Goal: Task Accomplishment & Management: Manage account settings

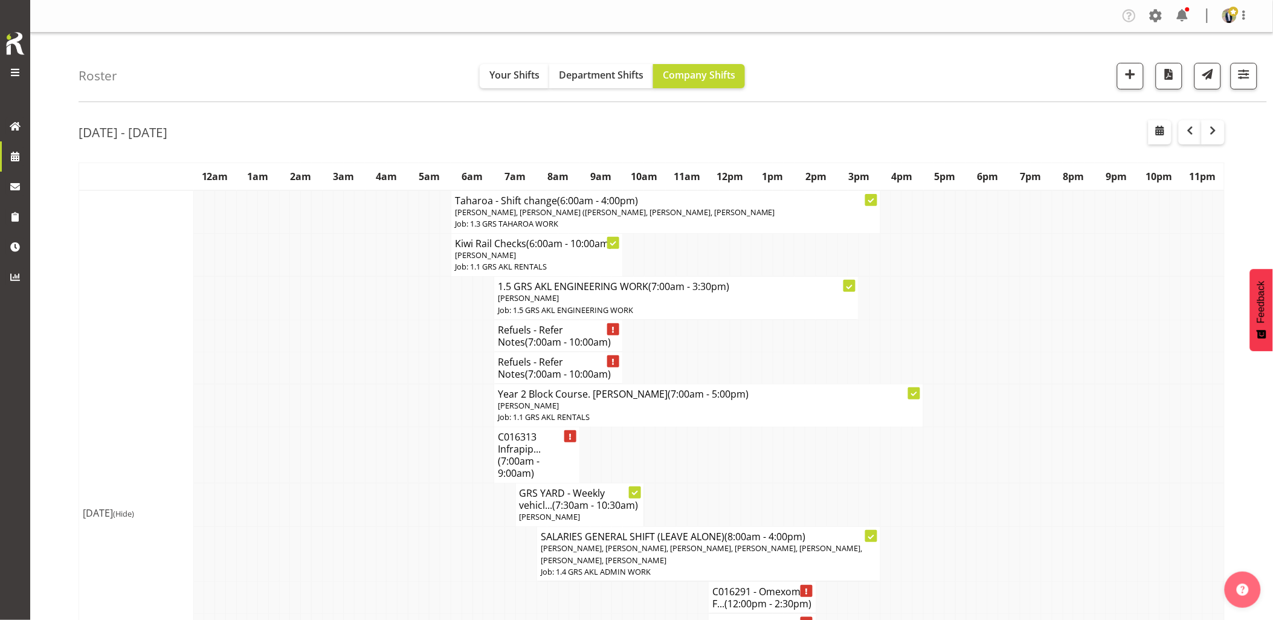
click at [352, 445] on td at bounding box center [349, 455] width 11 height 56
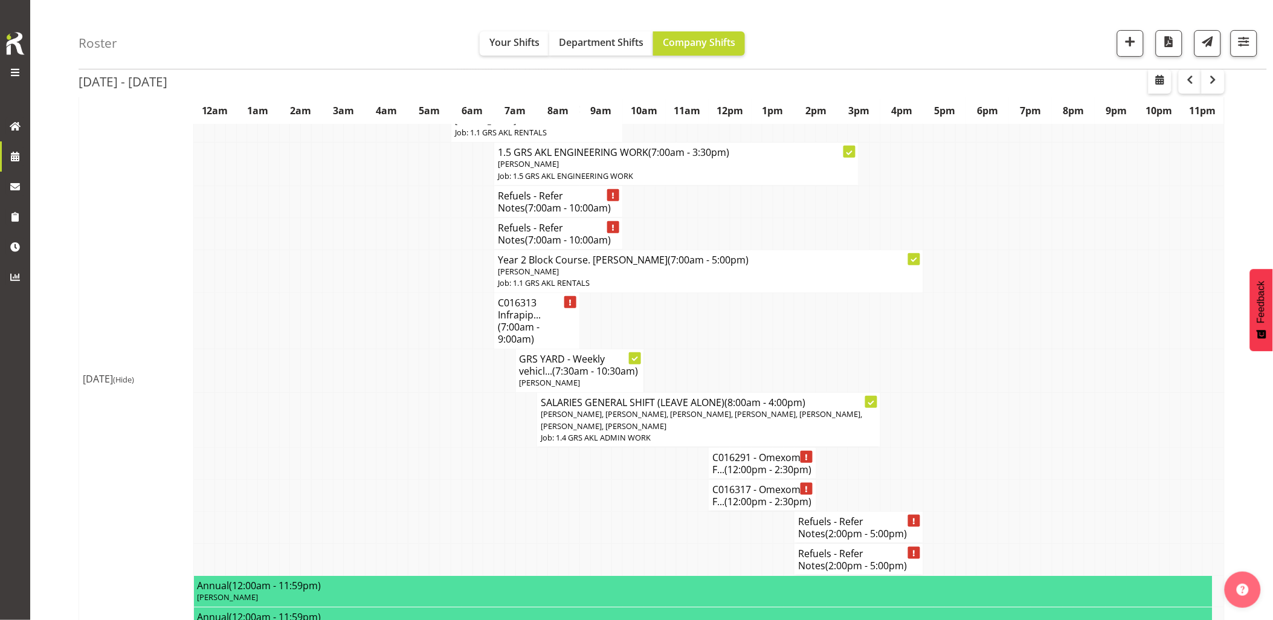
click at [438, 370] on td at bounding box center [435, 371] width 11 height 44
click at [461, 373] on td at bounding box center [456, 371] width 11 height 44
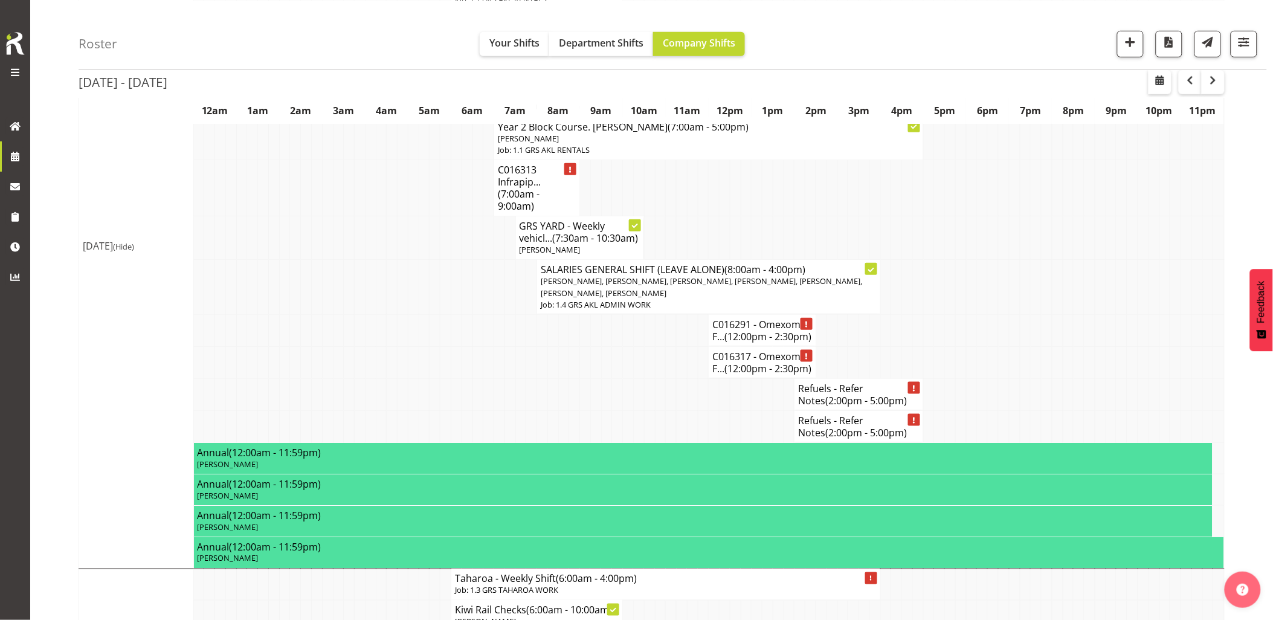
scroll to position [268, 0]
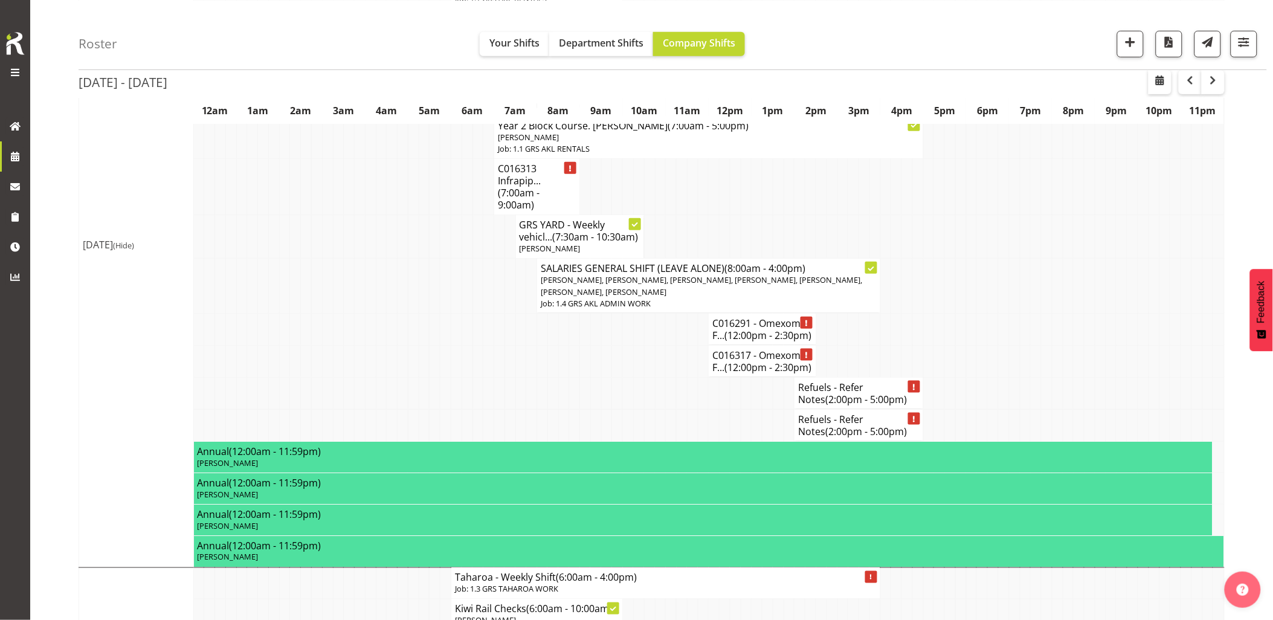
click at [509, 409] on td at bounding box center [510, 393] width 11 height 32
click at [521, 377] on td at bounding box center [520, 361] width 11 height 32
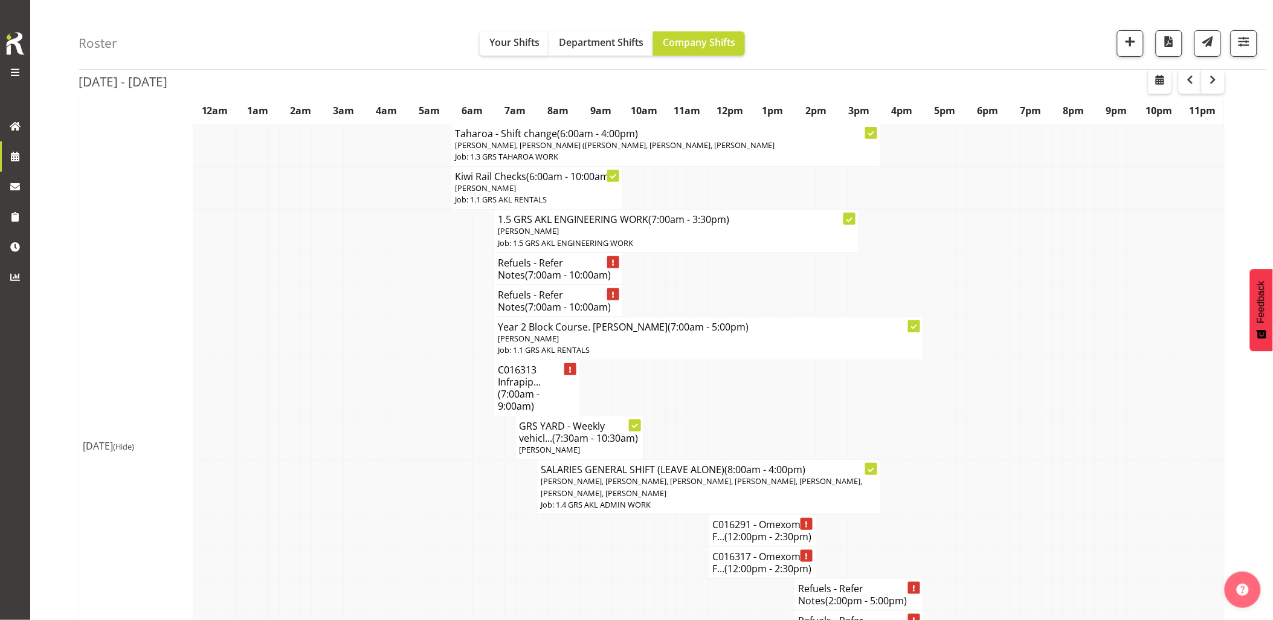
click at [364, 384] on td at bounding box center [360, 388] width 11 height 56
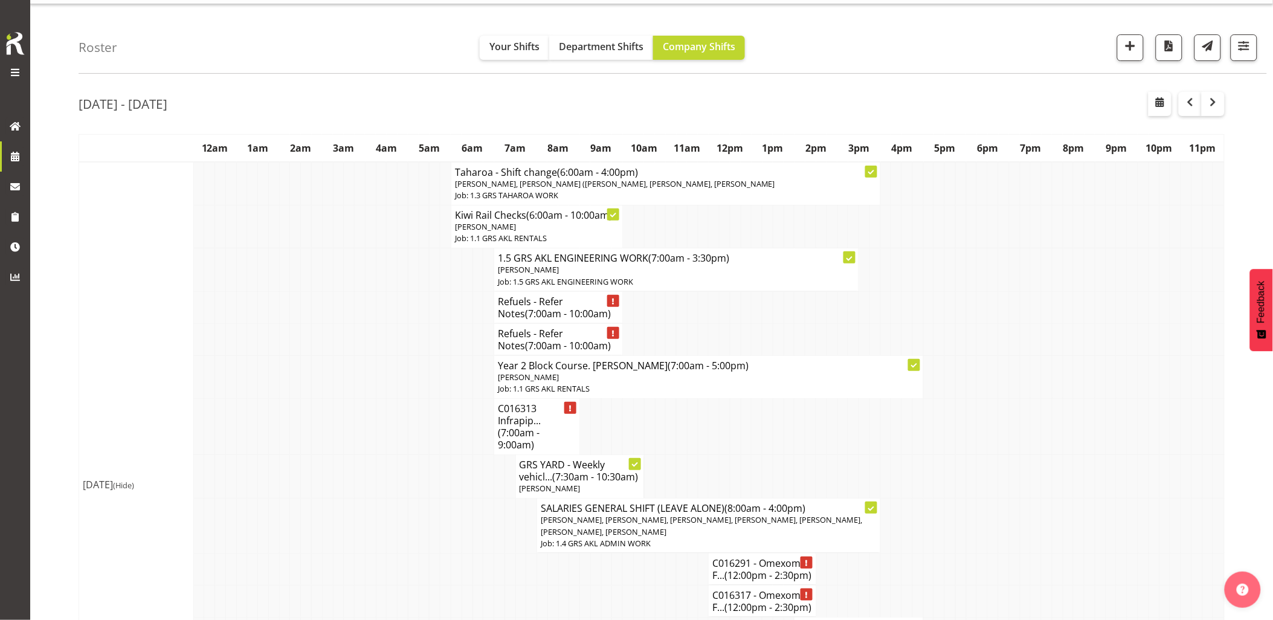
scroll to position [0, 0]
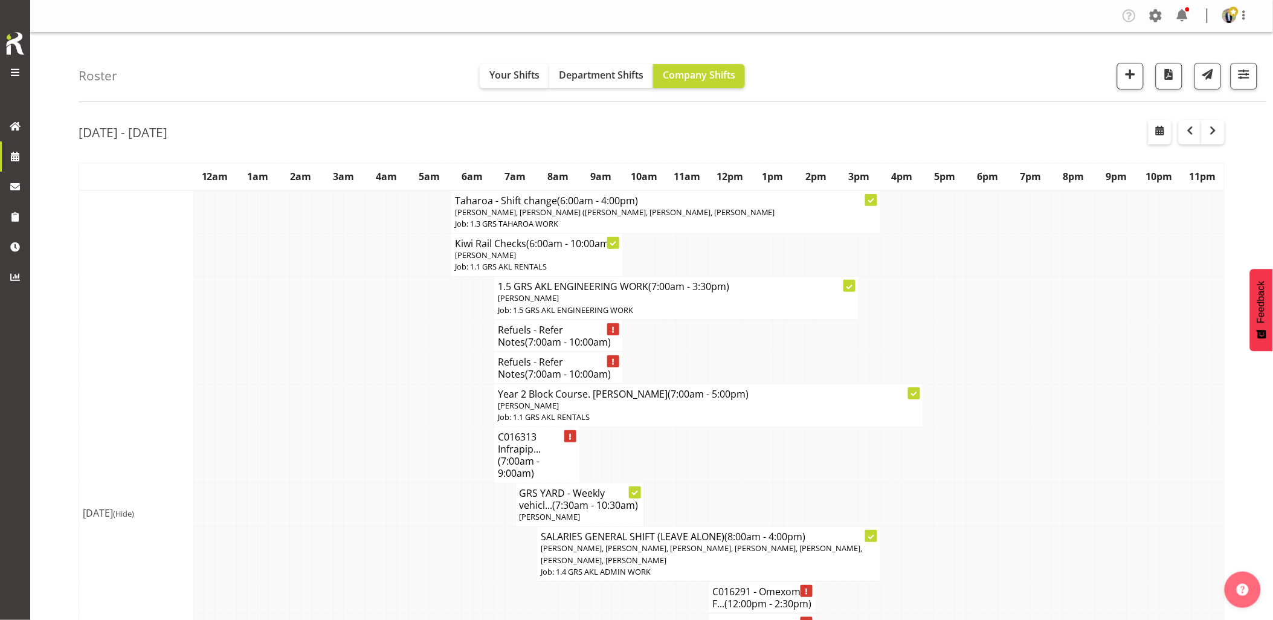
click at [366, 384] on td at bounding box center [370, 405] width 11 height 43
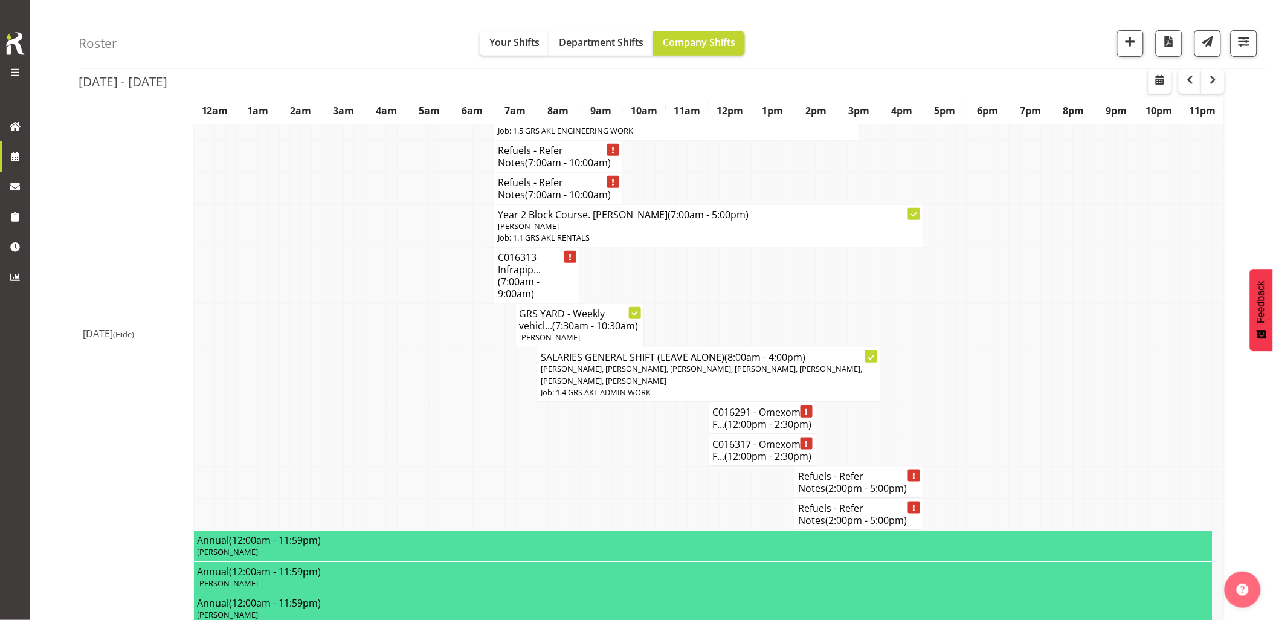
scroll to position [201, 0]
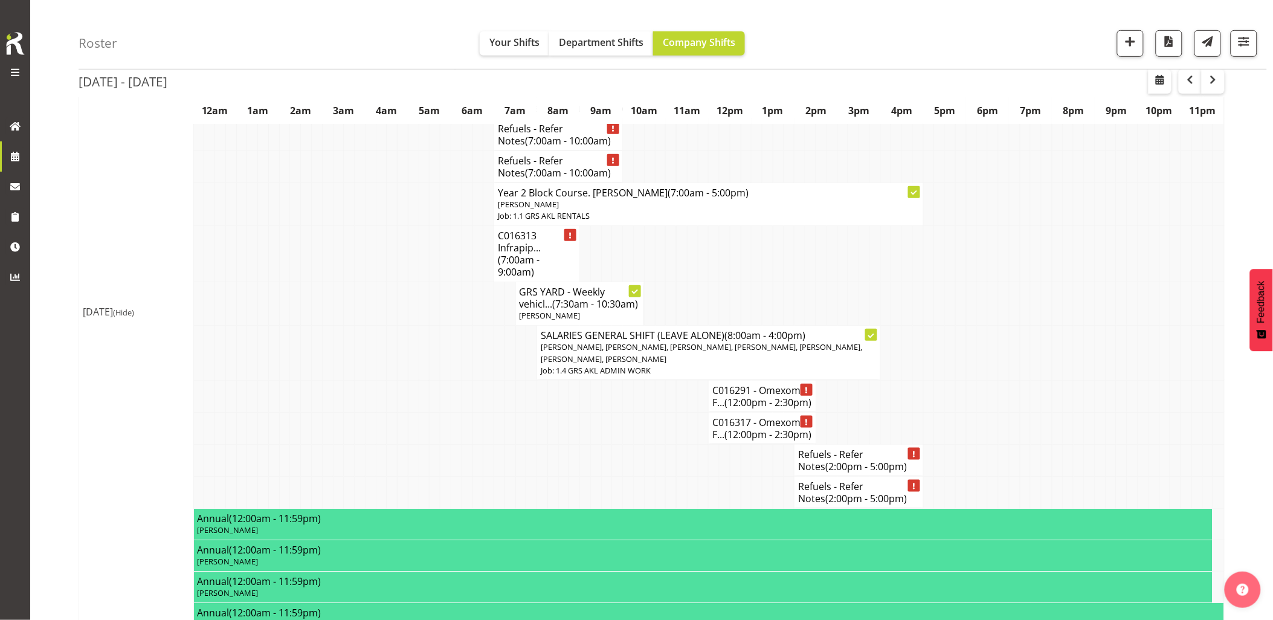
click at [366, 381] on td at bounding box center [370, 353] width 11 height 55
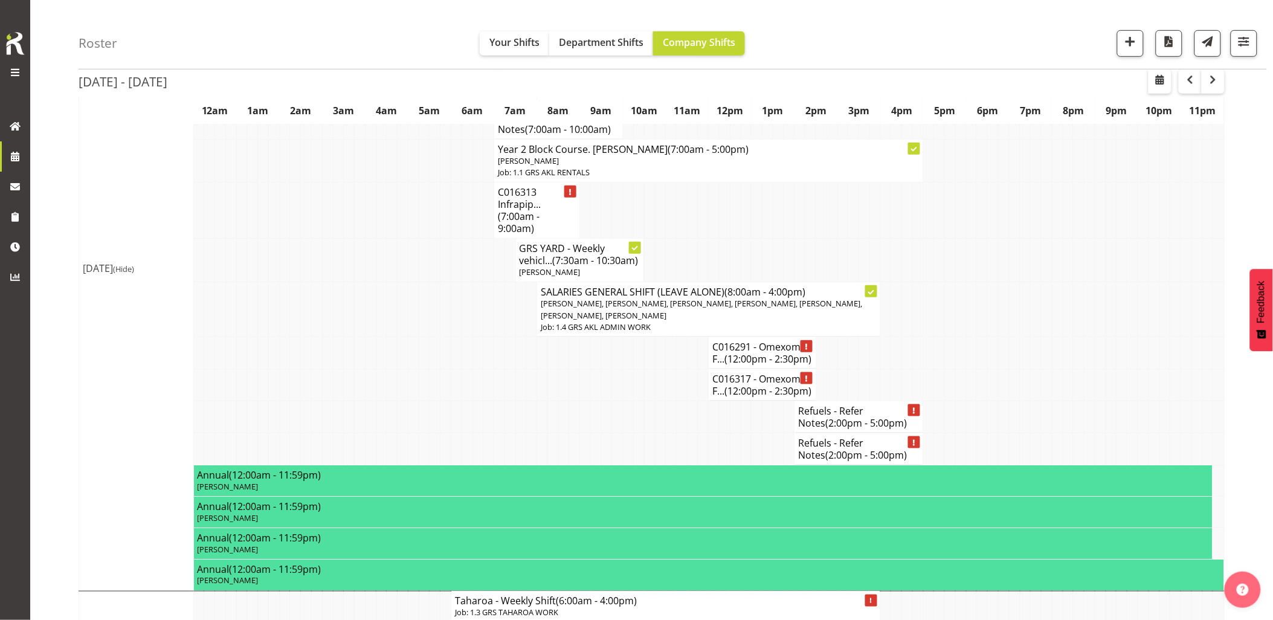
scroll to position [268, 0]
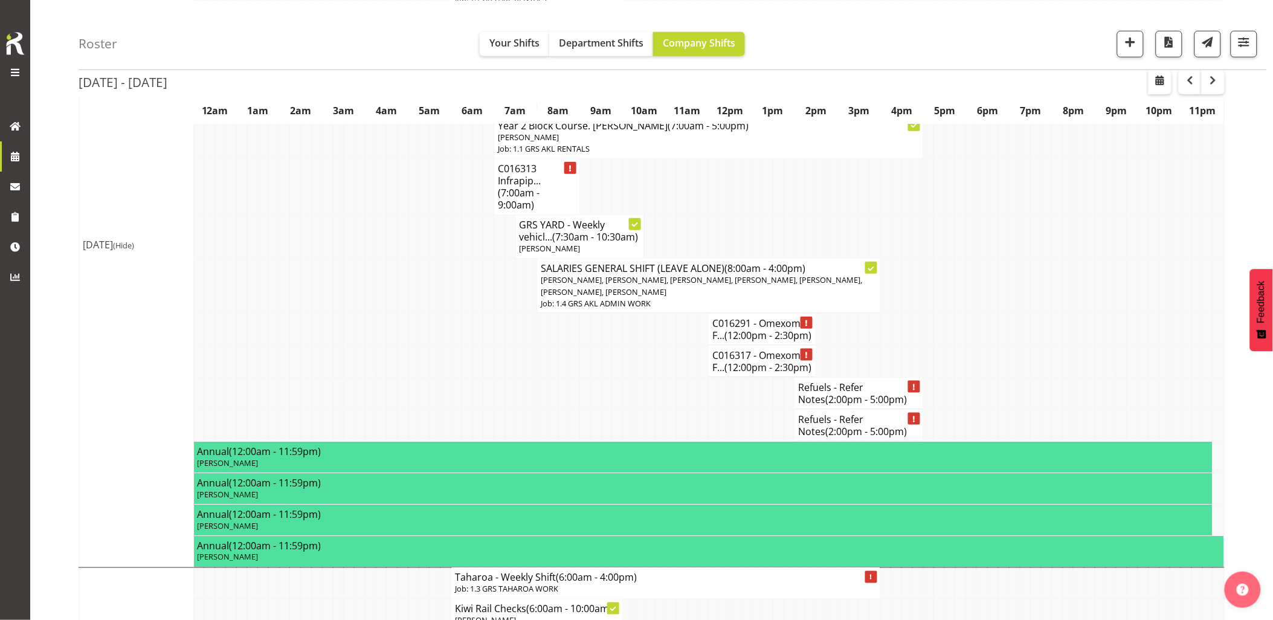
click at [366, 377] on td at bounding box center [370, 361] width 11 height 32
click at [369, 377] on td at bounding box center [370, 361] width 11 height 32
click at [388, 336] on td at bounding box center [392, 329] width 11 height 32
click at [470, 345] on td at bounding box center [467, 329] width 11 height 32
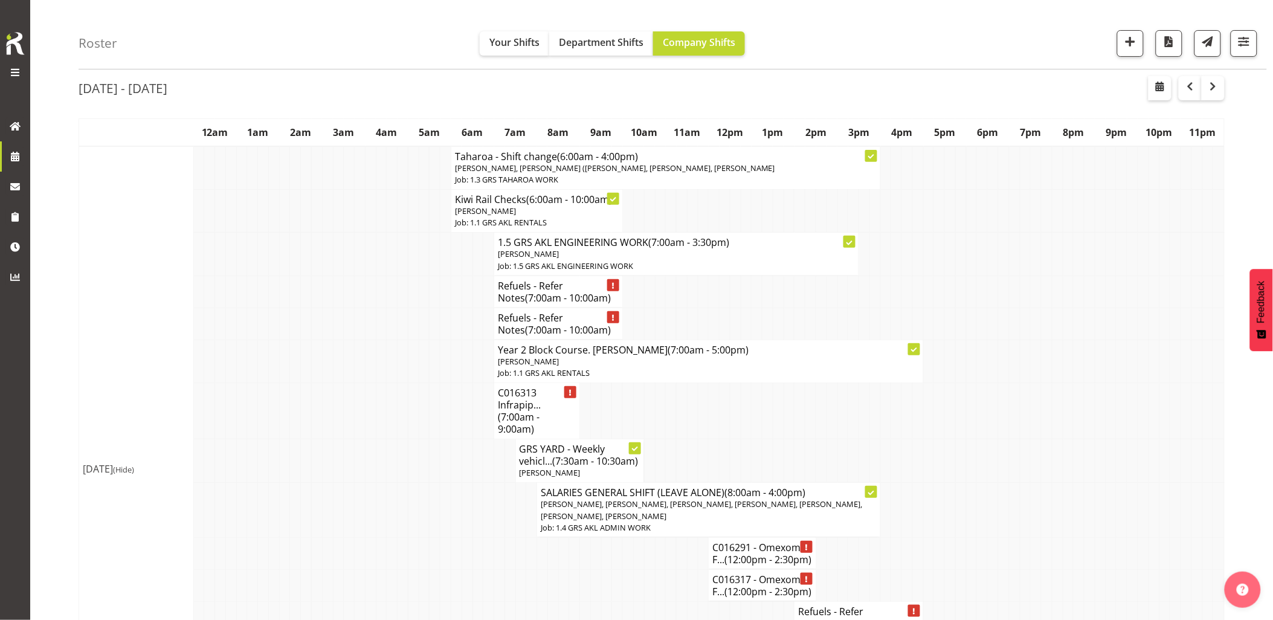
scroll to position [67, 0]
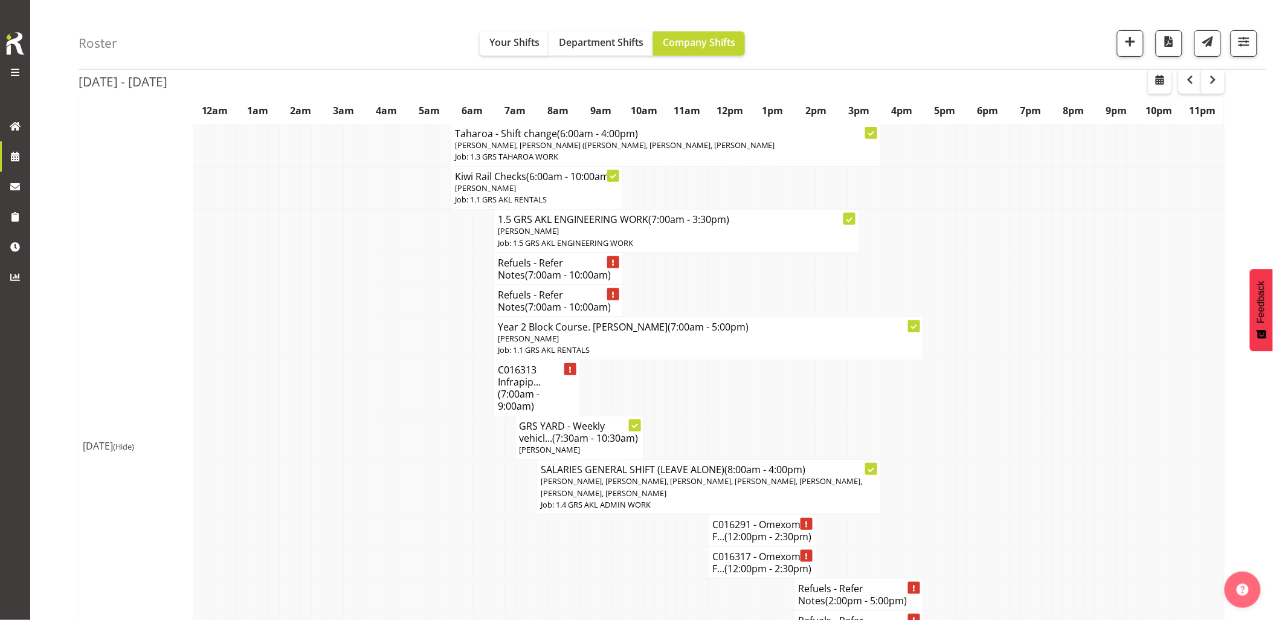
click at [419, 386] on td at bounding box center [424, 388] width 11 height 56
click at [376, 419] on td at bounding box center [381, 438] width 11 height 44
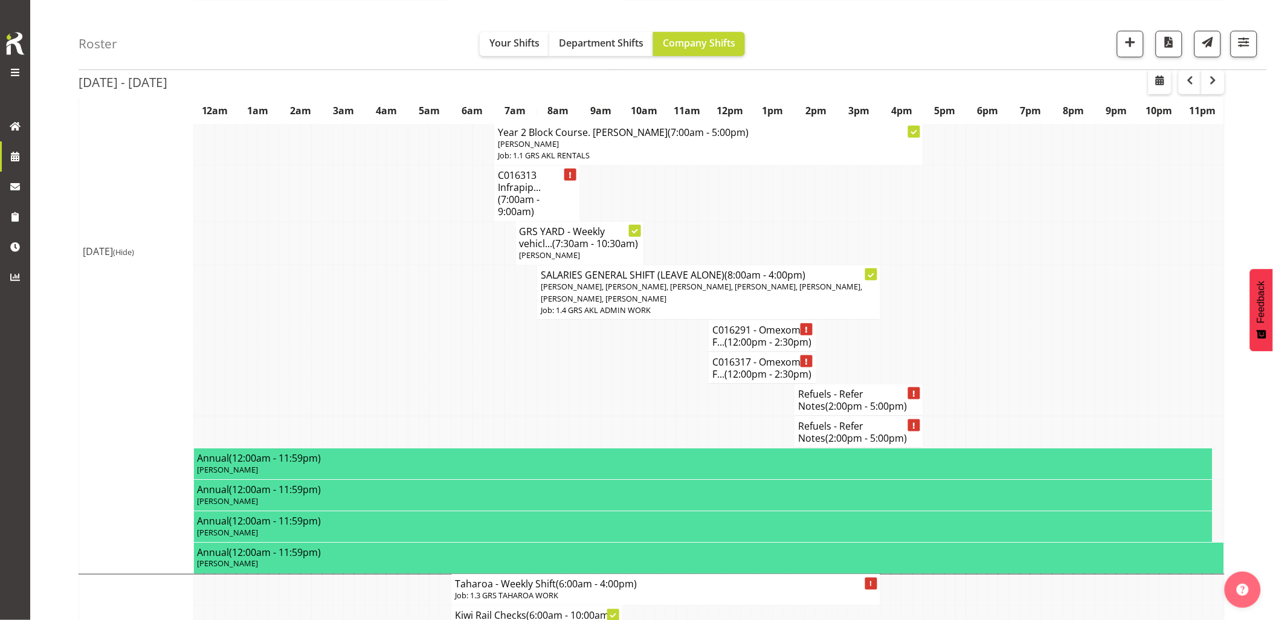
scroll to position [268, 0]
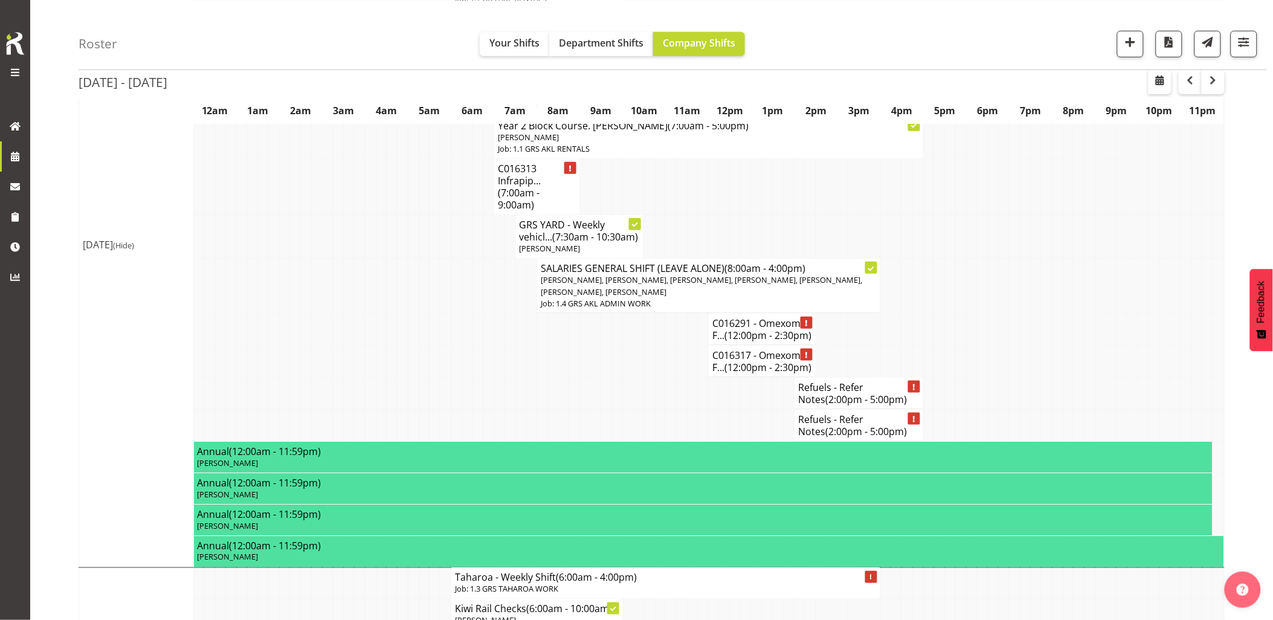
click at [378, 409] on td at bounding box center [381, 393] width 11 height 32
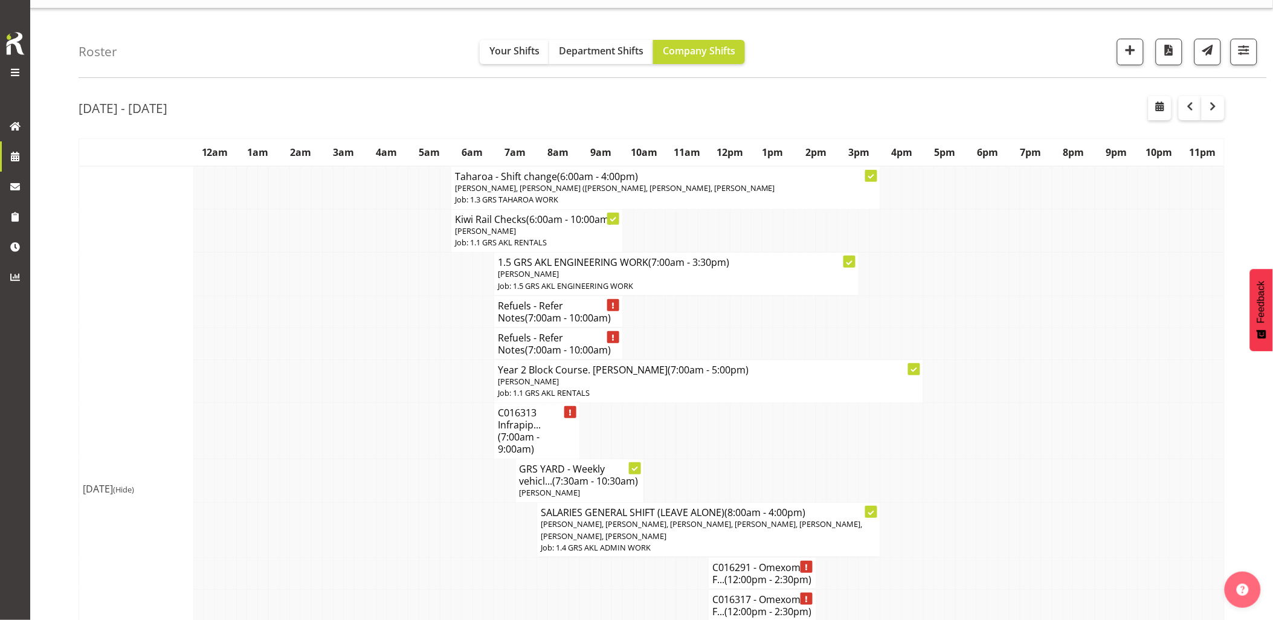
scroll to position [0, 0]
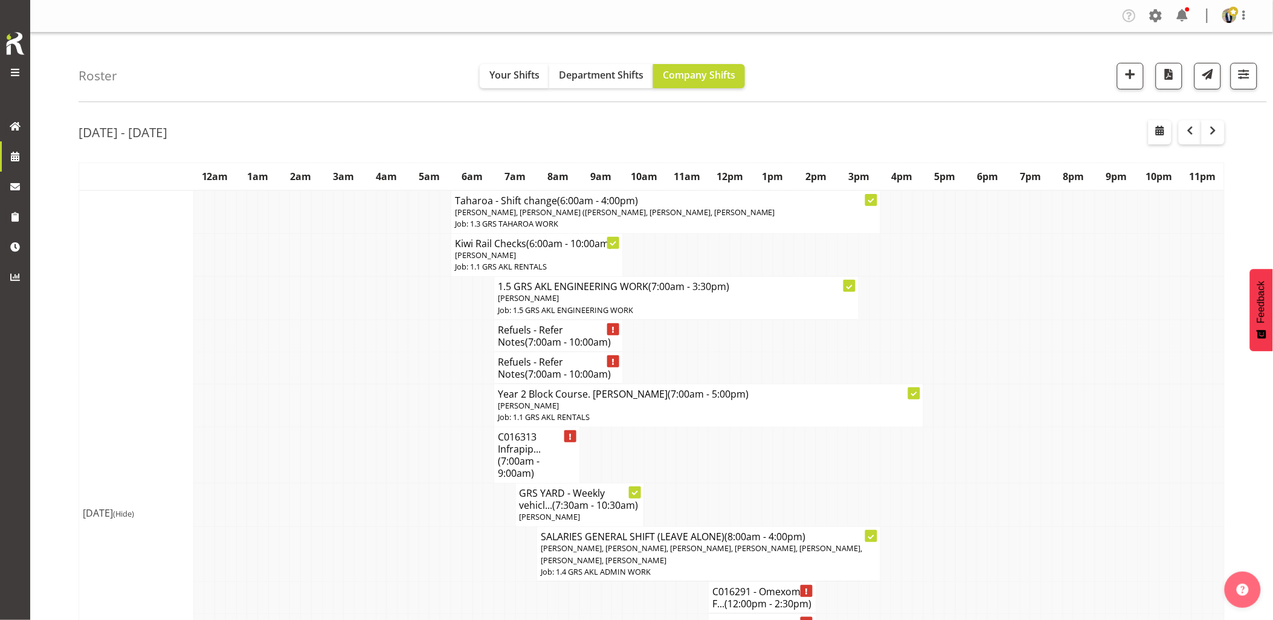
click at [379, 422] on td at bounding box center [381, 405] width 11 height 43
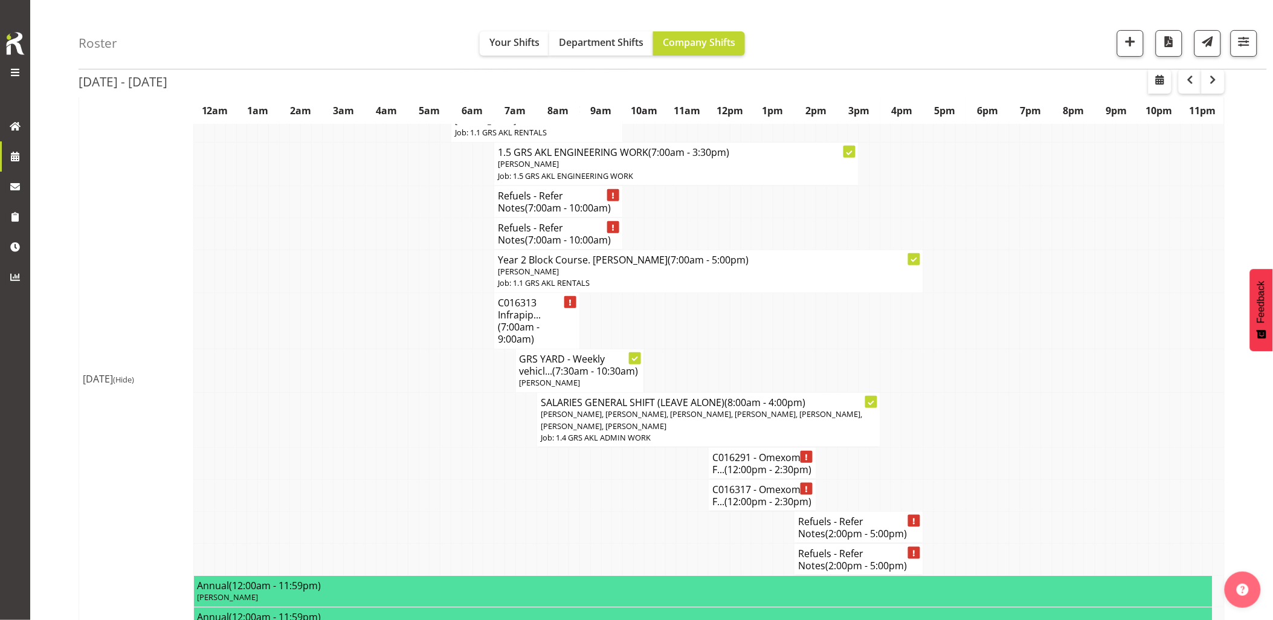
click at [379, 422] on td at bounding box center [381, 420] width 11 height 55
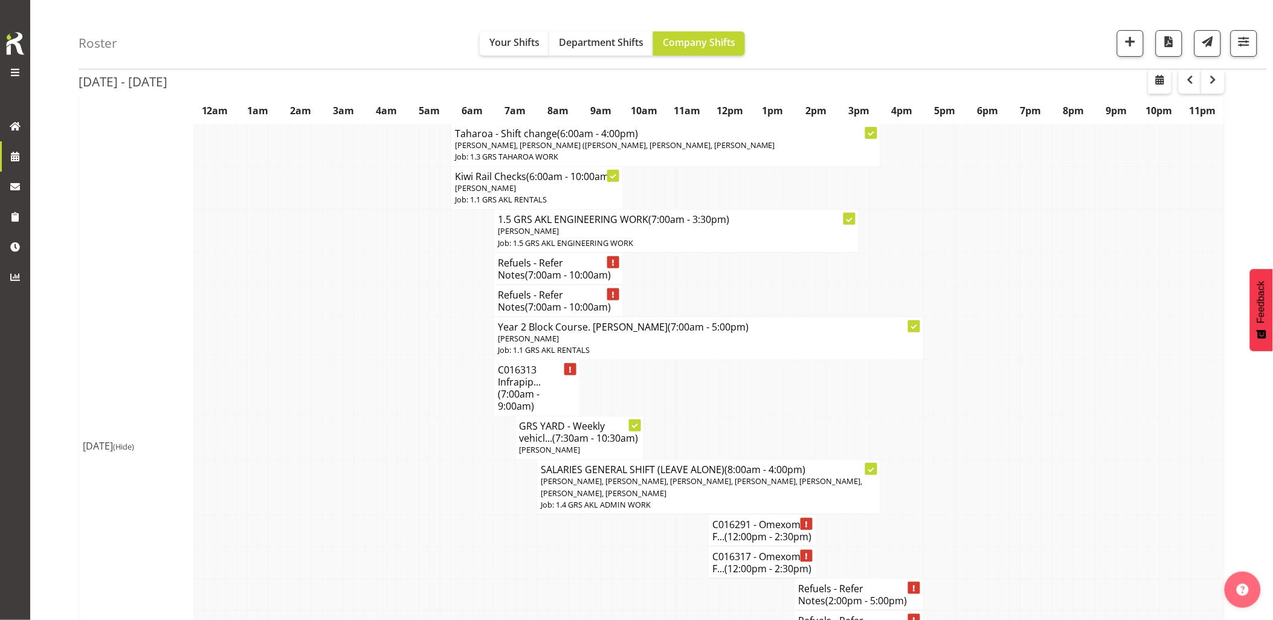
click at [379, 422] on td at bounding box center [381, 438] width 11 height 44
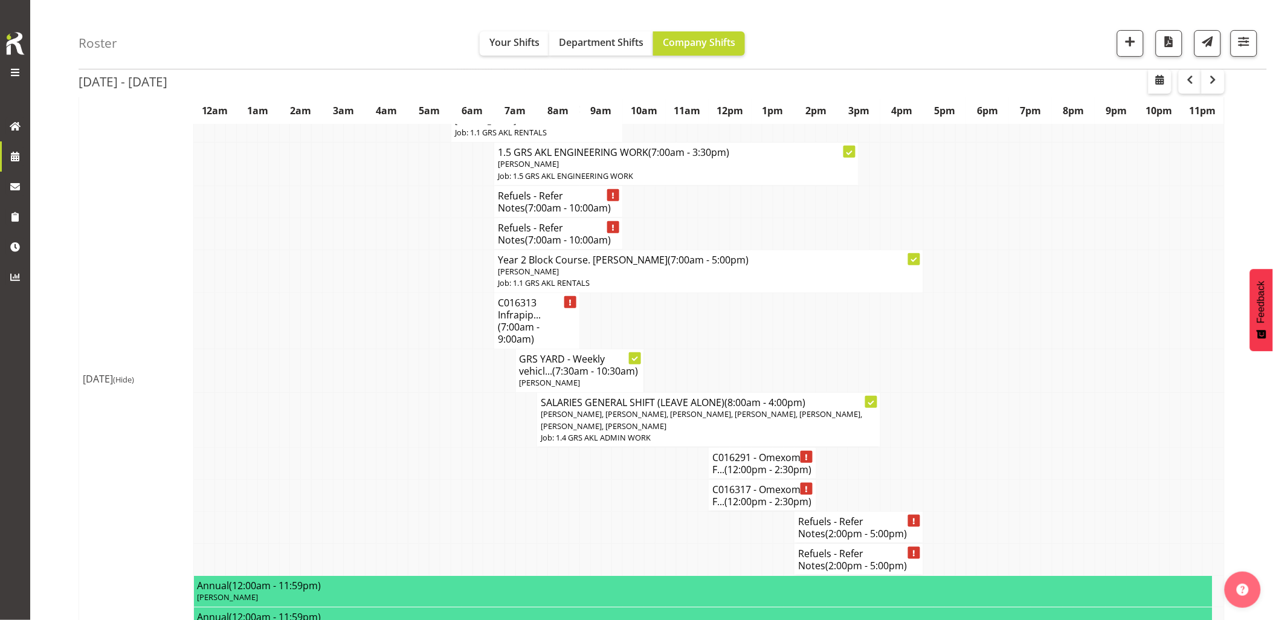
scroll to position [201, 0]
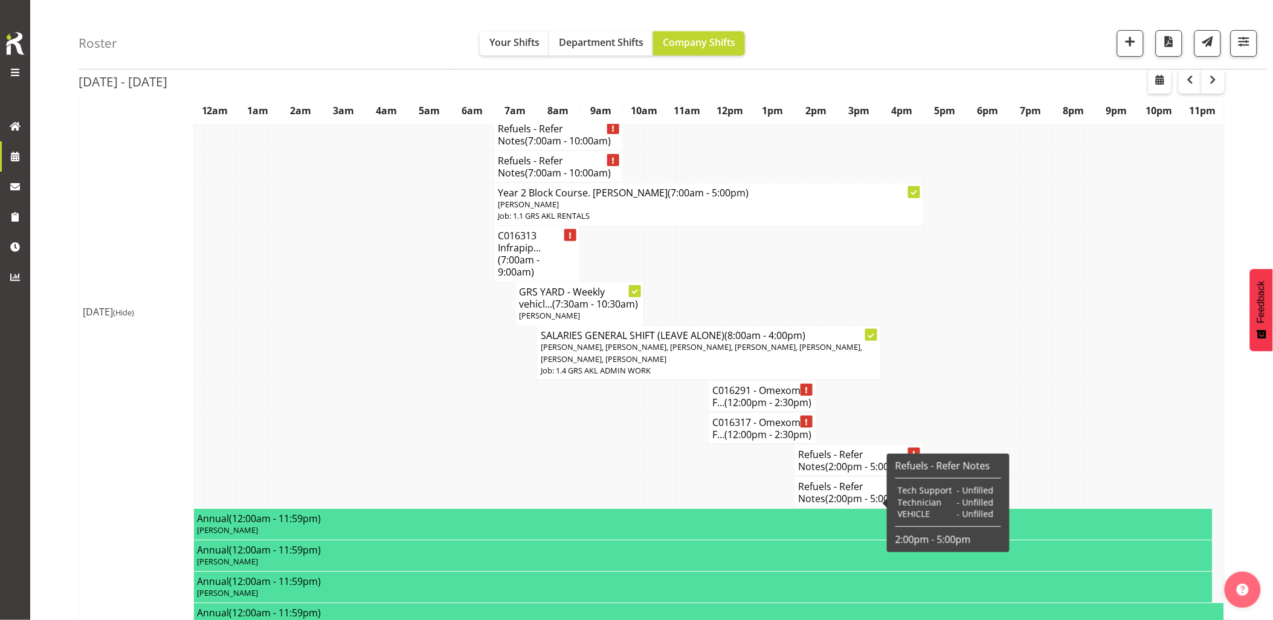
click at [885, 396] on td at bounding box center [885, 396] width 11 height 32
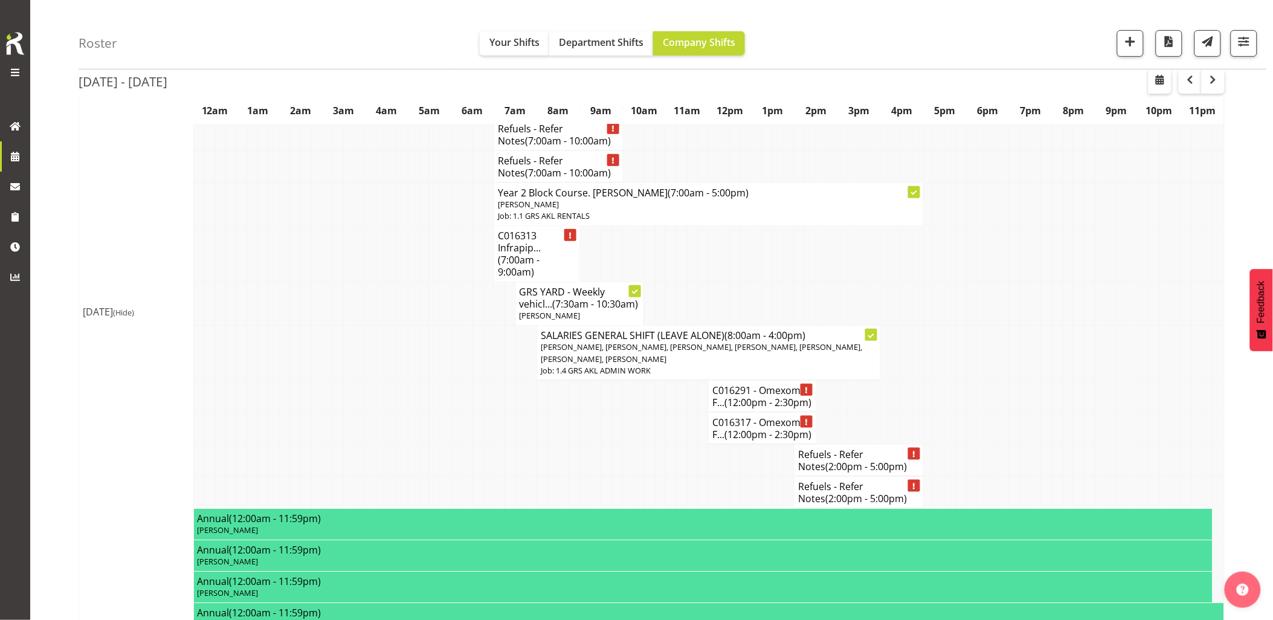
click at [1010, 381] on td at bounding box center [1014, 353] width 11 height 55
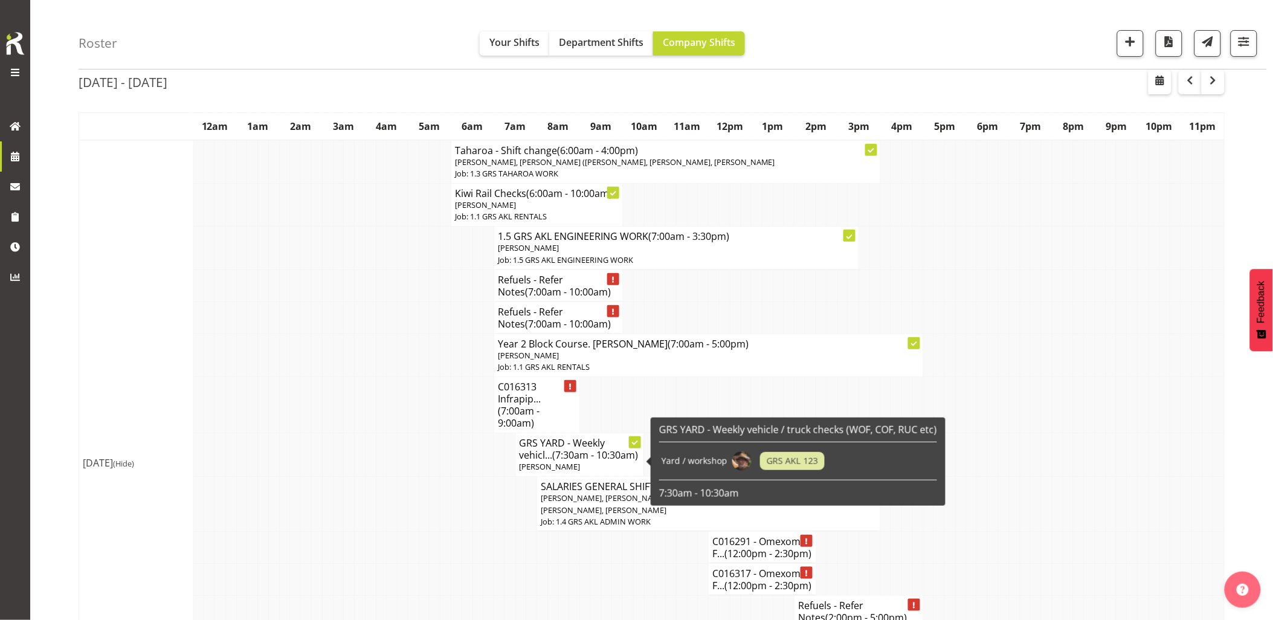
scroll to position [0, 0]
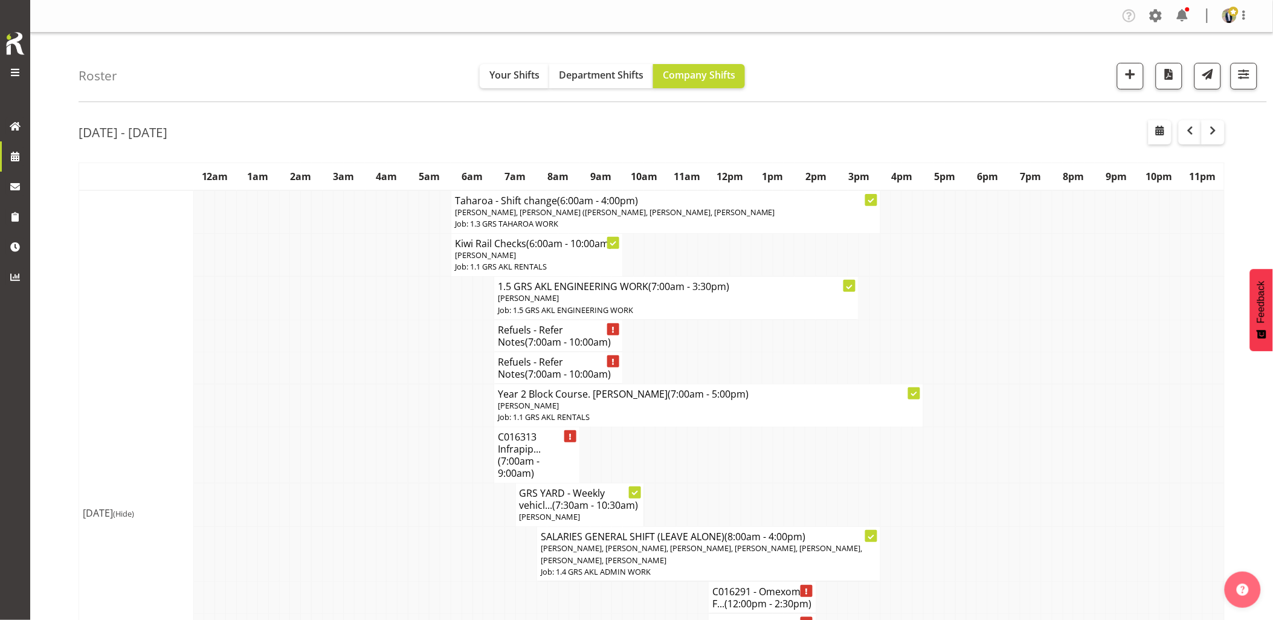
click at [439, 367] on td at bounding box center [435, 368] width 11 height 32
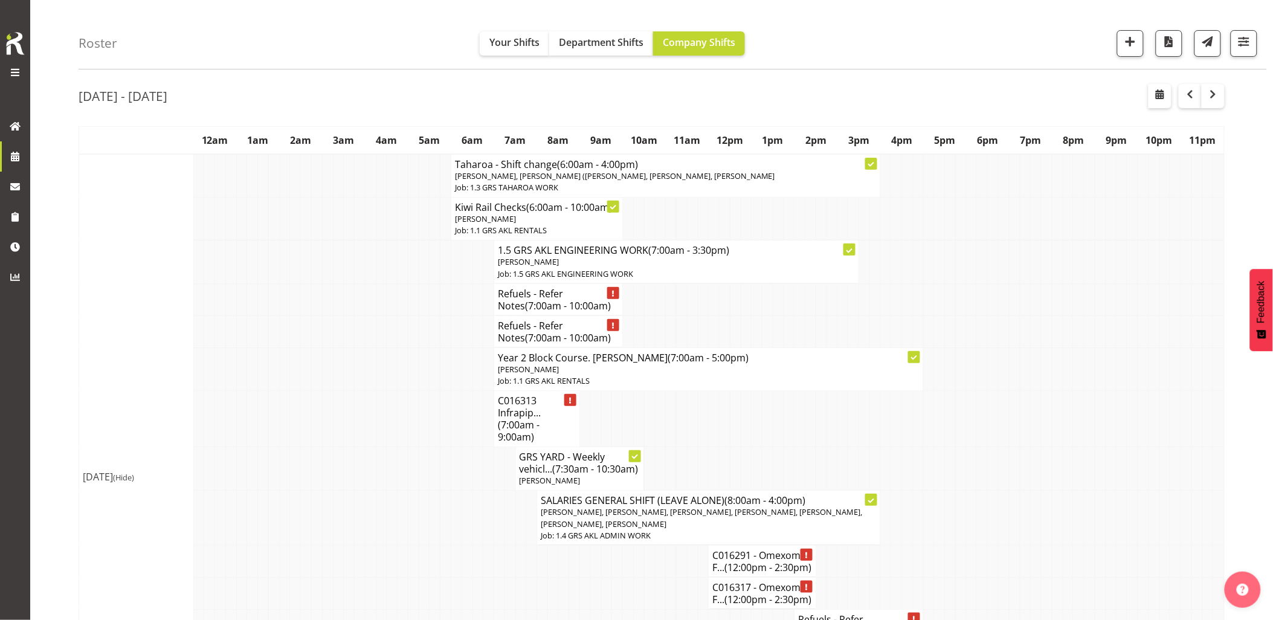
scroll to position [67, 0]
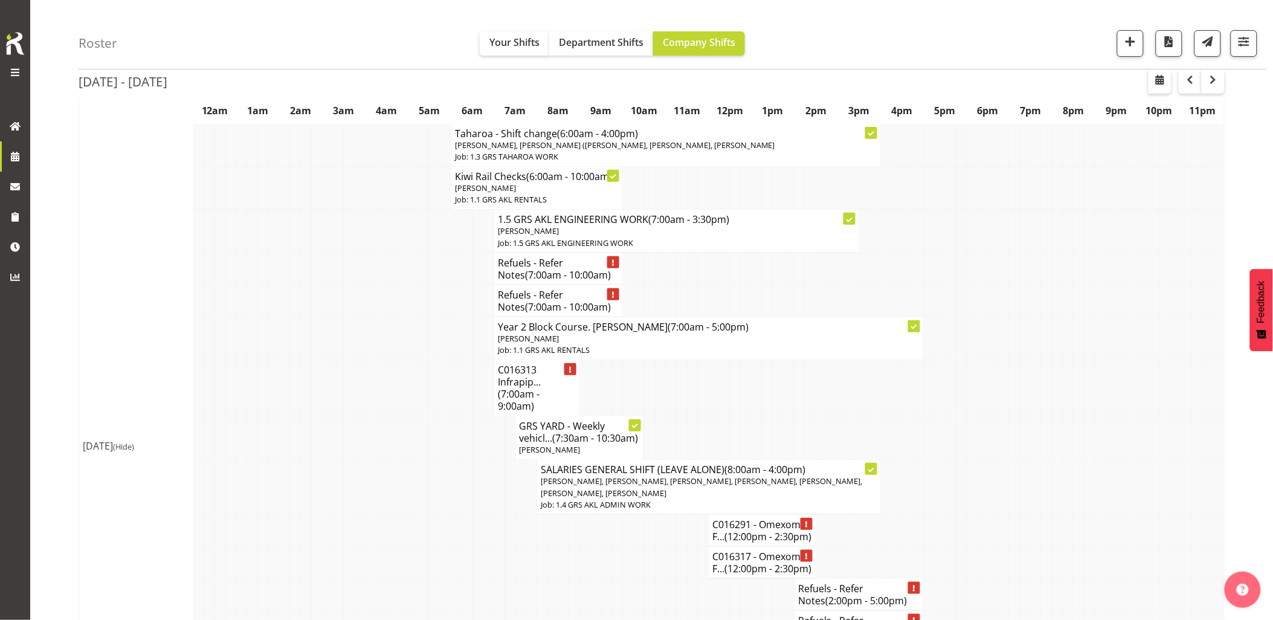
click at [422, 335] on td at bounding box center [424, 338] width 11 height 43
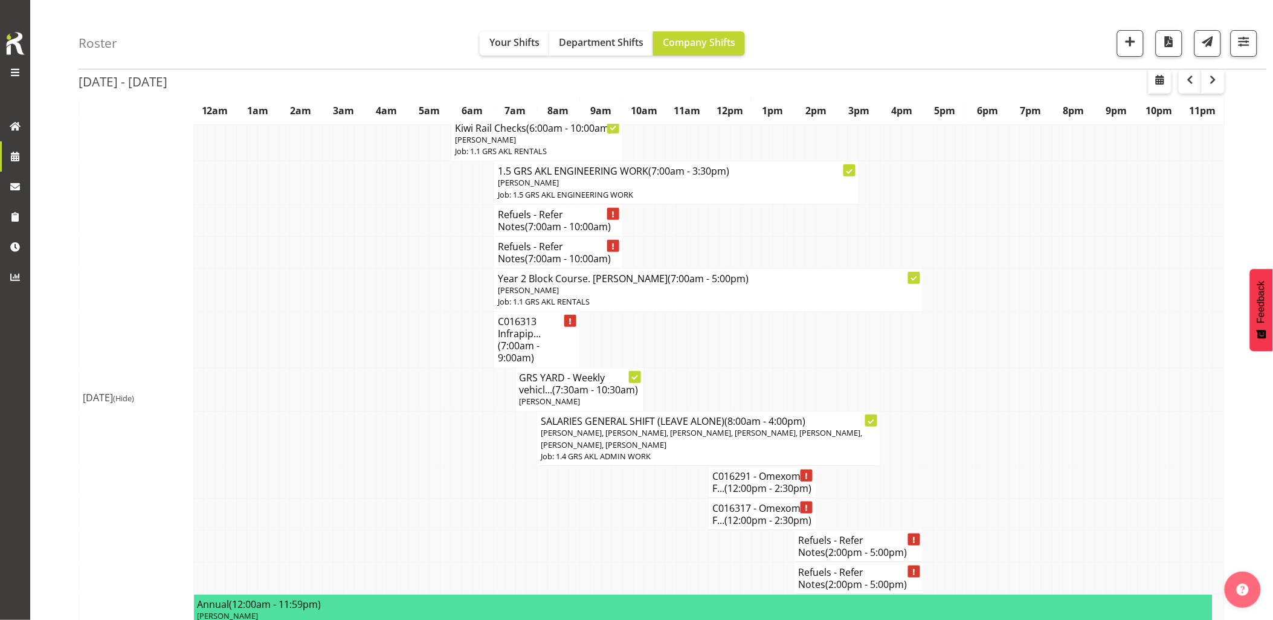
scroll to position [134, 0]
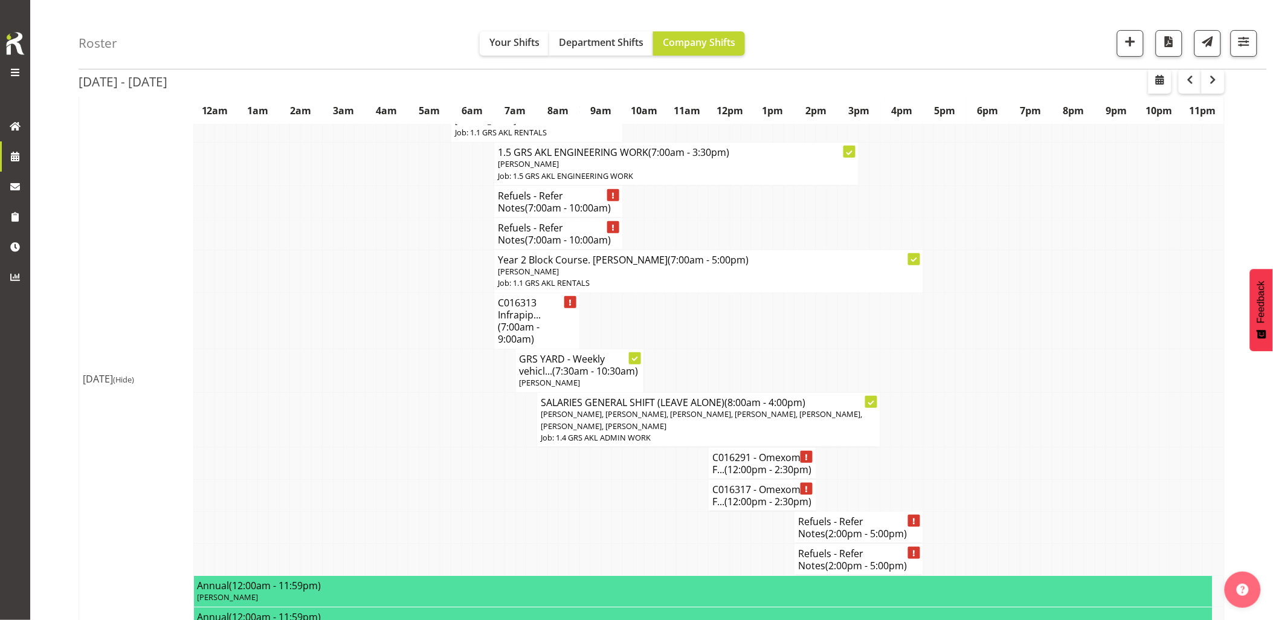
click at [363, 361] on td at bounding box center [360, 371] width 11 height 44
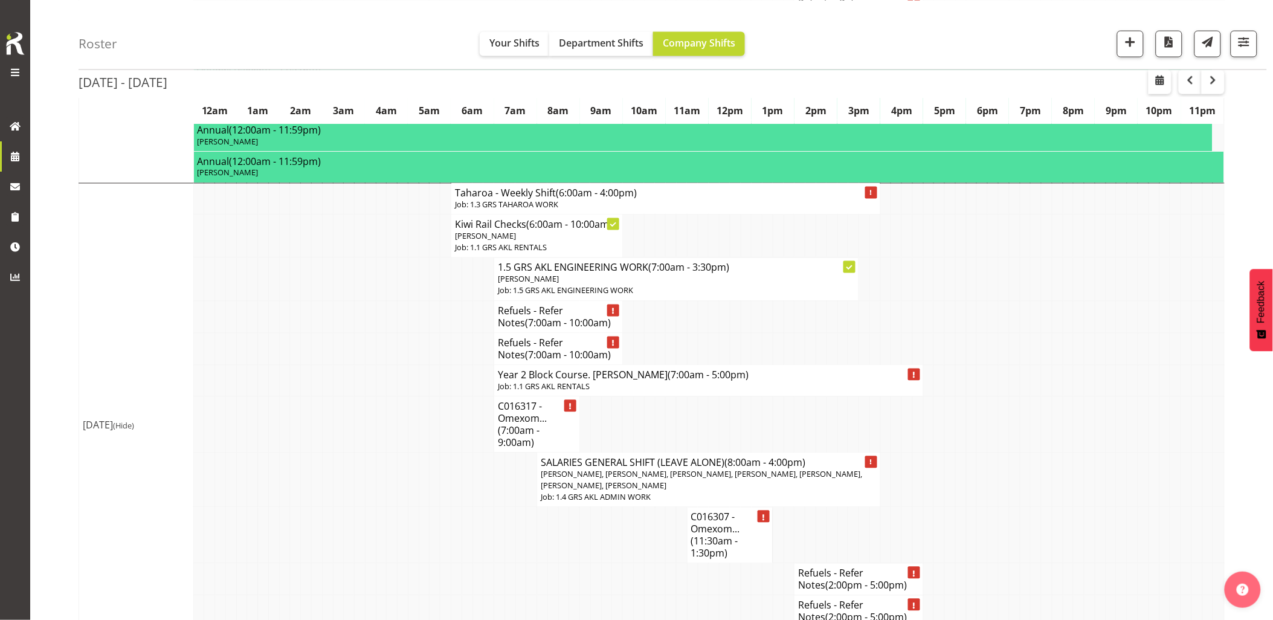
scroll to position [738, 0]
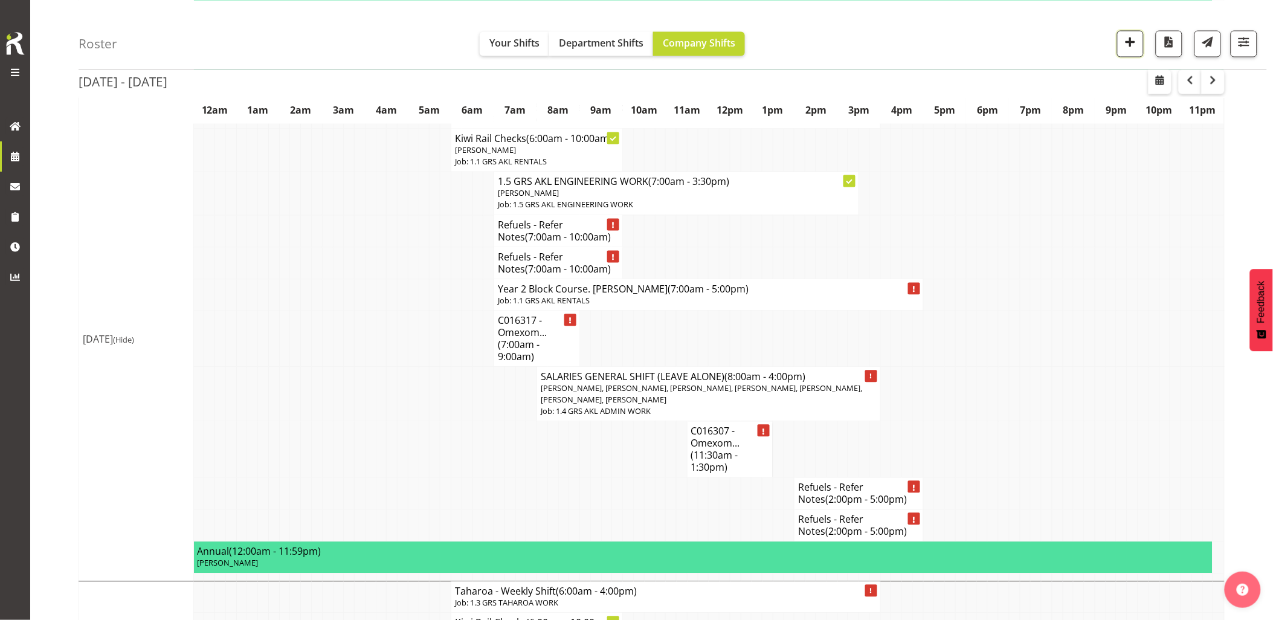
drag, startPoint x: 1132, startPoint y: 40, endPoint x: 1128, endPoint y: 49, distance: 10.3
click at [1132, 40] on span "button" at bounding box center [1131, 42] width 16 height 16
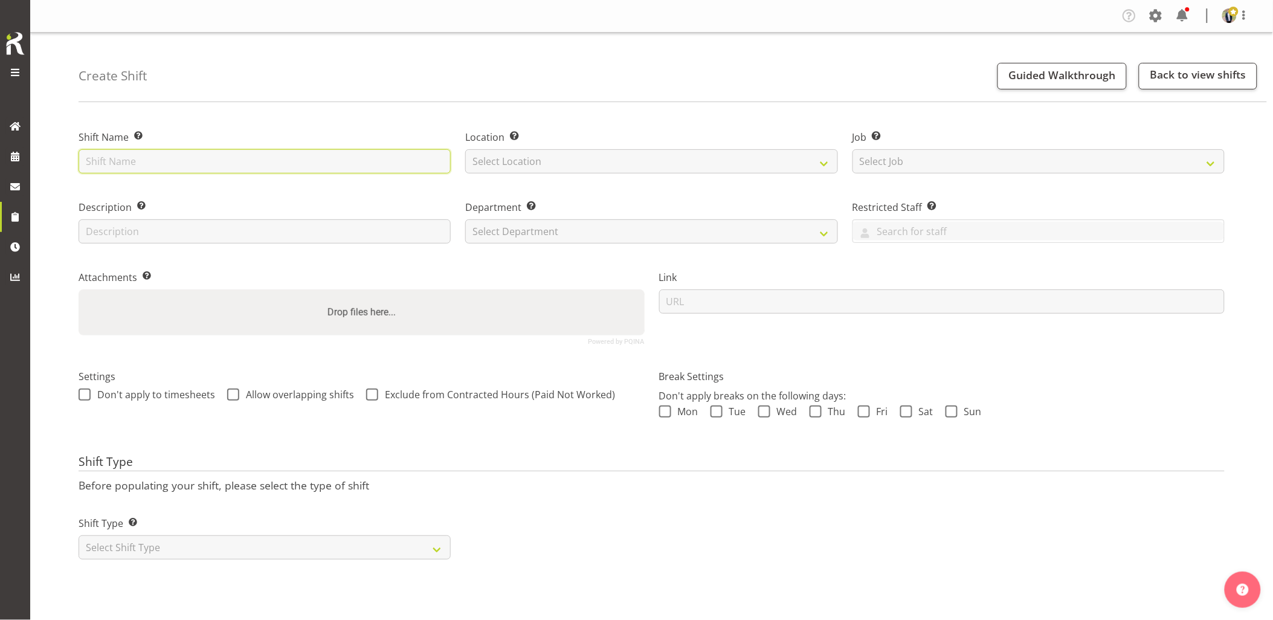
click at [214, 162] on input "text" at bounding box center [265, 161] width 372 height 24
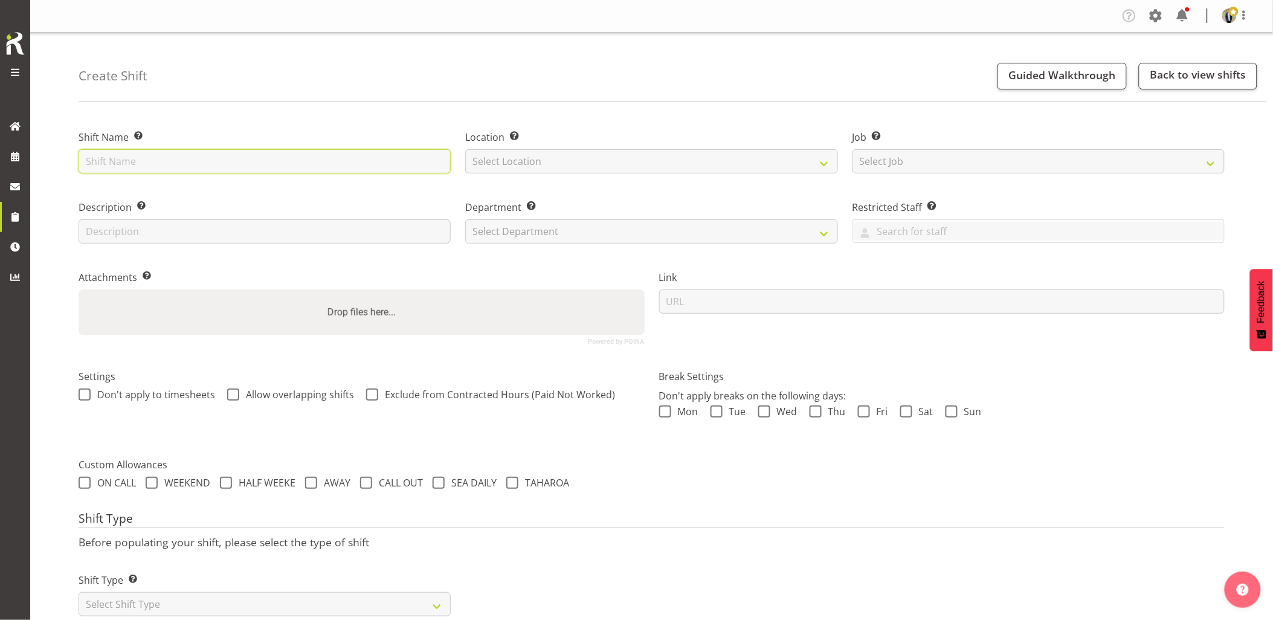
paste input "C016319"
type input "C016319 - Omexom - Deliver, fence and liven 2 x 30kVA (1PH) going to Murrays Ba…"
click at [540, 128] on div "Location Enter the location where the shift will occur. Select Location GRS Auc…" at bounding box center [651, 148] width 387 height 70
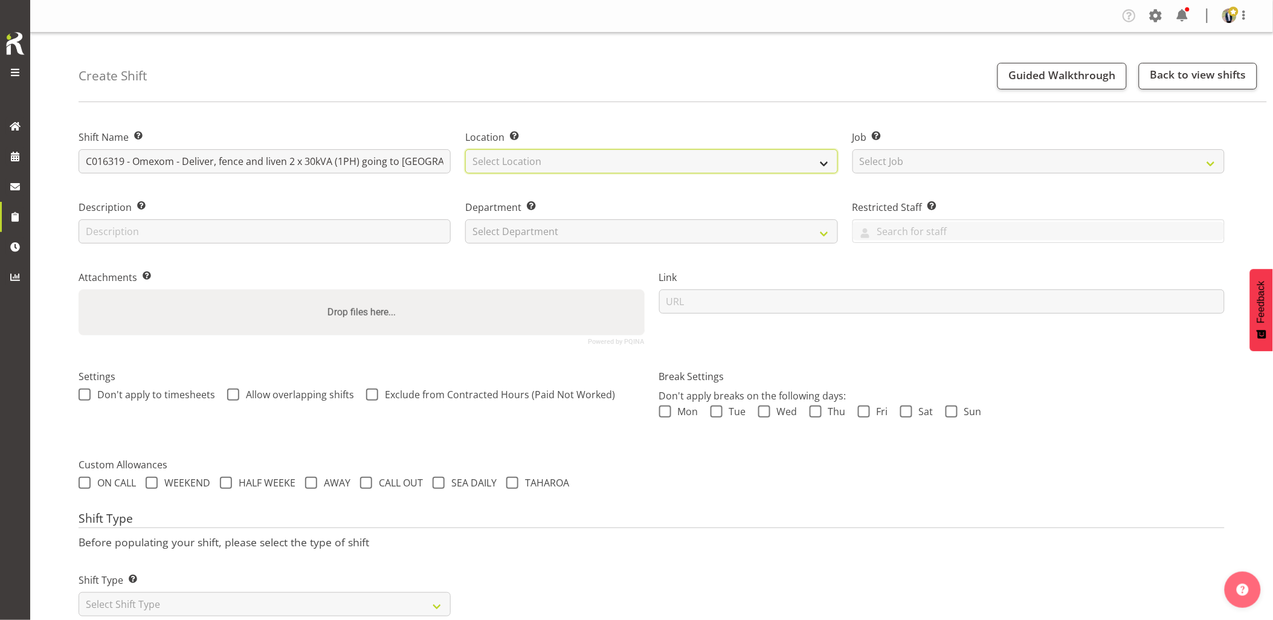
click at [538, 154] on select "Select Location GRS Auckland GRS Hastings GRS Tauranga" at bounding box center [651, 161] width 372 height 24
select select "28"
click at [465, 149] on select "Select Location GRS Auckland GRS Hastings GRS Tauranga" at bounding box center [651, 161] width 372 height 24
click at [893, 156] on select "Select Job Create new job 1.1 GRS AKL RENTALS 1.1 GRS AKL RENTALS AC 1.1 GRS AK…" at bounding box center [1039, 161] width 372 height 24
select select "7504"
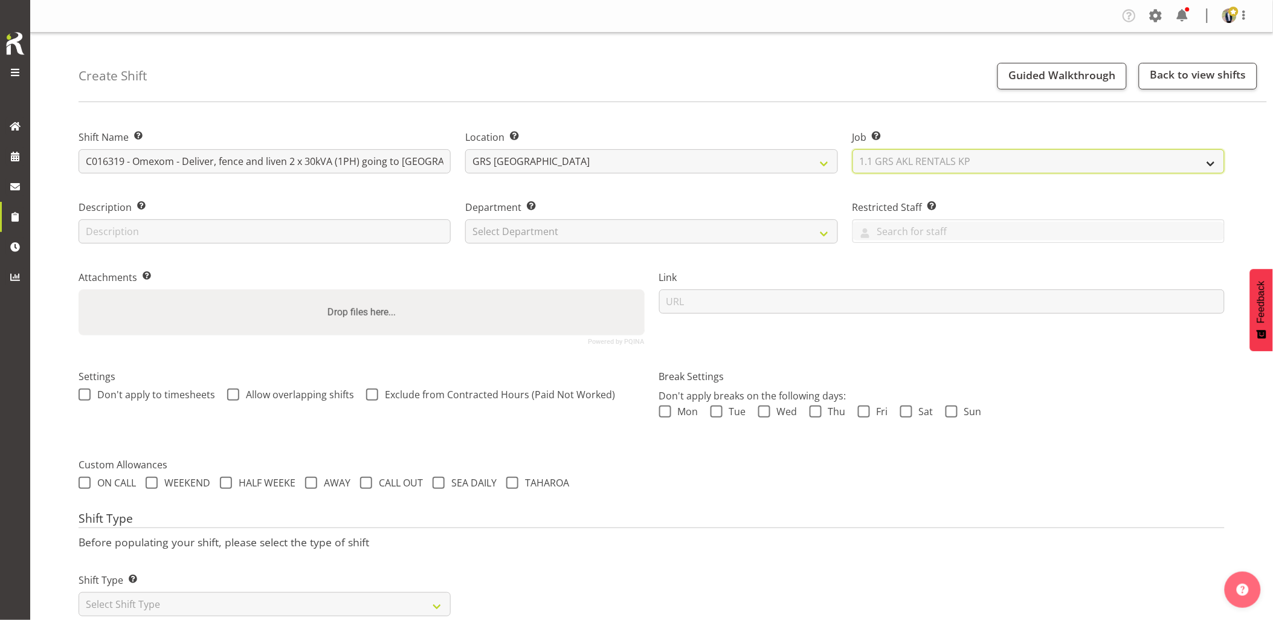
click at [853, 149] on select "Select Job Create new job 1.1 GRS AKL RENTALS 1.1 GRS AKL RENTALS AC 1.1 GRS AK…" at bounding box center [1039, 161] width 372 height 24
click at [589, 239] on select "Select Department GRS HIRE AKL GRS HIRE AKL GRS HIRE TGA GRS HIRE HST GRS SALES…" at bounding box center [651, 231] width 372 height 24
select select "20"
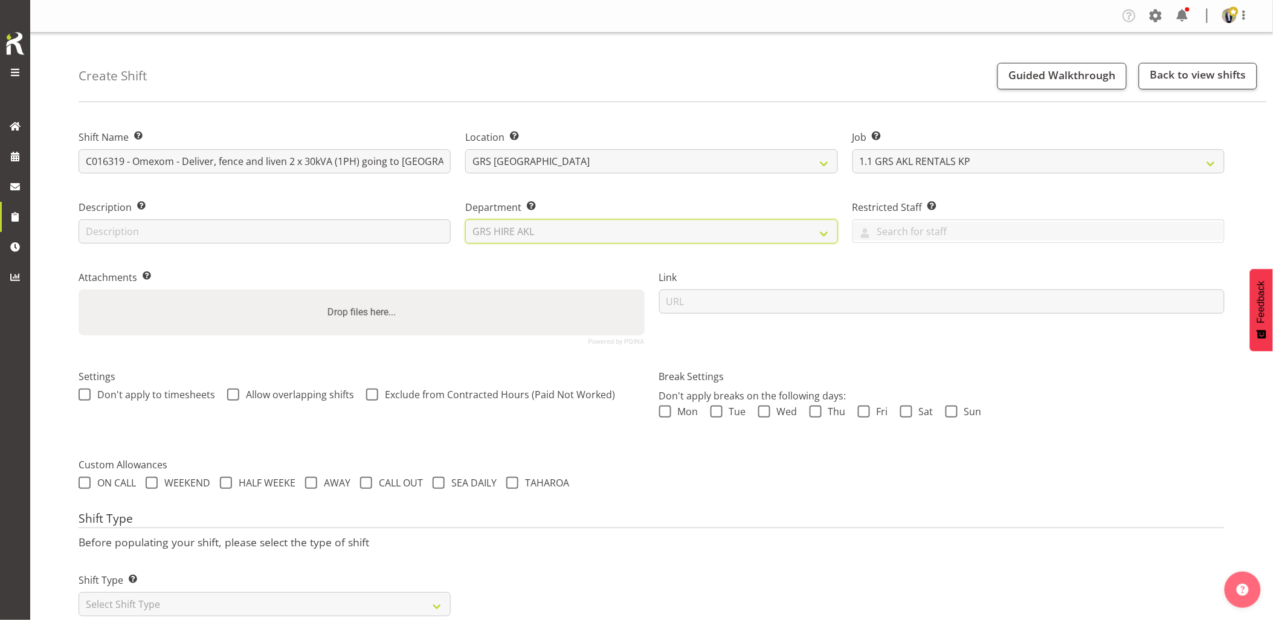
click at [465, 219] on select "Select Department GRS HIRE AKL GRS HIRE AKL GRS HIRE TGA GRS HIRE HST GRS SALES…" at bounding box center [651, 231] width 372 height 24
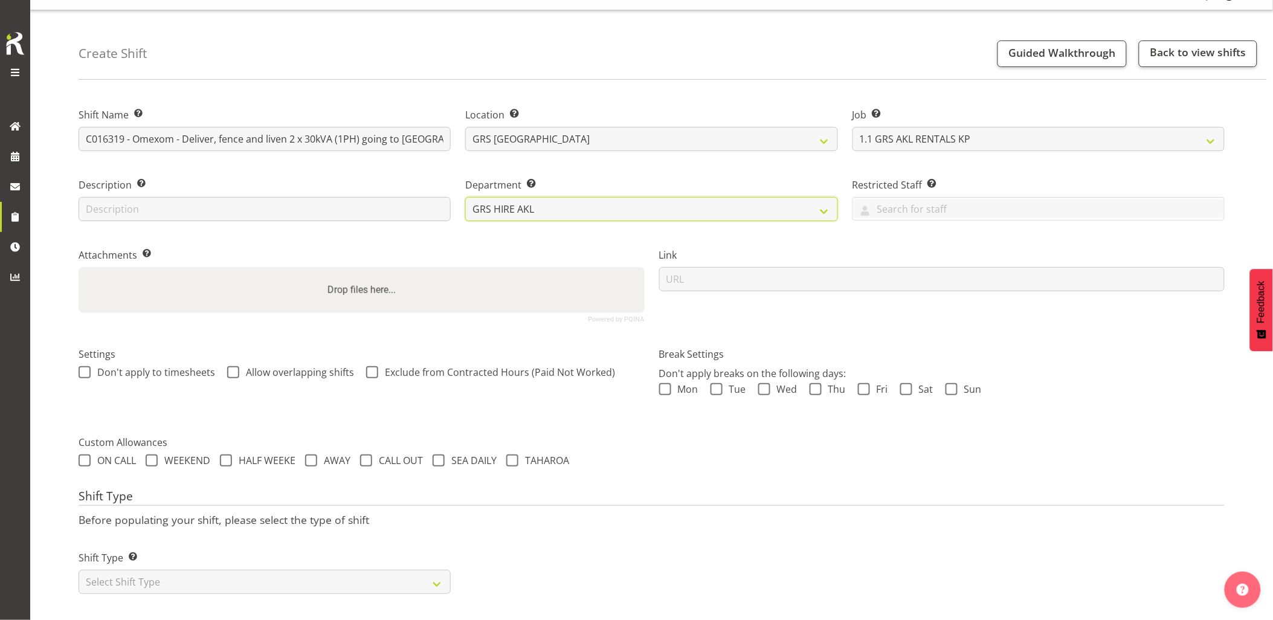
scroll to position [34, 0]
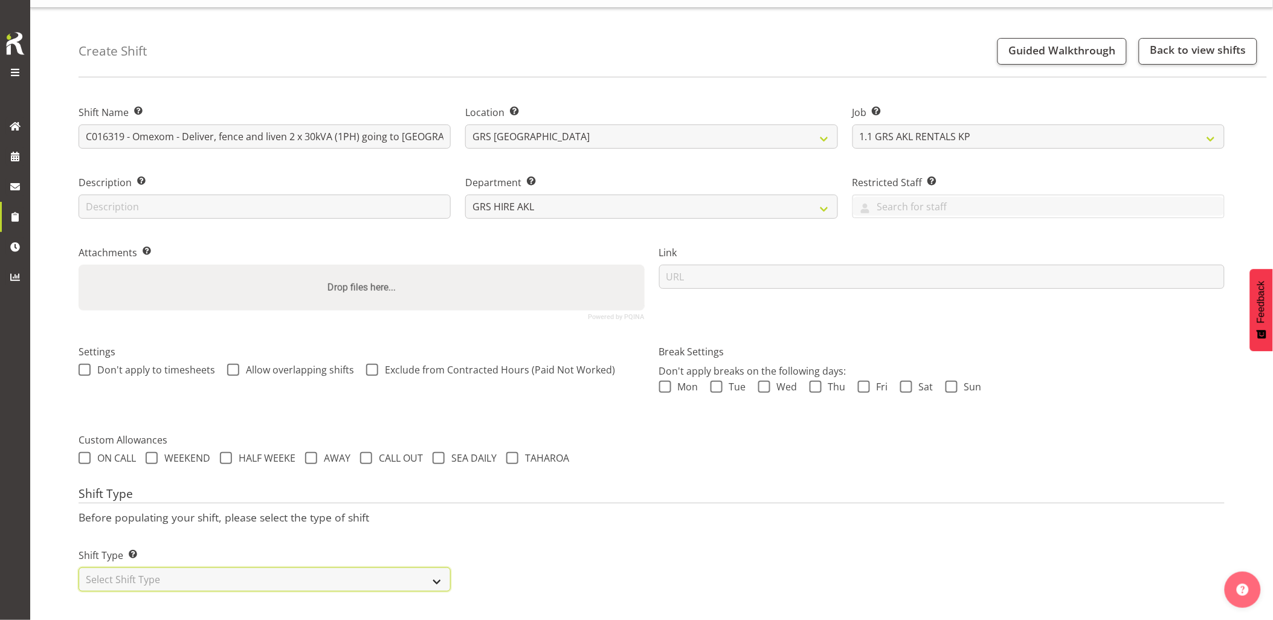
drag, startPoint x: 257, startPoint y: 570, endPoint x: 247, endPoint y: 569, distance: 10.9
click at [257, 570] on select "Select Shift Type One Off Shift Recurring Shift Rotating Shift" at bounding box center [265, 579] width 372 height 24
select select "one_off"
click at [79, 567] on select "Select Shift Type One Off Shift Recurring Shift Rotating Shift" at bounding box center [265, 579] width 372 height 24
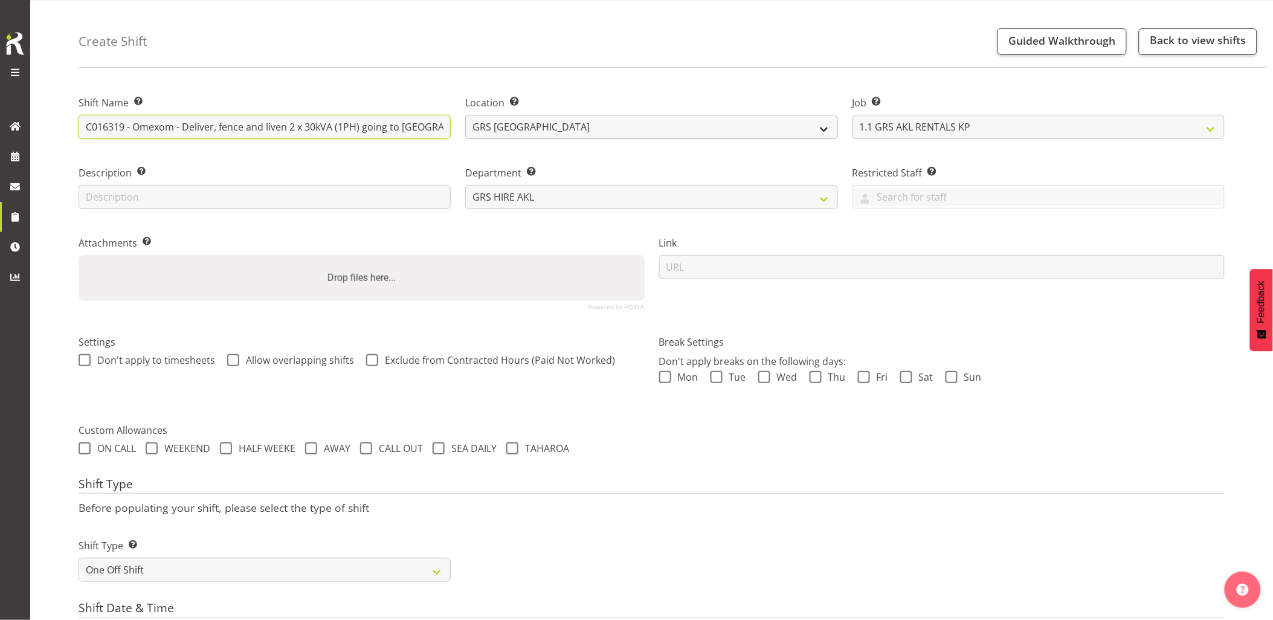
scroll to position [0, 296]
drag, startPoint x: 300, startPoint y: 129, endPoint x: 474, endPoint y: 133, distance: 173.5
click at [474, 133] on div "Shift Name Enter a name for the shift (e.g. Day Shift). C016319 - Omexom - Deli…" at bounding box center [651, 198] width 1161 height 239
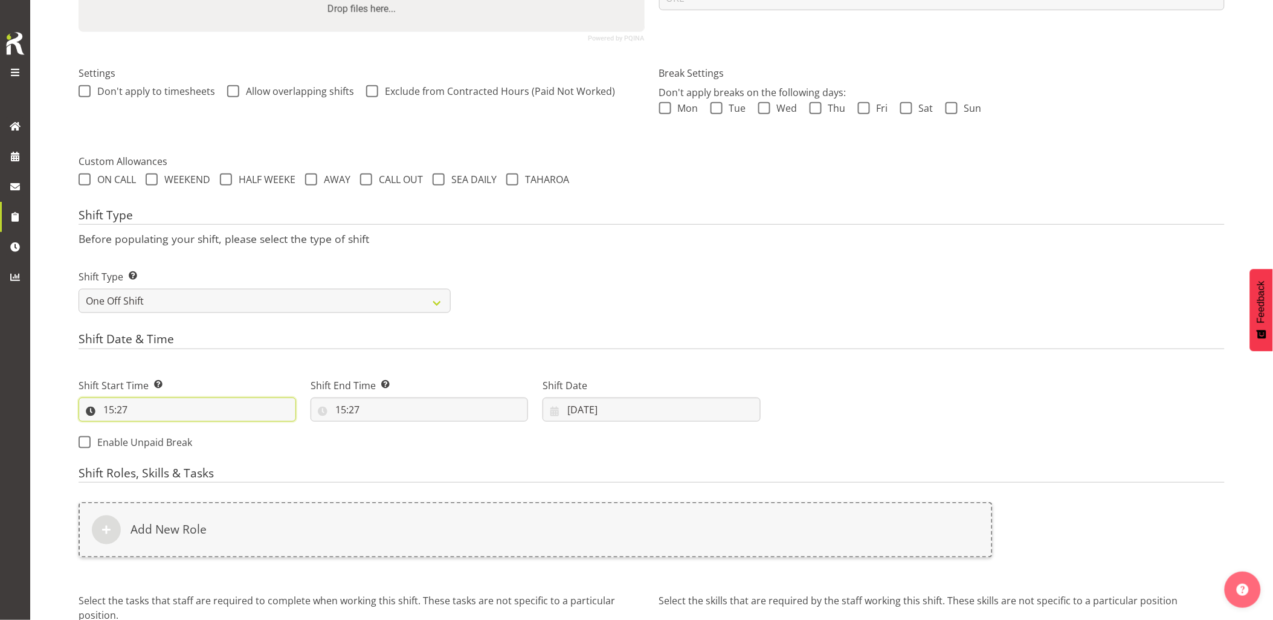
click at [189, 419] on input "15:27" at bounding box center [188, 410] width 218 height 24
click at [160, 442] on select "00 01 02 03 04 05 06 07 08 09 10 11 12 13 14 15 16 17 18 19 20 21 22 23" at bounding box center [160, 441] width 27 height 24
select select "5"
click at [147, 429] on select "00 01 02 03 04 05 06 07 08 09 10 11 12 13 14 15 16 17 18 19 20 21 22 23" at bounding box center [160, 441] width 27 height 24
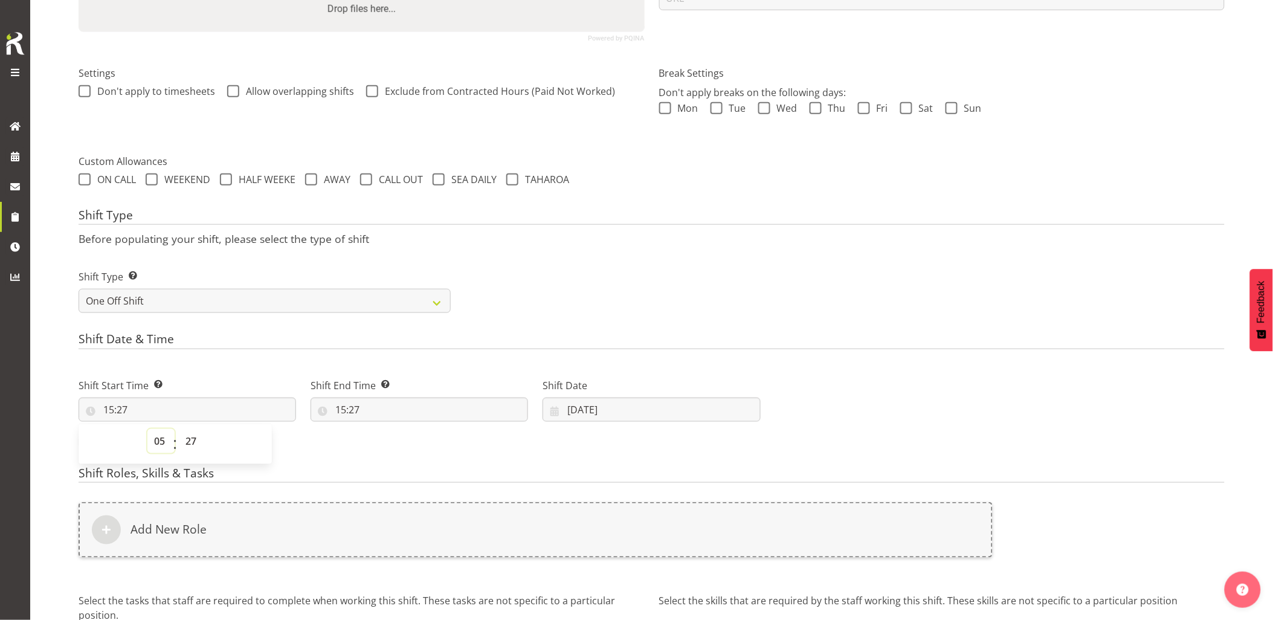
type input "05:27"
click at [180, 444] on select "00 01 02 03 04 05 06 07 08 09 10 11 12 13 14 15 16 17 18 19 20 21 22 23 24 25 2…" at bounding box center [192, 441] width 27 height 24
select select "30"
click at [179, 429] on select "00 01 02 03 04 05 06 07 08 09 10 11 12 13 14 15 16 17 18 19 20 21 22 23 24 25 2…" at bounding box center [192, 441] width 27 height 24
type input "05:30"
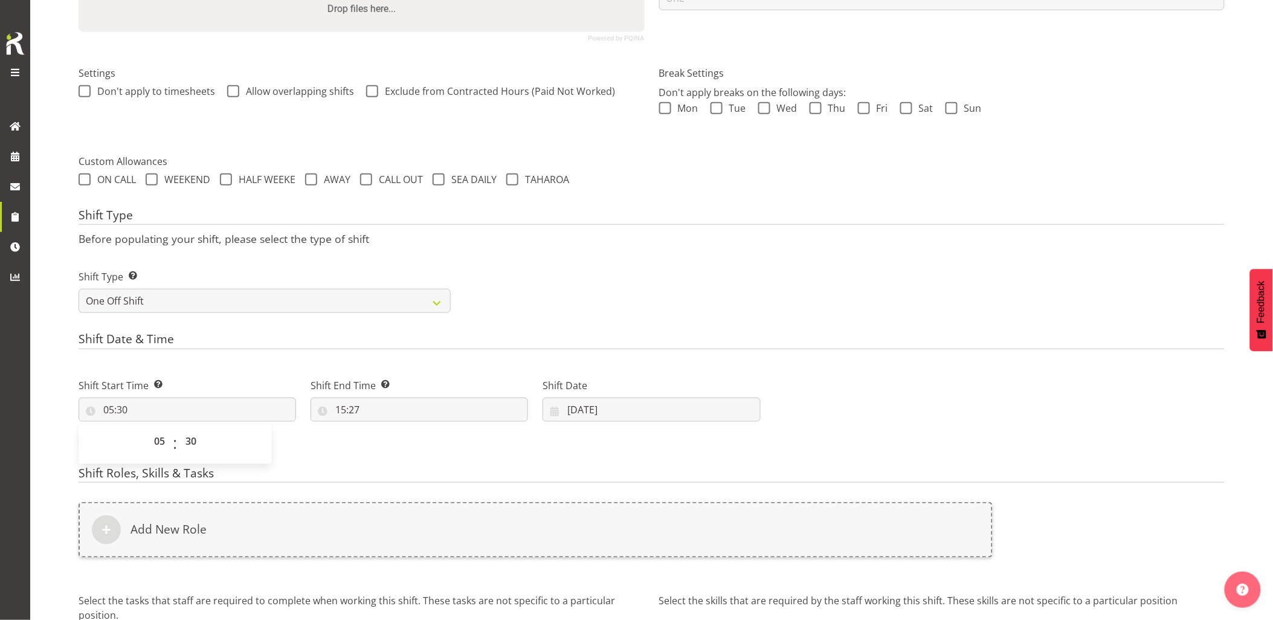
click at [260, 350] on div "Shift Date & Time Shift Start Time Set the time of the day you wish this shift …" at bounding box center [652, 395] width 1146 height 127
click at [411, 413] on input "15:27" at bounding box center [420, 410] width 218 height 24
click at [394, 443] on select "00 01 02 03 04 05 06 07 08 09 10 11 12 13 14 15 16 17 18 19 20 21 22 23" at bounding box center [392, 441] width 27 height 24
select select "8"
click at [379, 429] on select "00 01 02 03 04 05 06 07 08 09 10 11 12 13 14 15 16 17 18 19 20 21 22 23" at bounding box center [392, 441] width 27 height 24
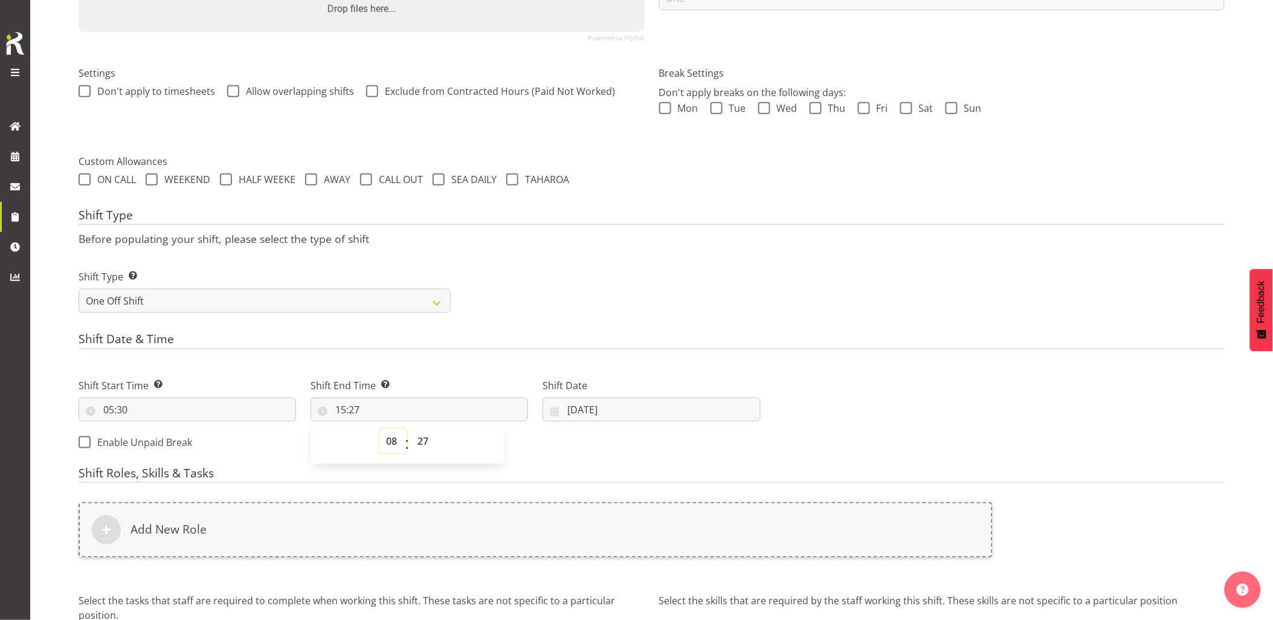
type input "08:27"
drag, startPoint x: 425, startPoint y: 445, endPoint x: 402, endPoint y: 479, distance: 40.4
click at [424, 444] on select "00 01 02 03 04 05 06 07 08 09 10 11 12 13 14 15 16 17 18 19 20 21 22 23 24 25 2…" at bounding box center [424, 441] width 27 height 24
select select "0"
click at [411, 429] on select "00 01 02 03 04 05 06 07 08 09 10 11 12 13 14 15 16 17 18 19 20 21 22 23 24 25 2…" at bounding box center [424, 441] width 27 height 24
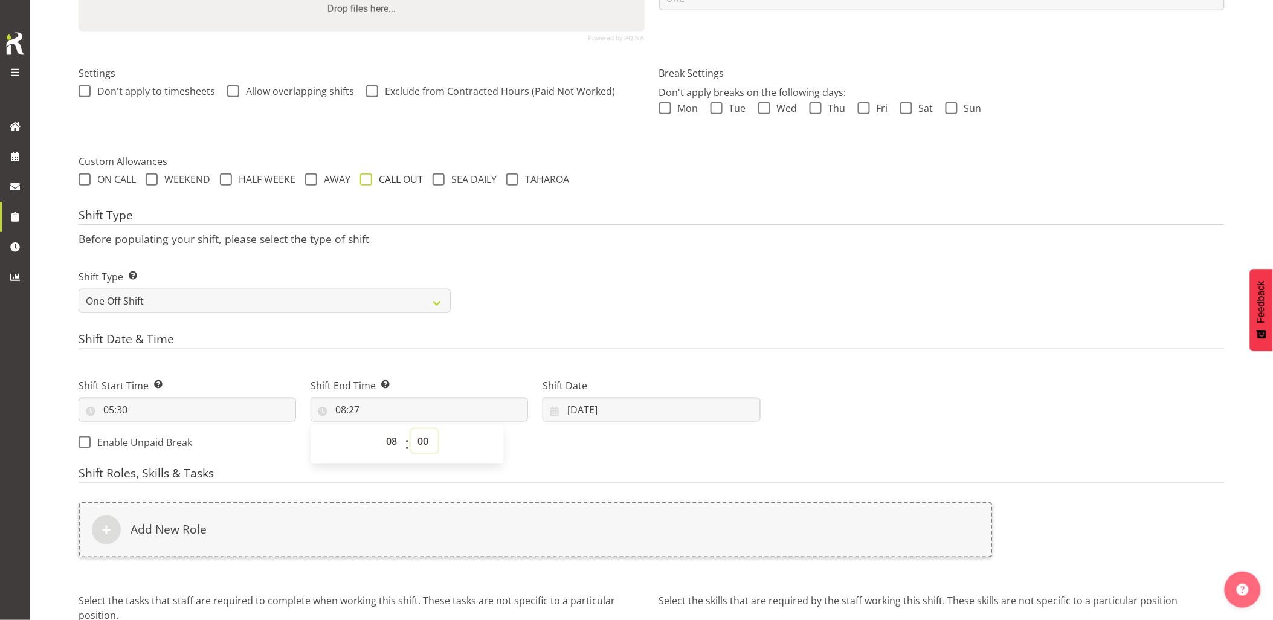
type input "08:00"
click at [649, 351] on div "Shift Date & Time Shift Start Time Set the time of the day you wish this shift …" at bounding box center [652, 395] width 1146 height 127
click at [647, 395] on div "Shift Date 03/10/2025 January February March April May June July August Septemb…" at bounding box center [652, 400] width 218 height 44
click at [645, 408] on input "03/10/2025" at bounding box center [652, 410] width 218 height 24
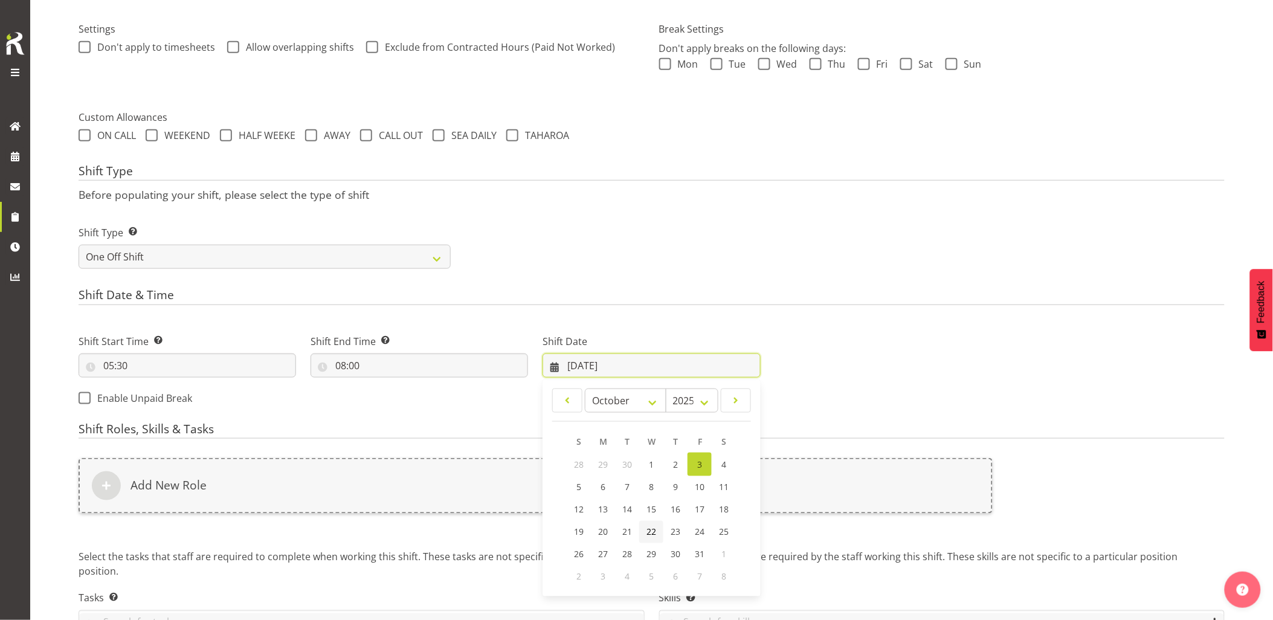
scroll to position [370, 0]
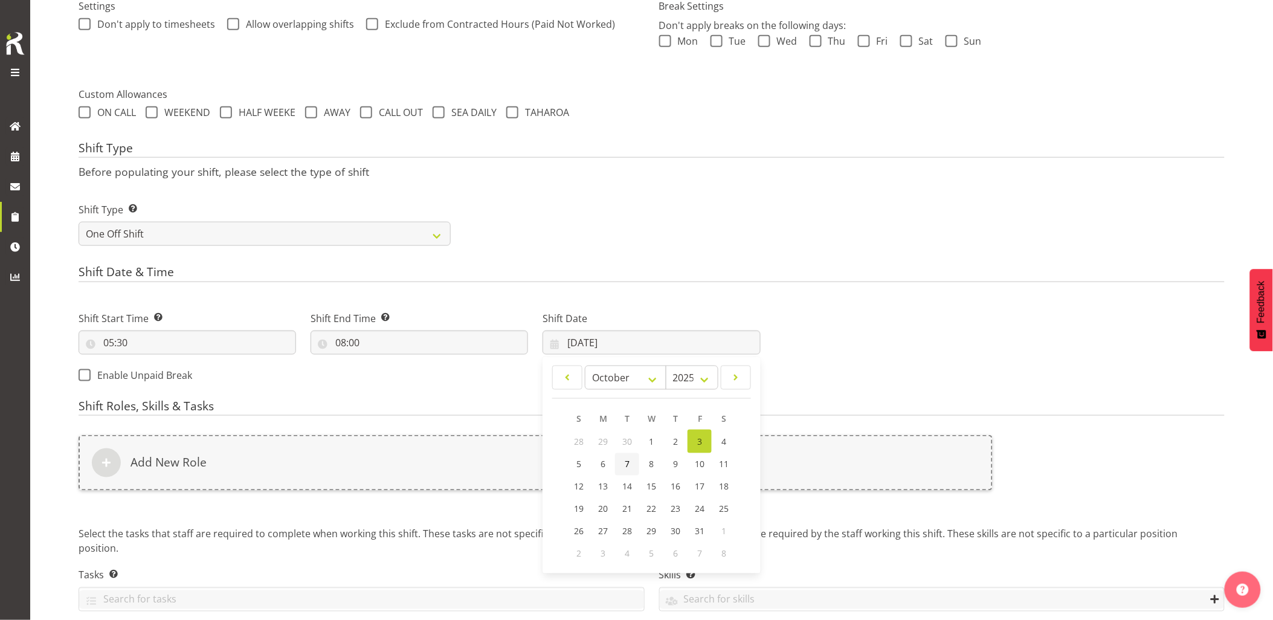
click at [631, 471] on link "7" at bounding box center [627, 464] width 24 height 22
type input "07/10/2025"
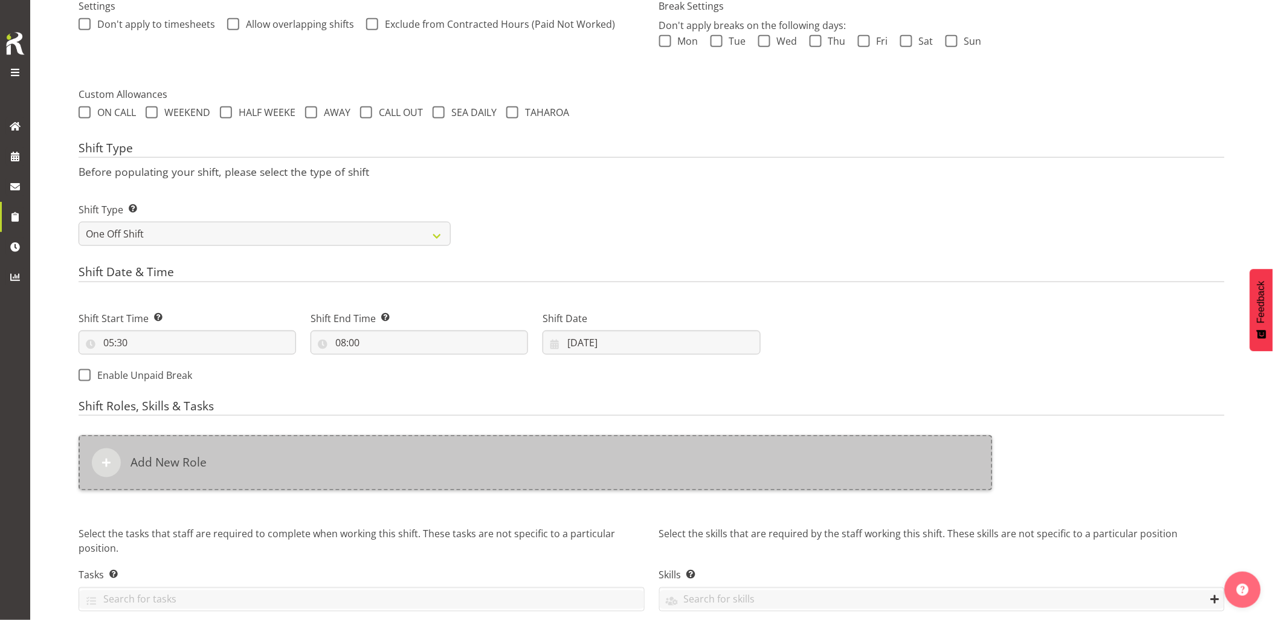
click at [584, 457] on div "Add New Role" at bounding box center [536, 463] width 914 height 56
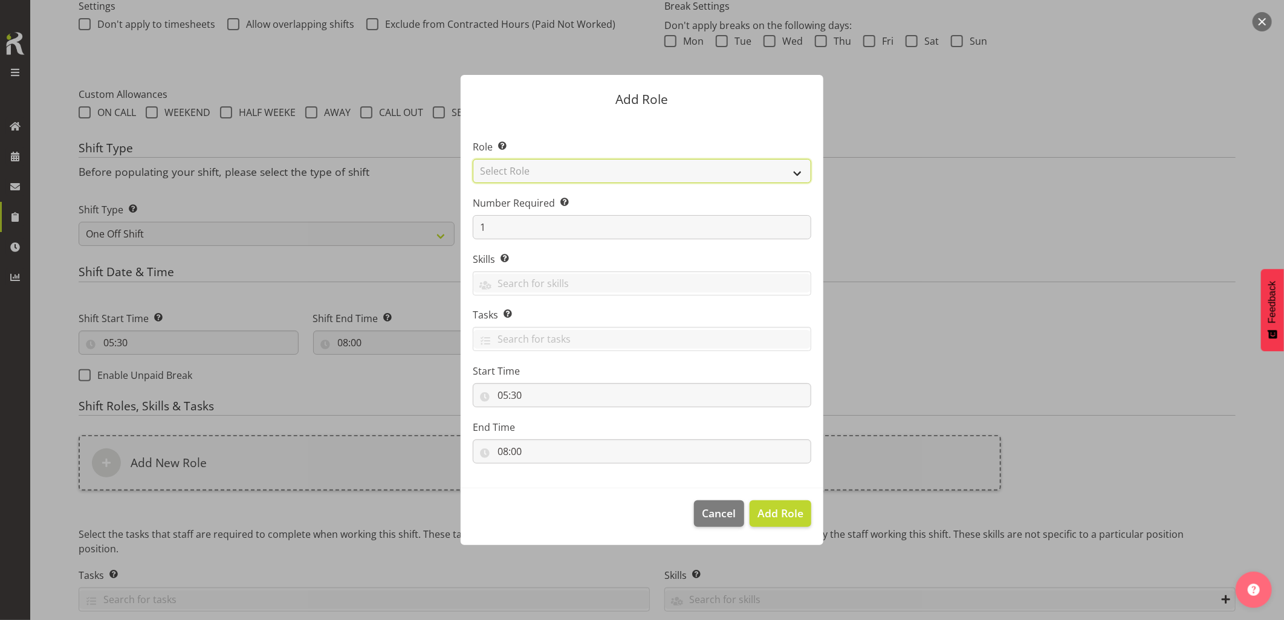
click at [515, 167] on select "Select Role Account Manager Electrician Engineering GM HSEQ manager MECH Mechan…" at bounding box center [642, 171] width 338 height 24
select select "21"
click at [473, 159] on select "Select Role Account Manager Electrician Engineering GM HSEQ manager MECH Mechan…" at bounding box center [642, 171] width 338 height 24
drag, startPoint x: 774, startPoint y: 521, endPoint x: 656, endPoint y: 518, distance: 117.9
click at [772, 518] on span "Add Role" at bounding box center [780, 513] width 46 height 16
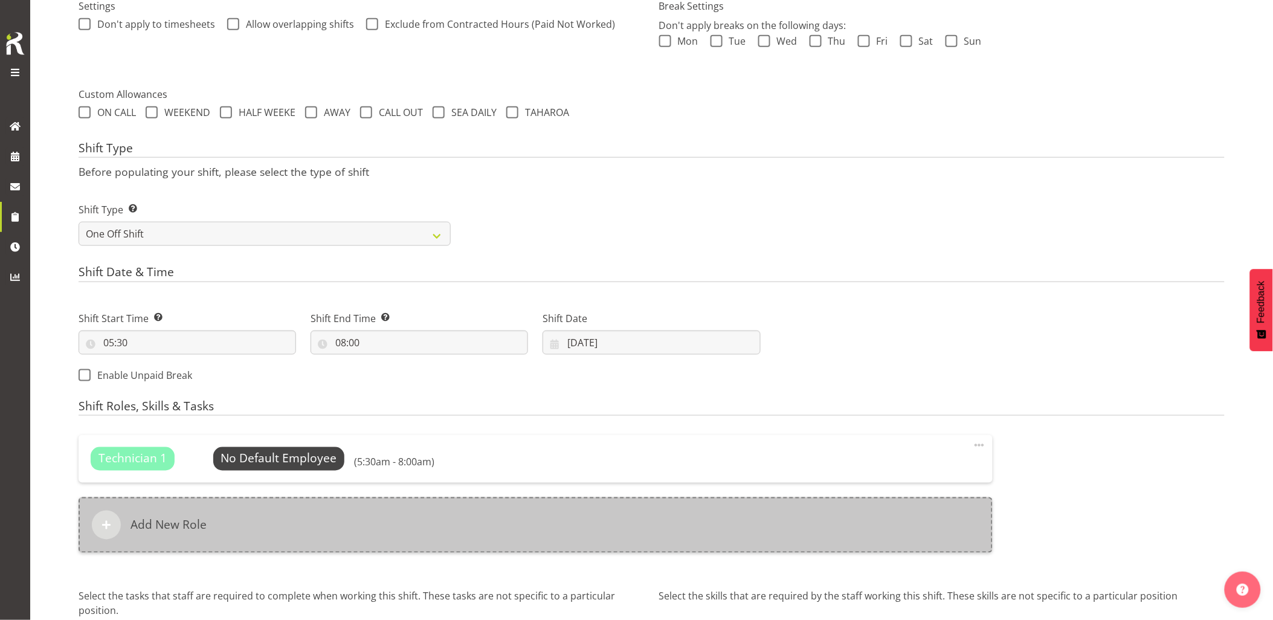
click at [489, 517] on div "Add New Role" at bounding box center [536, 525] width 914 height 56
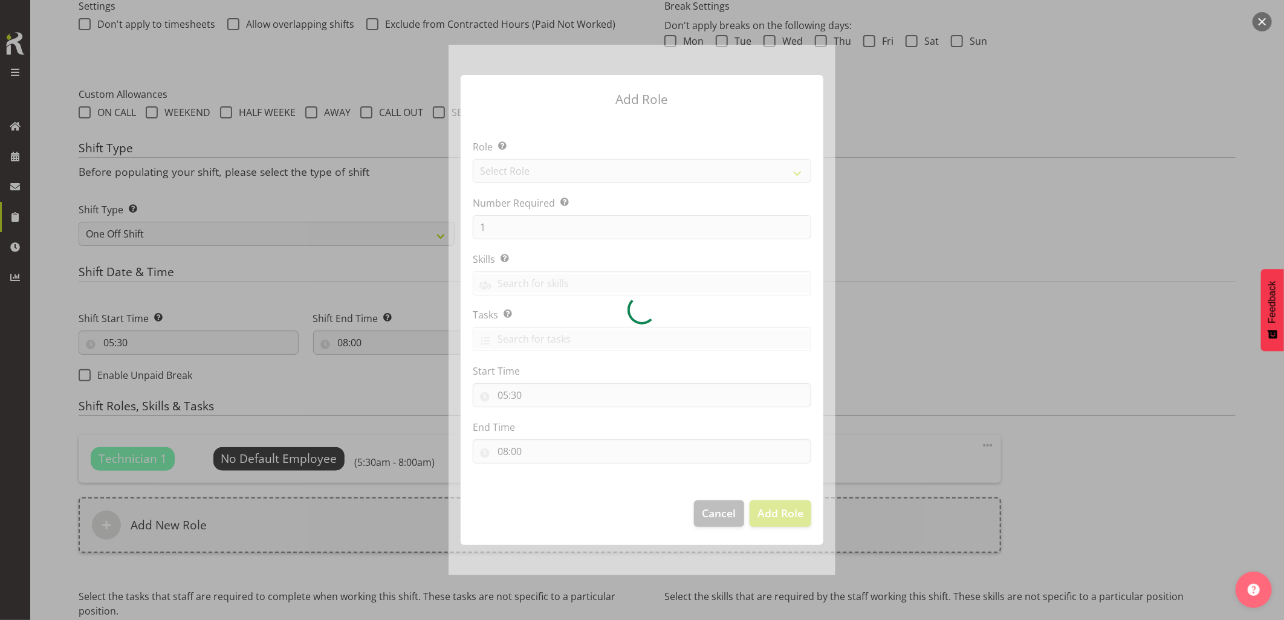
click at [546, 170] on div at bounding box center [641, 310] width 387 height 530
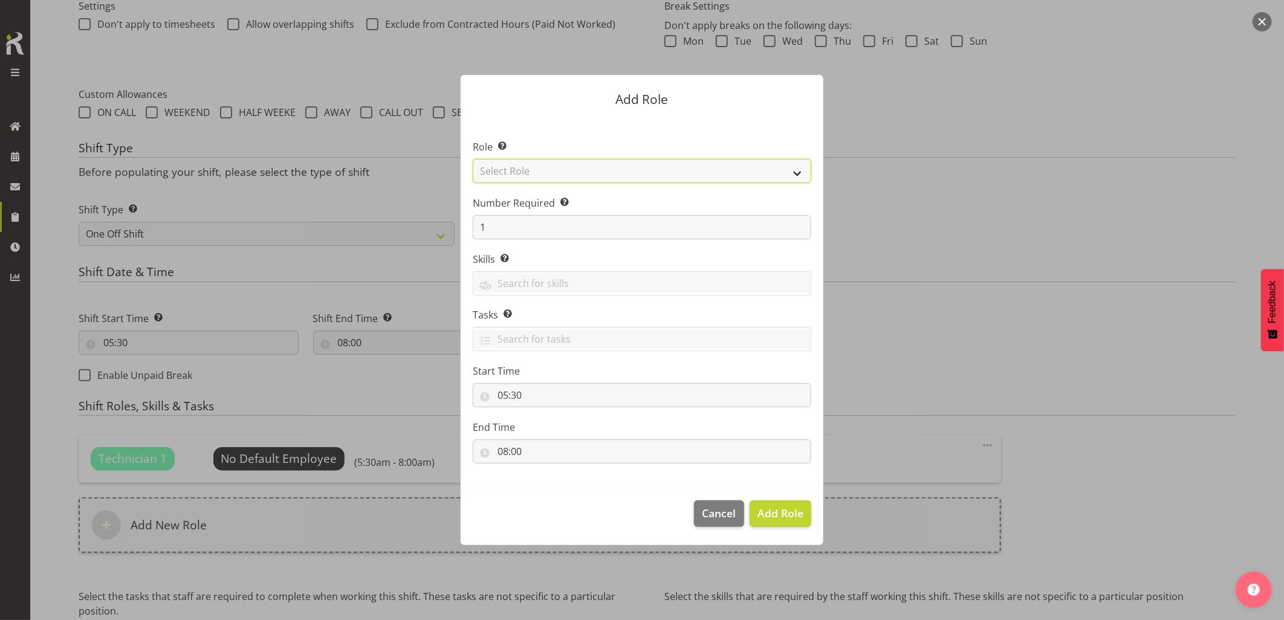
click at [547, 173] on select "Select Role Account Manager Electrician Engineering GM HSEQ manager MECH Mechan…" at bounding box center [642, 171] width 338 height 24
select select "20"
click at [473, 159] on select "Select Role Account Manager Electrician Engineering GM HSEQ manager MECH Mechan…" at bounding box center [642, 171] width 338 height 24
click at [789, 508] on span "Add Role" at bounding box center [780, 513] width 46 height 15
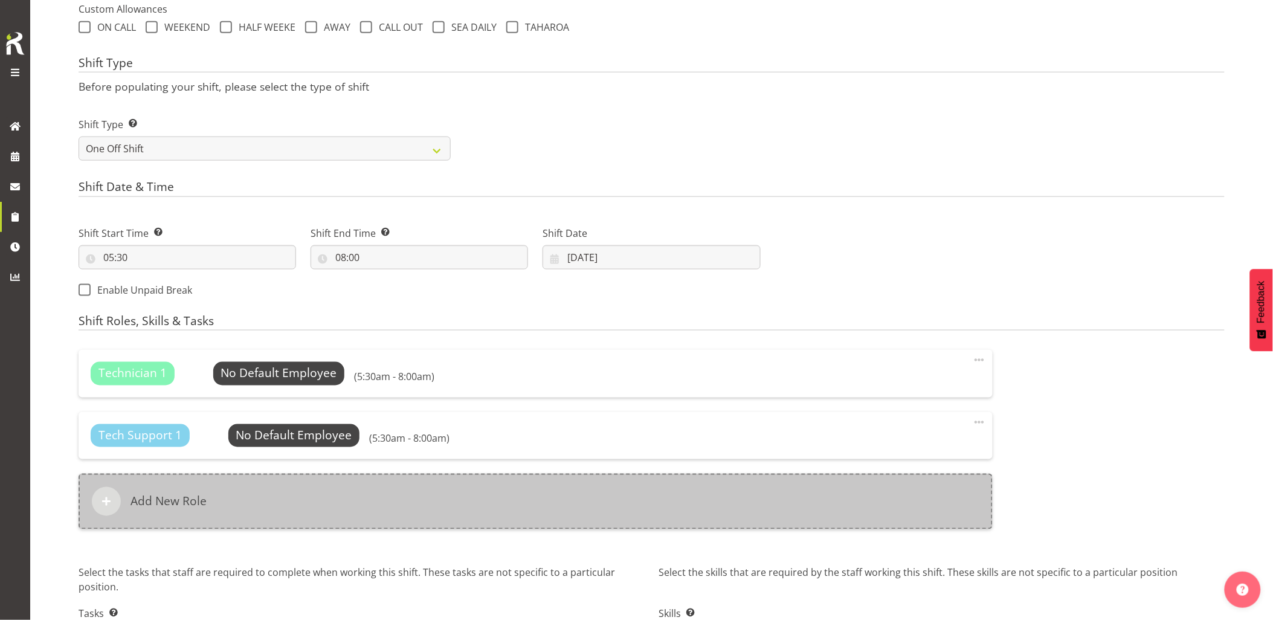
scroll to position [505, 0]
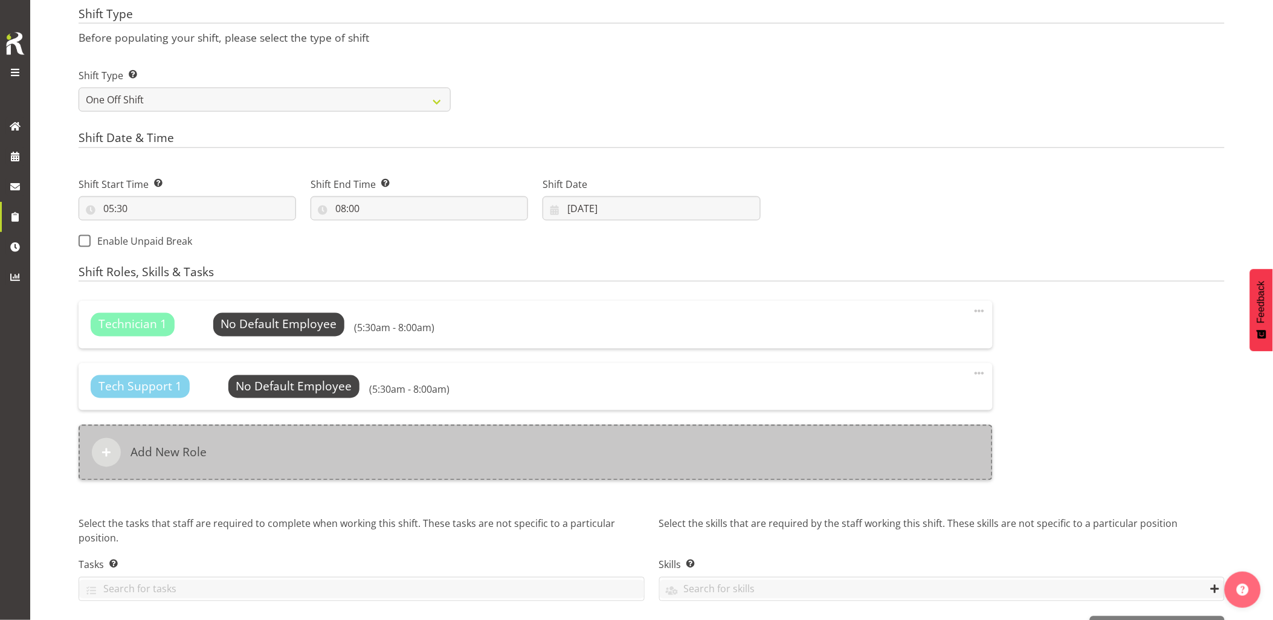
click at [567, 442] on div "Add New Role" at bounding box center [536, 453] width 914 height 56
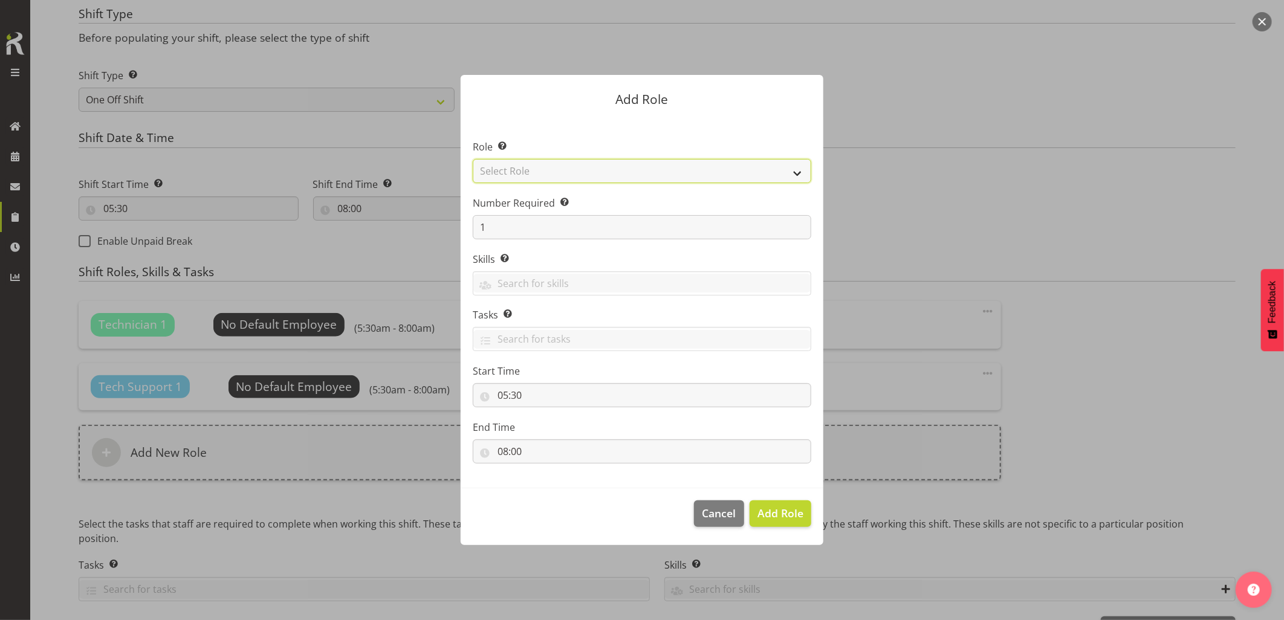
drag, startPoint x: 558, startPoint y: 171, endPoint x: 558, endPoint y: 180, distance: 9.1
click at [558, 171] on select "Select Role Account Manager Electrician Engineering GM HSEQ manager MECH Mechan…" at bounding box center [642, 171] width 338 height 24
select select "27"
click at [473, 159] on select "Select Role Account Manager Electrician Engineering GM HSEQ manager MECH Mechan…" at bounding box center [642, 171] width 338 height 24
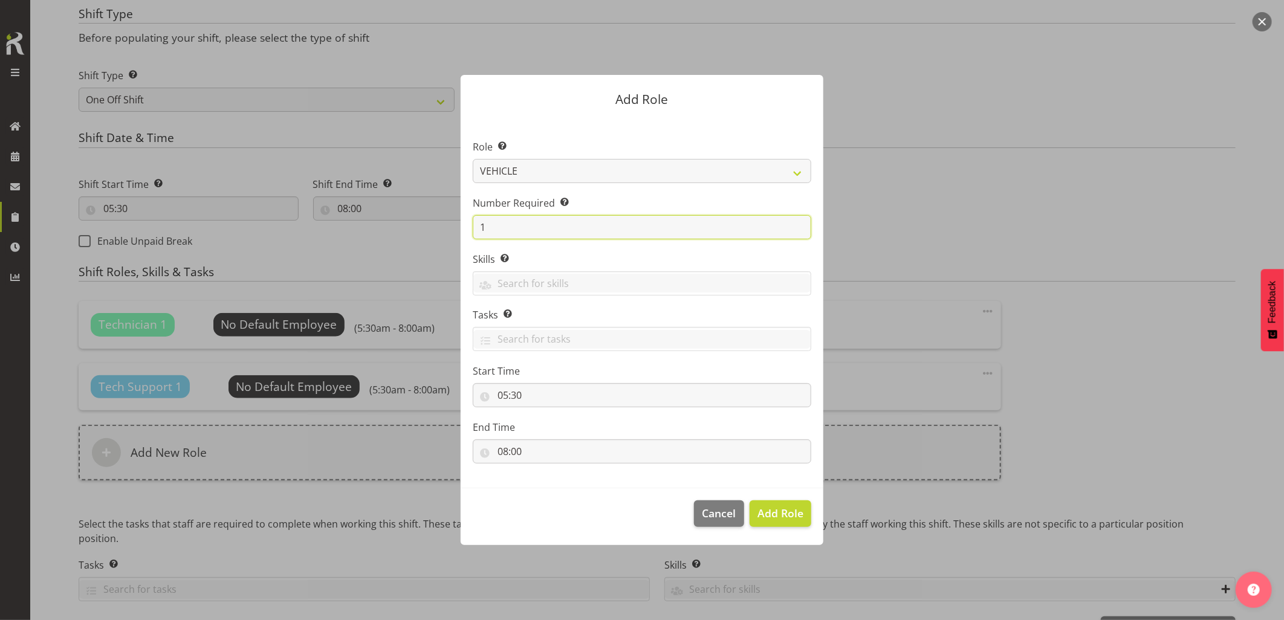
click at [461, 228] on section "Role Select the role you wish to add to the shift. Account Manager Electrician …" at bounding box center [641, 303] width 363 height 370
type input "2"
click at [787, 515] on span "Add 2 Roles" at bounding box center [773, 513] width 60 height 15
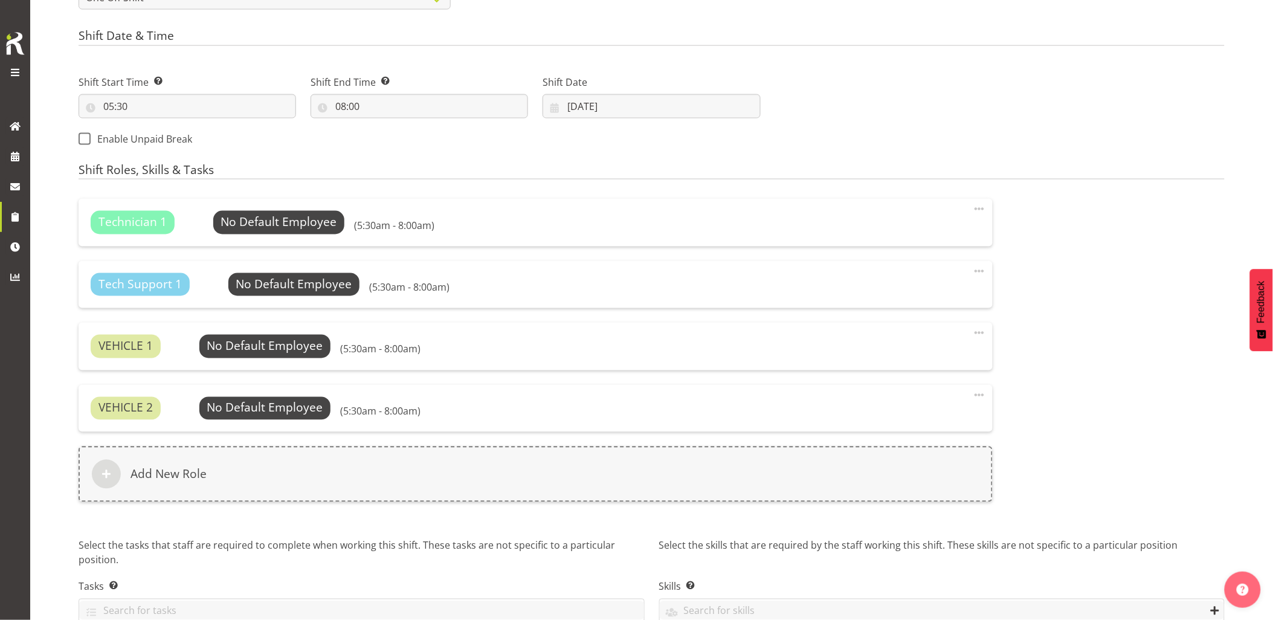
scroll to position [669, 0]
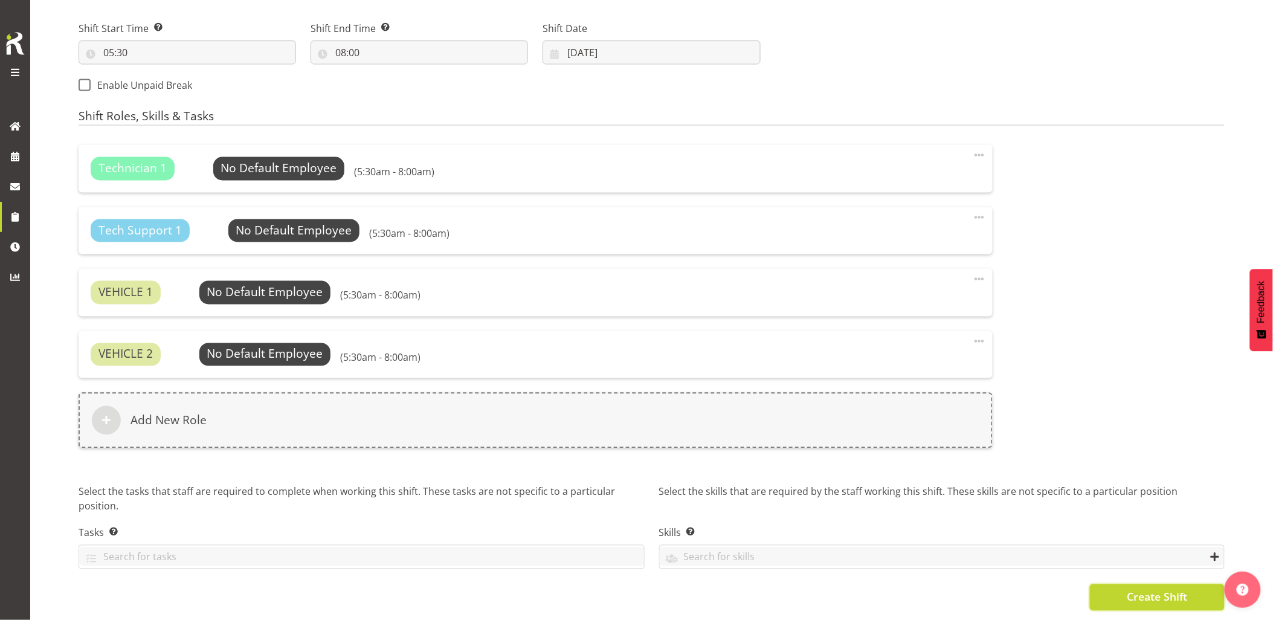
click at [1106, 584] on button "Create Shift" at bounding box center [1157, 597] width 135 height 27
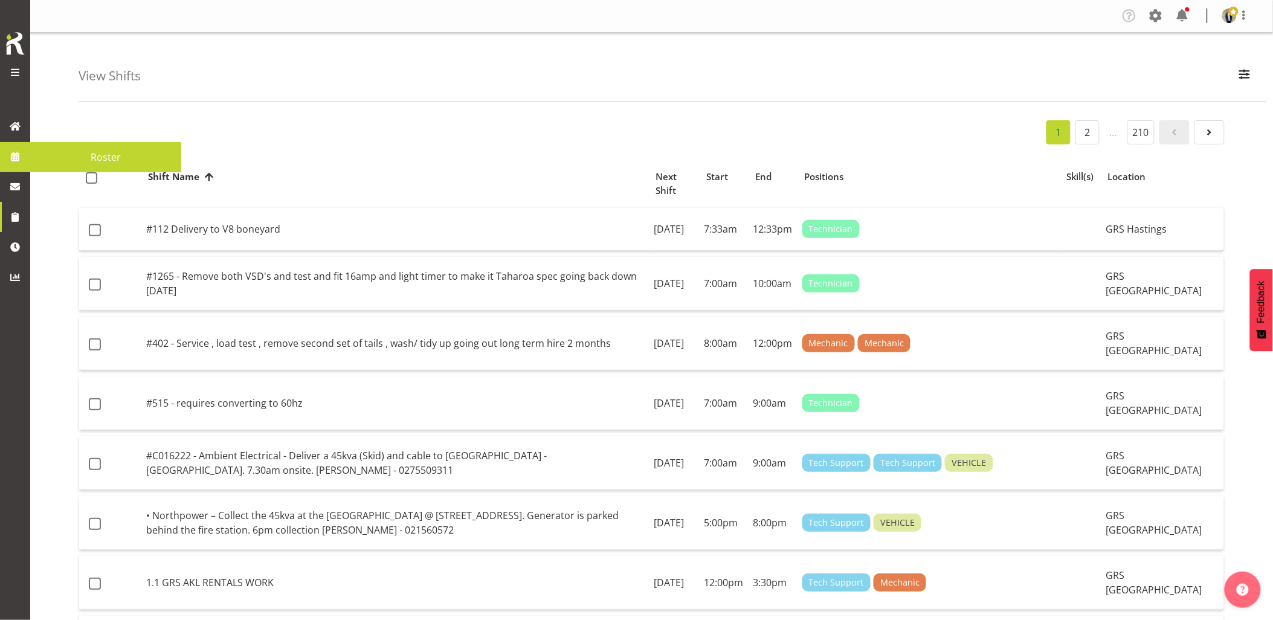
click at [25, 162] on link at bounding box center [15, 156] width 30 height 30
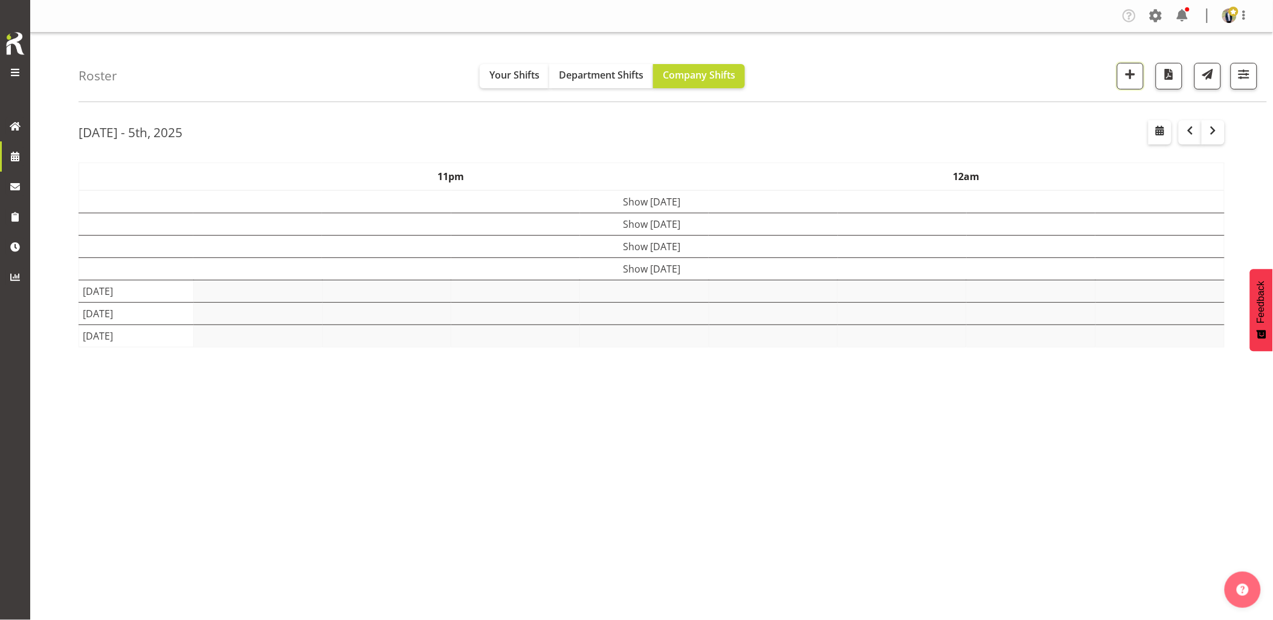
click at [1128, 76] on span "button" at bounding box center [1131, 74] width 16 height 16
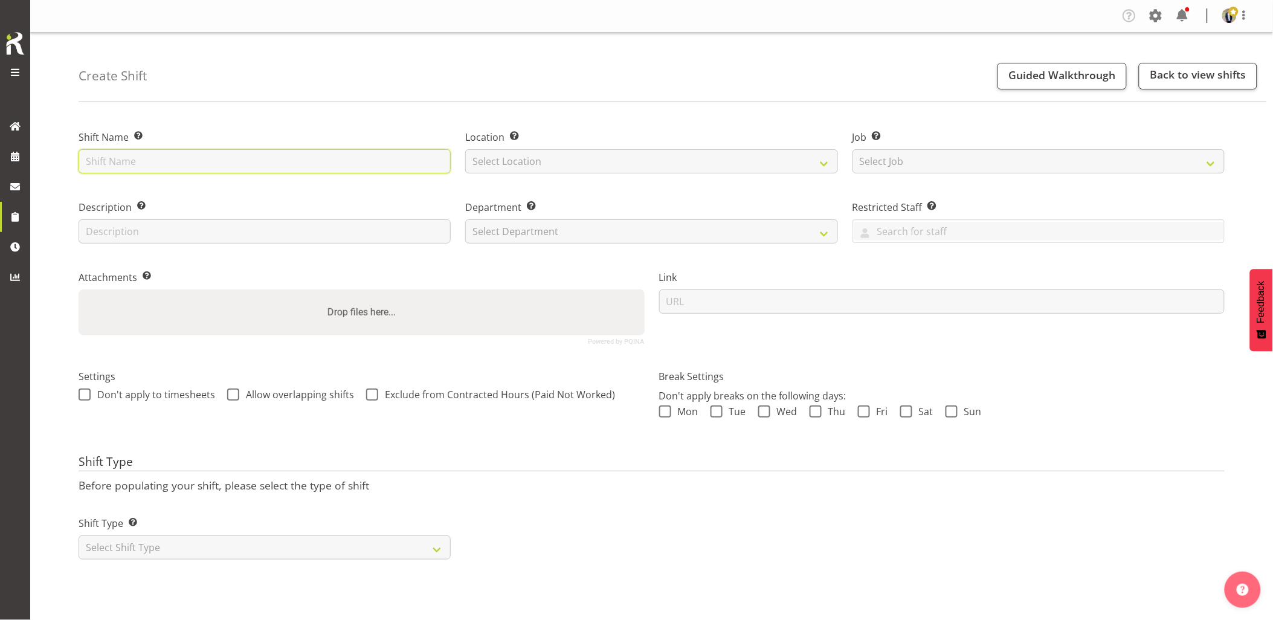
paste input "C016319"
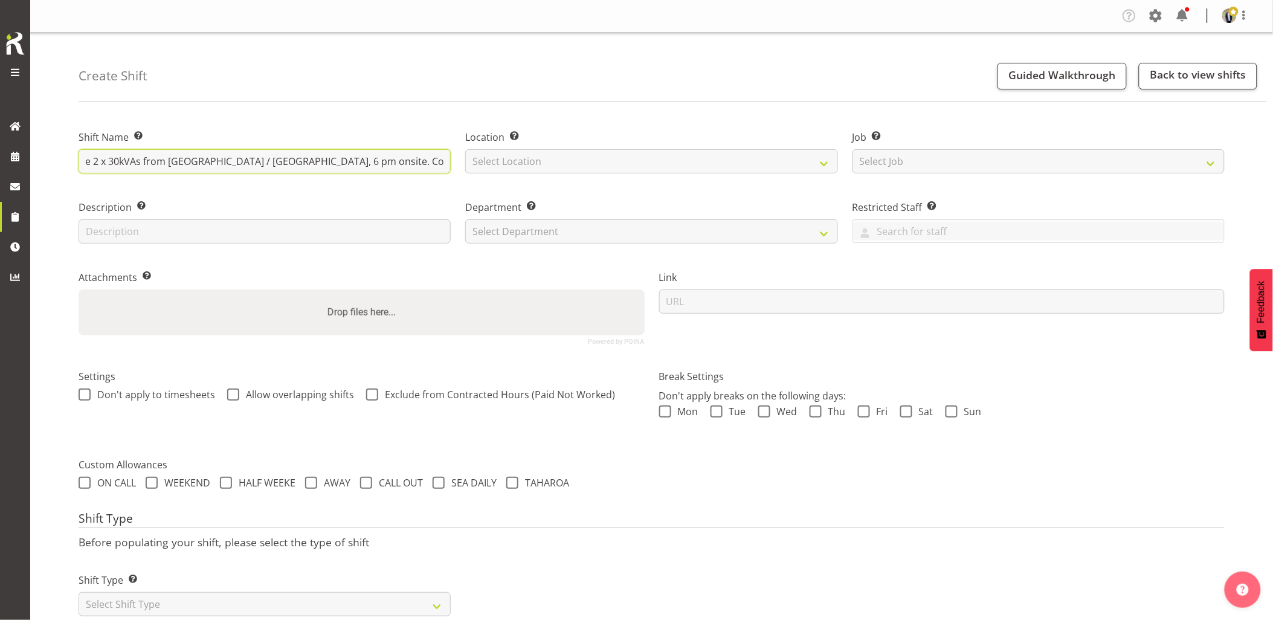
scroll to position [0, 199]
drag, startPoint x: 367, startPoint y: 161, endPoint x: 602, endPoint y: 161, distance: 235.7
click at [601, 161] on div "Shift Name Enter a name for the shift (e.g. Day Shift). C016319 - Omexom - Shut…" at bounding box center [651, 232] width 1161 height 239
type input "C016319 - Omexom - Shutdown & collect the 2 x 30kVAs from Murrays Bay / Mairang…"
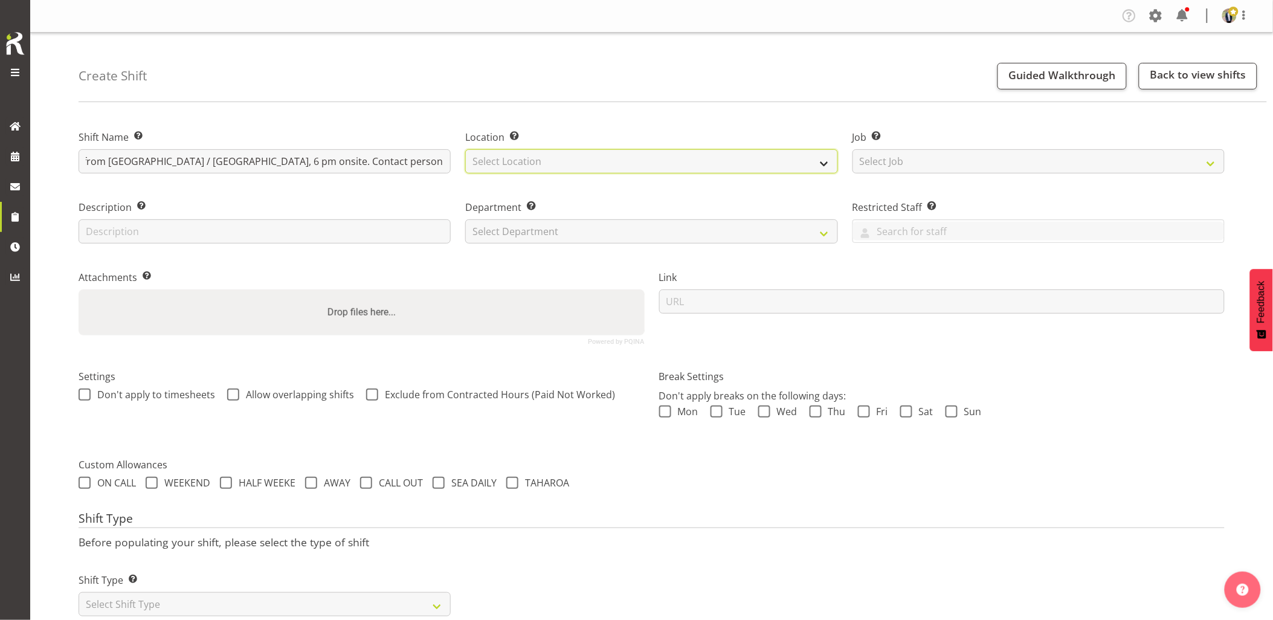
click at [602, 161] on select "Select Location [GEOGRAPHIC_DATA] [GEOGRAPHIC_DATA] GRS [GEOGRAPHIC_DATA] [GEOG…" at bounding box center [651, 161] width 372 height 24
select select "28"
click at [465, 149] on select "Select Location GRS Auckland GRS Hastings GRS Tauranga" at bounding box center [651, 161] width 372 height 24
click at [906, 157] on select "Select Job Create new job 1.1 GRS AKL RENTALS 1.1 GRS AKL RENTALS AC 1.1 GRS AK…" at bounding box center [1039, 161] width 372 height 24
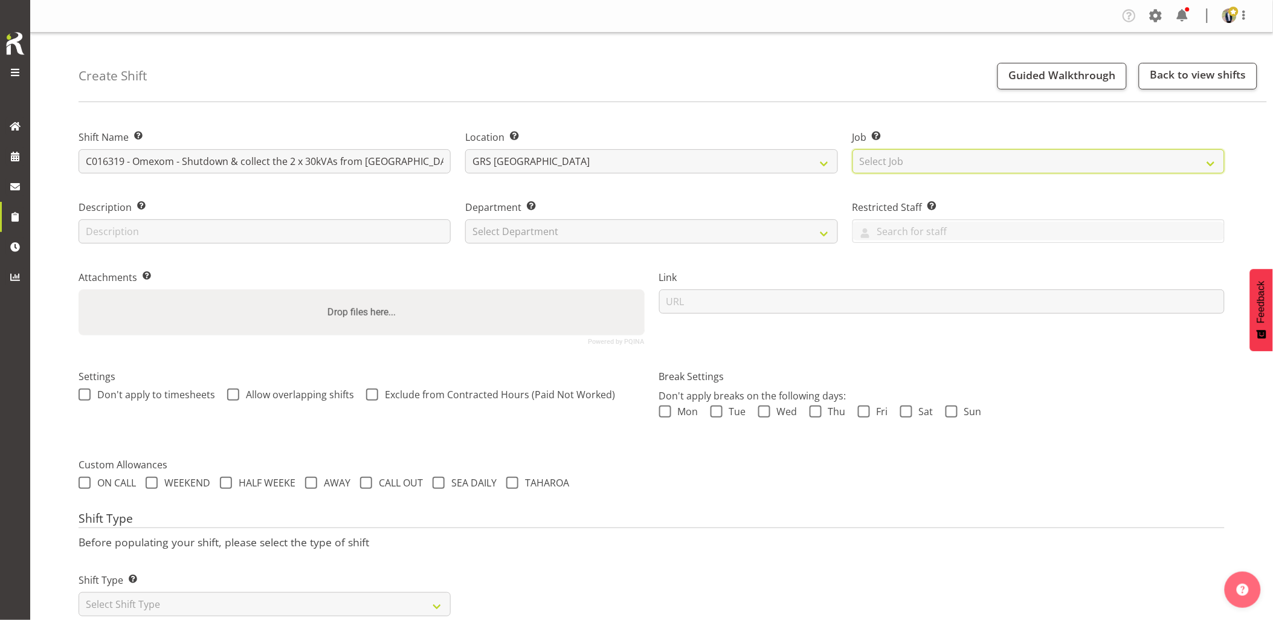
select select "7504"
click at [853, 149] on select "Select Job Create new job 1.1 GRS AKL RENTALS 1.1 GRS AKL RENTALS AC 1.1 GRS AK…" at bounding box center [1039, 161] width 372 height 24
click at [500, 232] on select "Select Department GRS HIRE AKL GRS HIRE AKL GRS HIRE TGA GRS HIRE HST GRS SALES…" at bounding box center [651, 231] width 372 height 24
select select "20"
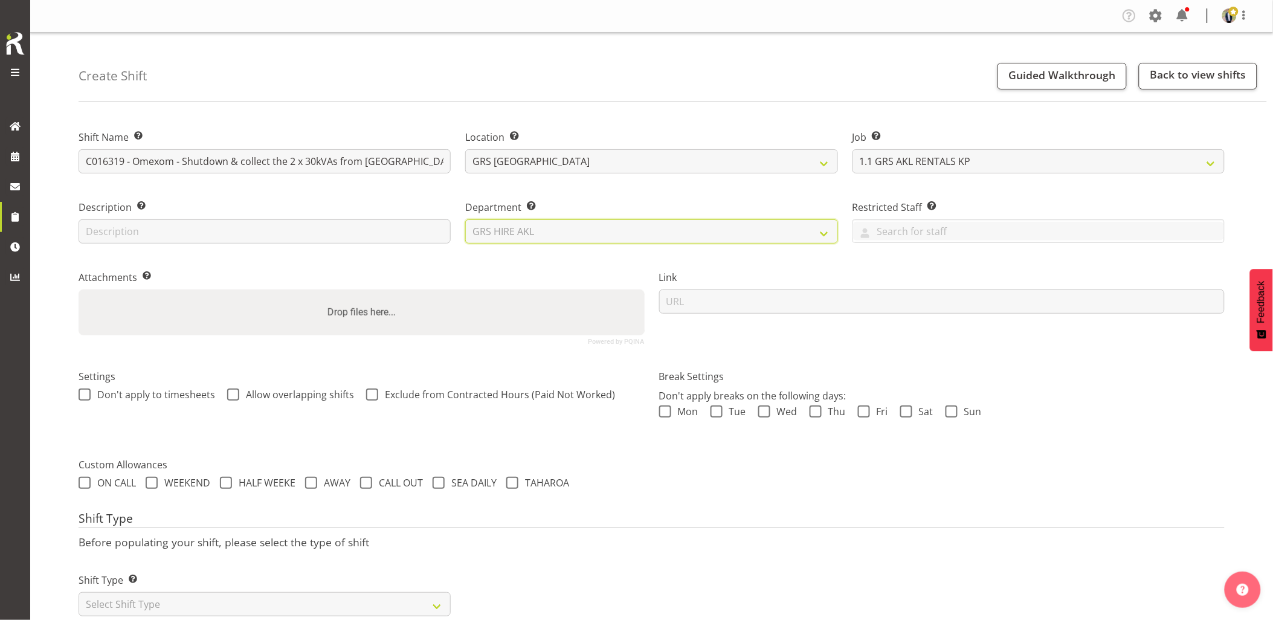
click at [465, 219] on select "Select Department GRS HIRE AKL GRS HIRE AKL GRS HIRE TGA GRS HIRE HST GRS SALES…" at bounding box center [651, 231] width 372 height 24
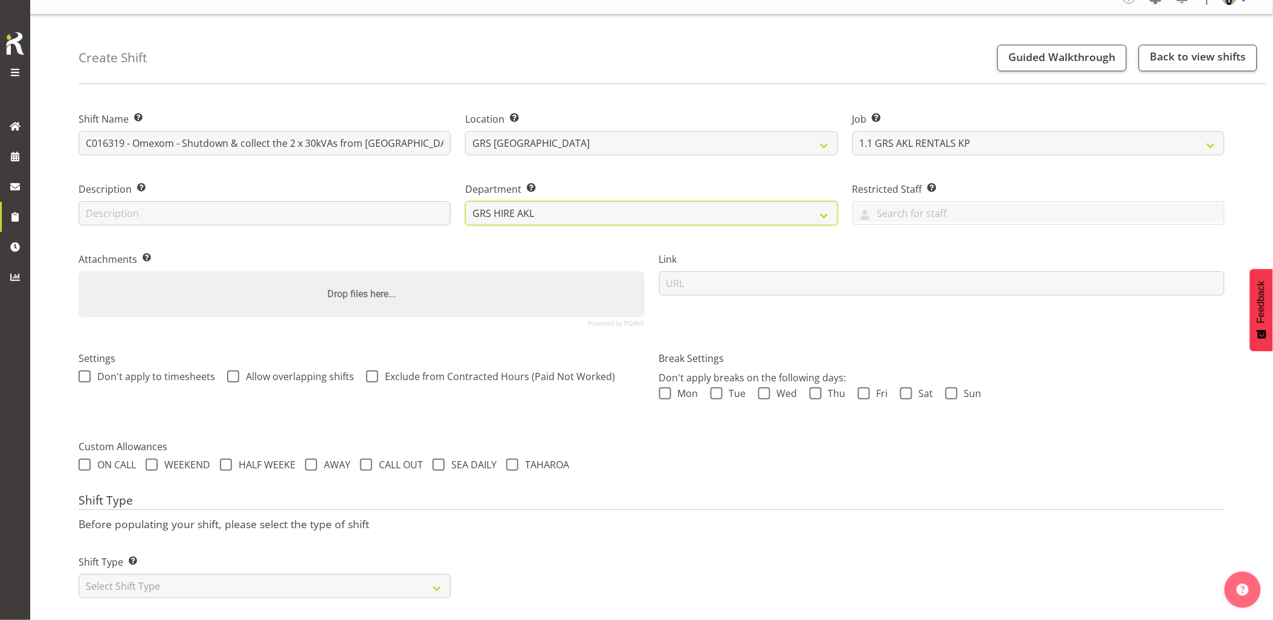
scroll to position [34, 0]
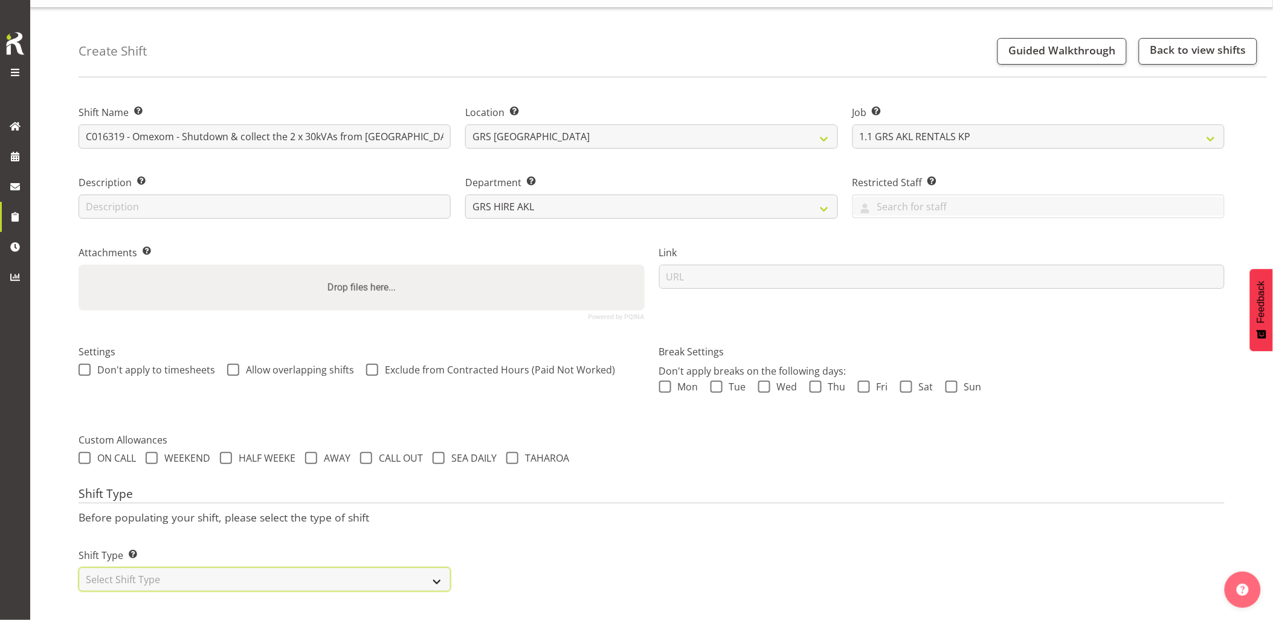
drag, startPoint x: 221, startPoint y: 573, endPoint x: 203, endPoint y: 569, distance: 17.9
click at [221, 573] on select "Select Shift Type One Off Shift Recurring Shift Rotating Shift" at bounding box center [265, 579] width 372 height 24
select select "one_off"
click at [79, 567] on select "Select Shift Type One Off Shift Recurring Shift Rotating Shift" at bounding box center [265, 579] width 372 height 24
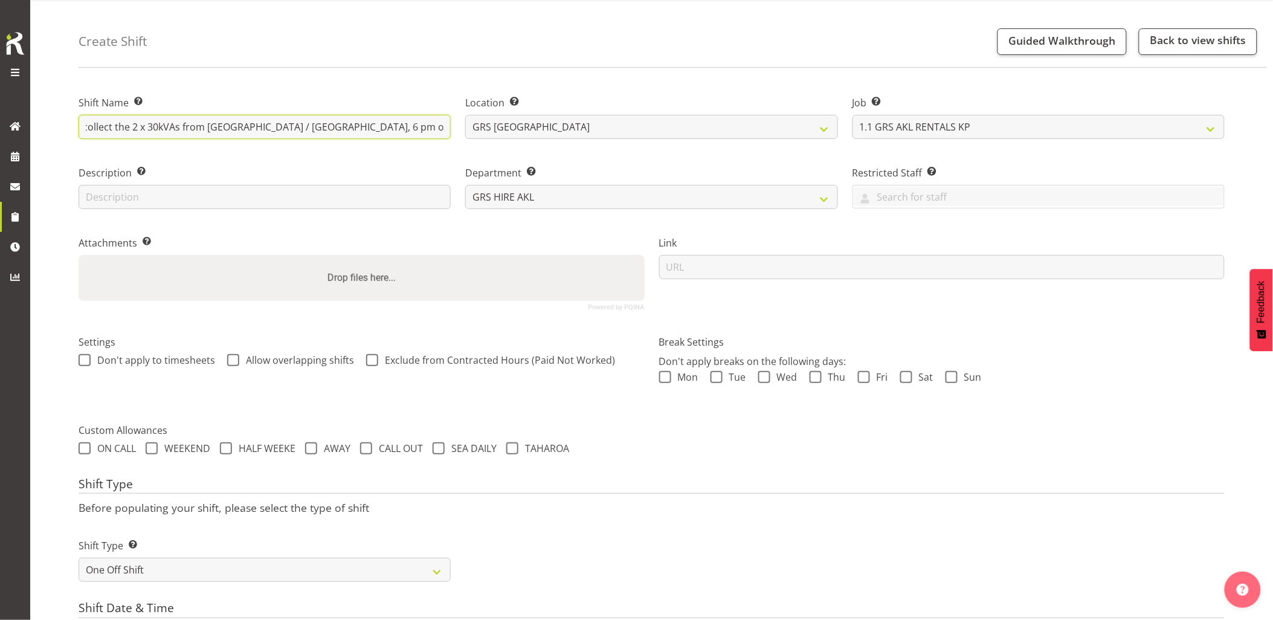
drag, startPoint x: 295, startPoint y: 120, endPoint x: 431, endPoint y: 123, distance: 136.6
click at [431, 123] on input "C016319 - Omexom - Shutdown & collect the 2 x 30kVAs from Murrays Bay / Mairang…" at bounding box center [265, 127] width 372 height 24
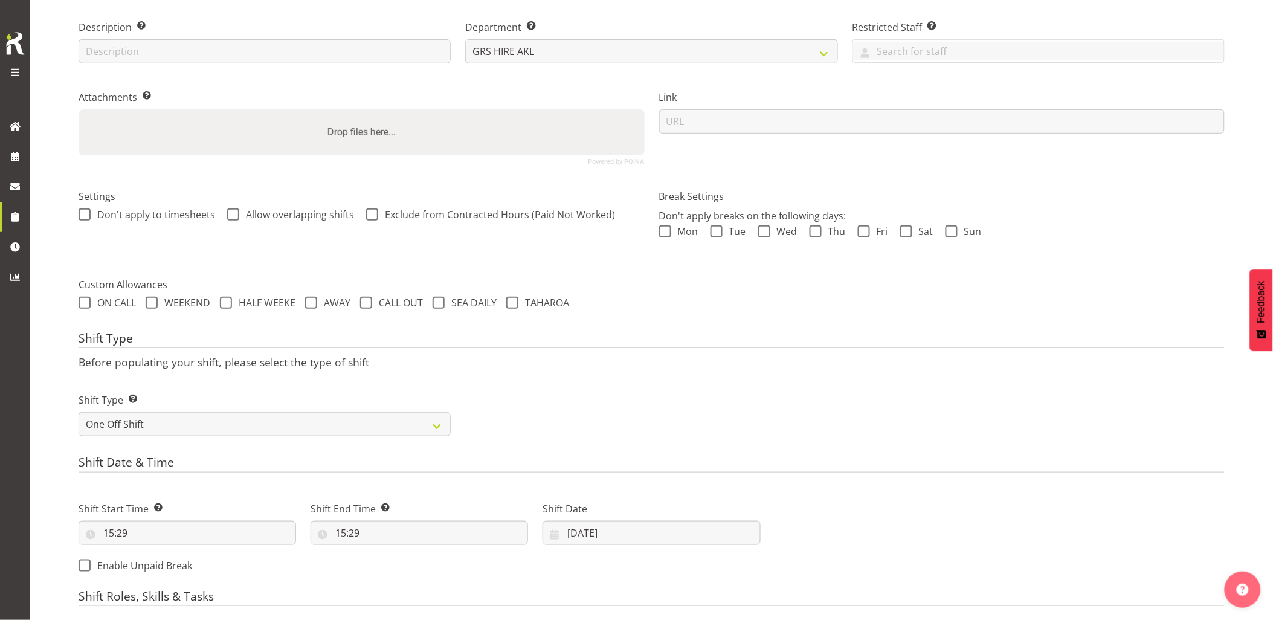
scroll to position [303, 0]
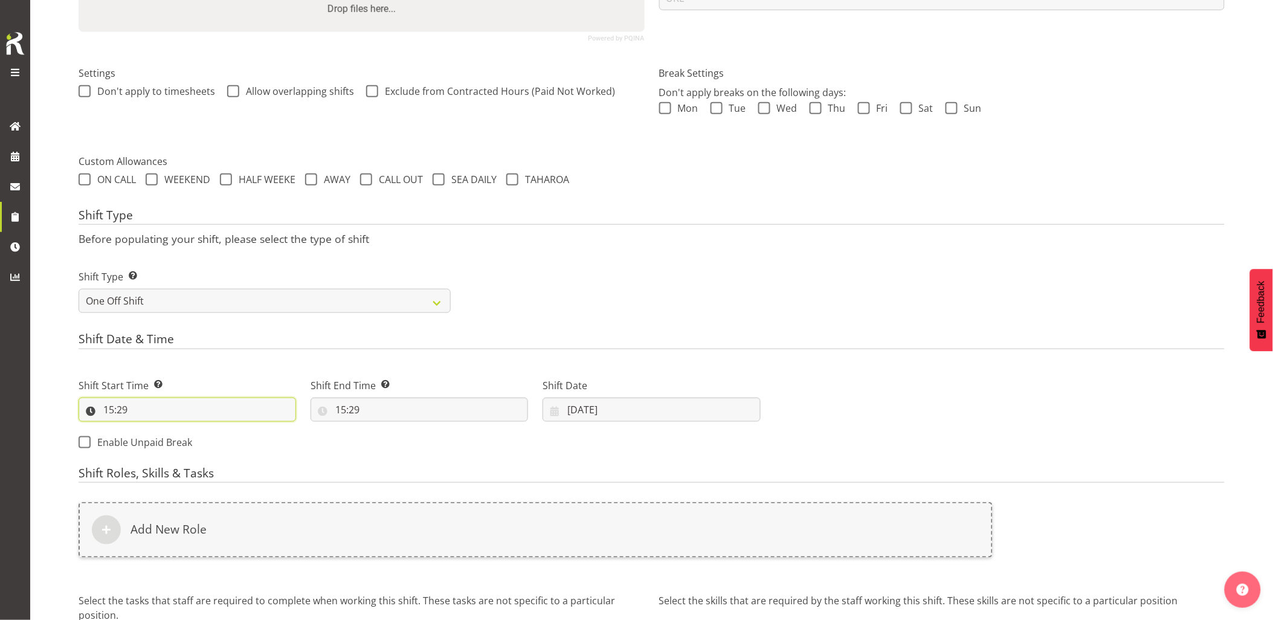
click at [192, 412] on input "15:29" at bounding box center [188, 410] width 218 height 24
click at [161, 442] on select "00 01 02 03 04 05 06 07 08 09 10 11 12 13 14 15 16 17 18 19 20 21 22 23" at bounding box center [160, 441] width 27 height 24
select select "17"
click at [147, 429] on select "00 01 02 03 04 05 06 07 08 09 10 11 12 13 14 15 16 17 18 19 20 21 22 23" at bounding box center [160, 441] width 27 height 24
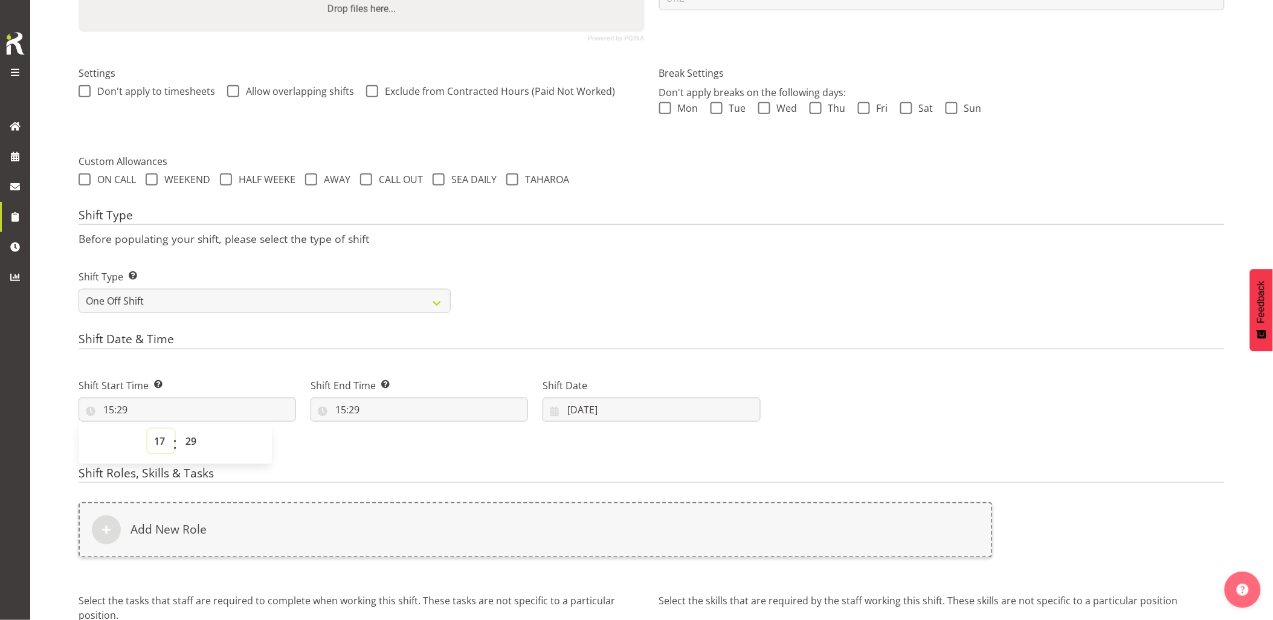
type input "17:29"
drag, startPoint x: 197, startPoint y: 439, endPoint x: 197, endPoint y: 429, distance: 10.3
click at [197, 439] on select "00 01 02 03 04 05 06 07 08 09 10 11 12 13 14 15 16 17 18 19 20 21 22 23 24 25 2…" at bounding box center [192, 441] width 27 height 24
select select "30"
click at [179, 429] on select "00 01 02 03 04 05 06 07 08 09 10 11 12 13 14 15 16 17 18 19 20 21 22 23 24 25 2…" at bounding box center [192, 441] width 27 height 24
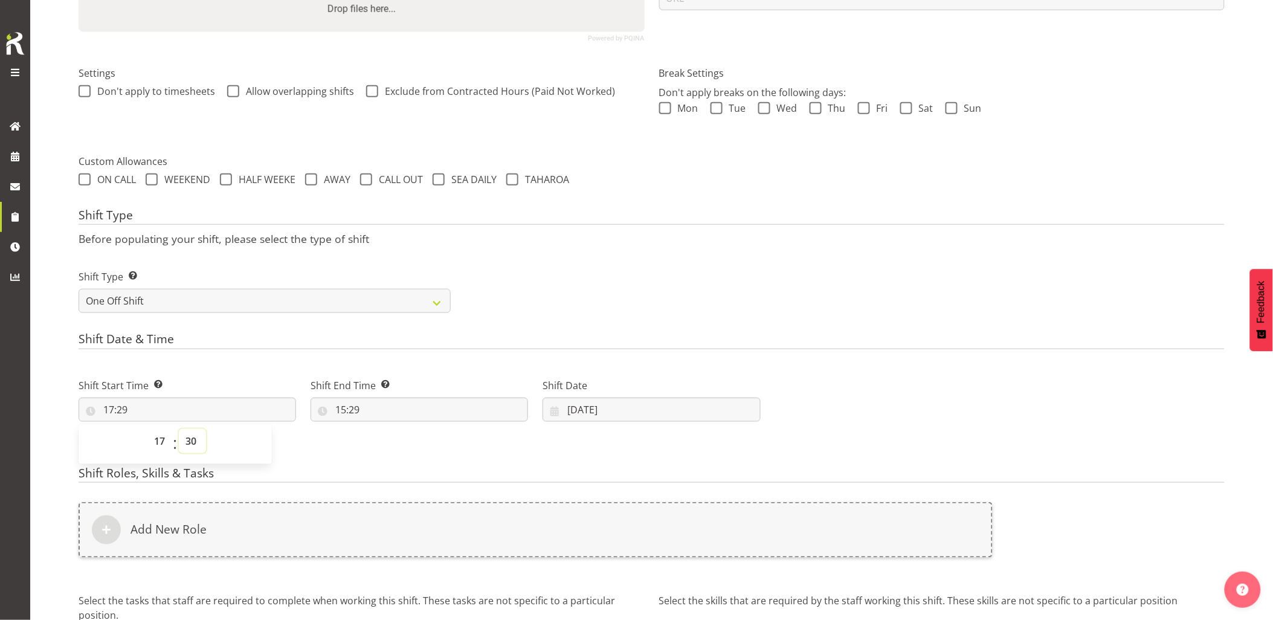
type input "17:30"
click at [279, 347] on h4 "Shift Date & Time" at bounding box center [652, 340] width 1146 height 17
click at [390, 415] on input "15:29" at bounding box center [420, 410] width 218 height 24
click at [383, 442] on select "00 01 02 03 04 05 06 07 08 09 10 11 12 13 14 15 16 17 18 19 20 21 22 23" at bounding box center [392, 441] width 27 height 24
select select "19"
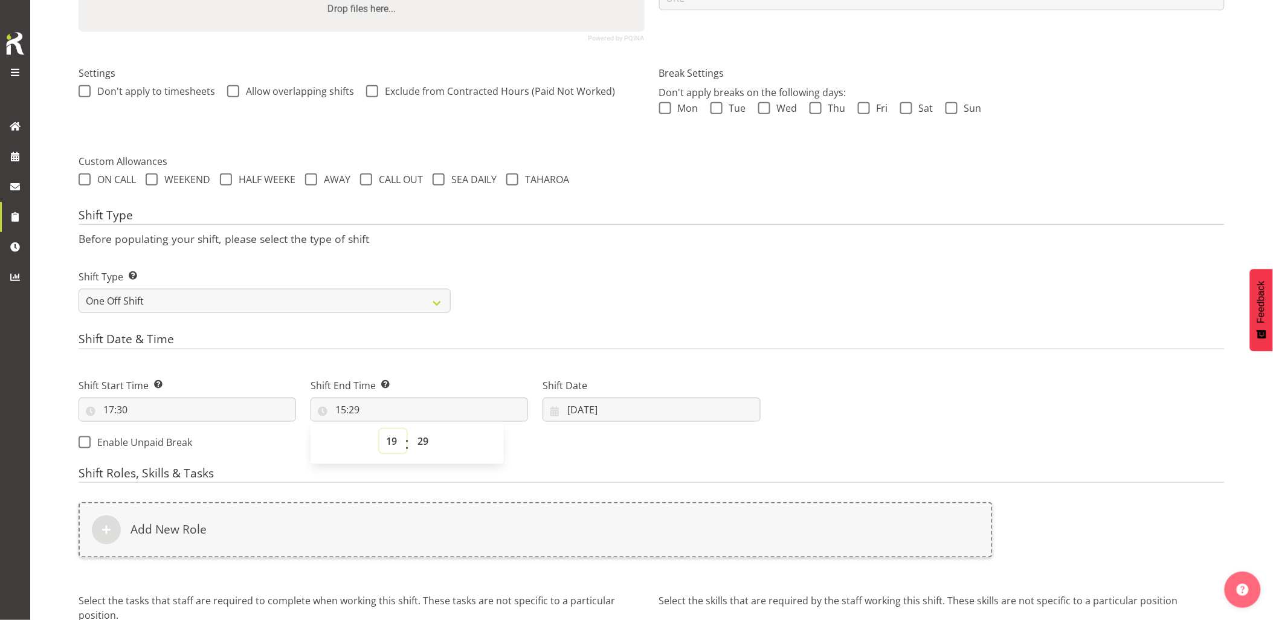
click at [379, 429] on select "00 01 02 03 04 05 06 07 08 09 10 11 12 13 14 15 16 17 18 19 20 21 22 23" at bounding box center [392, 441] width 27 height 24
type input "19:29"
click at [427, 450] on select "00 01 02 03 04 05 06 07 08 09 10 11 12 13 14 15 16 17 18 19 20 21 22 23 24 25 2…" at bounding box center [424, 441] width 27 height 24
select select "0"
click at [411, 429] on select "00 01 02 03 04 05 06 07 08 09 10 11 12 13 14 15 16 17 18 19 20 21 22 23 24 25 2…" at bounding box center [424, 441] width 27 height 24
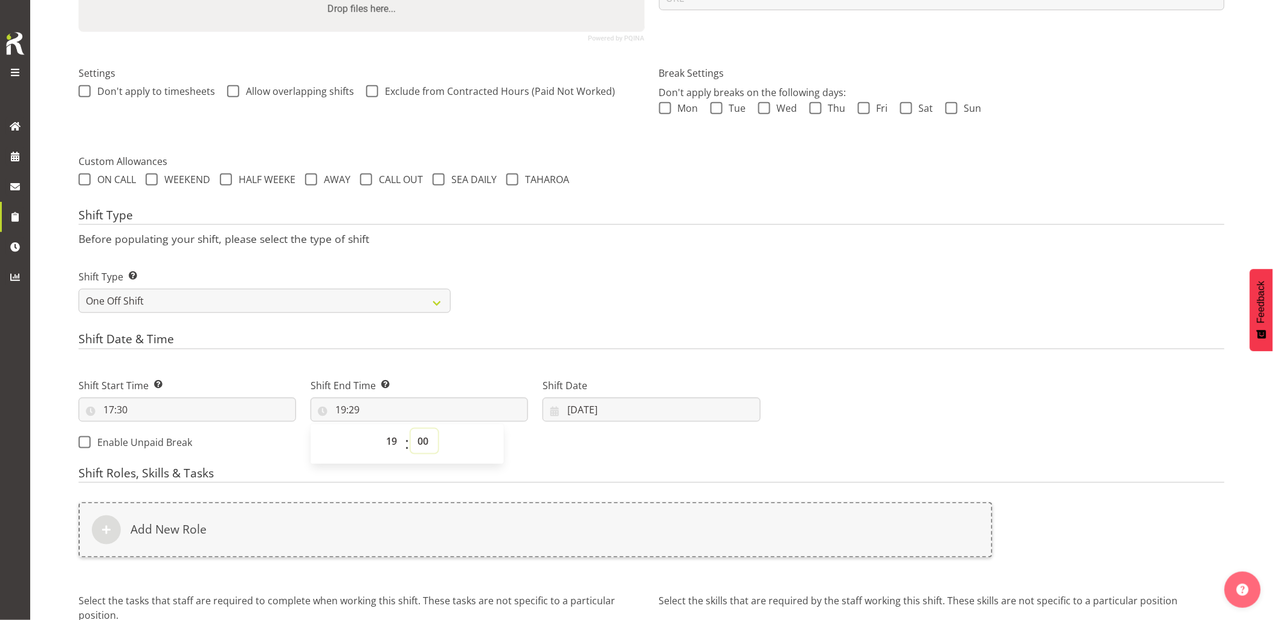
type input "19:00"
click at [606, 253] on div "Shift Type Before populating your shift, please select the type of shift Shift …" at bounding box center [652, 264] width 1146 height 112
click at [630, 421] on input "03/10/2025" at bounding box center [652, 410] width 218 height 24
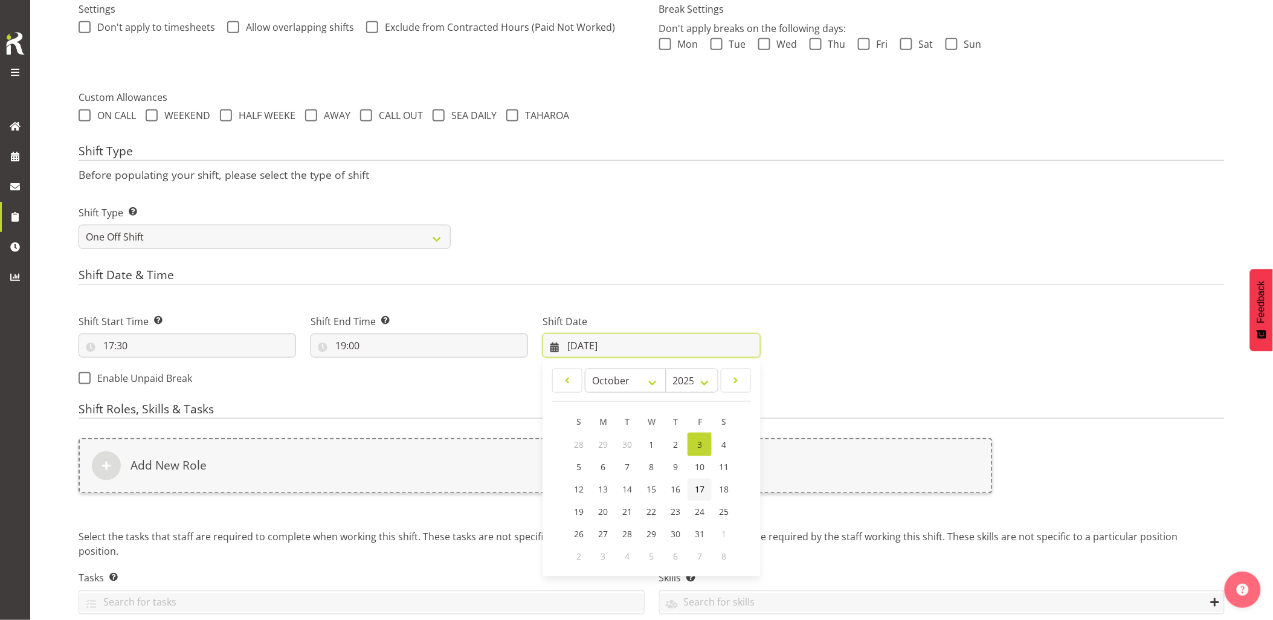
scroll to position [422, 0]
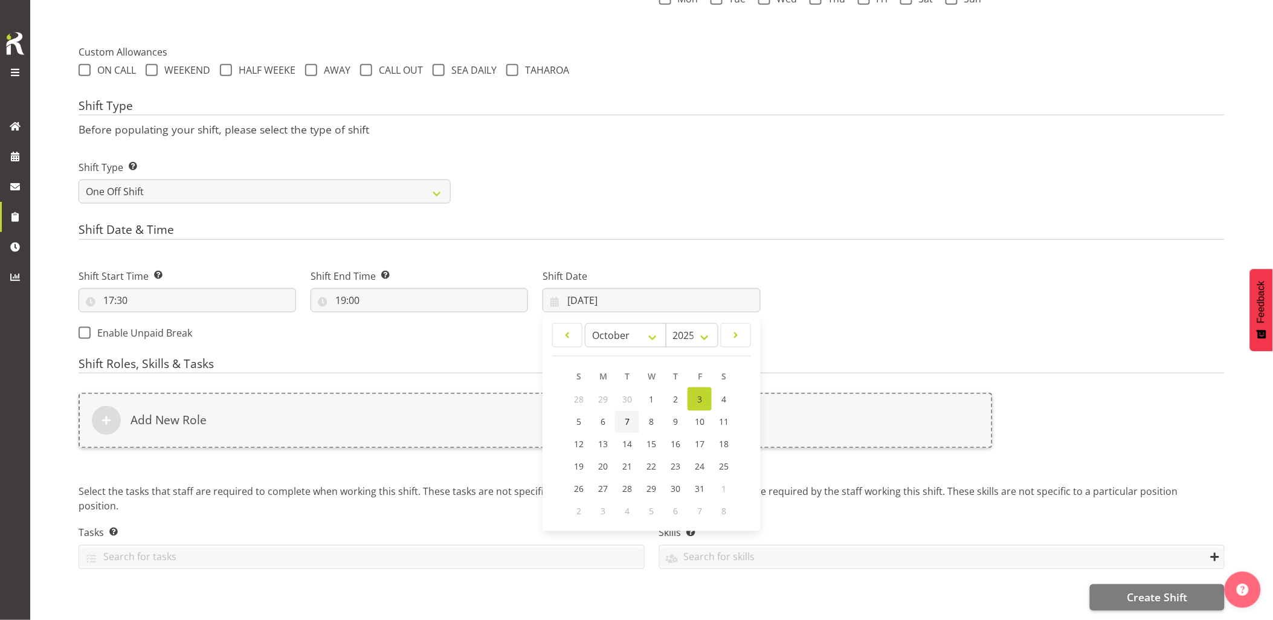
click at [638, 411] on link "7" at bounding box center [627, 422] width 24 height 22
type input "07/10/2025"
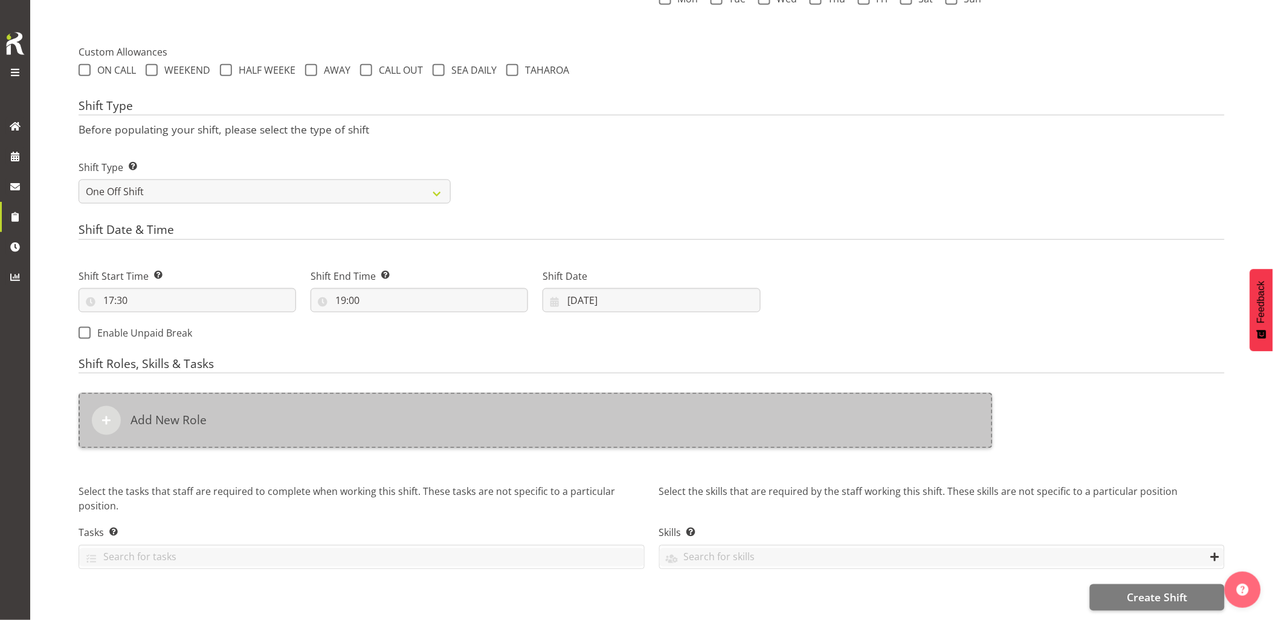
click at [613, 418] on div "Add New Role" at bounding box center [536, 421] width 914 height 56
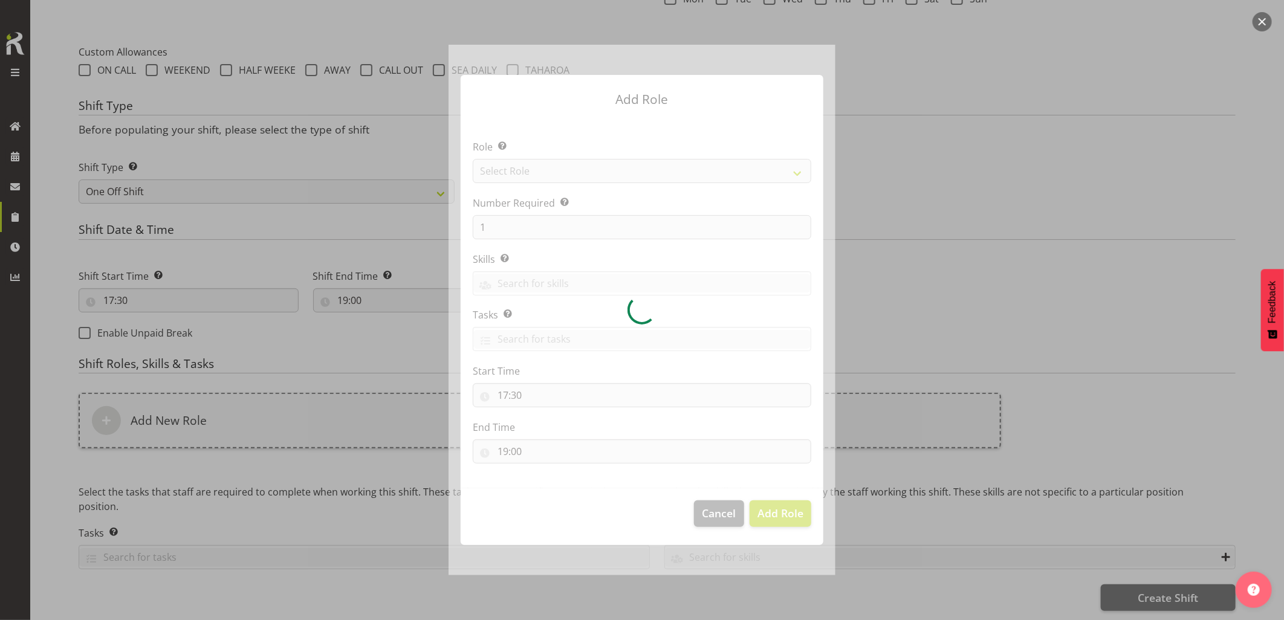
click at [588, 166] on div at bounding box center [641, 310] width 387 height 530
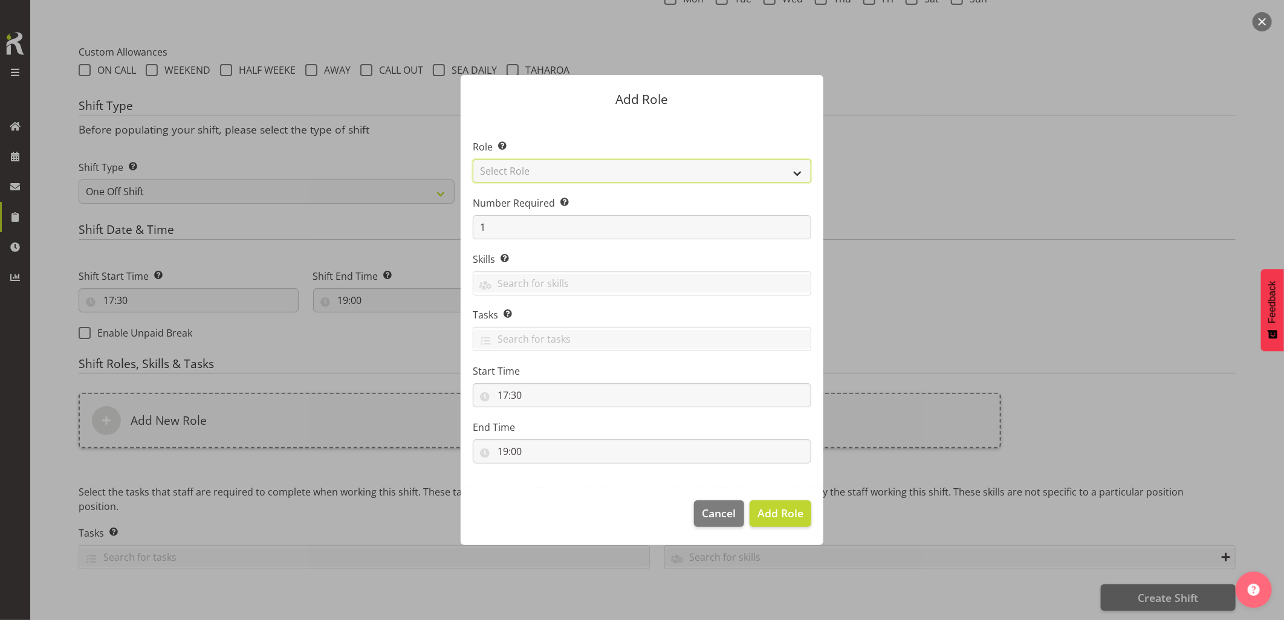
click at [588, 167] on select "Select Role Account Manager Electrician Engineering GM HSEQ manager MECH Mechan…" at bounding box center [642, 171] width 338 height 24
select select "20"
click at [473, 159] on select "Select Role Account Manager Electrician Engineering GM HSEQ manager MECH Mechan…" at bounding box center [642, 171] width 338 height 24
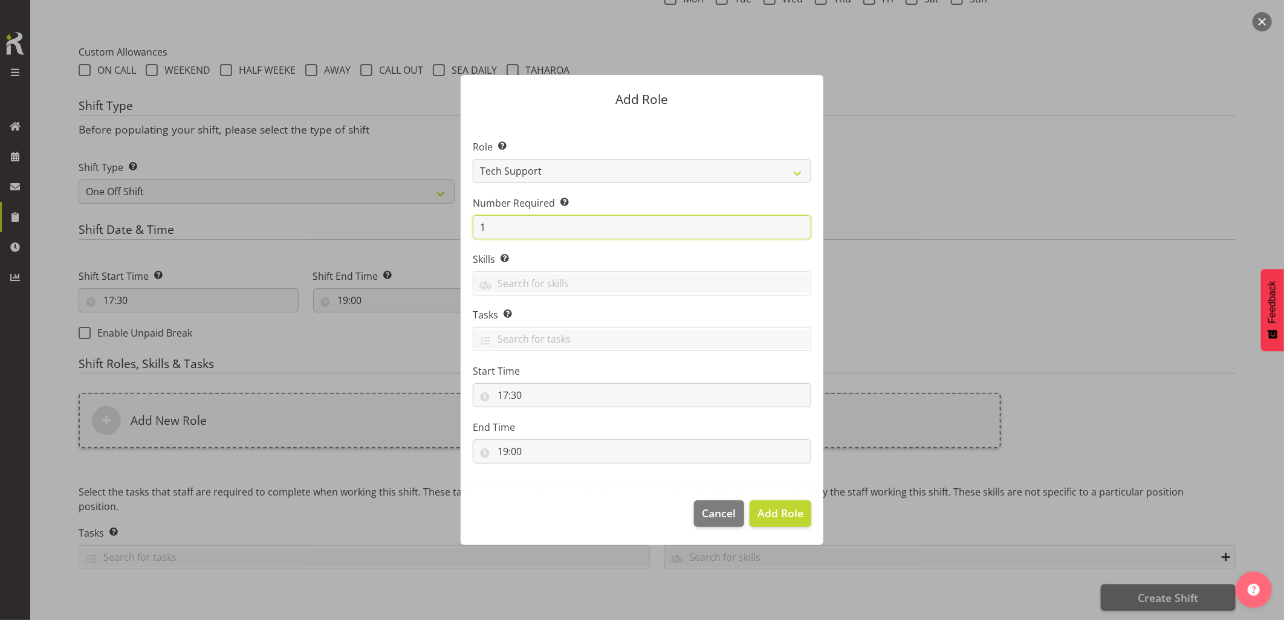
drag, startPoint x: 520, startPoint y: 232, endPoint x: 420, endPoint y: 232, distance: 100.3
click at [438, 231] on form "Add Role Role Select the role you wish to add to the shift. Account Manager Ele…" at bounding box center [642, 310] width 580 height 530
type input "2"
click at [775, 511] on span "Add 2 Roles" at bounding box center [773, 513] width 60 height 15
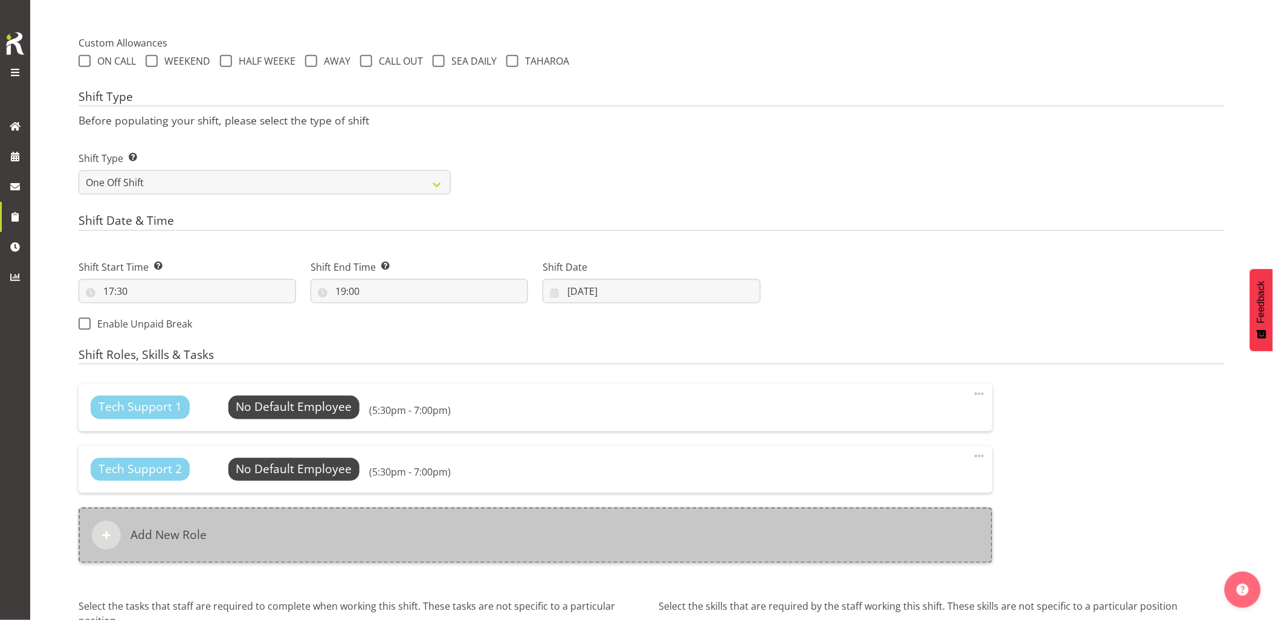
click at [560, 535] on div "Add New Role" at bounding box center [536, 536] width 914 height 56
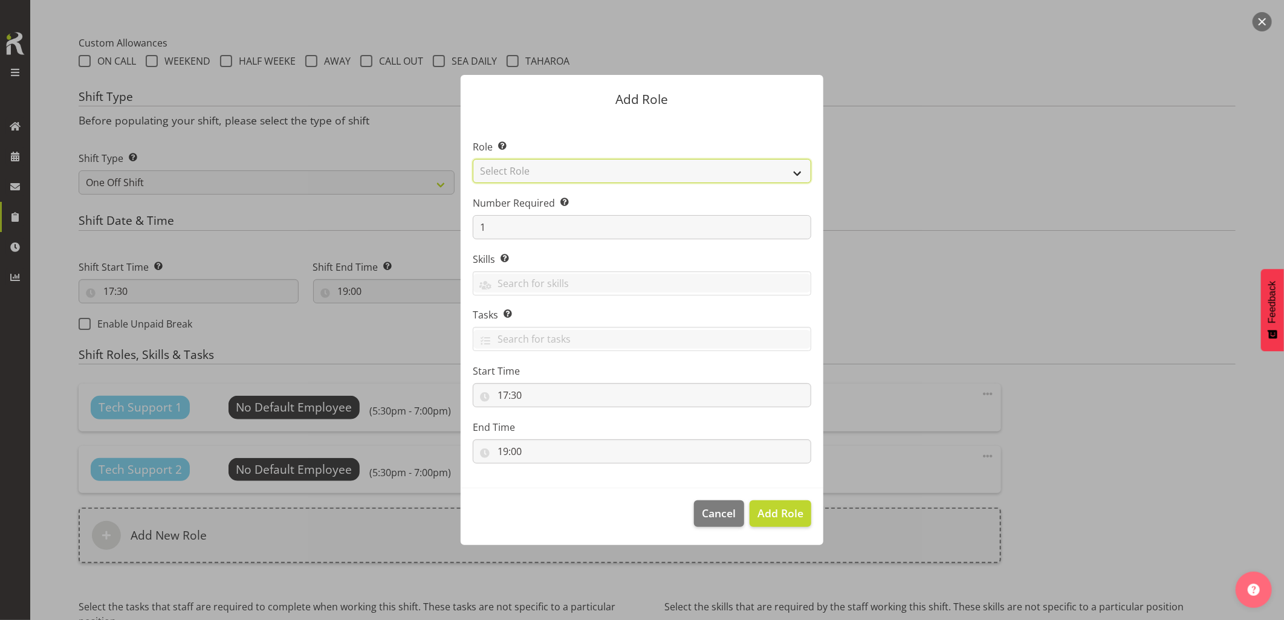
click at [538, 171] on select "Select Role Account Manager Electrician Engineering GM HSEQ manager MECH Mechan…" at bounding box center [642, 171] width 338 height 24
select select "27"
click at [473, 159] on select "Select Role Account Manager Electrician Engineering GM HSEQ manager MECH Mechan…" at bounding box center [642, 171] width 338 height 24
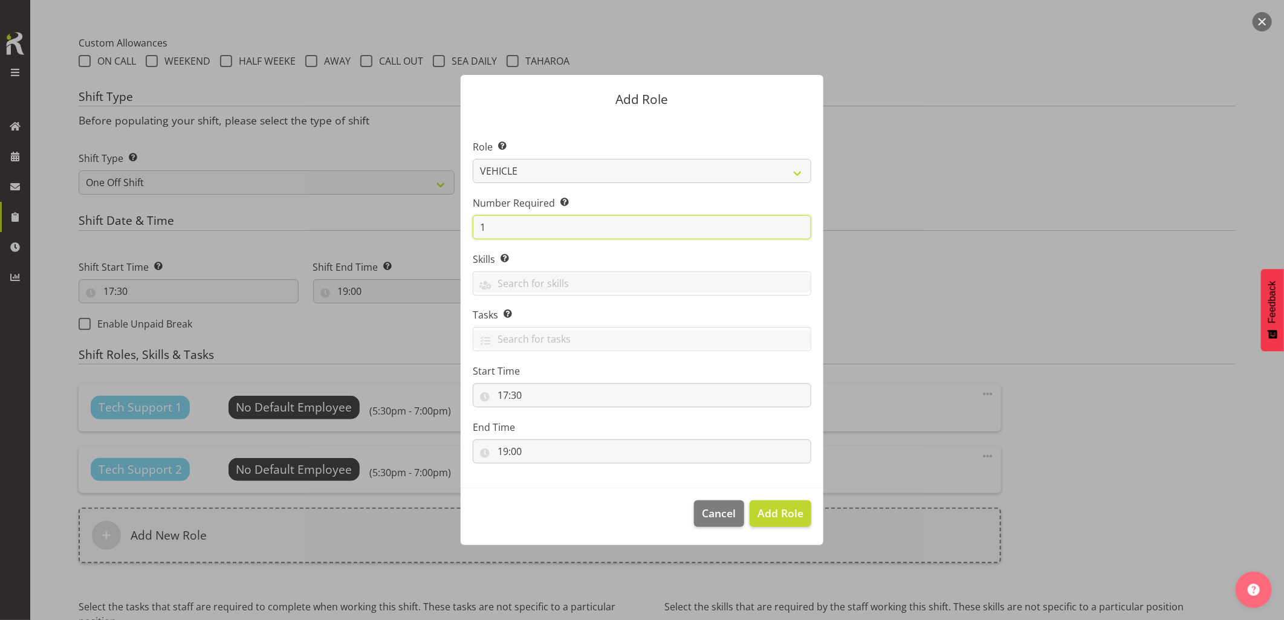
click at [464, 230] on section "Role Select the role you wish to add to the shift. Account Manager Electrician …" at bounding box center [641, 303] width 363 height 370
type input "2"
click at [744, 500] on button "Add 2 Roles" at bounding box center [773, 513] width 76 height 27
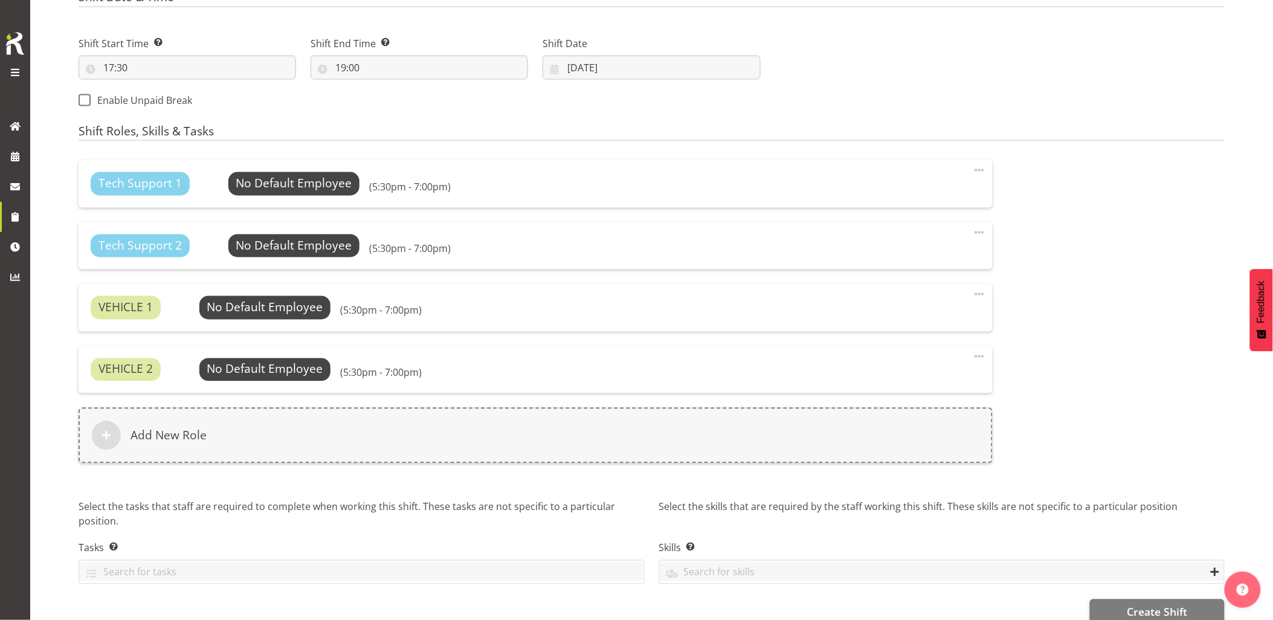
scroll to position [669, 0]
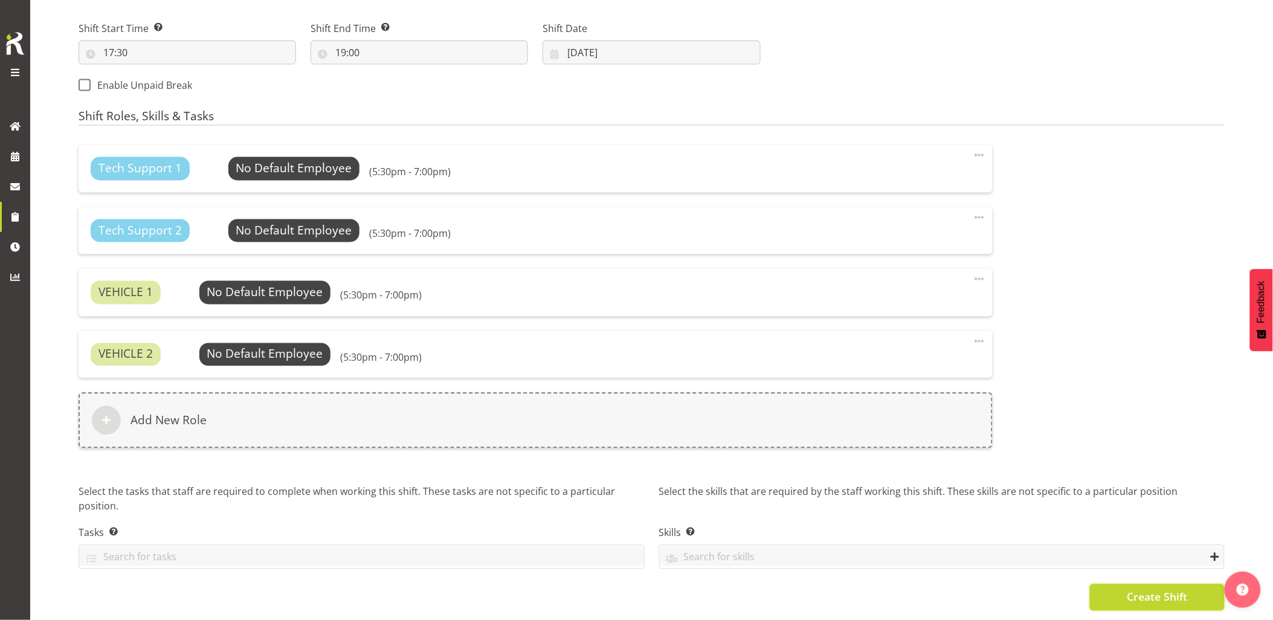
click at [1135, 589] on span "Create Shift" at bounding box center [1157, 597] width 60 height 16
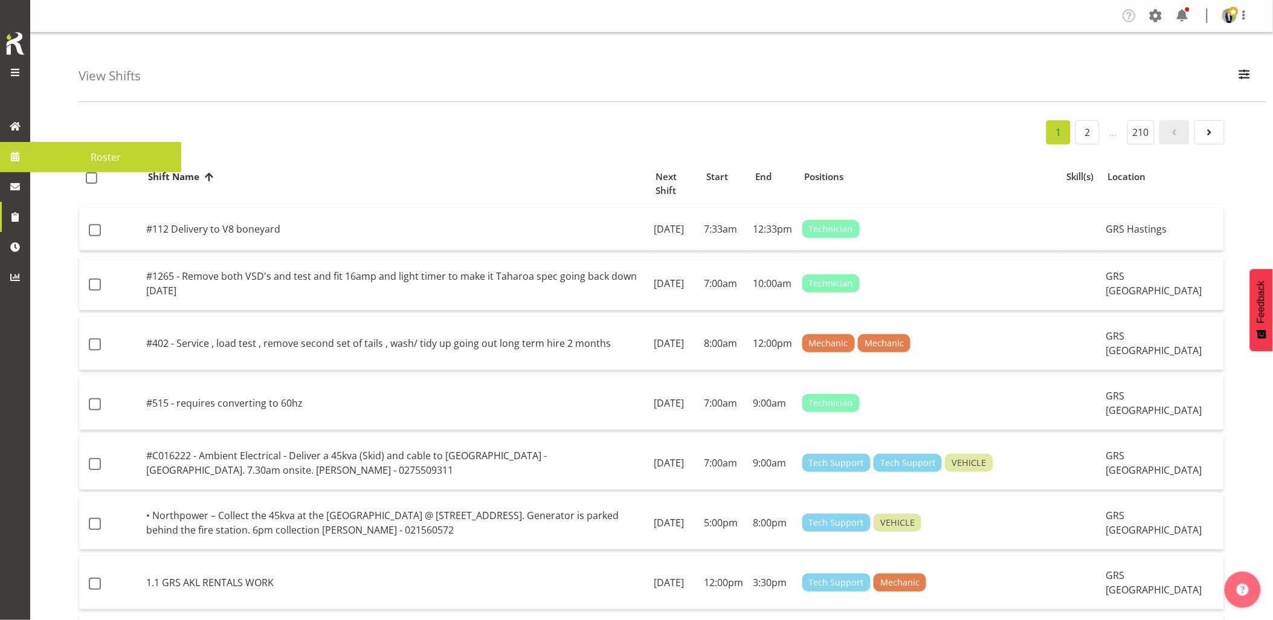
click at [18, 161] on span at bounding box center [15, 156] width 18 height 18
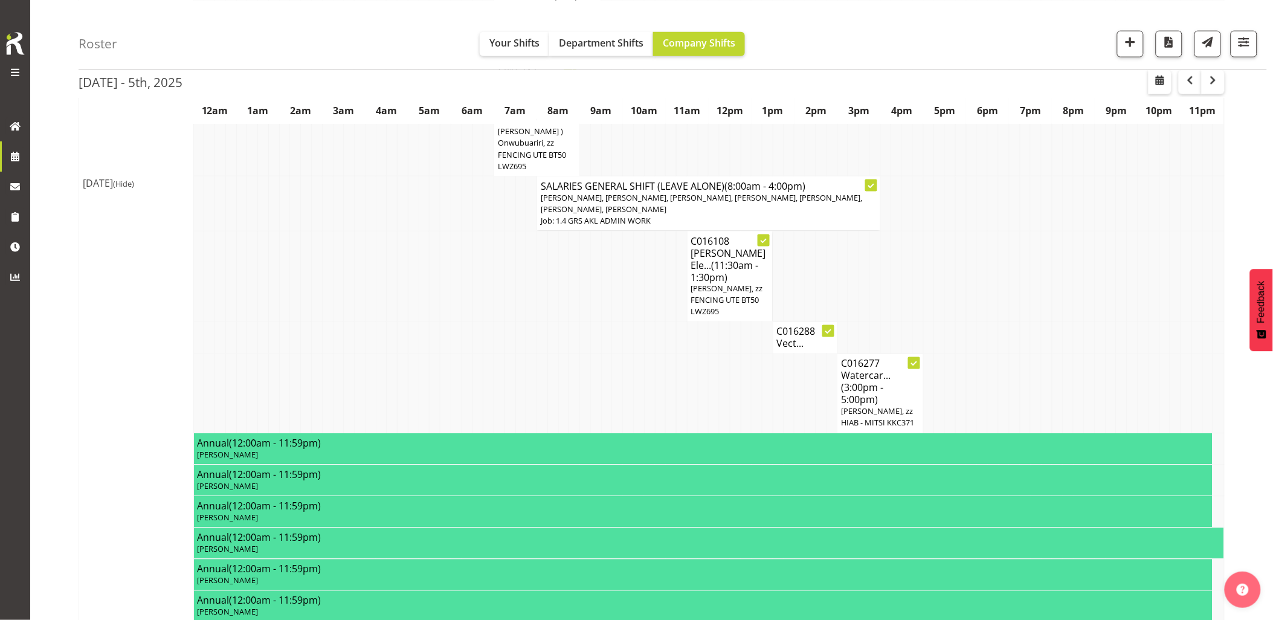
scroll to position [738, 0]
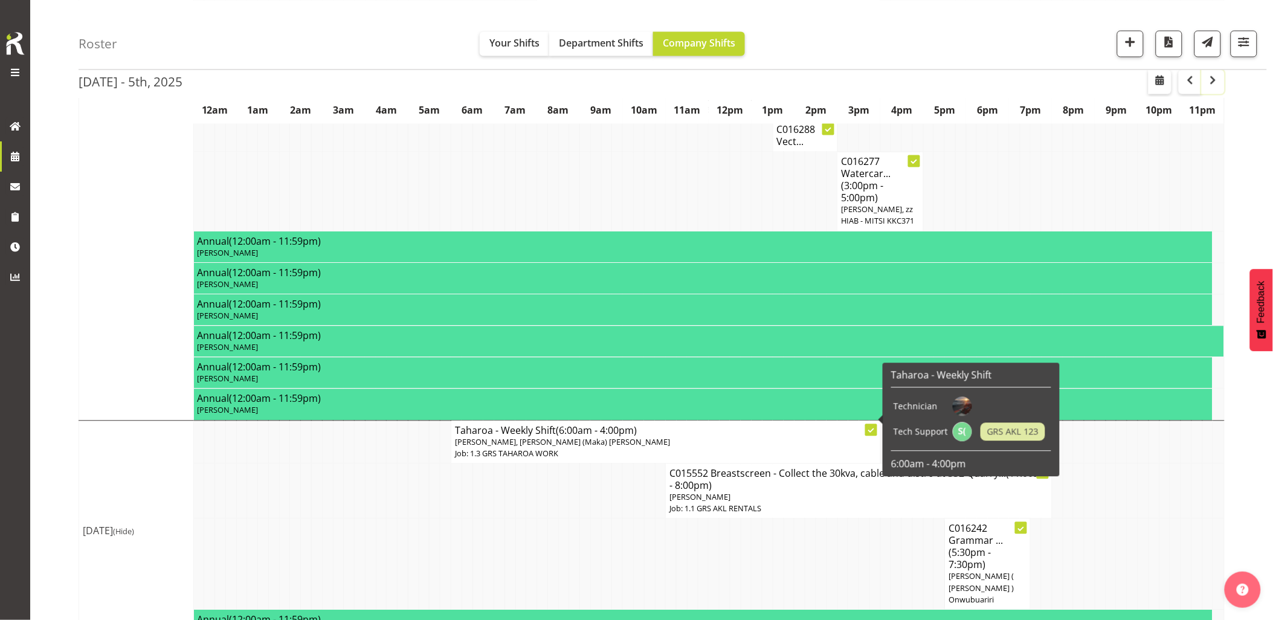
click at [1219, 85] on span "button" at bounding box center [1213, 80] width 15 height 15
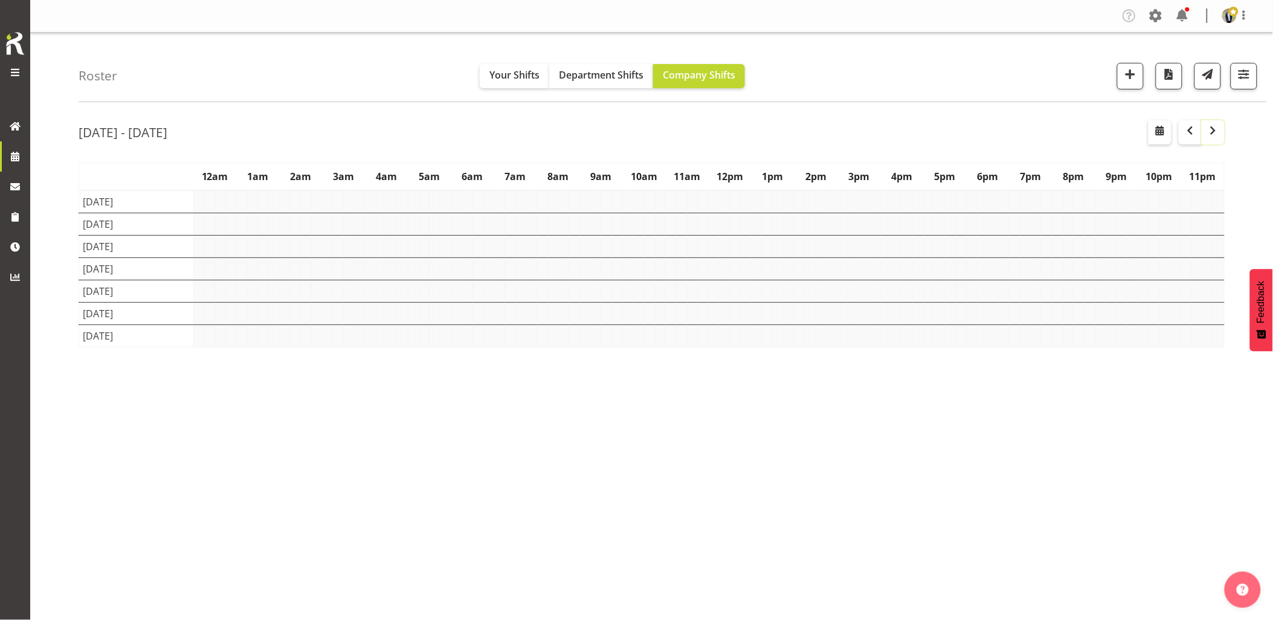
scroll to position [0, 0]
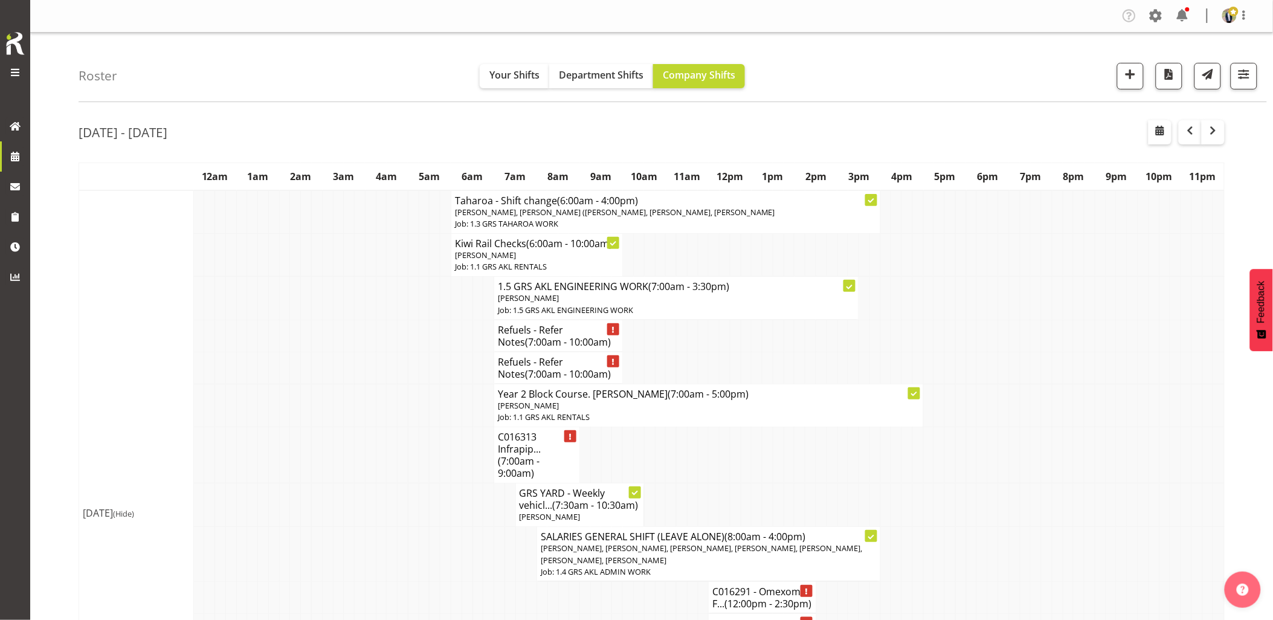
click at [382, 360] on td at bounding box center [381, 368] width 11 height 32
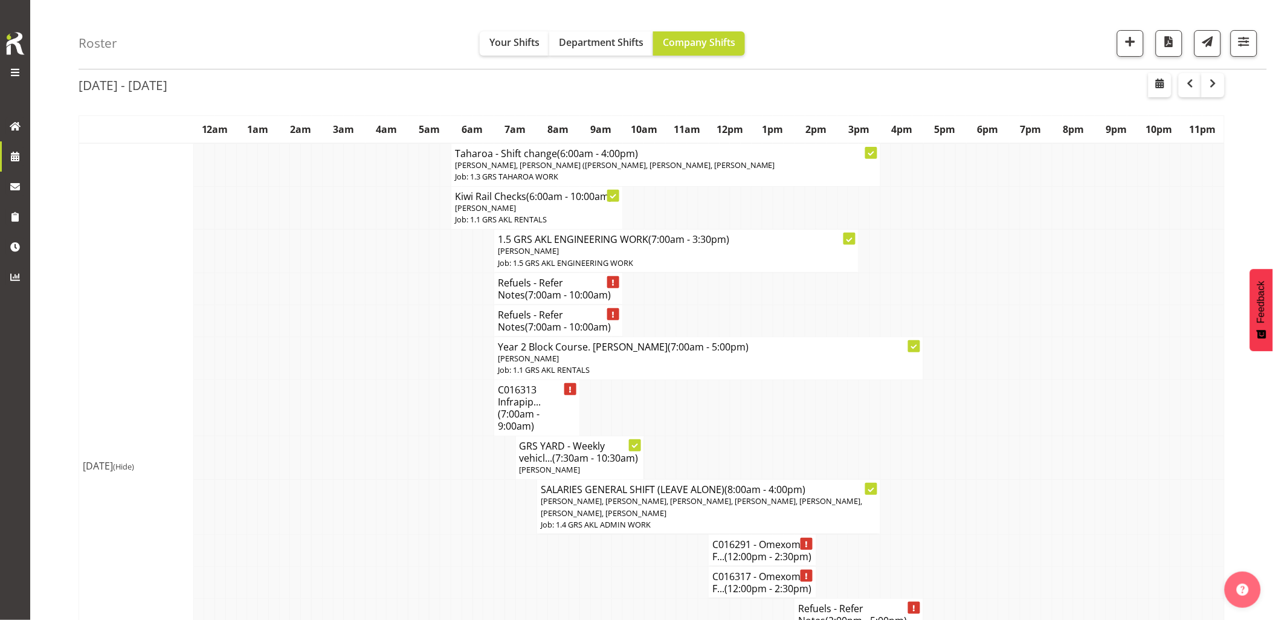
scroll to position [67, 0]
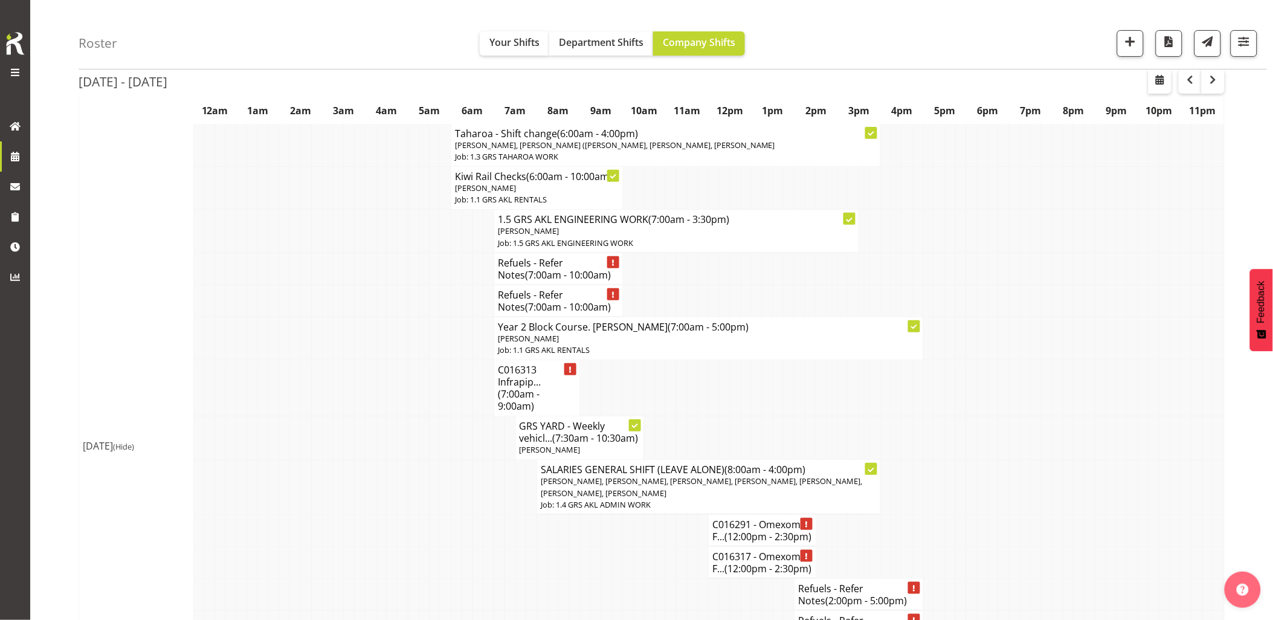
click at [337, 371] on td at bounding box center [338, 388] width 11 height 56
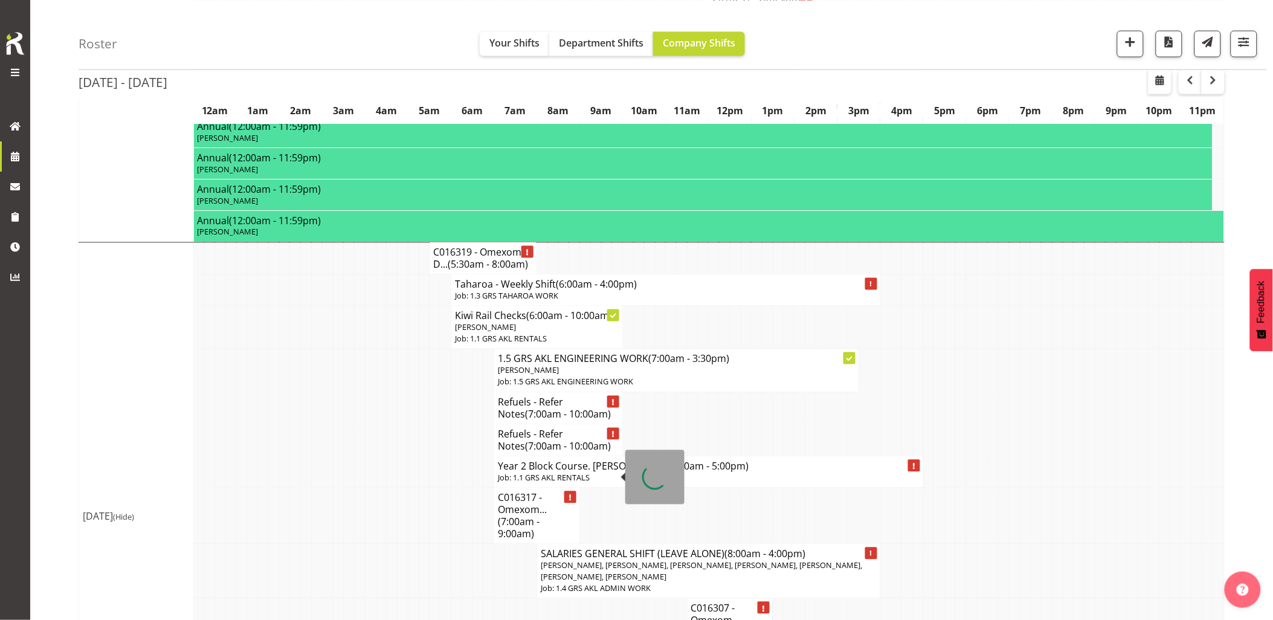
scroll to position [671, 0]
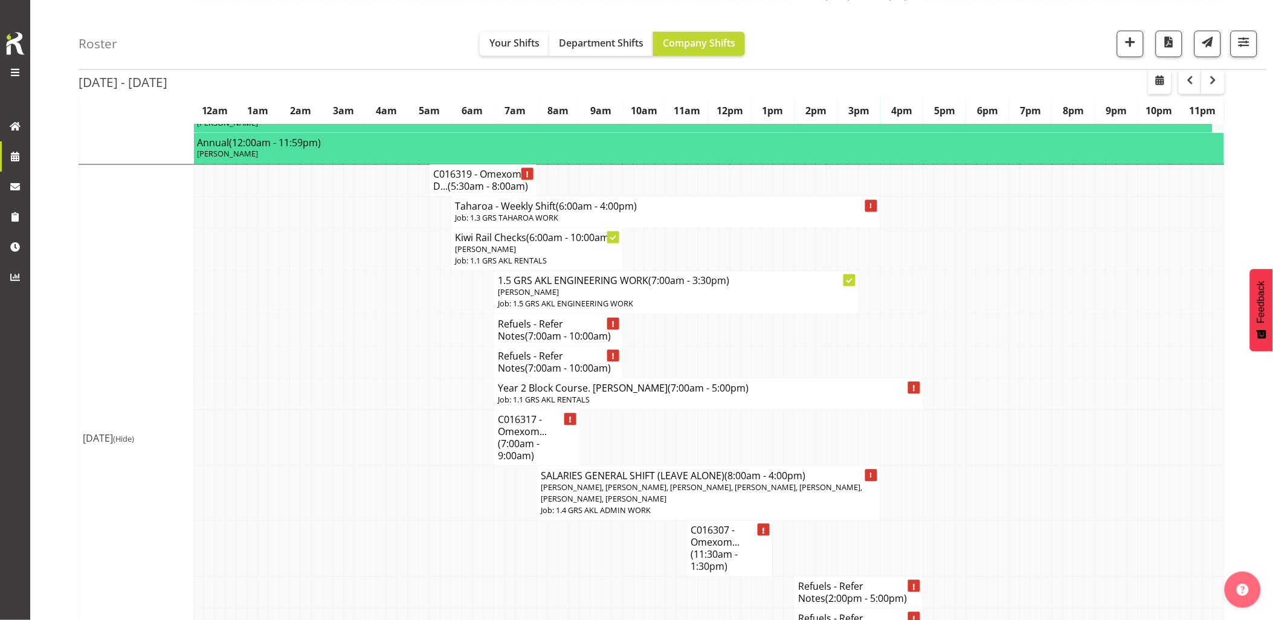
click at [411, 314] on td at bounding box center [413, 292] width 11 height 43
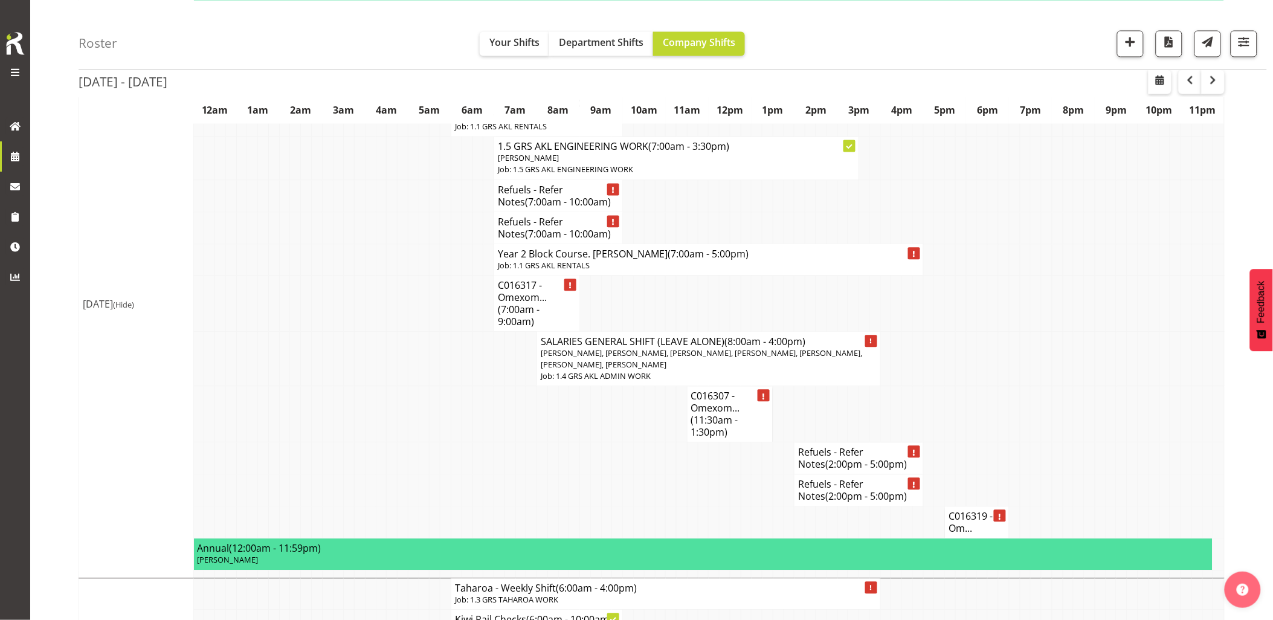
click at [567, 475] on td at bounding box center [563, 459] width 11 height 32
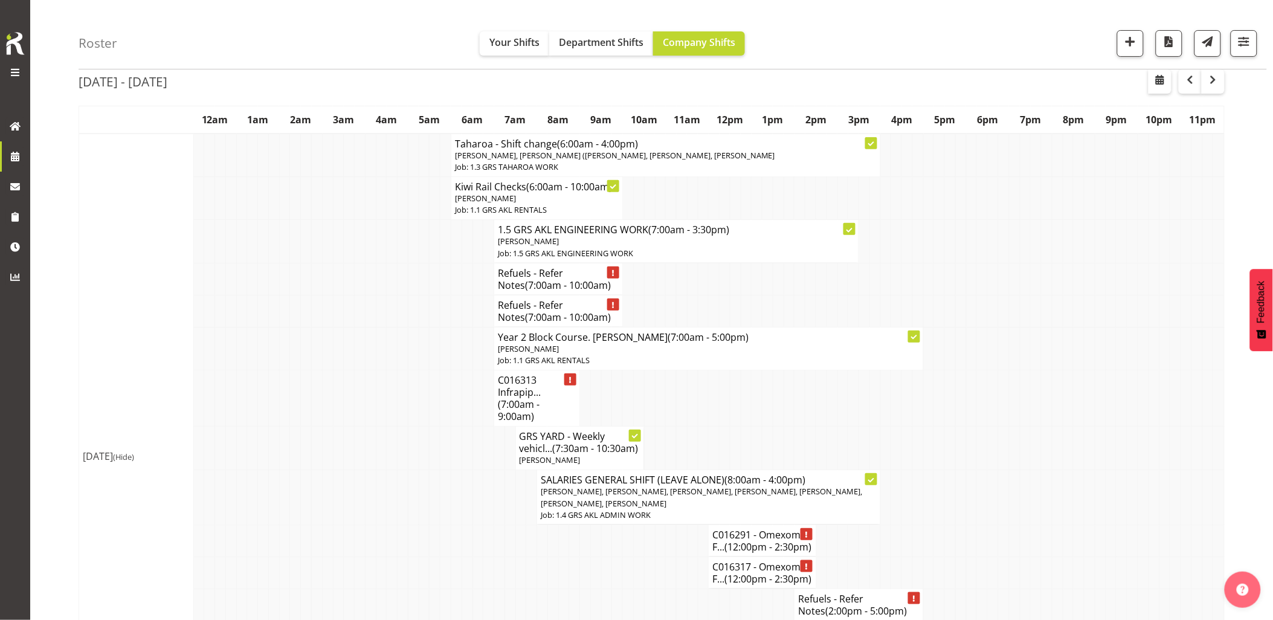
scroll to position [0, 0]
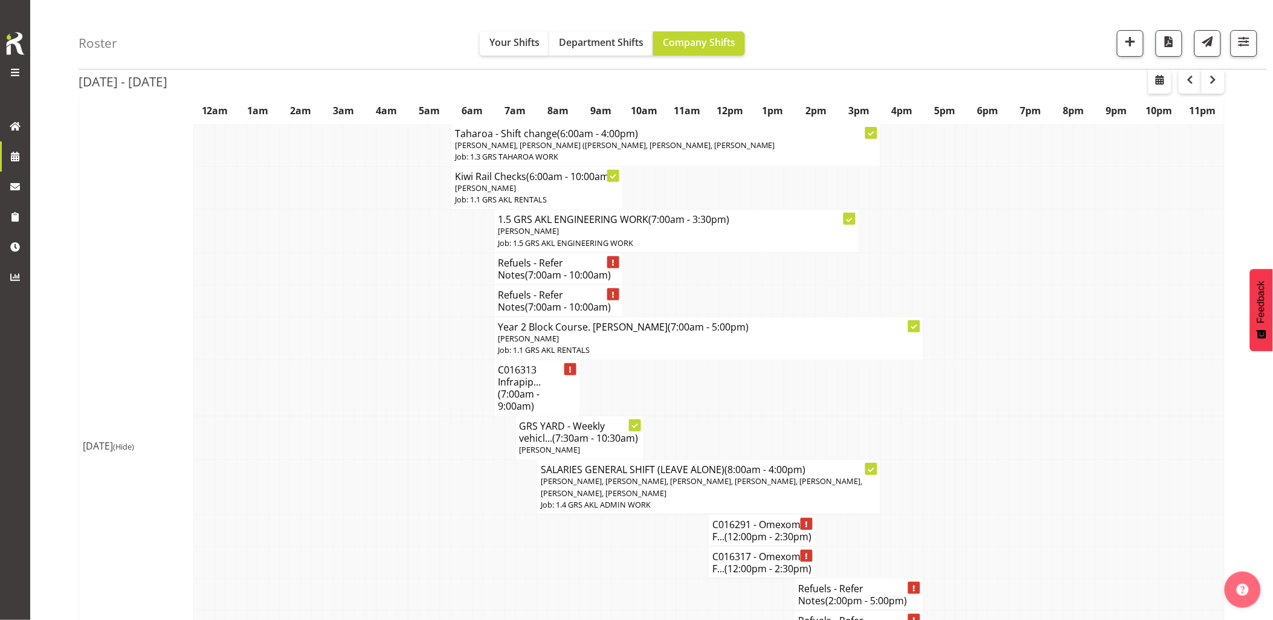
click at [332, 396] on td at bounding box center [327, 388] width 11 height 56
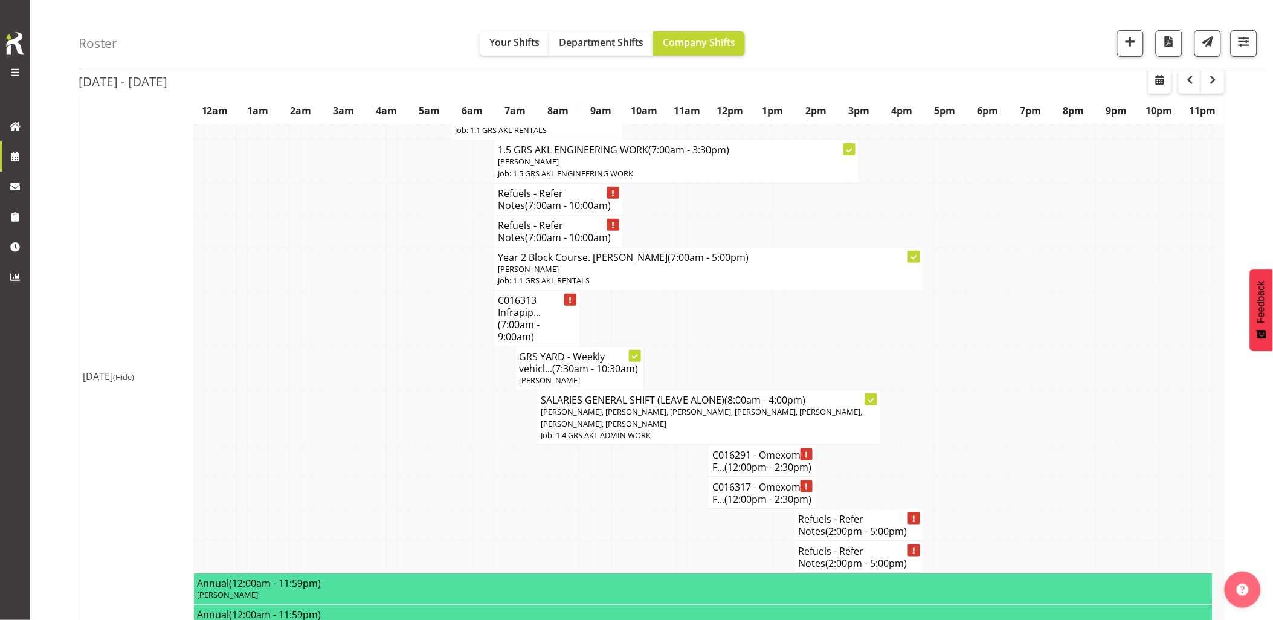
scroll to position [201, 0]
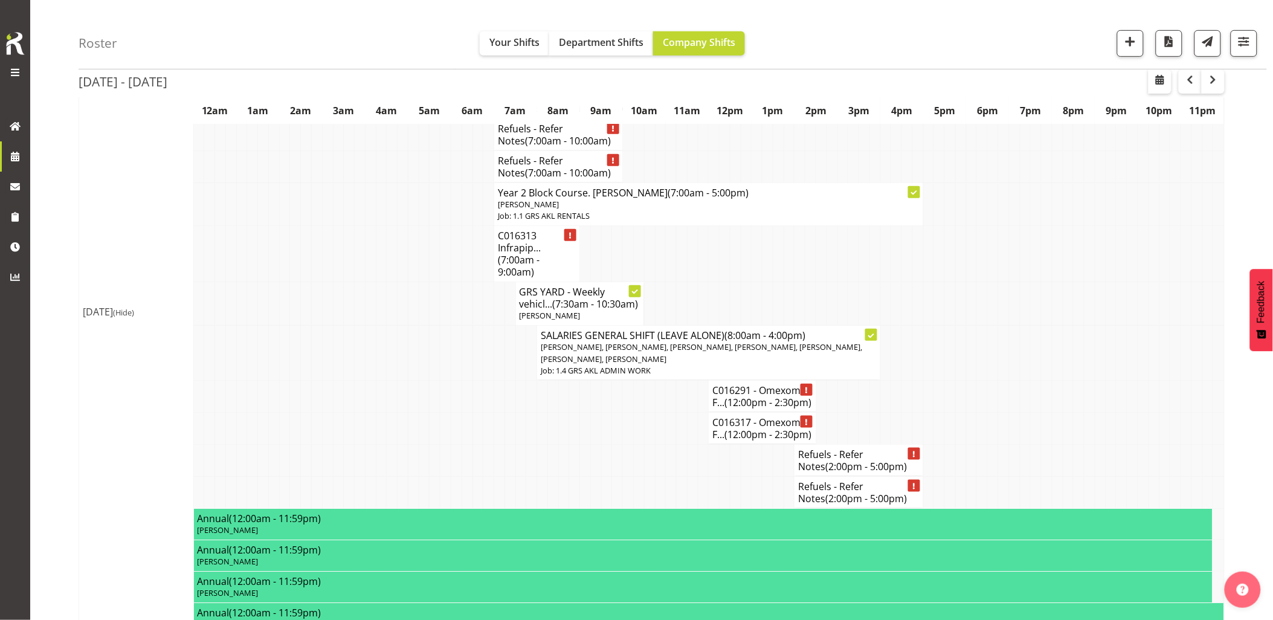
click at [387, 381] on td at bounding box center [392, 353] width 11 height 55
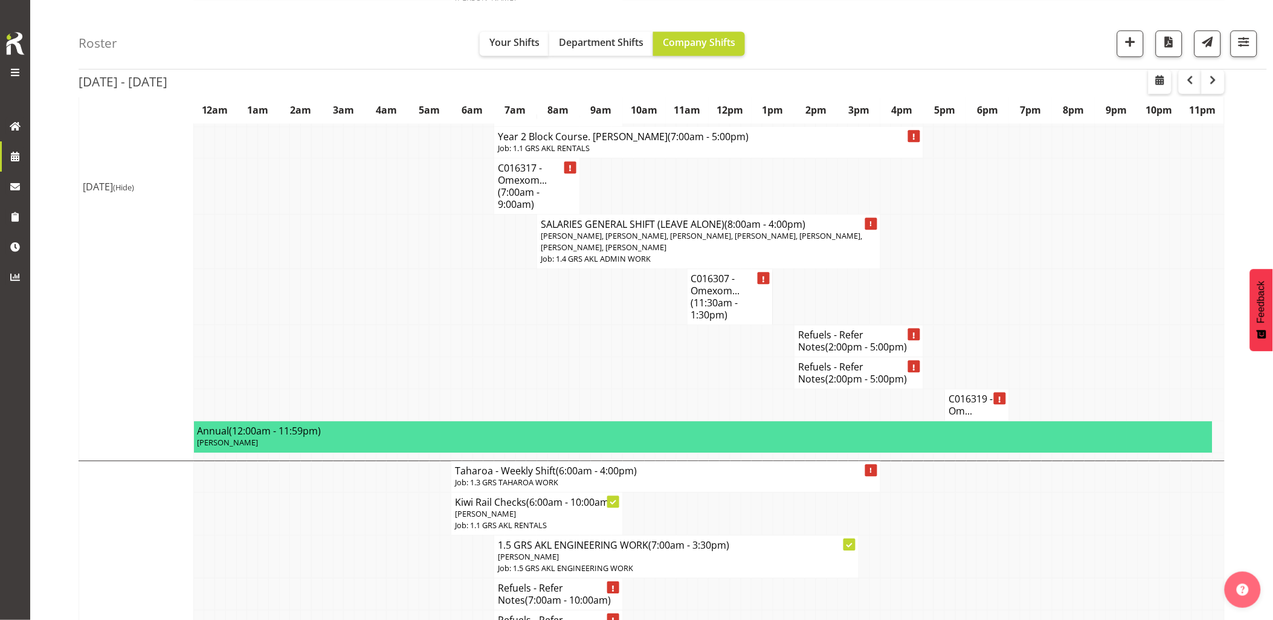
scroll to position [1007, 0]
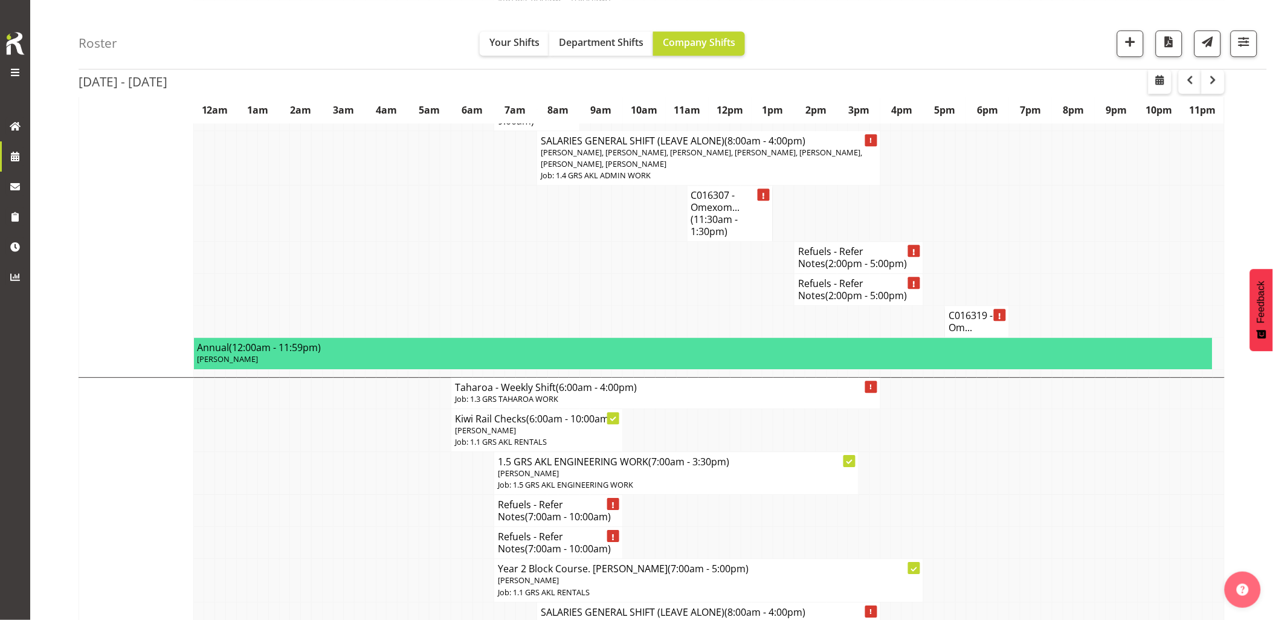
click at [1072, 274] on td at bounding box center [1068, 258] width 11 height 32
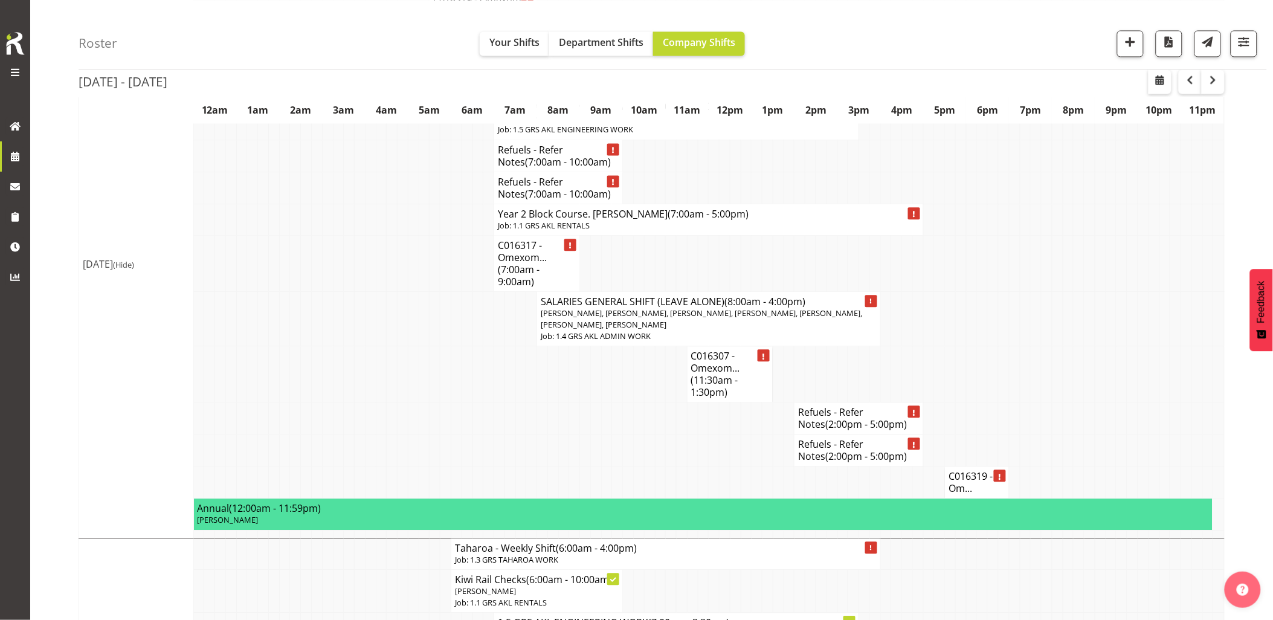
scroll to position [806, 0]
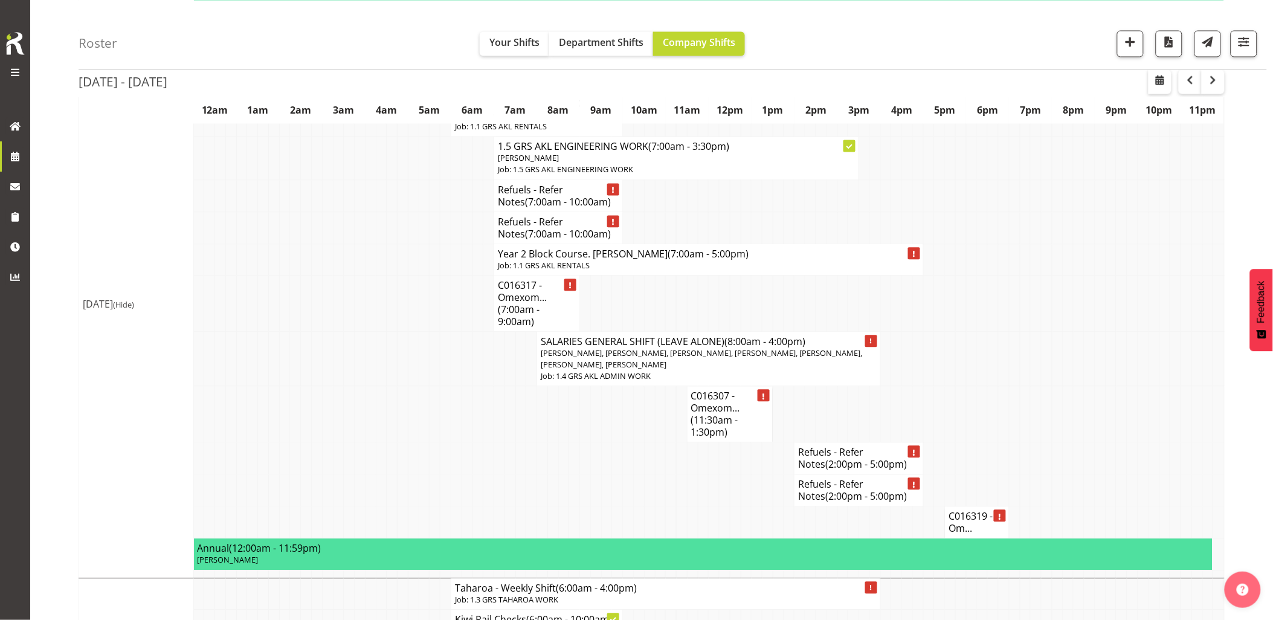
click at [347, 427] on td at bounding box center [349, 415] width 11 height 56
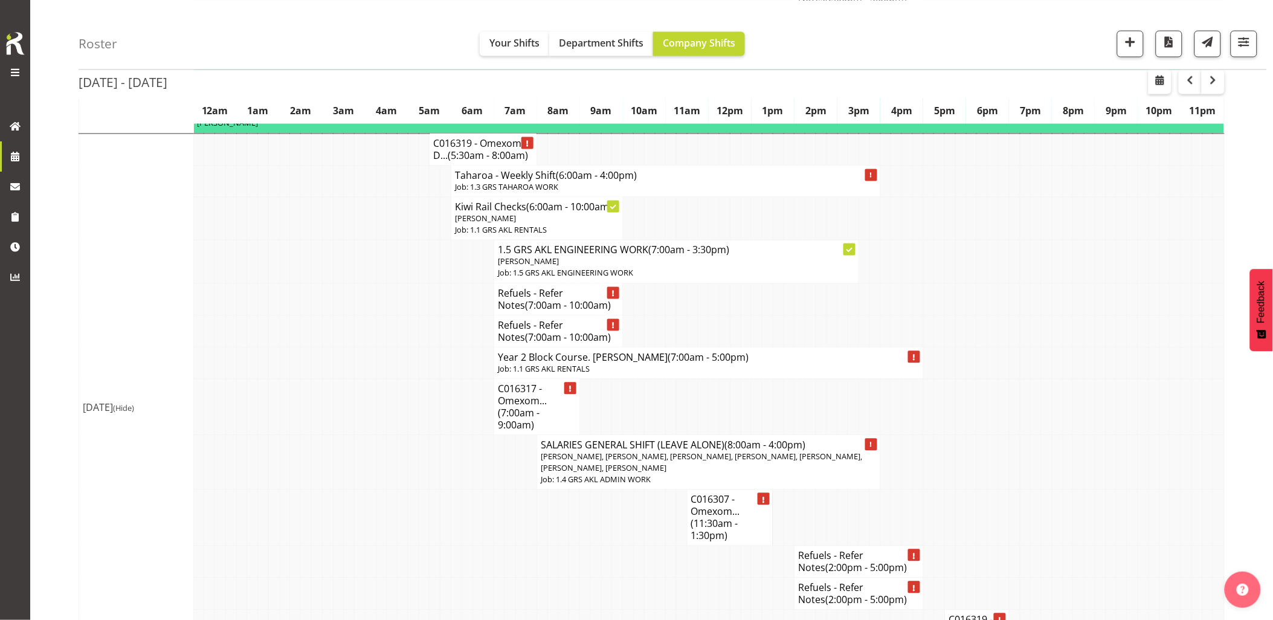
scroll to position [671, 0]
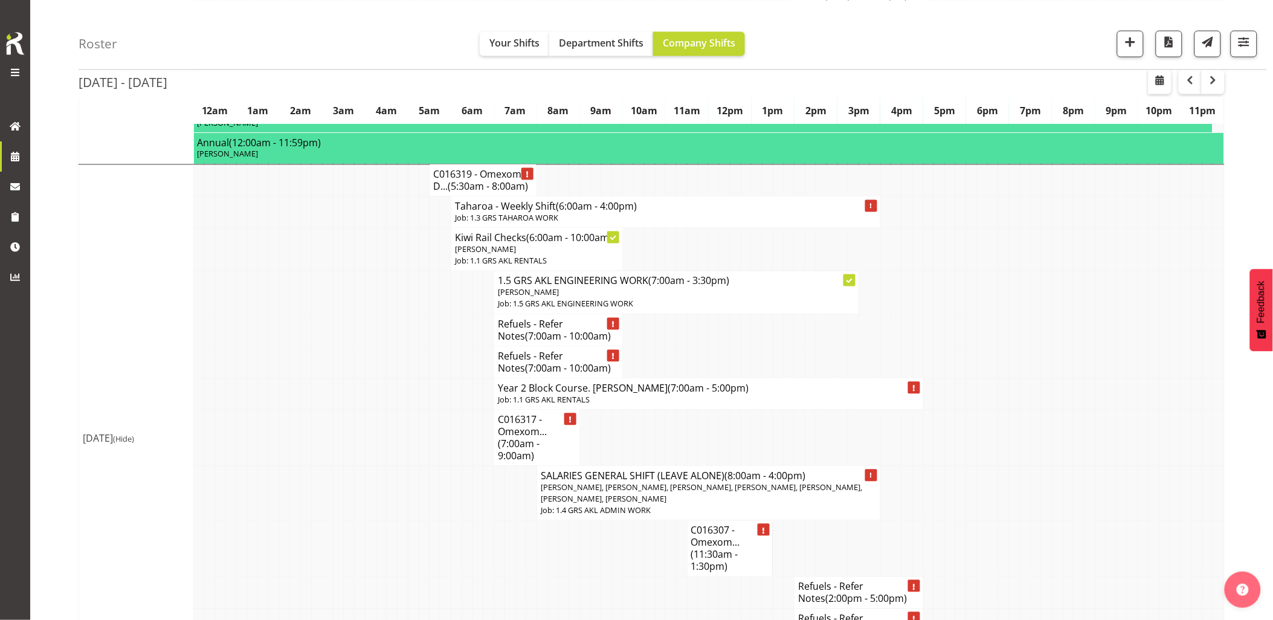
click at [345, 410] on td at bounding box center [349, 393] width 11 height 31
click at [278, 378] on td at bounding box center [273, 362] width 11 height 32
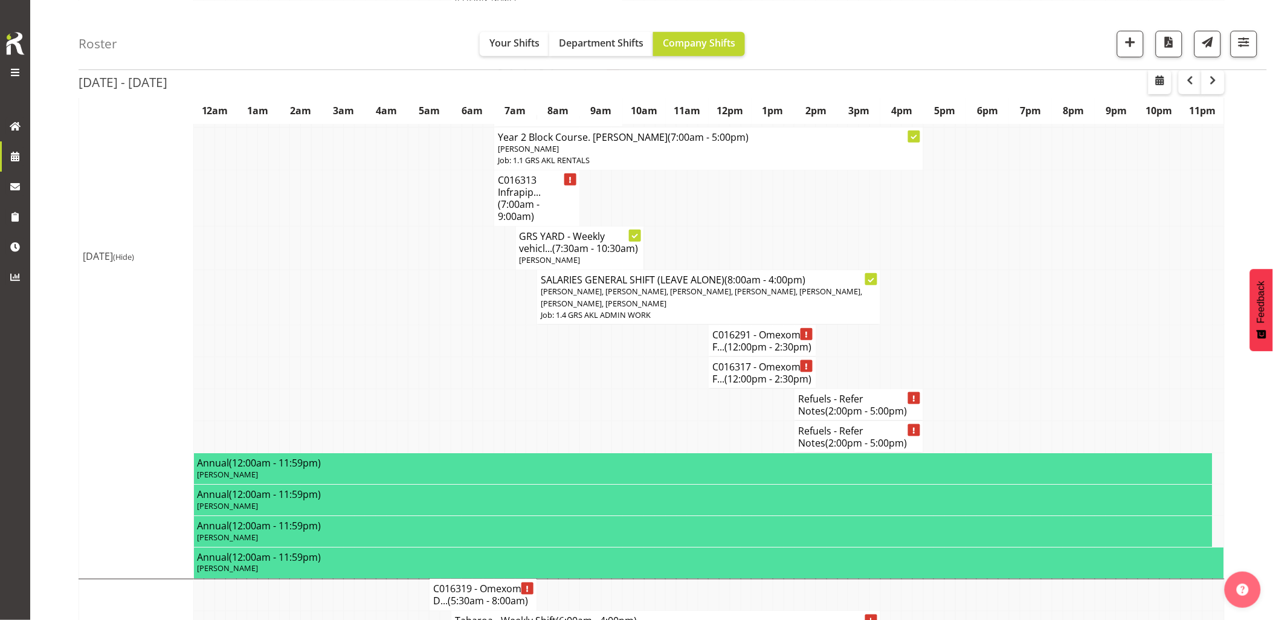
scroll to position [134, 0]
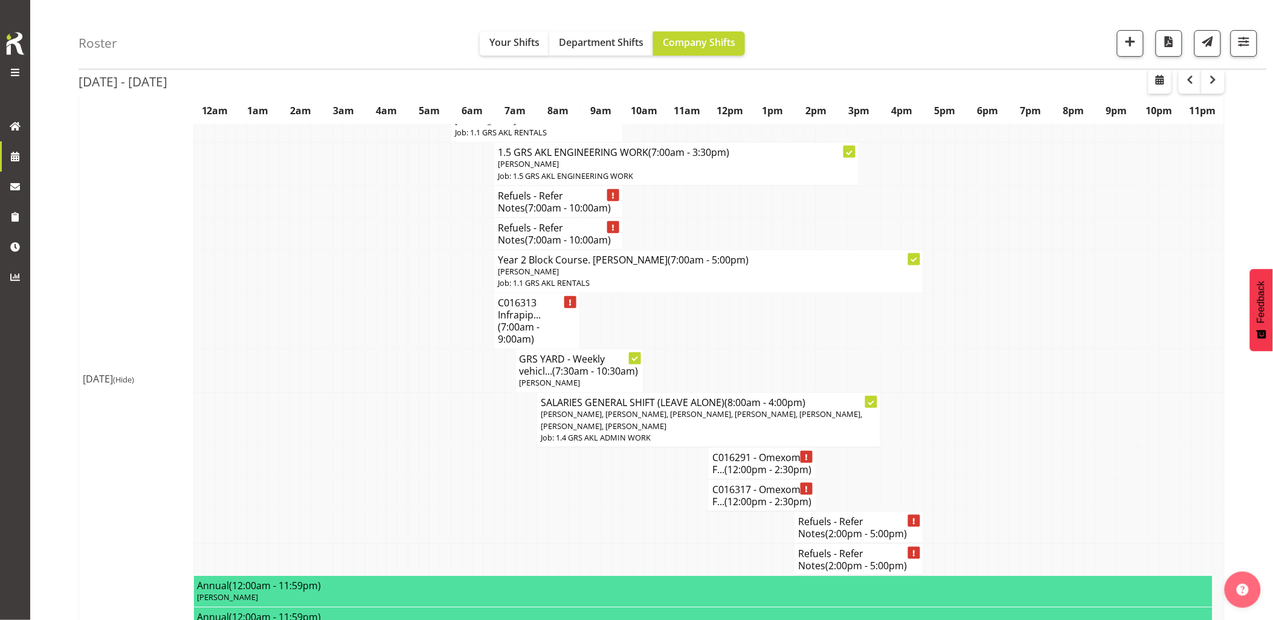
click at [318, 420] on td at bounding box center [317, 420] width 11 height 55
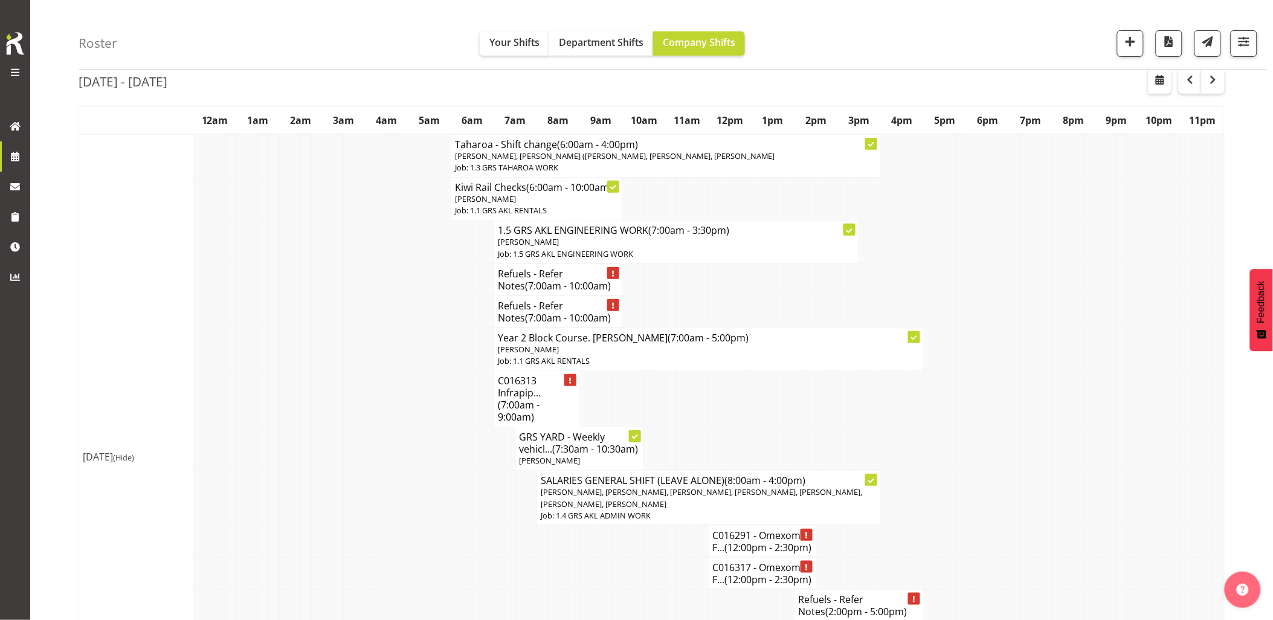
scroll to position [0, 0]
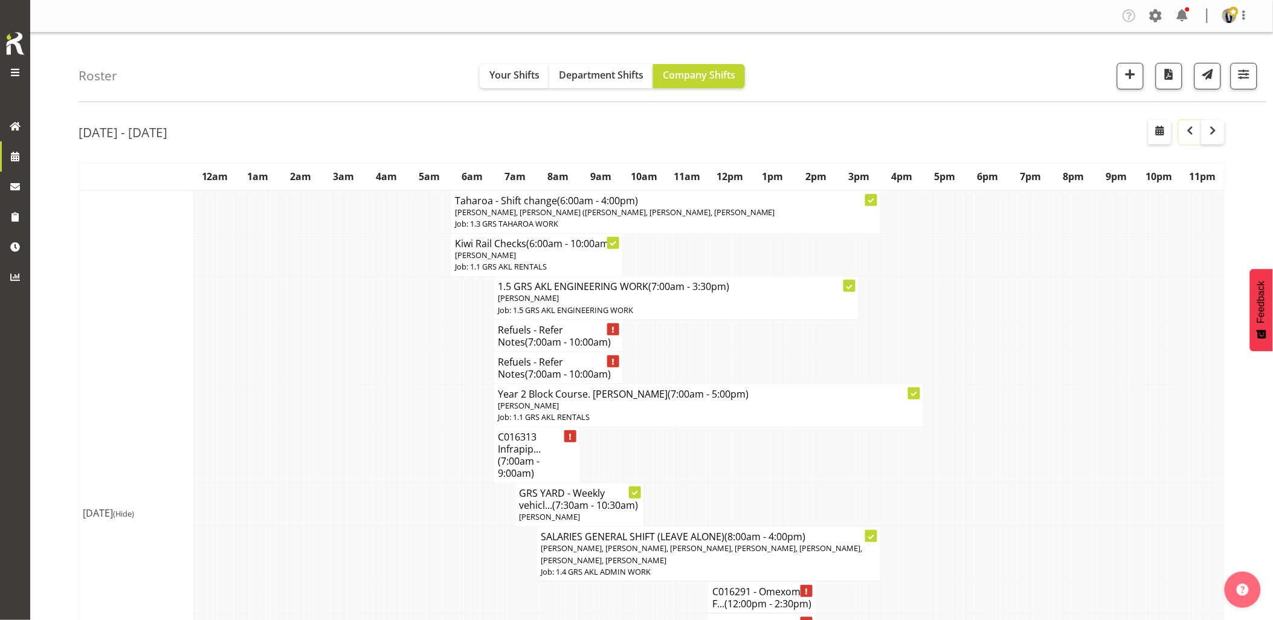
click at [1191, 134] on span "button" at bounding box center [1190, 130] width 15 height 15
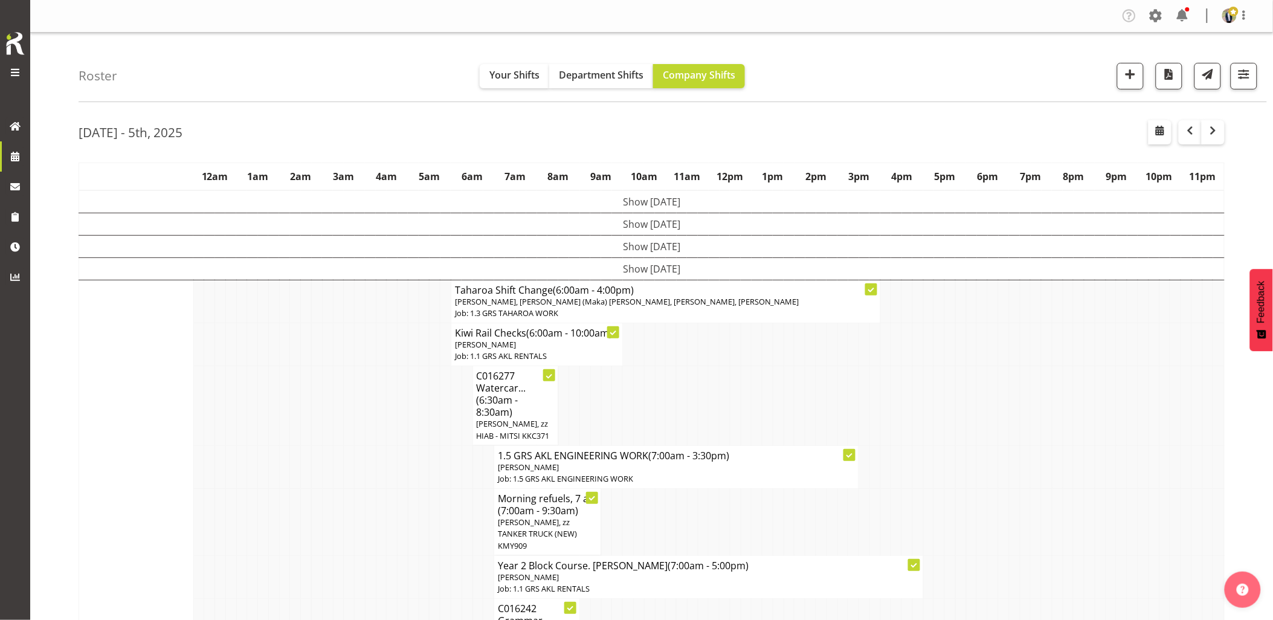
click at [488, 140] on div "[DATE] - 5th, 2025" at bounding box center [652, 134] width 1146 height 28
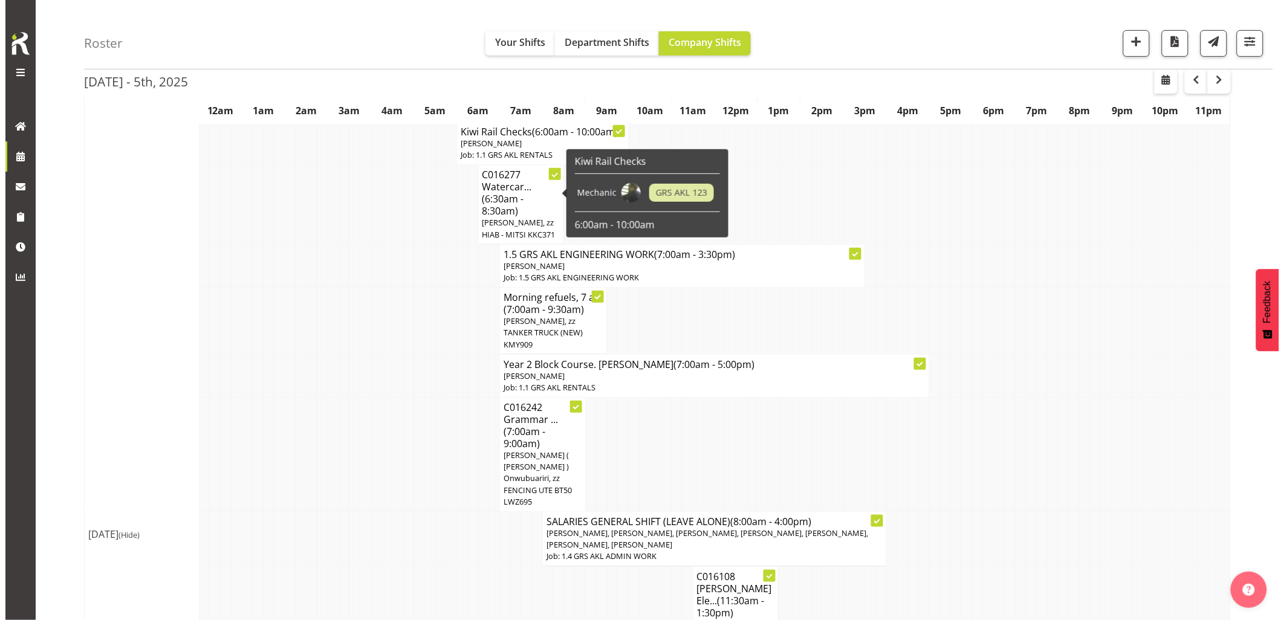
scroll to position [470, 0]
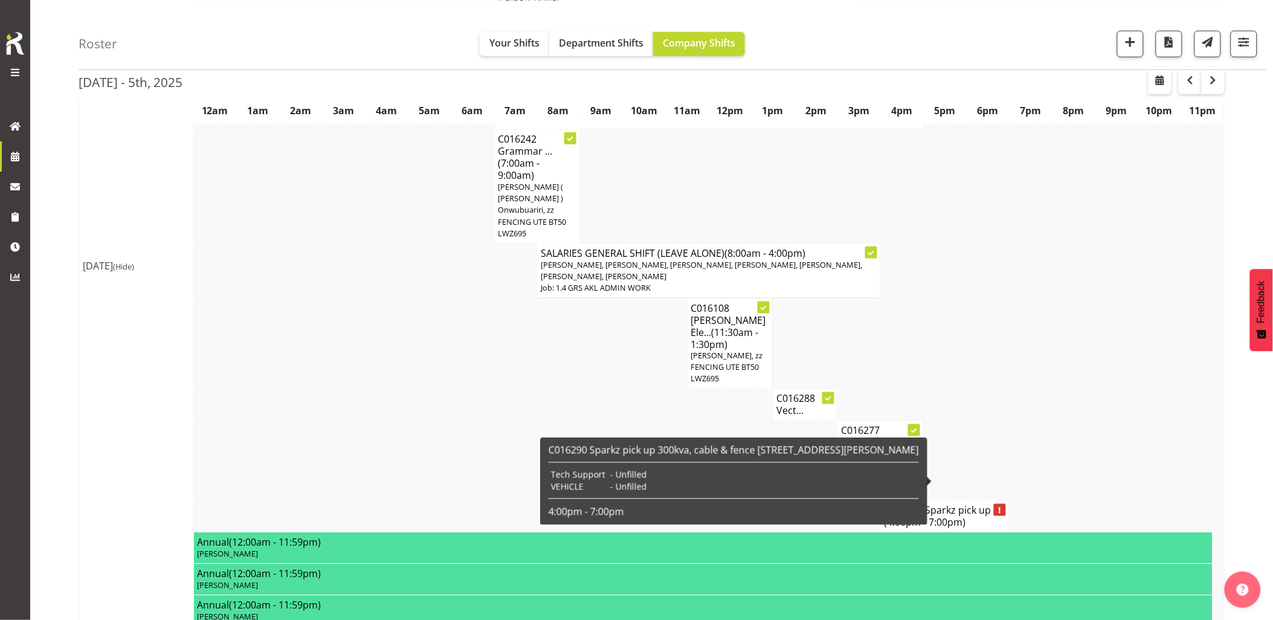
click at [933, 516] on span "(4:00pm - 7:00pm)" at bounding box center [926, 522] width 82 height 13
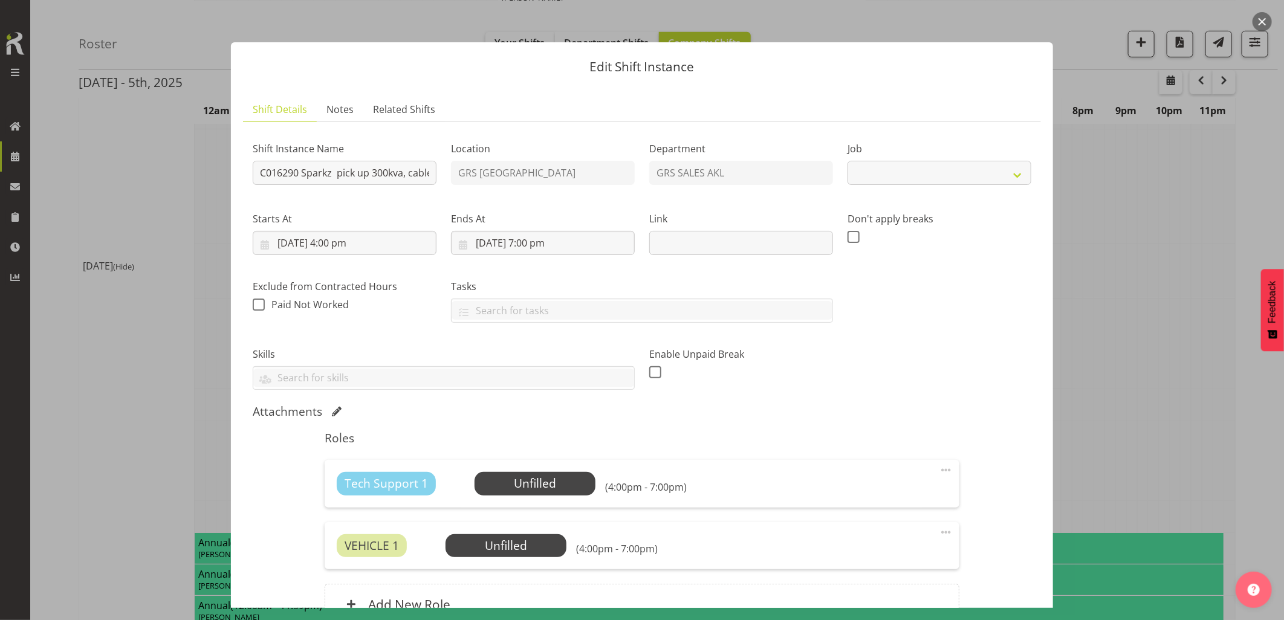
select select "9"
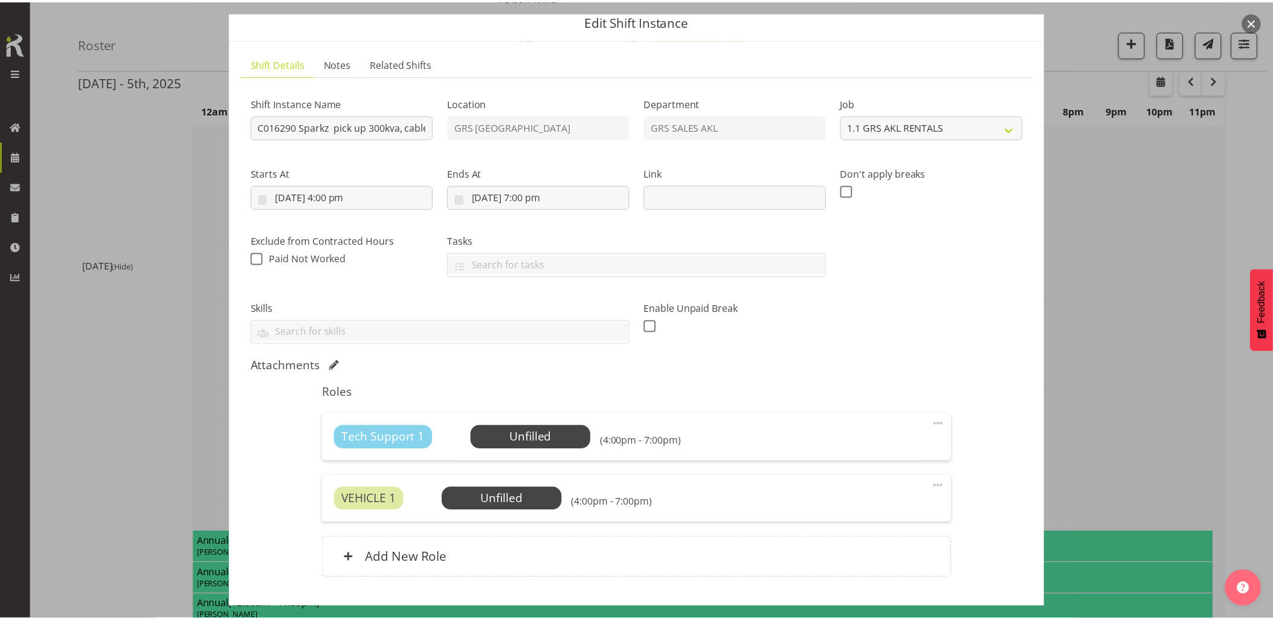
scroll to position [67, 0]
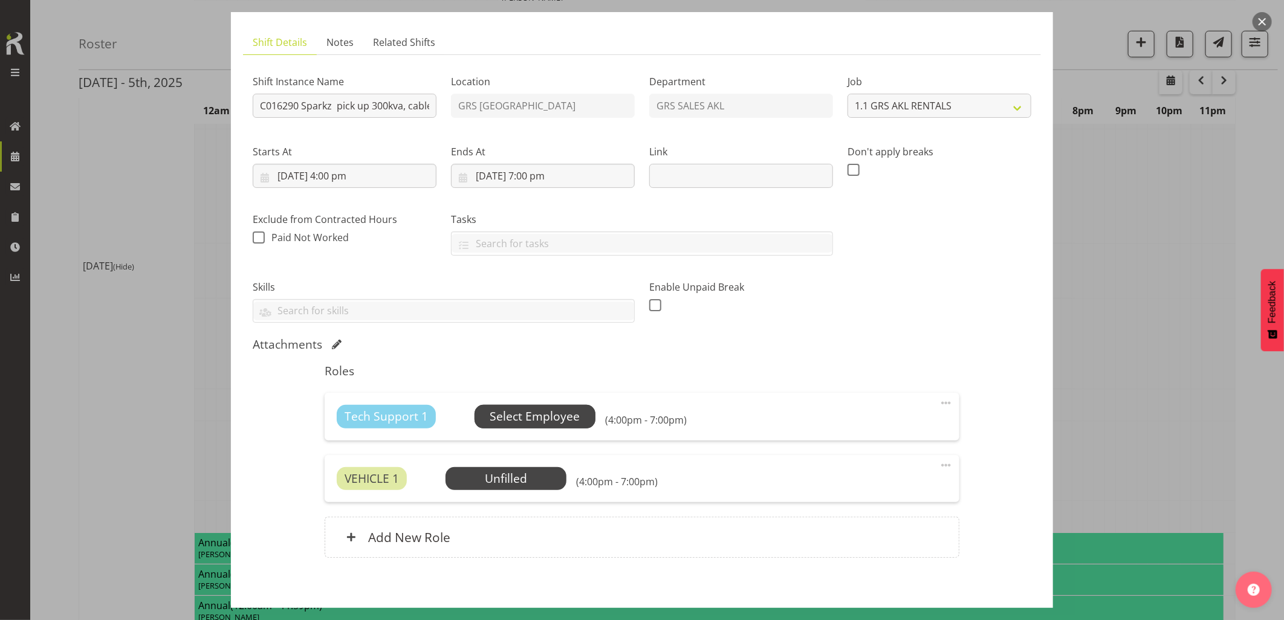
click at [534, 411] on span "Select Employee" at bounding box center [534, 417] width 90 height 18
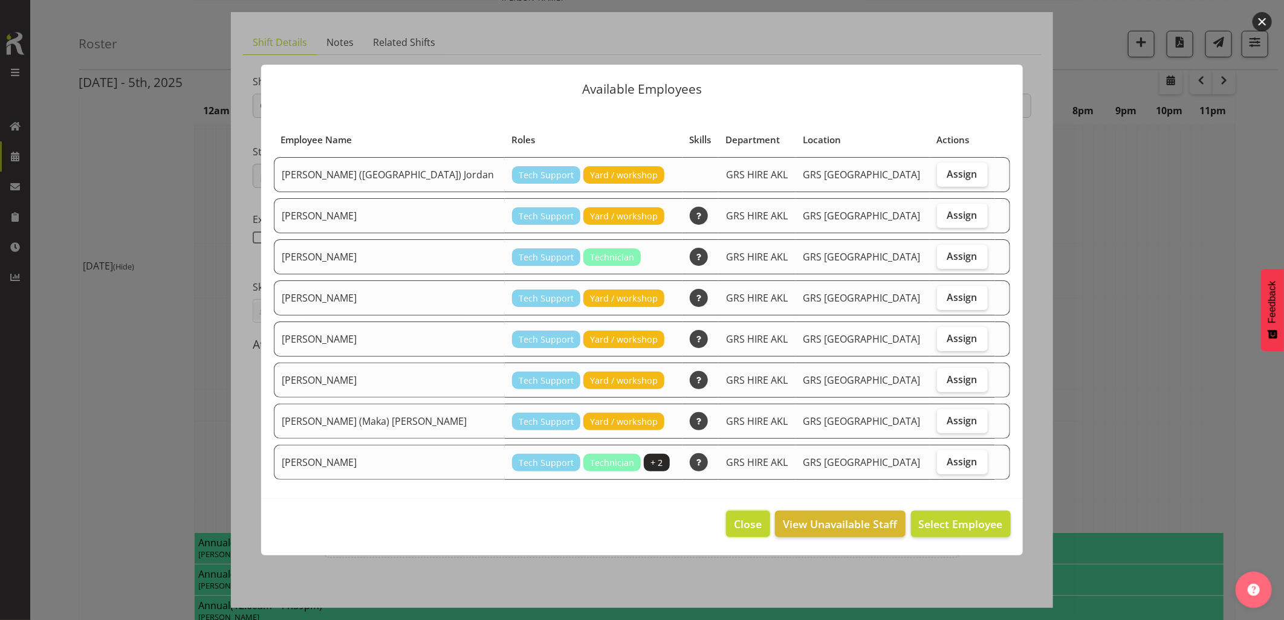
click at [738, 520] on span "Close" at bounding box center [748, 524] width 28 height 16
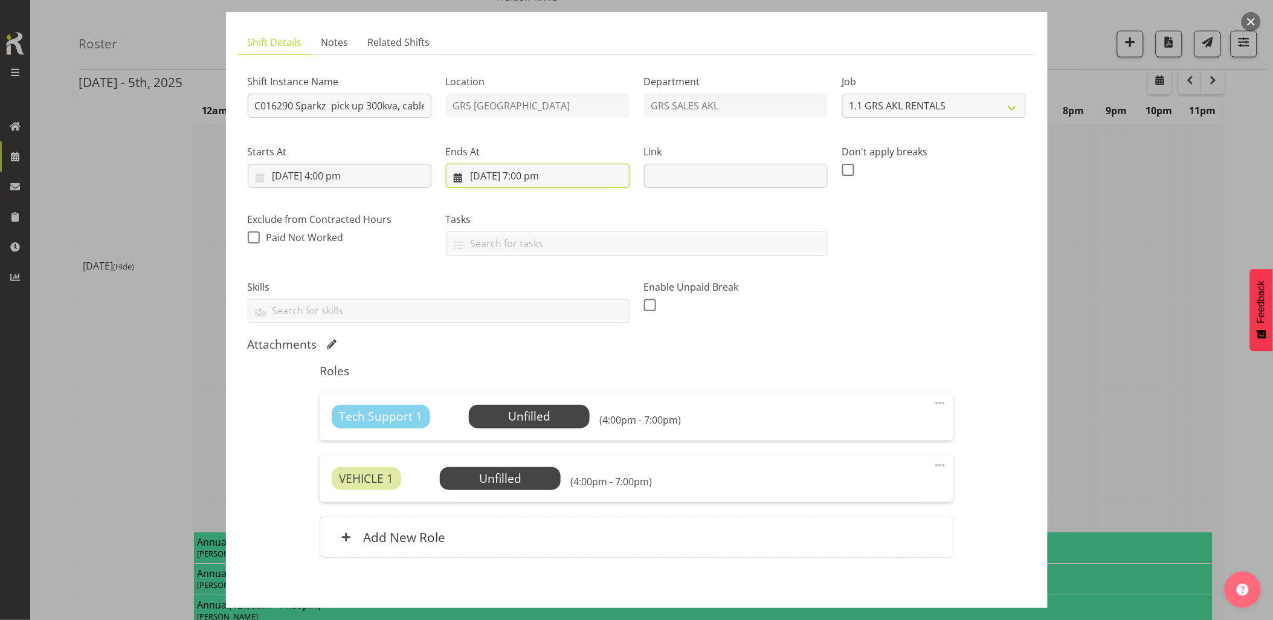
click at [520, 184] on input "3/10/2025, 7:00 pm" at bounding box center [538, 176] width 184 height 24
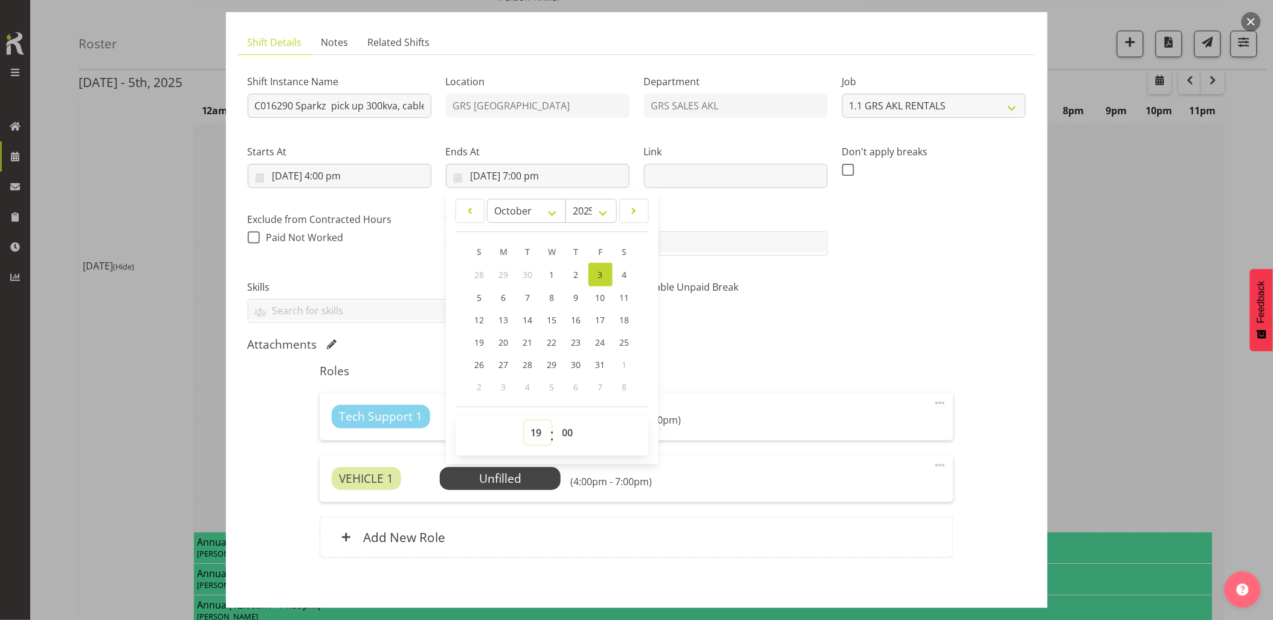
click at [532, 434] on select "00 01 02 03 04 05 06 07 08 09 10 11 12 13 14 15 16 17 18 19 20 21 22 23" at bounding box center [538, 433] width 27 height 24
select select "18"
click at [525, 421] on select "00 01 02 03 04 05 06 07 08 09 10 11 12 13 14 15 16 17 18 19 20 21 22 23" at bounding box center [538, 433] width 27 height 24
type input "3/10/2025, 6:00 pm"
click at [830, 325] on div "Shift Instance Name C016290 Sparkz pick up 300kva, cable & fence 59 Selo Street…" at bounding box center [637, 193] width 793 height 273
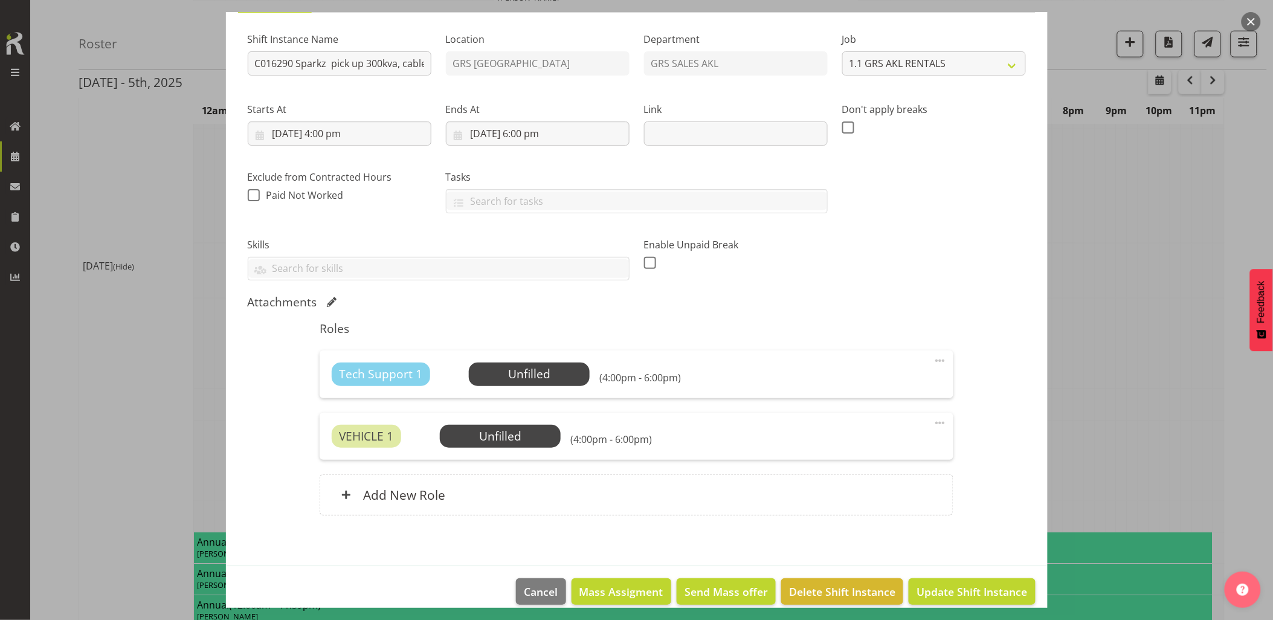
scroll to position [124, 0]
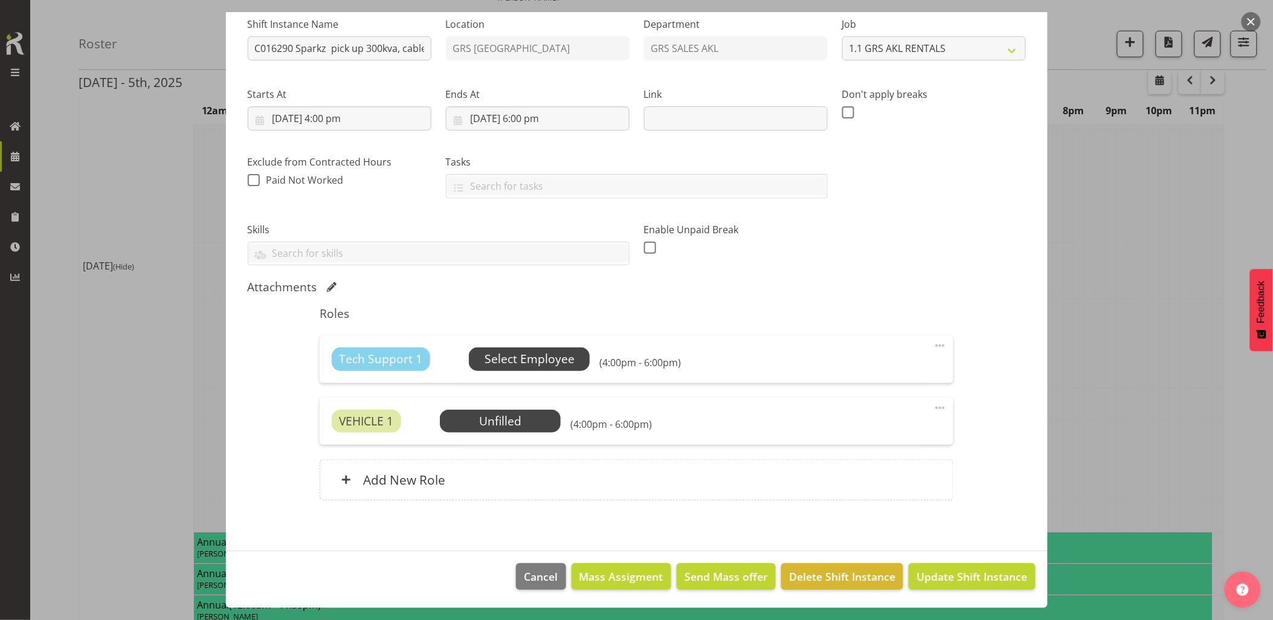
click at [557, 358] on span "Select Employee" at bounding box center [530, 359] width 90 height 18
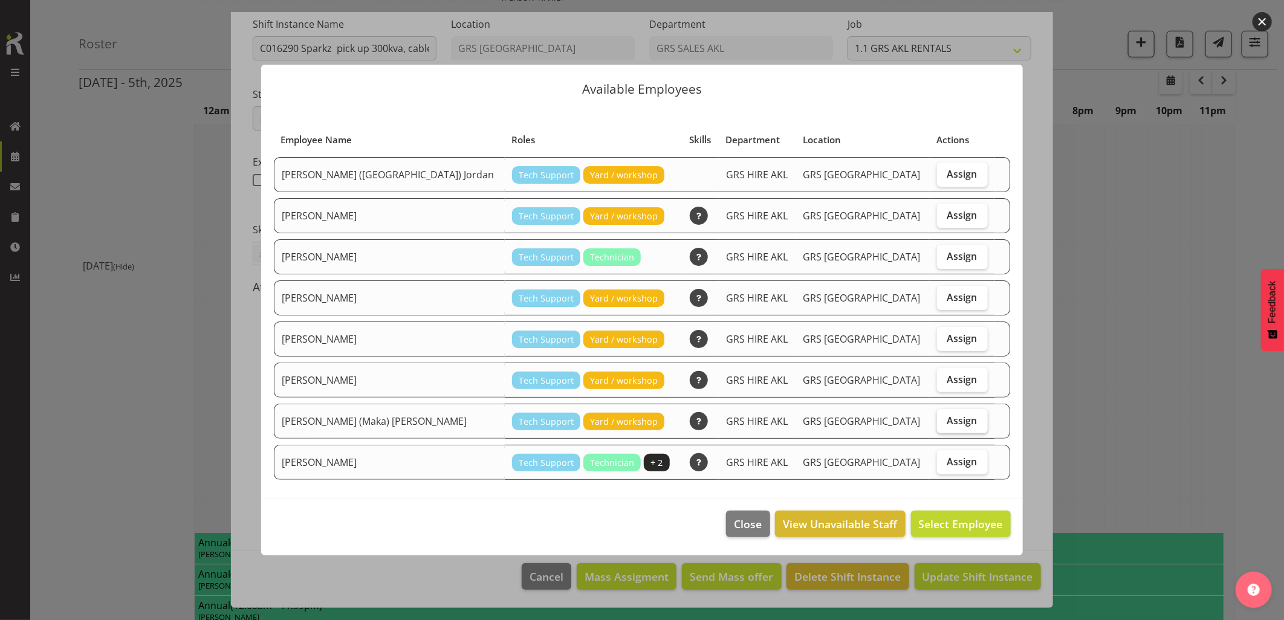
drag, startPoint x: 943, startPoint y: 419, endPoint x: 945, endPoint y: 425, distance: 6.2
click at [947, 420] on span "Assign" at bounding box center [962, 421] width 30 height 12
click at [943, 420] on input "Assign" at bounding box center [941, 420] width 8 height 8
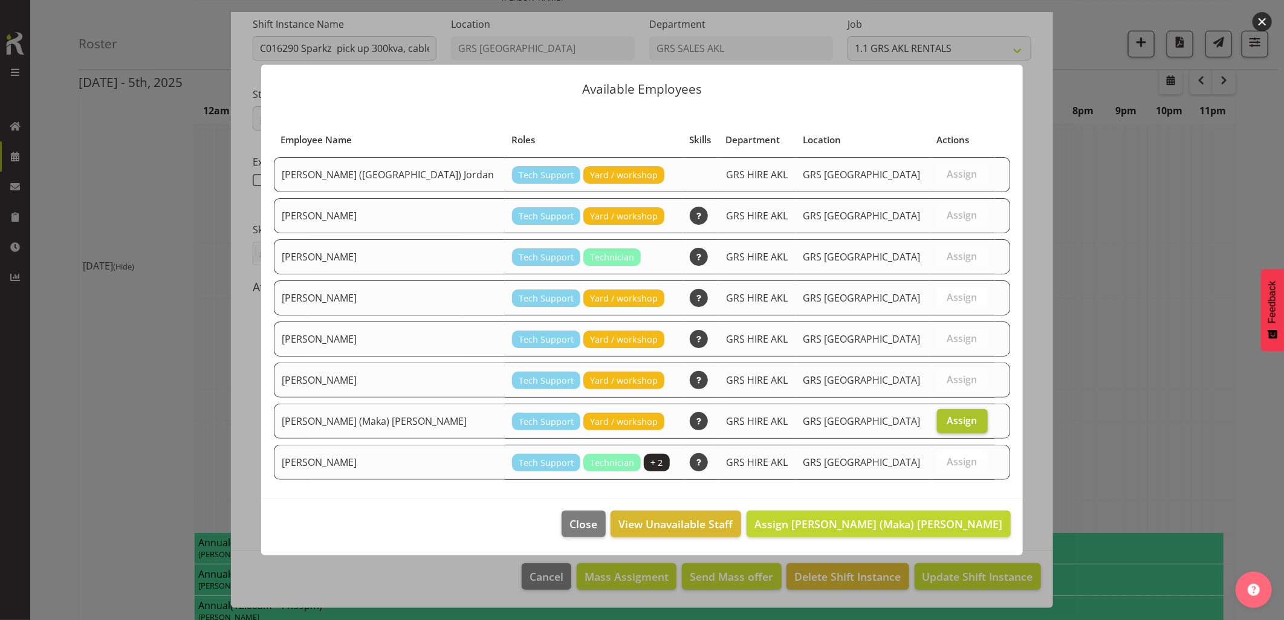
click at [940, 427] on label "Assign" at bounding box center [962, 421] width 51 height 24
click at [940, 424] on input "Assign" at bounding box center [941, 420] width 8 height 8
checkbox input "false"
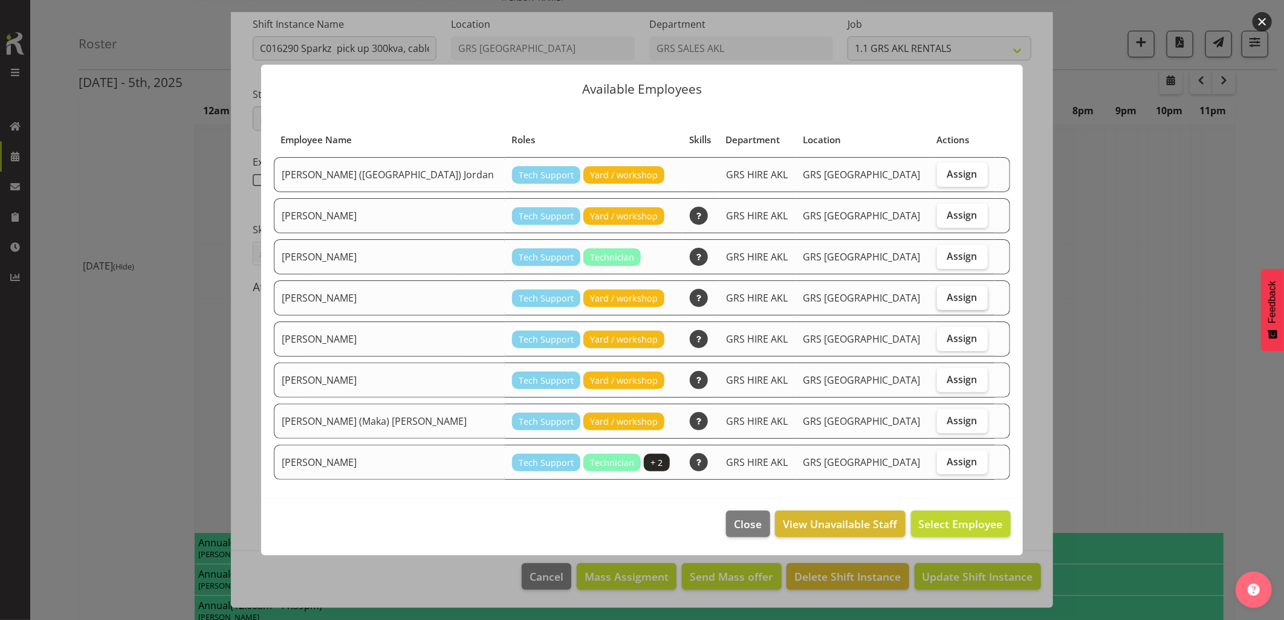
click at [954, 291] on span "Assign" at bounding box center [962, 297] width 30 height 12
click at [945, 293] on input "Assign" at bounding box center [941, 297] width 8 height 8
checkbox input "true"
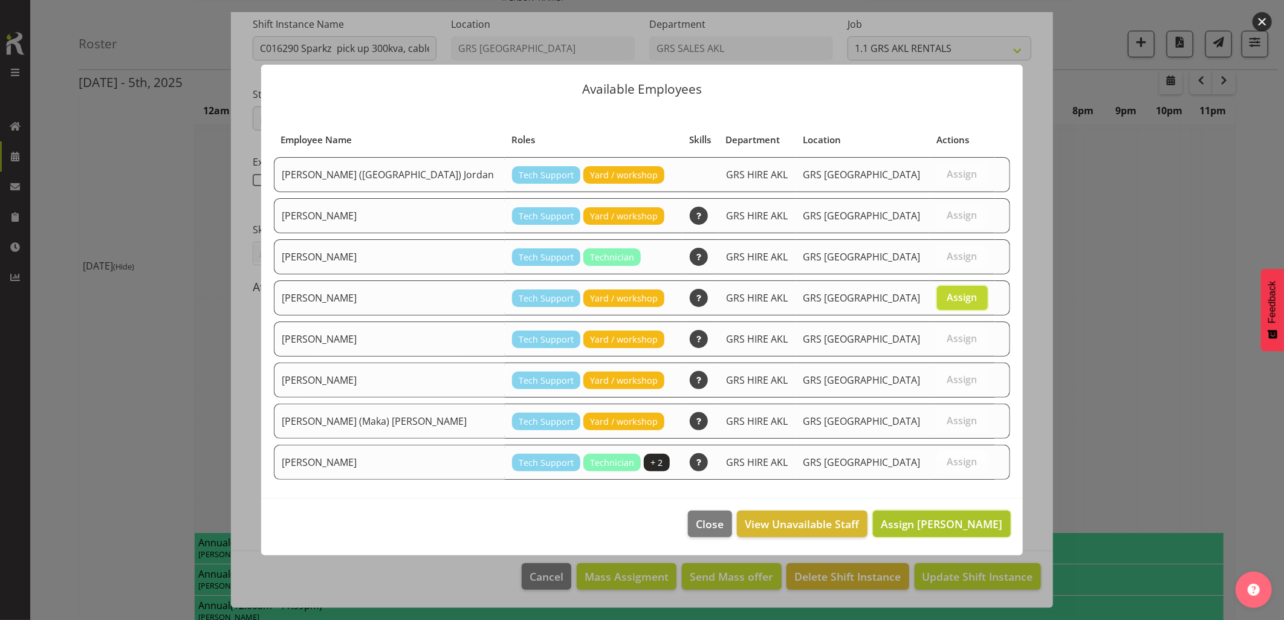
click at [954, 524] on span "Assign Michael Marshall" at bounding box center [941, 524] width 122 height 15
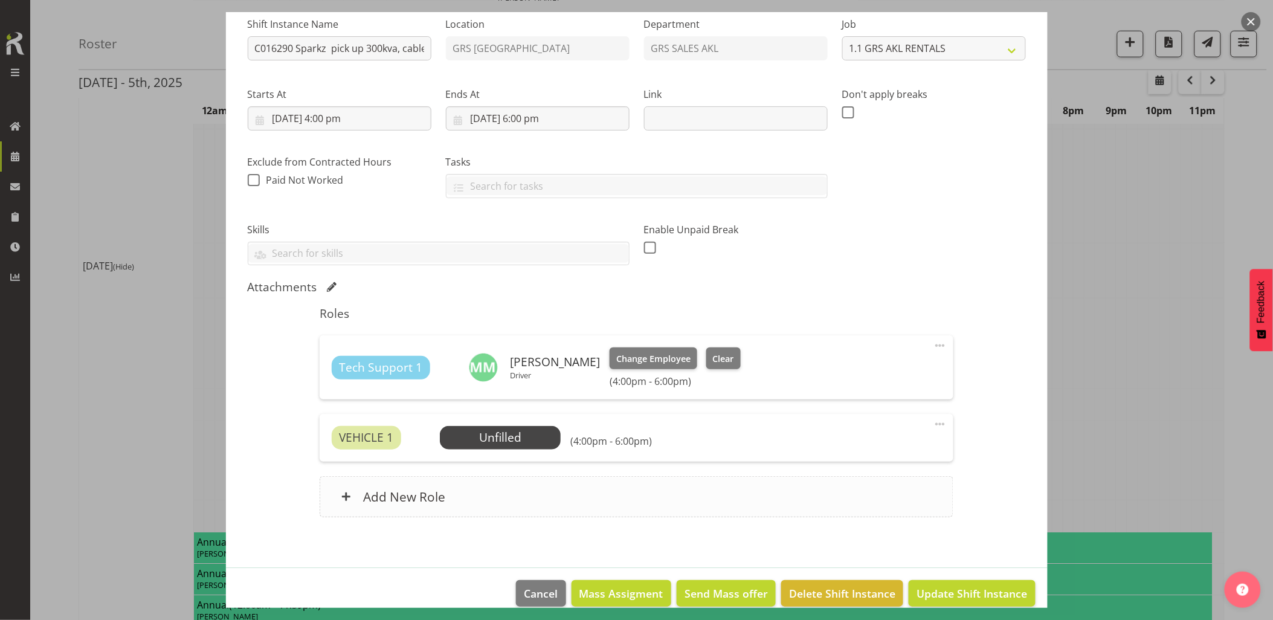
click at [571, 496] on div "Add New Role" at bounding box center [637, 496] width 634 height 41
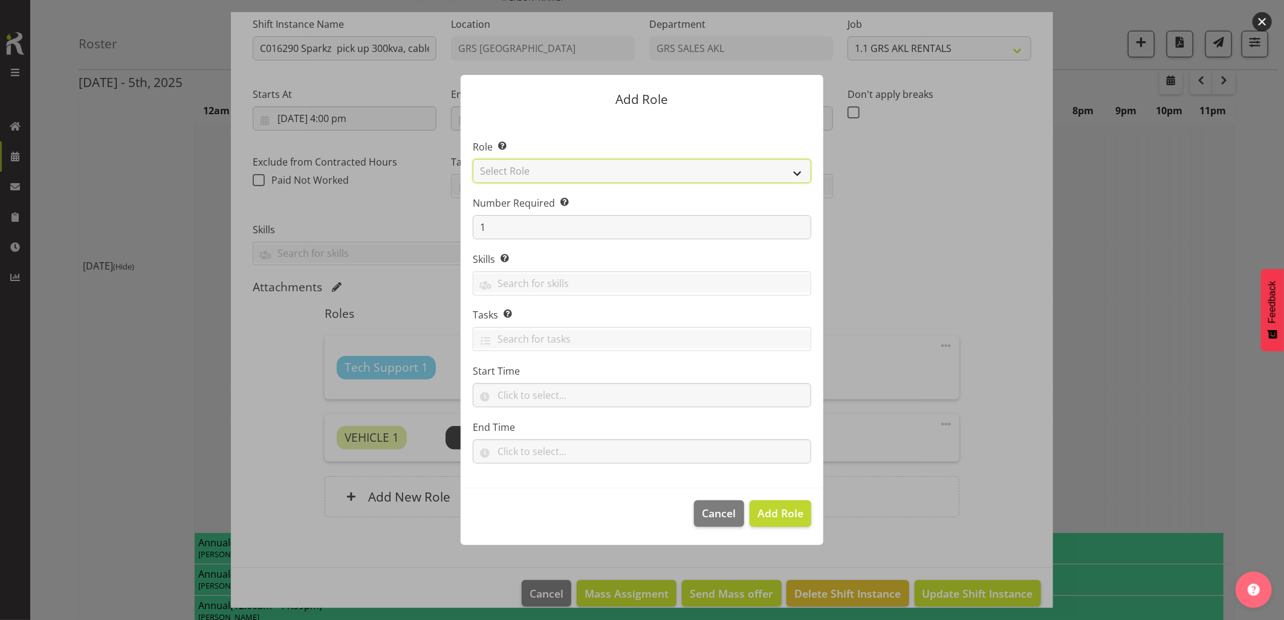
click at [554, 174] on select "Select Role Account Manager Electrician Engineering GM HSEQ manager MECH Mechan…" at bounding box center [642, 171] width 338 height 24
select select "21"
click at [473, 159] on select "Select Role Account Manager Electrician Engineering GM HSEQ manager MECH Mechan…" at bounding box center [642, 171] width 338 height 24
click at [781, 514] on span "Add Role" at bounding box center [780, 513] width 46 height 15
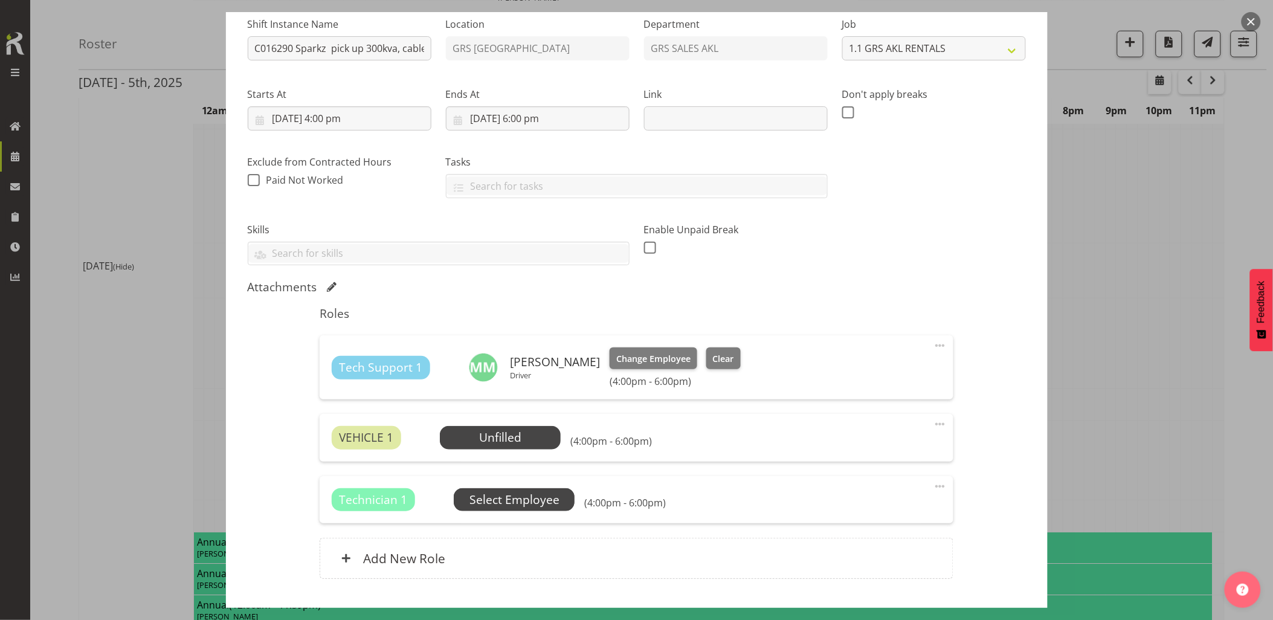
click at [552, 502] on span "Select Employee" at bounding box center [515, 500] width 90 height 18
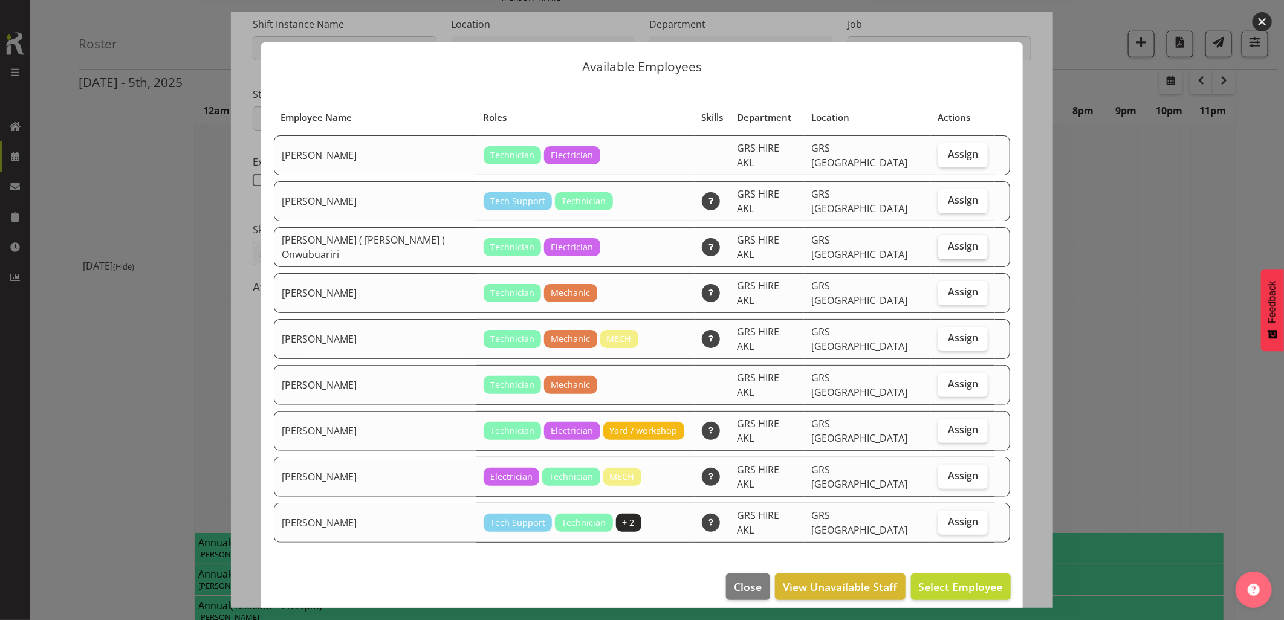
click at [964, 240] on span "Assign" at bounding box center [963, 246] width 30 height 12
click at [946, 242] on input "Assign" at bounding box center [942, 246] width 8 height 8
checkbox input "true"
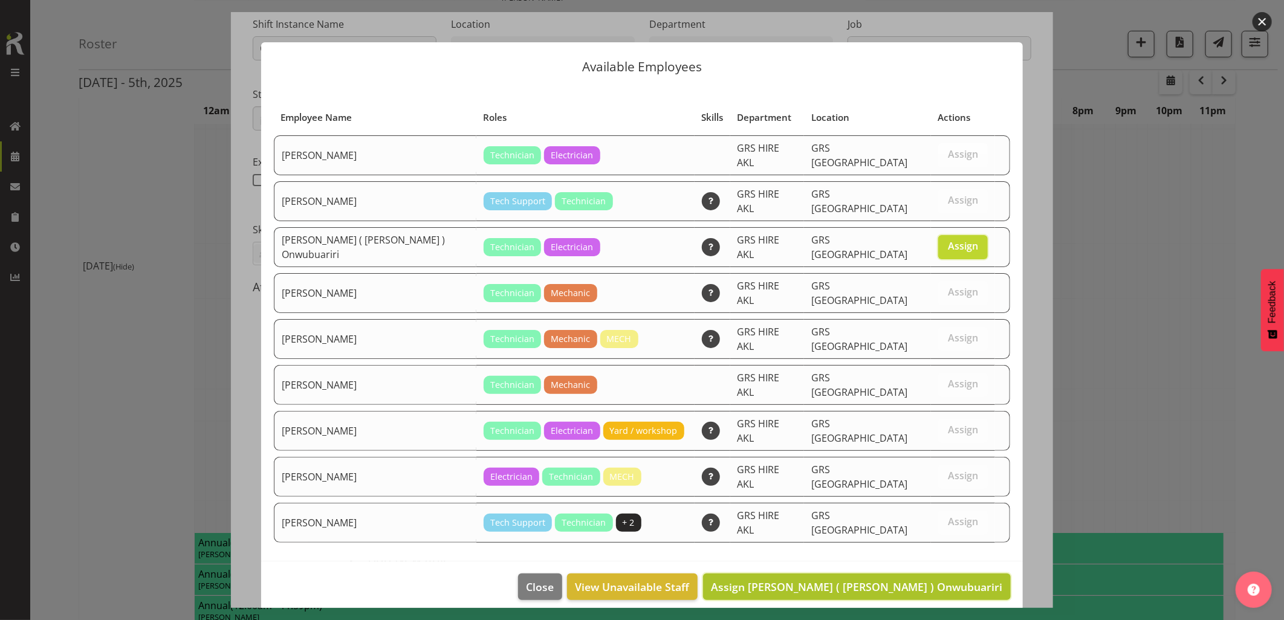
click at [950, 580] on span "Assign Emmanuel ( Manny ) Onwubuariri" at bounding box center [857, 587] width 292 height 15
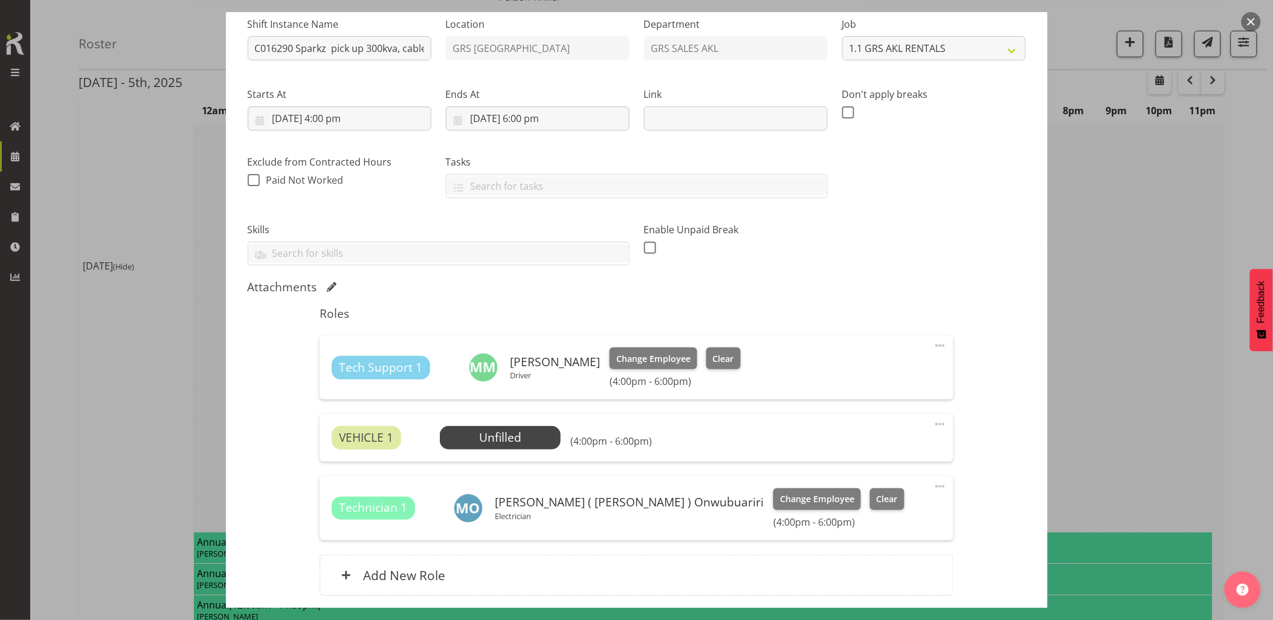
click at [933, 426] on span at bounding box center [940, 424] width 15 height 15
click at [858, 500] on link "Delete" at bounding box center [890, 494] width 116 height 22
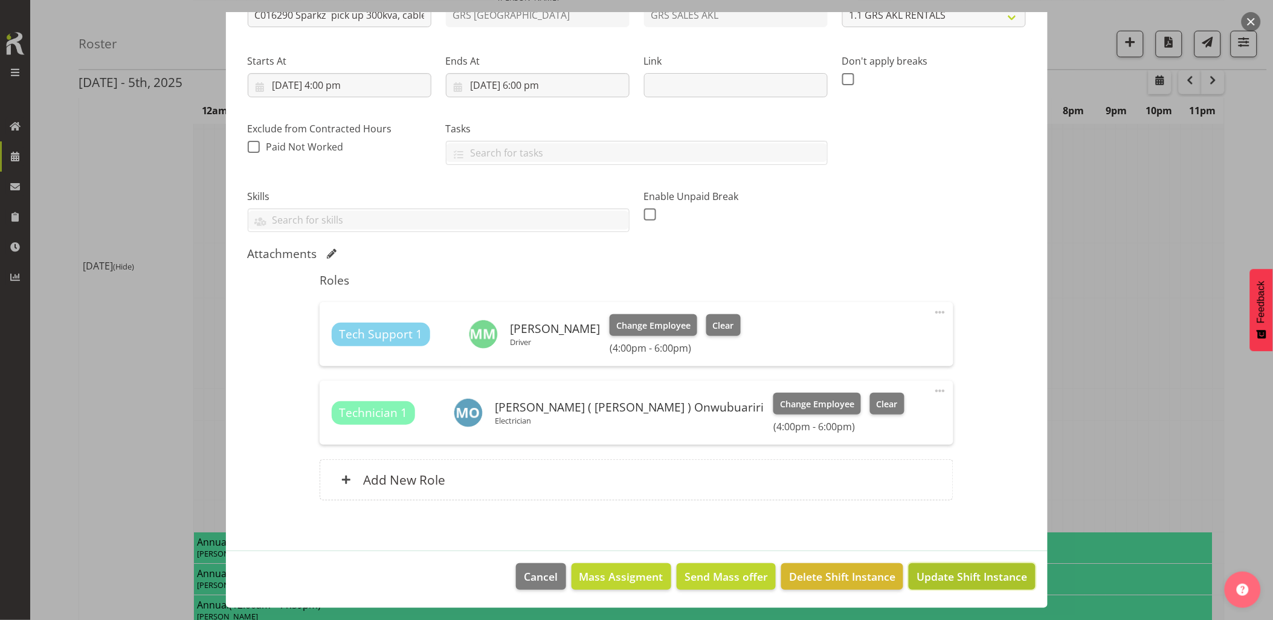
click at [961, 578] on span "Update Shift Instance" at bounding box center [972, 577] width 111 height 16
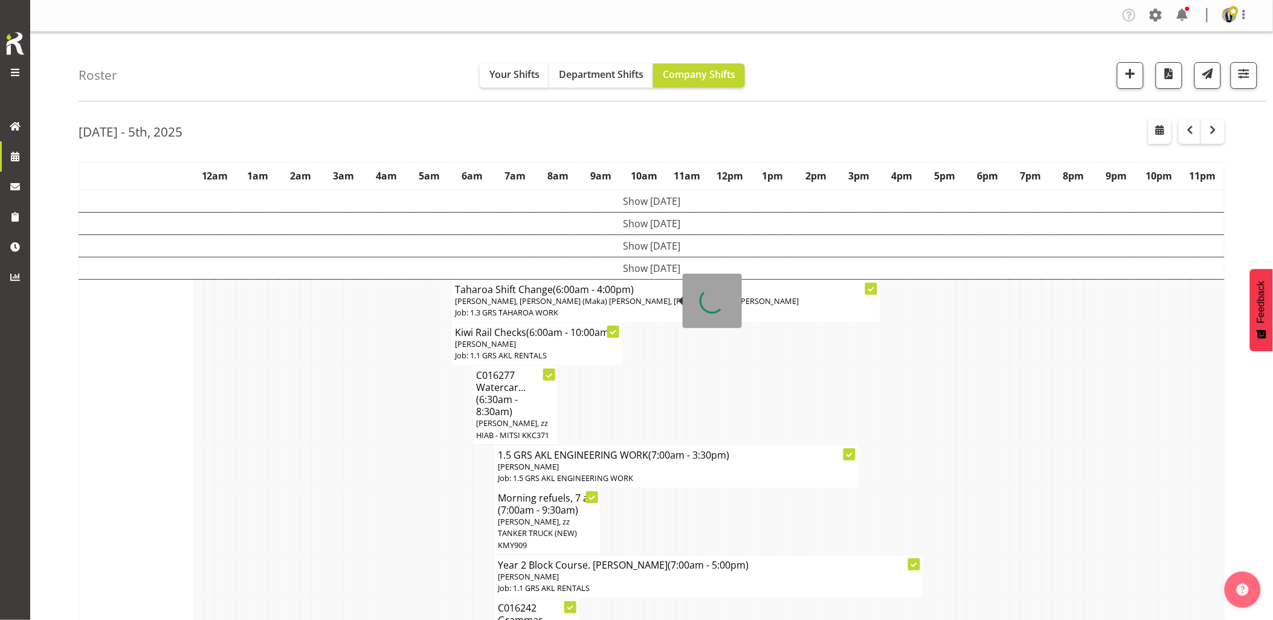
scroll to position [0, 0]
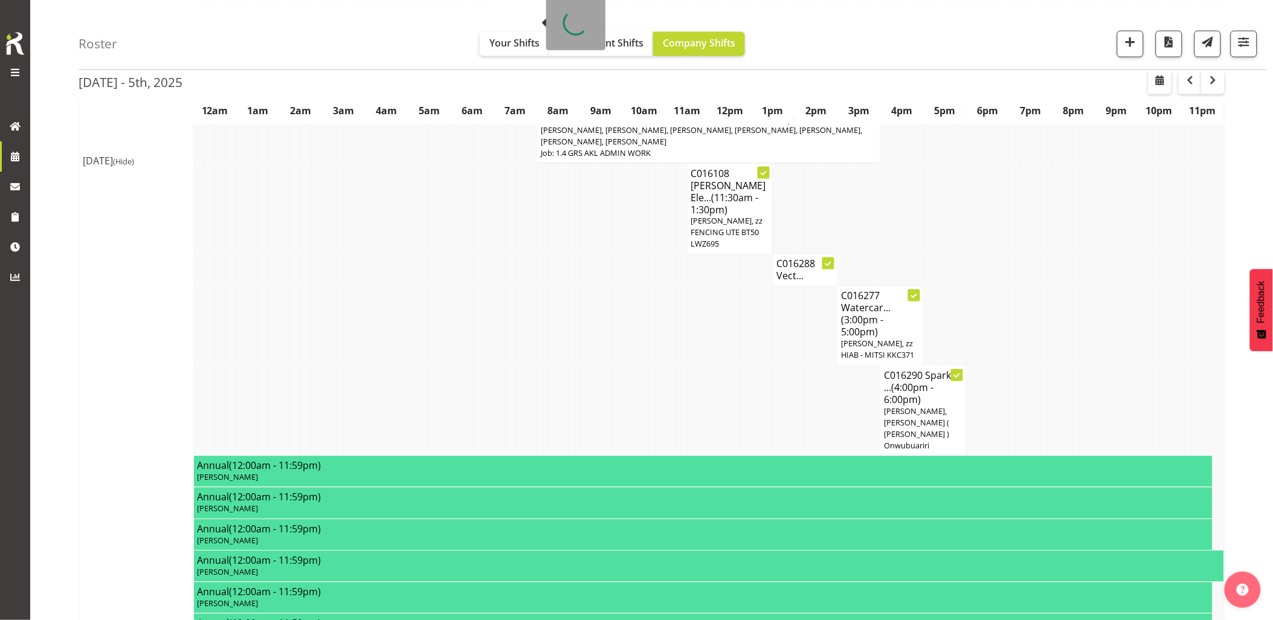
click at [502, 323] on td at bounding box center [499, 325] width 11 height 79
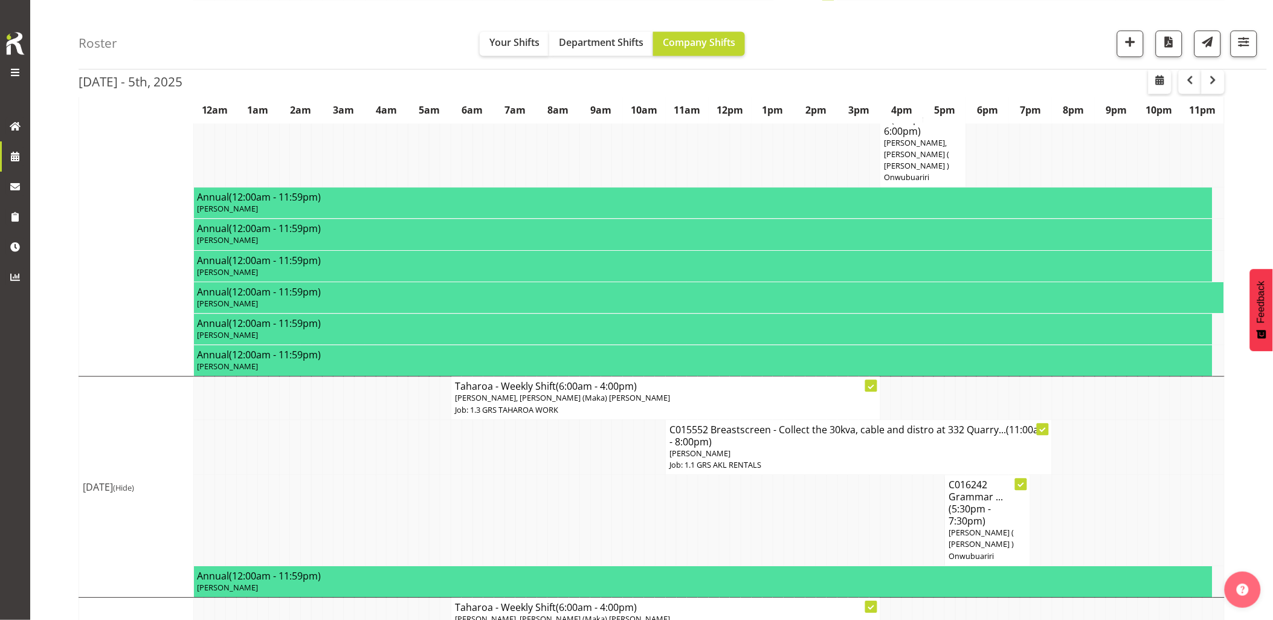
scroll to position [877, 0]
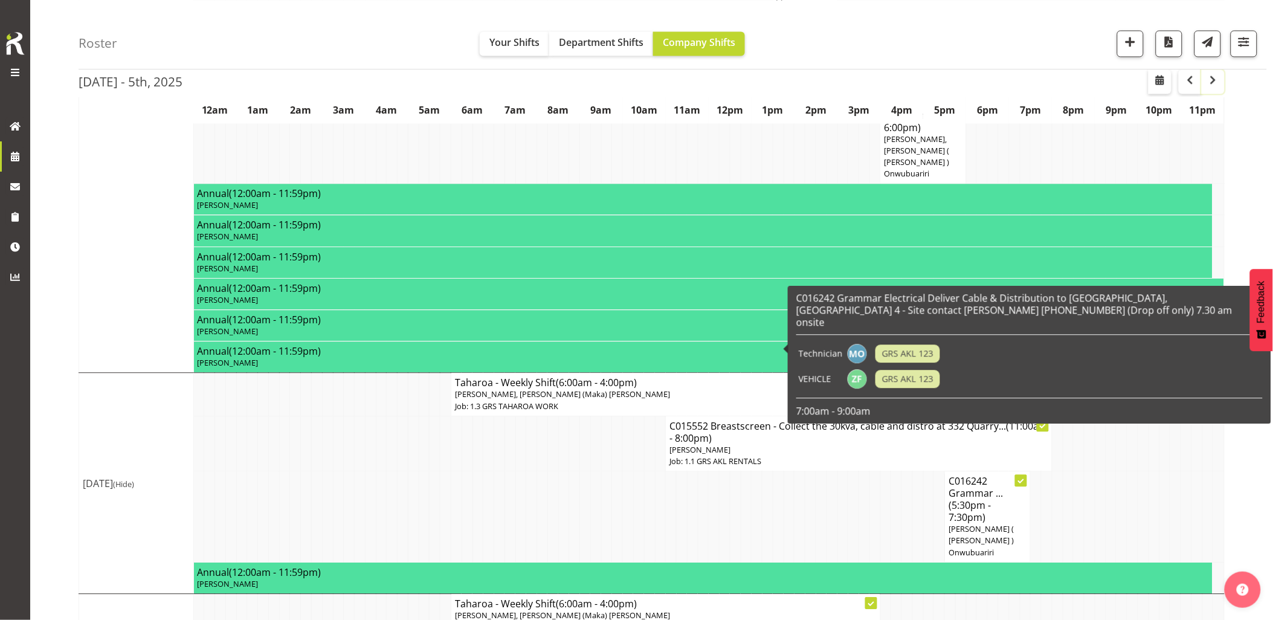
click at [1217, 83] on span "button" at bounding box center [1213, 80] width 15 height 15
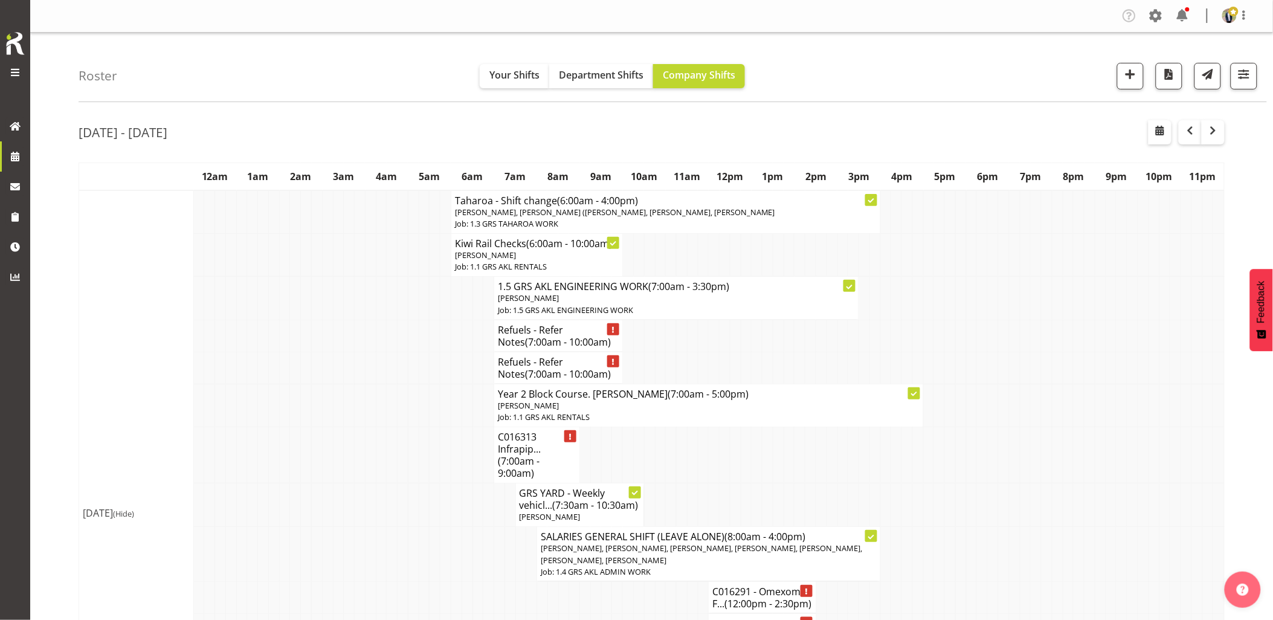
click at [319, 325] on td at bounding box center [317, 336] width 11 height 32
click at [342, 325] on td at bounding box center [338, 336] width 11 height 32
click at [364, 442] on td at bounding box center [360, 455] width 11 height 56
click at [363, 424] on td at bounding box center [360, 405] width 11 height 43
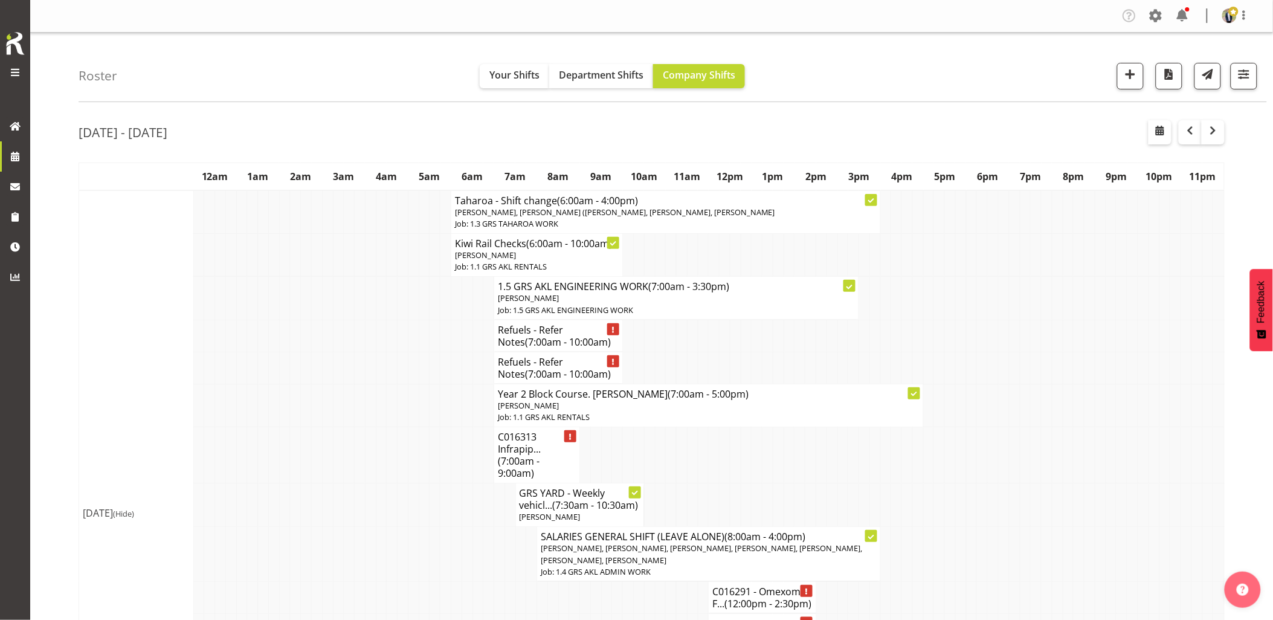
click at [347, 425] on td at bounding box center [349, 405] width 11 height 43
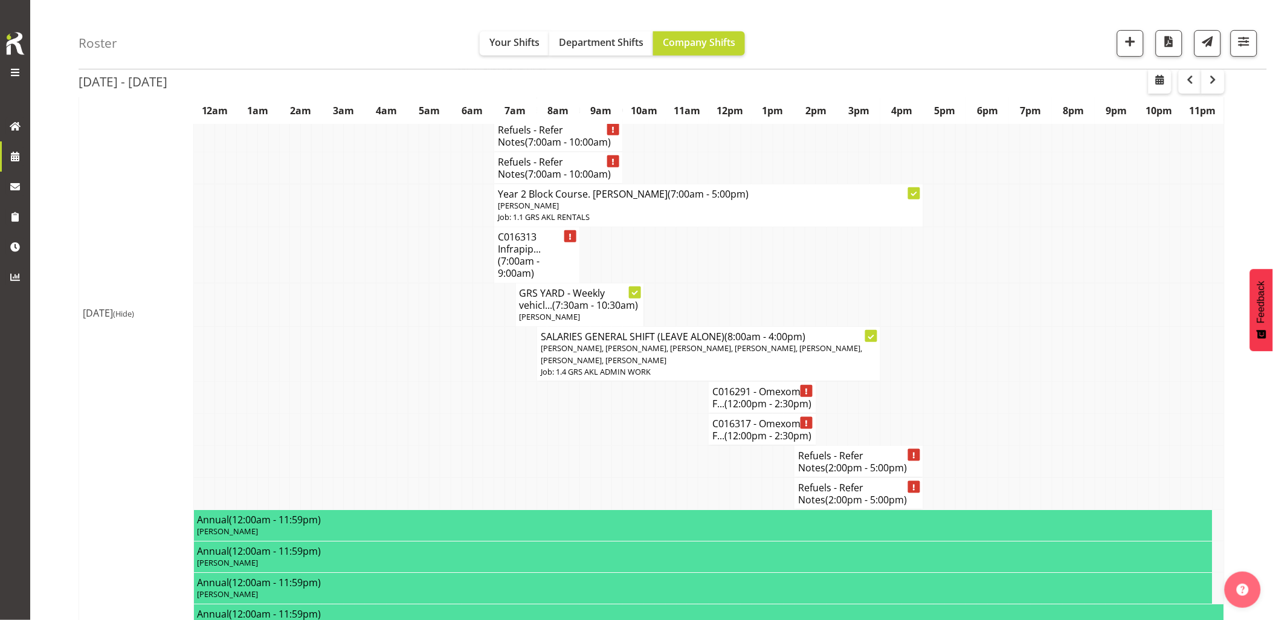
scroll to position [201, 0]
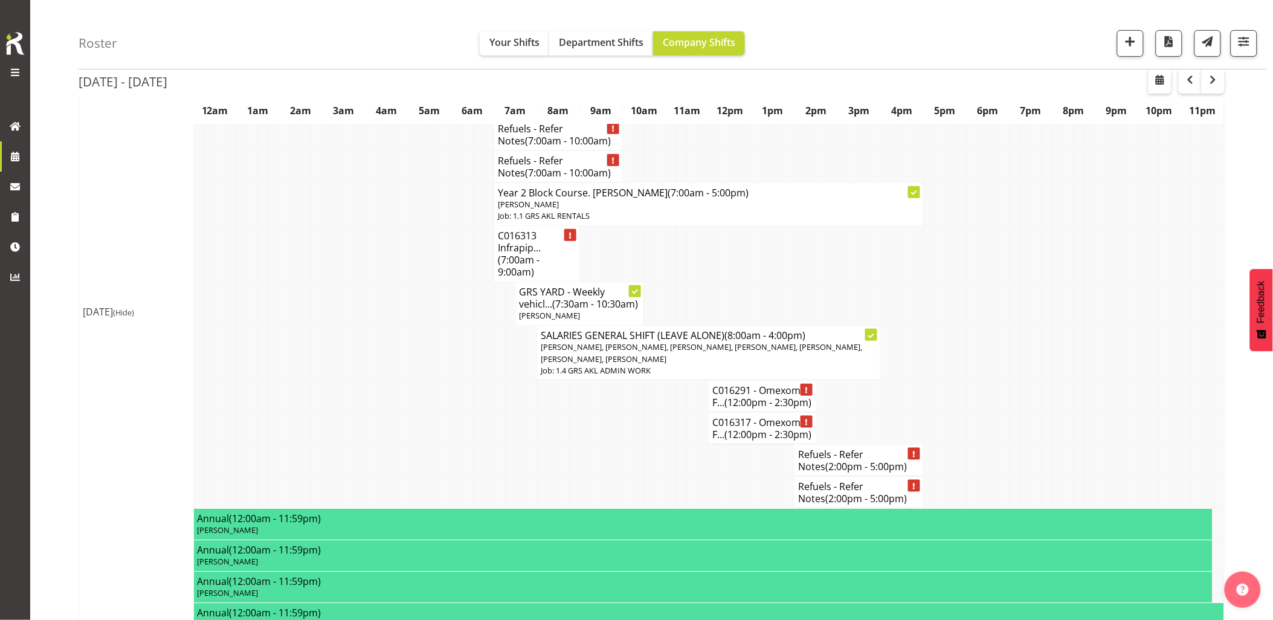
click at [401, 444] on td at bounding box center [403, 428] width 11 height 32
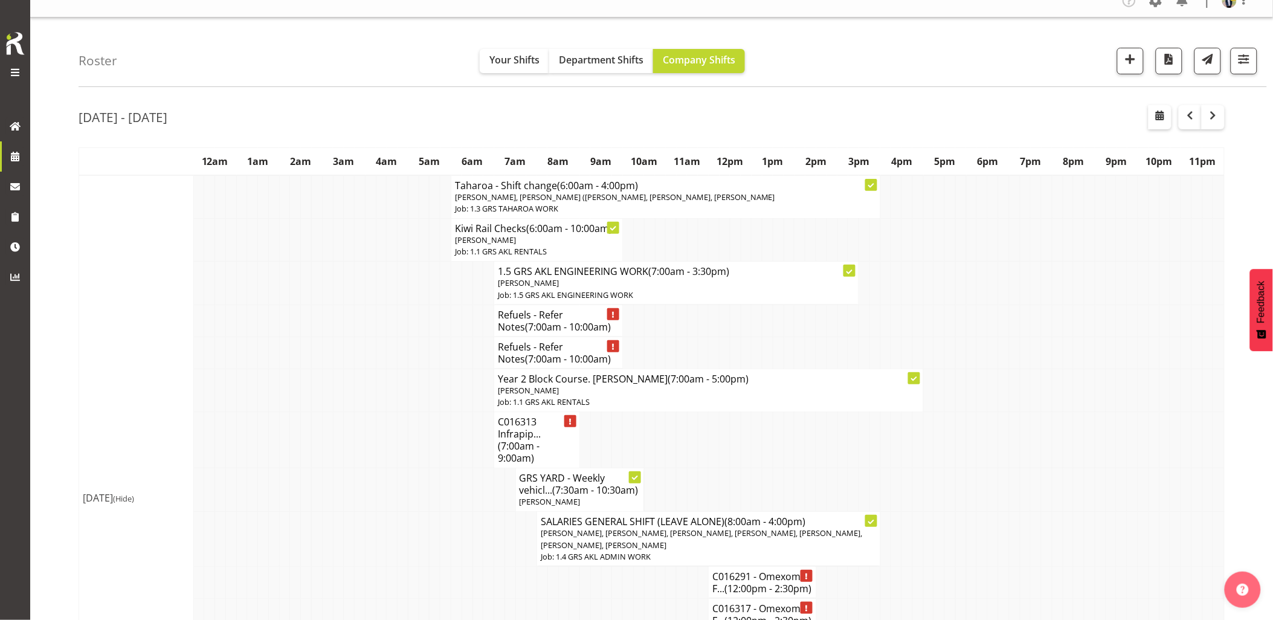
scroll to position [0, 0]
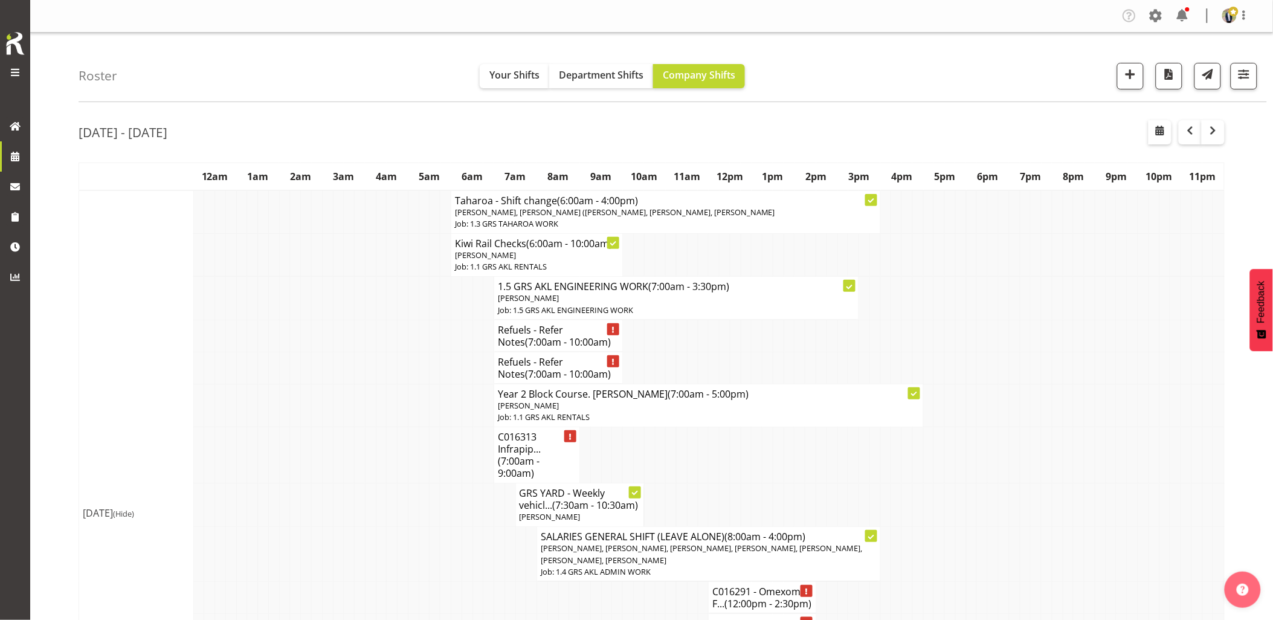
click at [383, 465] on td at bounding box center [381, 455] width 11 height 56
click at [379, 467] on td at bounding box center [381, 455] width 11 height 56
click at [377, 468] on td at bounding box center [381, 455] width 11 height 56
click at [329, 363] on td at bounding box center [327, 368] width 11 height 32
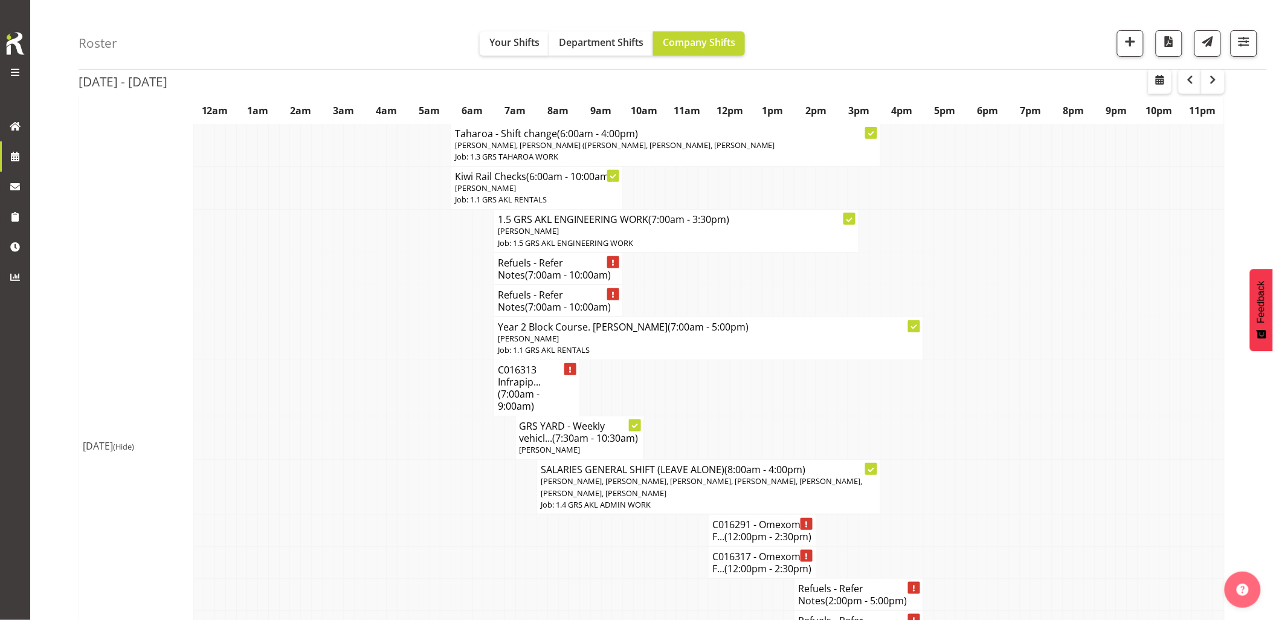
click at [317, 341] on td at bounding box center [317, 338] width 11 height 43
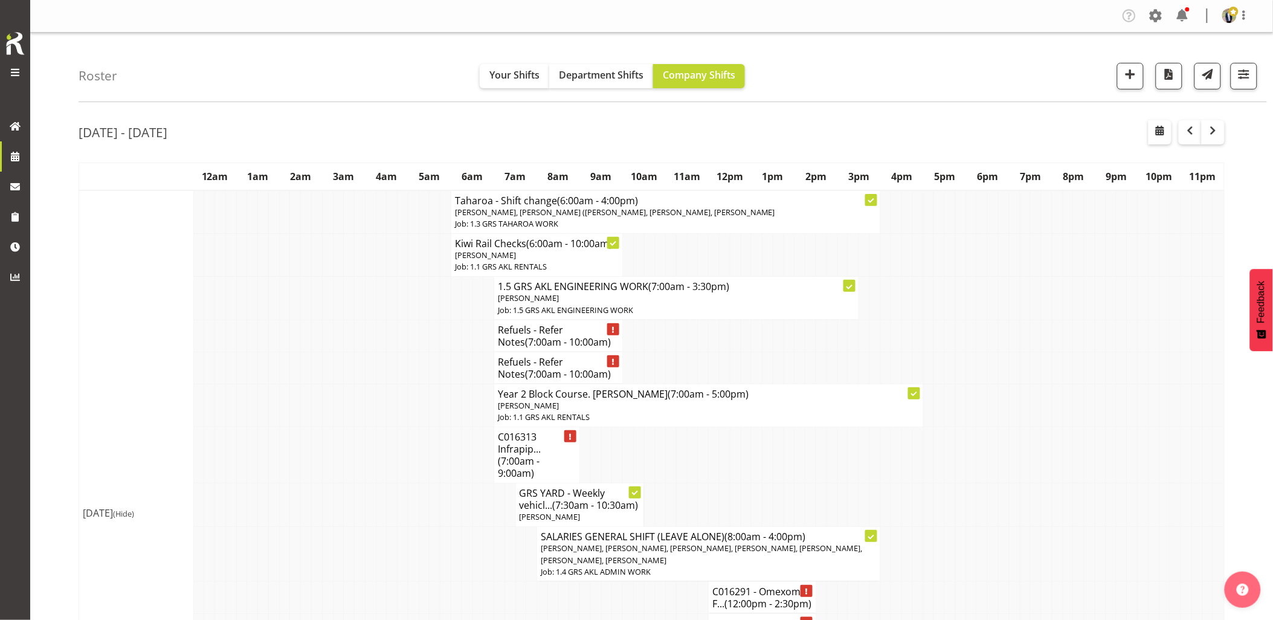
click at [324, 340] on td at bounding box center [327, 336] width 11 height 32
drag, startPoint x: 366, startPoint y: 360, endPoint x: 381, endPoint y: 333, distance: 30.8
click at [363, 358] on tr "Refuels - Refer Notes (7:00am - 10:00am)" at bounding box center [652, 368] width 1146 height 32
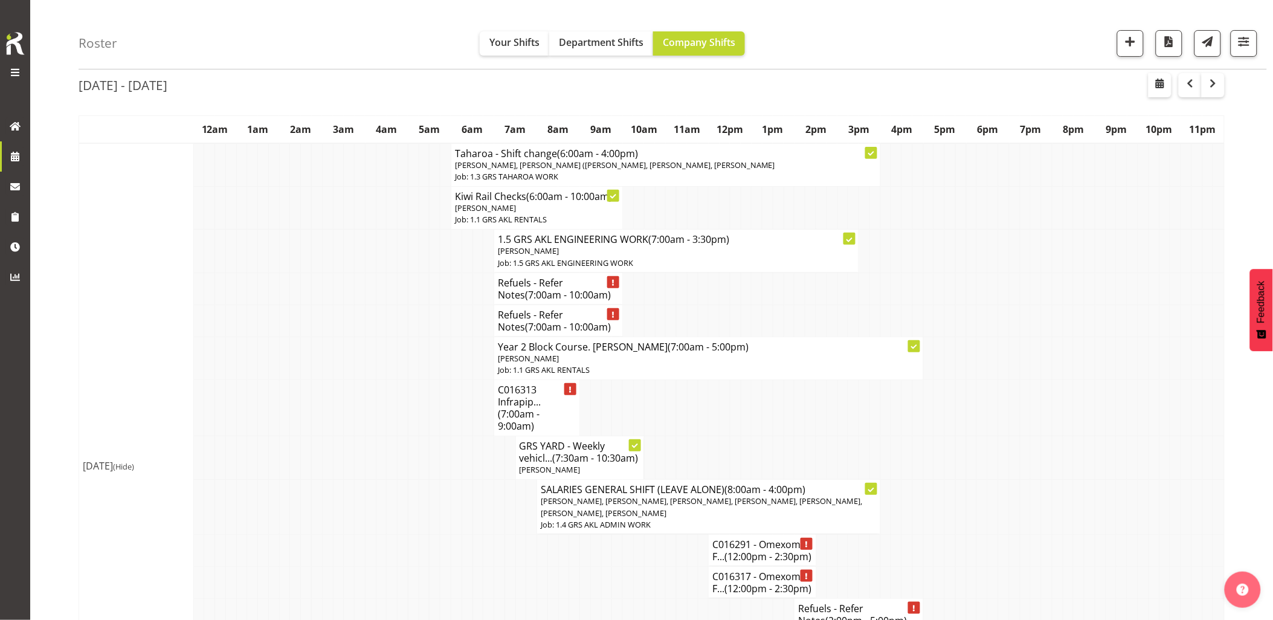
scroll to position [67, 0]
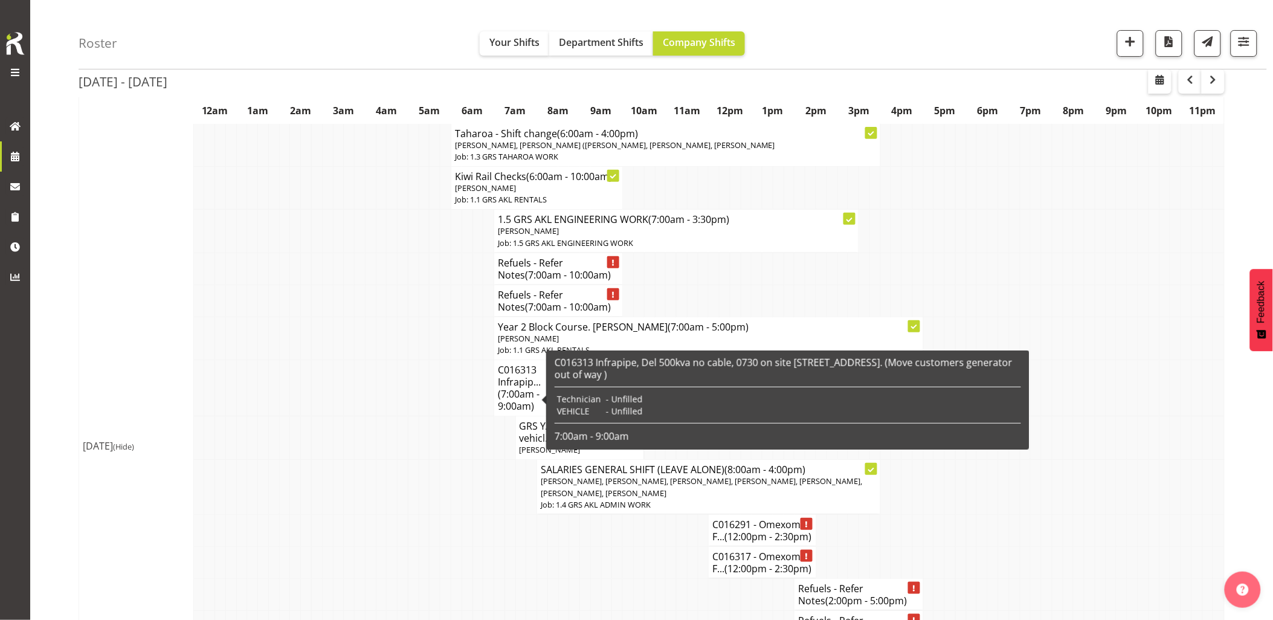
click at [418, 417] on td at bounding box center [413, 438] width 11 height 44
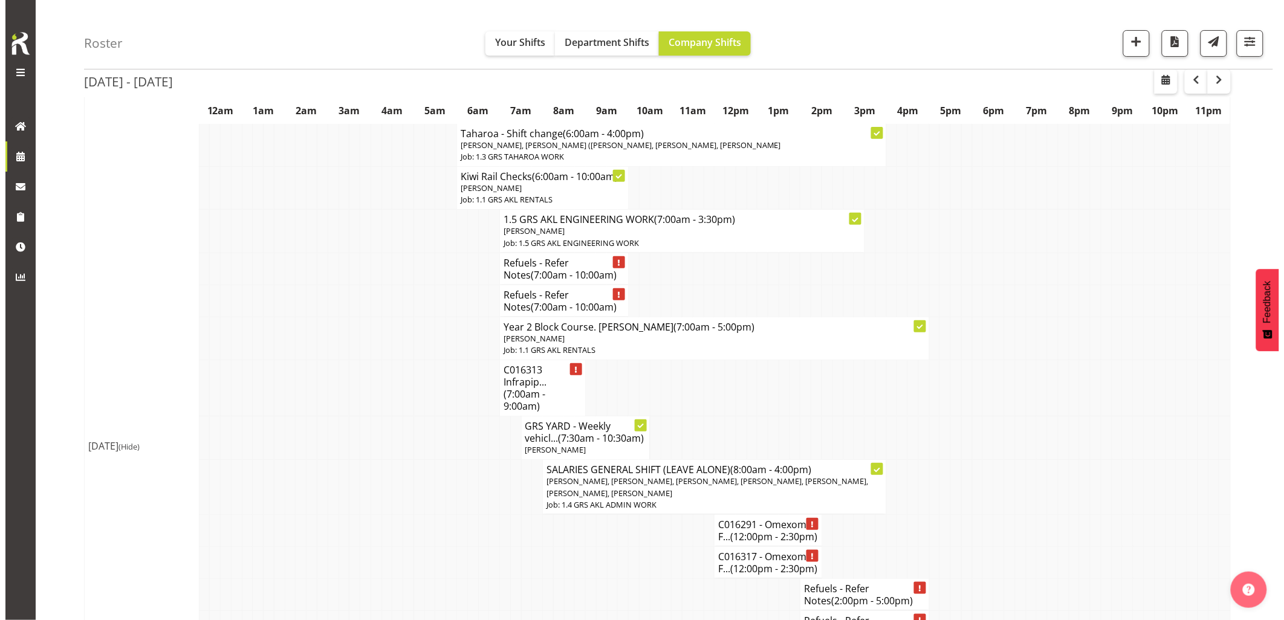
scroll to position [0, 0]
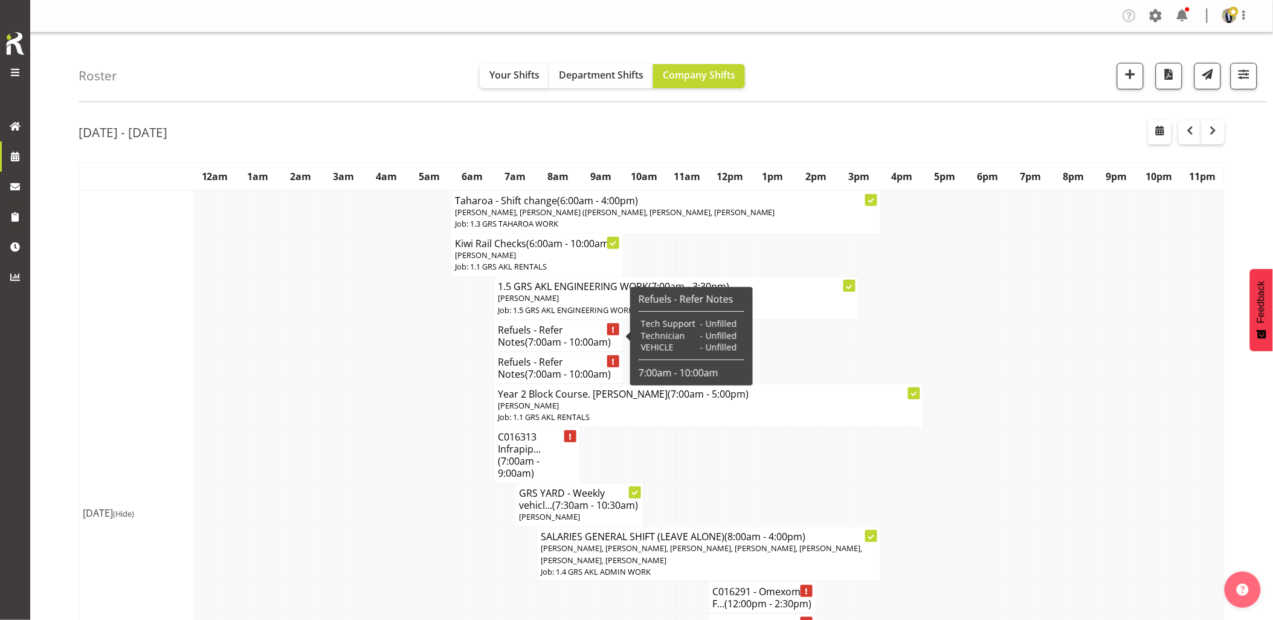
click at [514, 329] on h4 "Refuels - Refer Notes (7:00am - 10:00am)" at bounding box center [558, 336] width 121 height 24
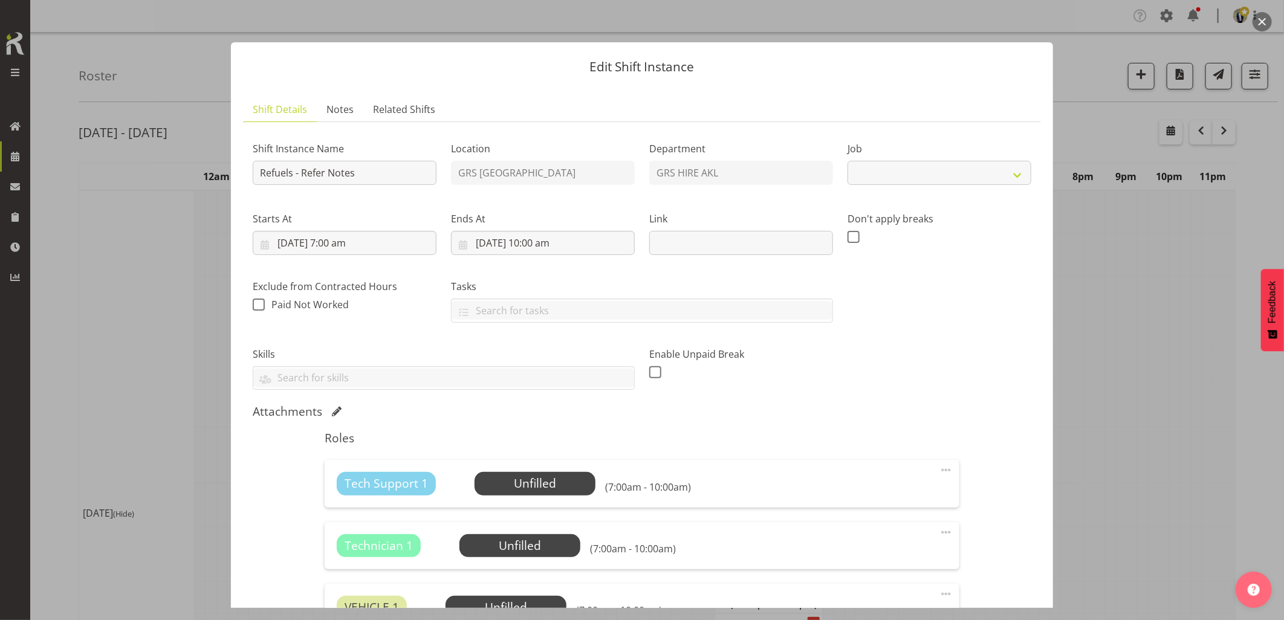
select select "9"
click at [391, 178] on input "Refuels - Refer Notes" at bounding box center [345, 173] width 184 height 24
type input "Refuels - 7.15 AM on the road, refer notes"
click at [337, 108] on span "Notes" at bounding box center [339, 109] width 27 height 15
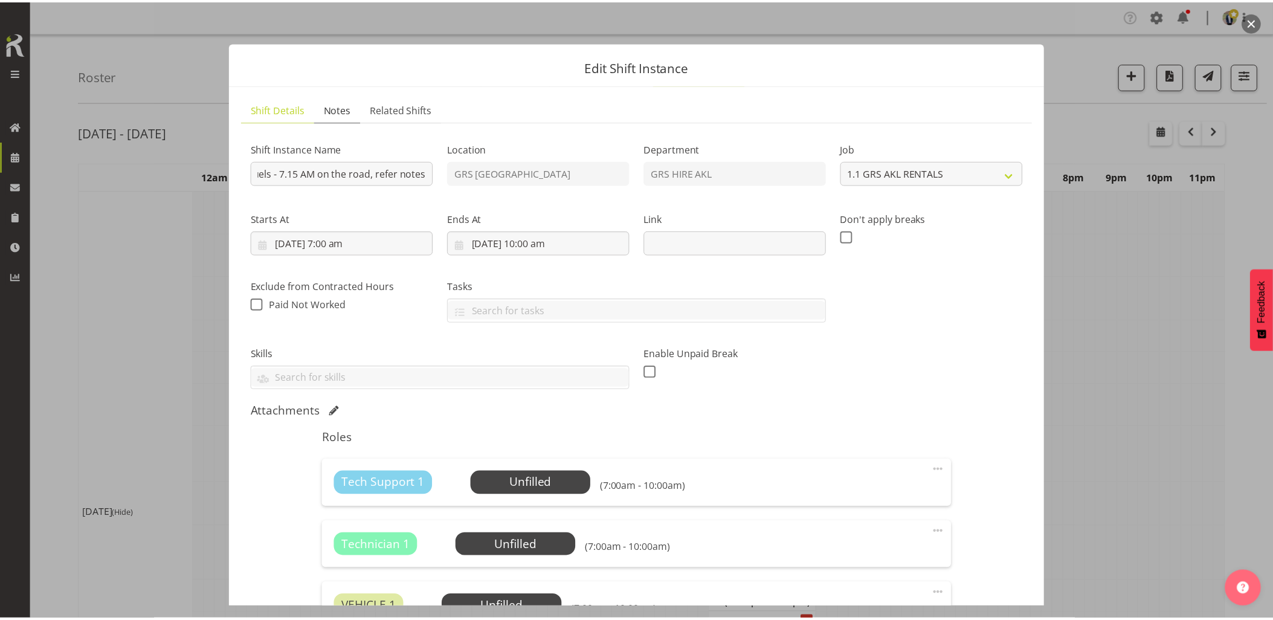
scroll to position [0, 0]
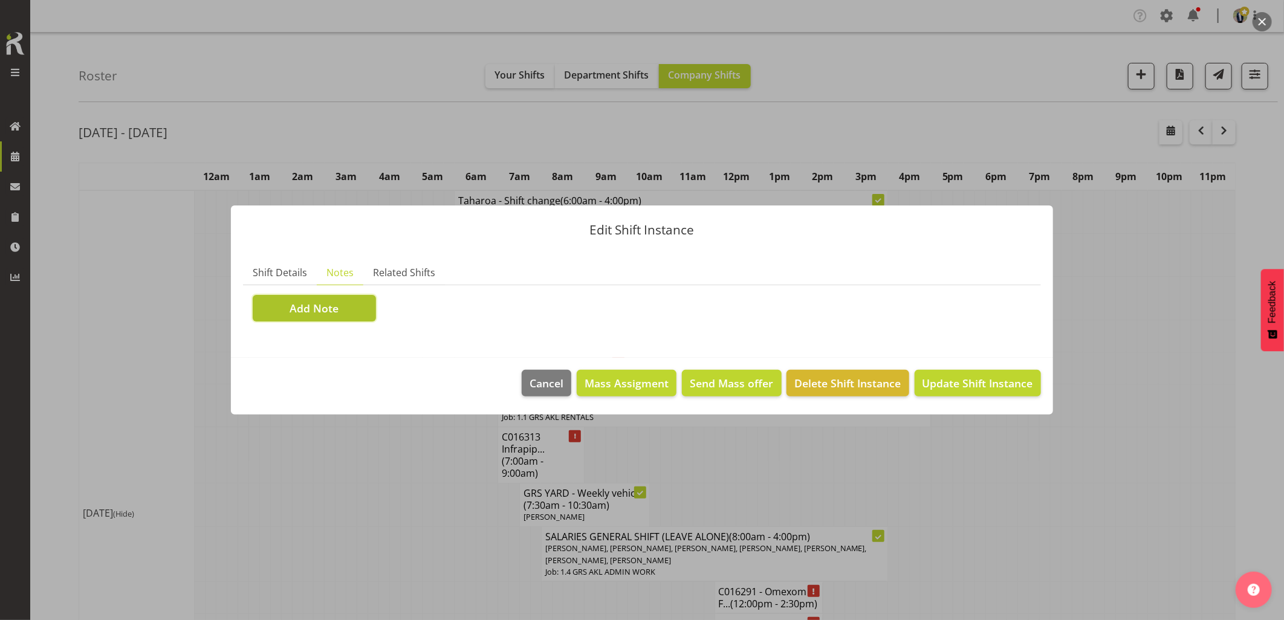
click at [346, 314] on button "Add Note" at bounding box center [314, 308] width 123 height 27
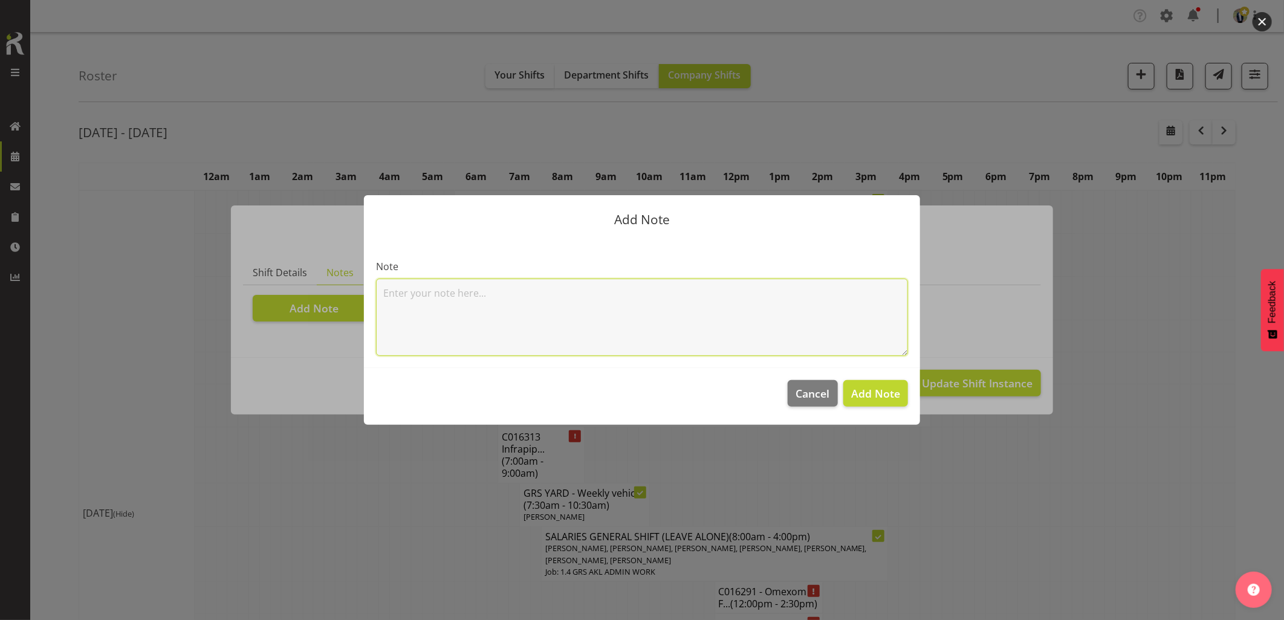
paste textarea "45KVA @ Pt Chev Library – Great North Road #15-3 @ 12-18D Rongomai Rd, Otara – …"
type textarea "45KVA @ Pt Chev Library – Great North Road #15-3 @ 12-18D Rongomai Rd, Otara – …"
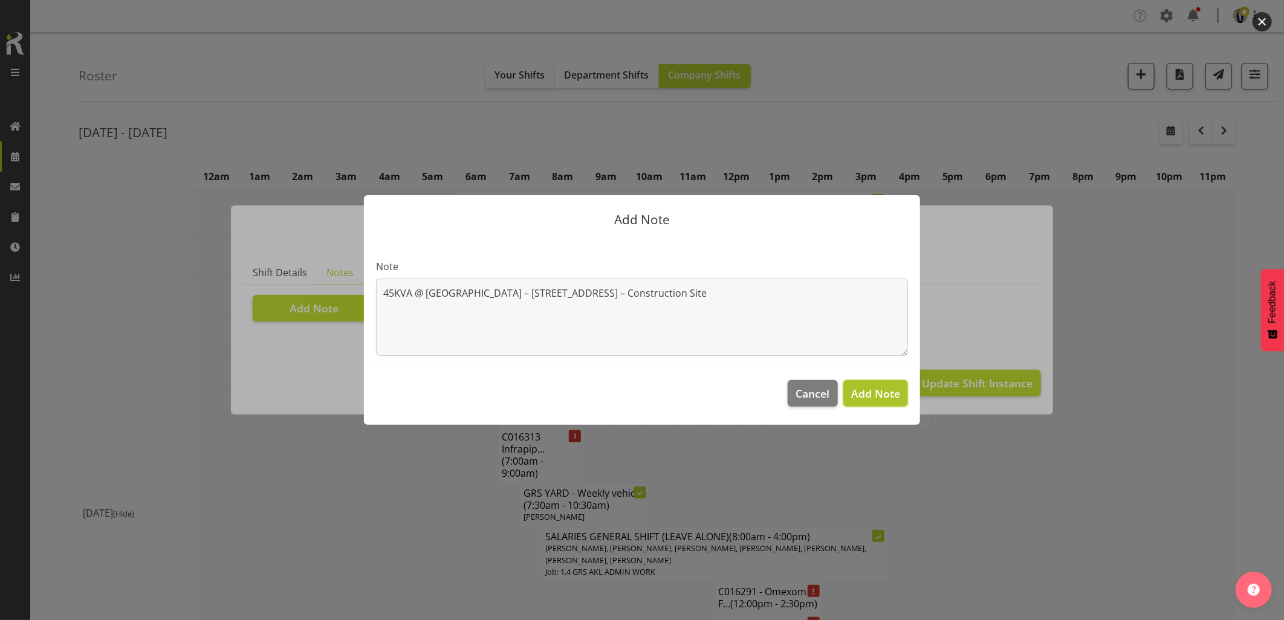
click at [882, 396] on span "Add Note" at bounding box center [875, 393] width 49 height 15
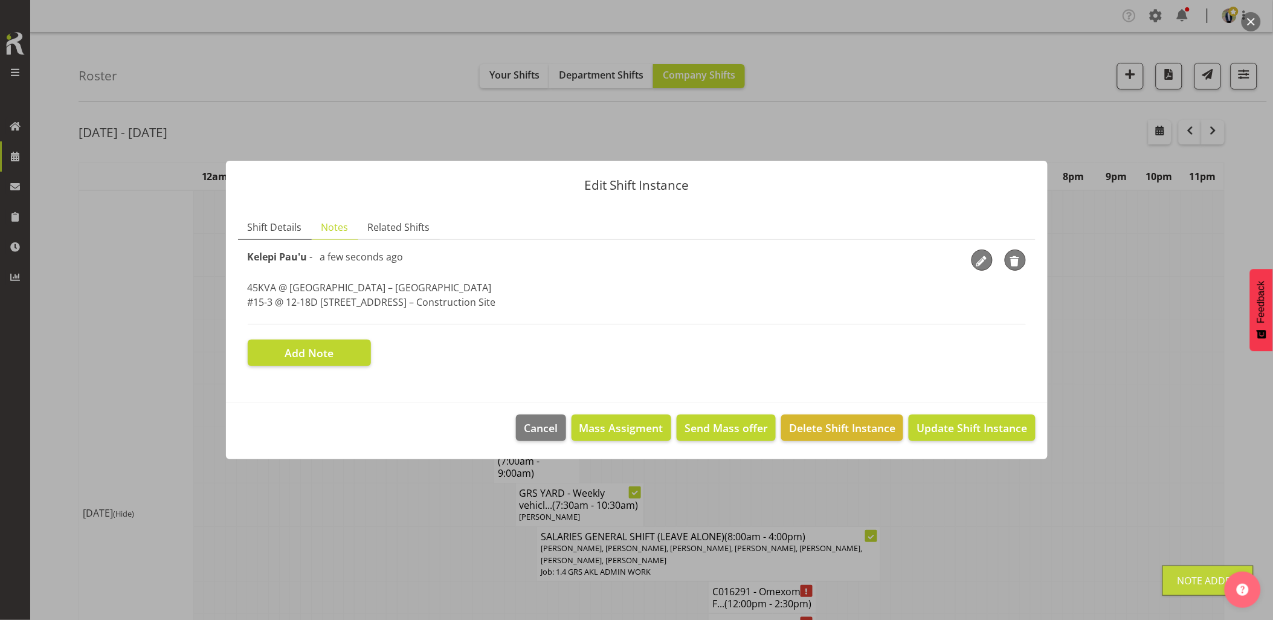
click at [276, 233] on span "Shift Details" at bounding box center [275, 227] width 54 height 15
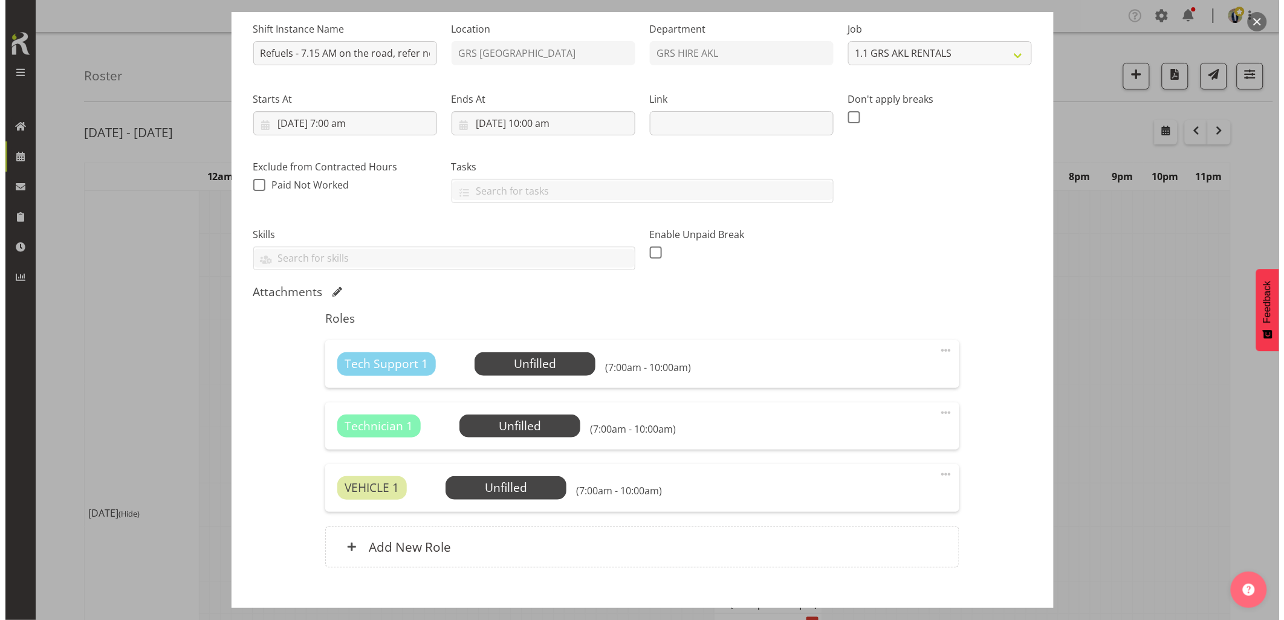
scroll to position [186, 0]
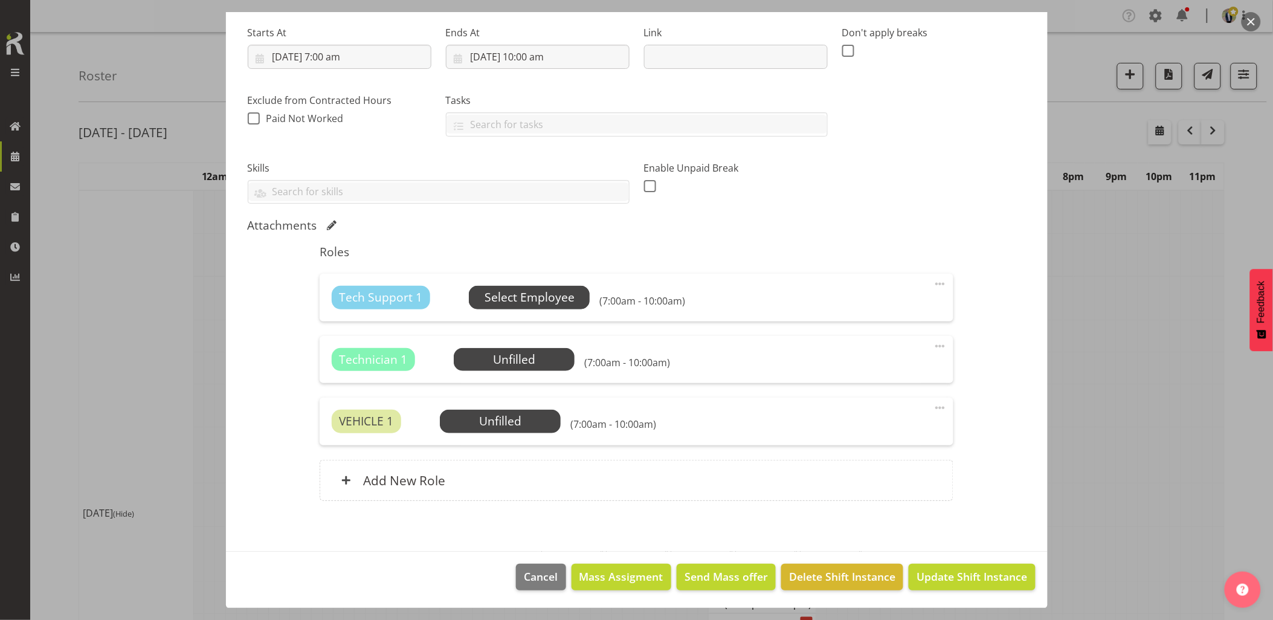
click at [550, 306] on span "Select Employee" at bounding box center [529, 297] width 121 height 23
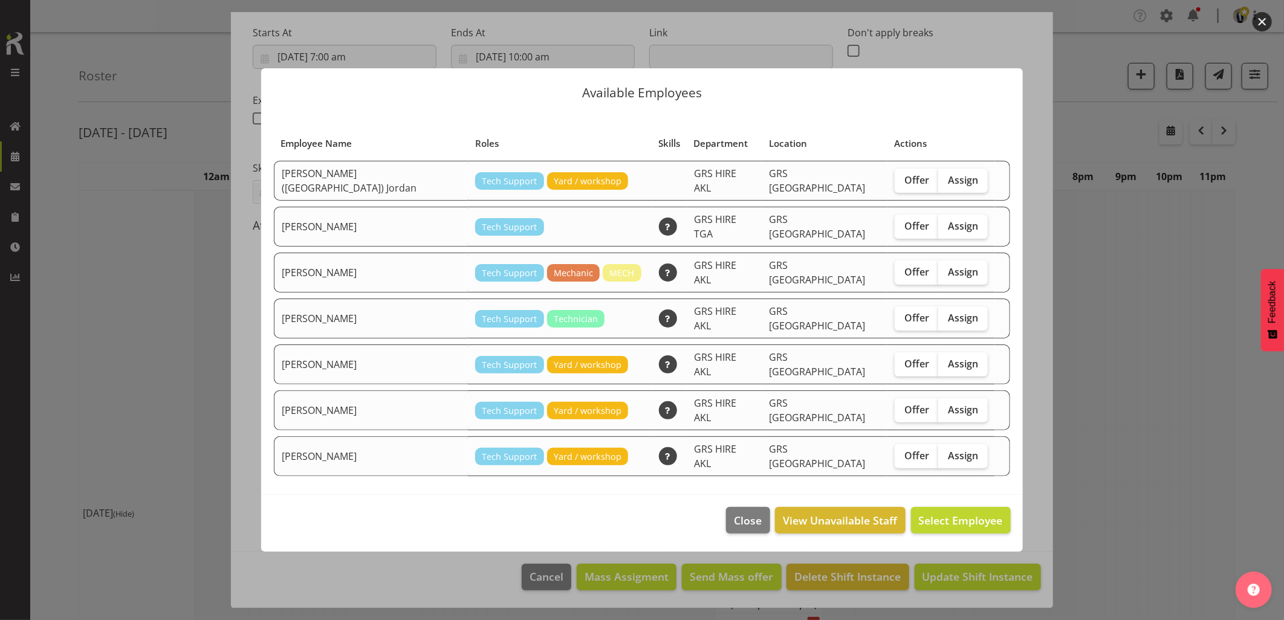
click at [945, 444] on label "Assign" at bounding box center [963, 456] width 50 height 24
click at [945, 451] on input "Assign" at bounding box center [942, 455] width 8 height 8
checkbox input "true"
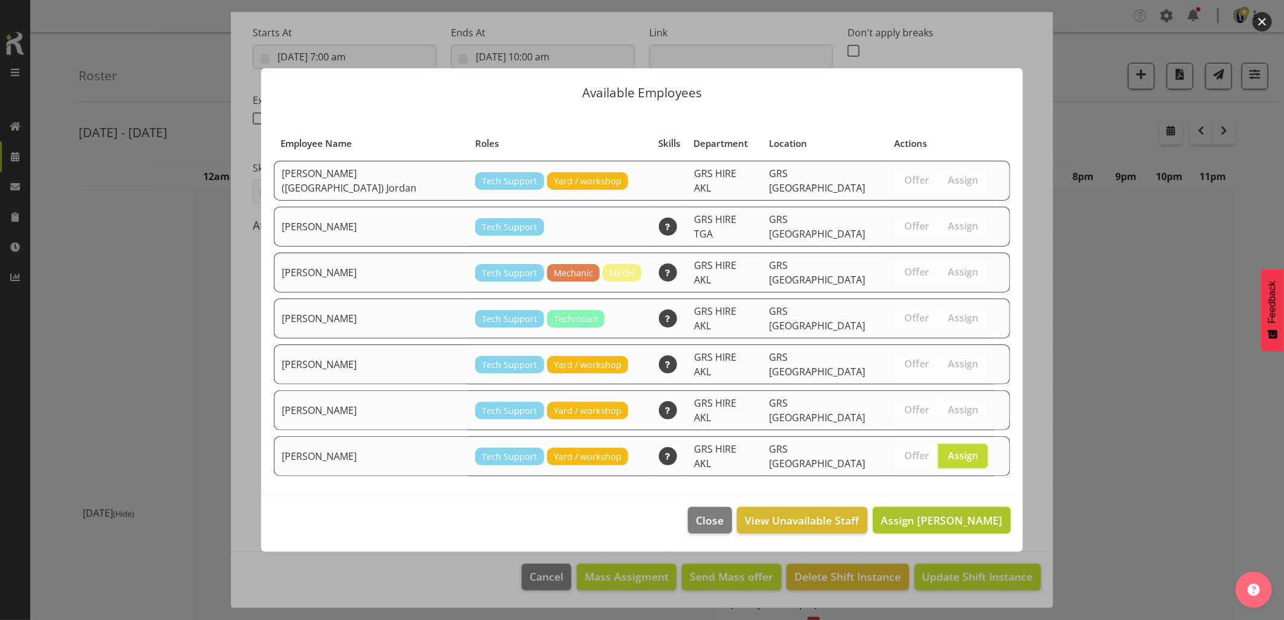
click at [970, 513] on span "Assign Sam Carter" at bounding box center [941, 520] width 122 height 15
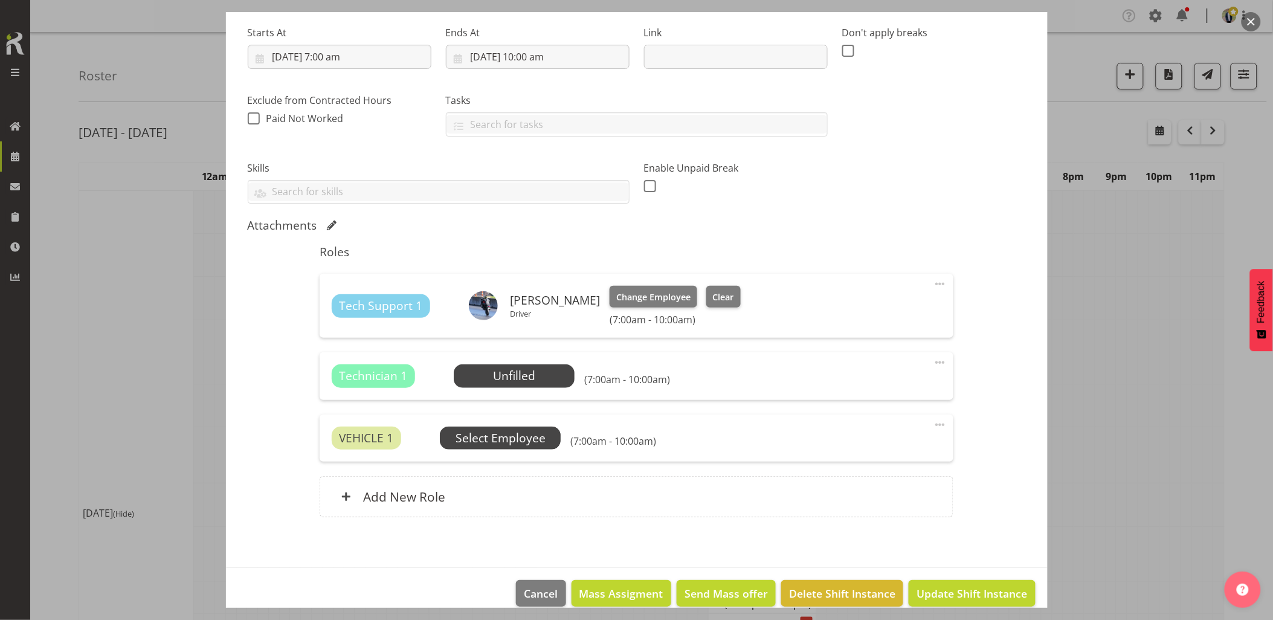
click at [520, 436] on span "Select Employee" at bounding box center [501, 439] width 90 height 18
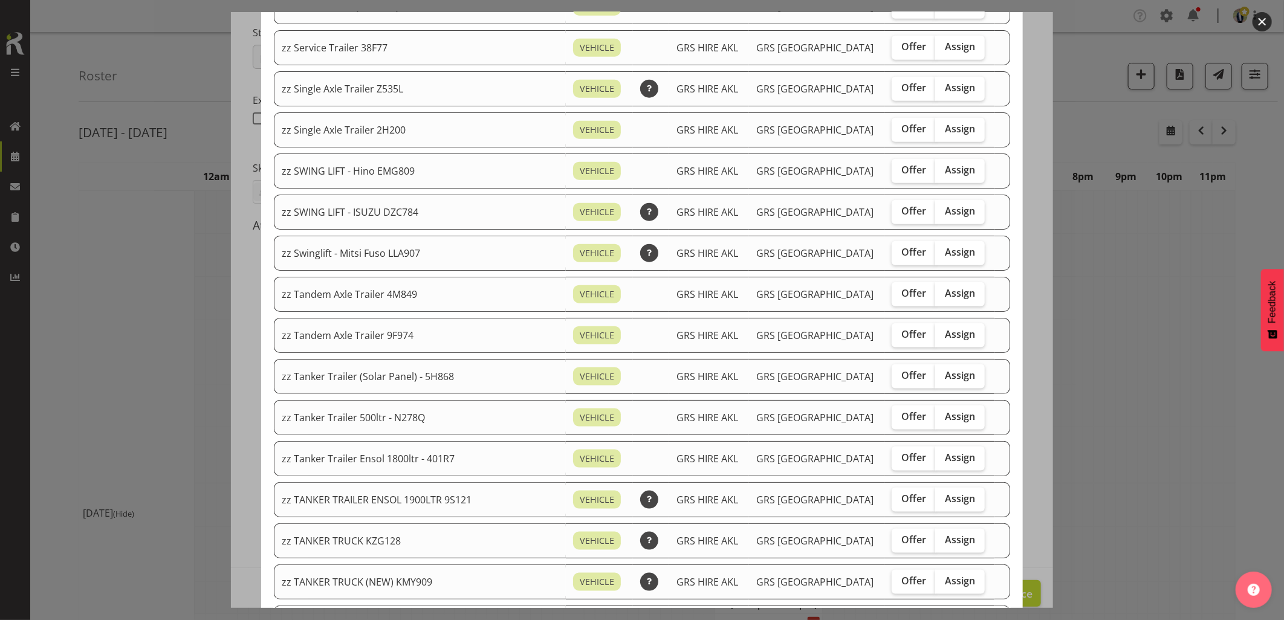
scroll to position [806, 0]
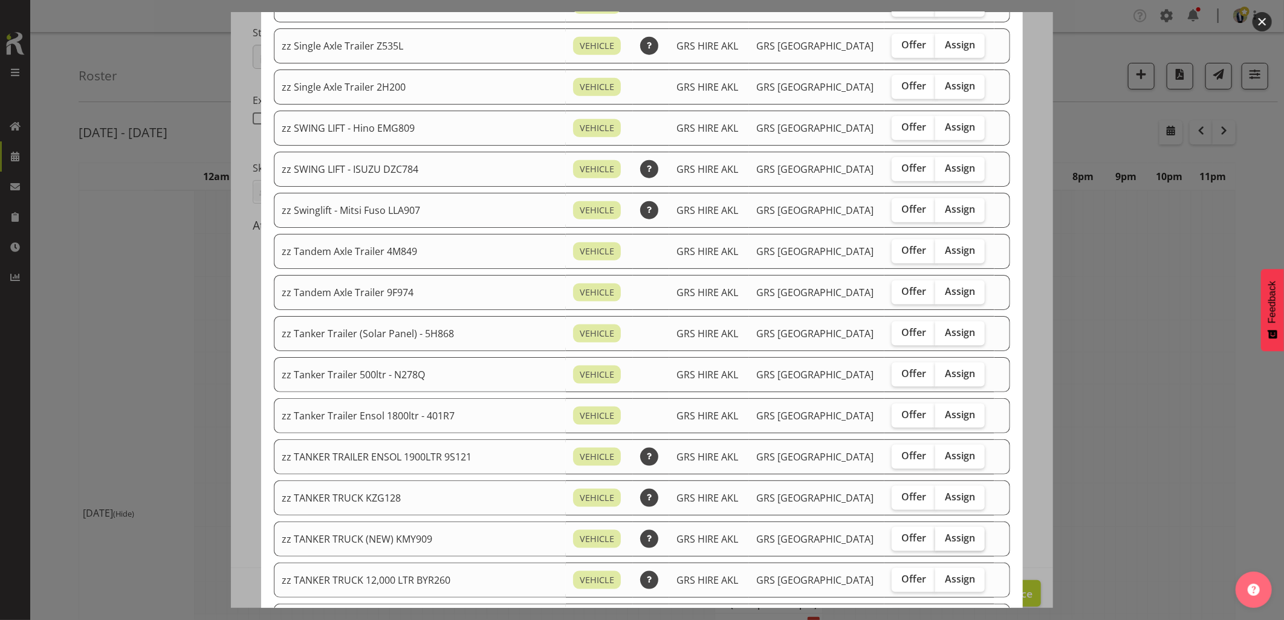
click at [958, 546] on label "Assign" at bounding box center [960, 539] width 50 height 24
click at [943, 542] on input "Assign" at bounding box center [939, 538] width 8 height 8
checkbox input "true"
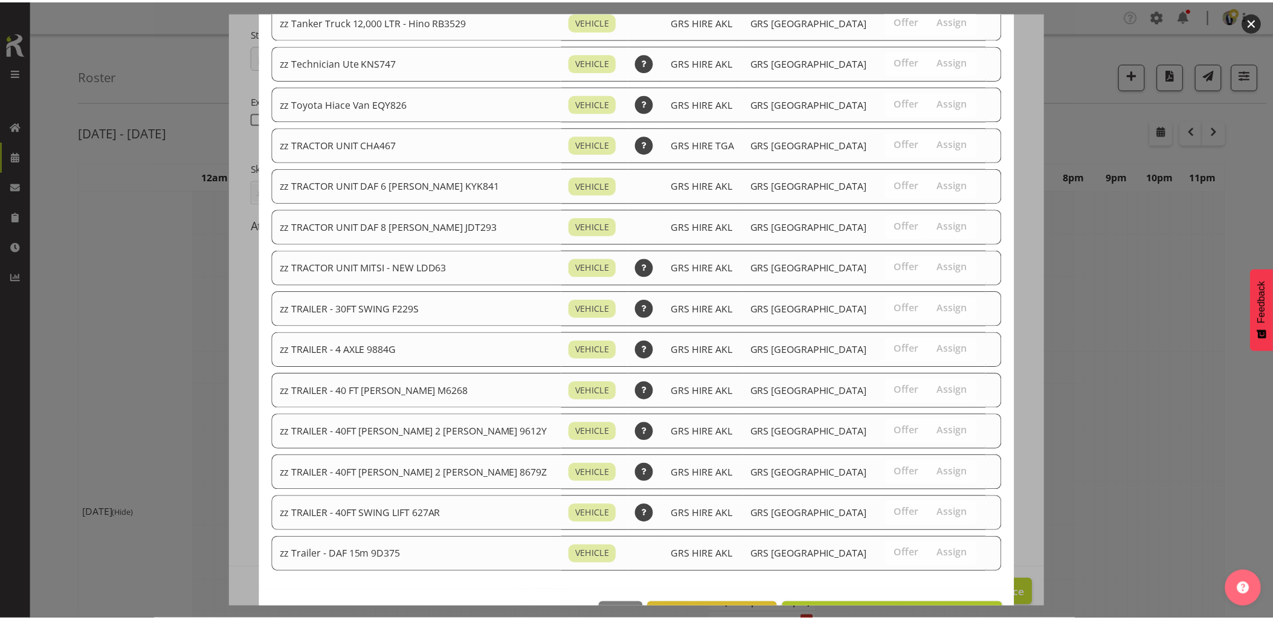
scroll to position [1451, 0]
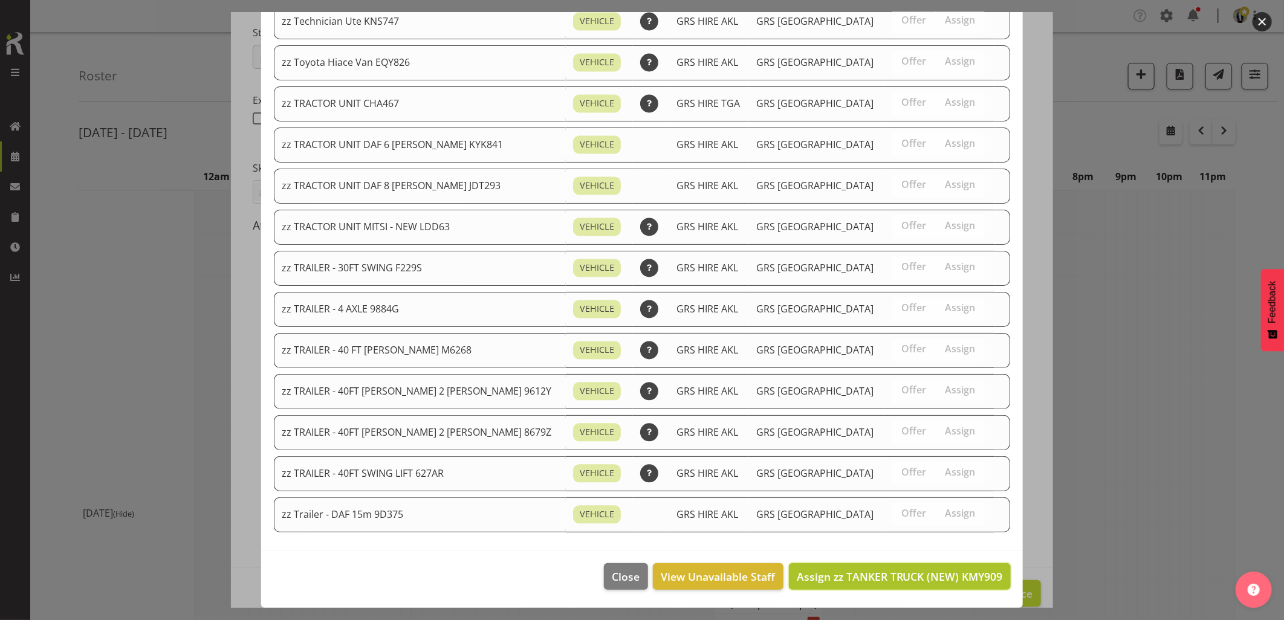
click at [953, 575] on span "Assign zz TANKER TRUCK (NEW) KMY909" at bounding box center [899, 576] width 206 height 15
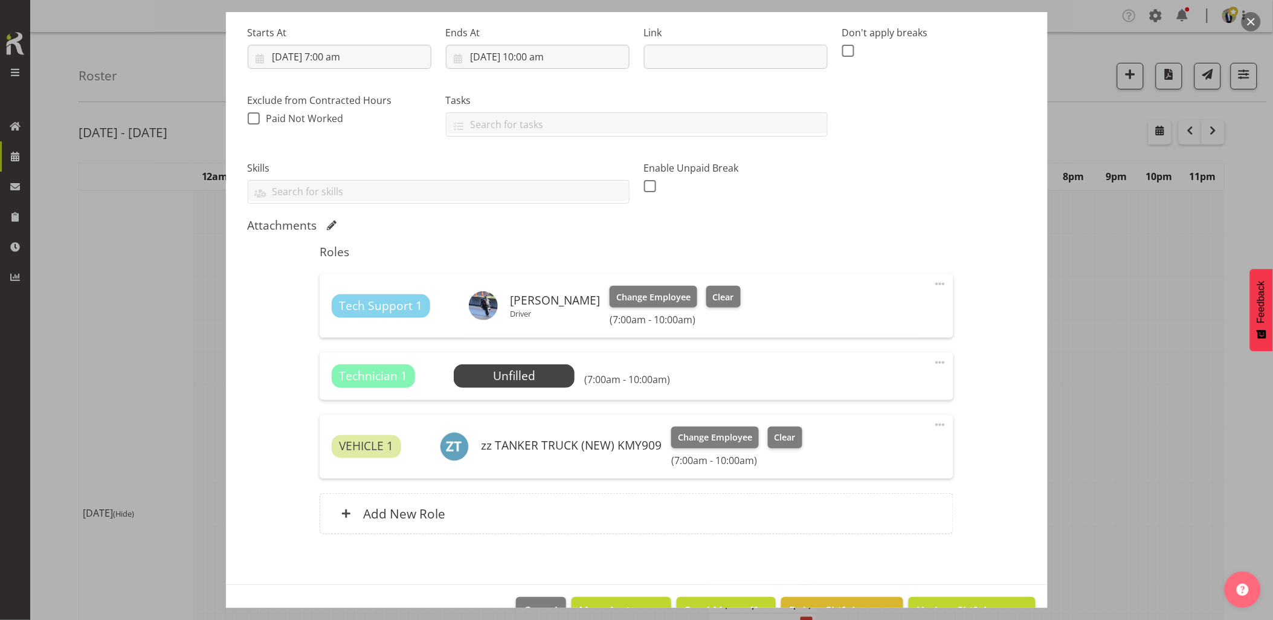
click at [933, 360] on span at bounding box center [940, 362] width 15 height 15
click at [871, 430] on link "Delete" at bounding box center [890, 433] width 116 height 22
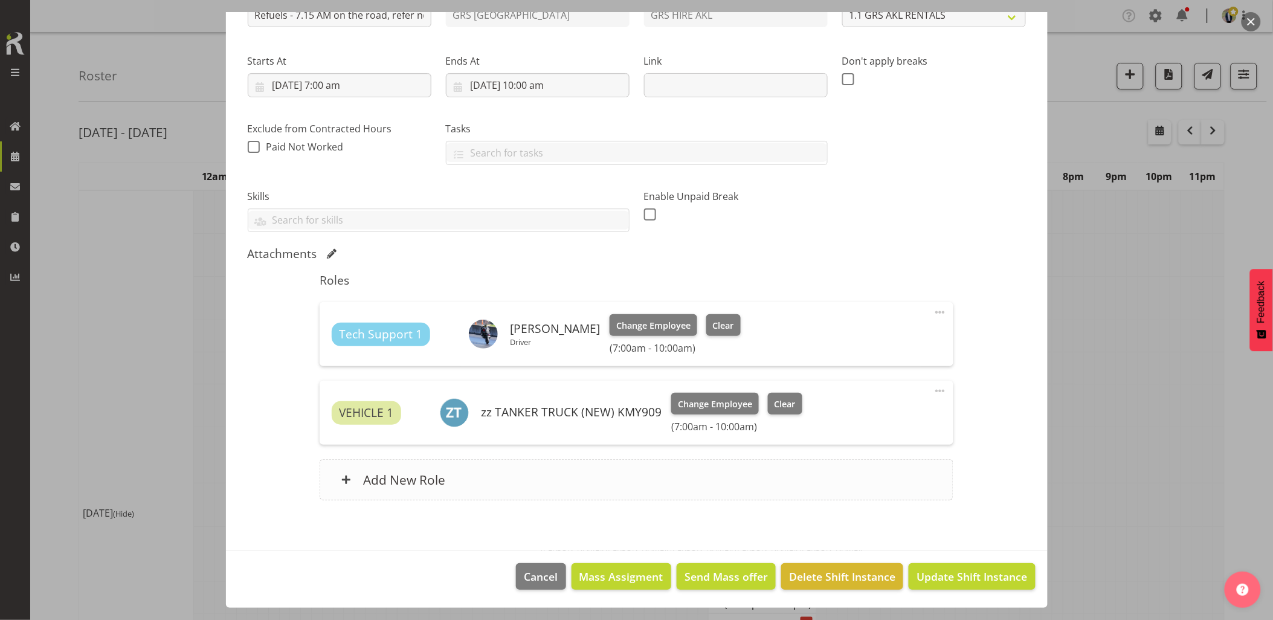
scroll to position [158, 0]
click at [967, 575] on span "Update Shift Instance" at bounding box center [972, 577] width 111 height 16
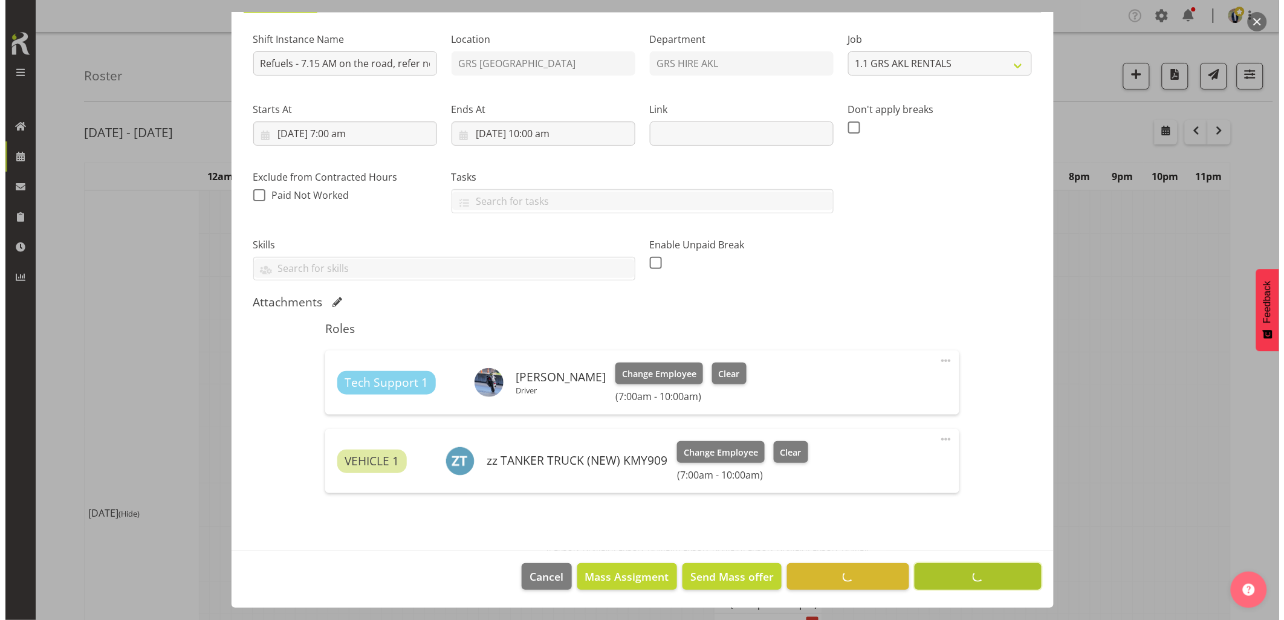
scroll to position [109, 0]
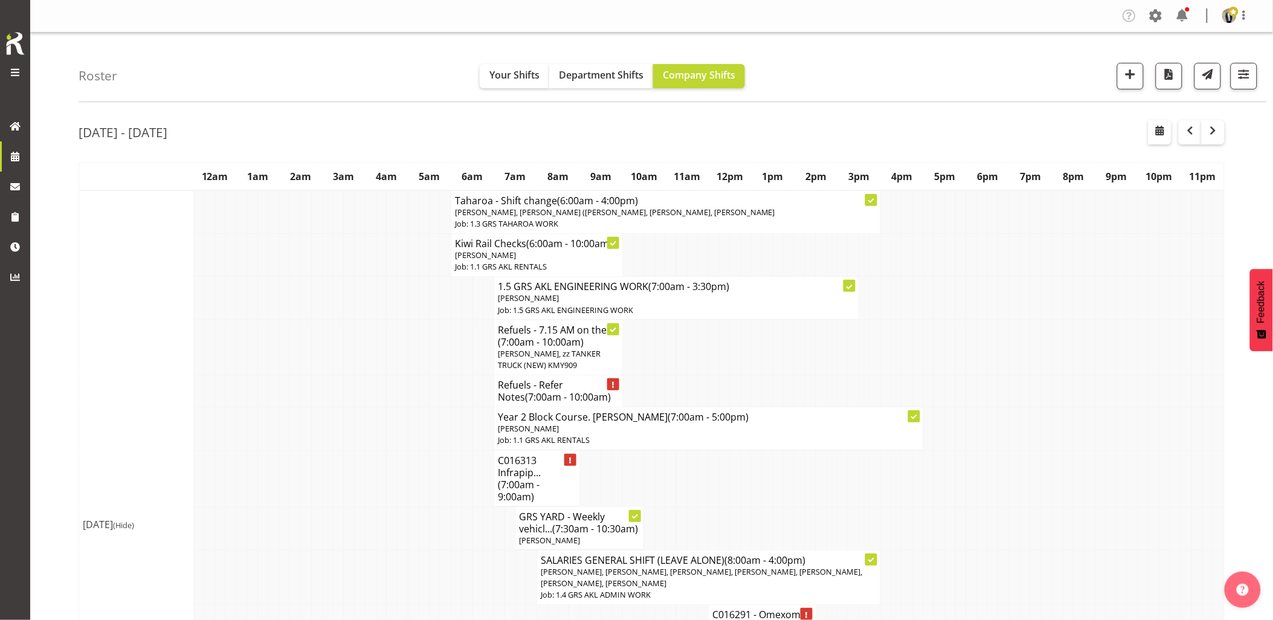
click at [357, 386] on td at bounding box center [360, 391] width 11 height 32
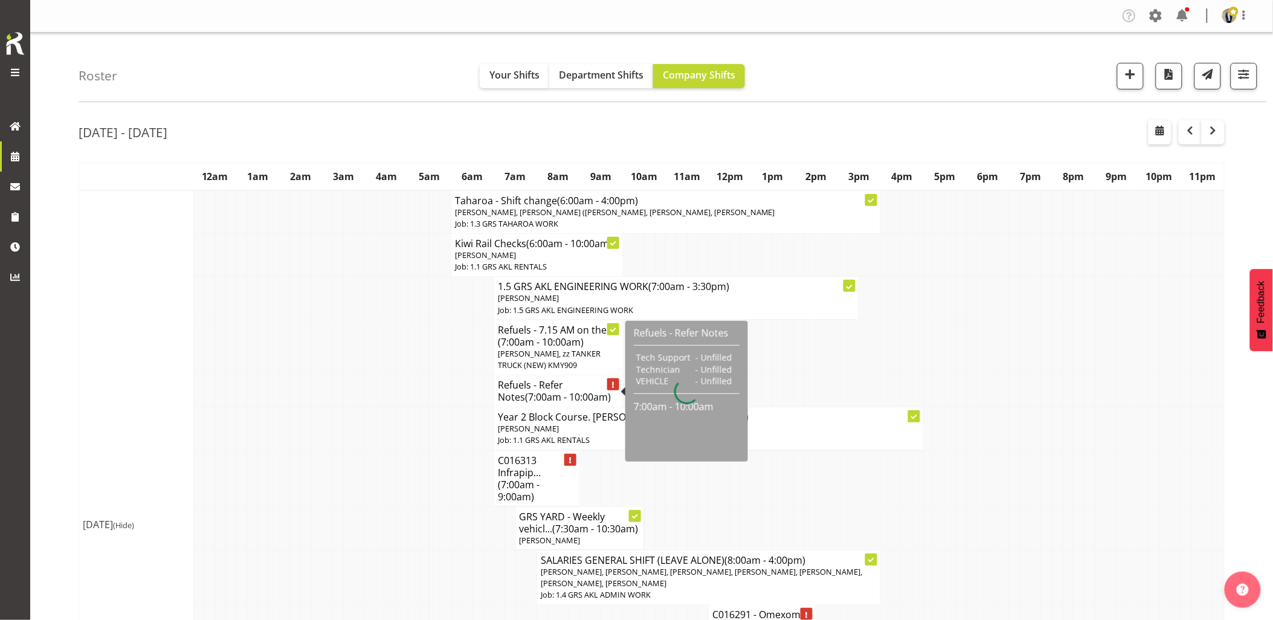
click at [538, 387] on h4 "Refuels - Refer Notes (7:00am - 10:00am)" at bounding box center [558, 391] width 121 height 24
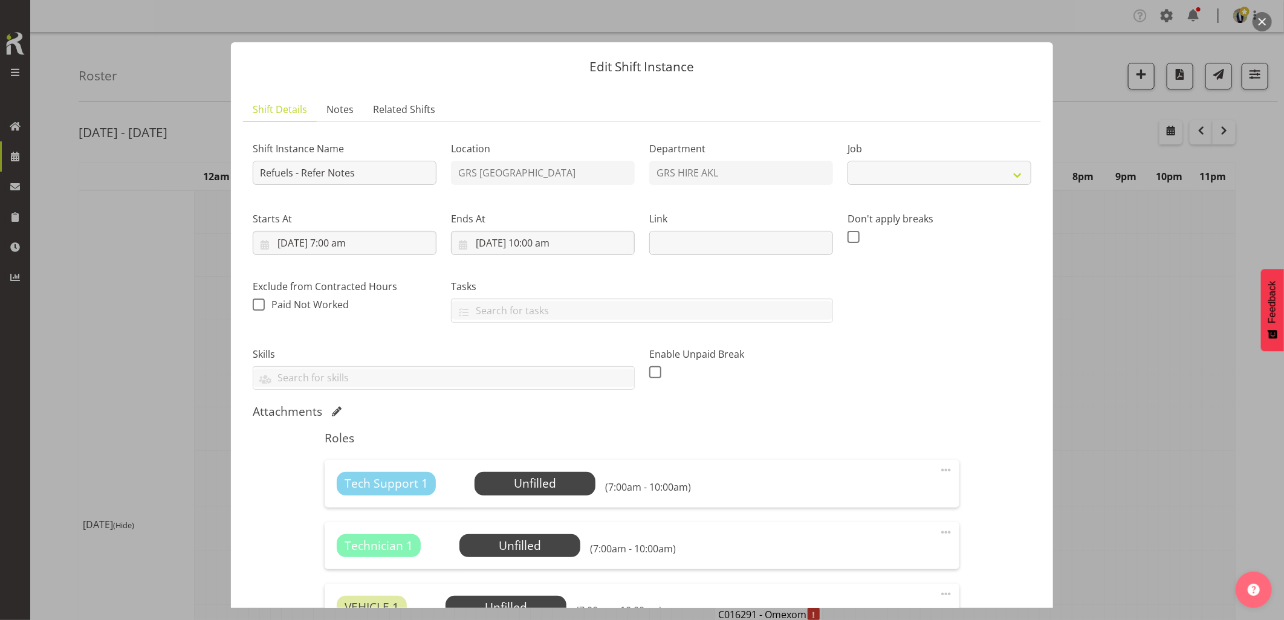
select select "9"
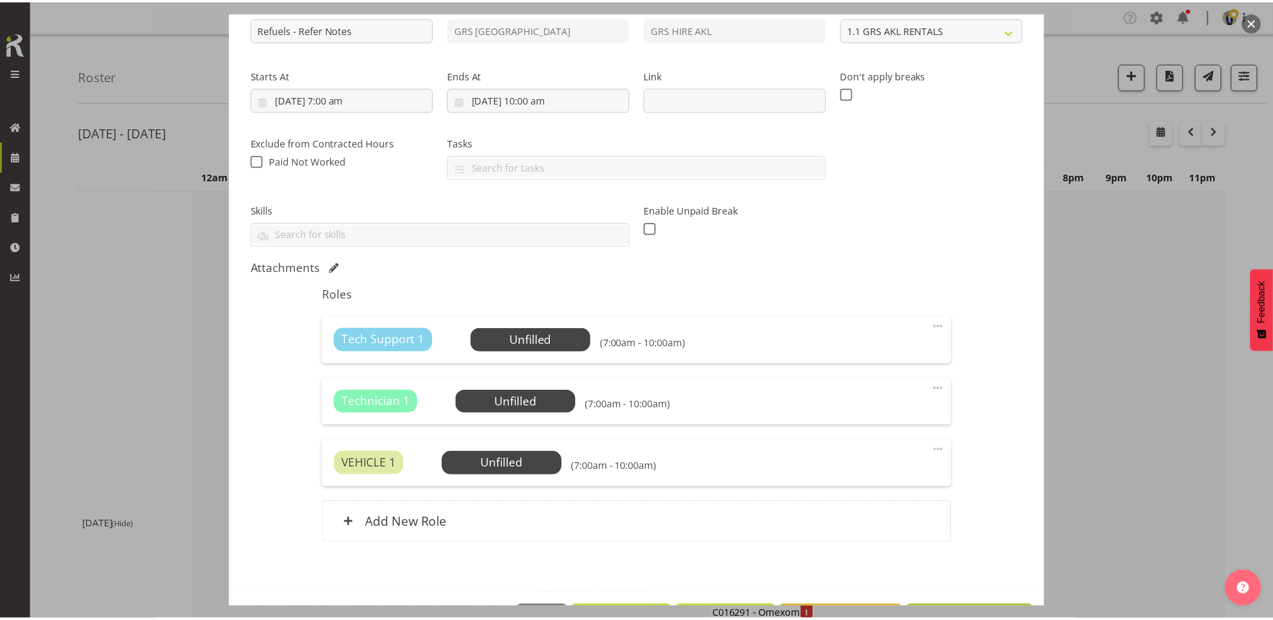
scroll to position [186, 0]
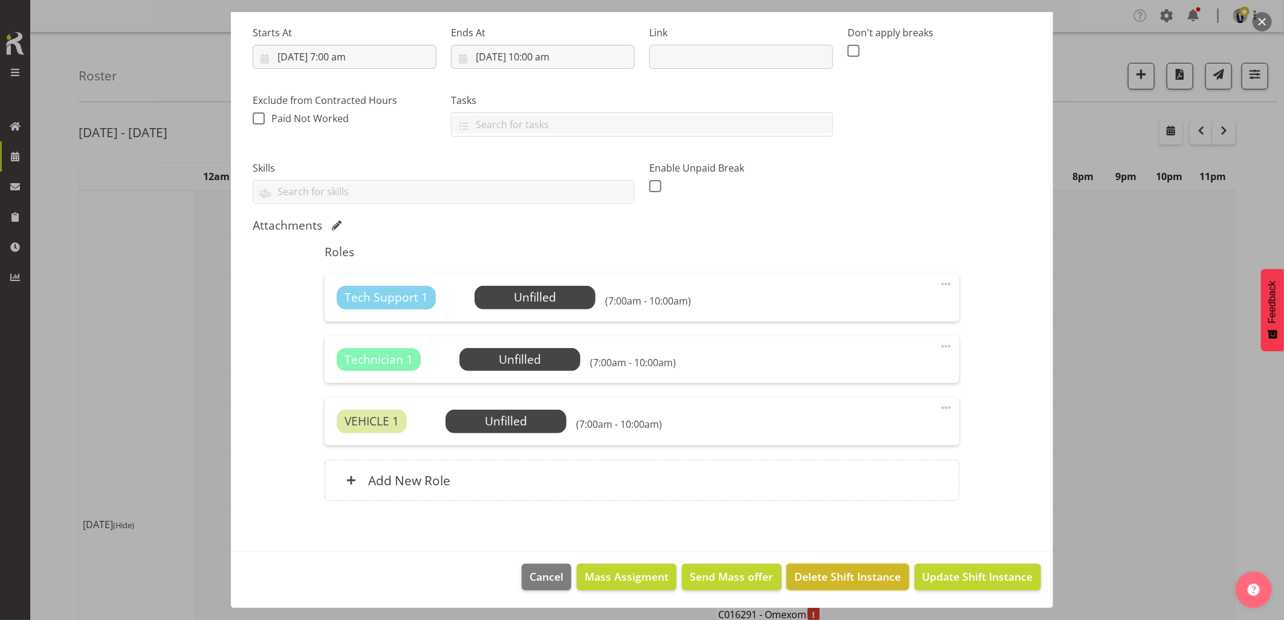
click at [835, 566] on button "Delete Shift Instance" at bounding box center [847, 577] width 122 height 27
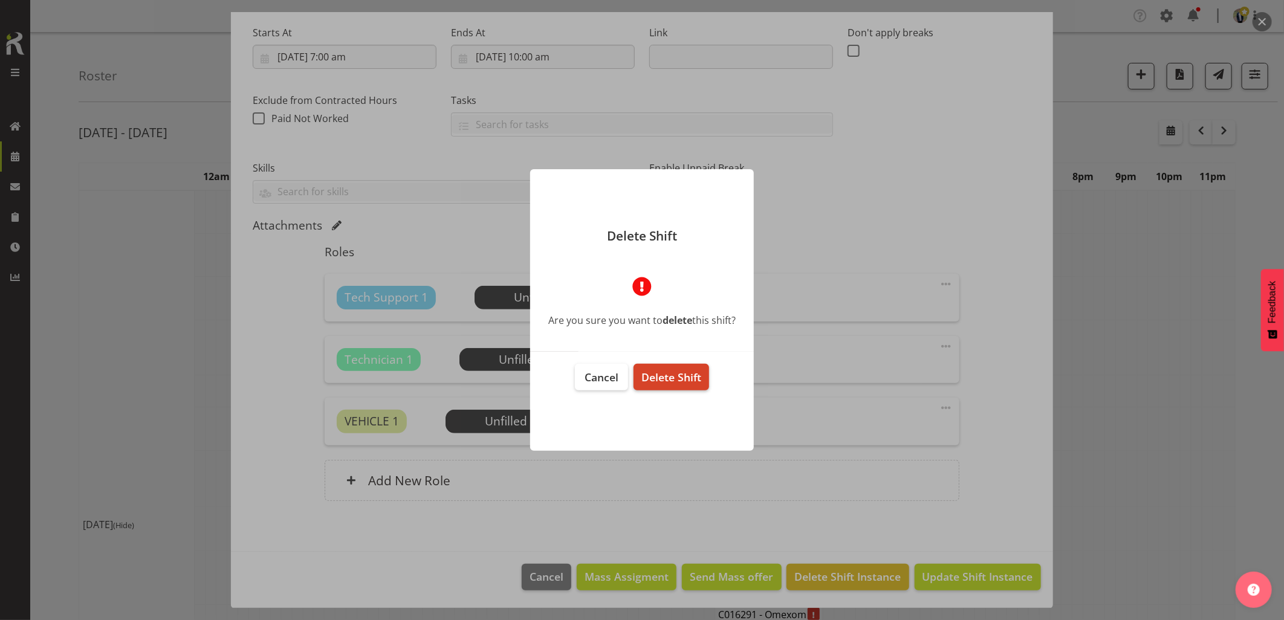
click at [679, 381] on span "Delete Shift" at bounding box center [671, 377] width 60 height 15
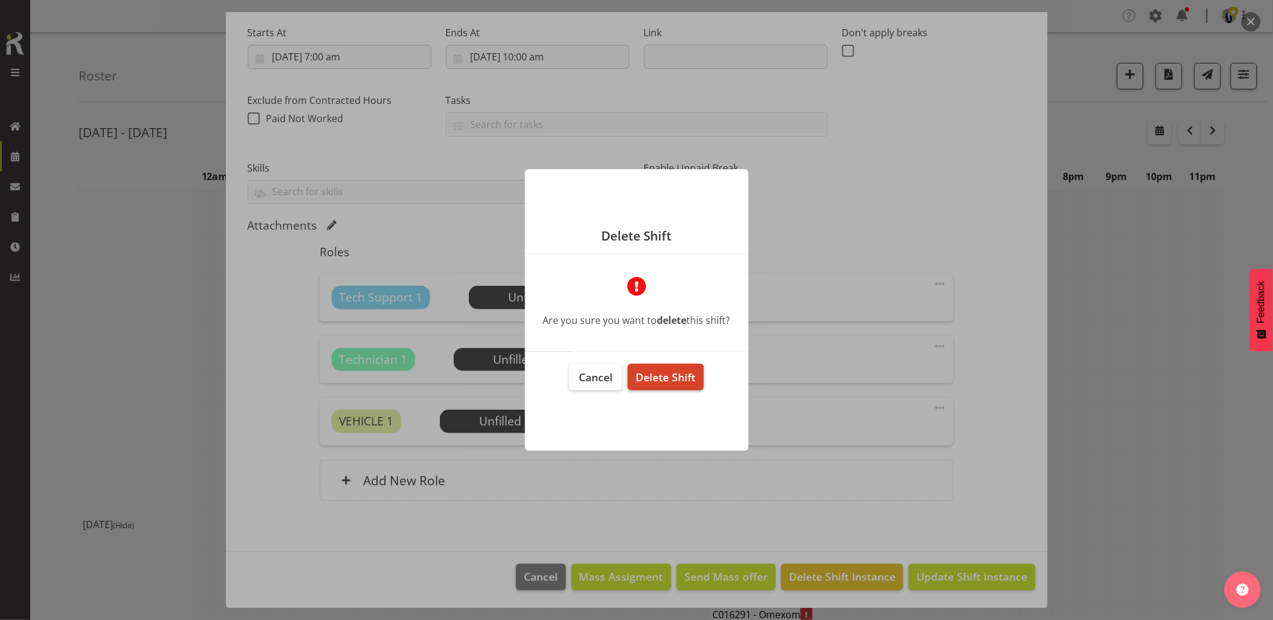
scroll to position [137, 0]
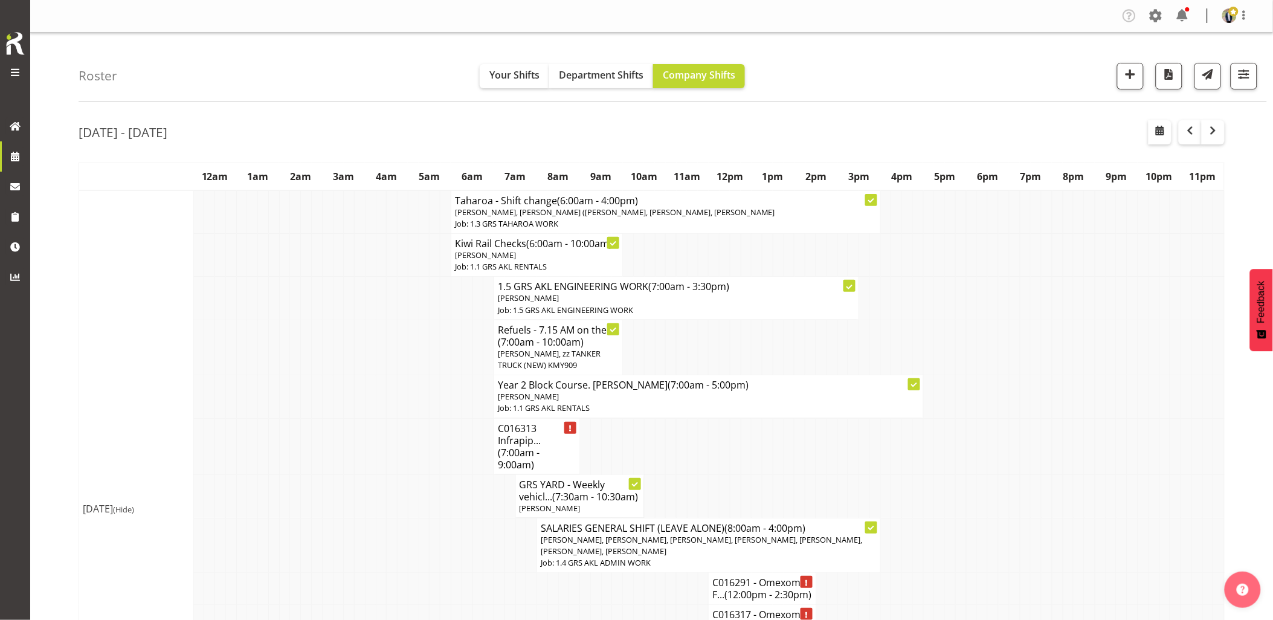
click at [366, 386] on td at bounding box center [370, 396] width 11 height 43
click at [405, 376] on td at bounding box center [403, 396] width 11 height 43
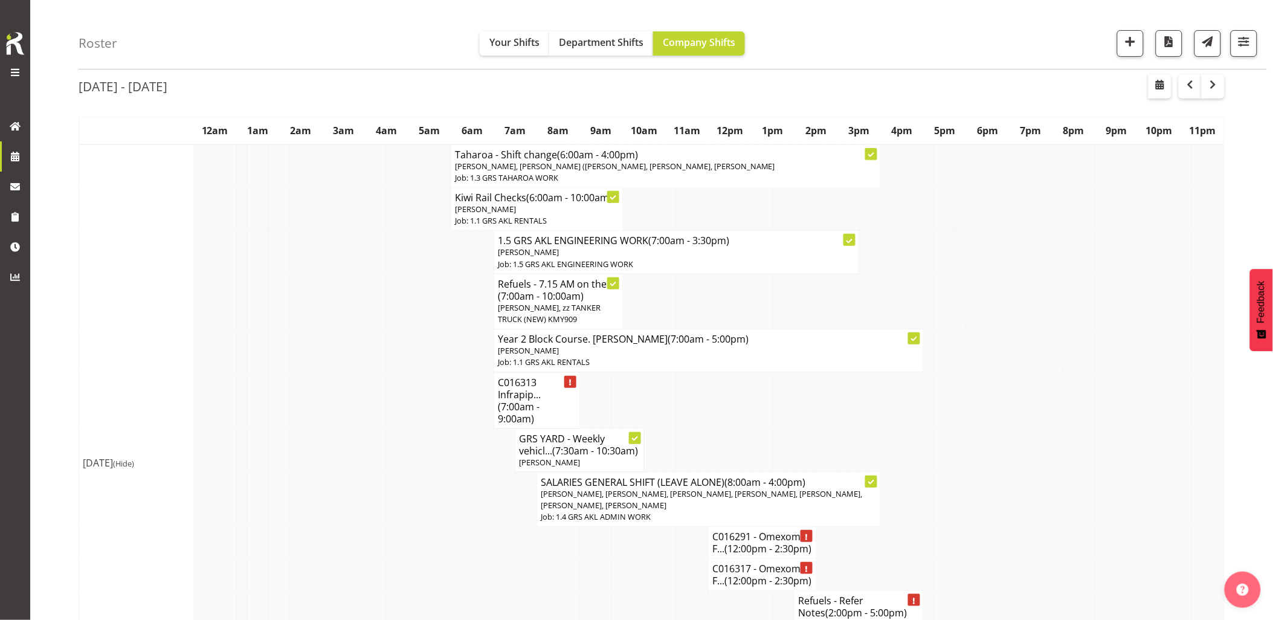
scroll to position [67, 0]
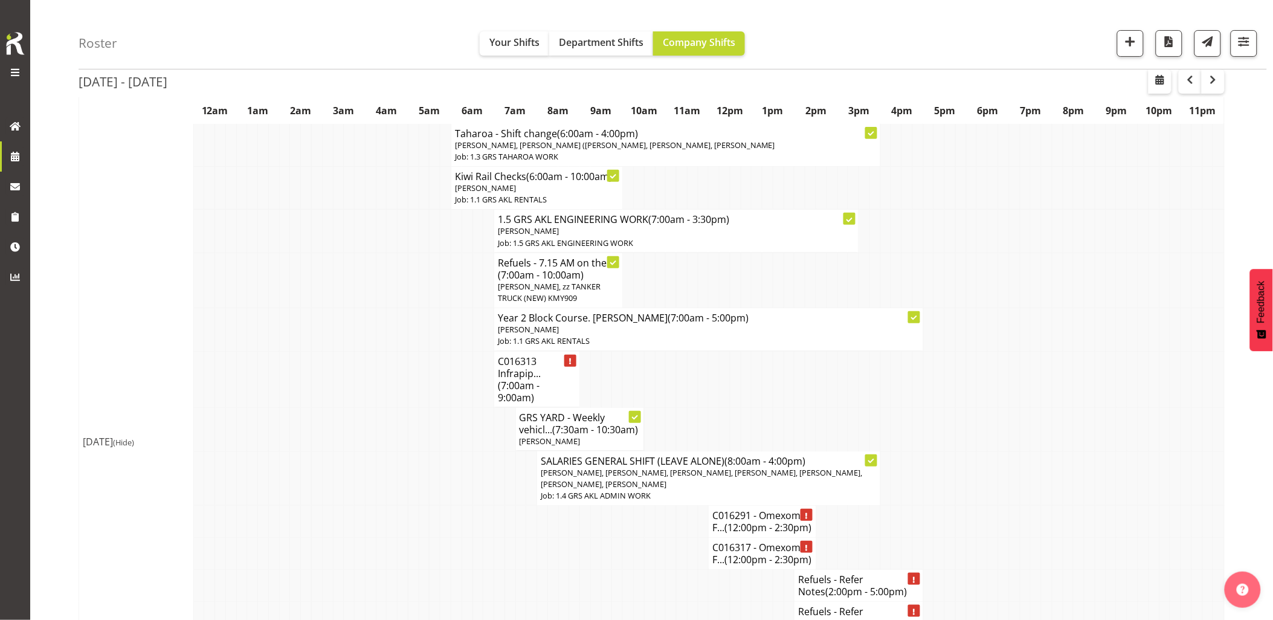
click at [405, 376] on td at bounding box center [403, 379] width 11 height 56
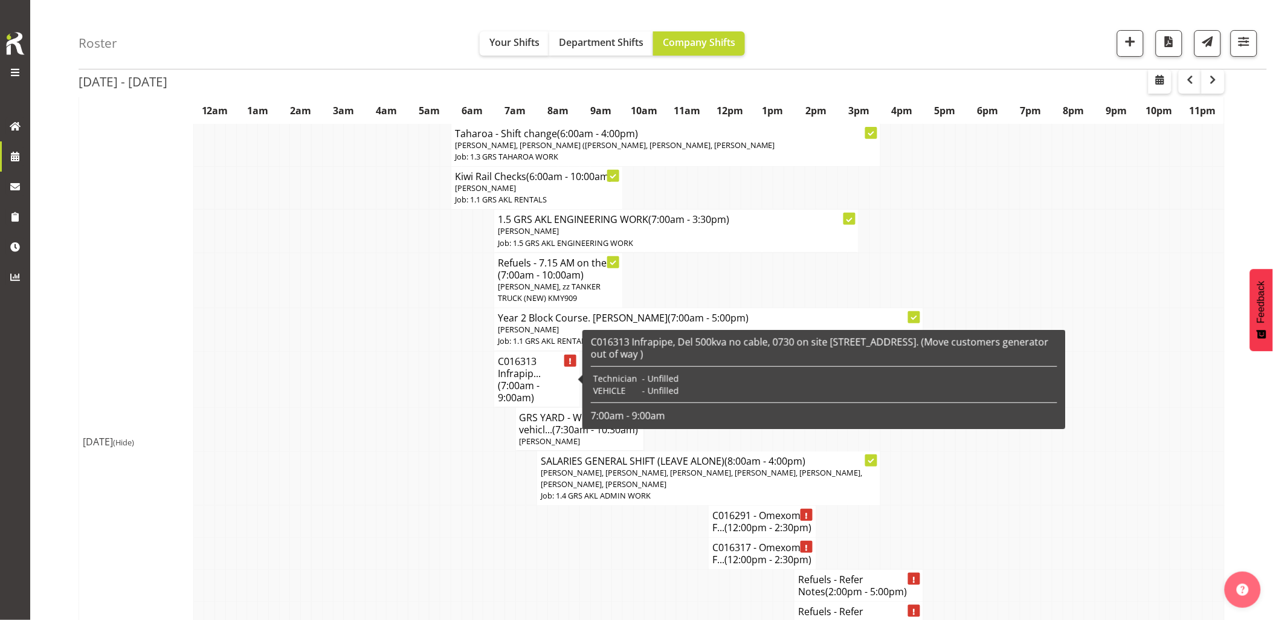
click at [428, 361] on td at bounding box center [424, 379] width 11 height 56
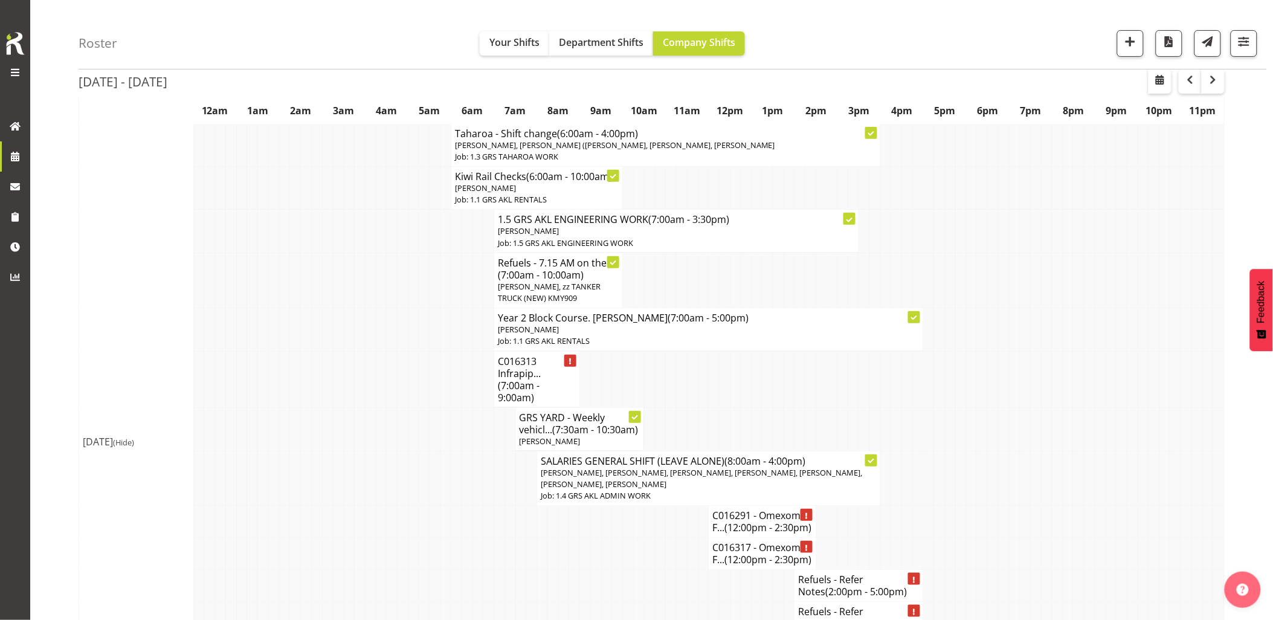
click at [445, 323] on td at bounding box center [446, 329] width 11 height 43
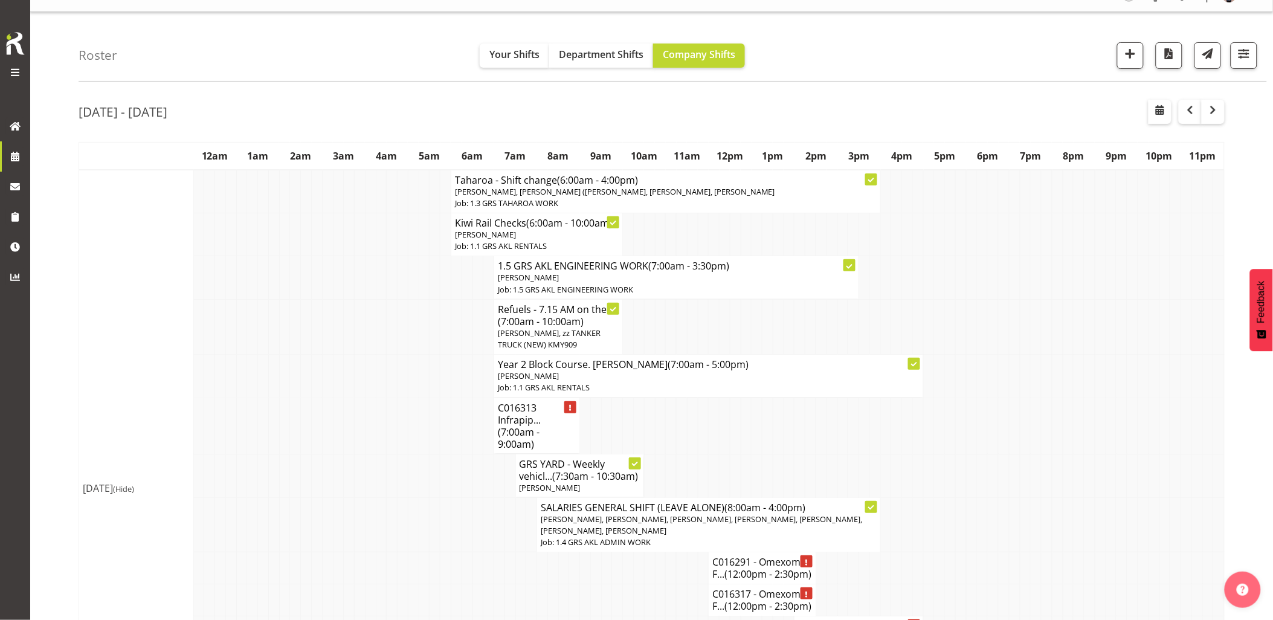
scroll to position [0, 0]
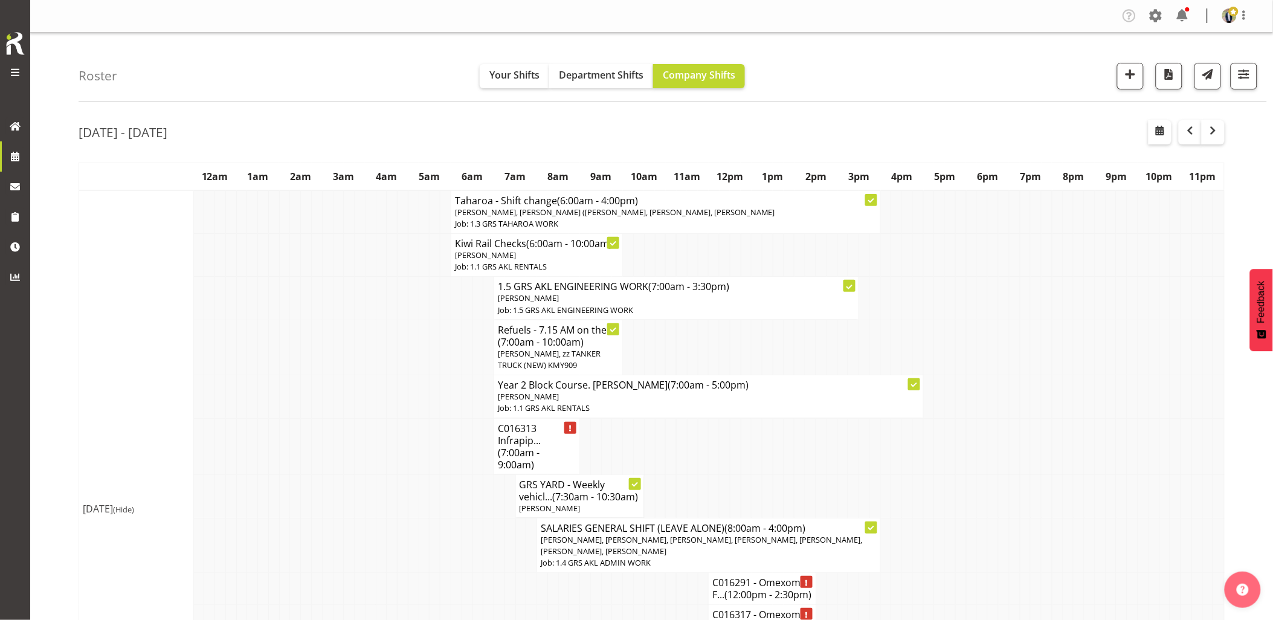
click at [424, 360] on td at bounding box center [424, 347] width 11 height 55
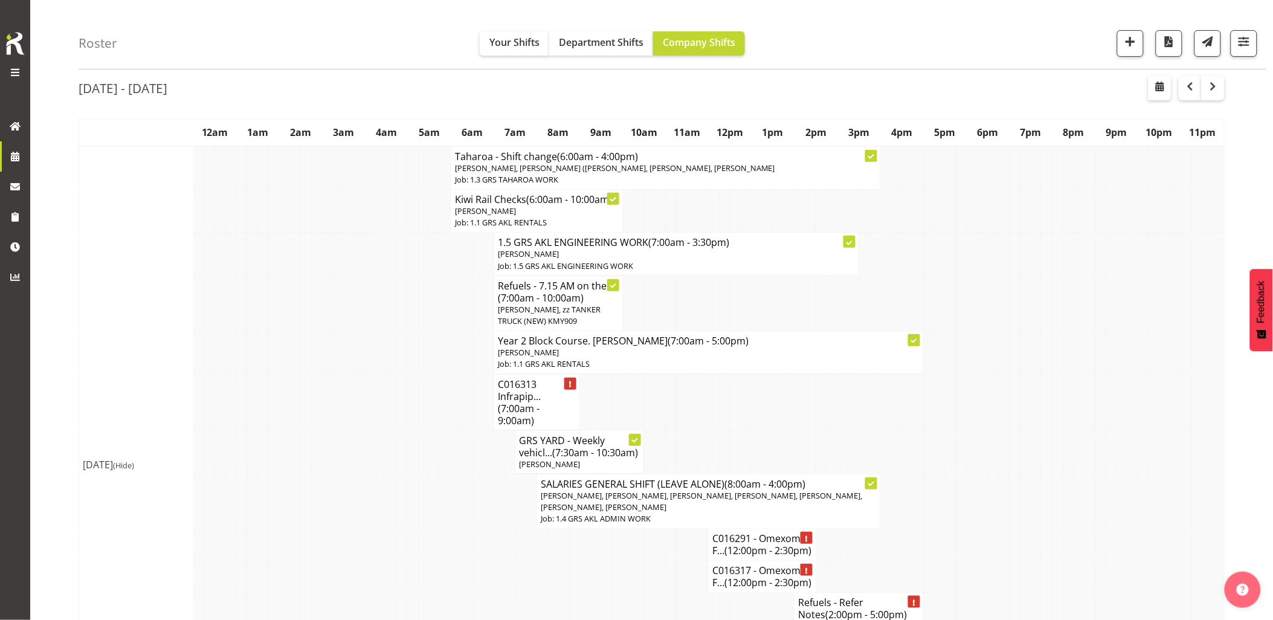
scroll to position [67, 0]
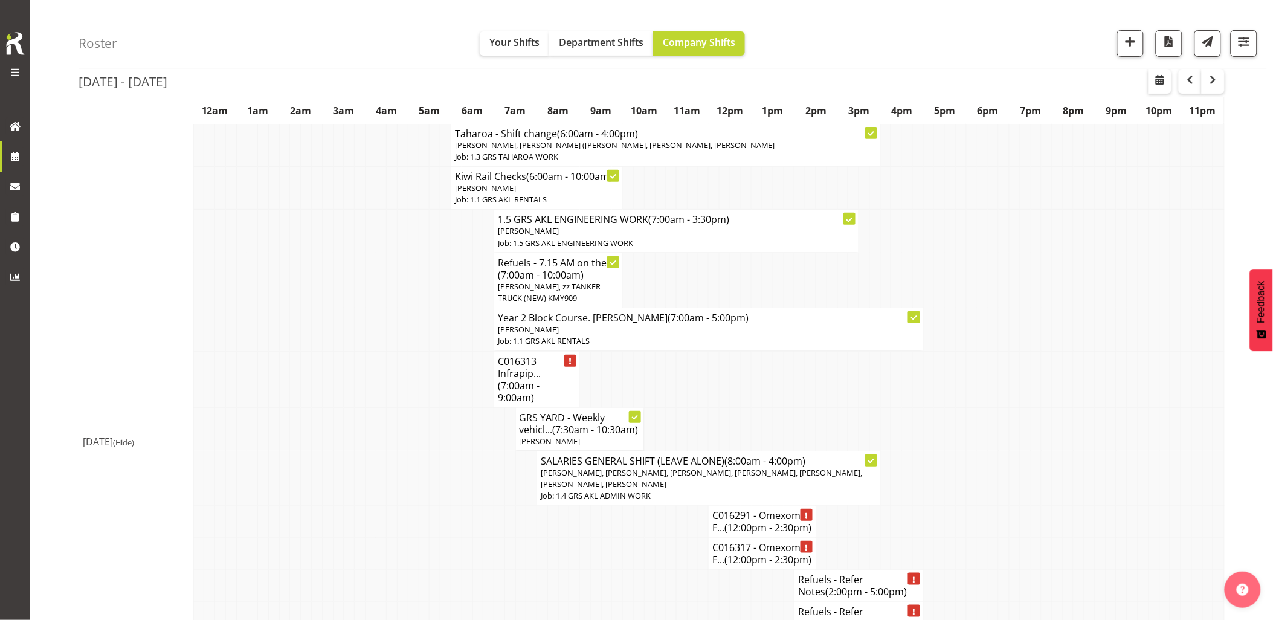
click at [424, 375] on td at bounding box center [424, 379] width 11 height 56
click at [436, 421] on td at bounding box center [435, 429] width 11 height 44
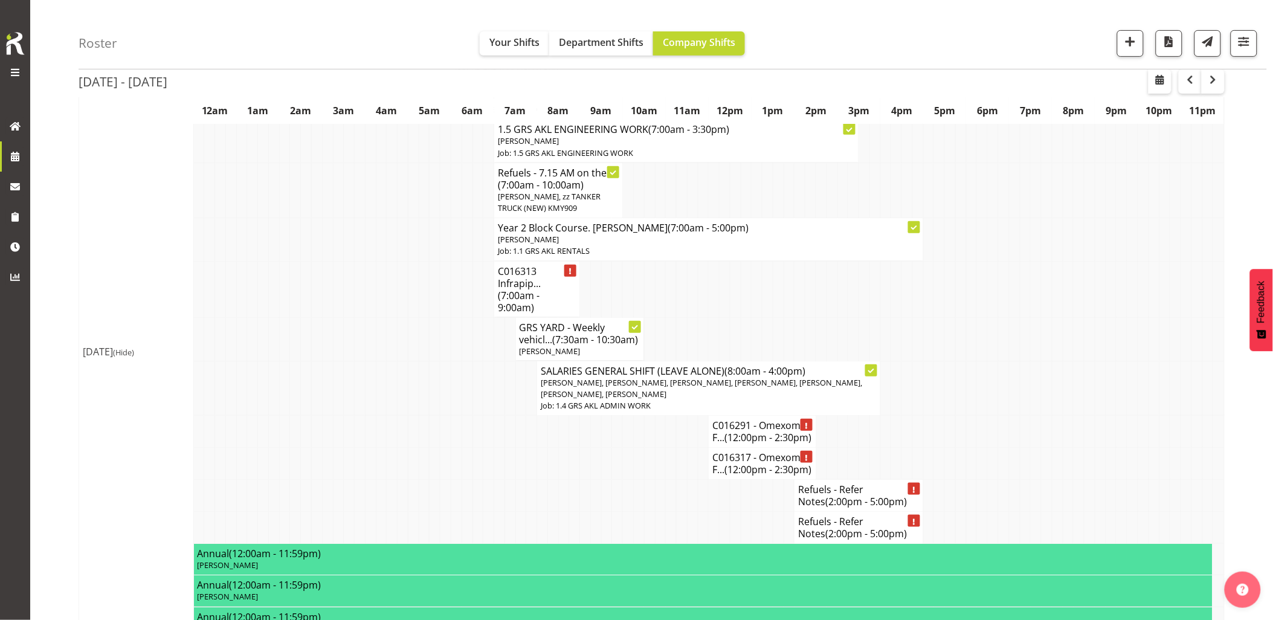
scroll to position [134, 0]
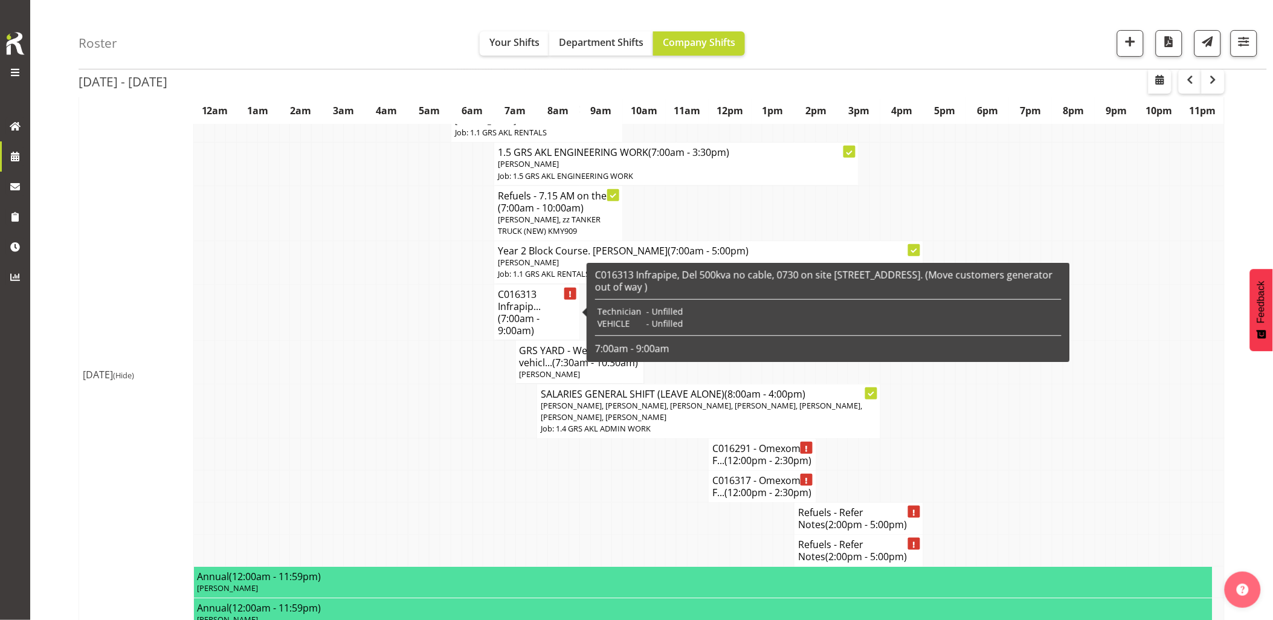
click at [537, 299] on h4 "C016313 Infrapip... (7:00am - 9:00am)" at bounding box center [537, 312] width 78 height 48
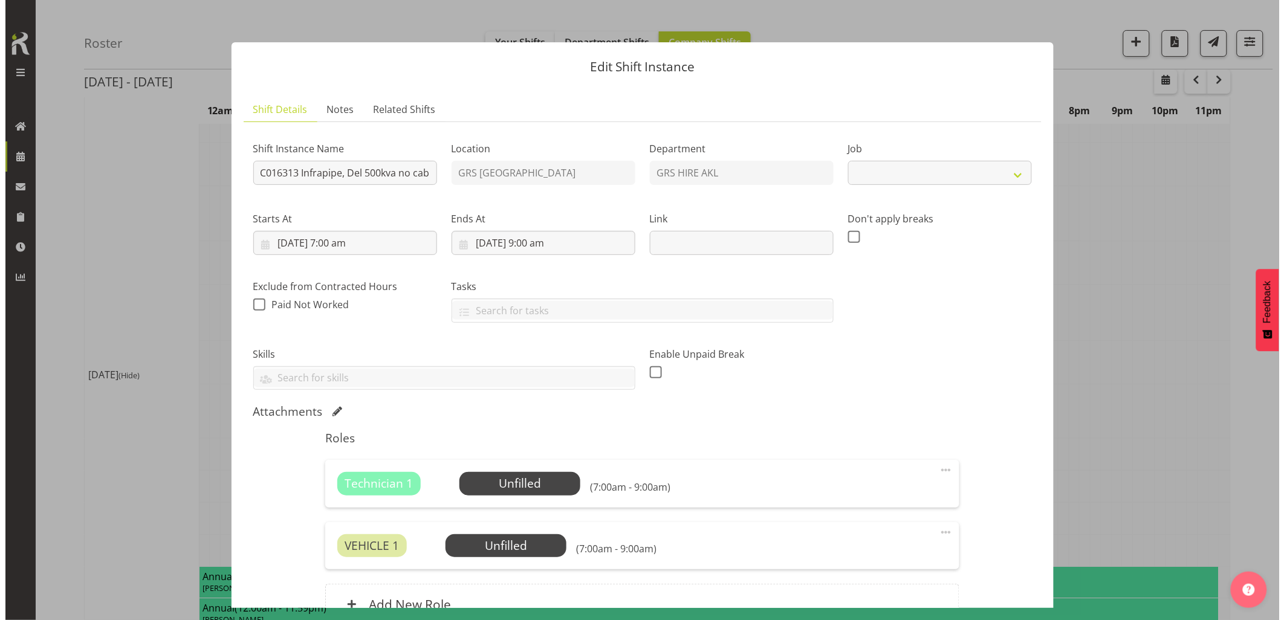
scroll to position [128, 0]
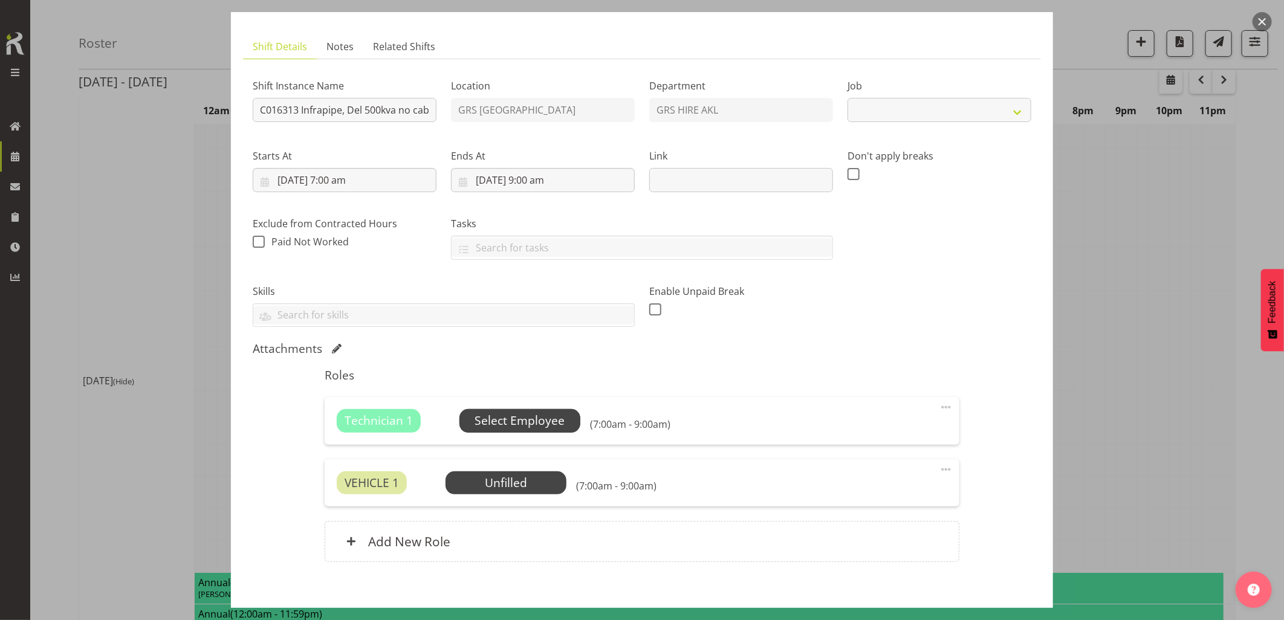
select select "9"
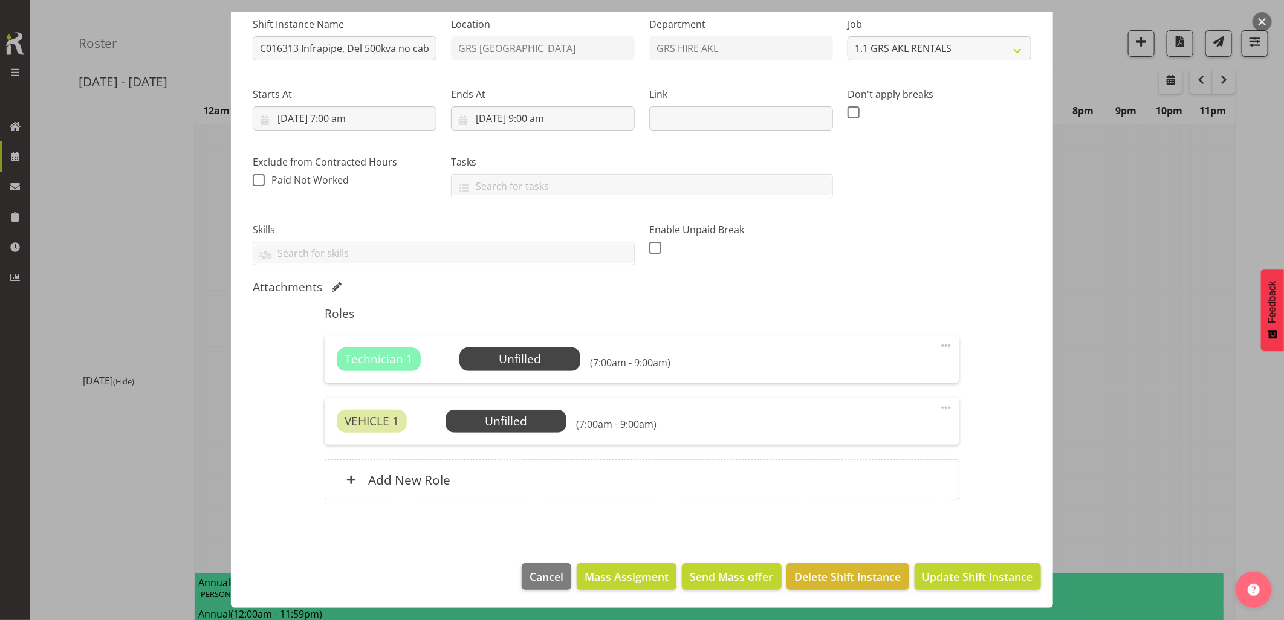
click at [944, 341] on div "Technician 1 Unfilled Select Employee (7:00am - 9:00am) Edit Cover Role Delete" at bounding box center [642, 358] width 634 height 47
click at [940, 342] on span at bounding box center [945, 345] width 15 height 15
click at [879, 414] on link "Delete" at bounding box center [895, 416] width 116 height 22
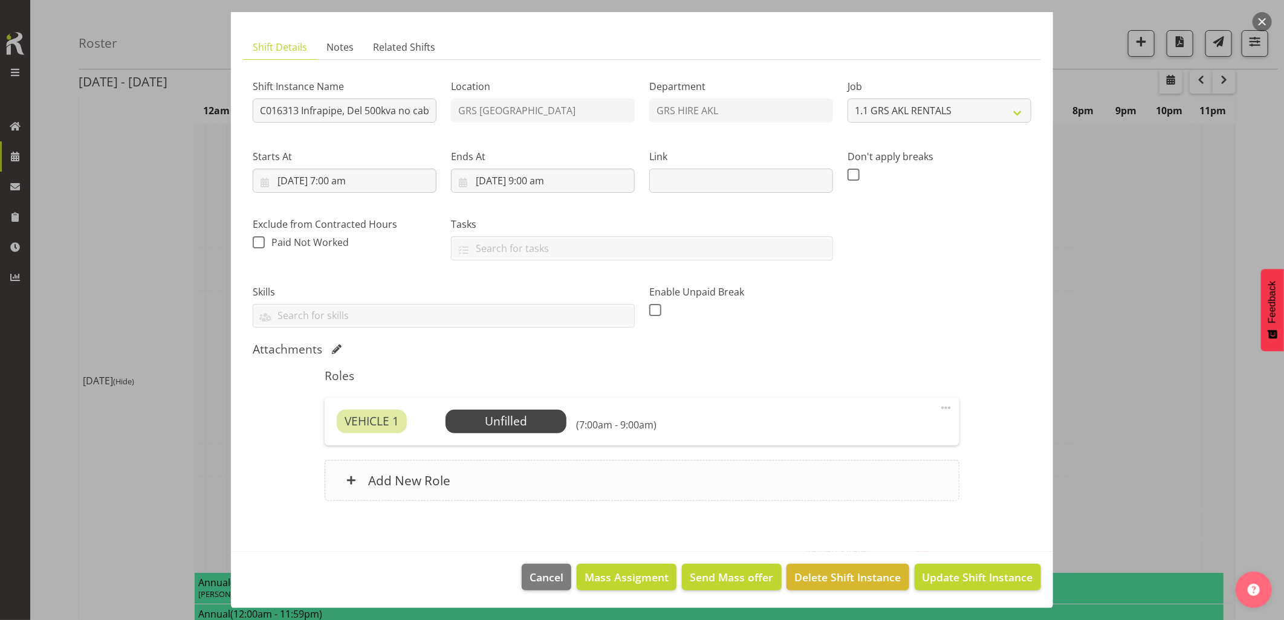
click at [603, 475] on div "Add New Role" at bounding box center [642, 480] width 634 height 41
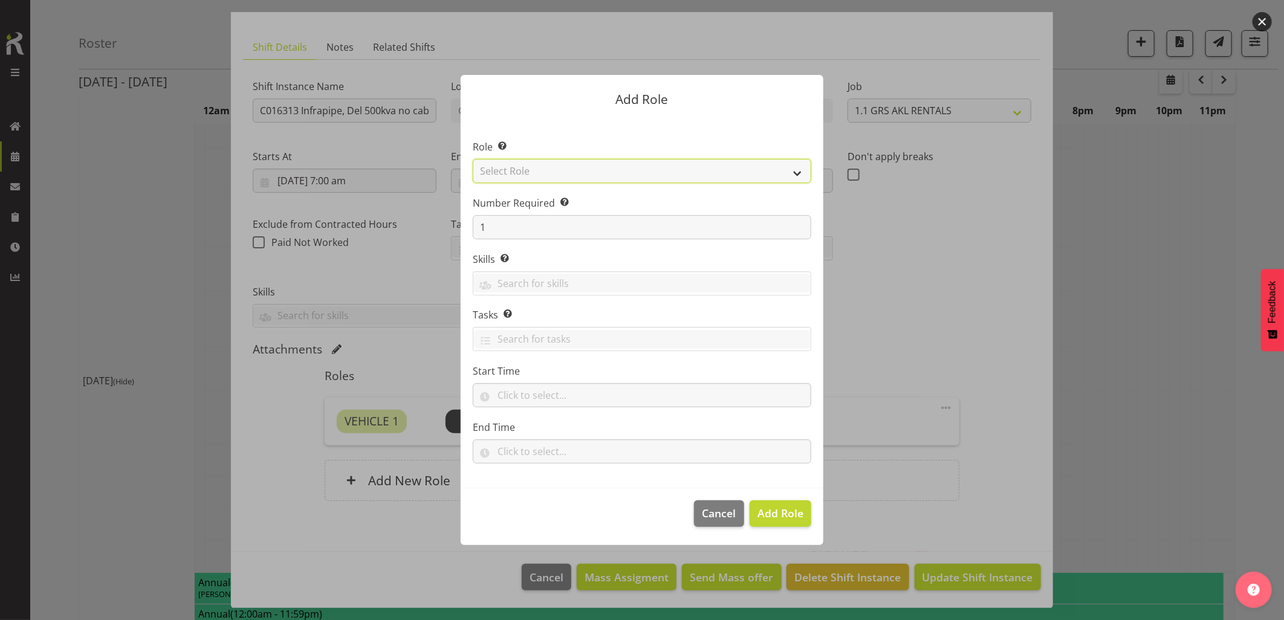
click at [596, 170] on select "Select Role Account Manager Electrician Engineering GM HSEQ manager MECH Mechan…" at bounding box center [642, 171] width 338 height 24
select select "20"
click at [473, 159] on select "Select Role Account Manager Electrician Engineering GM HSEQ manager MECH Mechan…" at bounding box center [642, 171] width 338 height 24
click at [776, 509] on span "Add Role" at bounding box center [780, 513] width 46 height 15
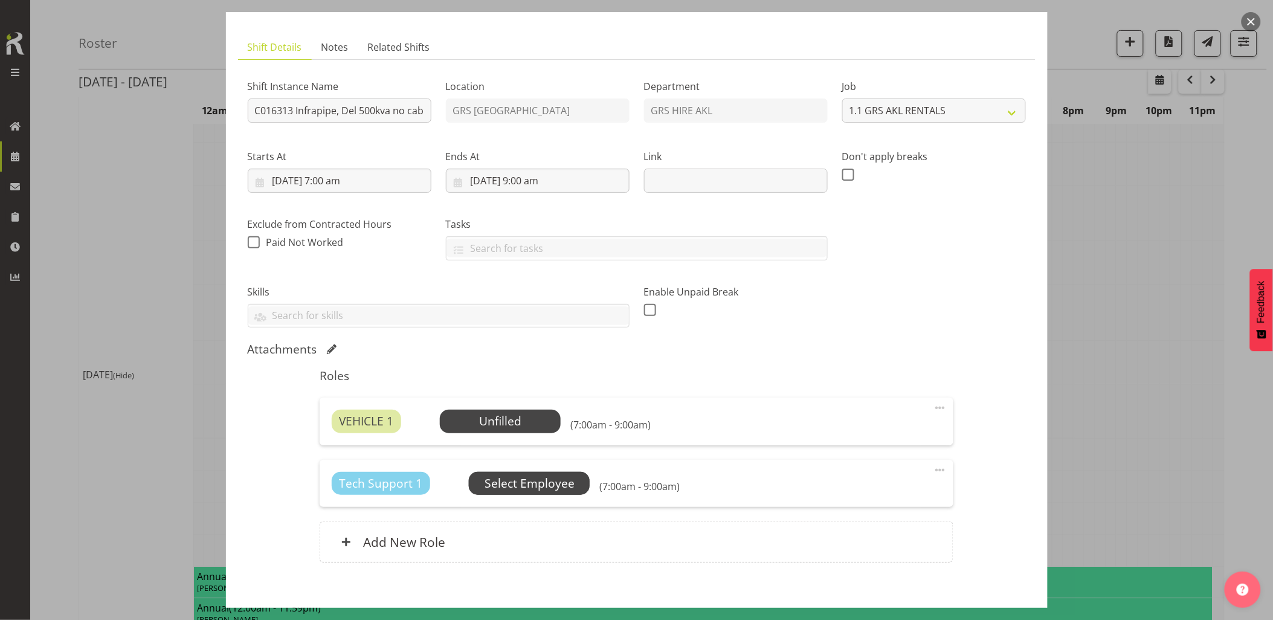
click at [545, 486] on span "Select Employee" at bounding box center [530, 484] width 90 height 18
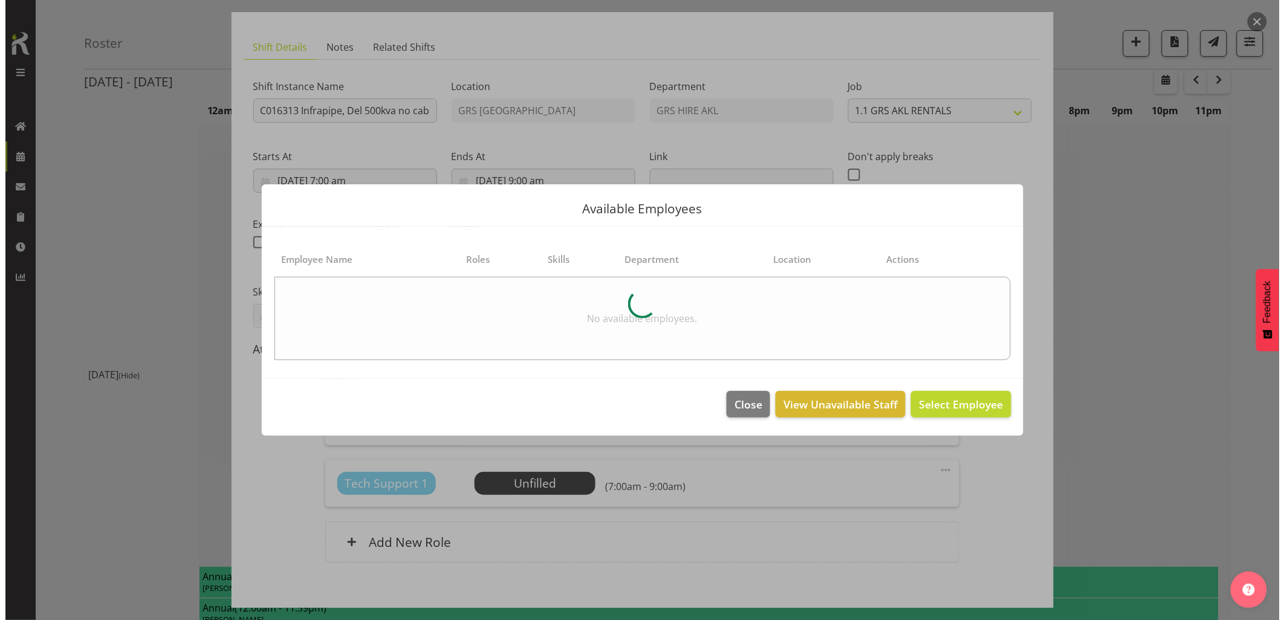
scroll to position [128, 0]
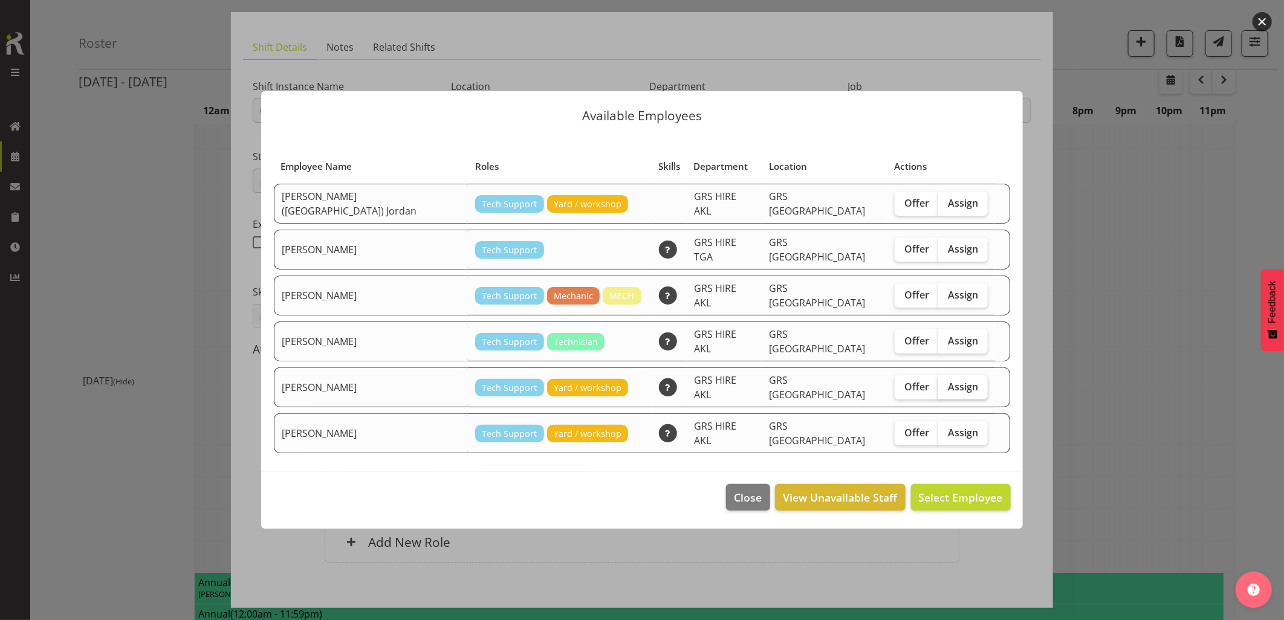
click at [948, 382] on span "Assign" at bounding box center [963, 387] width 30 height 12
click at [945, 383] on input "Assign" at bounding box center [942, 387] width 8 height 8
checkbox input "true"
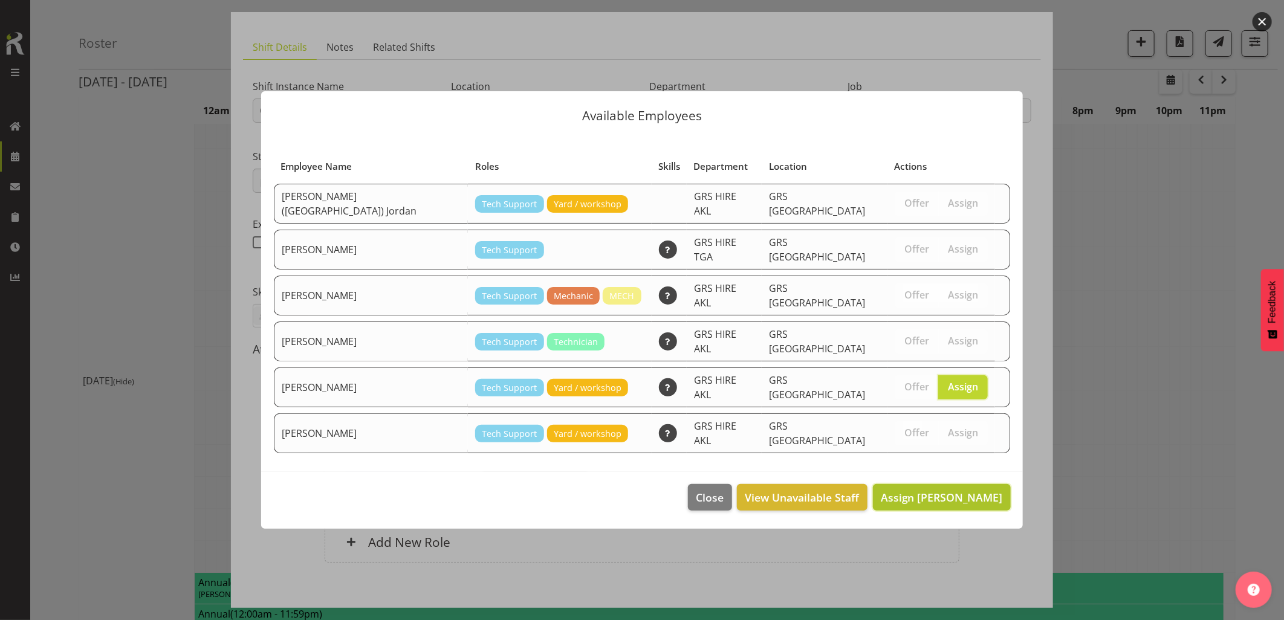
click at [956, 490] on span "Assign Michael Marshall" at bounding box center [941, 497] width 122 height 15
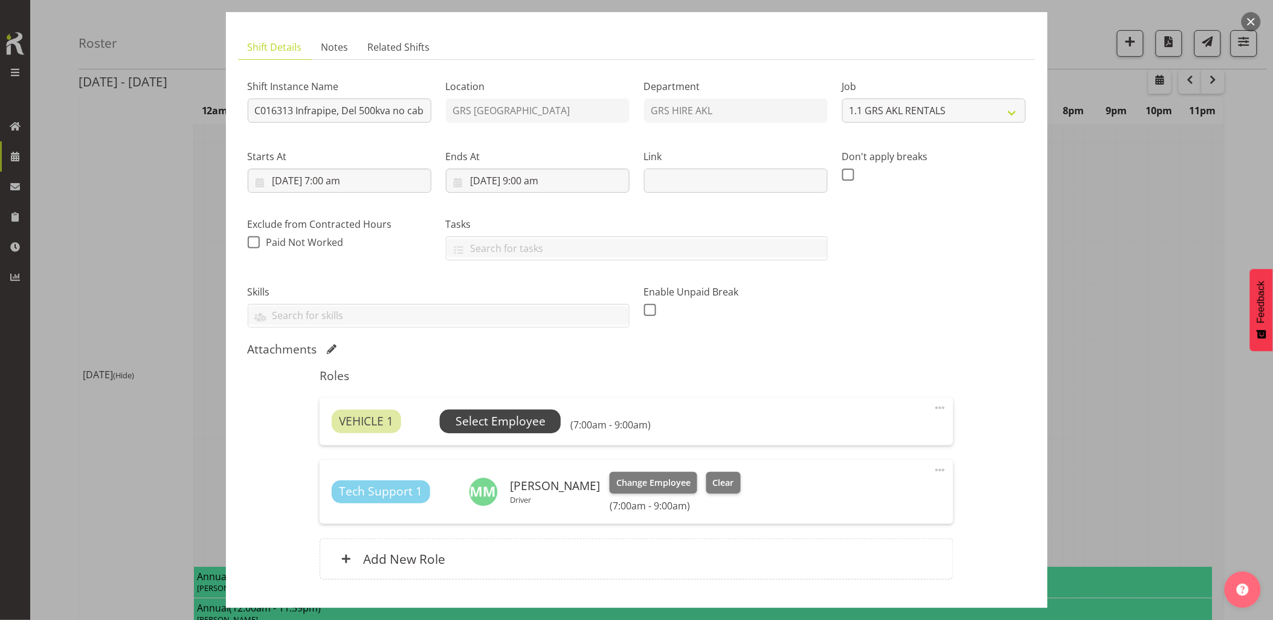
click at [510, 430] on span "Select Employee" at bounding box center [500, 421] width 121 height 23
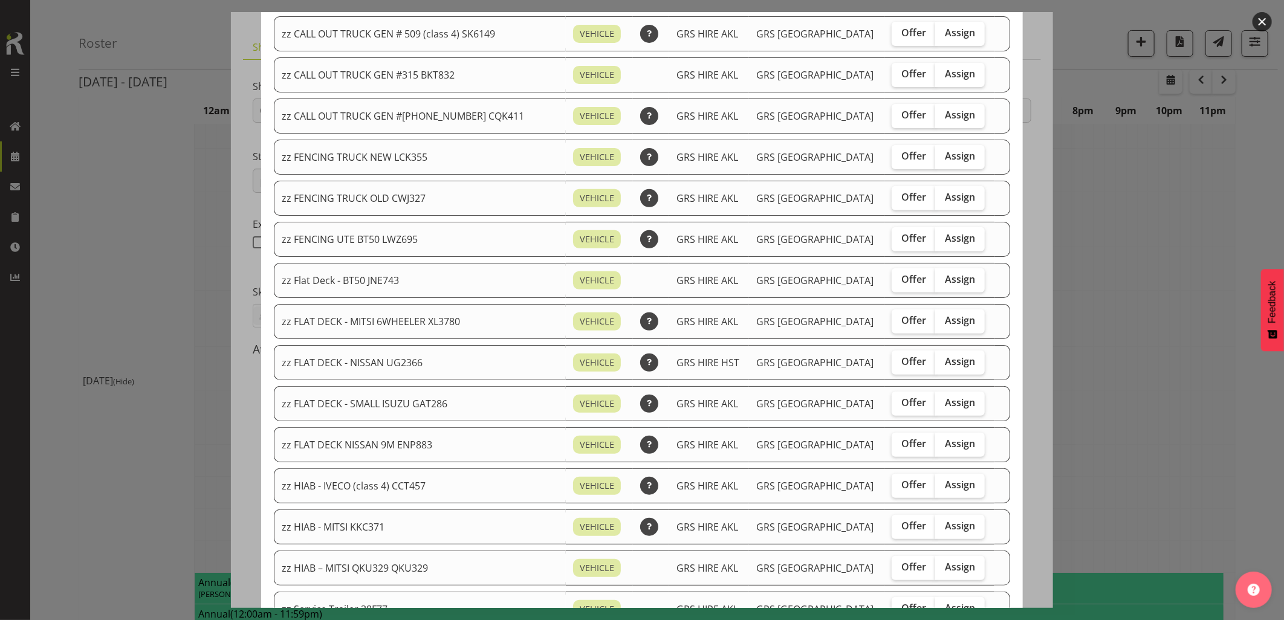
scroll to position [268, 0]
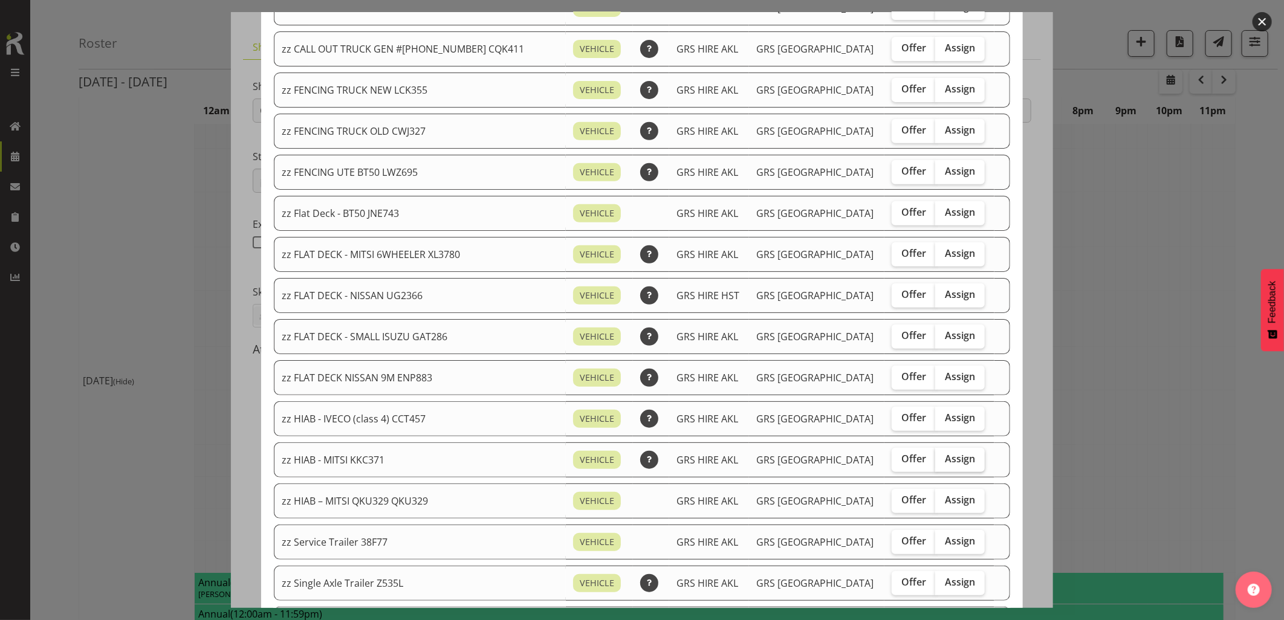
click at [955, 460] on label "Assign" at bounding box center [960, 460] width 50 height 24
click at [943, 460] on input "Assign" at bounding box center [939, 459] width 8 height 8
checkbox input "true"
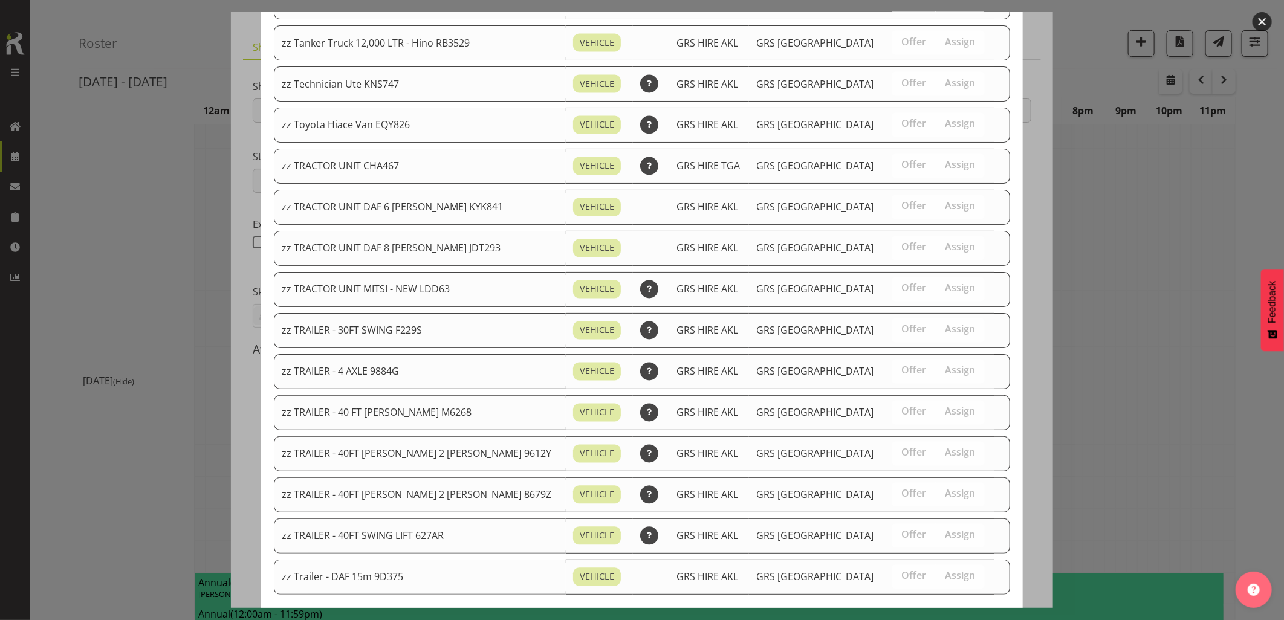
scroll to position [1410, 0]
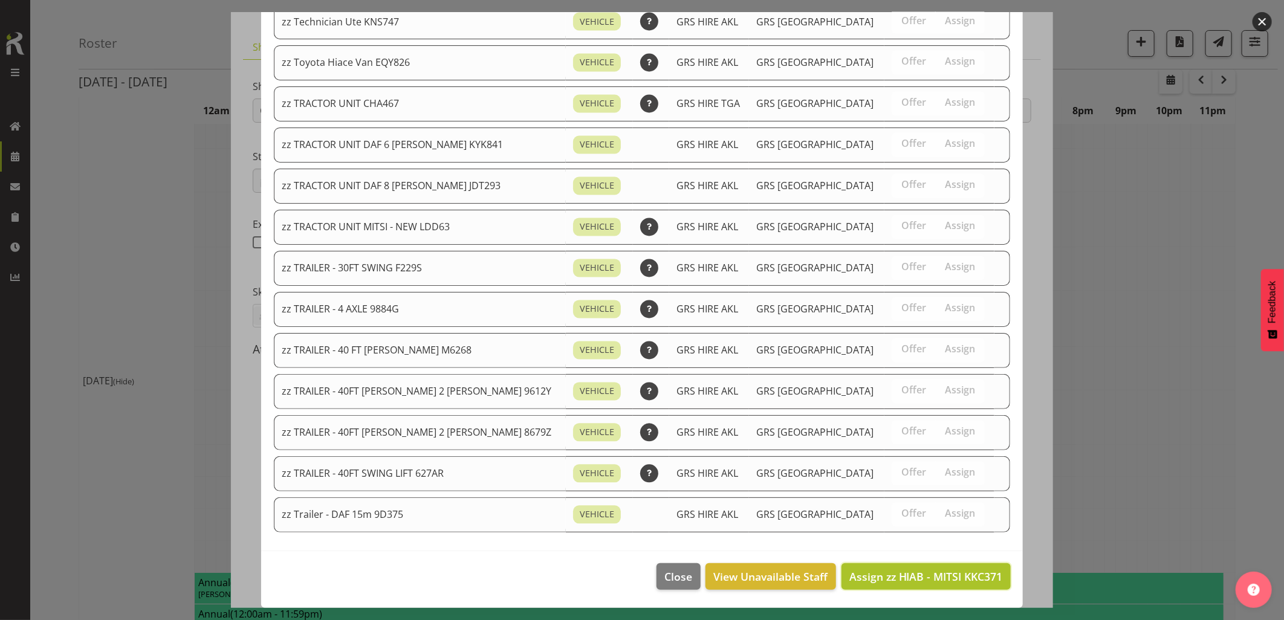
click at [922, 581] on span "Assign zz HIAB - MITSI KKC371" at bounding box center [925, 576] width 153 height 15
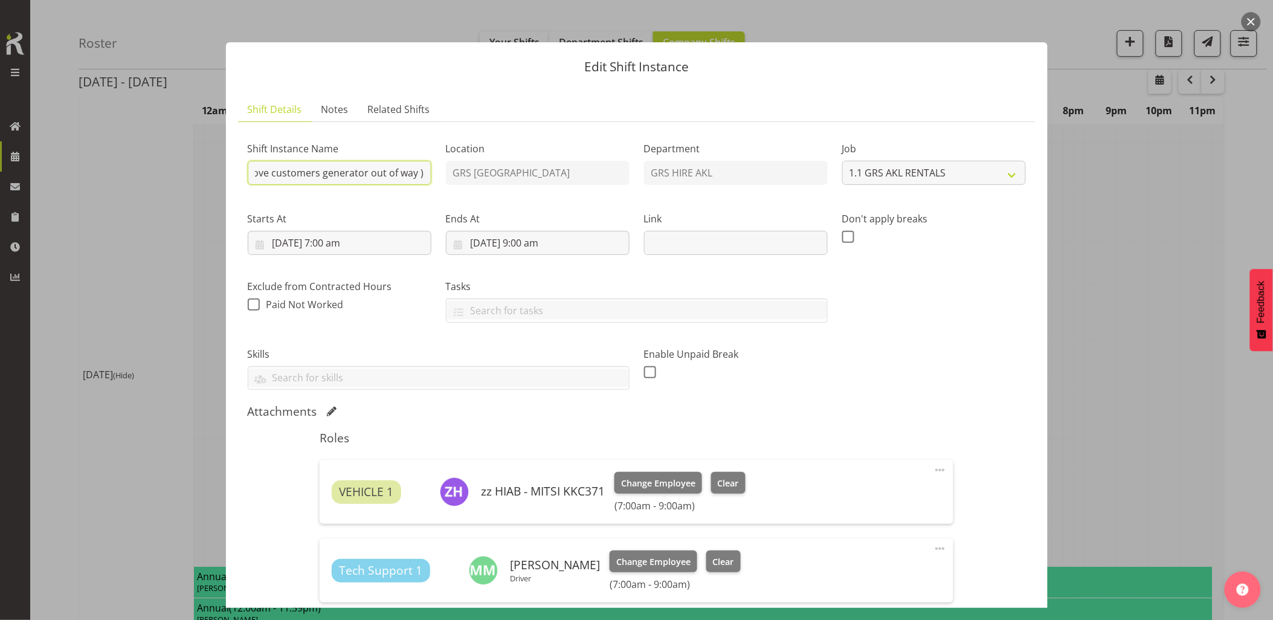
scroll to position [0, 389]
drag, startPoint x: 337, startPoint y: 175, endPoint x: 415, endPoint y: 172, distance: 77.4
click at [415, 172] on input "C016313 Infrapipe, Del 500kva no cable, 0730 on site 10A Kerwyn Ave, East Tamak…" at bounding box center [340, 173] width 184 height 24
click at [389, 246] on input "[DATE] 7:00 am" at bounding box center [340, 243] width 184 height 24
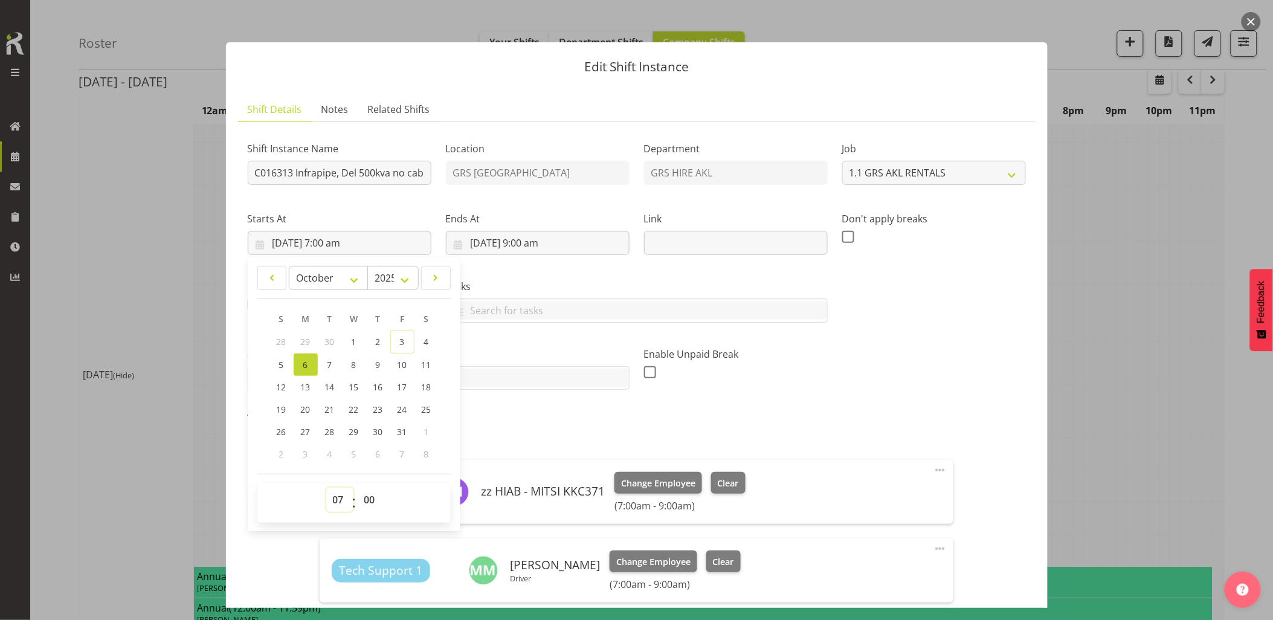
click at [337, 505] on select "00 01 02 03 04 05 06 07 08 09 10 11 12 13 14 15 16 17 18 19 20 21 22 23" at bounding box center [339, 500] width 27 height 24
select select "6"
click at [326, 488] on select "00 01 02 03 04 05 06 07 08 09 10 11 12 13 14 15 16 17 18 19 20 21 22 23" at bounding box center [339, 500] width 27 height 24
type input "6/10/2025, 6:00 am"
click at [373, 503] on select "00 01 02 03 04 05 06 07 08 09 10 11 12 13 14 15 16 17 18 19 20 21 22 23 24 25 2…" at bounding box center [371, 500] width 27 height 24
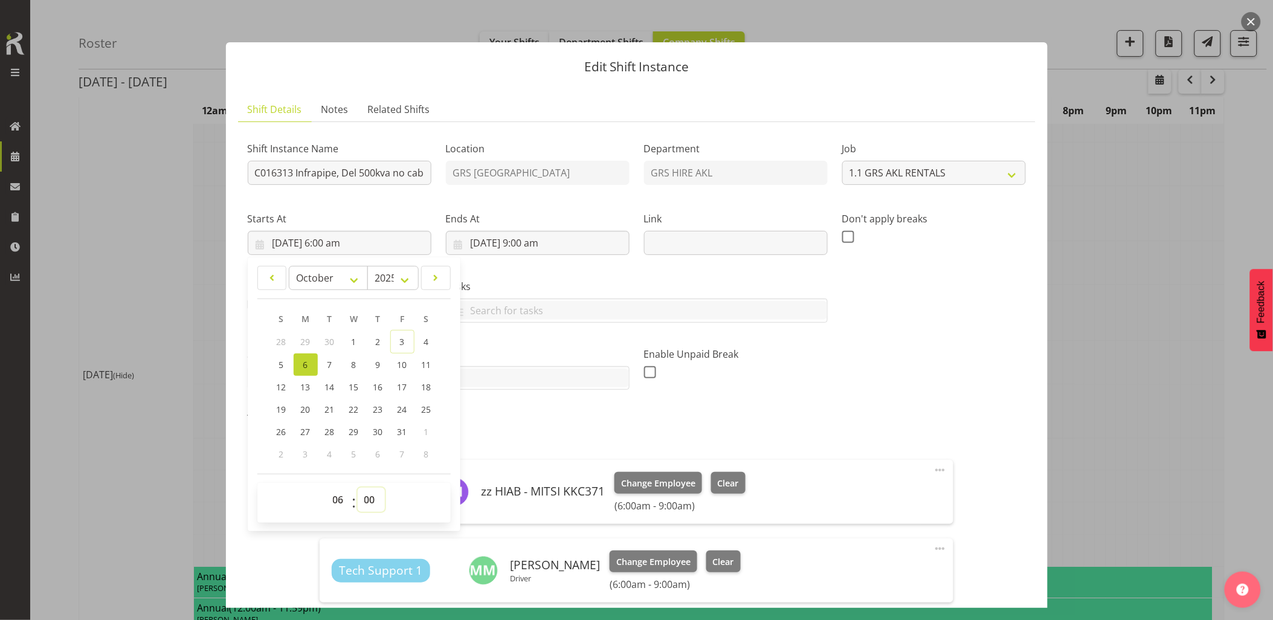
select select "30"
click at [358, 488] on select "00 01 02 03 04 05 06 07 08 09 10 11 12 13 14 15 16 17 18 19 20 21 22 23 24 25 2…" at bounding box center [371, 500] width 27 height 24
type input "6/10/2025, 6:30 am"
click at [861, 421] on div "Attachments" at bounding box center [637, 412] width 778 height 17
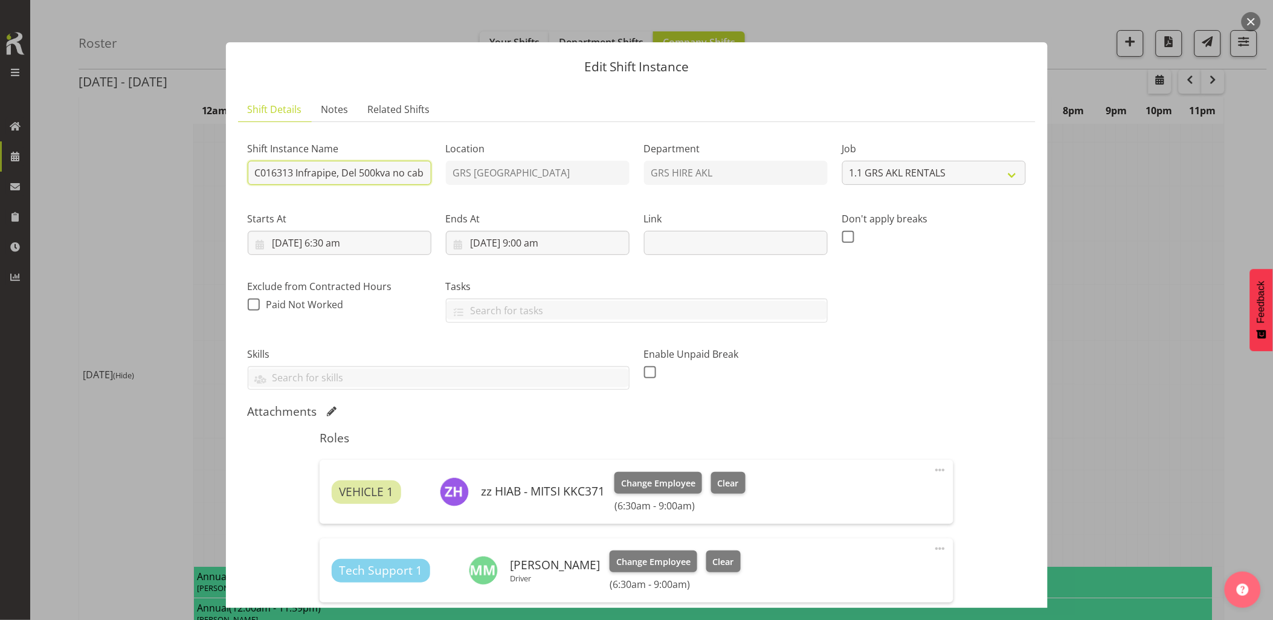
drag, startPoint x: 299, startPoint y: 173, endPoint x: 316, endPoint y: 176, distance: 17.7
click at [283, 171] on input "C016313 Infrapipe, Del 500kva no cable, 0730 on site 10A Kerwyn Ave, East Tamak…" at bounding box center [340, 173] width 184 height 24
click at [932, 384] on div "Shift Instance Name C016313 Infrapipe, Del 500kva no cable, 0730 on site 10A Ke…" at bounding box center [637, 260] width 793 height 273
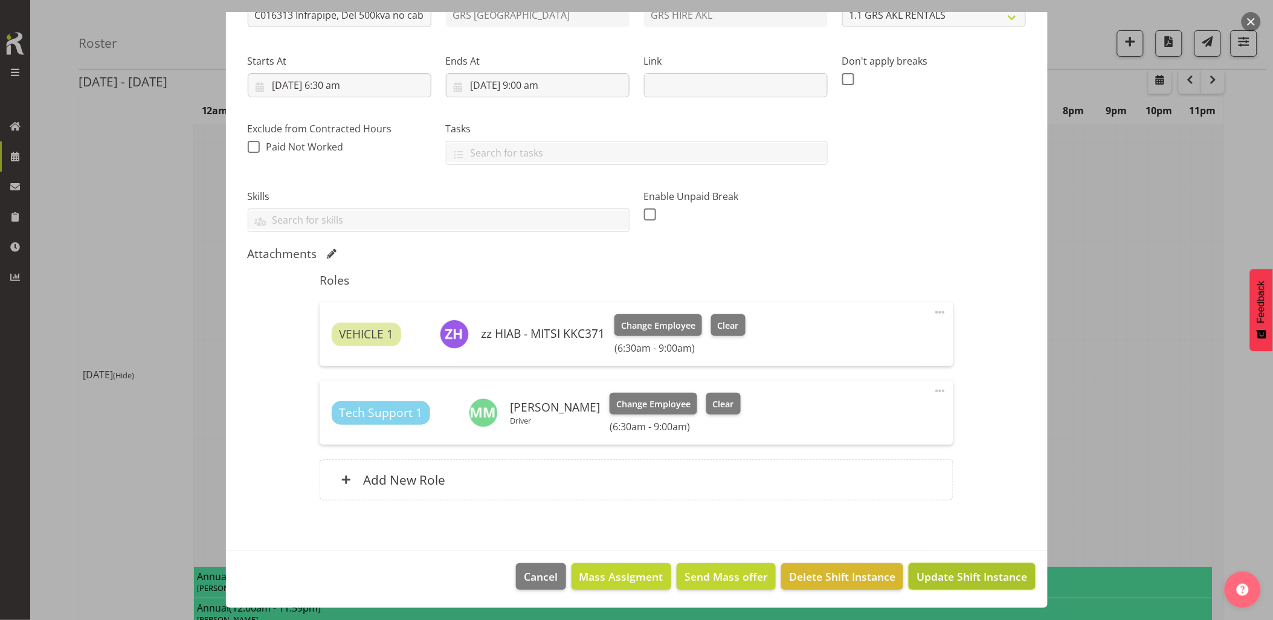
click at [961, 581] on span "Update Shift Instance" at bounding box center [972, 577] width 111 height 16
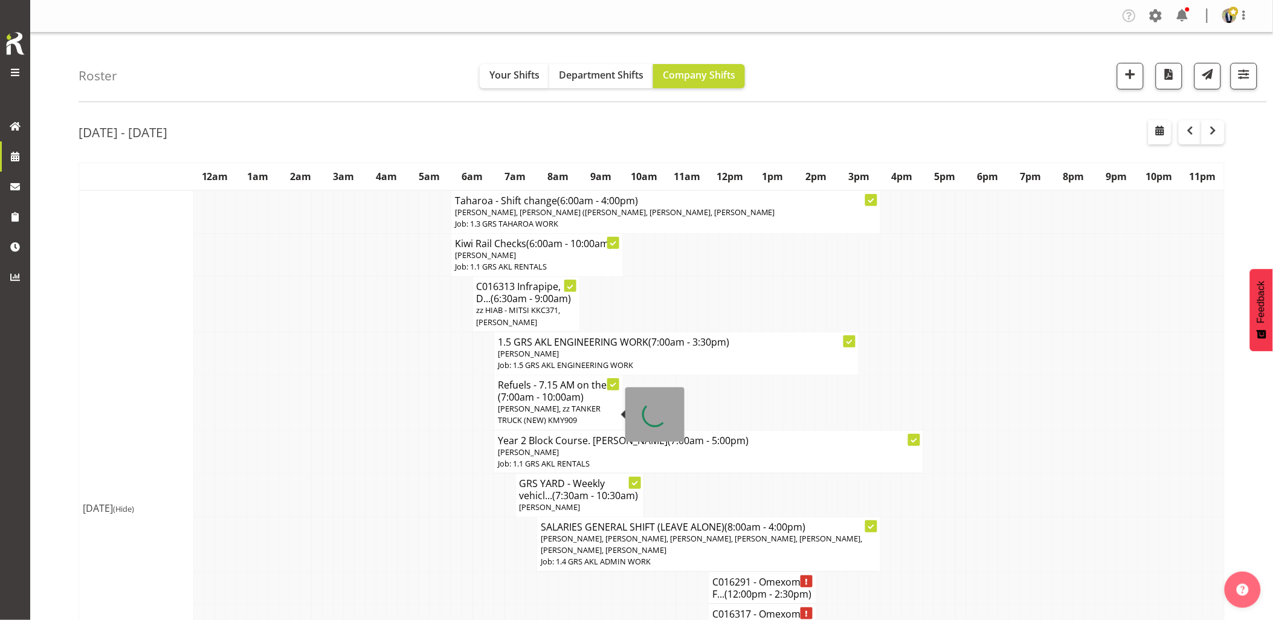
click at [387, 400] on td at bounding box center [392, 402] width 11 height 55
click at [388, 399] on td at bounding box center [392, 402] width 11 height 55
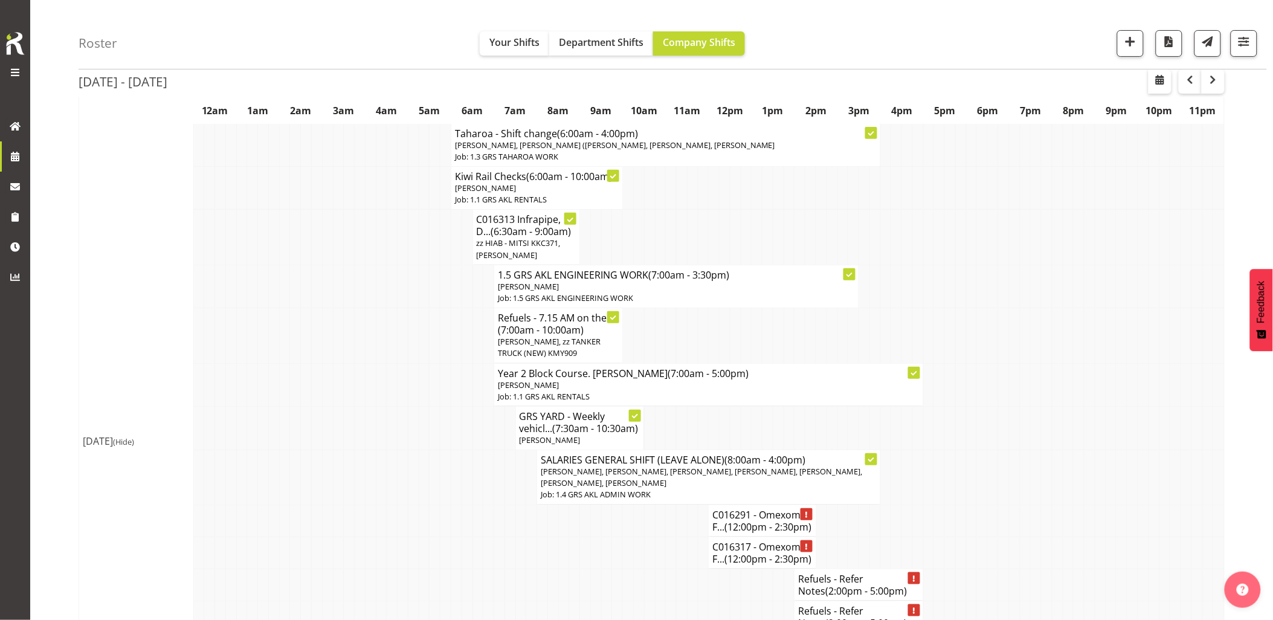
click at [405, 396] on td at bounding box center [403, 384] width 11 height 43
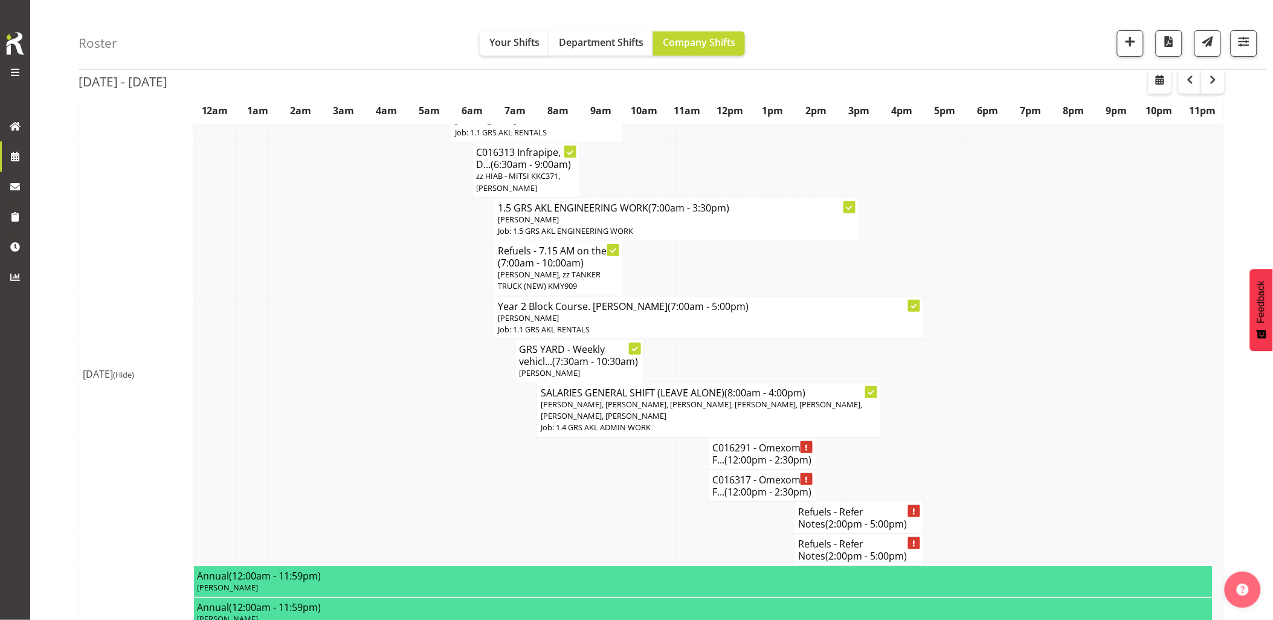
click at [405, 396] on td at bounding box center [403, 410] width 11 height 55
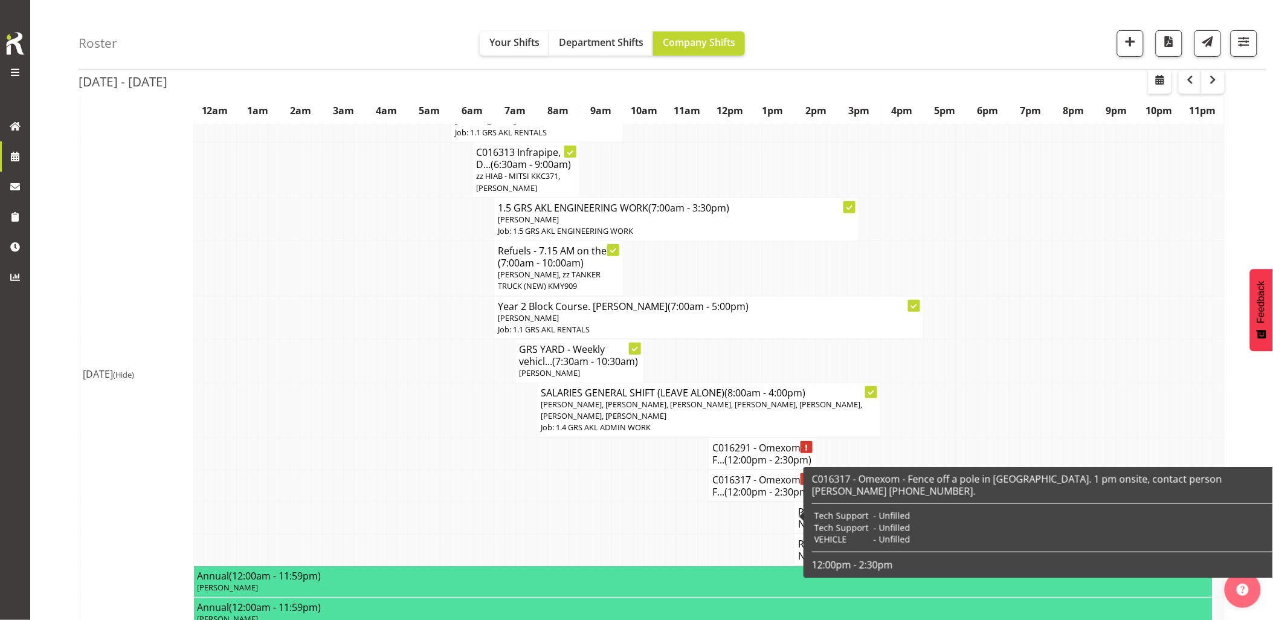
click at [621, 502] on td at bounding box center [617, 486] width 11 height 32
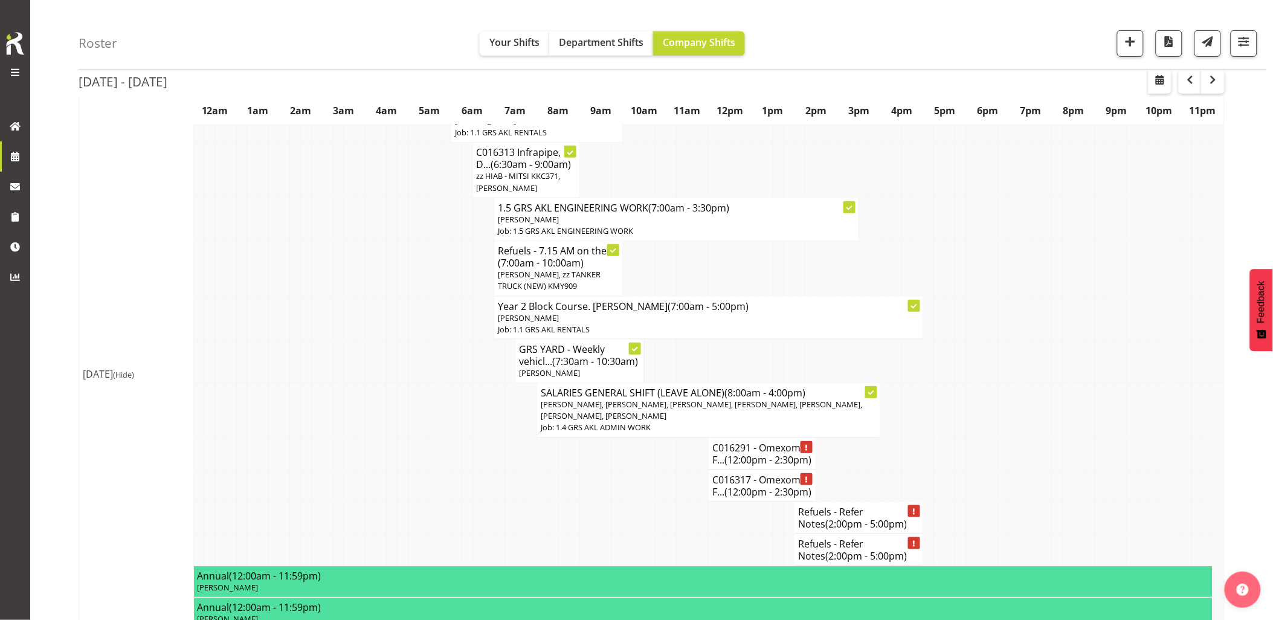
click at [1041, 451] on td at bounding box center [1036, 454] width 11 height 32
click at [928, 457] on td at bounding box center [928, 454] width 11 height 32
click at [975, 466] on td at bounding box center [971, 454] width 11 height 32
click at [1068, 460] on td at bounding box center [1068, 454] width 11 height 32
click at [1072, 460] on td at bounding box center [1068, 454] width 11 height 32
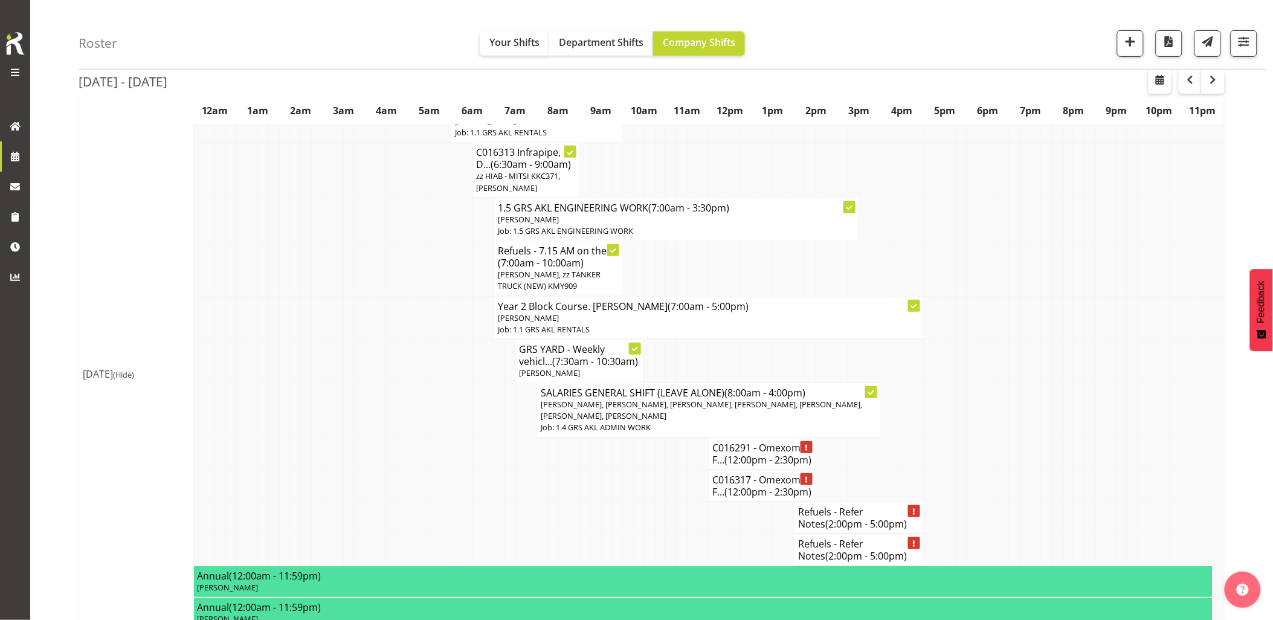
click at [900, 470] on td at bounding box center [896, 454] width 11 height 32
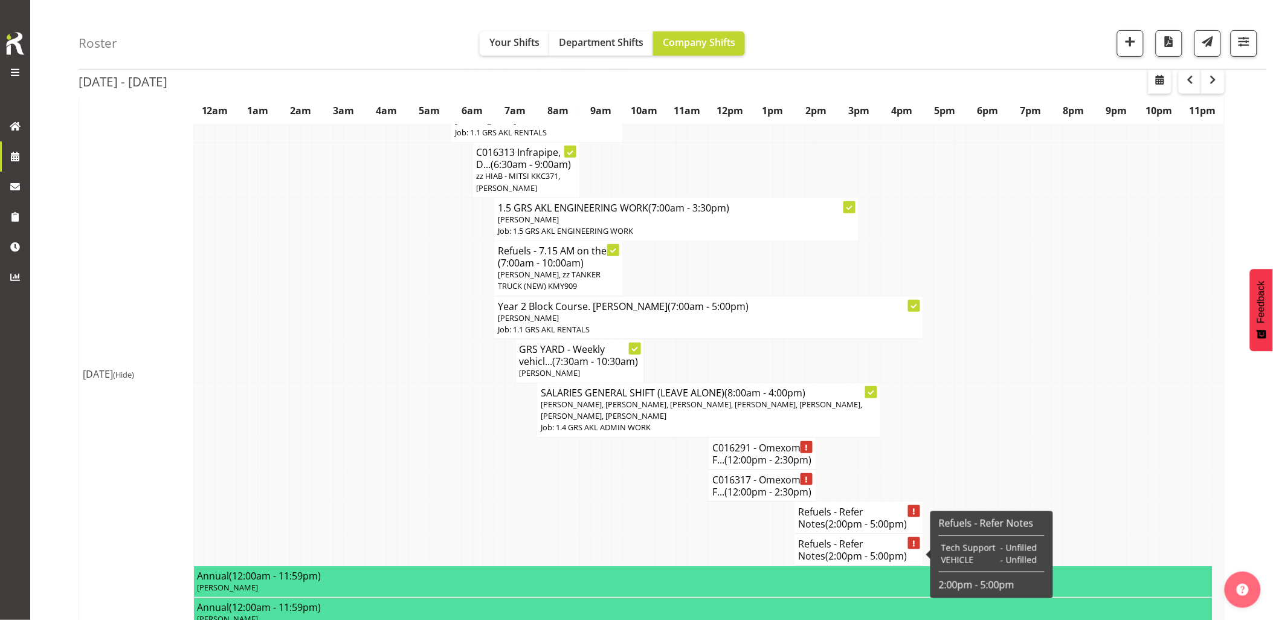
click at [867, 531] on span "(2:00pm - 5:00pm)" at bounding box center [866, 523] width 82 height 13
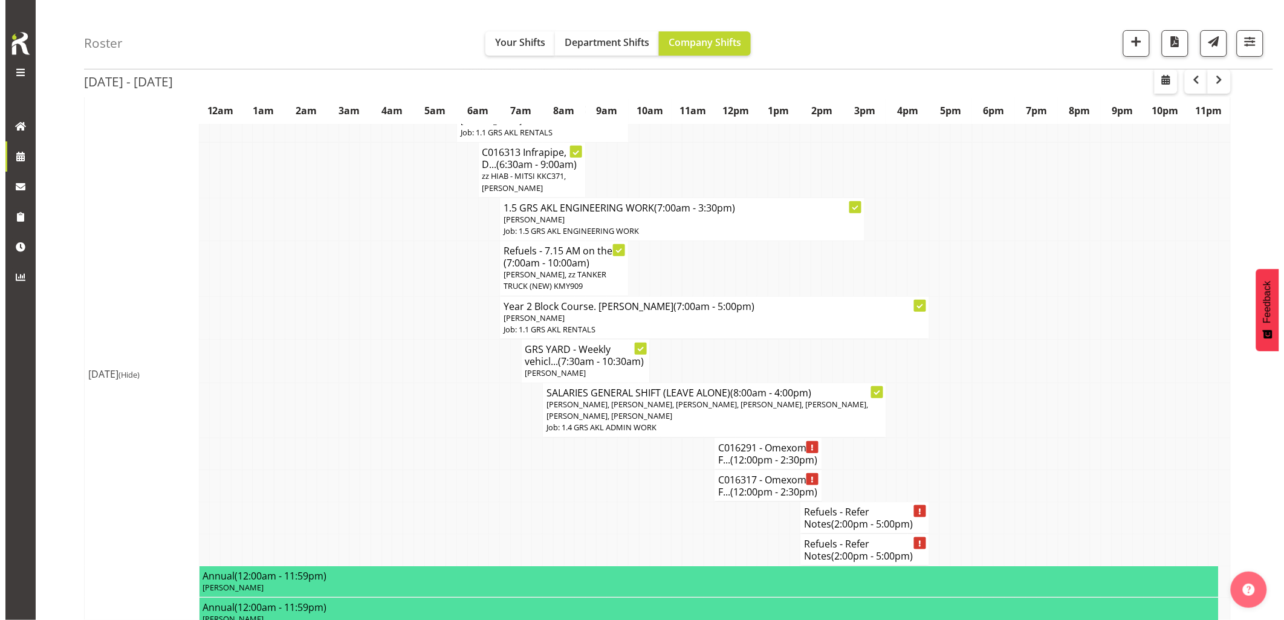
scroll to position [128, 0]
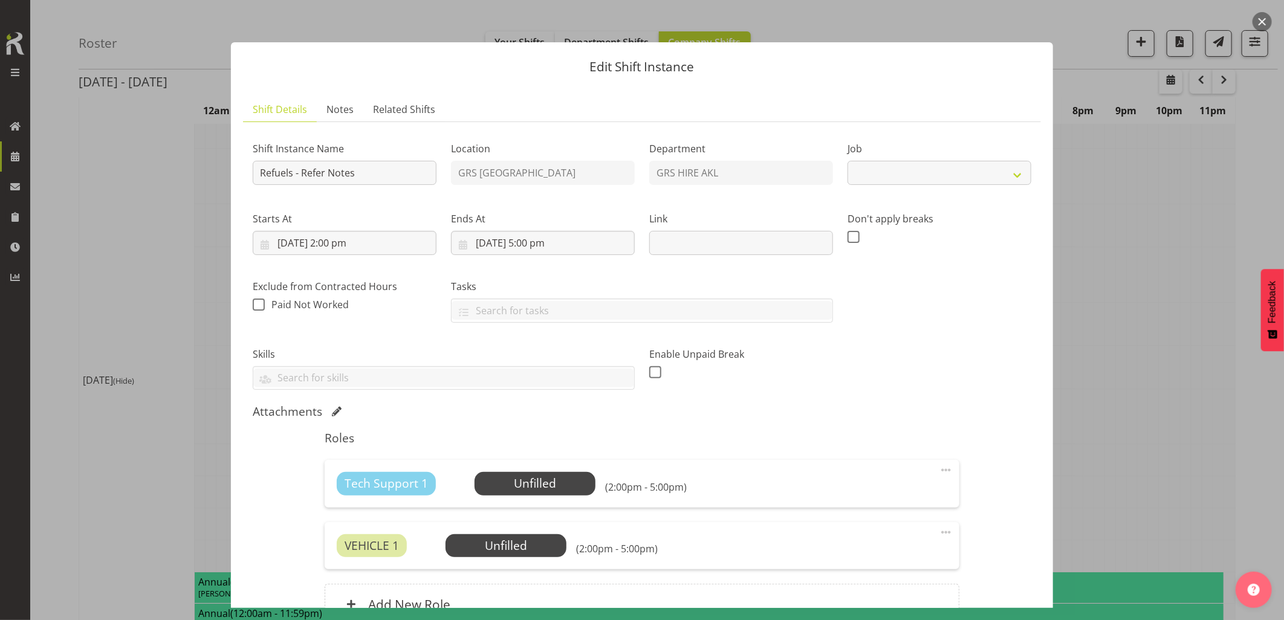
select select "9"
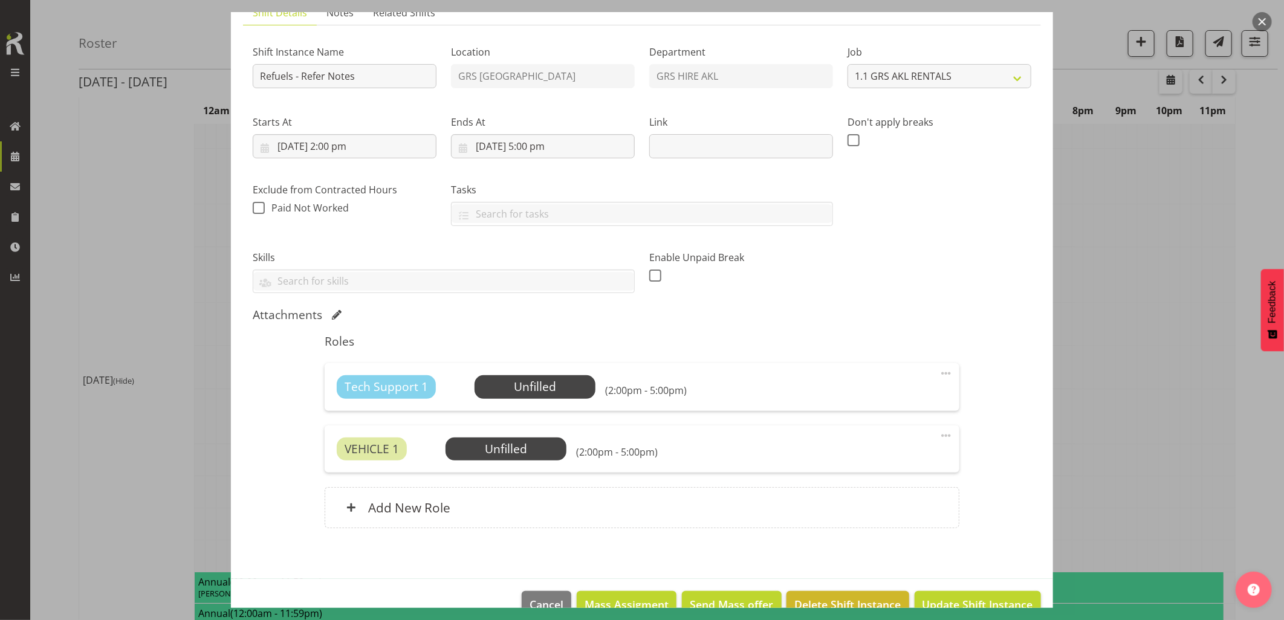
scroll to position [124, 0]
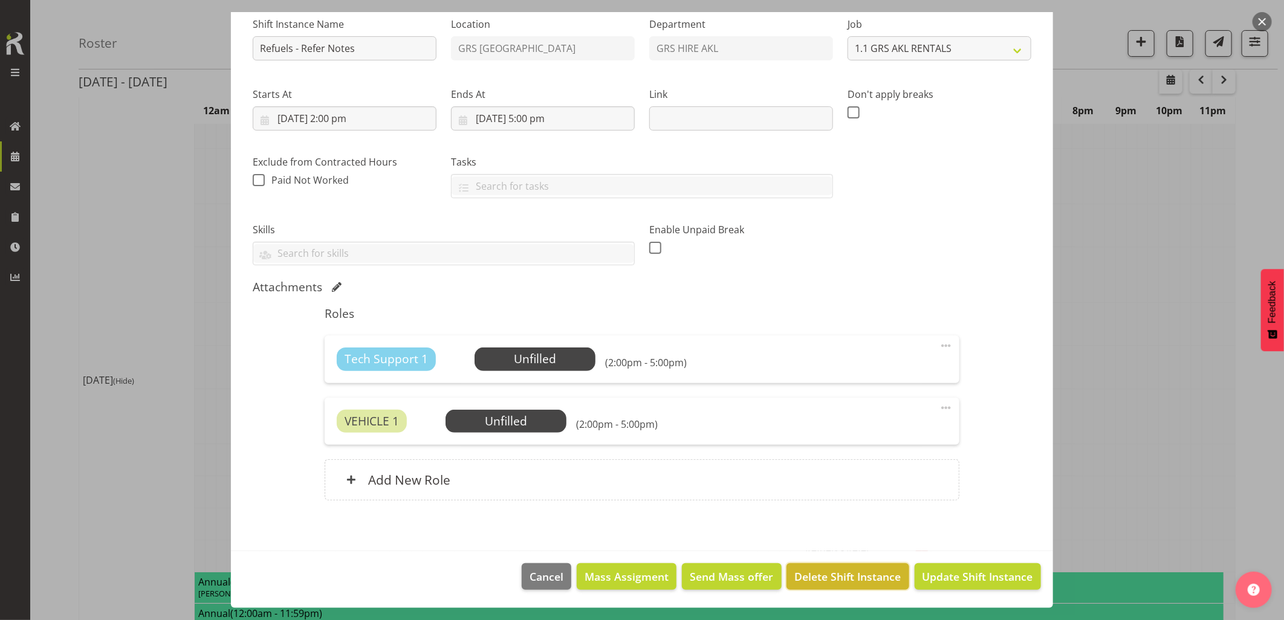
click at [847, 566] on button "Delete Shift Instance" at bounding box center [847, 576] width 122 height 27
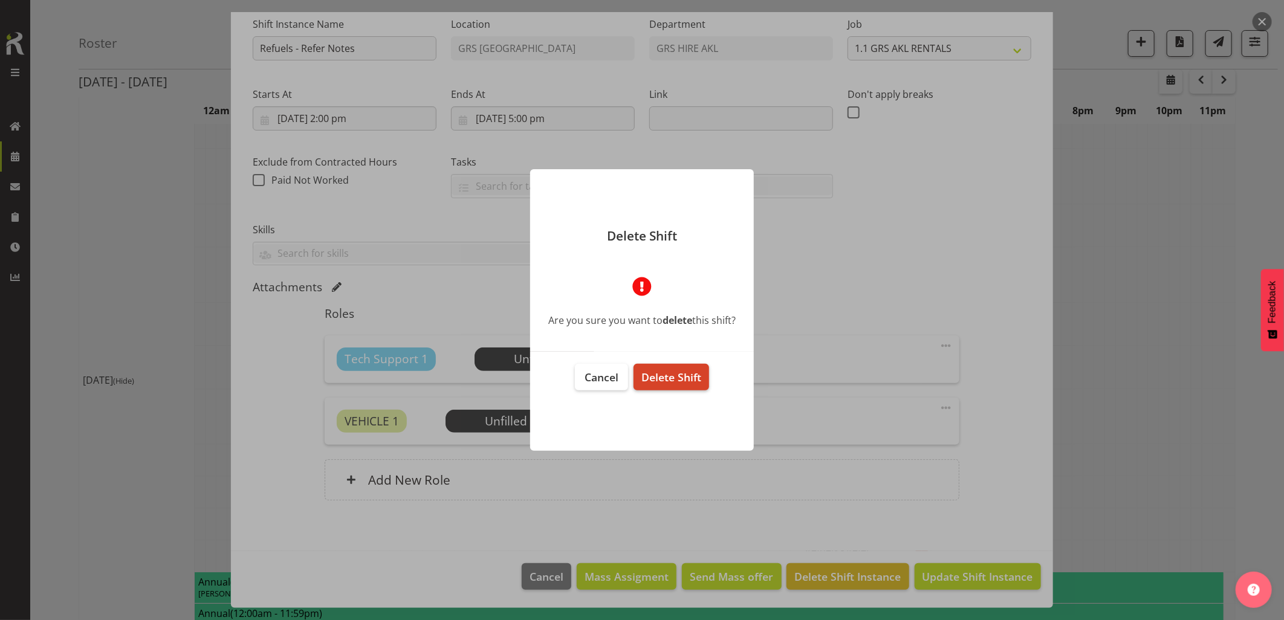
click at [673, 383] on span "Delete Shift" at bounding box center [671, 377] width 60 height 15
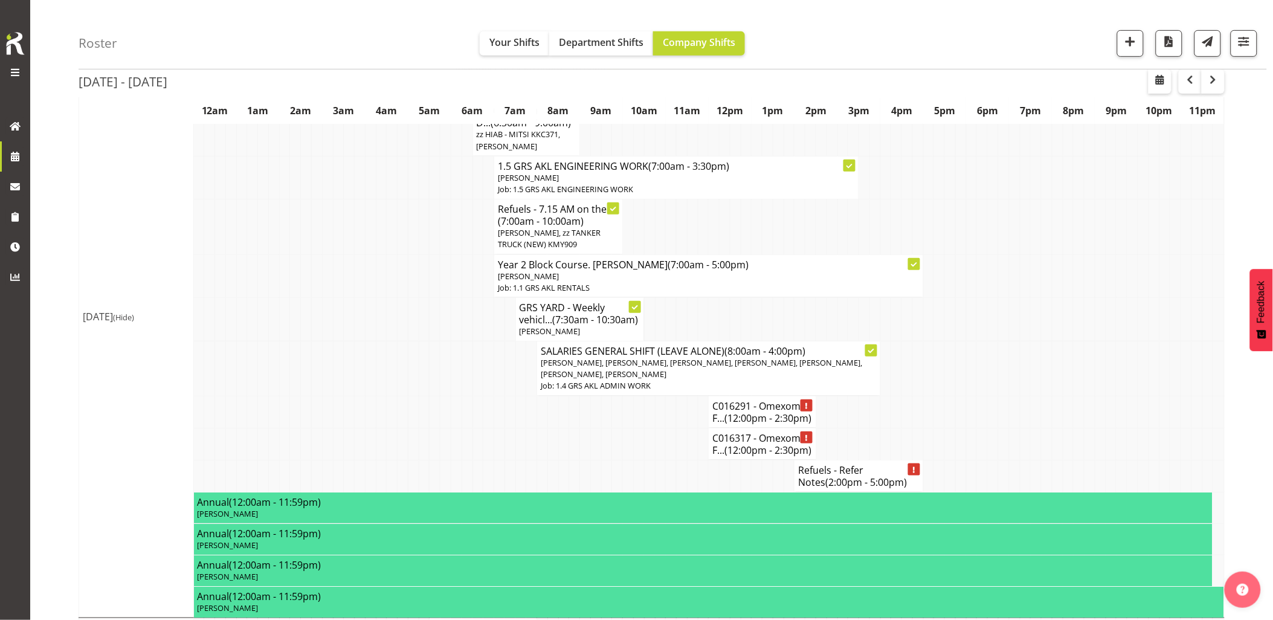
scroll to position [268, 0]
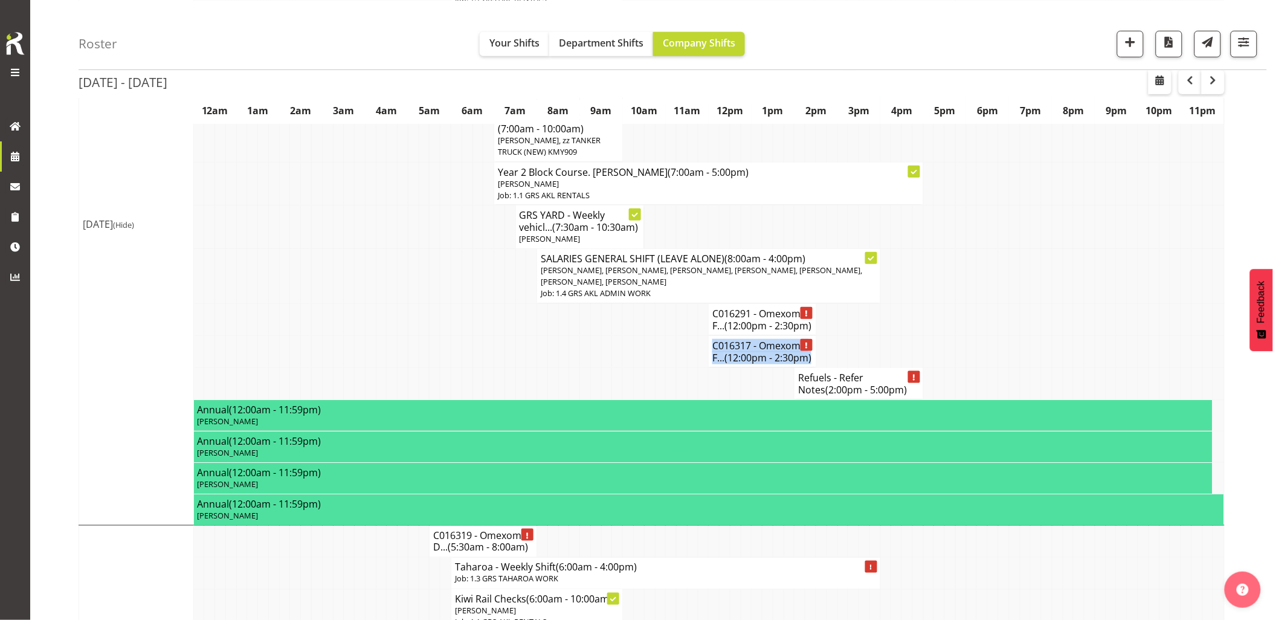
click at [928, 335] on td at bounding box center [928, 319] width 11 height 32
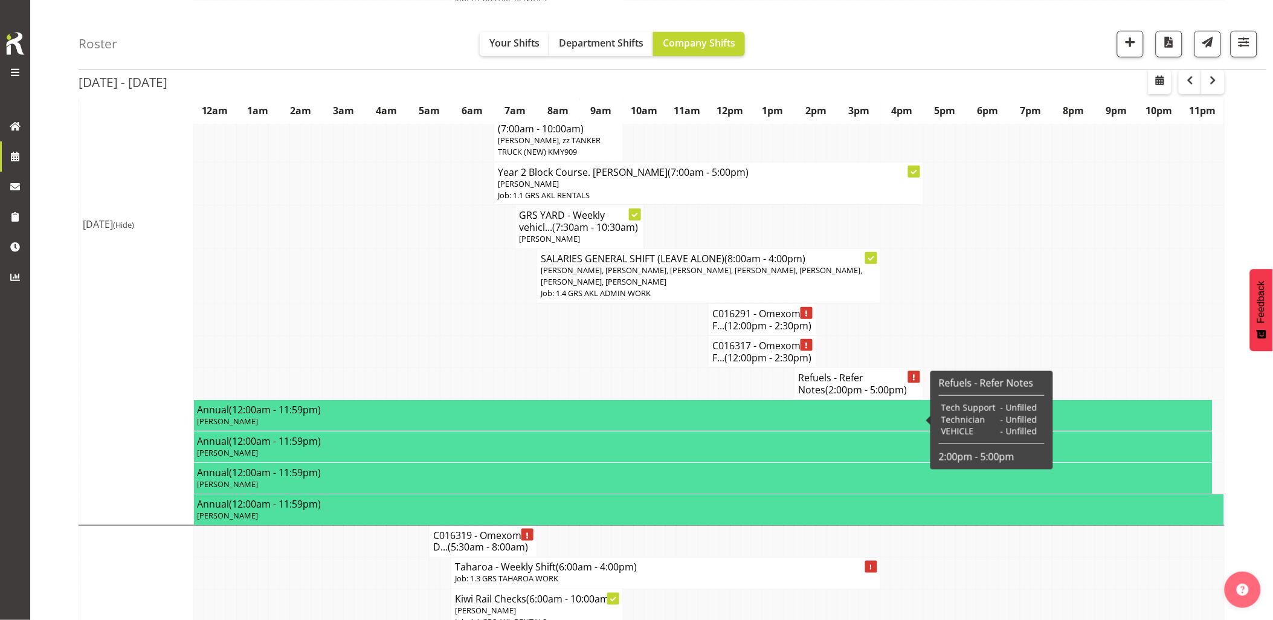
click at [865, 396] on h4 "Refuels - Refer Notes (2:00pm - 5:00pm)" at bounding box center [858, 384] width 121 height 24
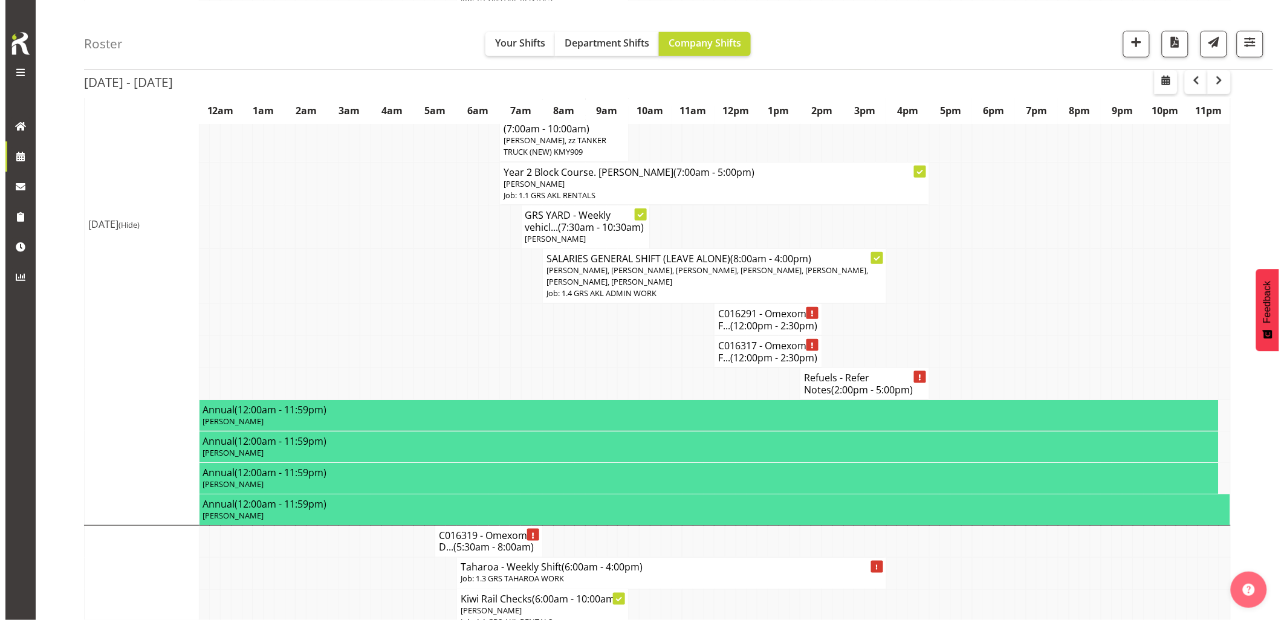
scroll to position [262, 0]
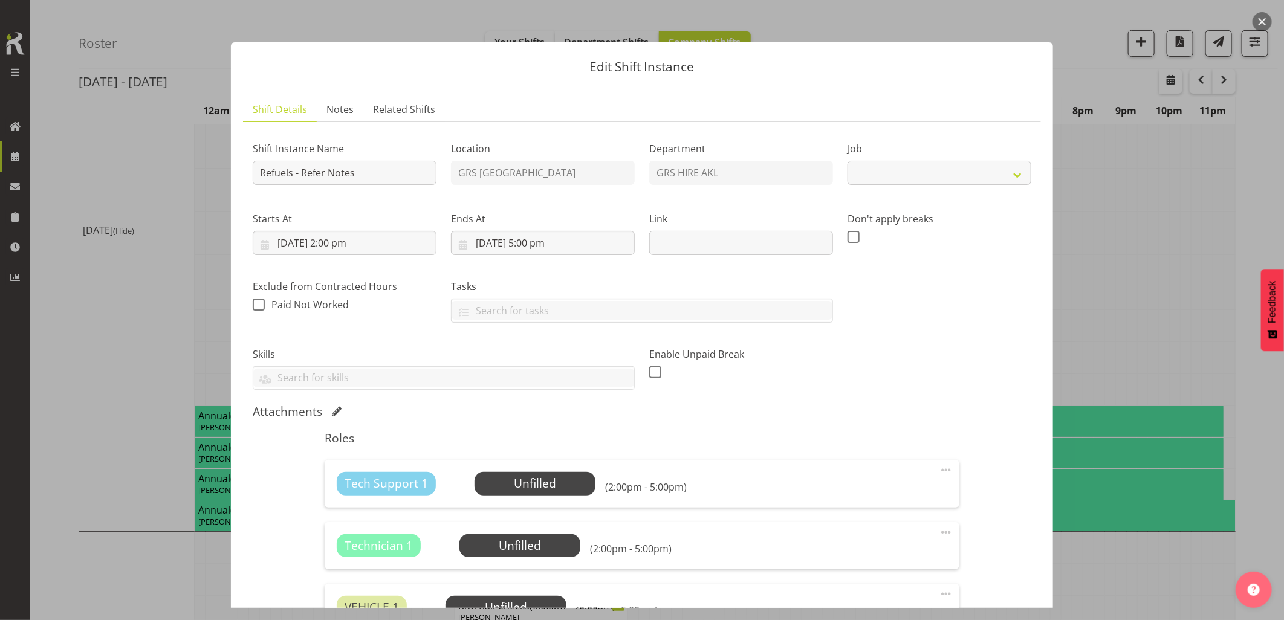
select select "9"
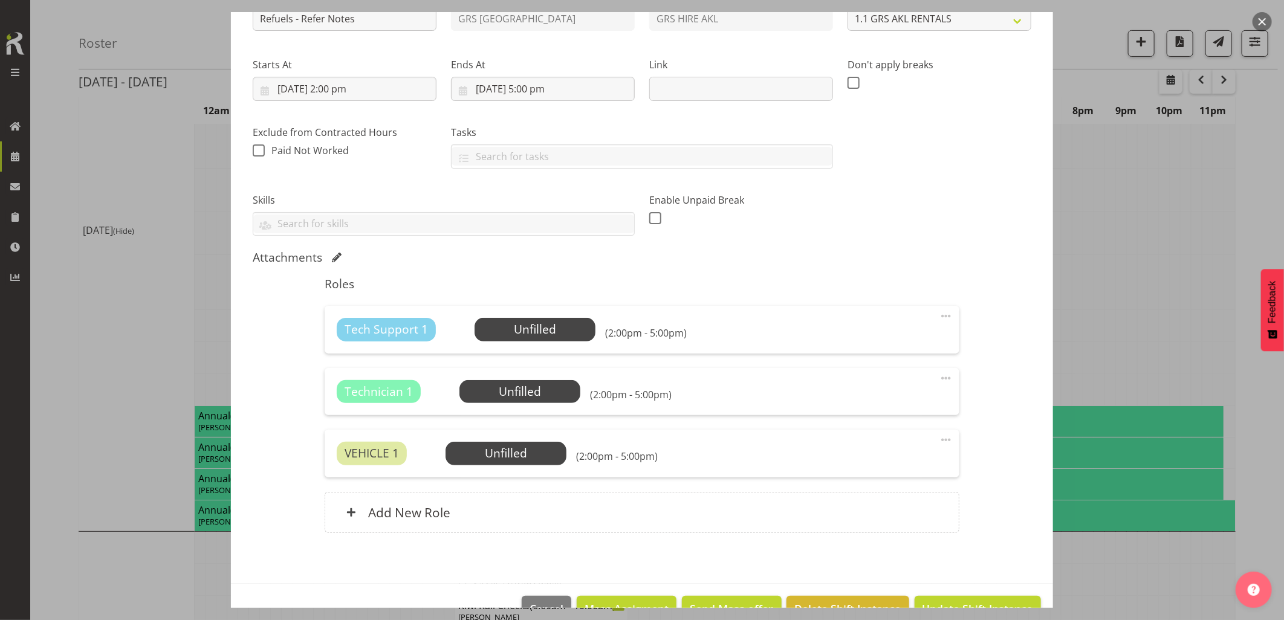
scroll to position [186, 0]
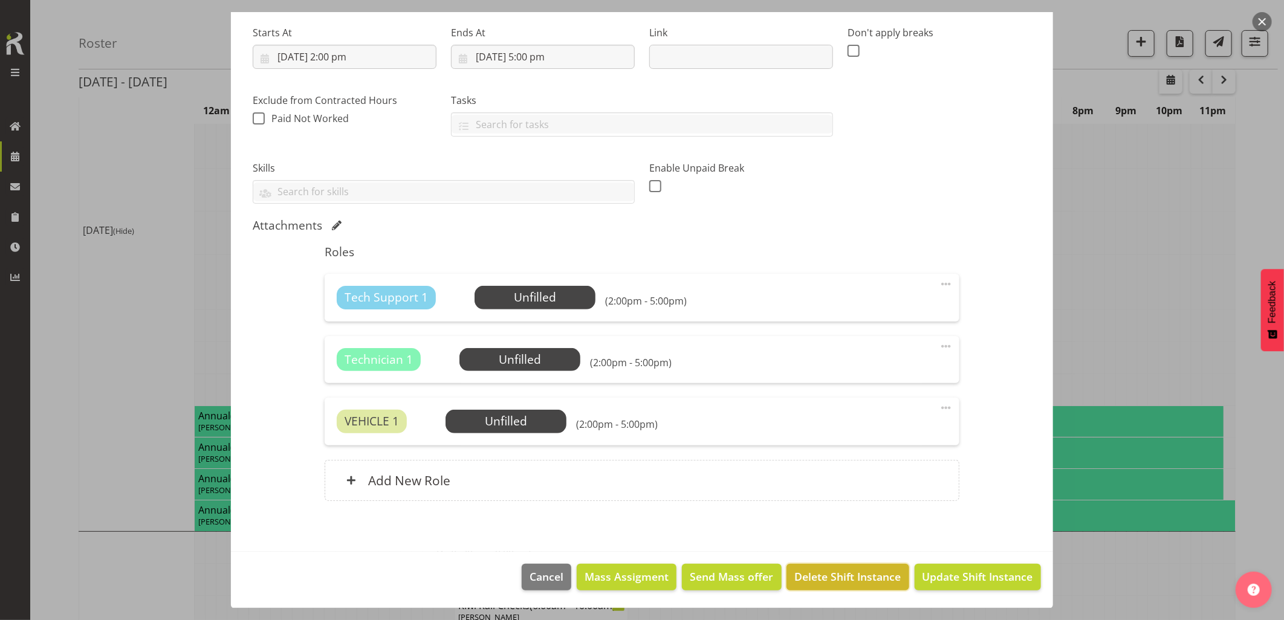
click at [828, 586] on button "Delete Shift Instance" at bounding box center [847, 577] width 122 height 27
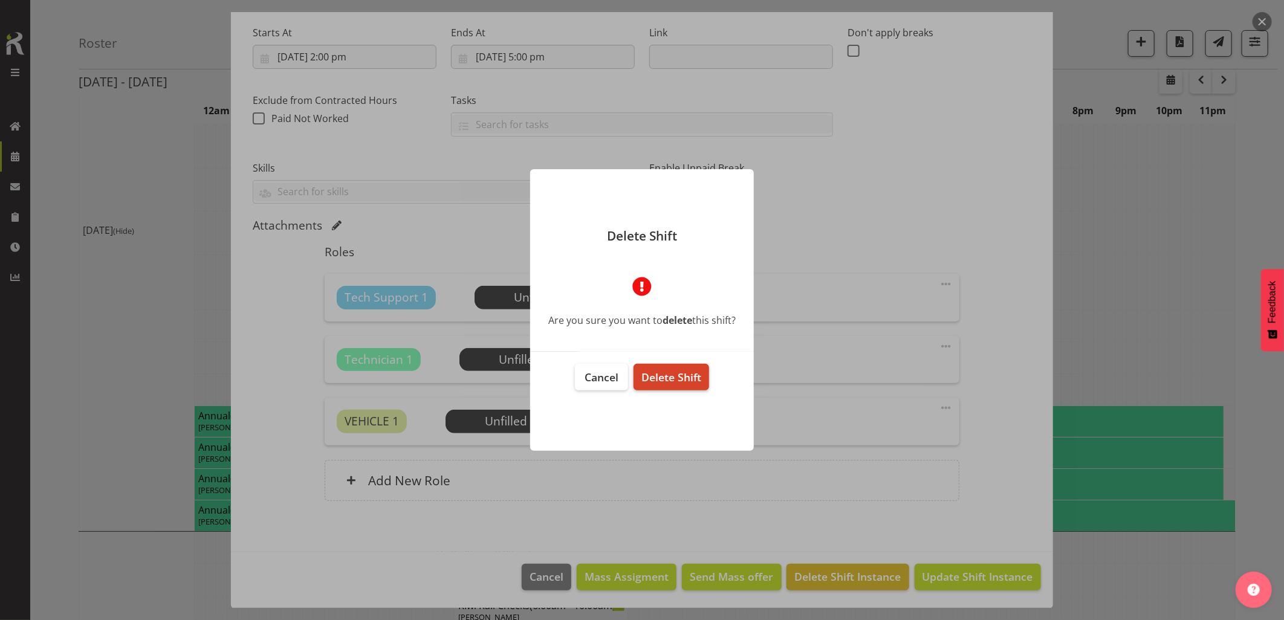
click at [667, 372] on span "Delete Shift" at bounding box center [671, 377] width 60 height 15
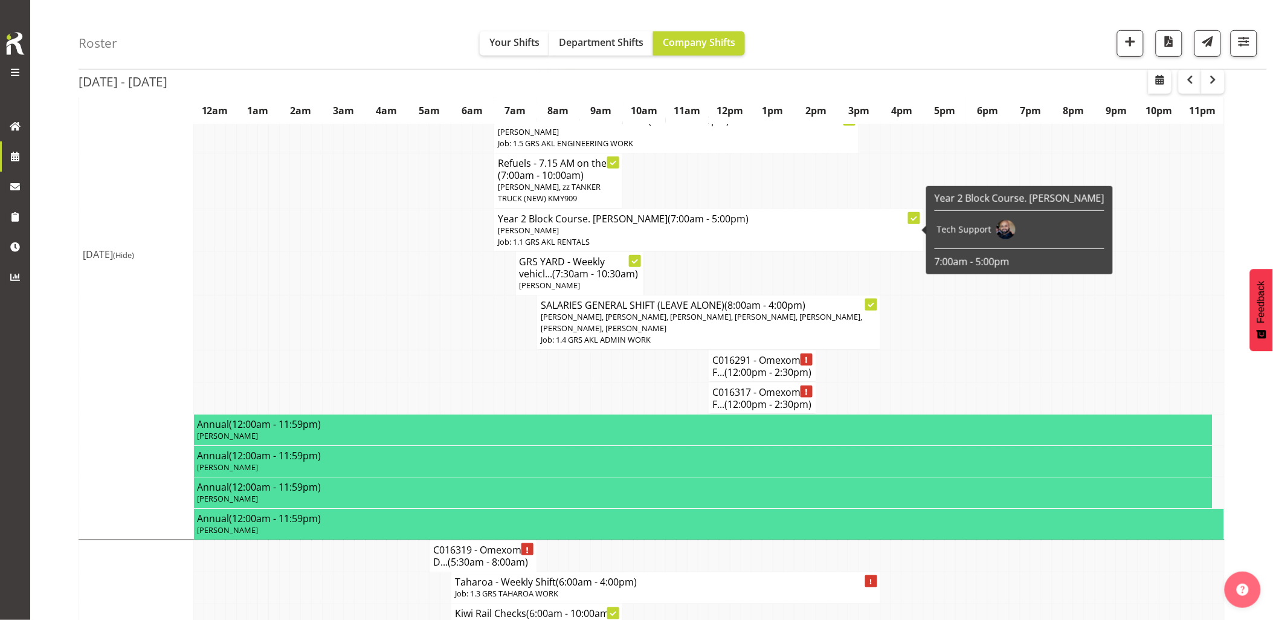
scroll to position [268, 0]
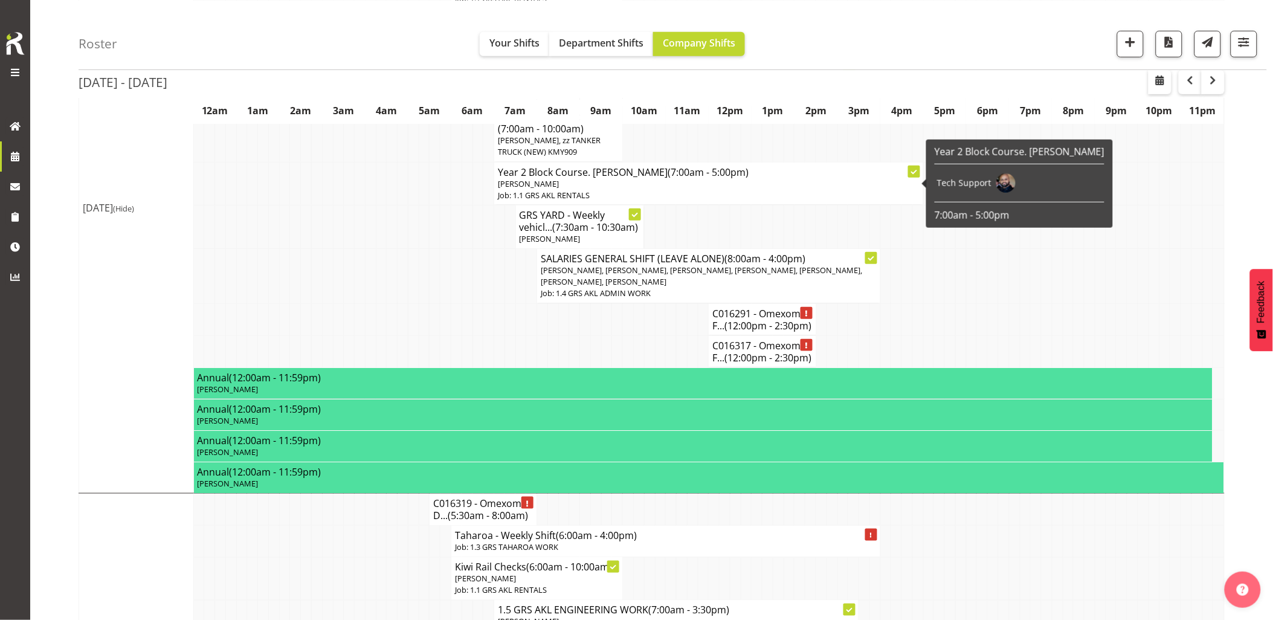
click at [462, 335] on td at bounding box center [467, 319] width 11 height 32
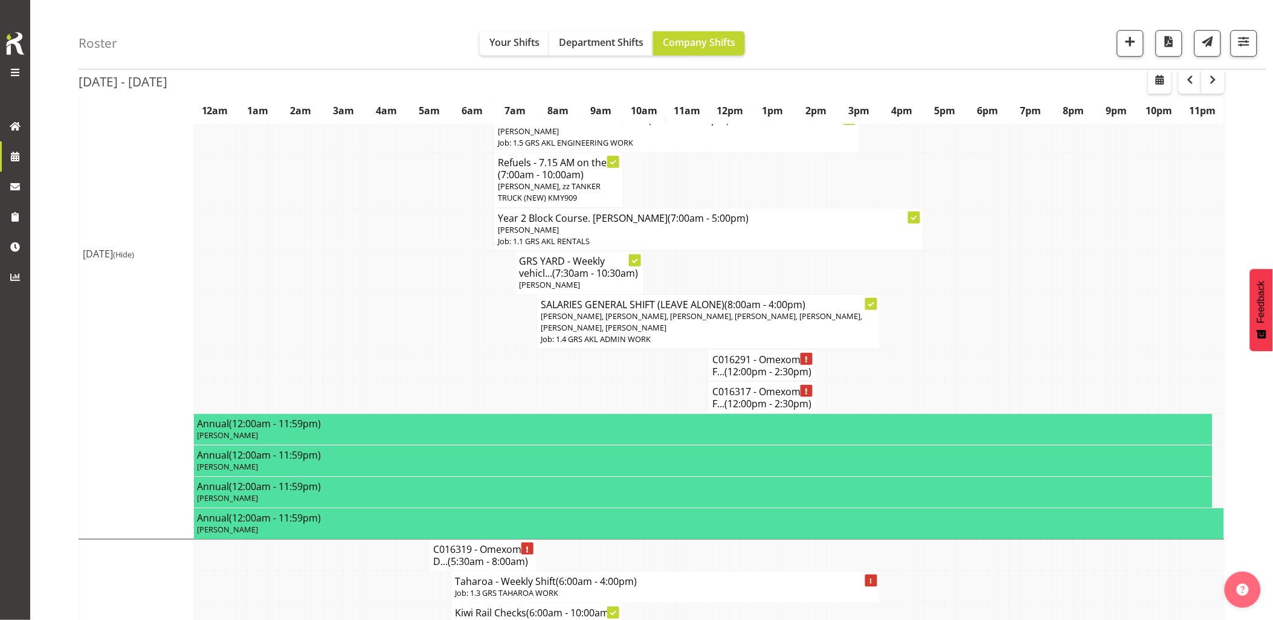
scroll to position [201, 0]
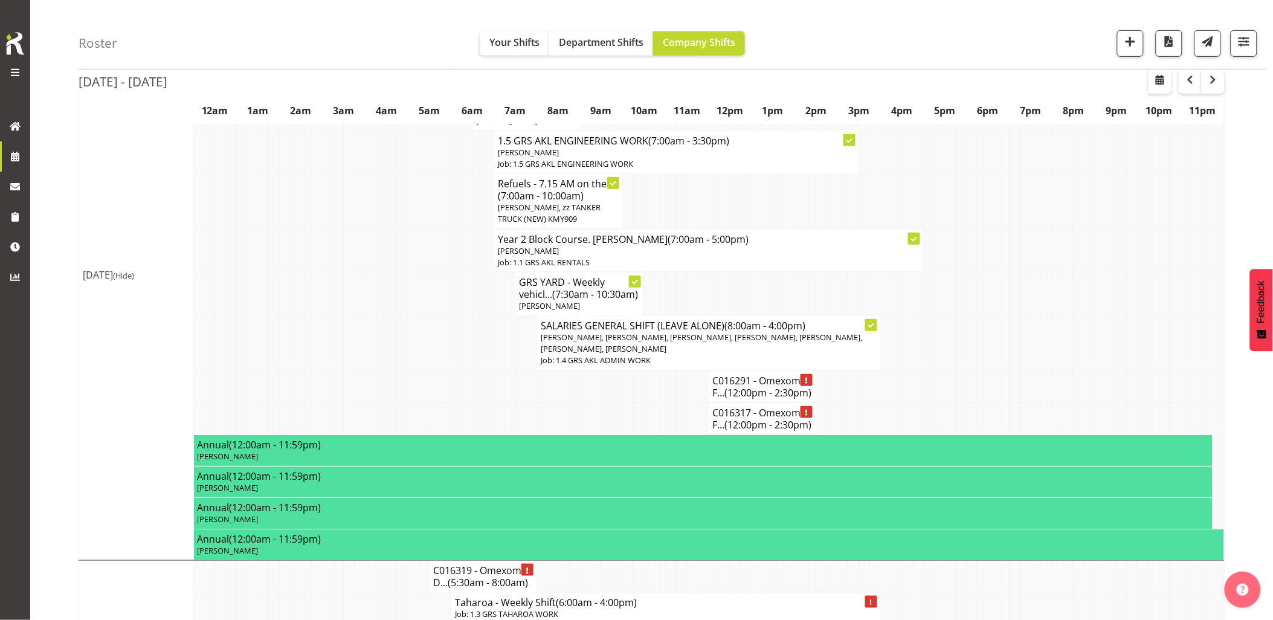
click at [443, 399] on td at bounding box center [446, 386] width 11 height 32
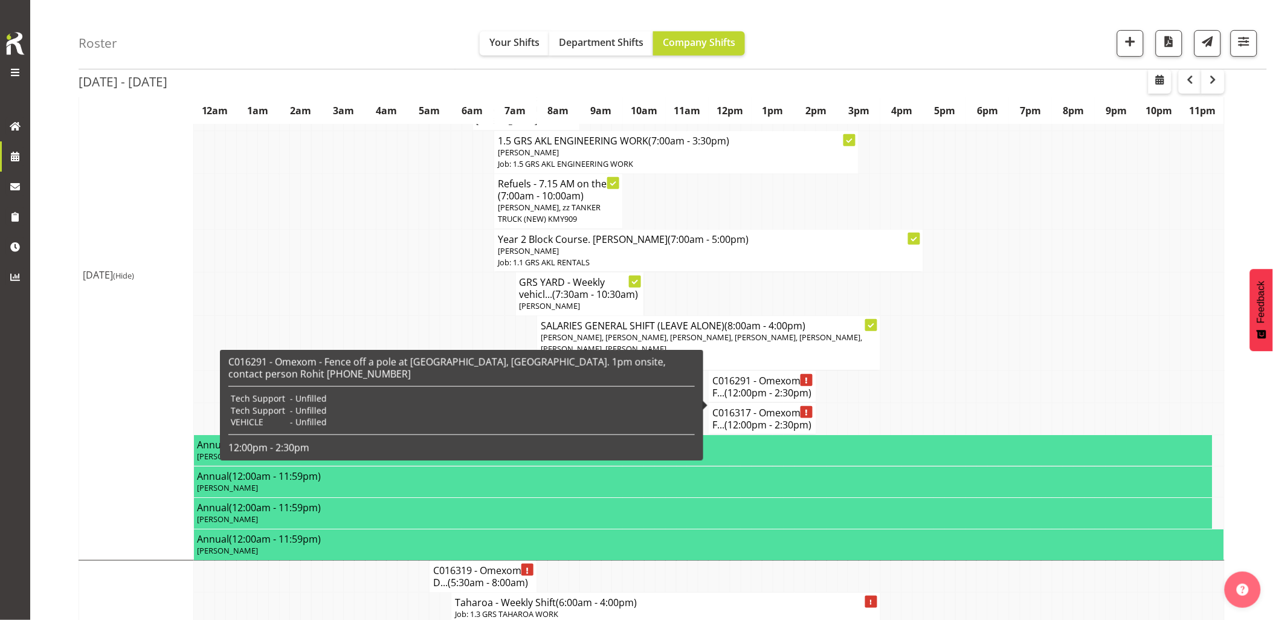
click at [744, 399] on span "(12:00pm - 2:30pm)" at bounding box center [768, 392] width 87 height 13
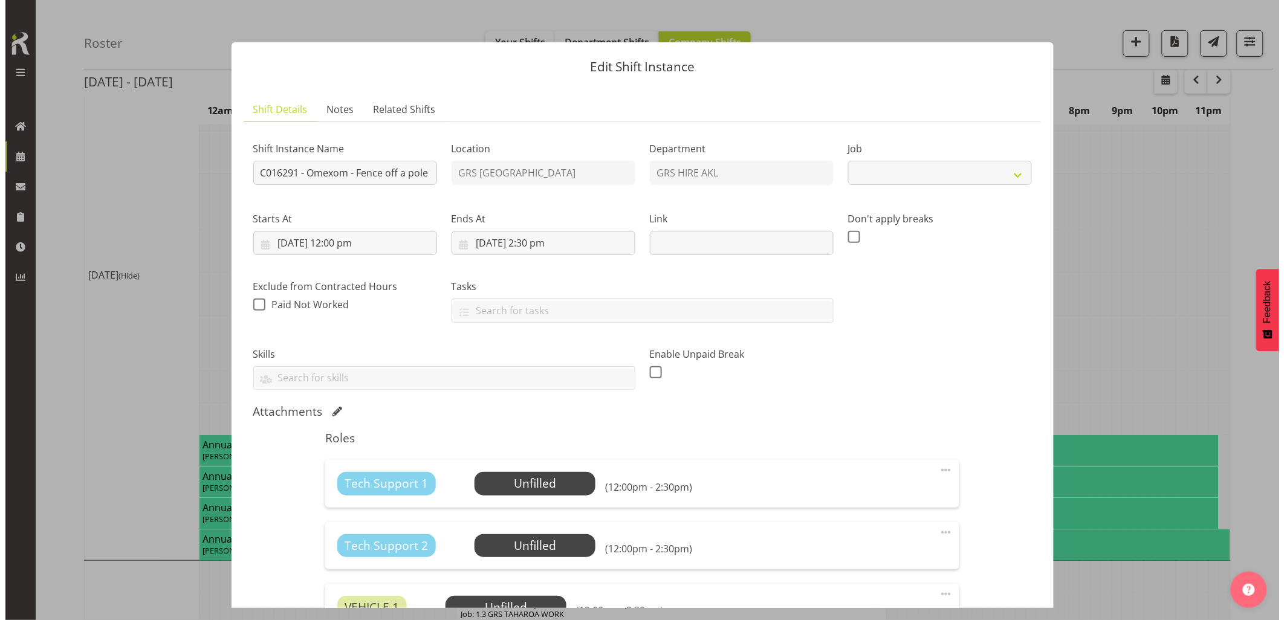
scroll to position [195, 0]
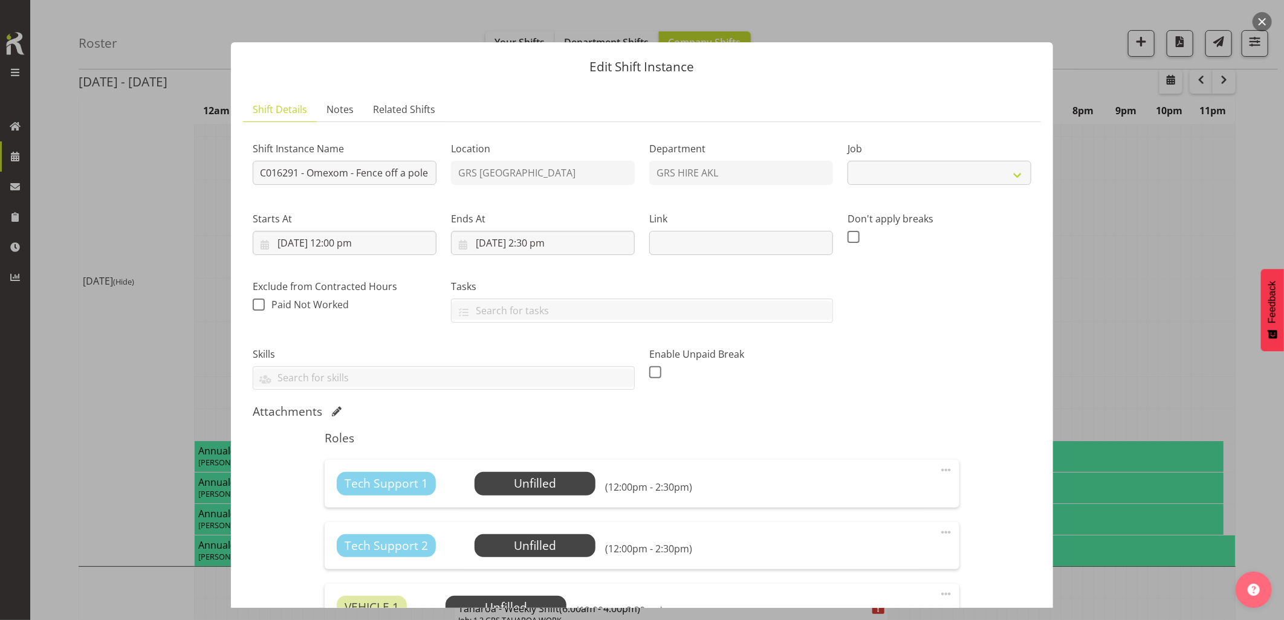
select select "7504"
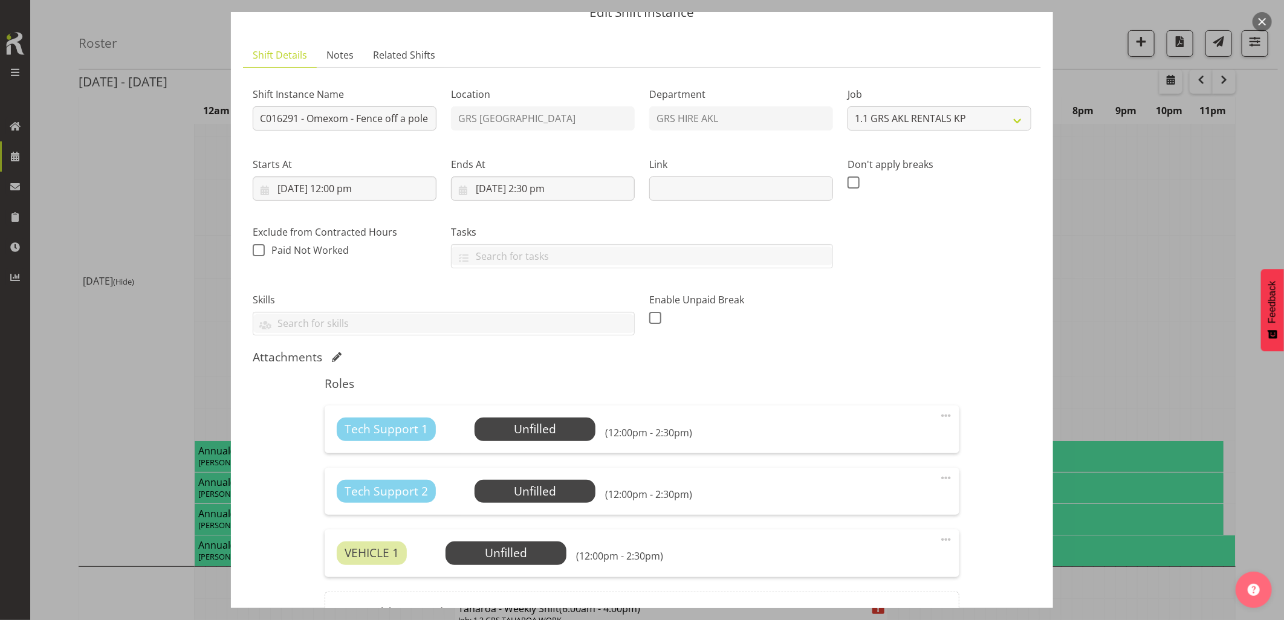
scroll to position [134, 0]
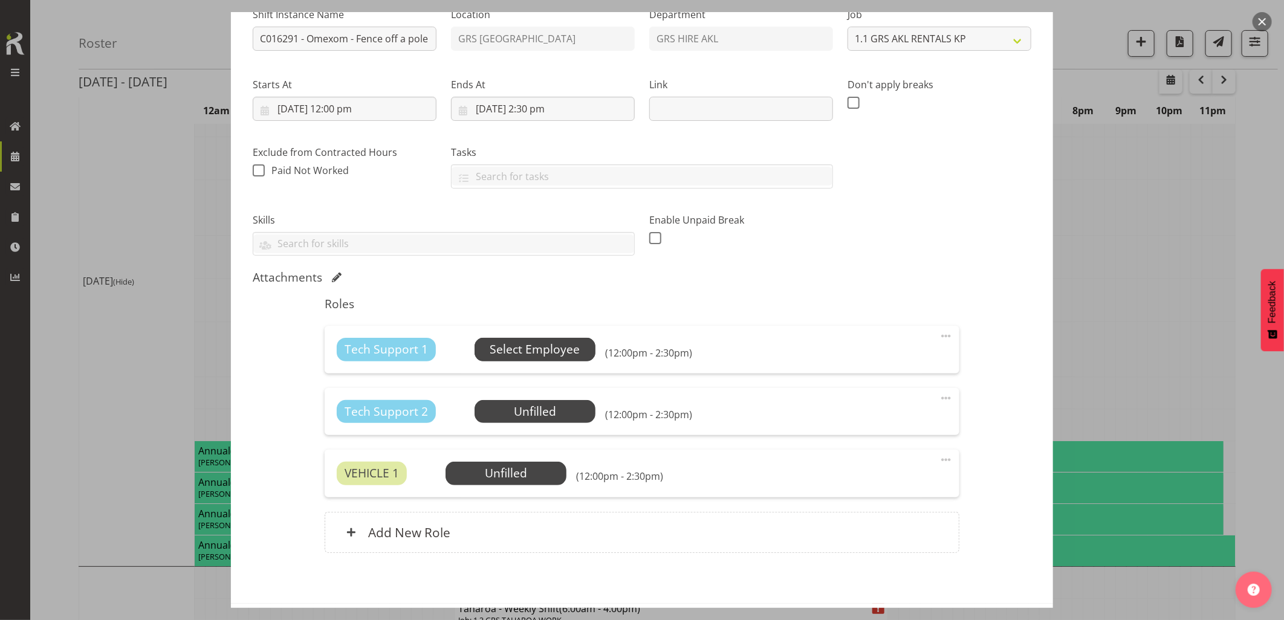
click at [554, 354] on span "Select Employee" at bounding box center [534, 350] width 90 height 18
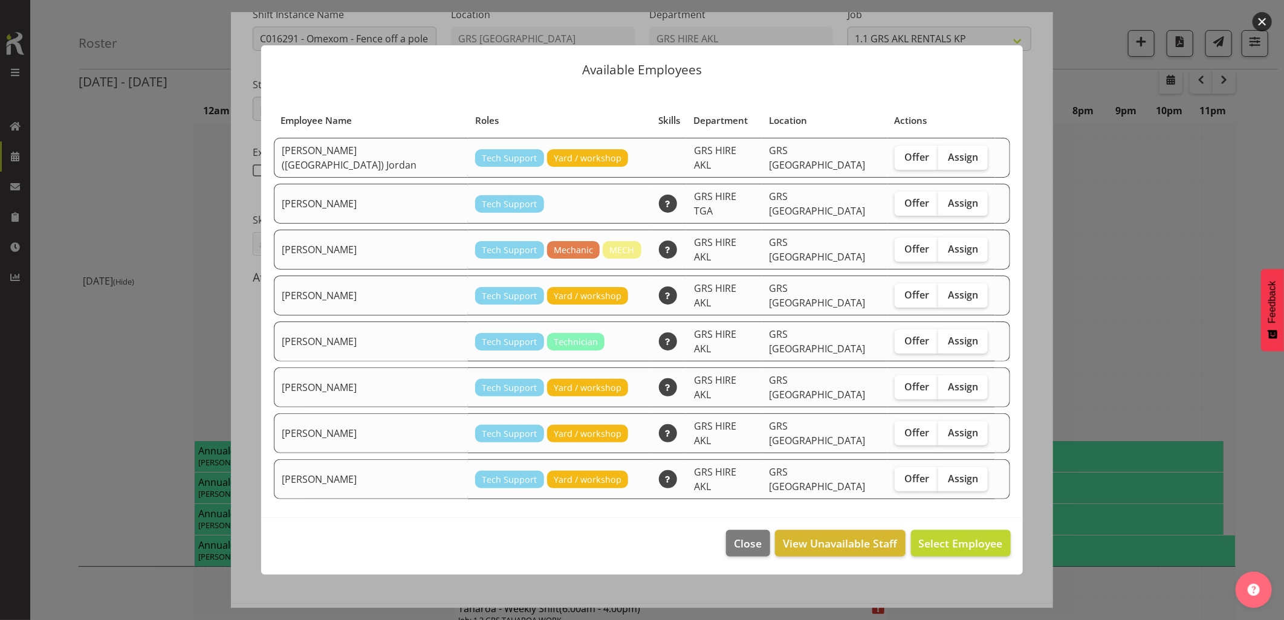
click at [1257, 22] on button "button" at bounding box center [1261, 21] width 19 height 19
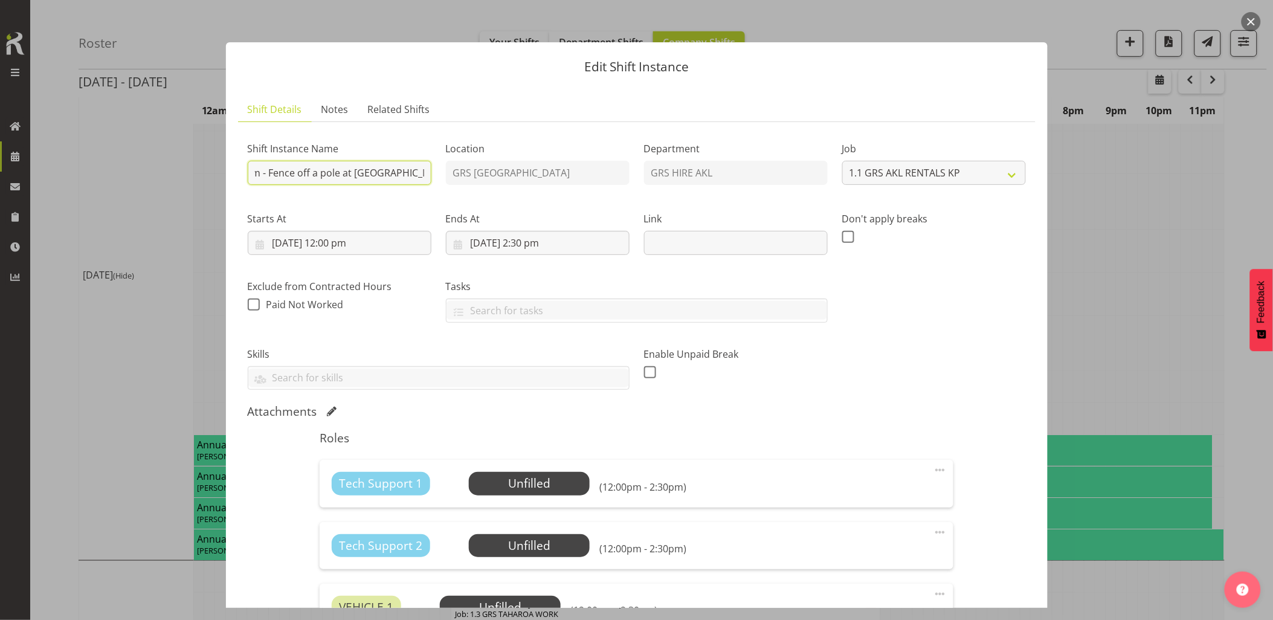
scroll to position [0, 116]
drag, startPoint x: 373, startPoint y: 177, endPoint x: 407, endPoint y: 173, distance: 34.6
click at [407, 173] on input "C016291 - Omexom - Fence off a pole at East Coast Rd, Redvale. 1pm onsite, cont…" at bounding box center [340, 173] width 184 height 24
click at [1247, 19] on button "button" at bounding box center [1251, 21] width 19 height 19
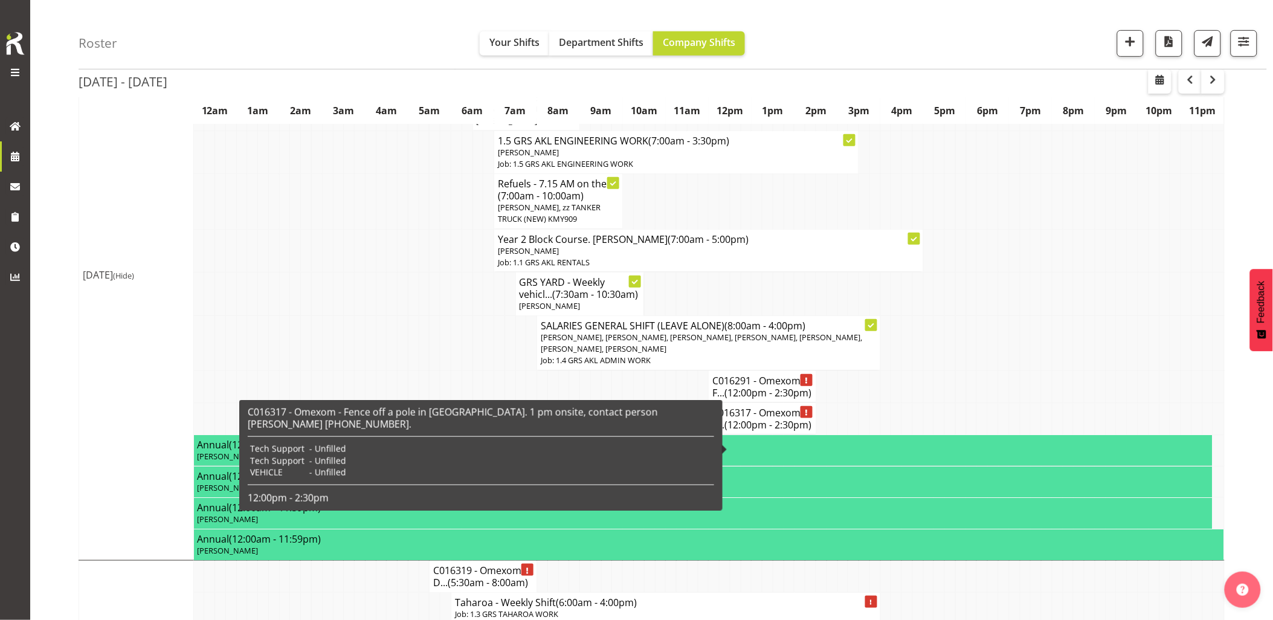
click at [769, 431] on span "(12:00pm - 2:30pm)" at bounding box center [768, 424] width 87 height 13
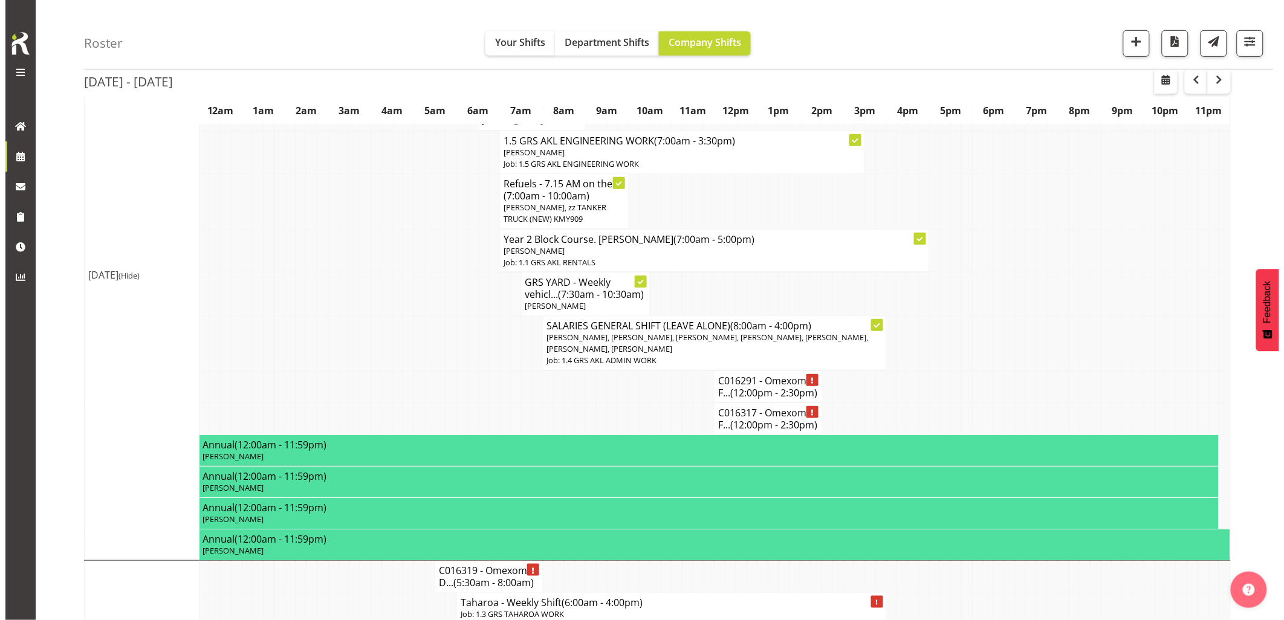
scroll to position [195, 0]
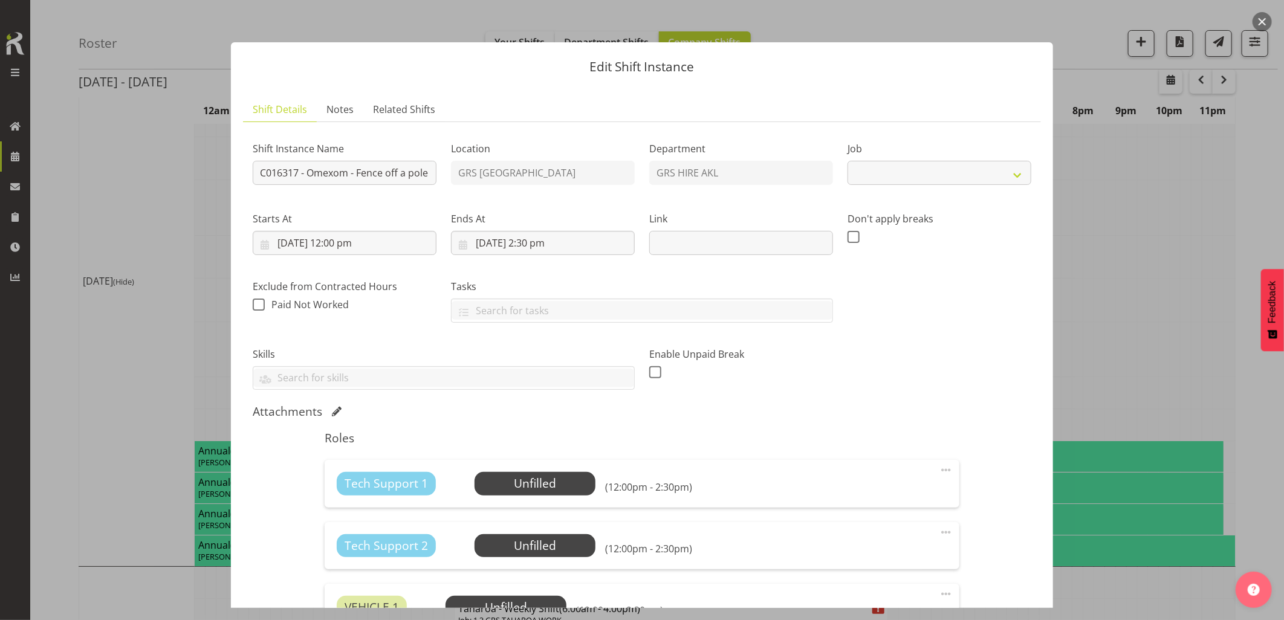
select select "7504"
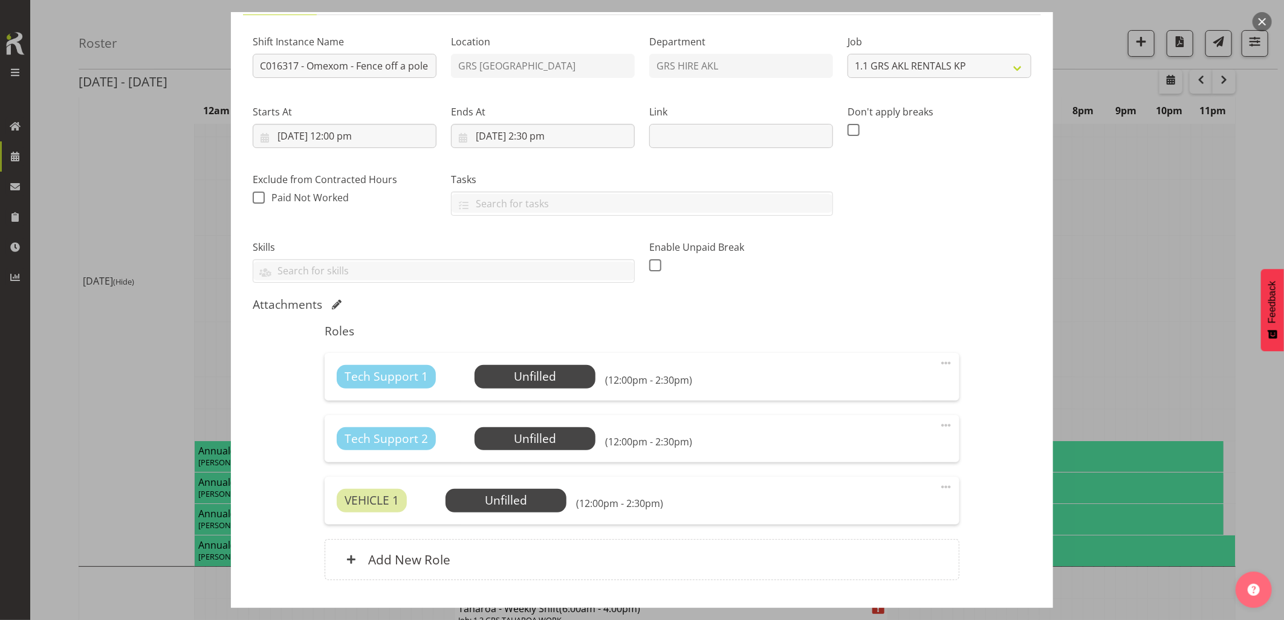
scroll to position [186, 0]
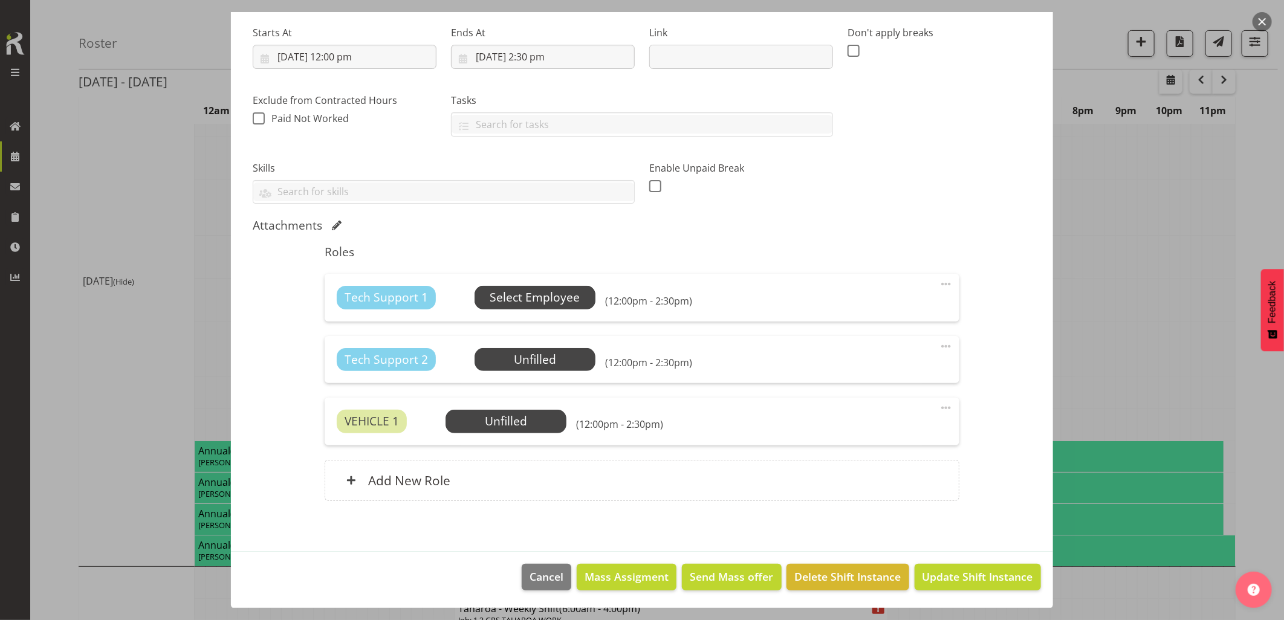
click at [525, 299] on span "Select Employee" at bounding box center [534, 298] width 90 height 18
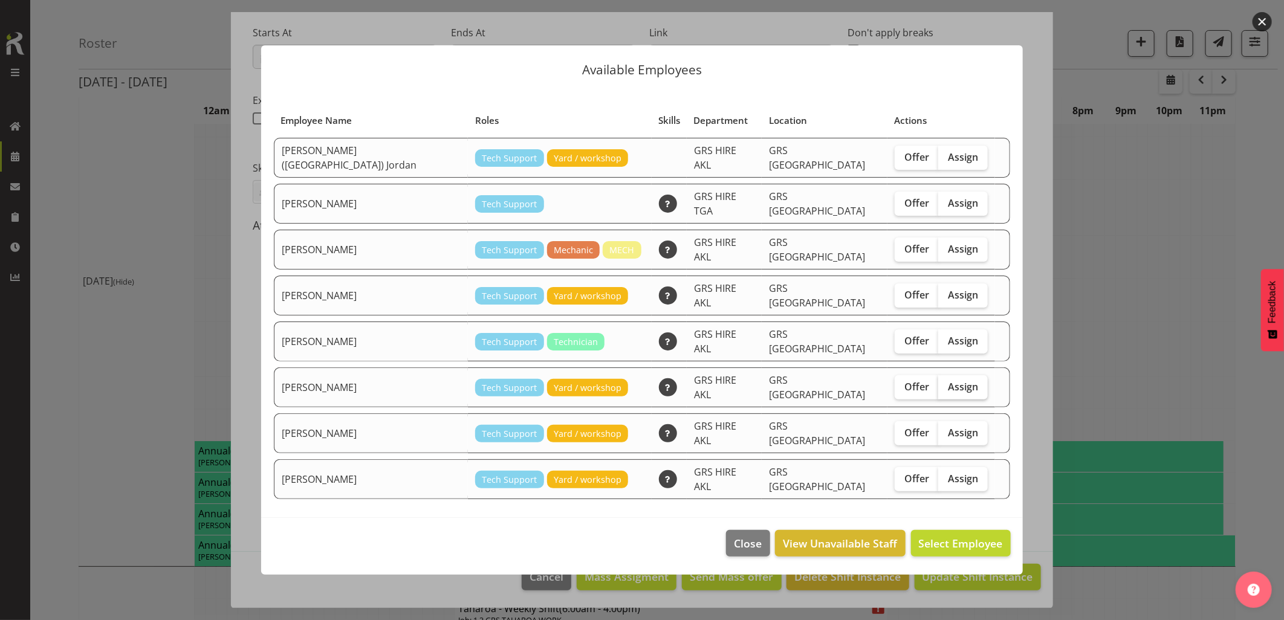
click at [948, 381] on span "Assign" at bounding box center [963, 387] width 30 height 12
click at [938, 383] on input "Assign" at bounding box center [942, 387] width 8 height 8
checkbox input "true"
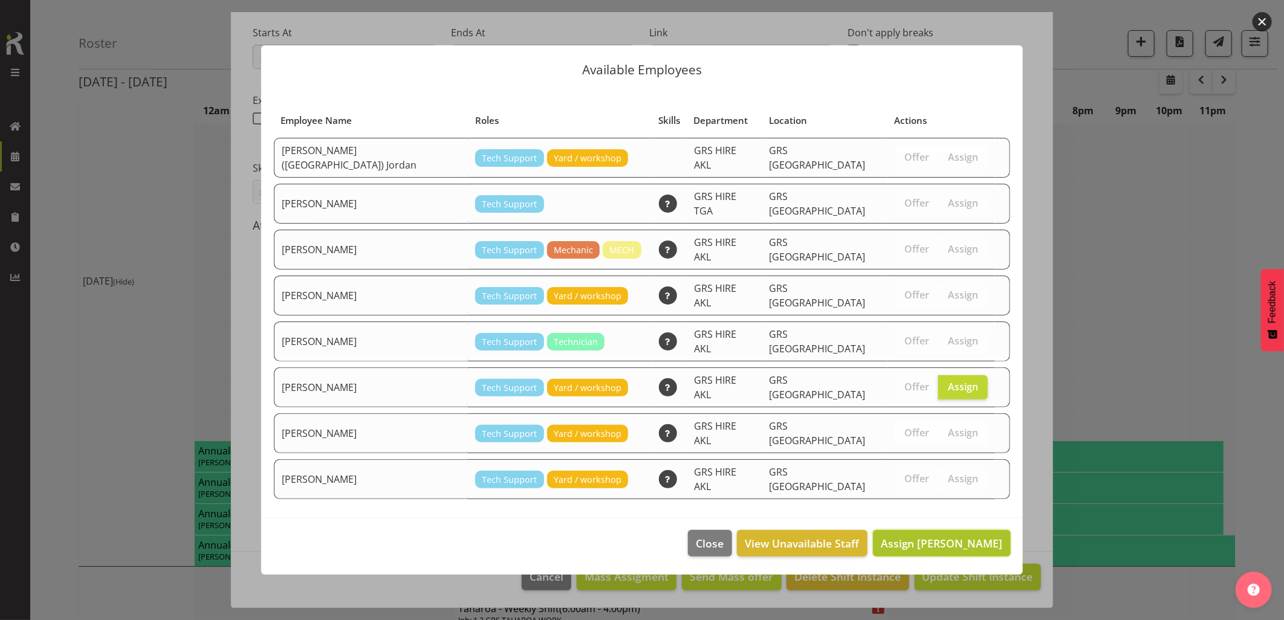
click at [971, 536] on span "Assign Michael Marshall" at bounding box center [941, 543] width 122 height 15
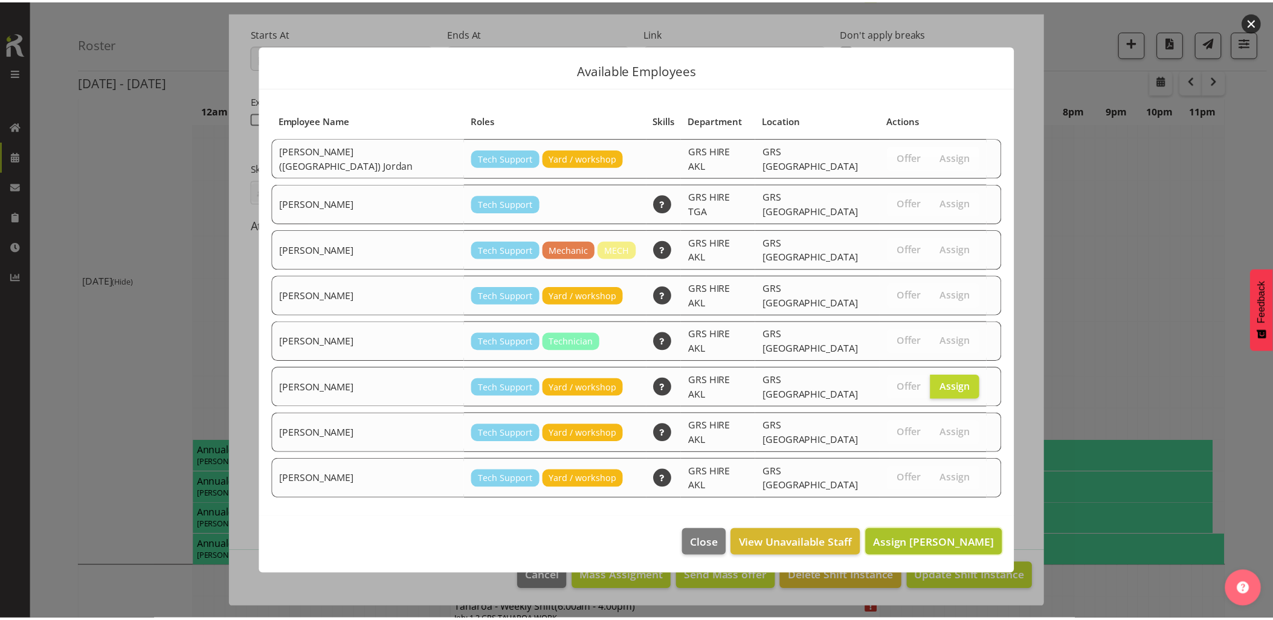
scroll to position [201, 0]
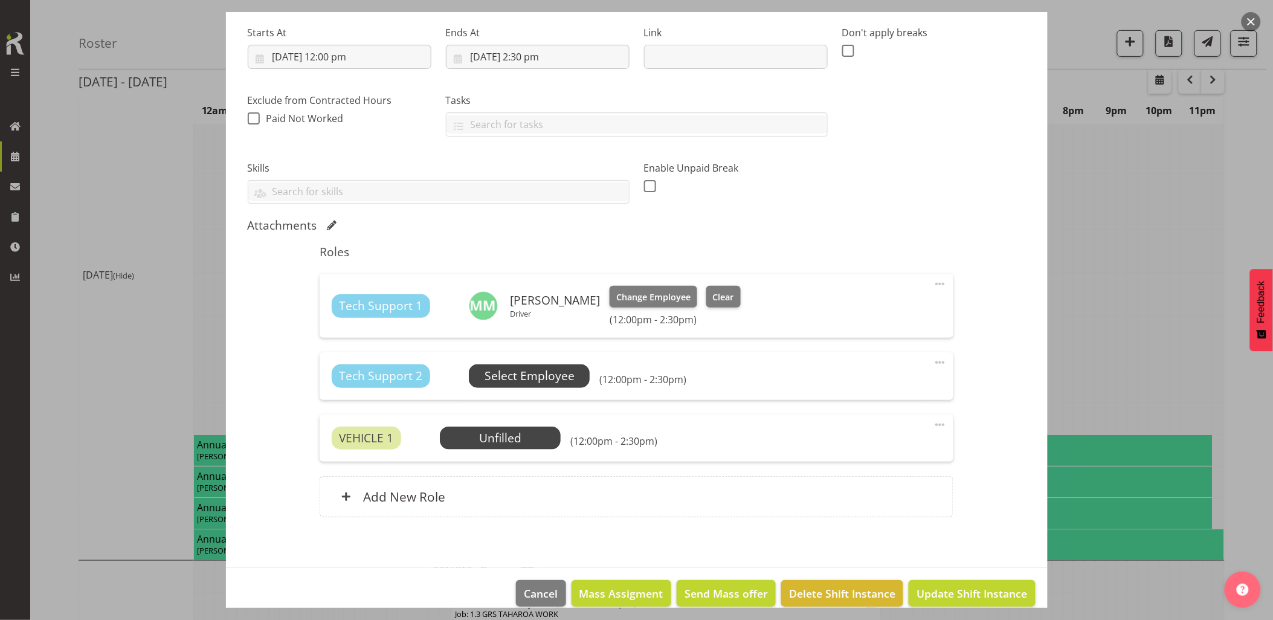
click at [511, 375] on span "Select Employee" at bounding box center [530, 376] width 90 height 18
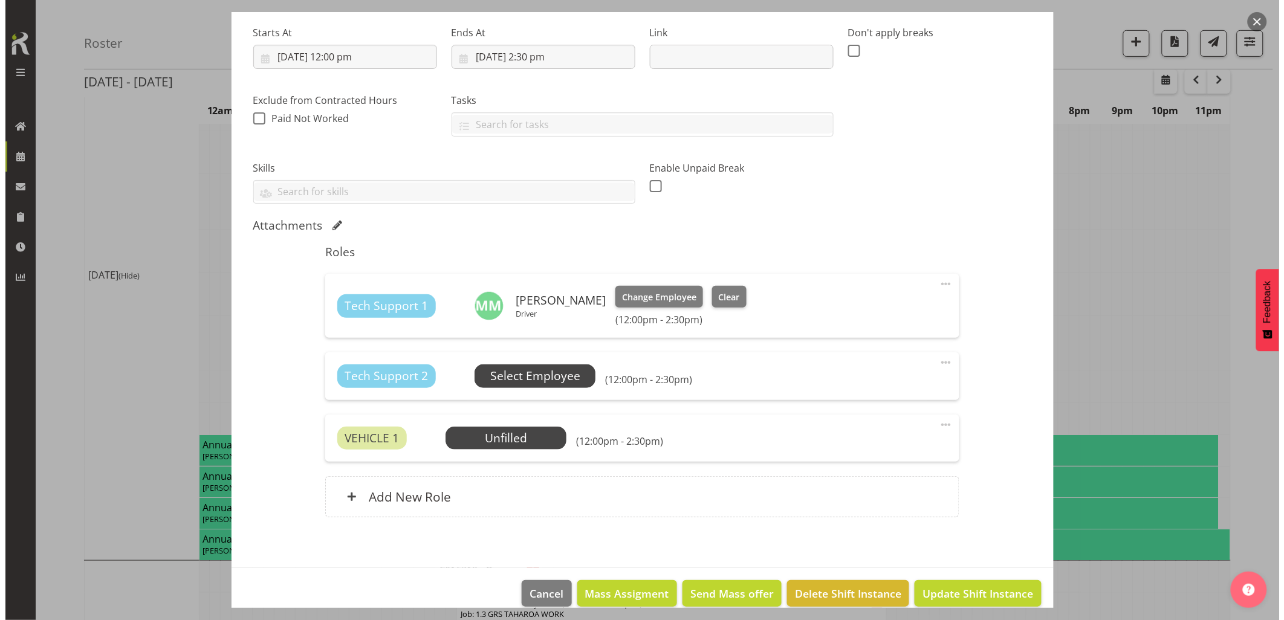
scroll to position [195, 0]
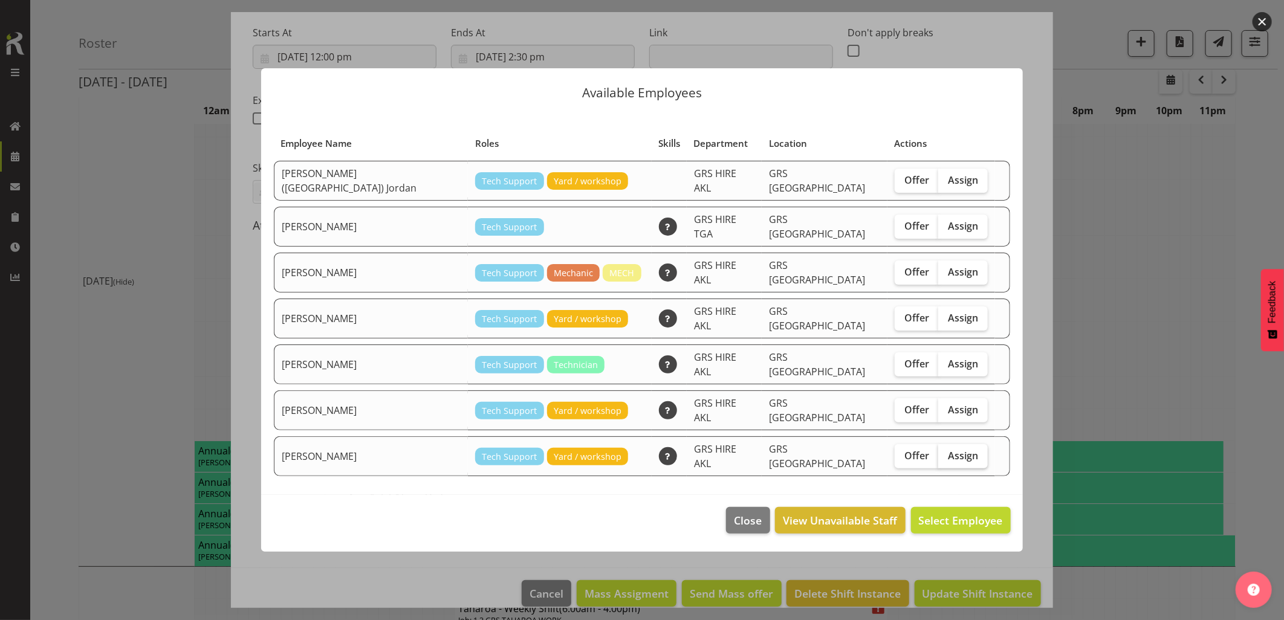
click at [938, 444] on label "Assign" at bounding box center [963, 456] width 50 height 24
click at [938, 451] on input "Assign" at bounding box center [942, 455] width 8 height 8
checkbox input "true"
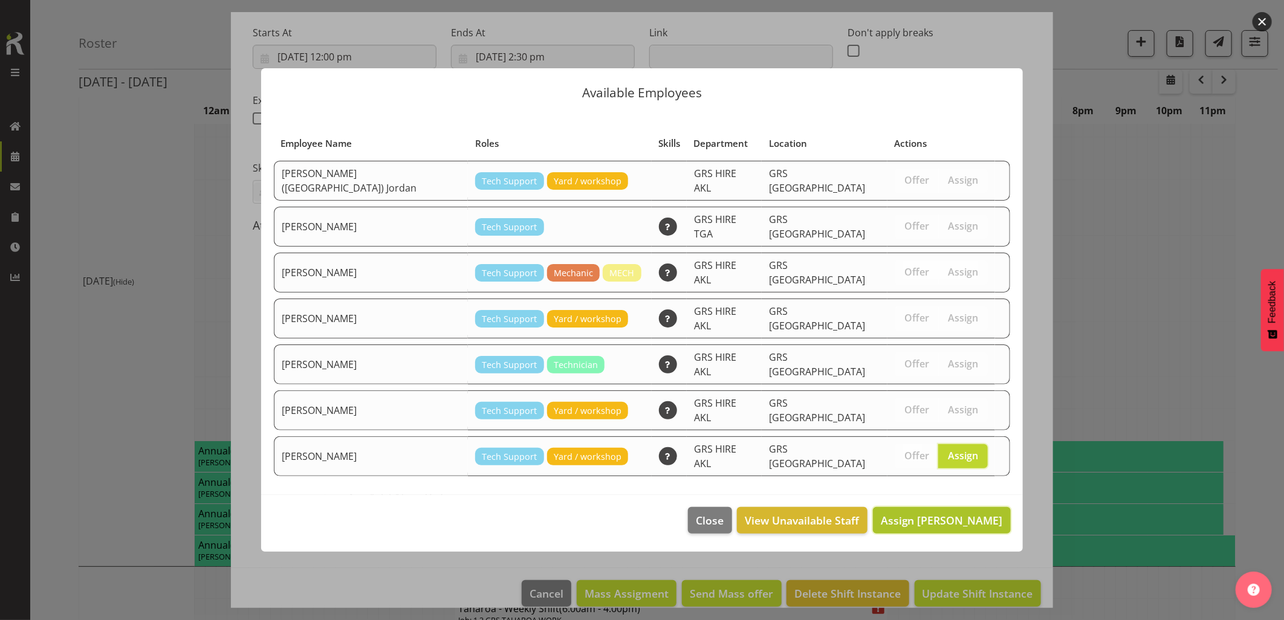
click at [965, 507] on button "Assign Sam Carter" at bounding box center [942, 520] width 138 height 27
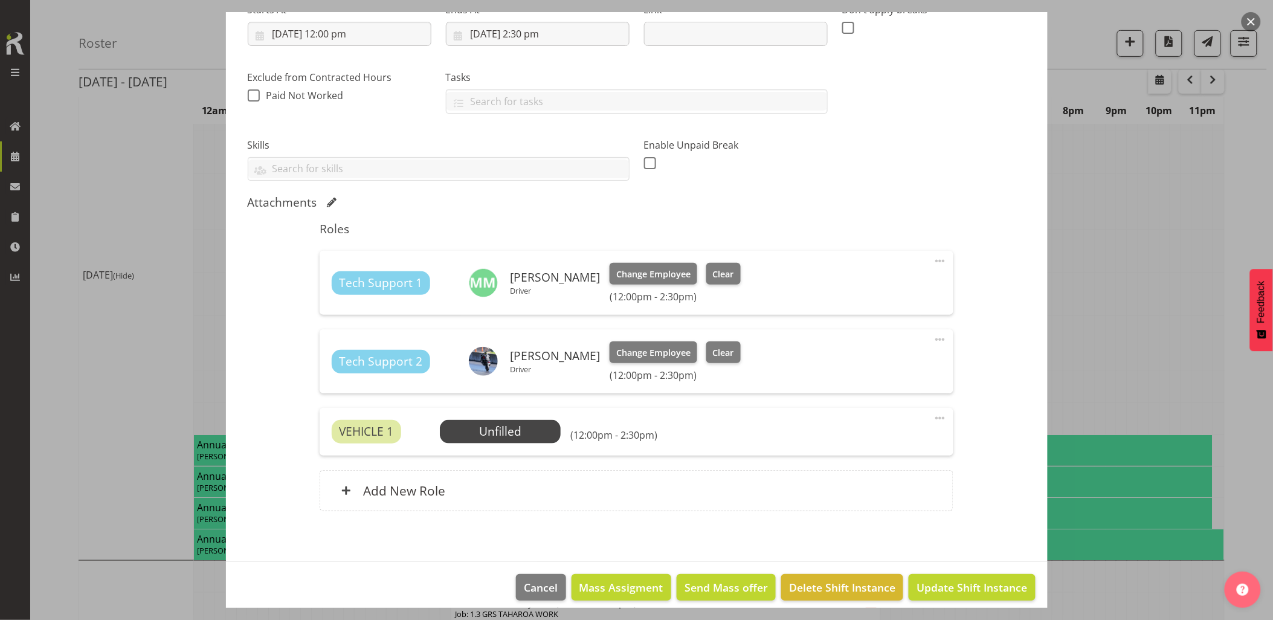
scroll to position [219, 0]
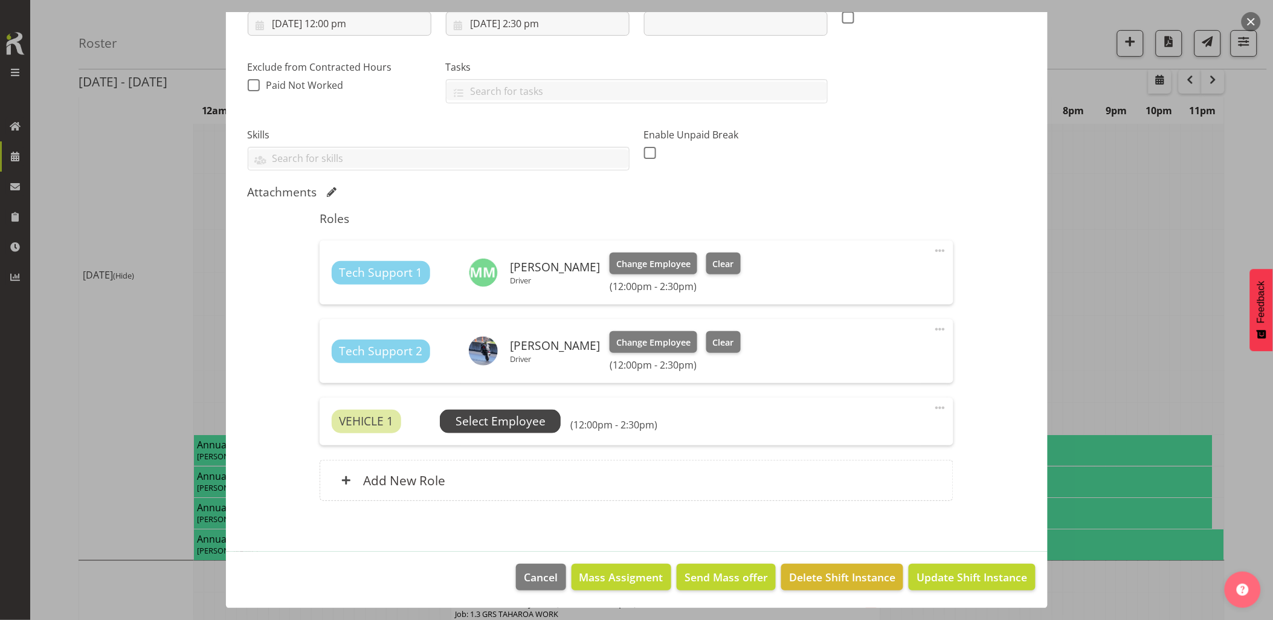
click at [534, 427] on span "Select Employee" at bounding box center [501, 422] width 90 height 18
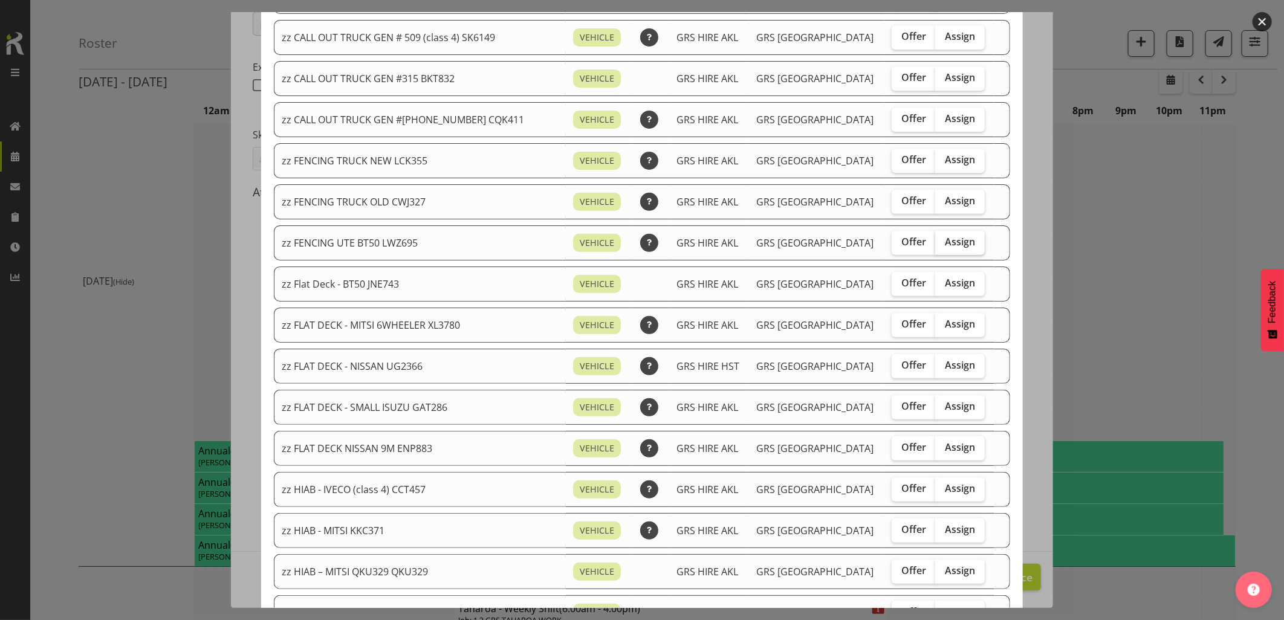
scroll to position [201, 0]
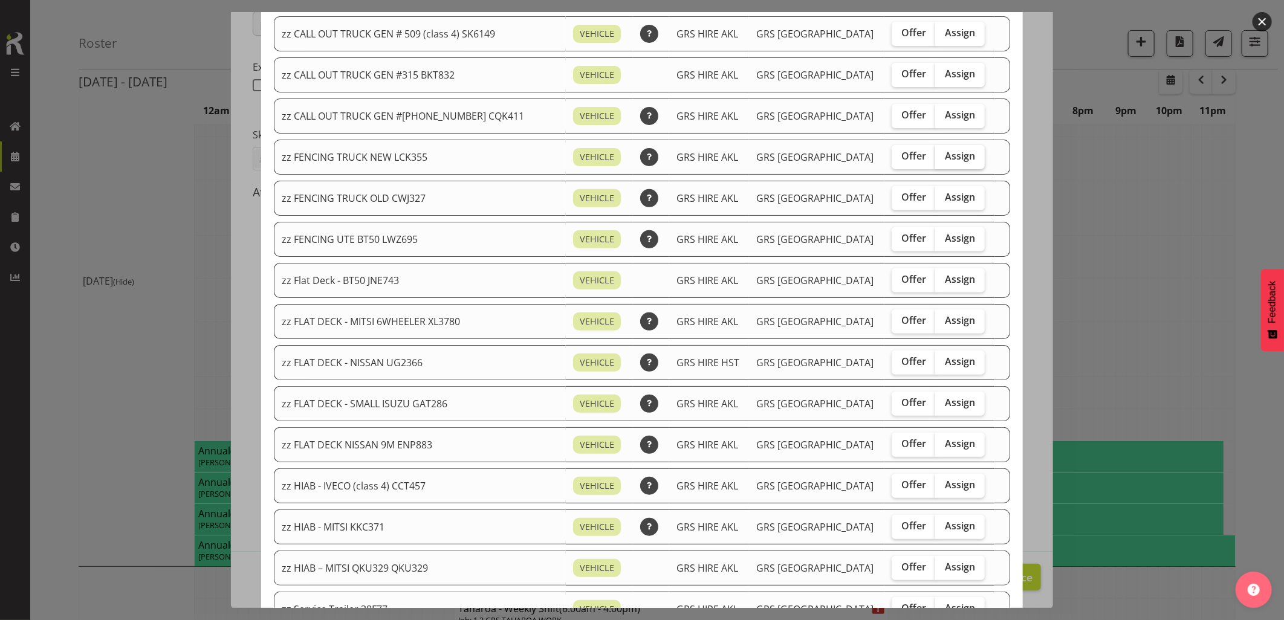
click at [951, 161] on span "Assign" at bounding box center [960, 156] width 30 height 12
click at [943, 160] on input "Assign" at bounding box center [939, 156] width 8 height 8
checkbox input "true"
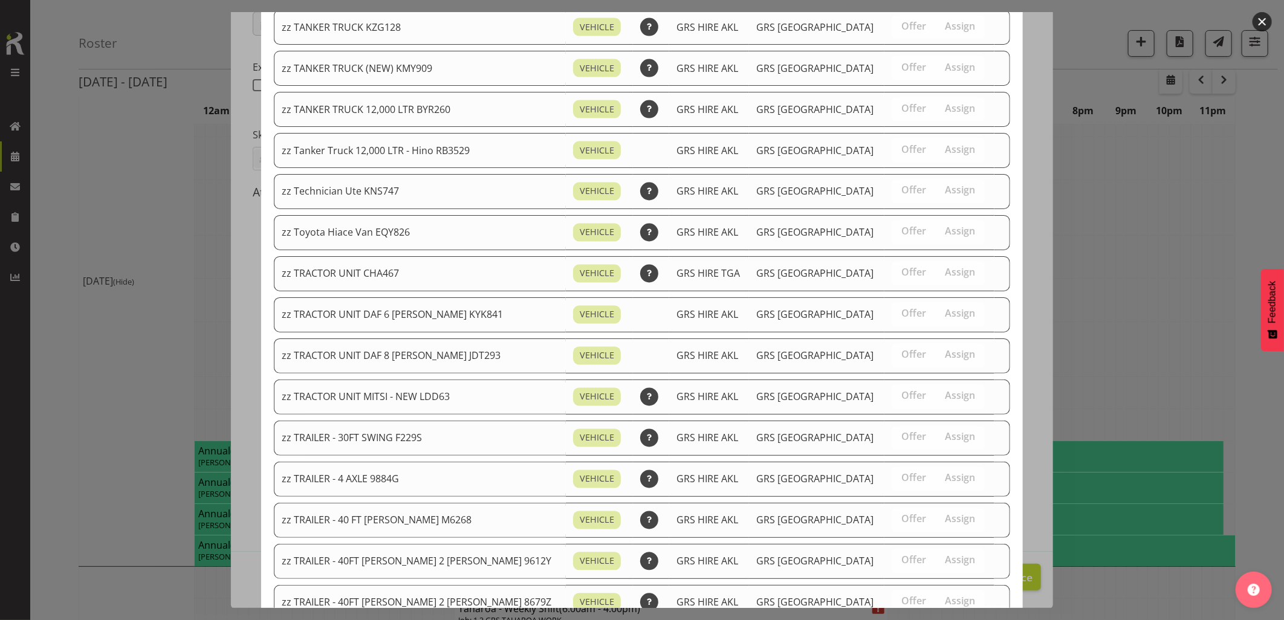
scroll to position [1451, 0]
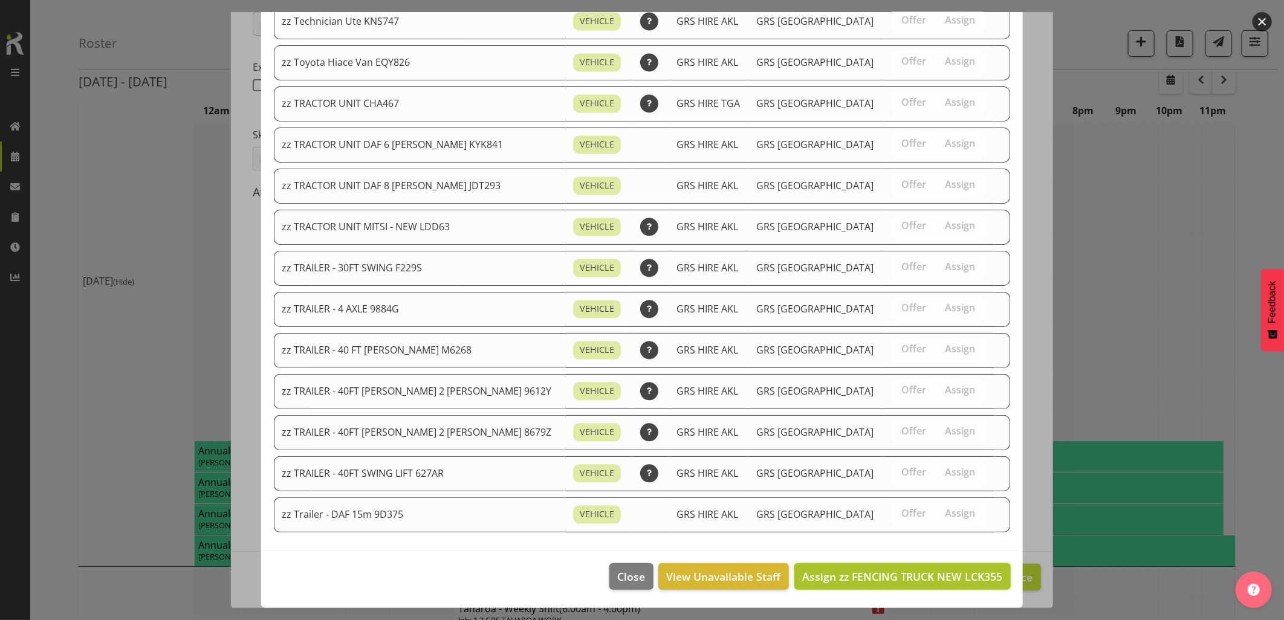
click at [929, 582] on span "Assign zz FENCING TRUCK NEW LCK355" at bounding box center [902, 576] width 201 height 15
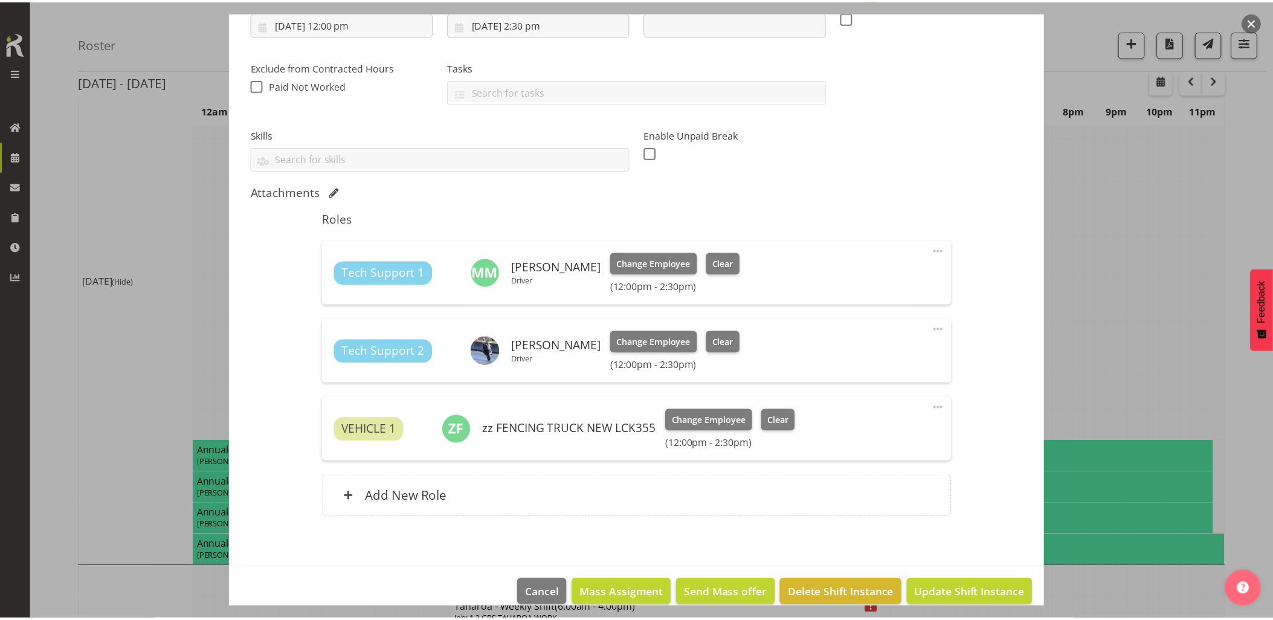
scroll to position [201, 0]
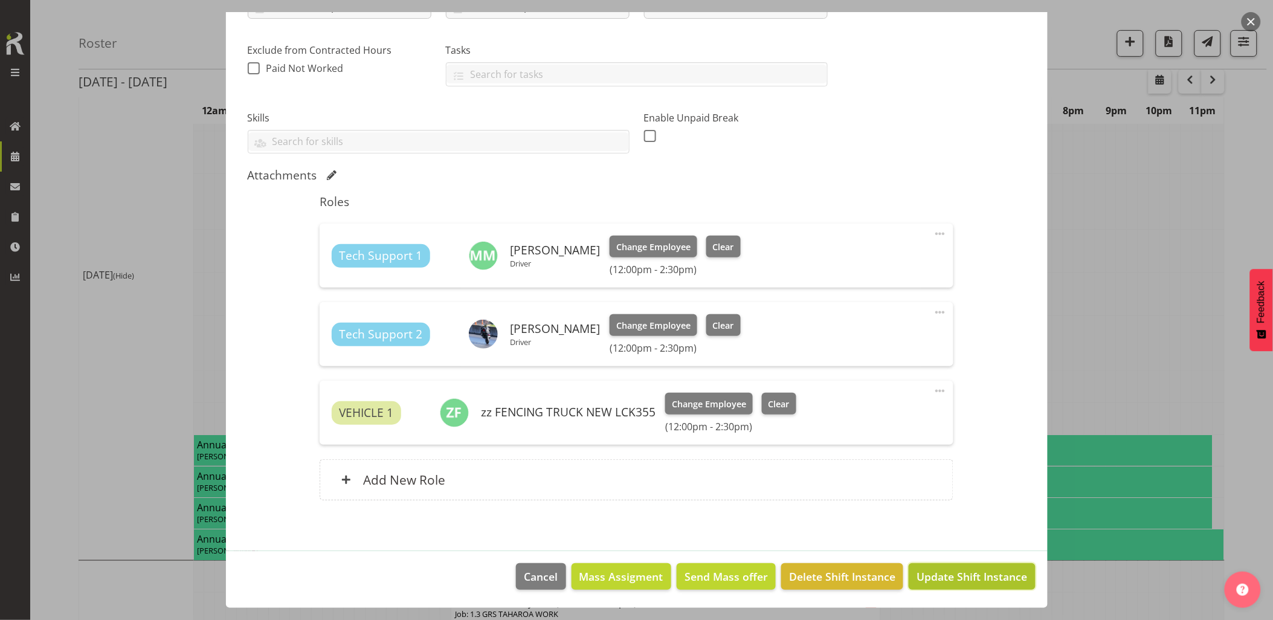
click at [956, 575] on span "Update Shift Instance" at bounding box center [972, 577] width 111 height 16
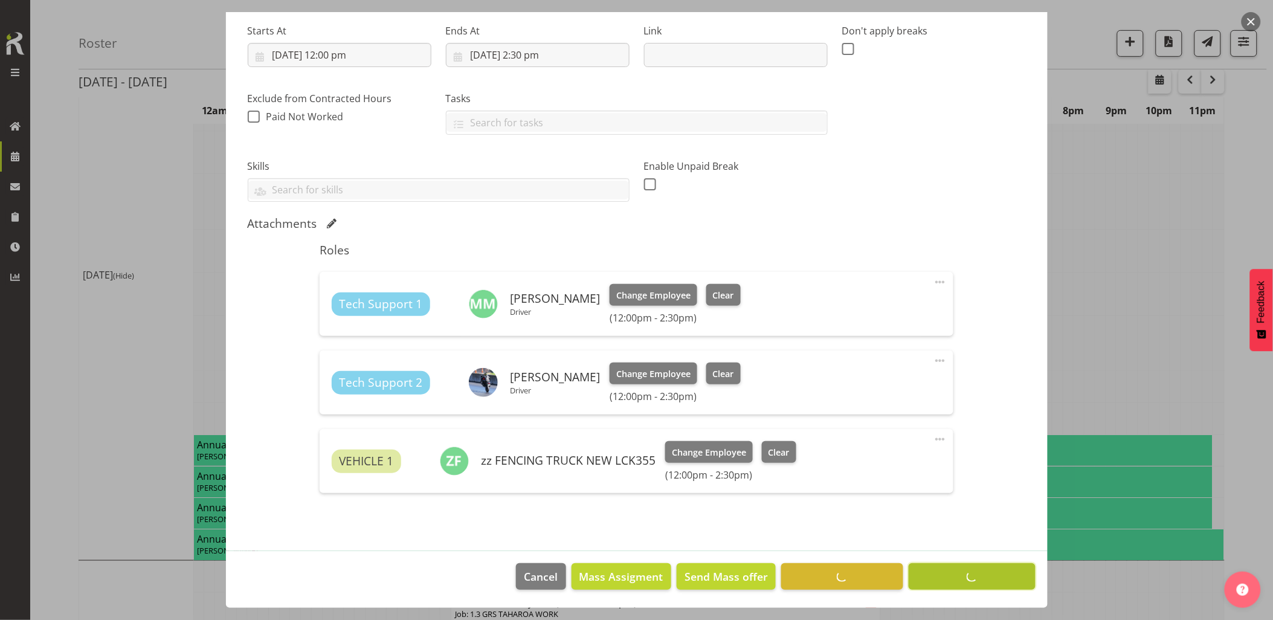
scroll to position [0, 0]
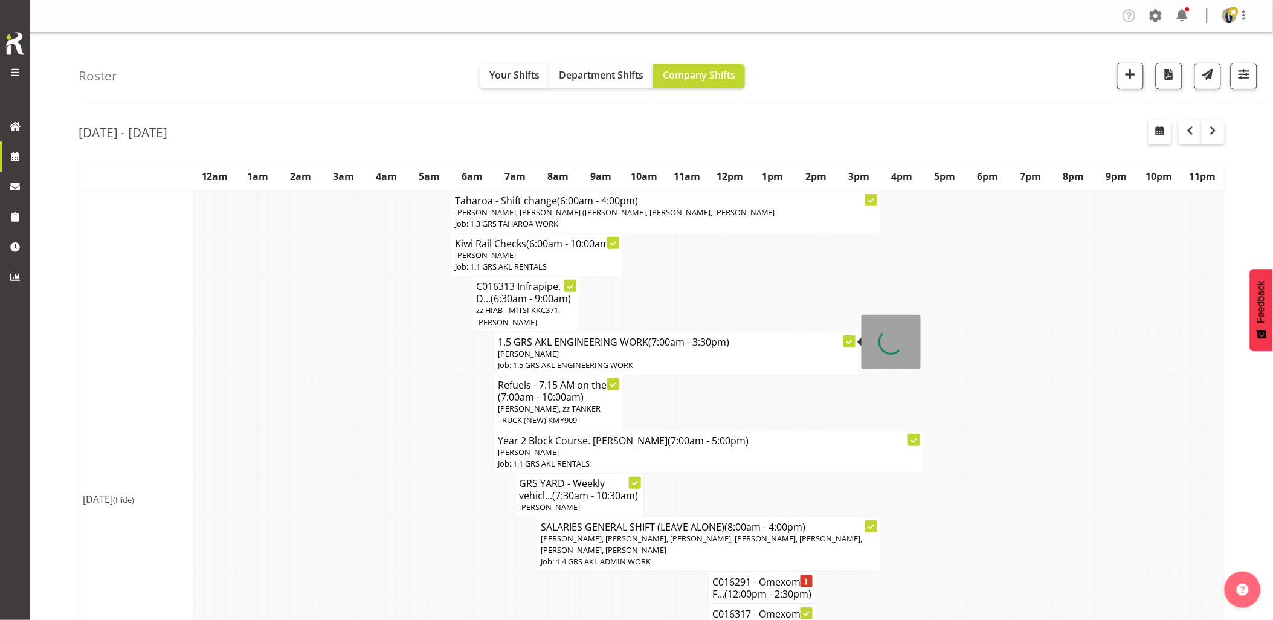
click at [375, 364] on td at bounding box center [370, 353] width 11 height 43
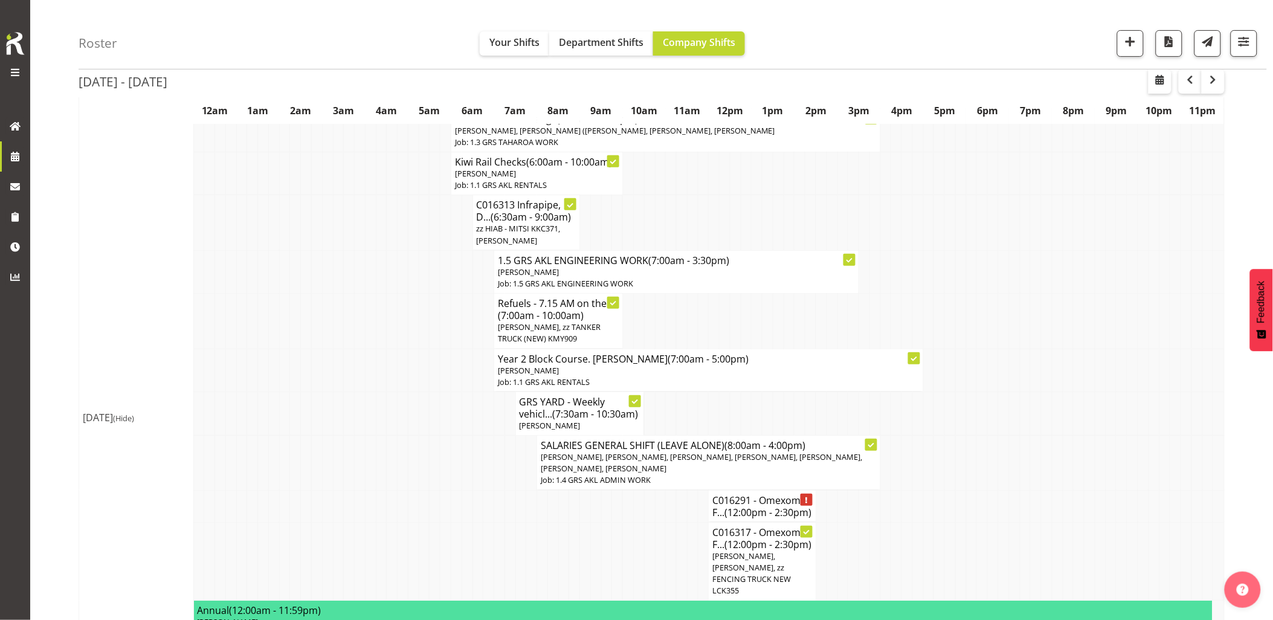
scroll to position [201, 0]
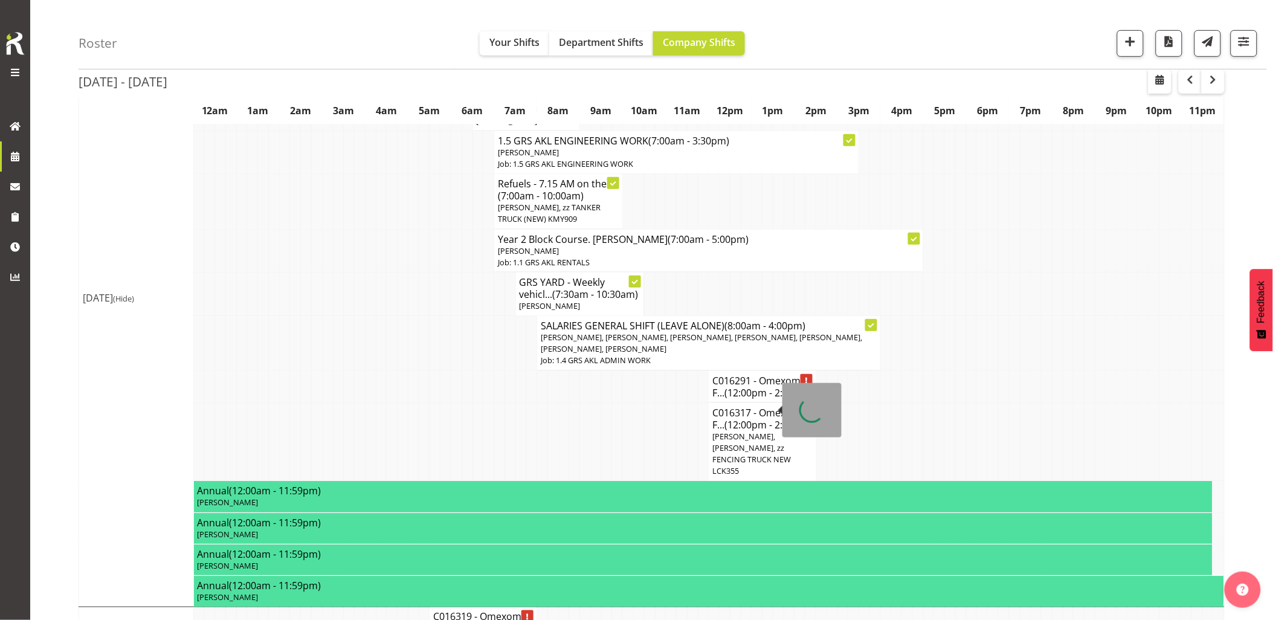
click at [734, 399] on span "(12:00pm - 2:30pm)" at bounding box center [768, 392] width 87 height 13
click at [732, 399] on span "(12:00pm - 2:30pm)" at bounding box center [768, 392] width 87 height 13
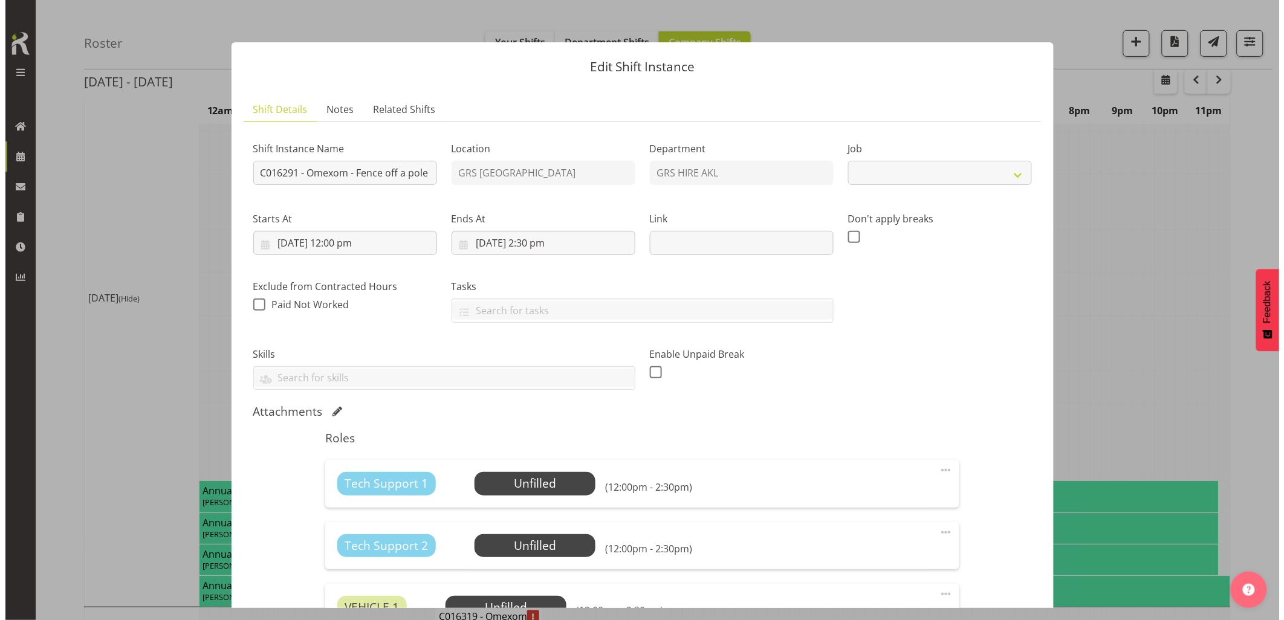
scroll to position [195, 0]
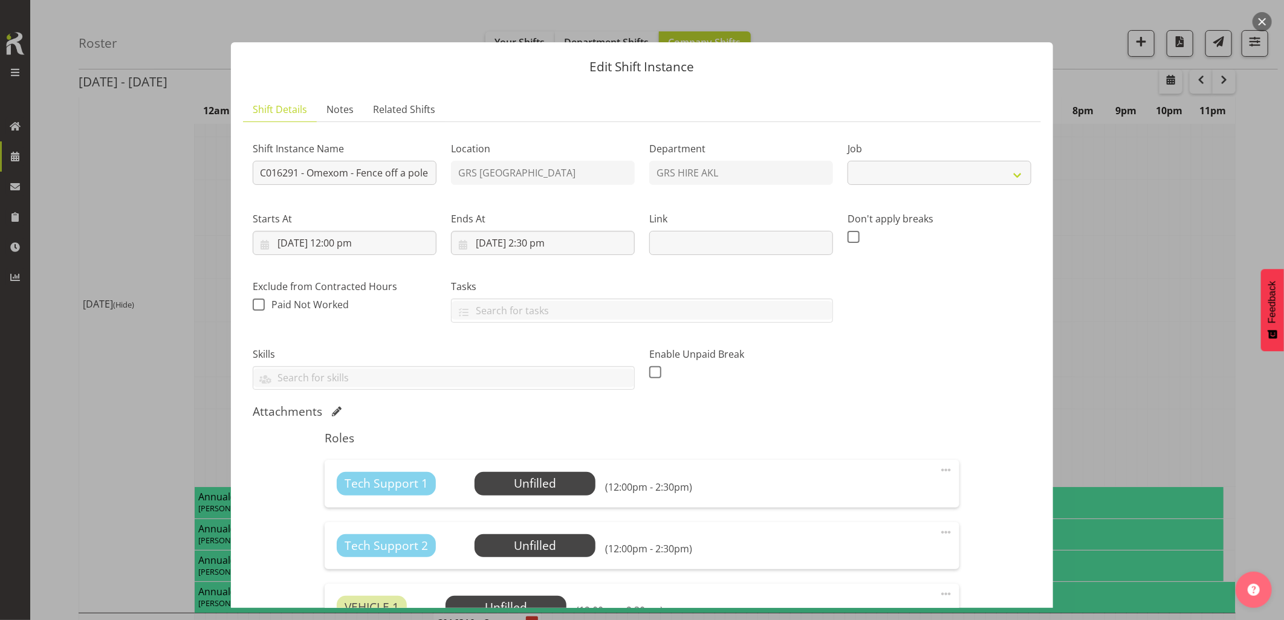
select select "7504"
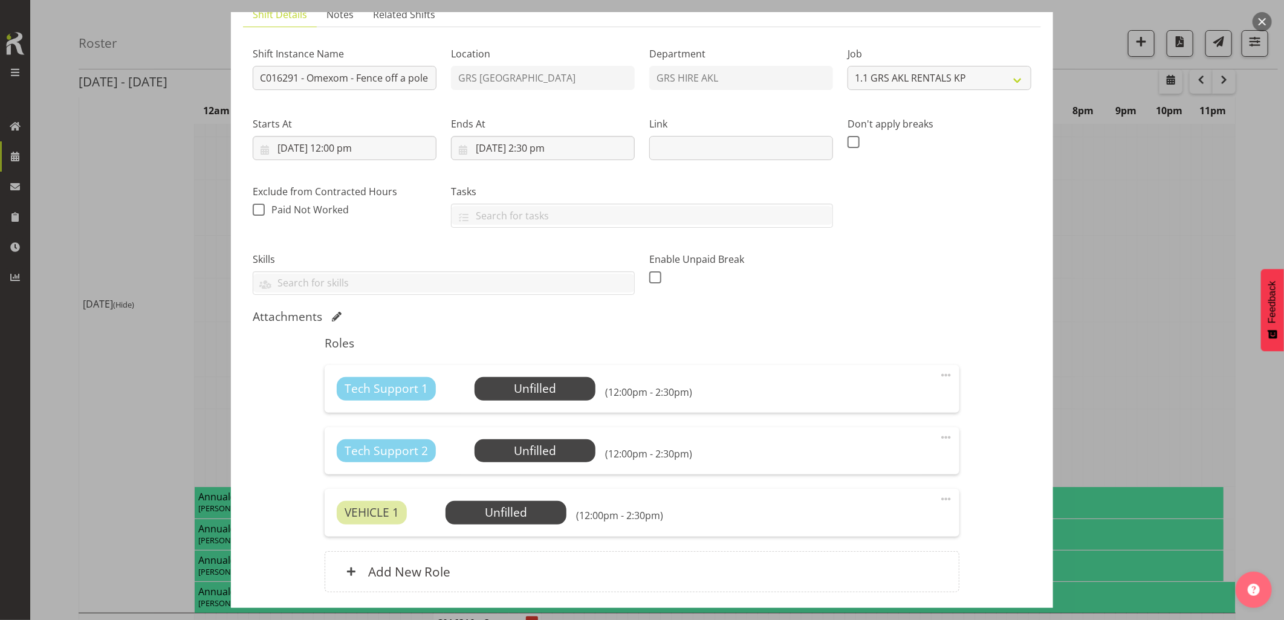
scroll to position [186, 0]
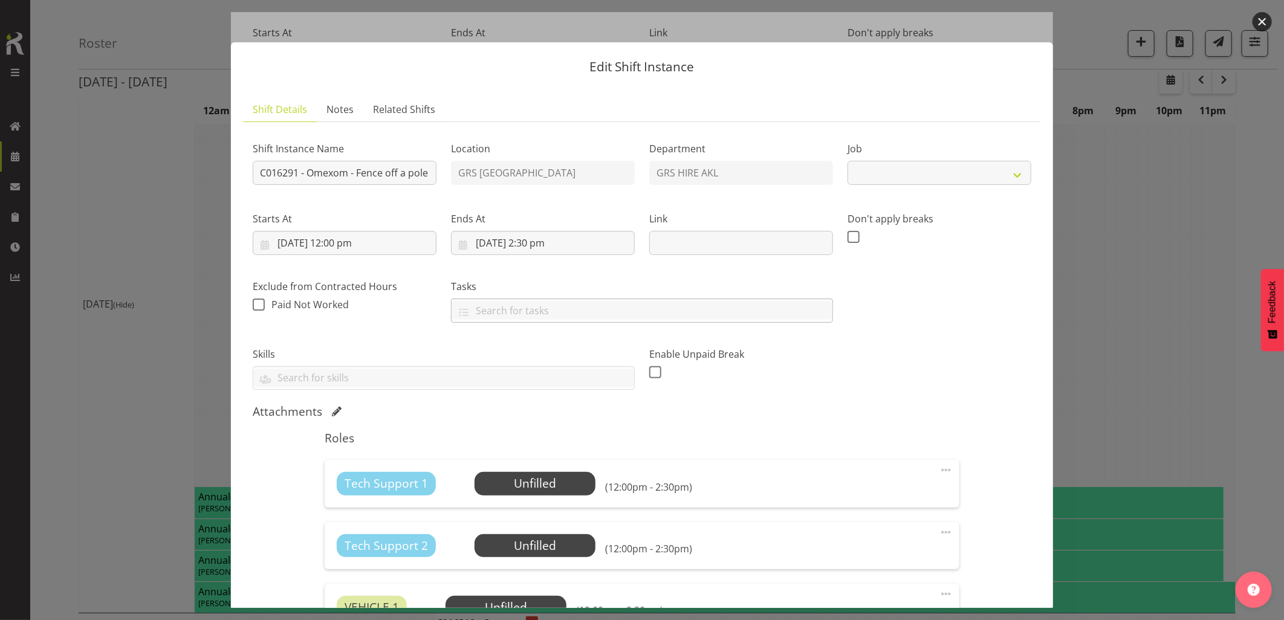
select select "7504"
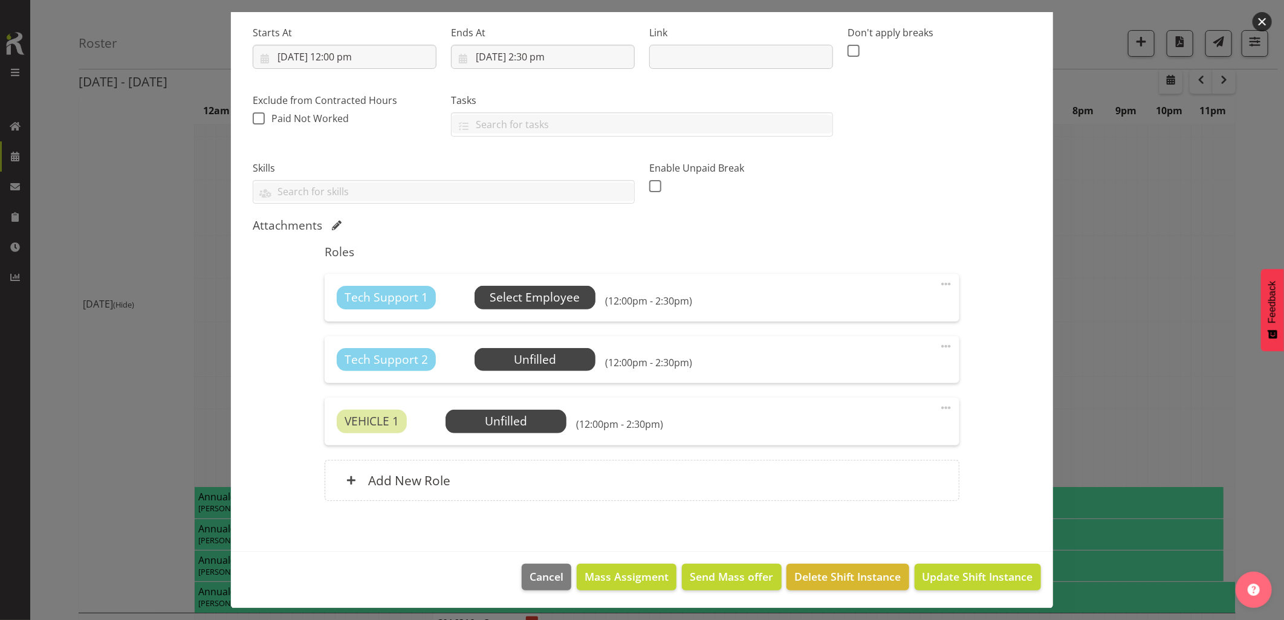
click at [559, 297] on span "Select Employee" at bounding box center [534, 298] width 90 height 18
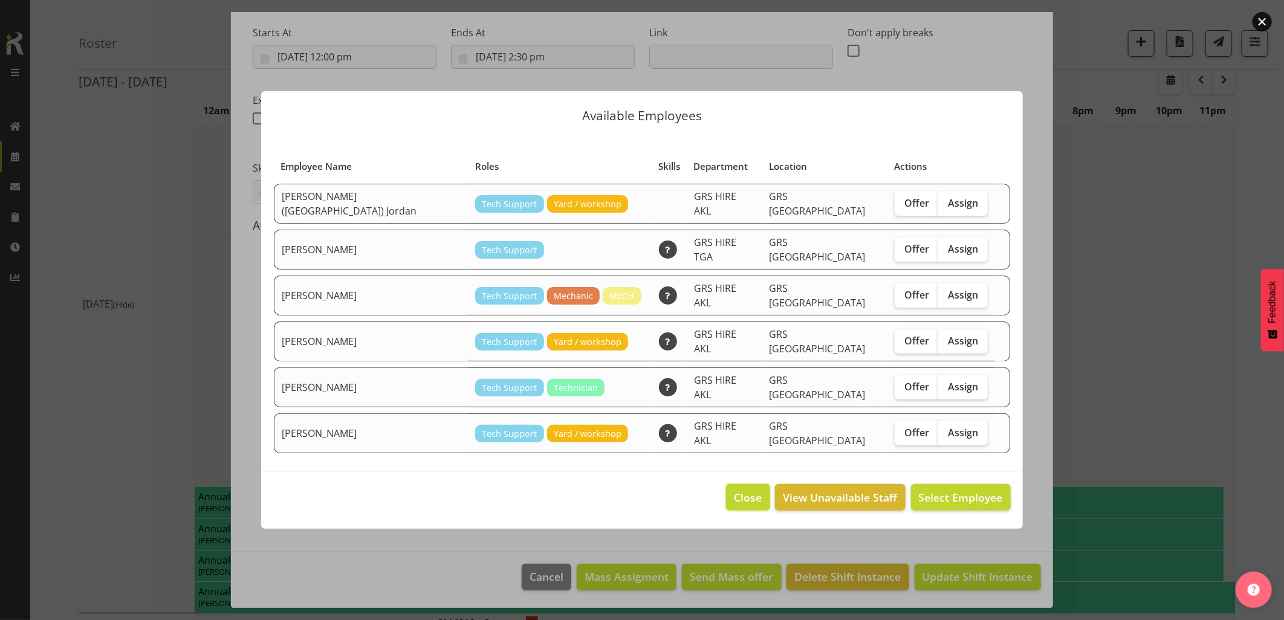
click at [741, 489] on span "Close" at bounding box center [748, 497] width 28 height 16
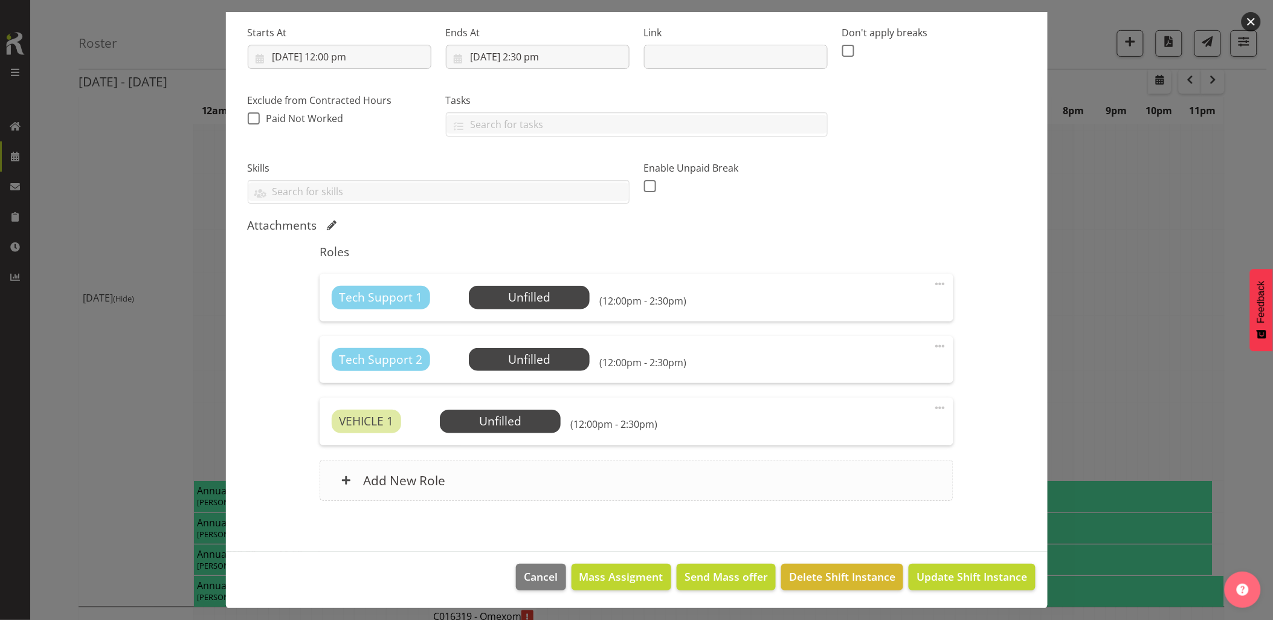
click at [649, 492] on div "Add New Role" at bounding box center [637, 480] width 634 height 41
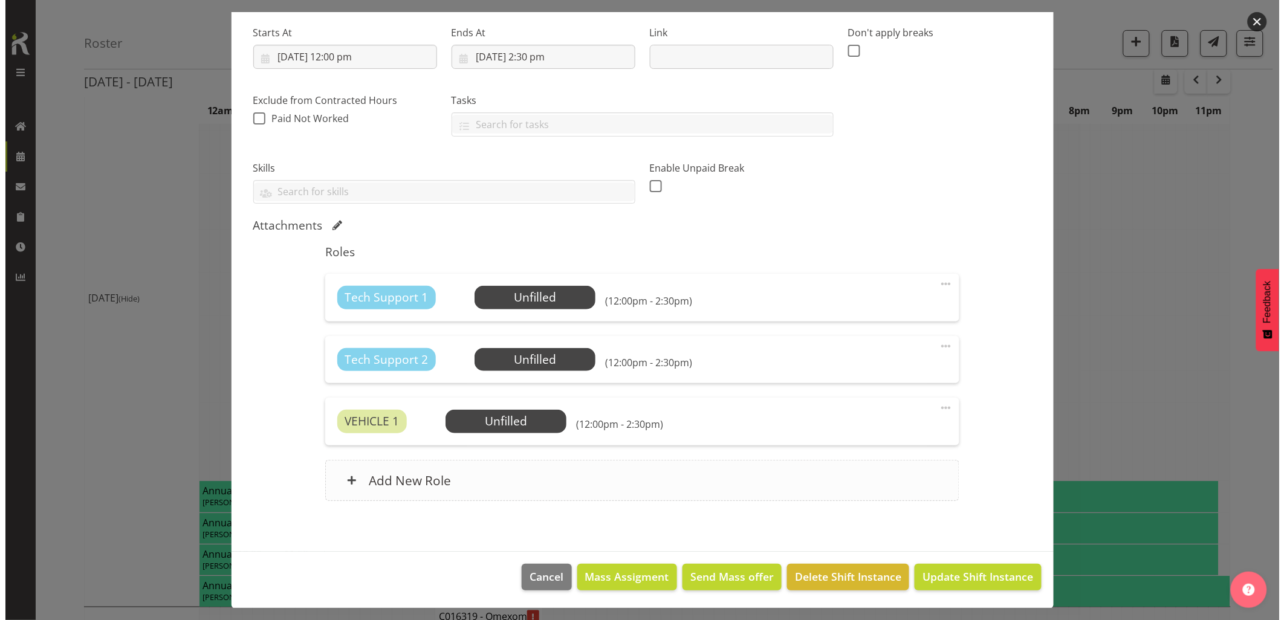
scroll to position [195, 0]
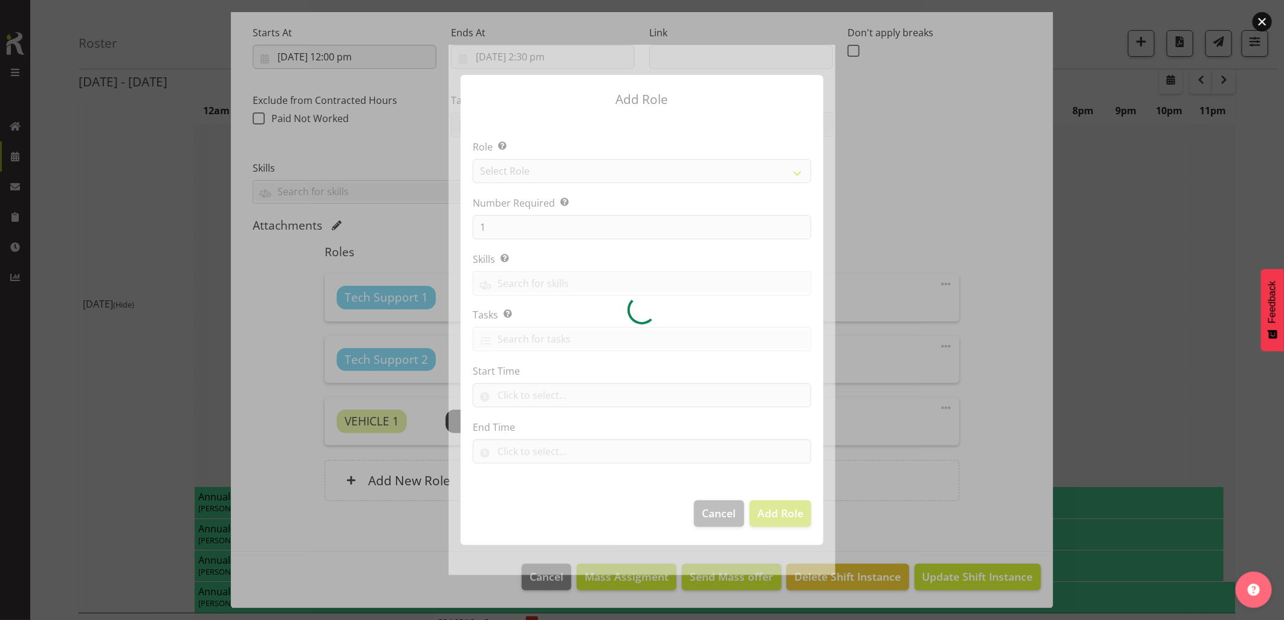
click at [498, 177] on div at bounding box center [641, 310] width 387 height 530
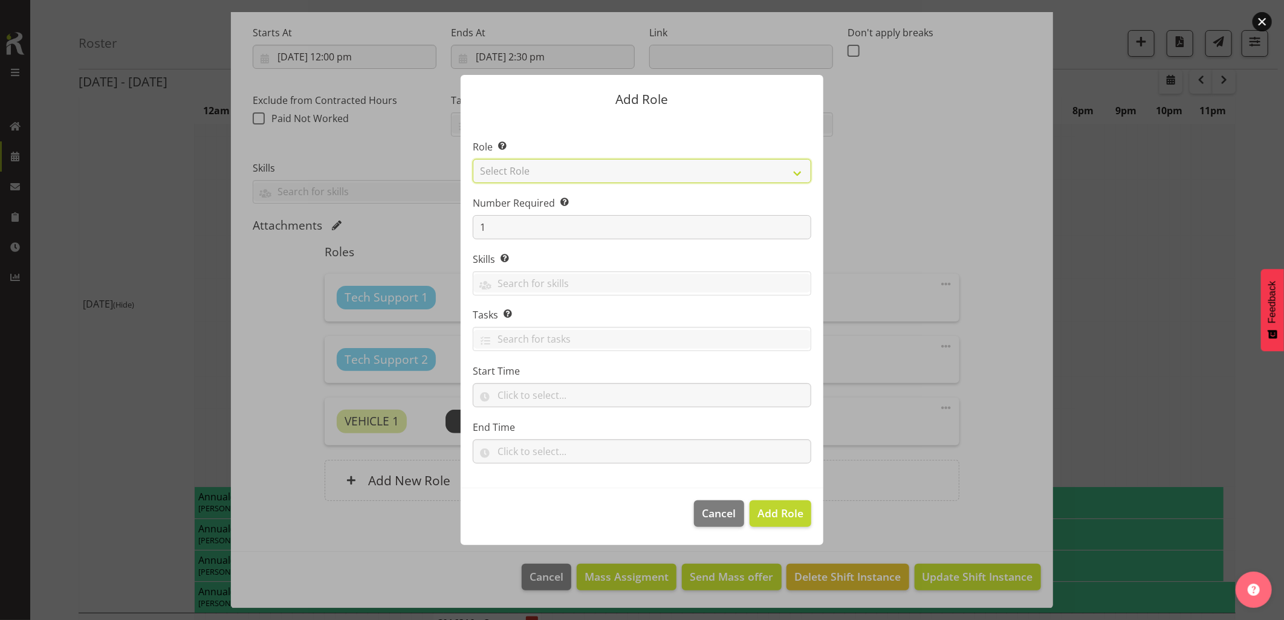
drag, startPoint x: 502, startPoint y: 176, endPoint x: 534, endPoint y: 184, distance: 33.0
click at [502, 176] on select "Select Role Account Manager Electrician Engineering GM HSEQ manager MECH Mechan…" at bounding box center [642, 171] width 338 height 24
select select "21"
click at [473, 159] on select "Select Role Account Manager Electrician Engineering GM HSEQ manager MECH Mechan…" at bounding box center [642, 171] width 338 height 24
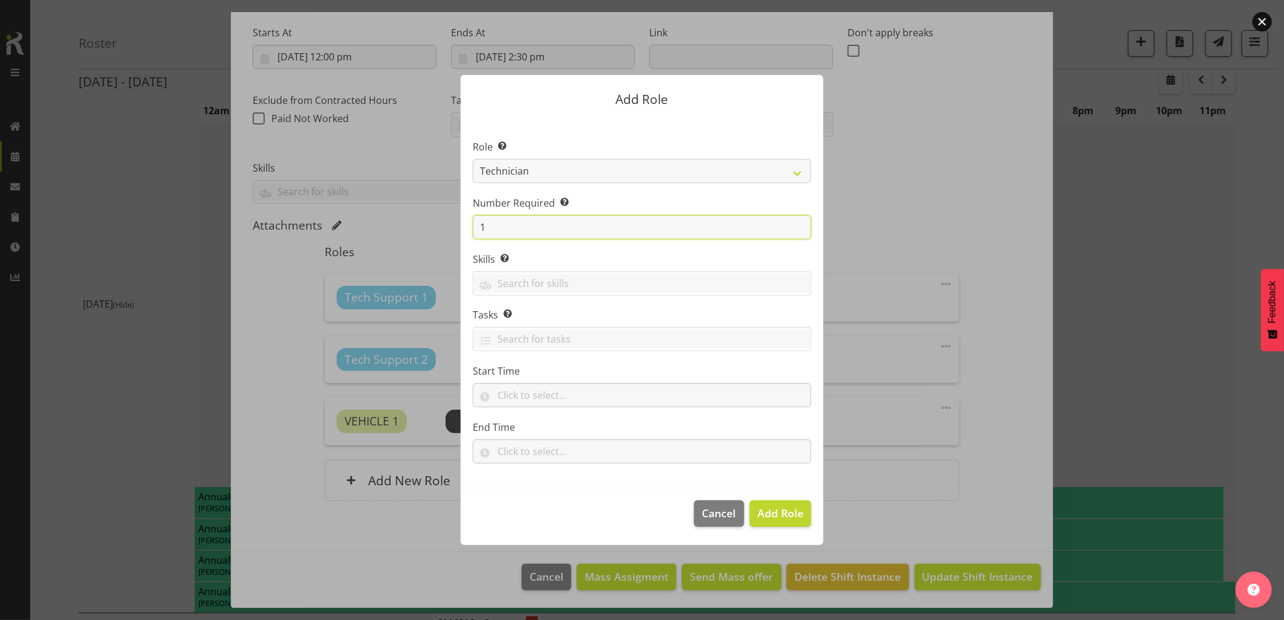
drag, startPoint x: 500, startPoint y: 228, endPoint x: 454, endPoint y: 240, distance: 47.3
click at [477, 228] on input "1" at bounding box center [642, 227] width 338 height 24
type input "2"
click at [762, 514] on span "Add 2 Roles" at bounding box center [773, 513] width 60 height 15
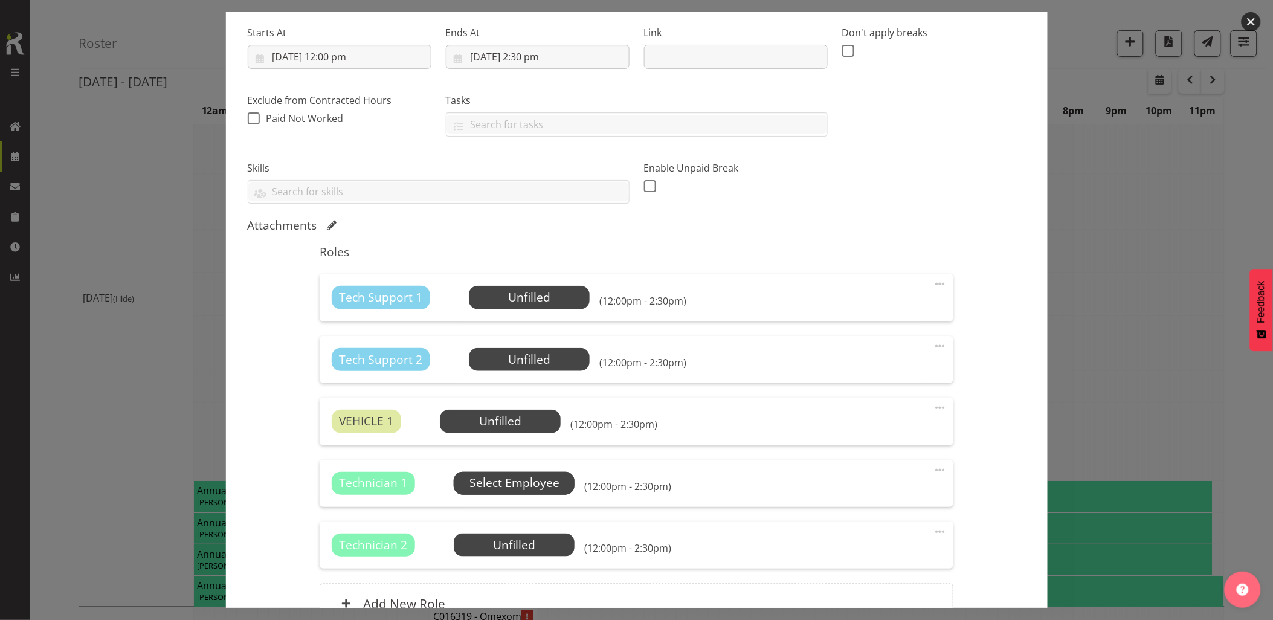
click at [541, 481] on span "Select Employee" at bounding box center [515, 483] width 90 height 18
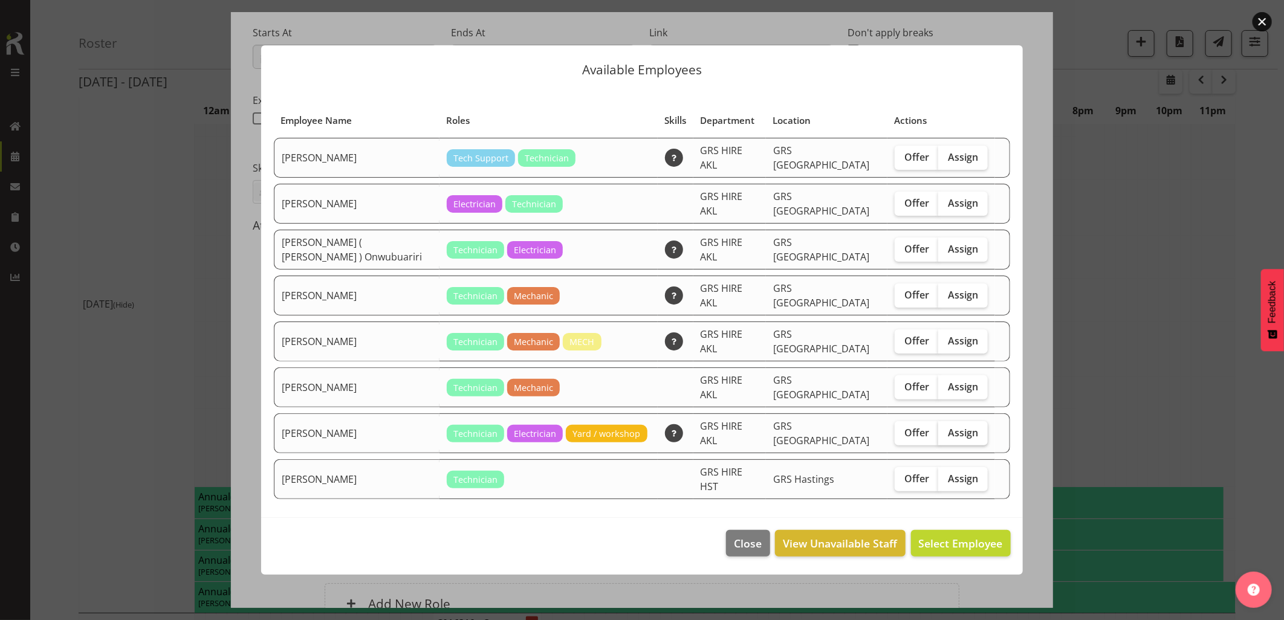
click at [948, 427] on span "Assign" at bounding box center [963, 433] width 30 height 12
click at [941, 428] on input "Assign" at bounding box center [942, 432] width 8 height 8
checkbox input "true"
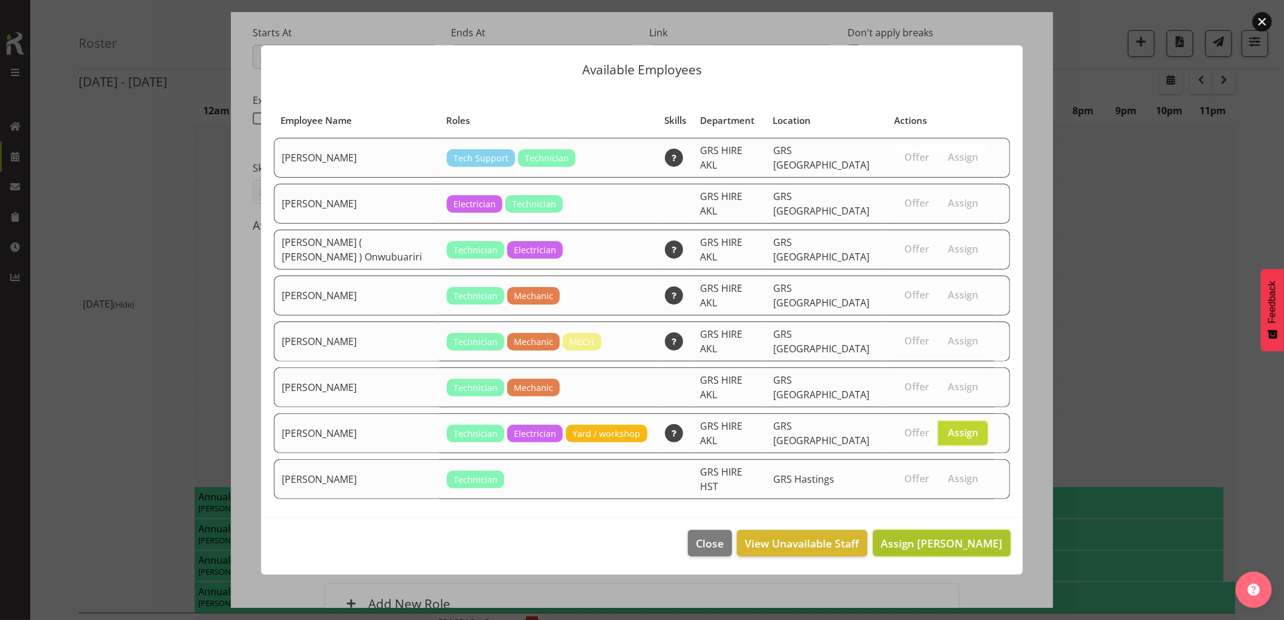
click at [934, 536] on span "Assign Rob Ryan" at bounding box center [941, 543] width 122 height 15
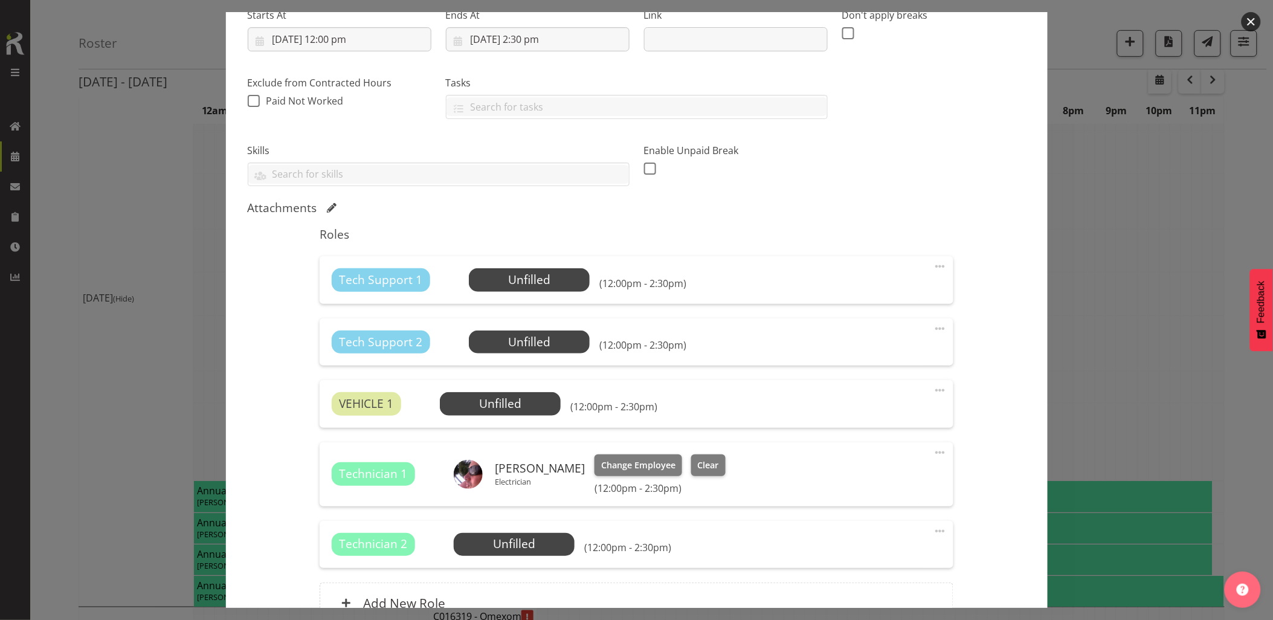
scroll to position [254, 0]
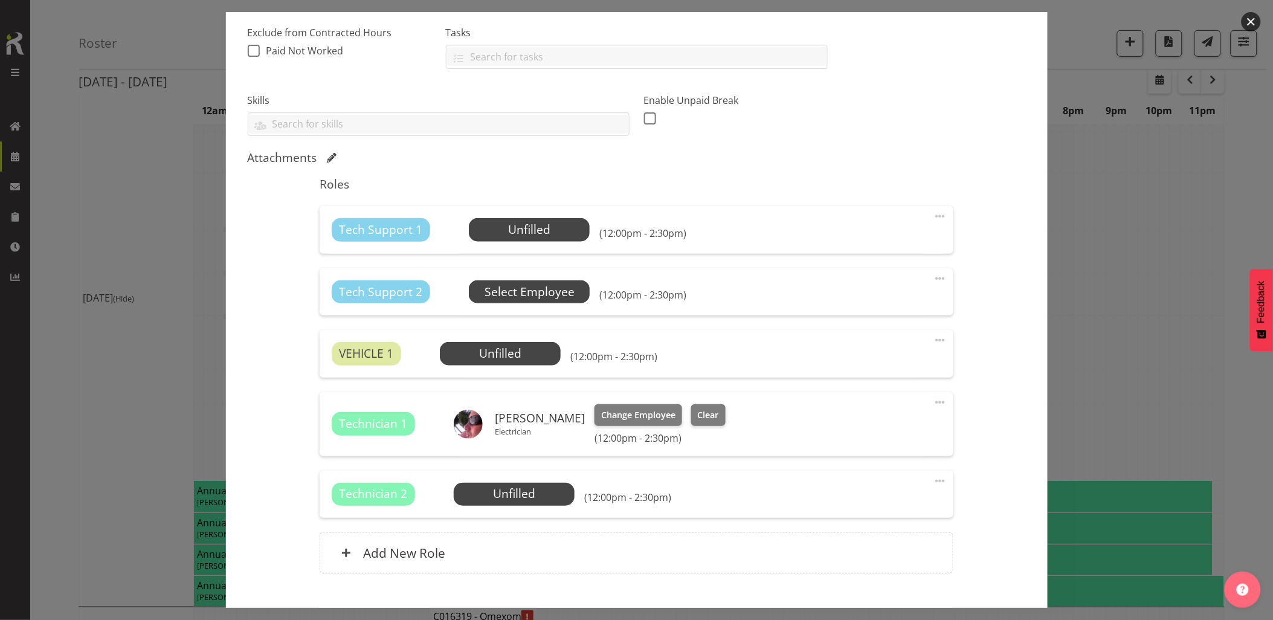
click at [499, 292] on span "Select Employee" at bounding box center [530, 292] width 90 height 18
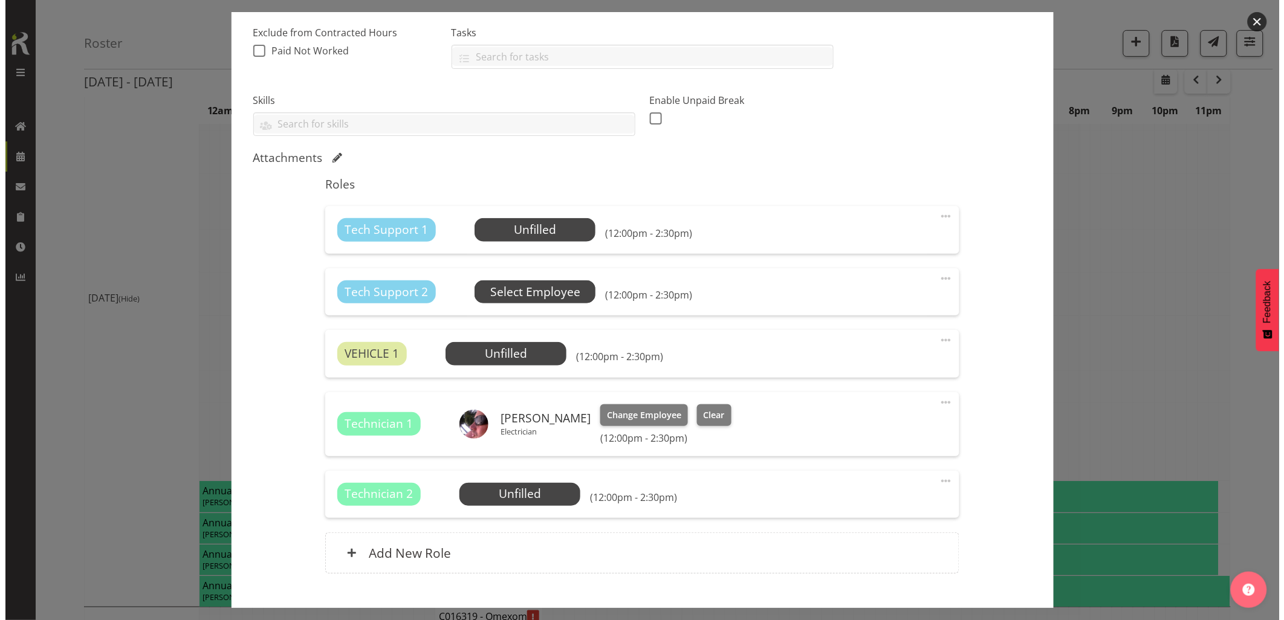
scroll to position [195, 0]
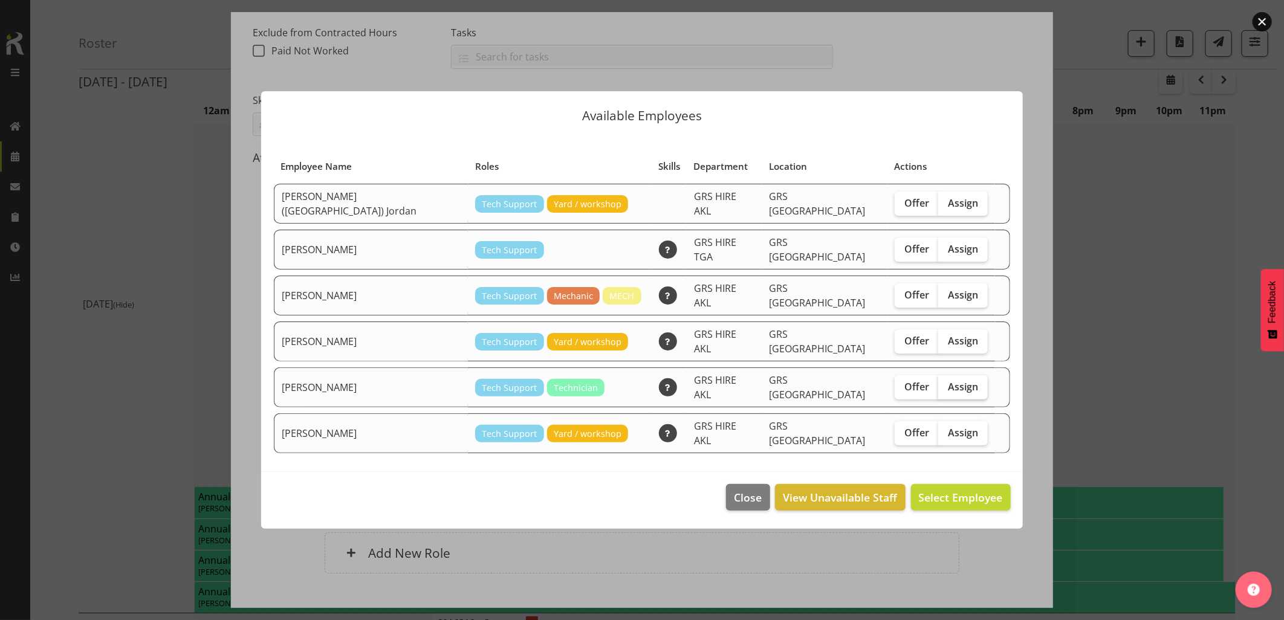
click at [948, 383] on span "Assign" at bounding box center [963, 387] width 30 height 12
click at [940, 383] on input "Assign" at bounding box center [942, 387] width 8 height 8
checkbox input "true"
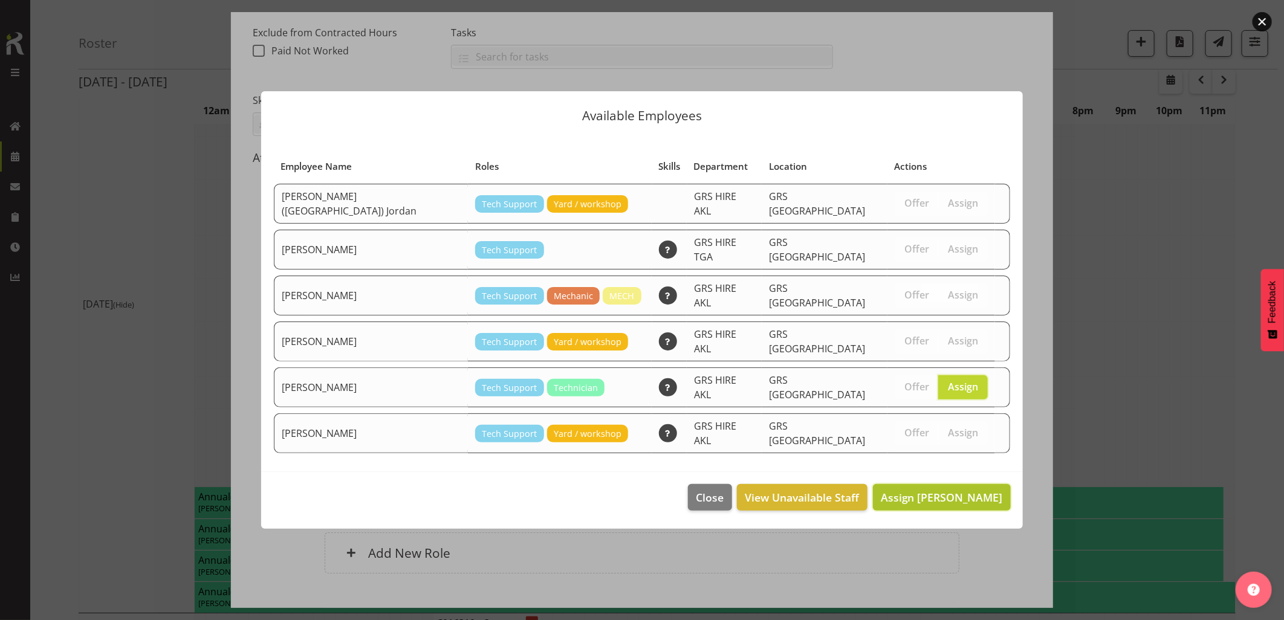
click at [937, 490] on span "Assign Craig Barrett" at bounding box center [941, 497] width 122 height 15
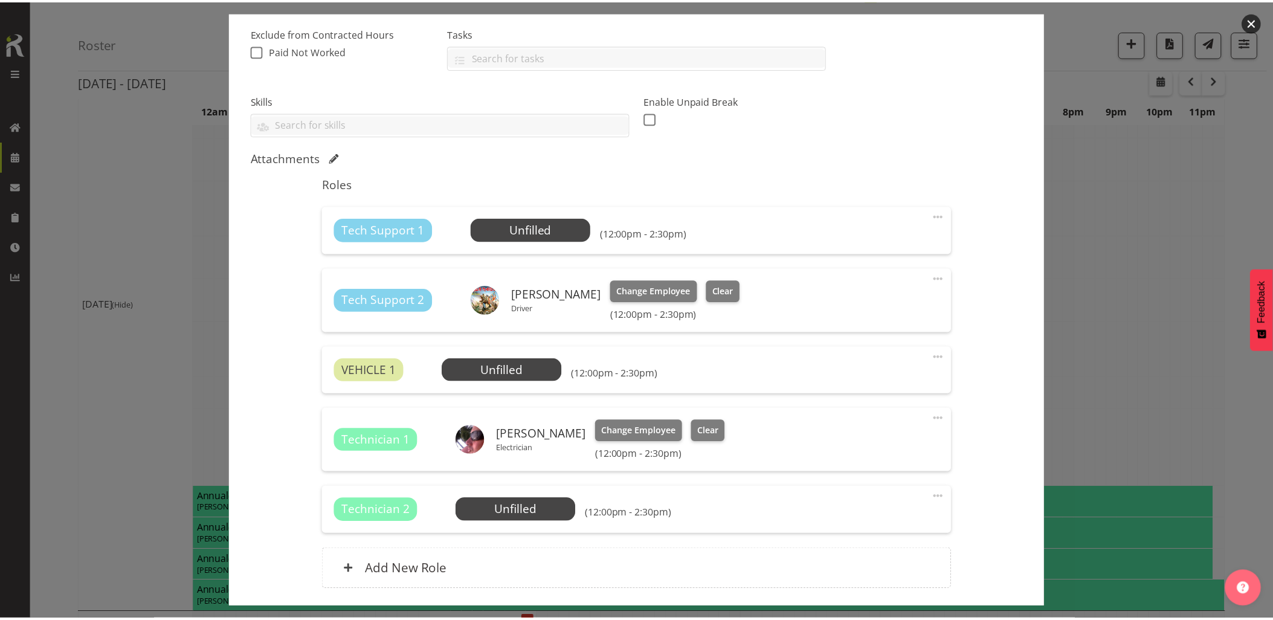
scroll to position [201, 0]
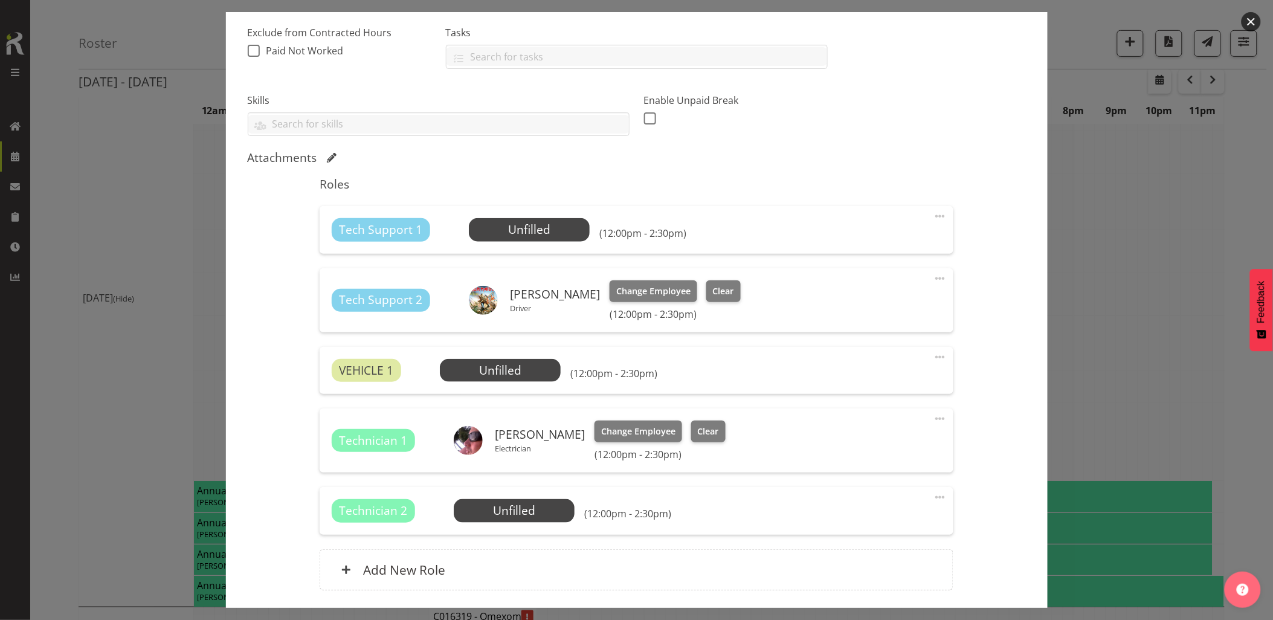
click at [933, 219] on span at bounding box center [940, 216] width 15 height 15
click at [861, 282] on link "Delete" at bounding box center [890, 287] width 116 height 22
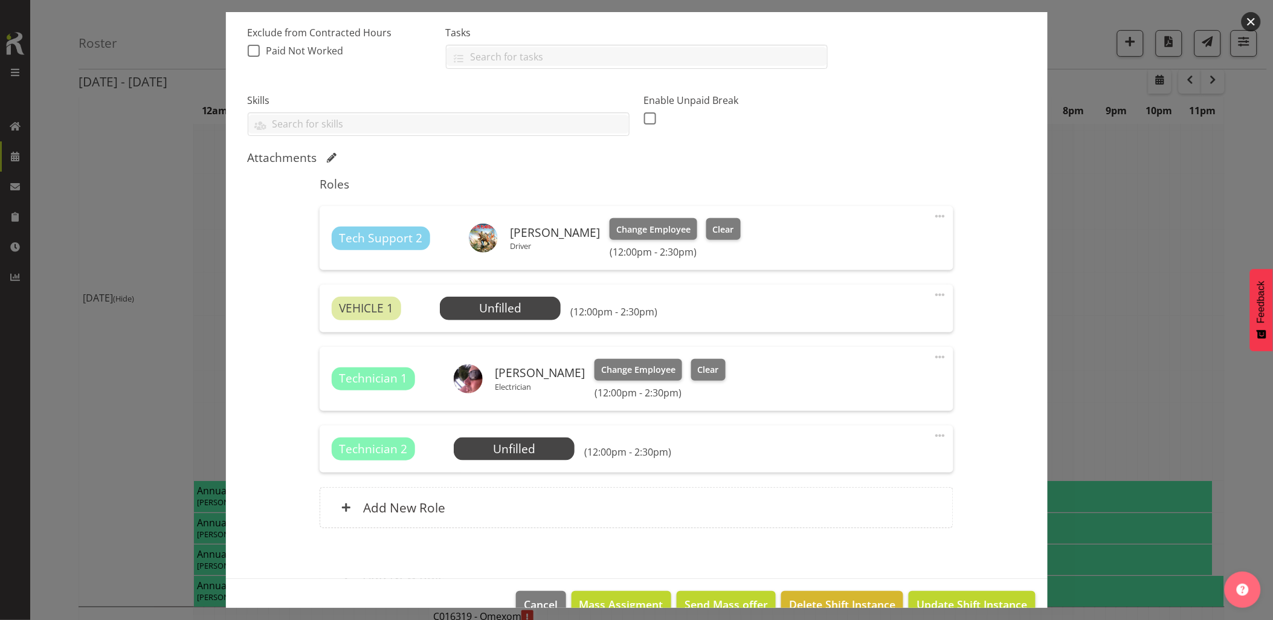
click at [933, 293] on span at bounding box center [940, 295] width 15 height 15
click at [861, 363] on link "Delete" at bounding box center [890, 365] width 116 height 22
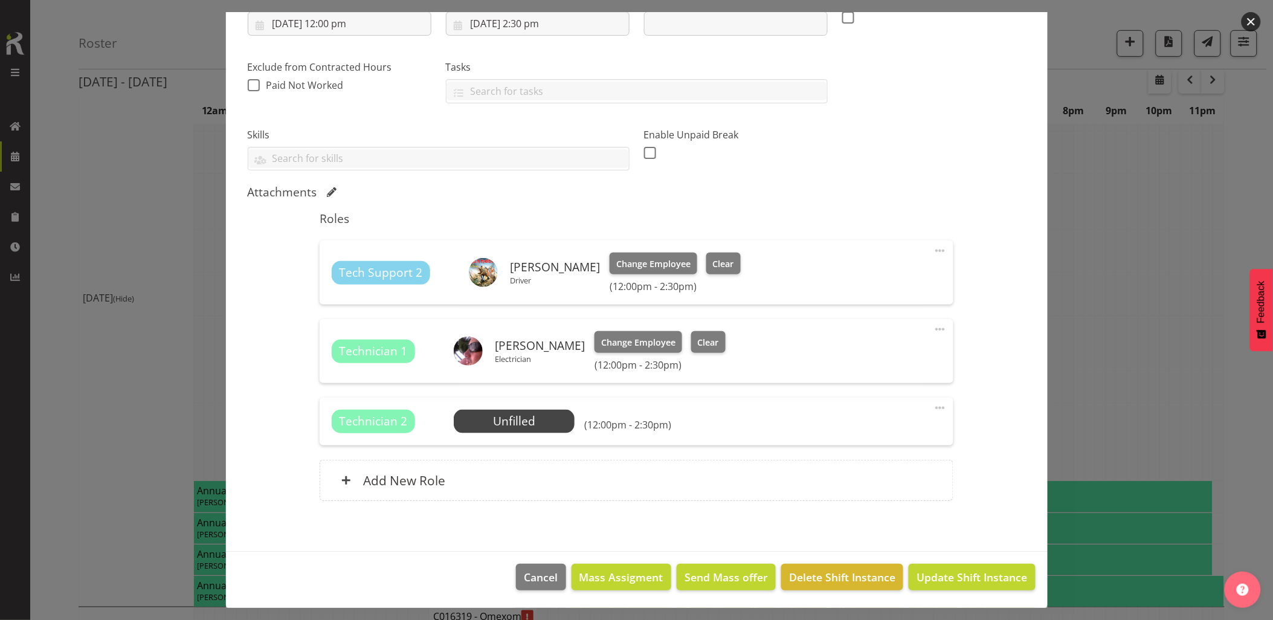
click at [933, 408] on span at bounding box center [940, 408] width 15 height 15
click at [844, 482] on link "Delete" at bounding box center [890, 478] width 116 height 22
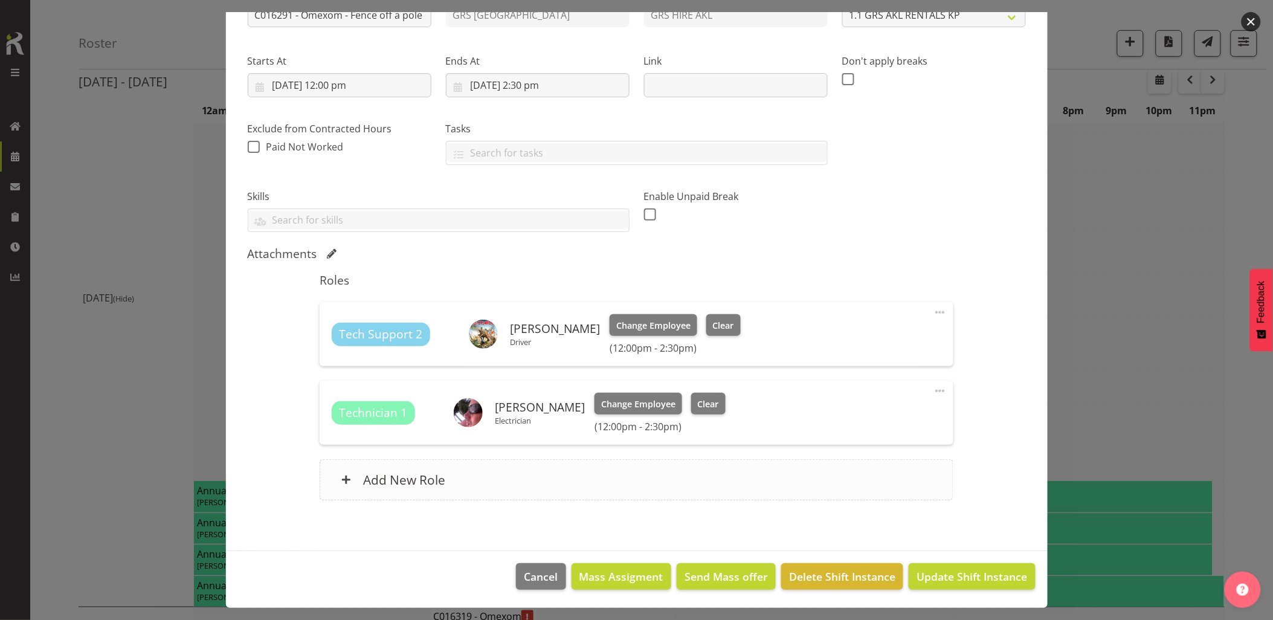
scroll to position [158, 0]
click at [584, 487] on div "Add New Role" at bounding box center [637, 479] width 634 height 41
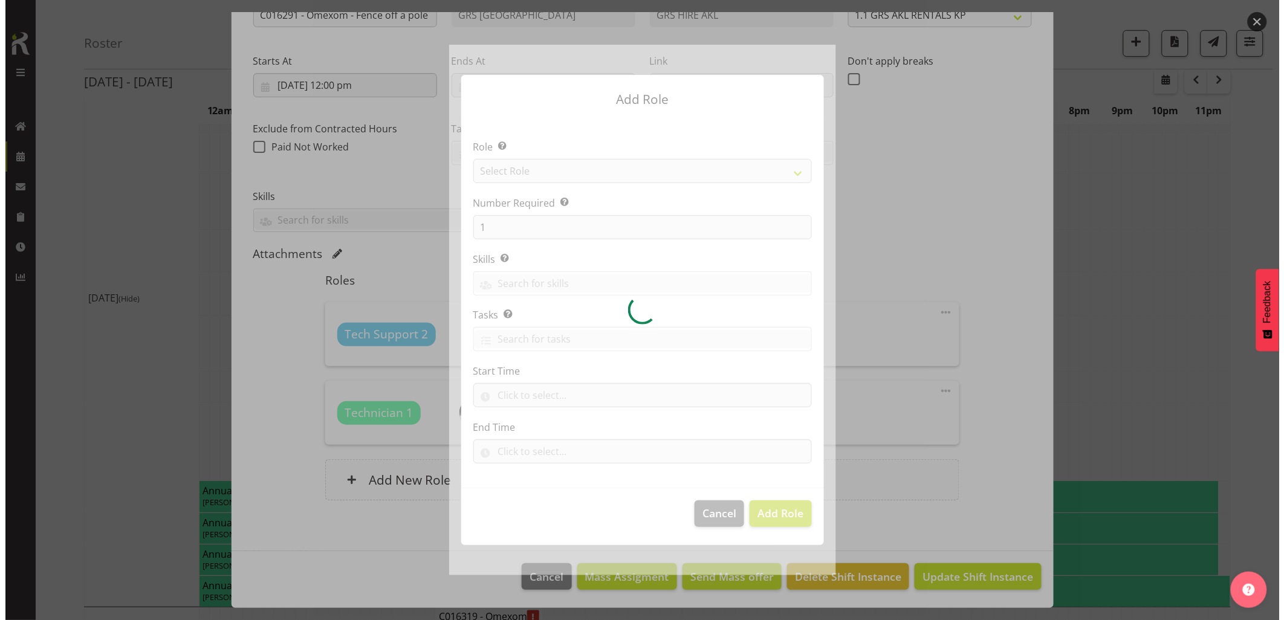
scroll to position [195, 0]
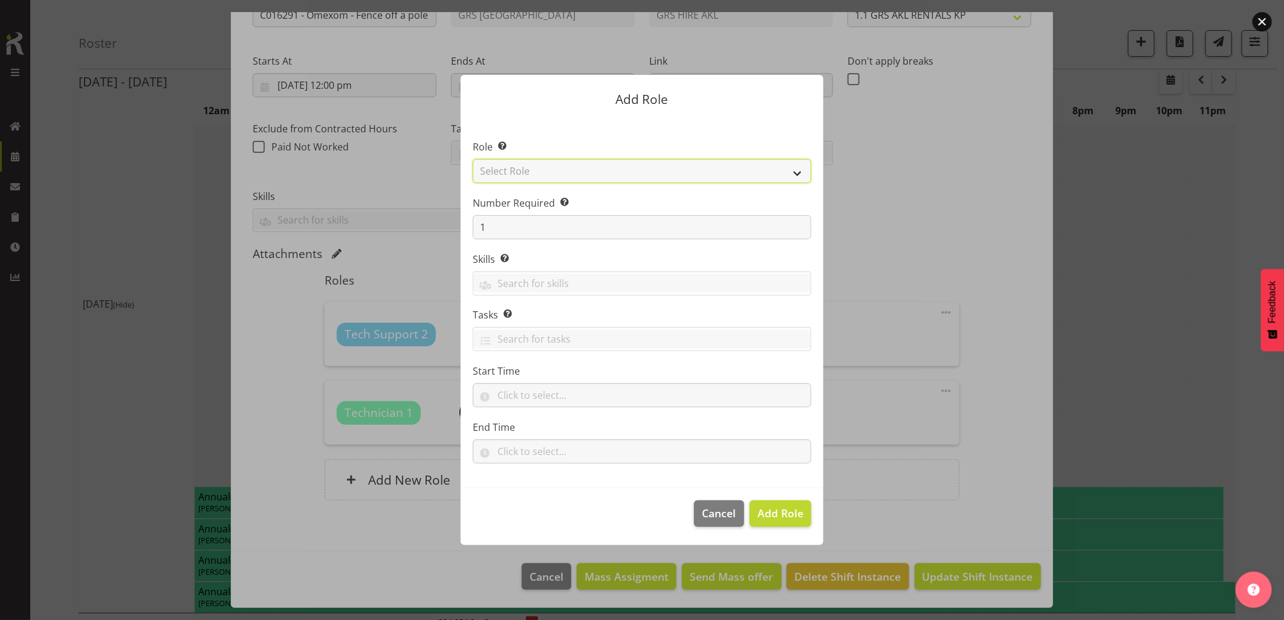
click at [550, 172] on select "Select Role Account Manager Electrician Engineering GM HSEQ manager MECH Mechan…" at bounding box center [642, 171] width 338 height 24
select select "27"
click at [473, 159] on select "Select Role Account Manager Electrician Engineering GM HSEQ manager MECH Mechan…" at bounding box center [642, 171] width 338 height 24
click at [799, 518] on span "Add Role" at bounding box center [780, 513] width 46 height 15
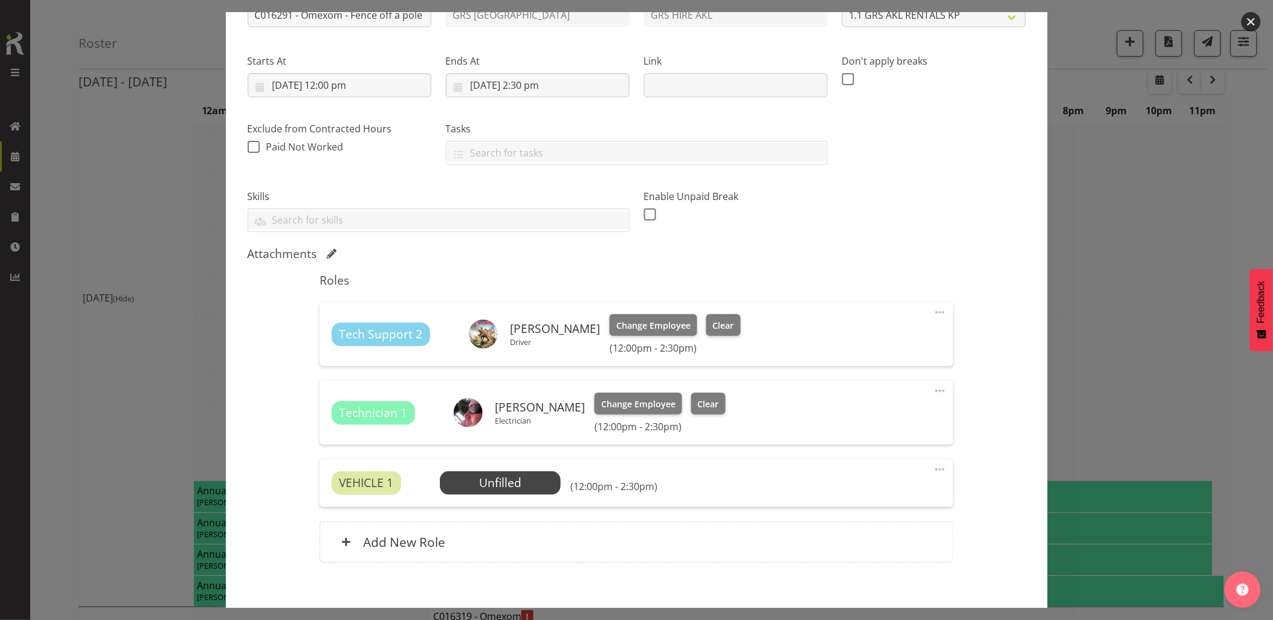
scroll to position [186, 0]
click at [526, 488] on span "Select Employee" at bounding box center [501, 483] width 90 height 18
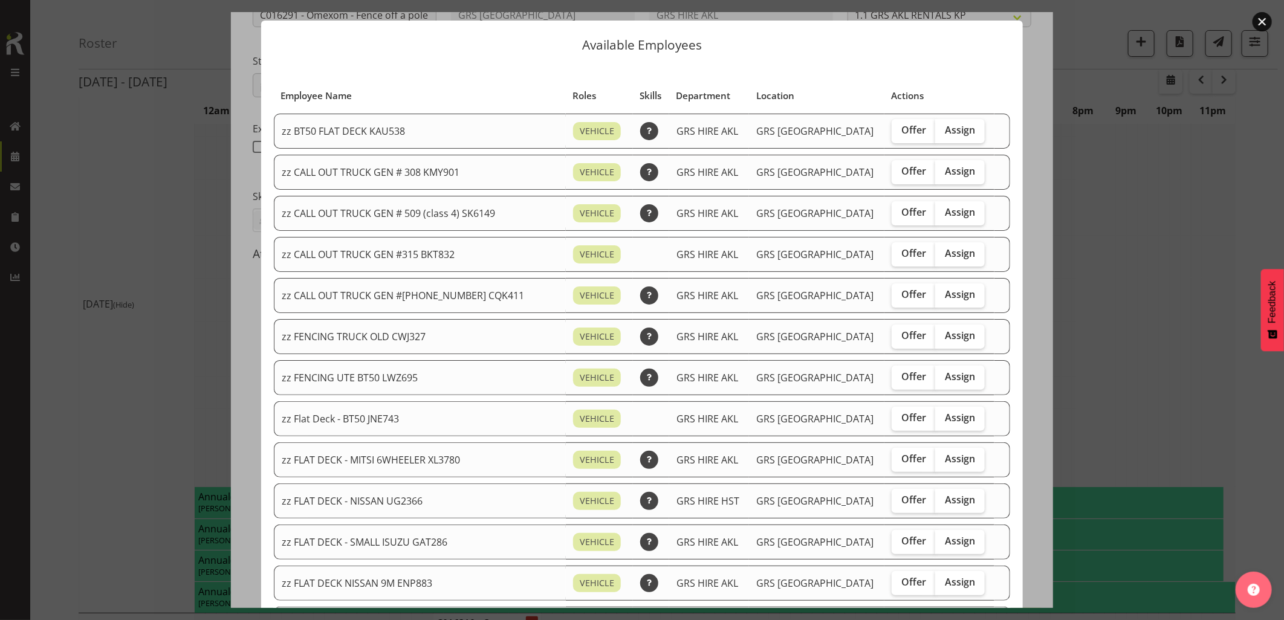
scroll to position [0, 0]
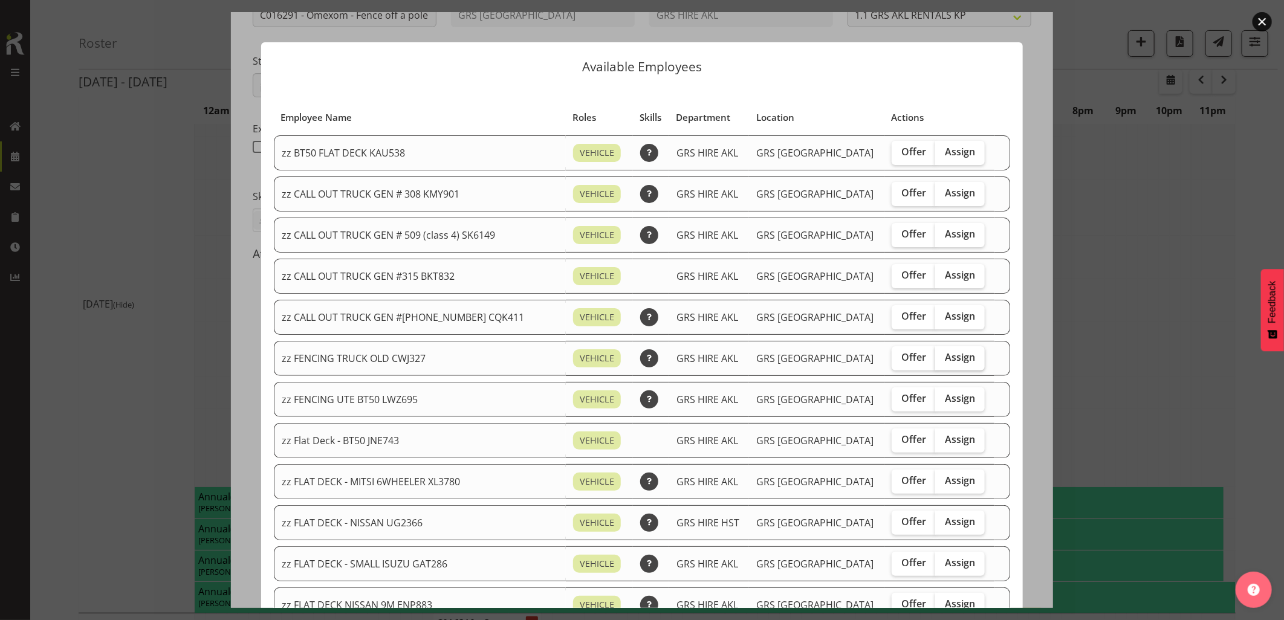
click at [945, 363] on span "Assign" at bounding box center [960, 357] width 30 height 12
click at [935, 361] on input "Assign" at bounding box center [939, 358] width 8 height 8
checkbox input "true"
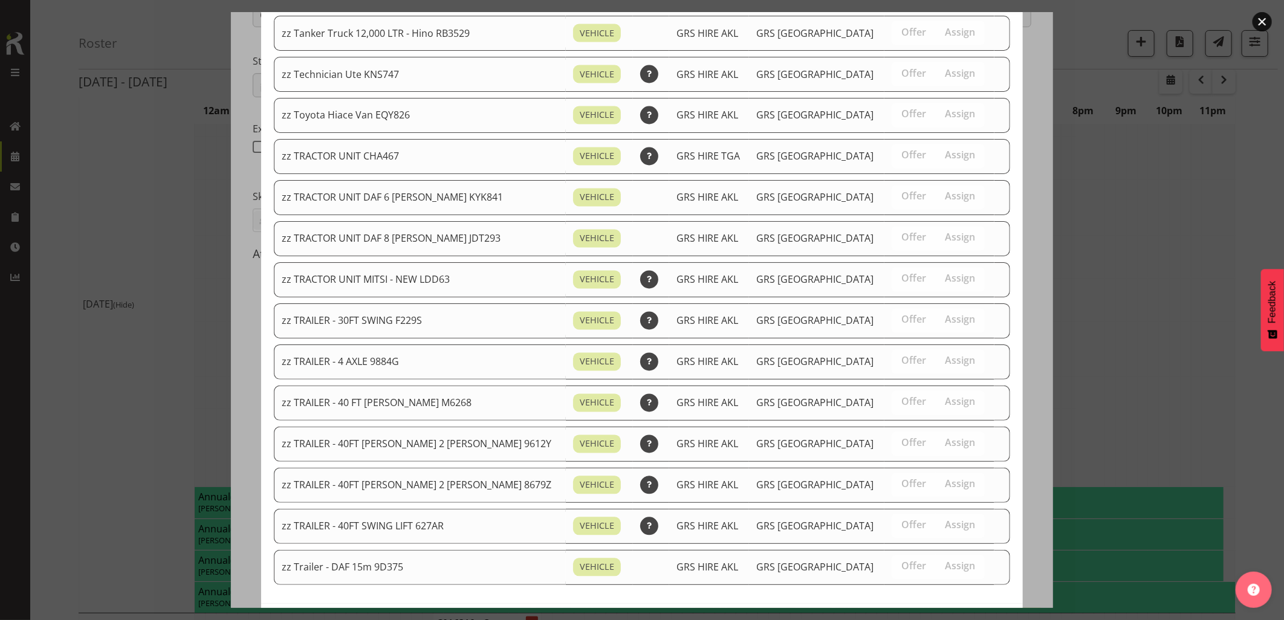
scroll to position [1410, 0]
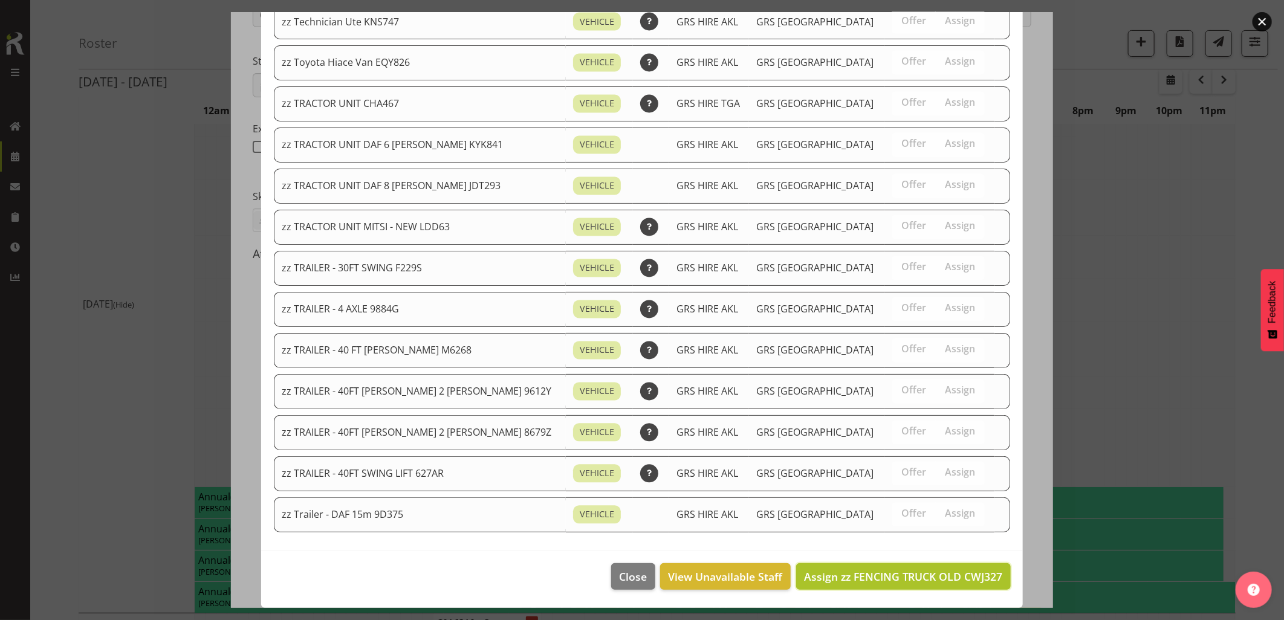
drag, startPoint x: 938, startPoint y: 572, endPoint x: 938, endPoint y: 583, distance: 10.3
click at [938, 575] on span "Assign zz FENCING TRUCK OLD CWJ327" at bounding box center [903, 576] width 199 height 15
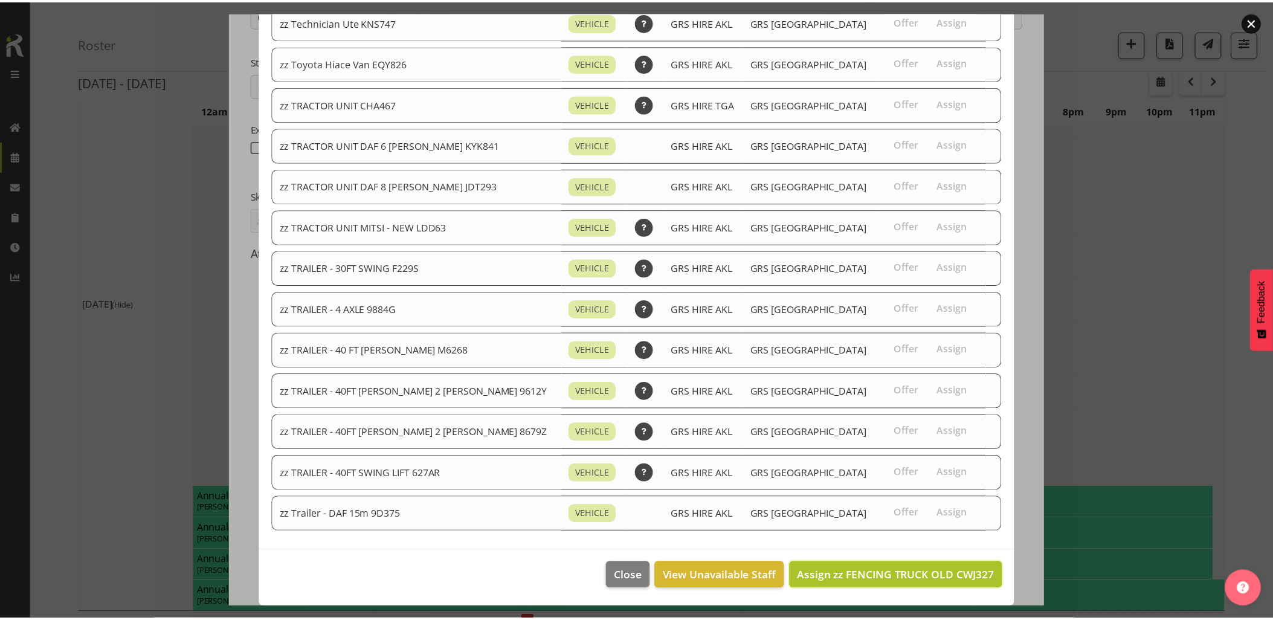
scroll to position [201, 0]
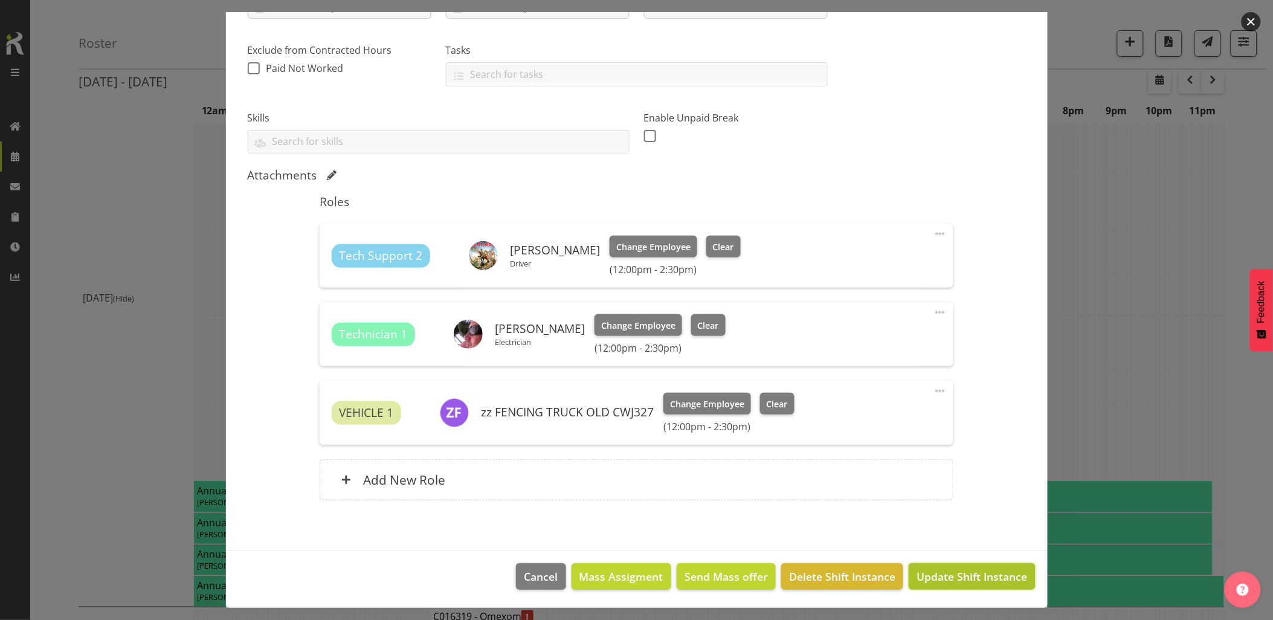
click at [955, 574] on span "Update Shift Instance" at bounding box center [972, 577] width 111 height 16
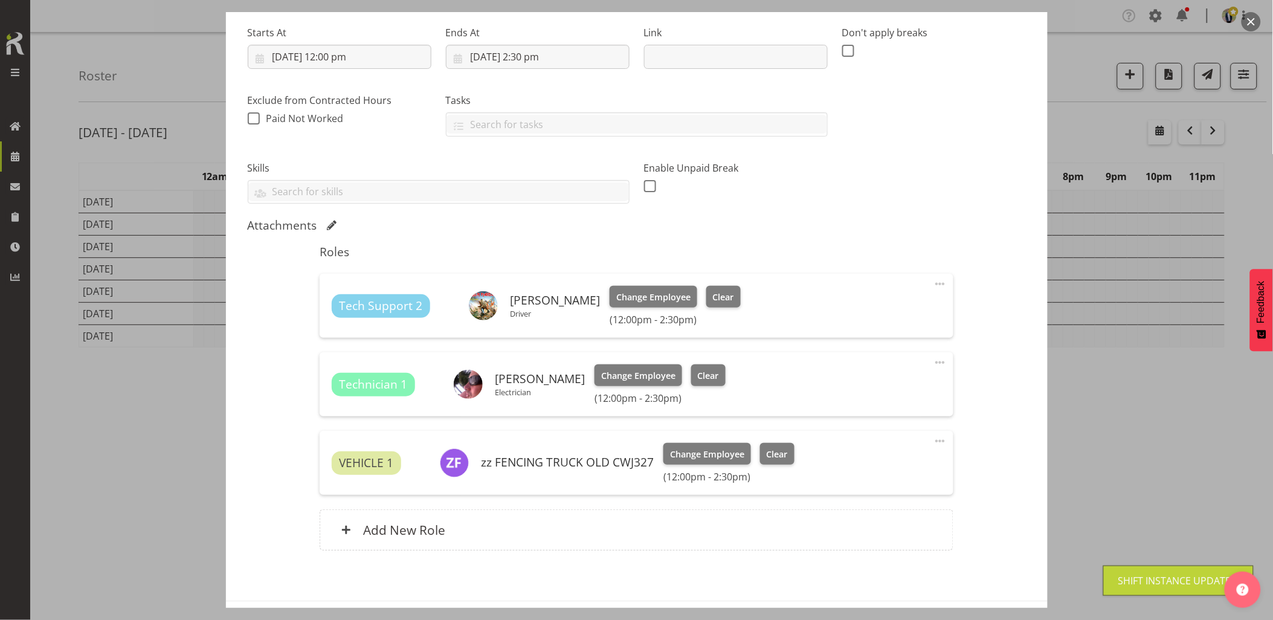
scroll to position [0, 0]
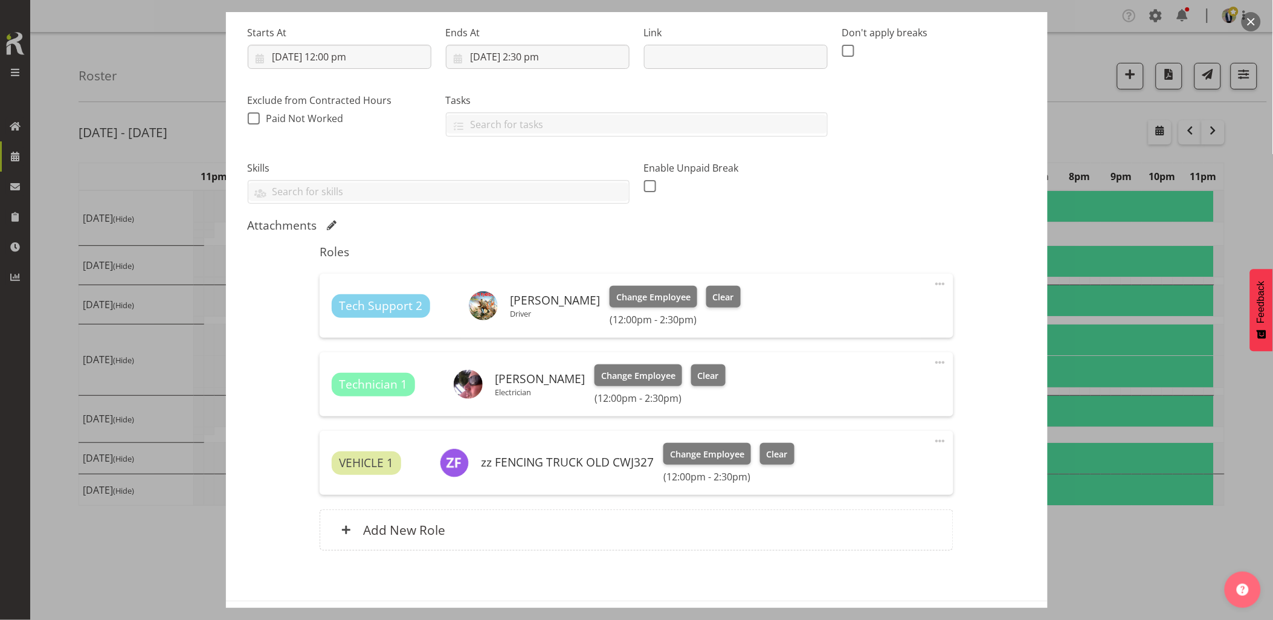
click at [1248, 20] on button "button" at bounding box center [1251, 21] width 19 height 19
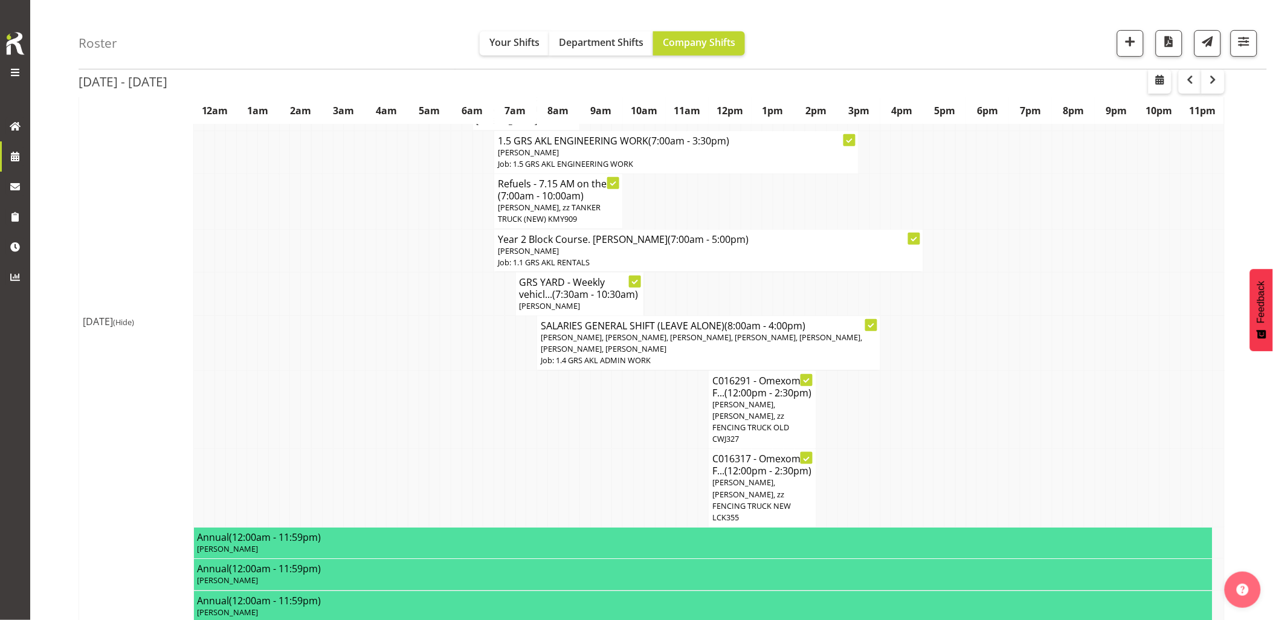
click at [418, 385] on td at bounding box center [413, 409] width 11 height 79
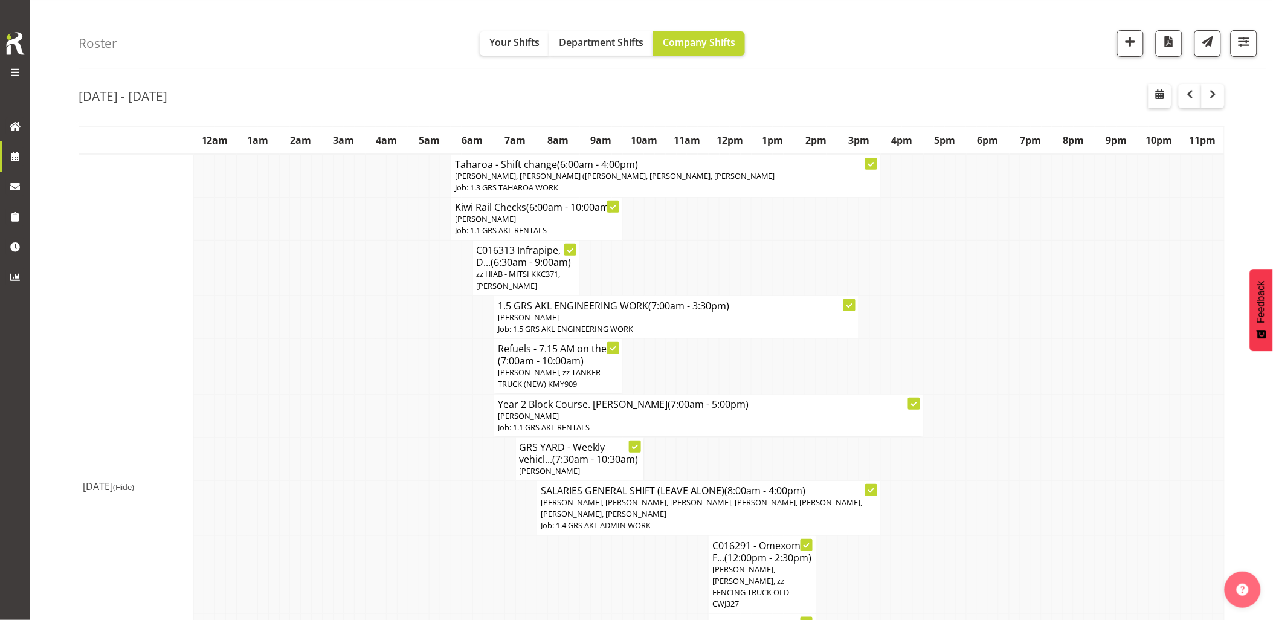
scroll to position [67, 0]
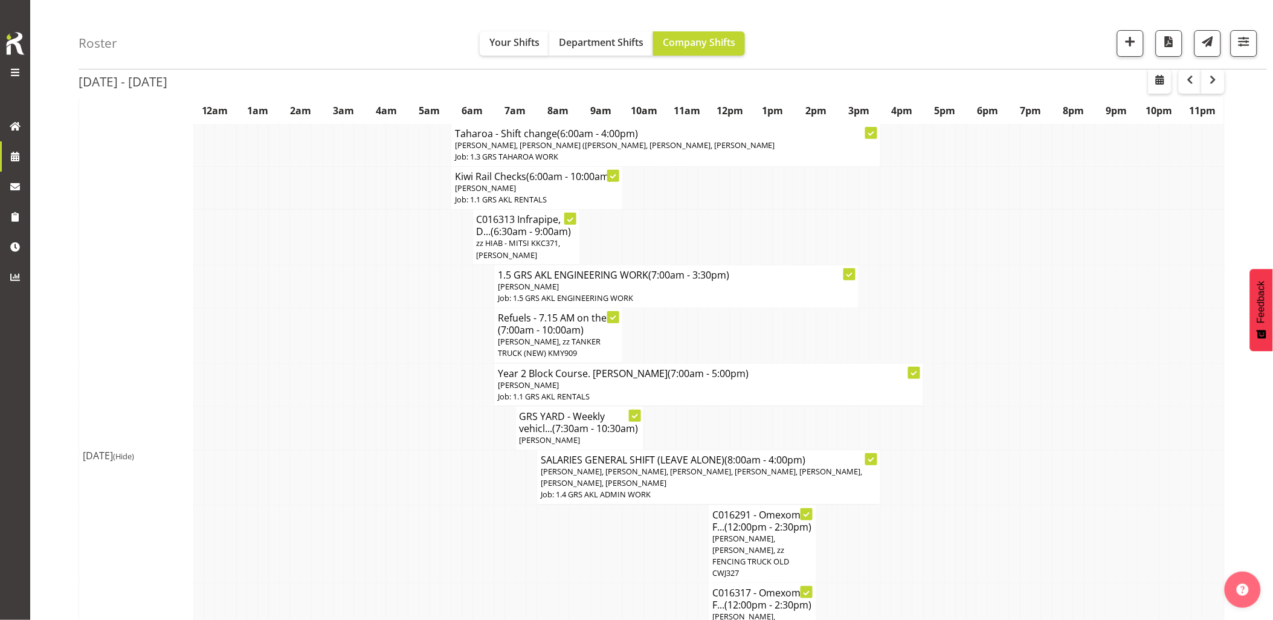
click at [375, 498] on td at bounding box center [370, 477] width 11 height 55
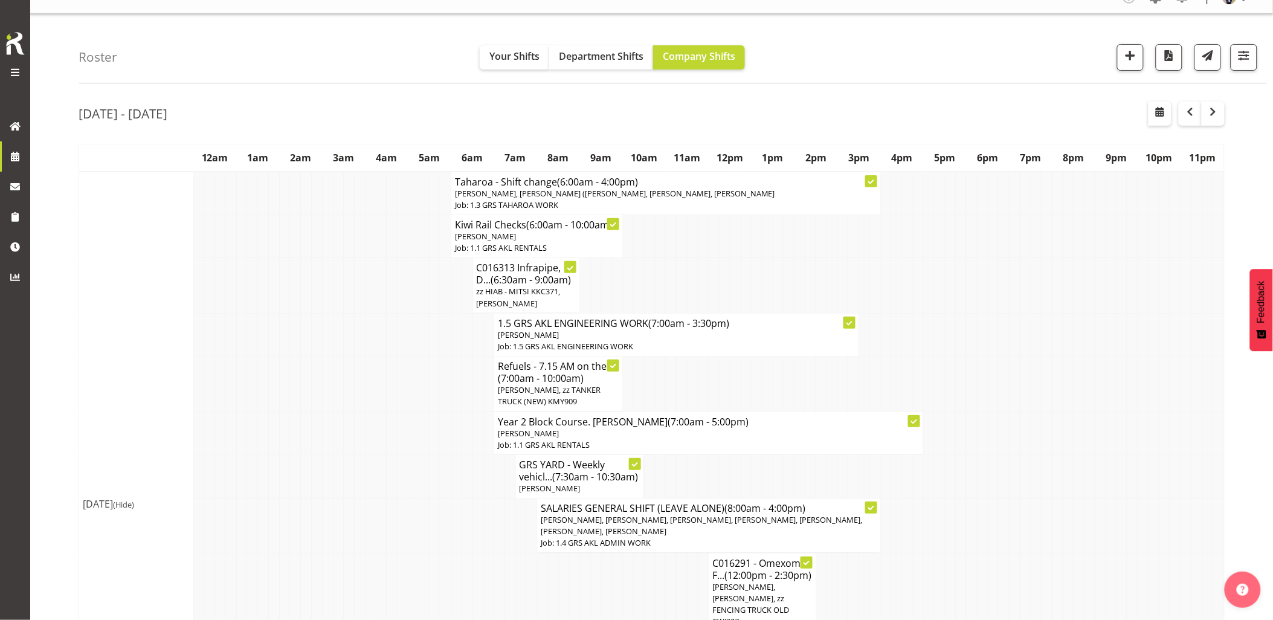
scroll to position [0, 0]
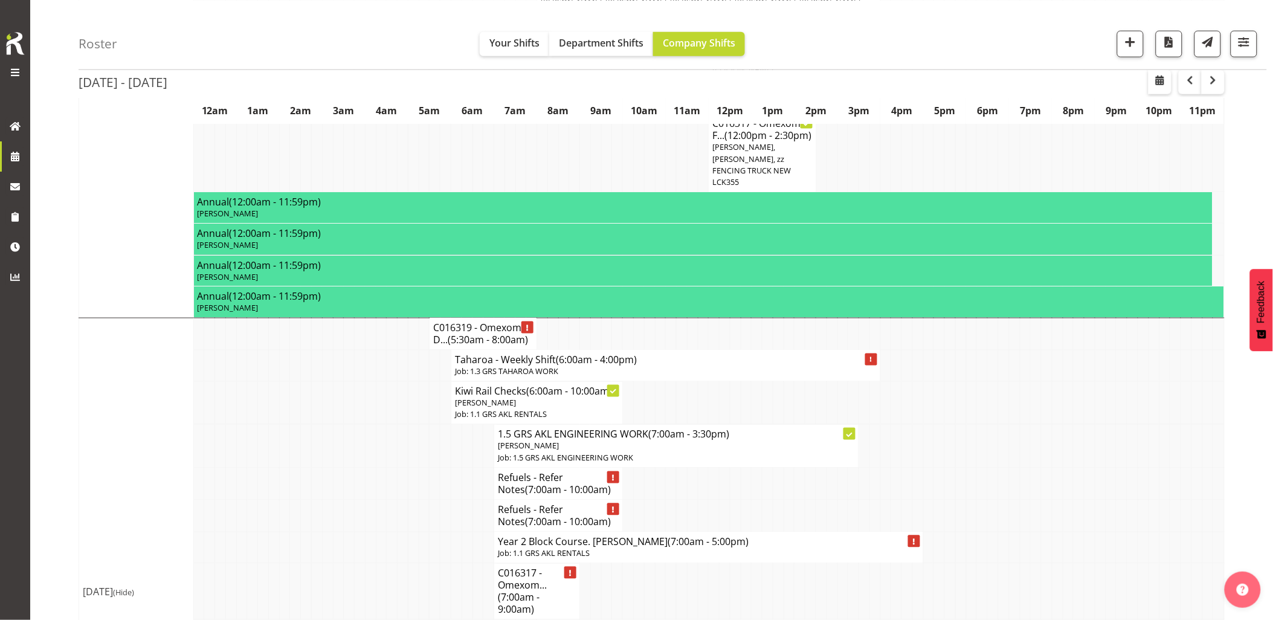
click at [385, 488] on td at bounding box center [381, 484] width 11 height 32
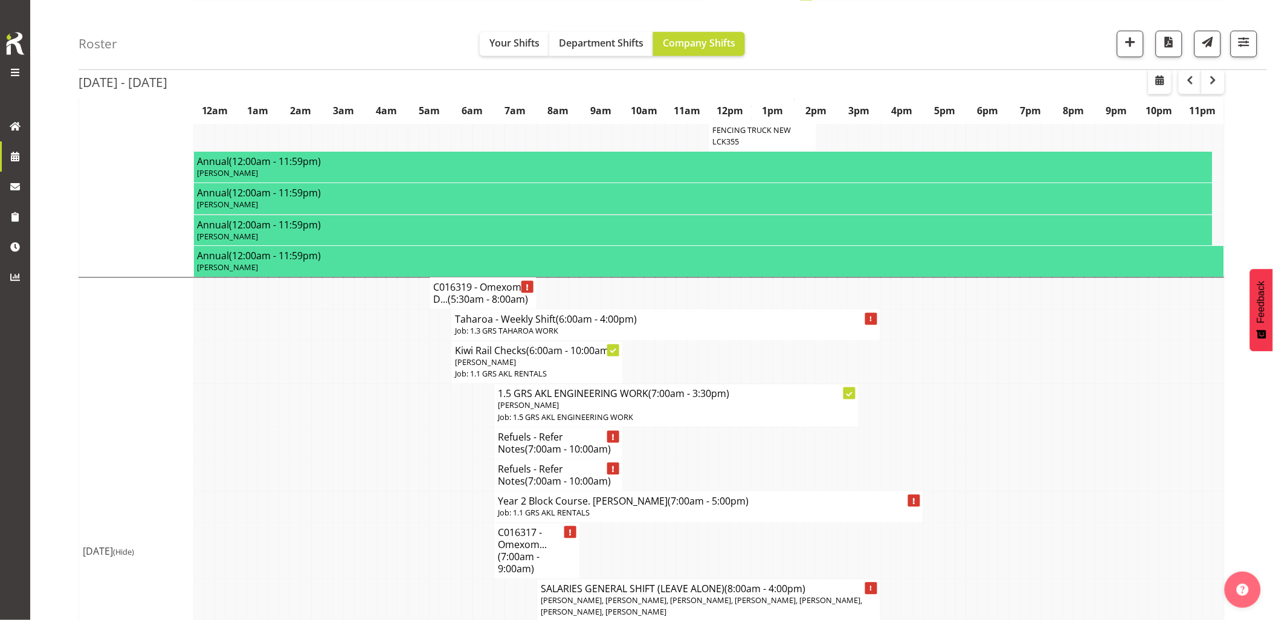
scroll to position [671, 0]
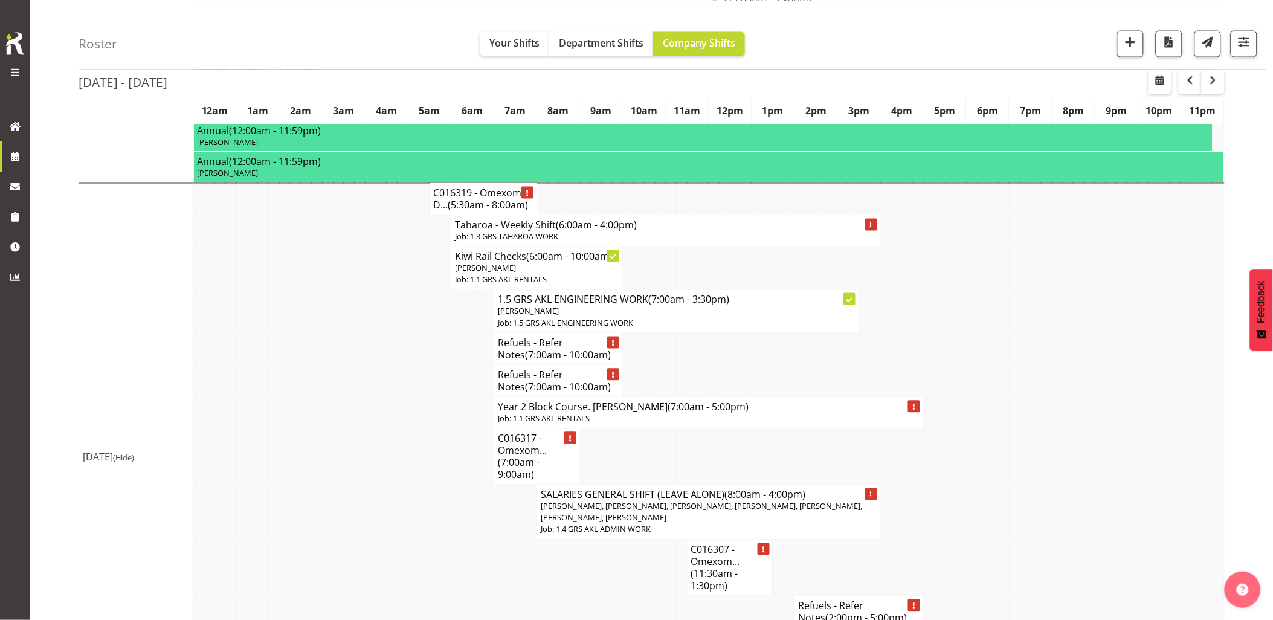
click at [385, 485] on td at bounding box center [381, 457] width 11 height 56
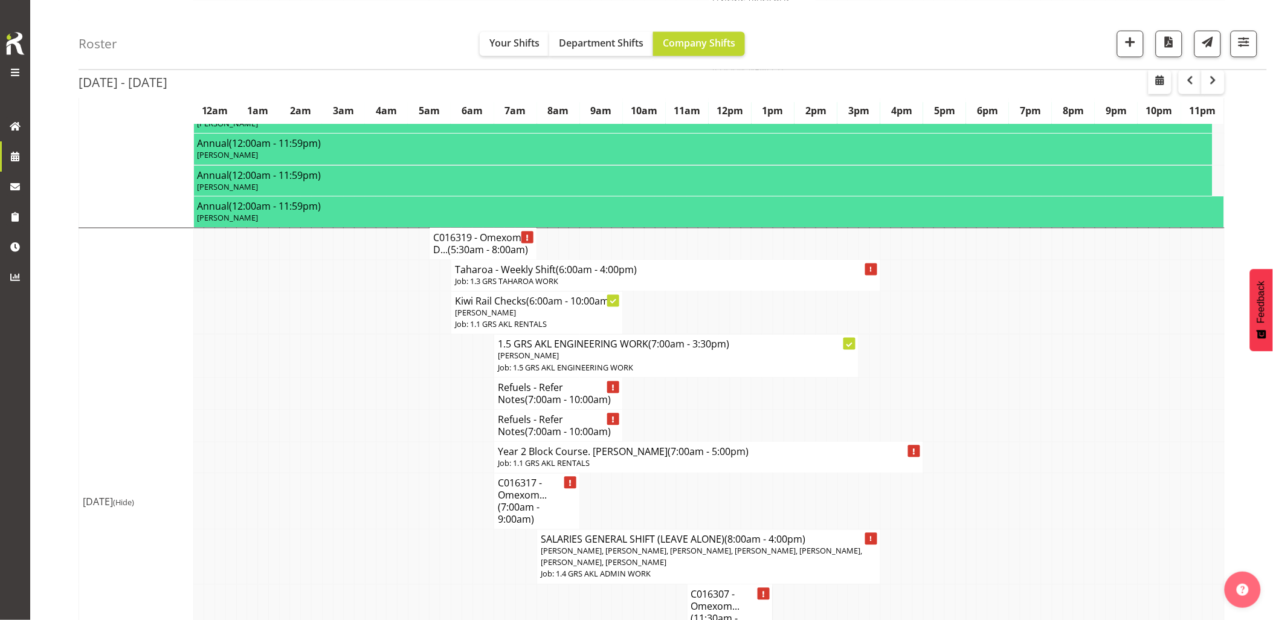
scroll to position [604, 0]
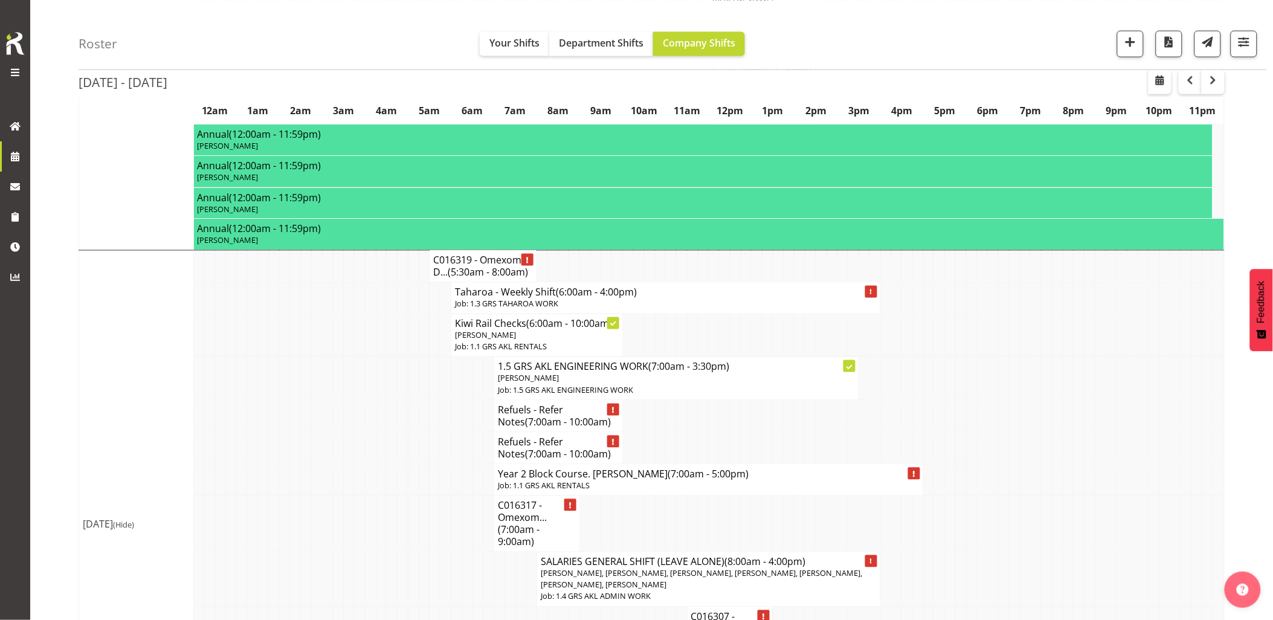
click at [385, 496] on td at bounding box center [381, 479] width 11 height 31
click at [395, 488] on td at bounding box center [392, 479] width 11 height 31
click at [379, 432] on td at bounding box center [381, 416] width 11 height 32
drag, startPoint x: 379, startPoint y: 445, endPoint x: 335, endPoint y: 436, distance: 44.6
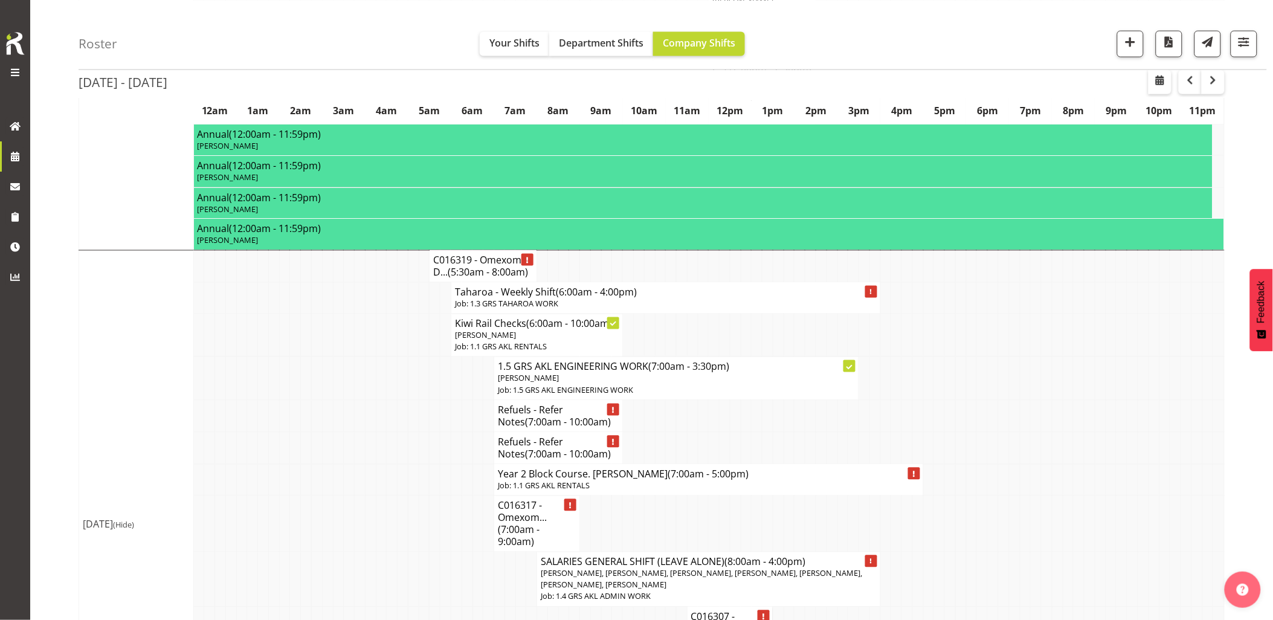
click at [336, 432] on td at bounding box center [338, 416] width 11 height 32
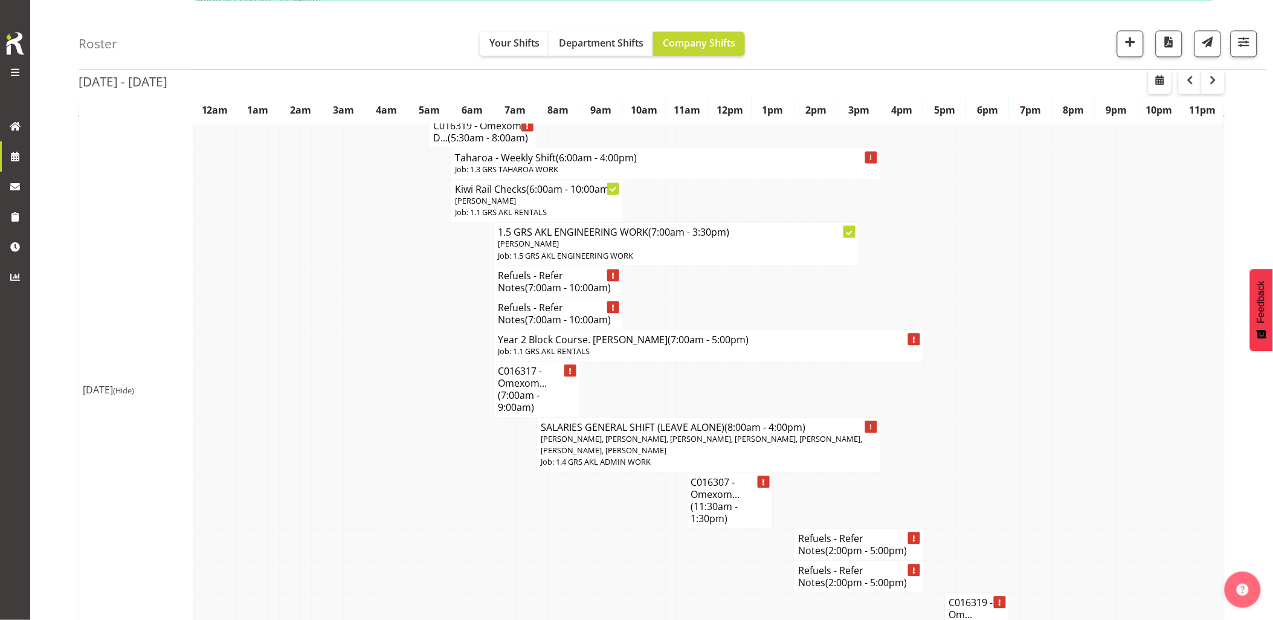
click at [588, 527] on td at bounding box center [585, 501] width 11 height 56
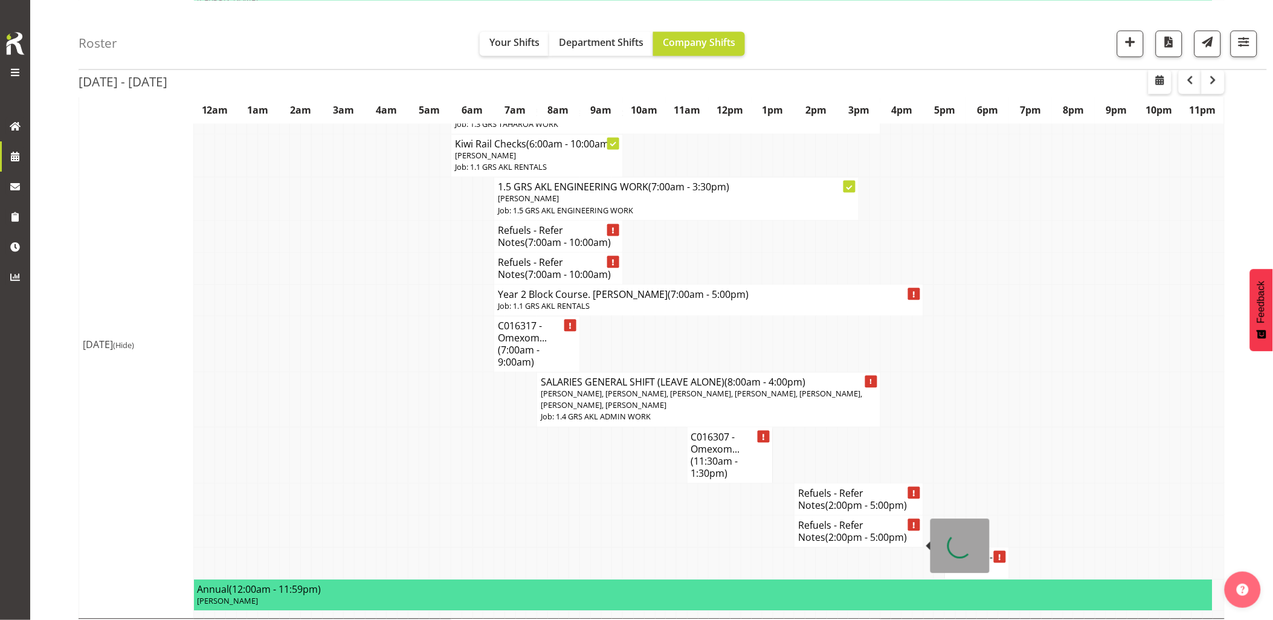
scroll to position [806, 0]
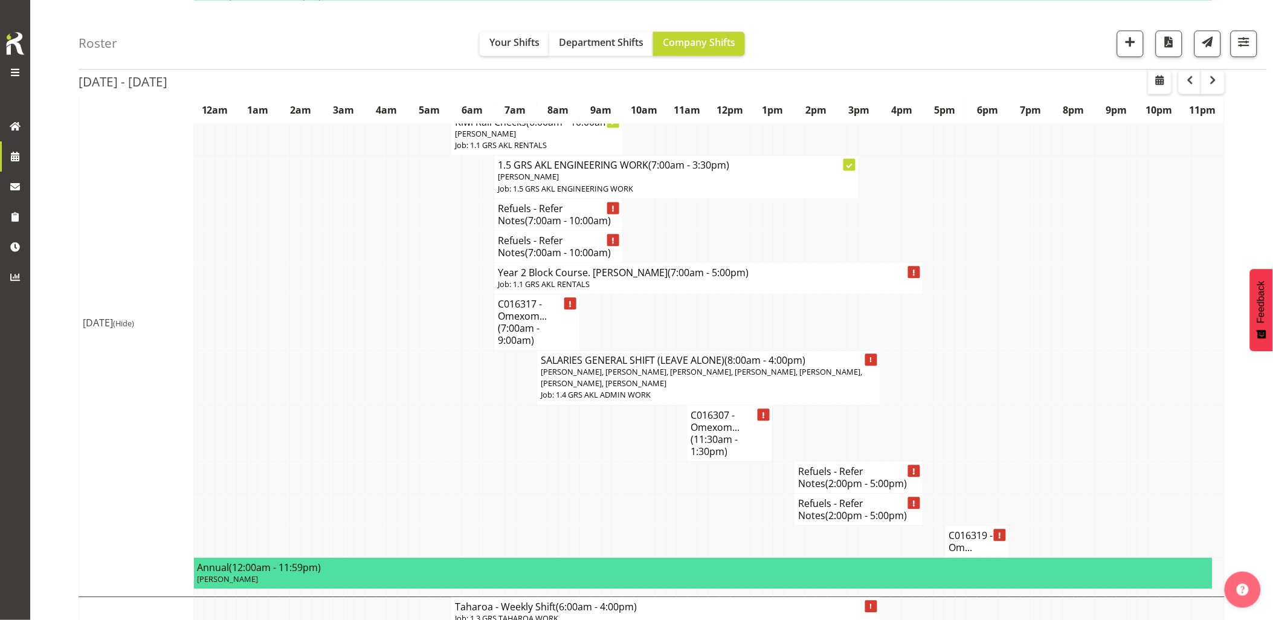
click at [1038, 373] on td at bounding box center [1036, 378] width 11 height 55
click at [1037, 422] on td at bounding box center [1036, 433] width 11 height 56
click at [1023, 399] on td at bounding box center [1025, 378] width 11 height 55
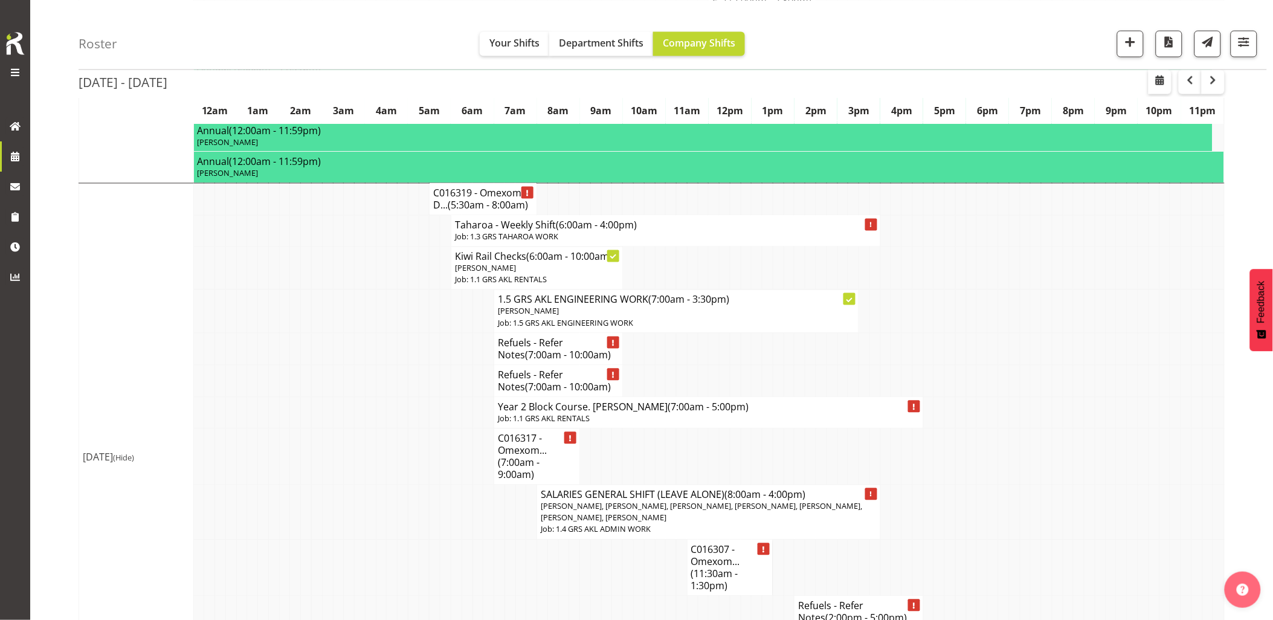
click at [1071, 423] on td at bounding box center [1068, 412] width 11 height 31
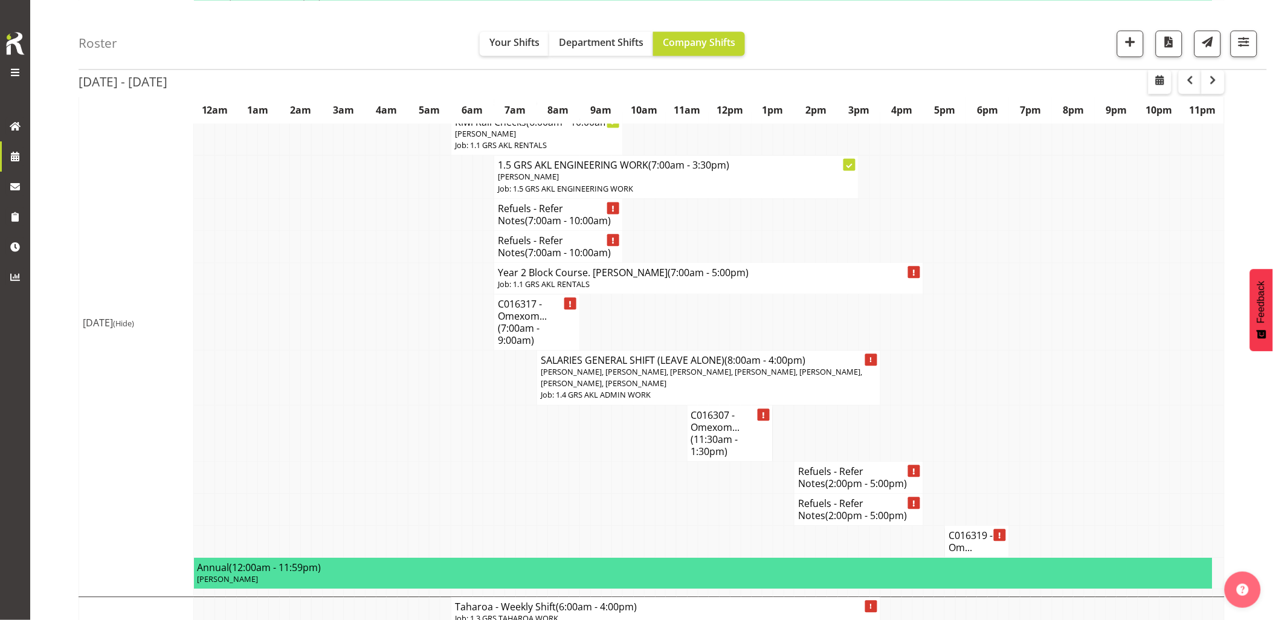
click at [1068, 457] on td at bounding box center [1068, 433] width 11 height 56
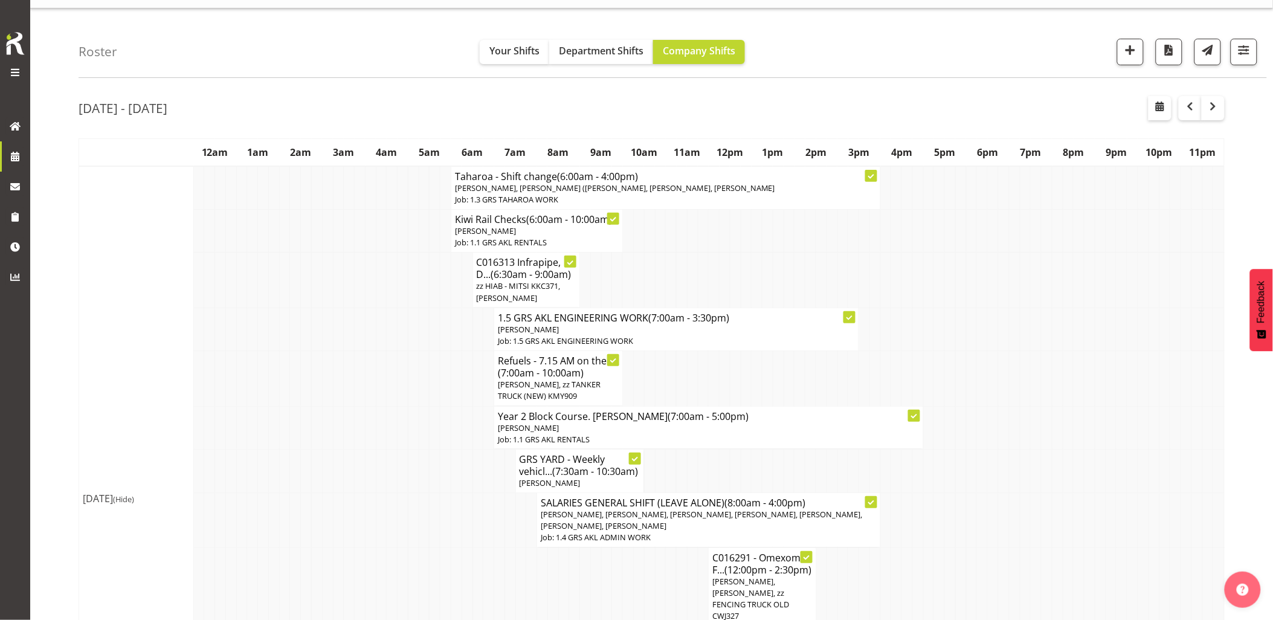
scroll to position [0, 0]
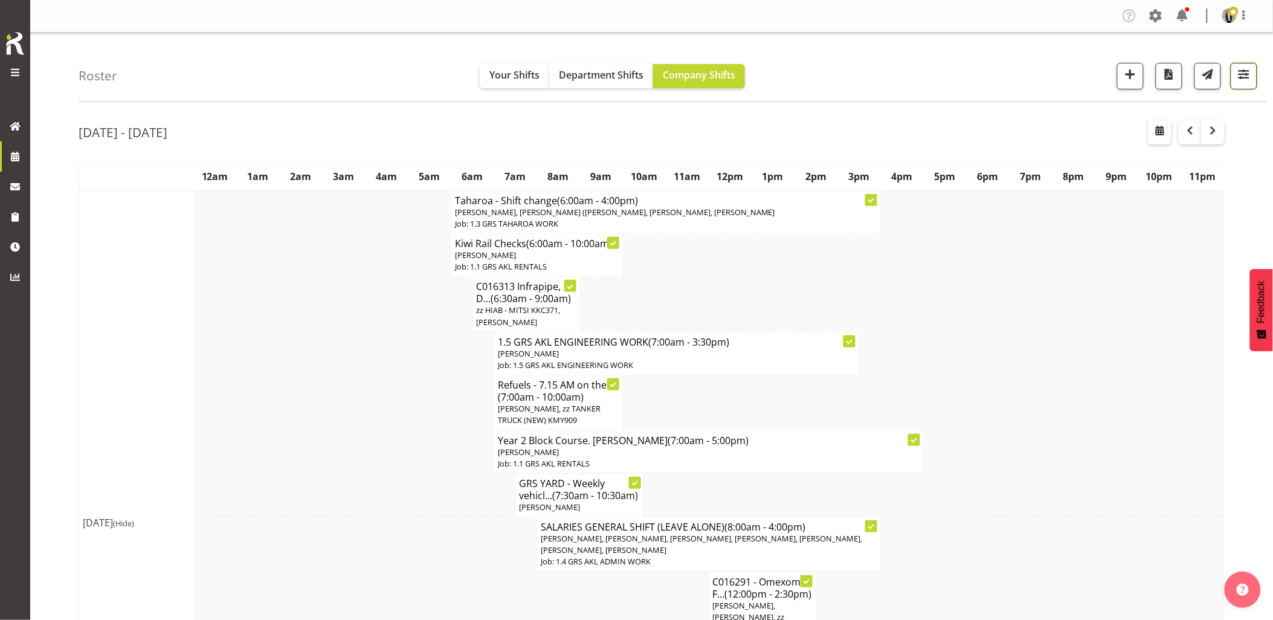
click at [1236, 74] on span "button" at bounding box center [1244, 74] width 16 height 16
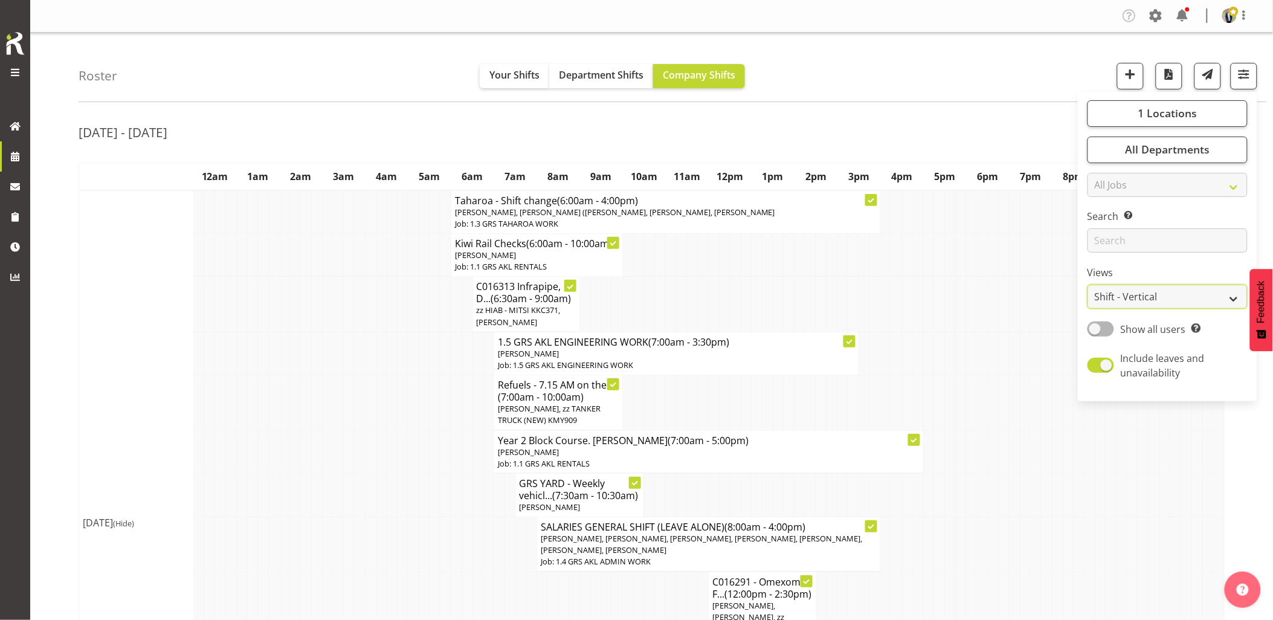
click at [1151, 299] on select "Staff Role Shift - Horizontal Shift - Vertical Staff - Location" at bounding box center [1168, 297] width 160 height 24
select select "staff"
click at [1088, 285] on select "Staff Role Shift - Horizontal Shift - Vertical Staff - Location" at bounding box center [1168, 297] width 160 height 24
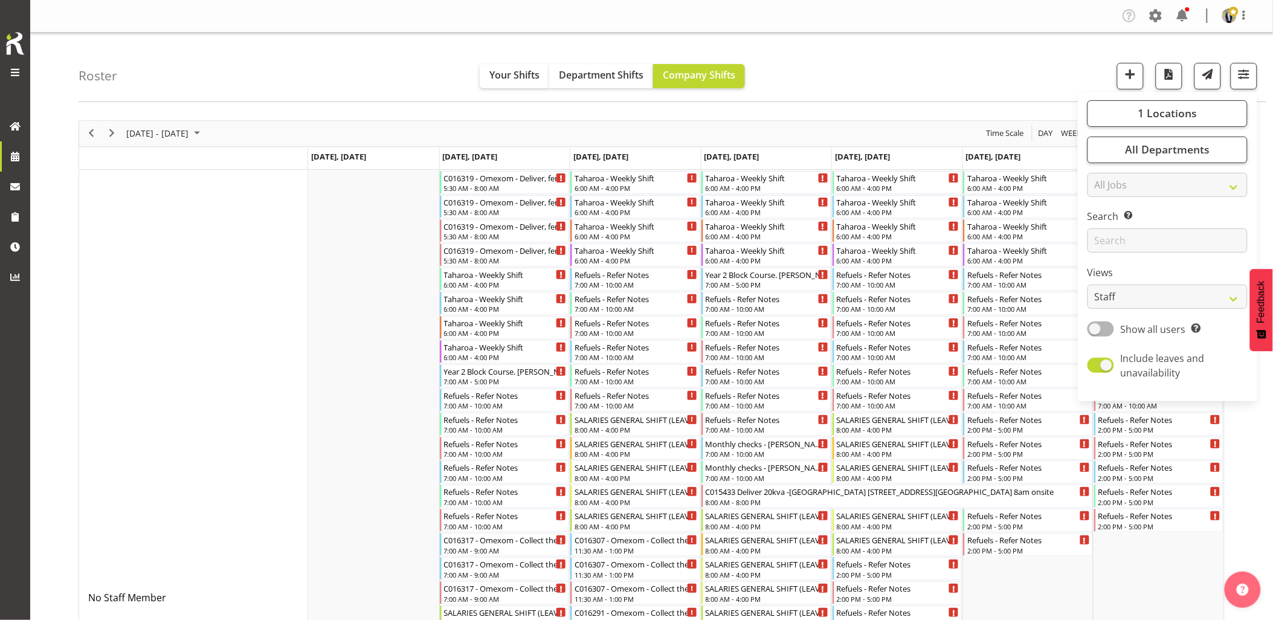
click at [901, 50] on div "Roster Your Shifts Department Shifts Company Shifts 1 Locations Clear GRS Auckl…" at bounding box center [673, 67] width 1189 height 69
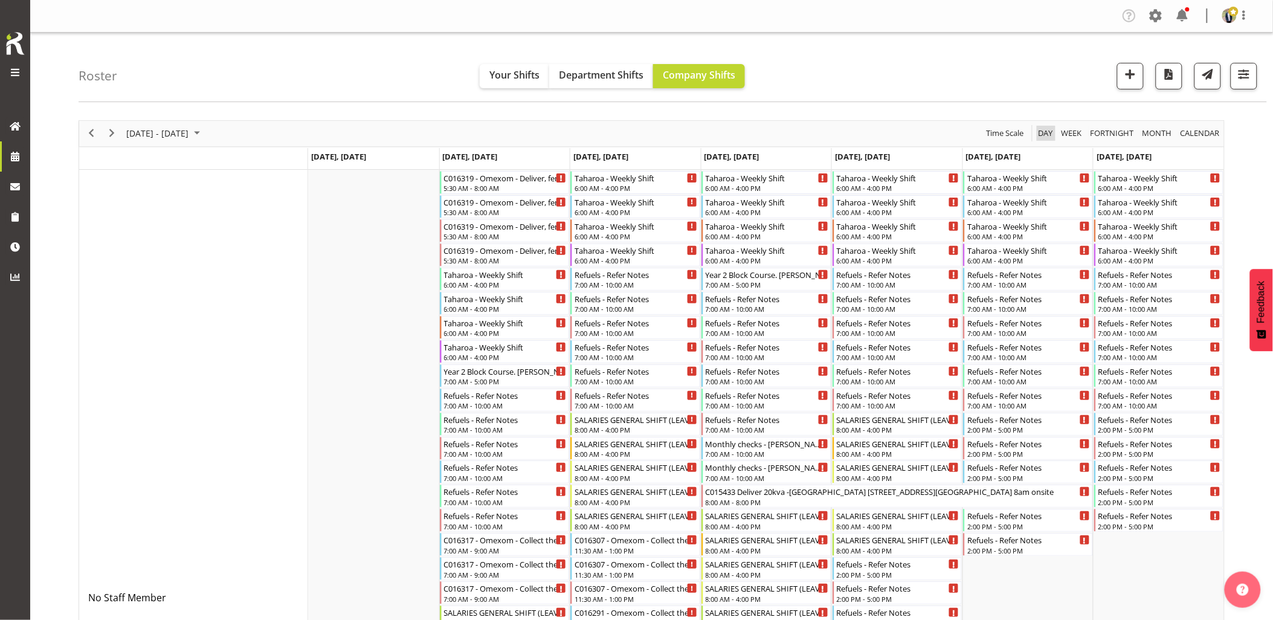
click at [1039, 134] on span "Day" at bounding box center [1046, 133] width 17 height 15
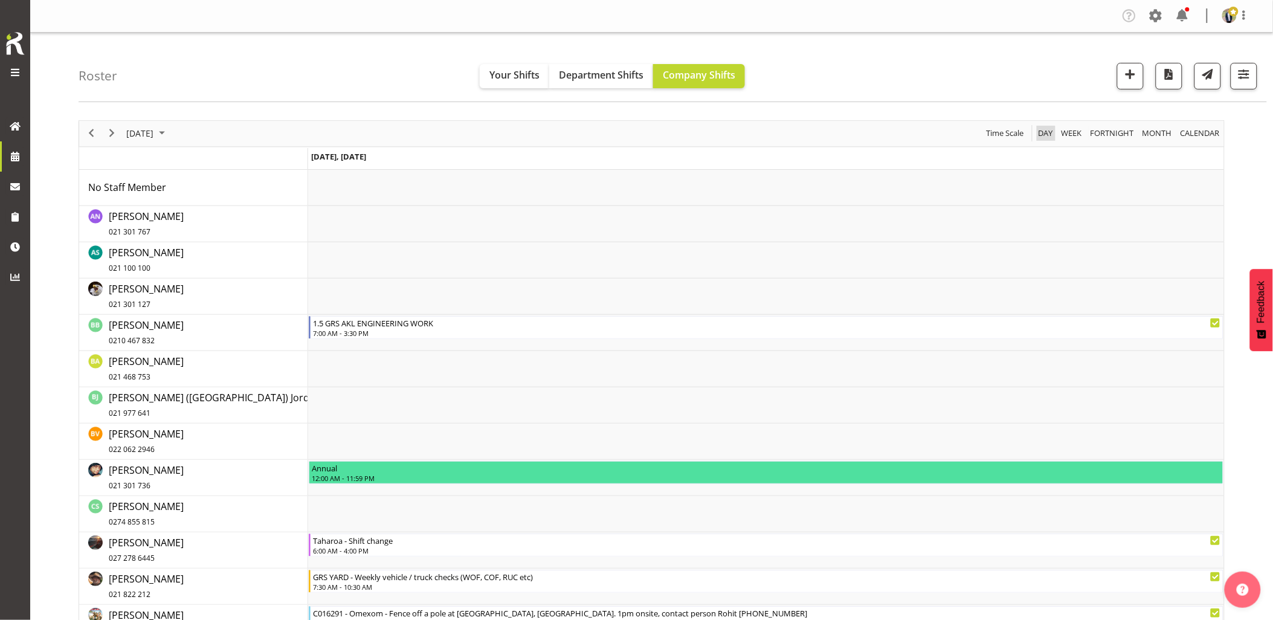
click at [1048, 135] on span "Day" at bounding box center [1046, 133] width 17 height 15
click at [1167, 76] on span "button" at bounding box center [1169, 74] width 16 height 16
click at [1235, 79] on button "button" at bounding box center [1244, 76] width 27 height 27
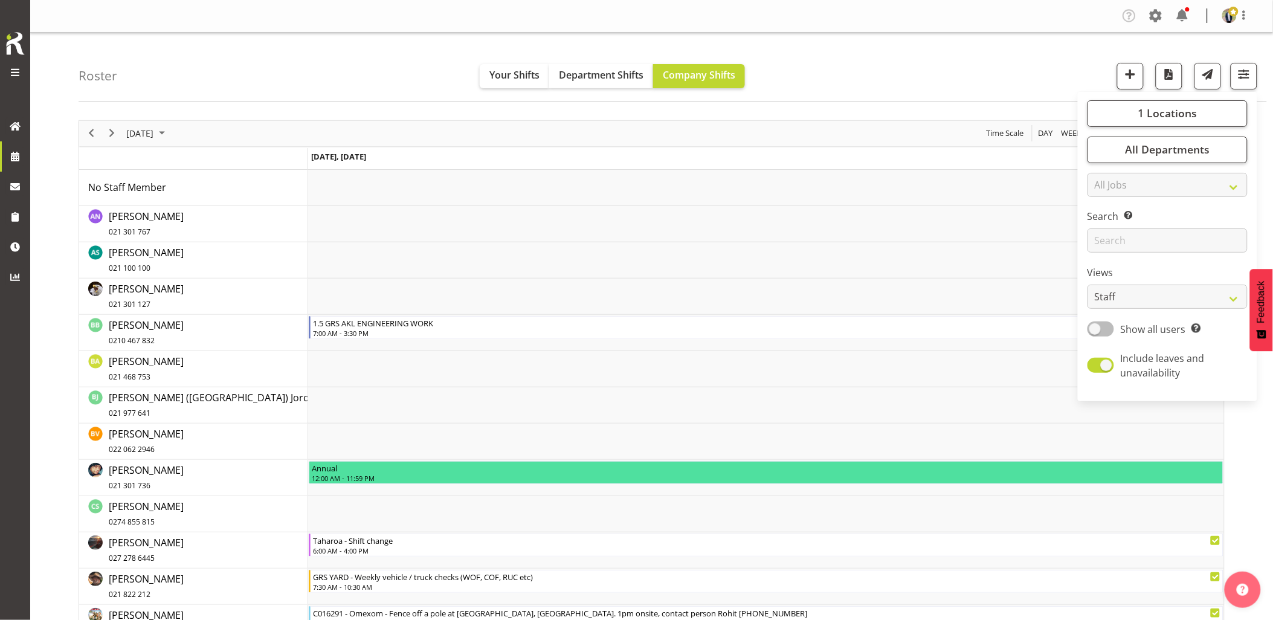
click at [1098, 327] on span at bounding box center [1101, 328] width 27 height 15
click at [1096, 327] on input "Show all users Show only rostered employees" at bounding box center [1092, 329] width 8 height 8
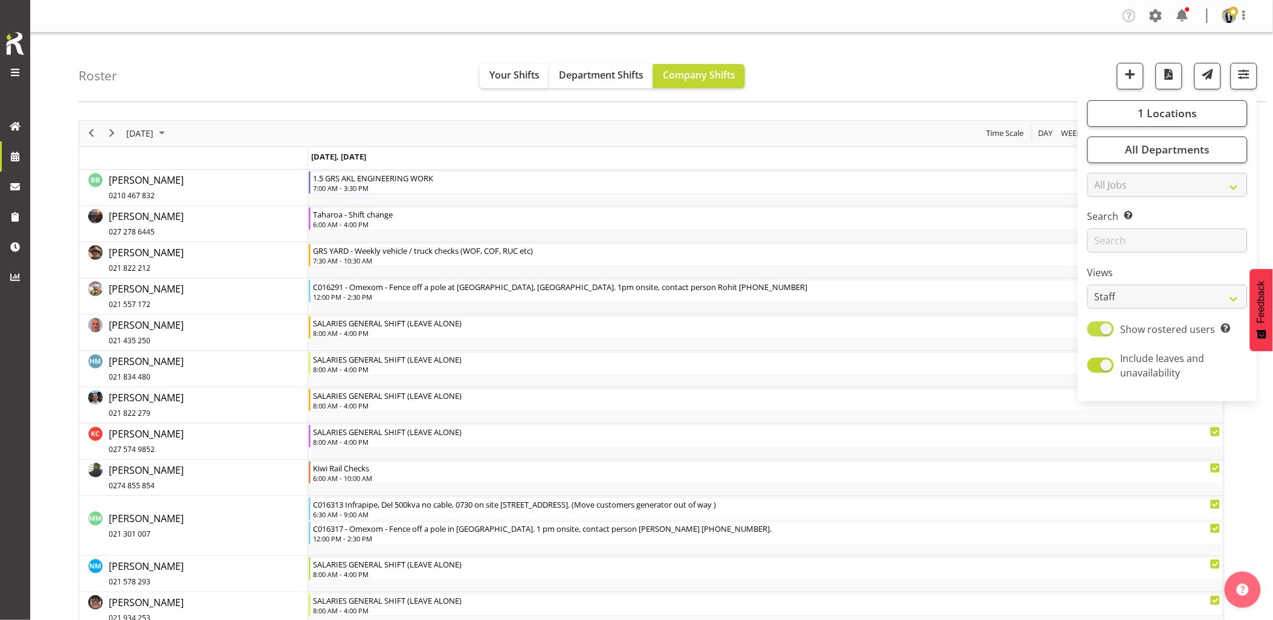
click at [1098, 327] on span at bounding box center [1101, 328] width 27 height 15
click at [1096, 327] on input "Show rostered users Show only rostered employees" at bounding box center [1092, 329] width 8 height 8
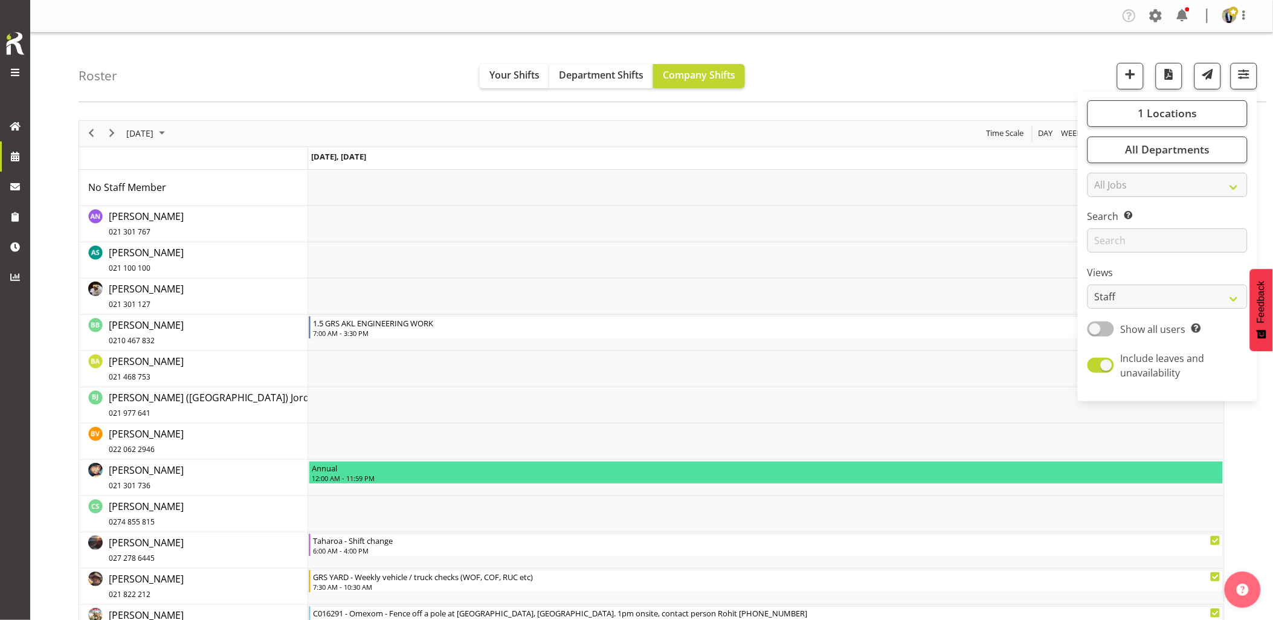
click at [1098, 327] on span at bounding box center [1101, 328] width 27 height 15
click at [1096, 327] on input "Show all users Show only rostered employees" at bounding box center [1092, 329] width 8 height 8
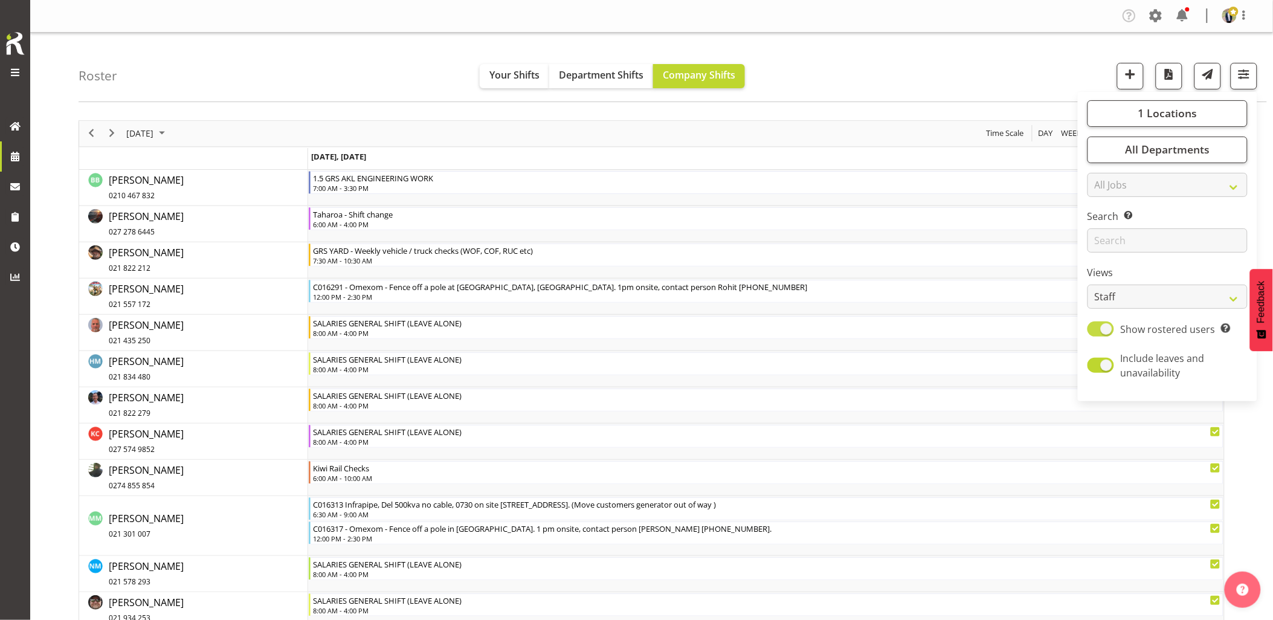
click at [1098, 327] on span at bounding box center [1101, 328] width 27 height 15
click at [1096, 327] on input "Show rostered users Show only rostered employees" at bounding box center [1092, 329] width 8 height 8
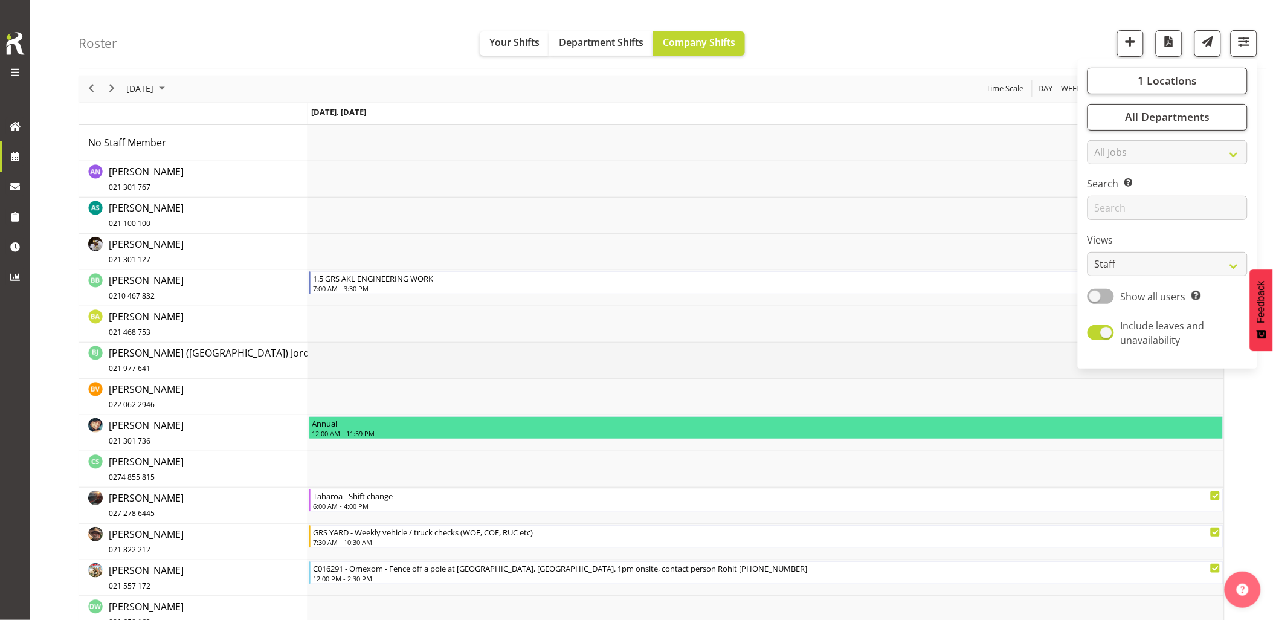
scroll to position [67, 0]
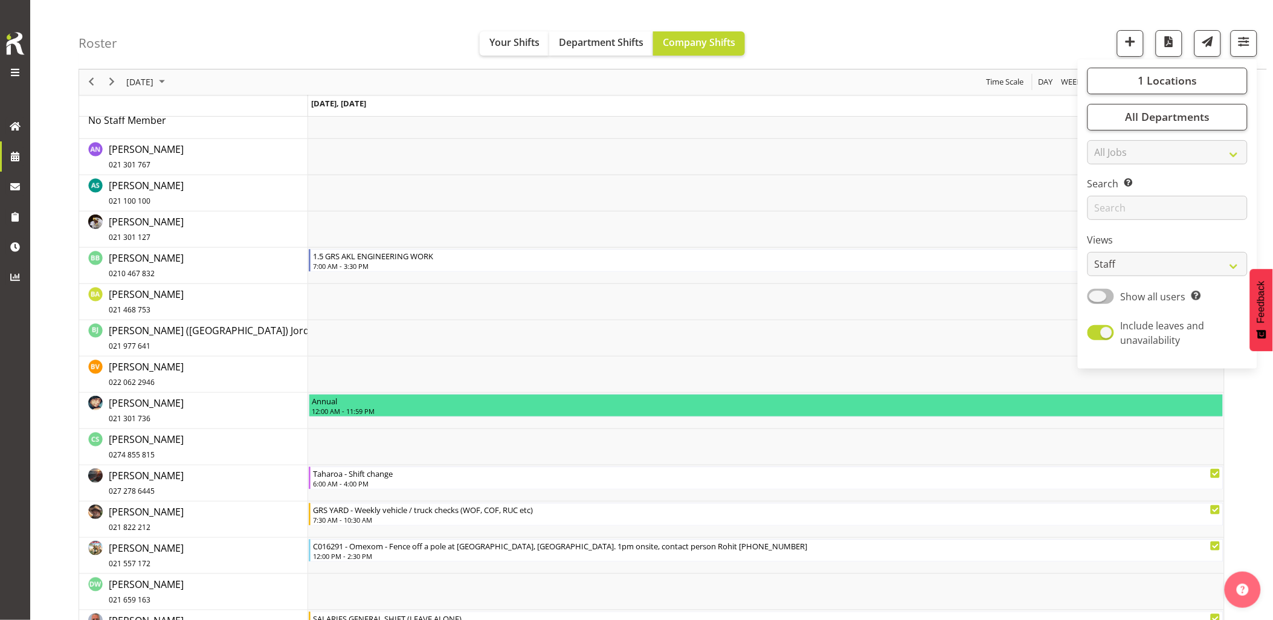
click at [1103, 299] on span at bounding box center [1101, 296] width 27 height 15
click at [1096, 299] on input "Show all users Show only rostered employees" at bounding box center [1092, 296] width 8 height 8
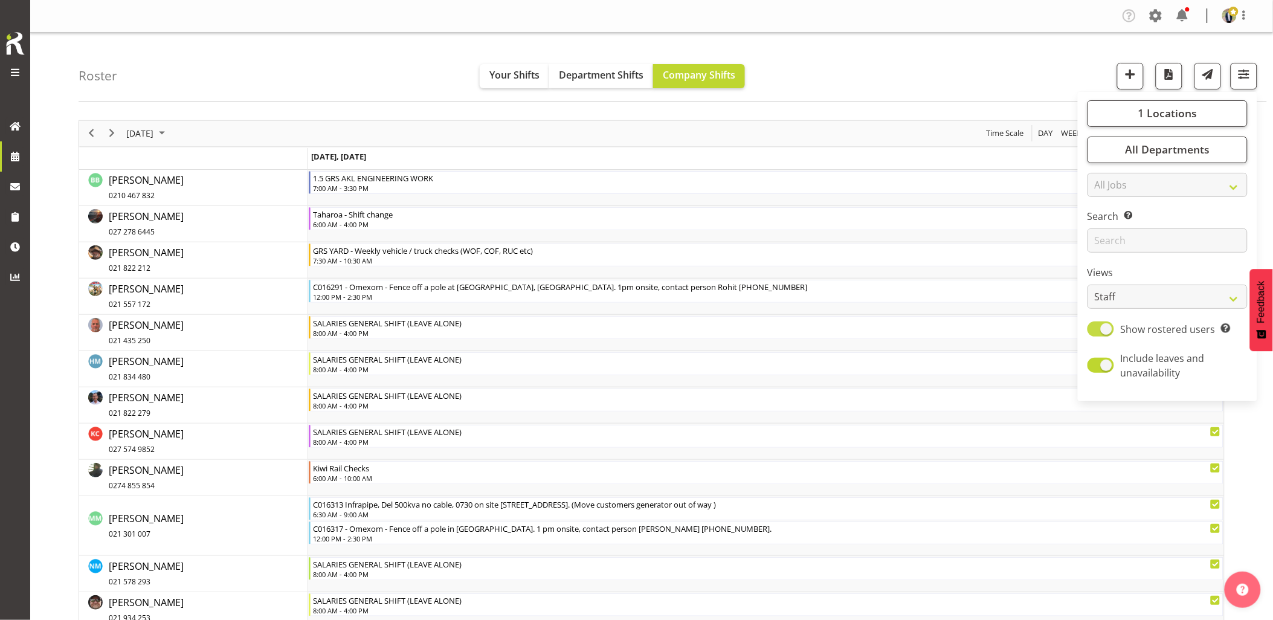
click at [1102, 328] on span at bounding box center [1101, 328] width 27 height 15
click at [1096, 328] on input "Show rostered users Show only rostered employees" at bounding box center [1092, 329] width 8 height 8
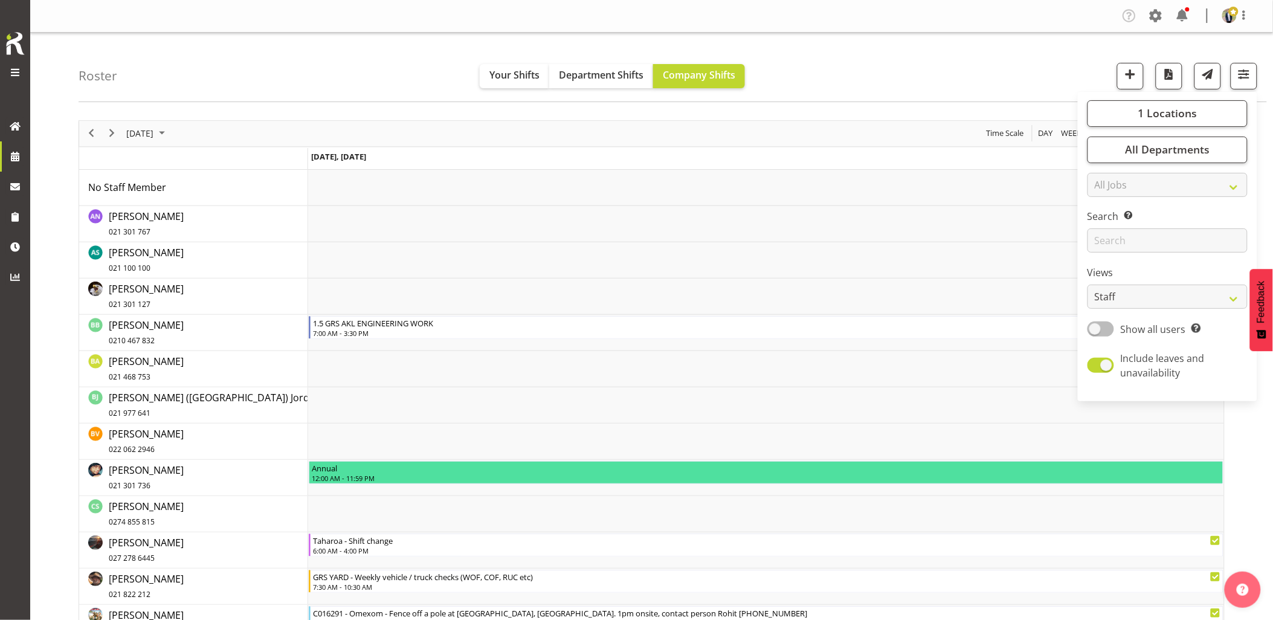
click at [1102, 331] on span at bounding box center [1101, 328] width 27 height 15
click at [1096, 331] on input "Show all users Show only rostered employees" at bounding box center [1092, 329] width 8 height 8
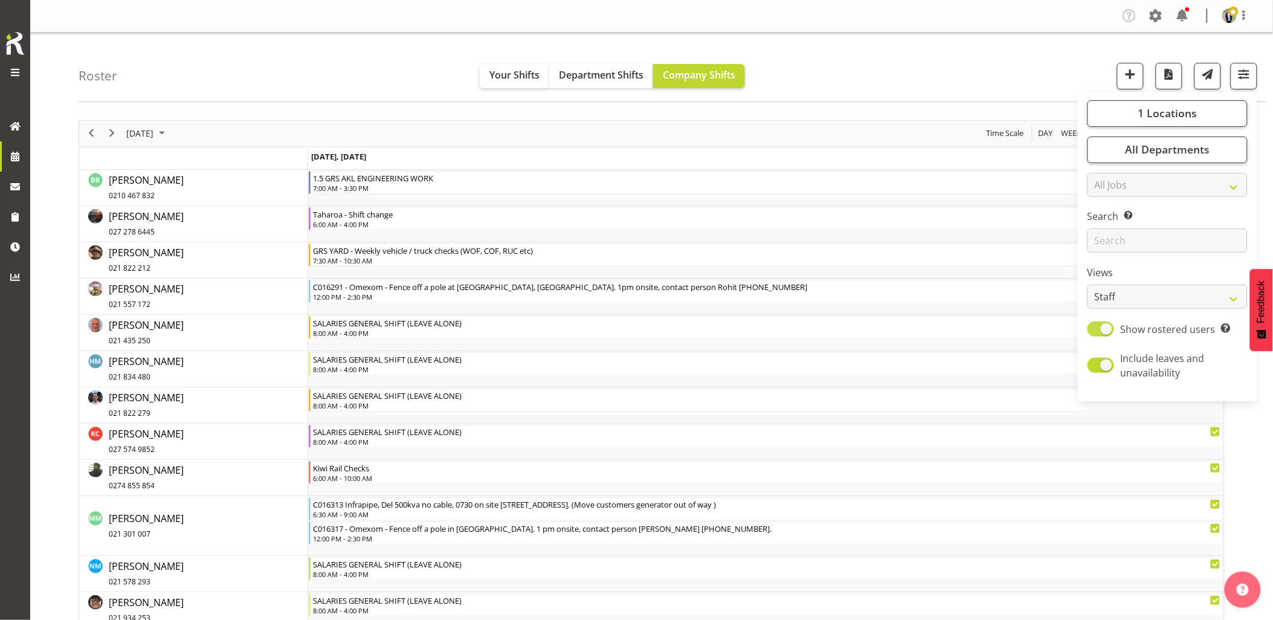
click at [1109, 328] on span at bounding box center [1101, 328] width 27 height 15
click at [1096, 328] on input "Show rostered users Show only rostered employees" at bounding box center [1092, 329] width 8 height 8
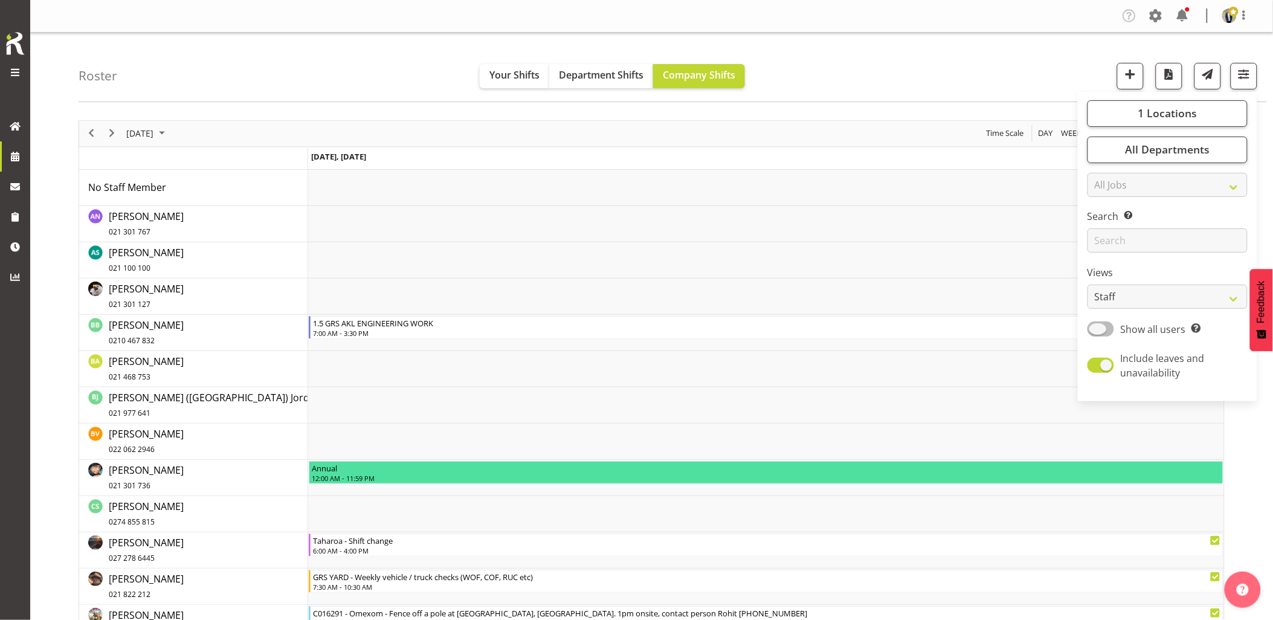
click at [1109, 328] on span at bounding box center [1101, 328] width 27 height 15
click at [1096, 328] on input "Show all users Show only rostered employees" at bounding box center [1092, 329] width 8 height 8
checkbox input "true"
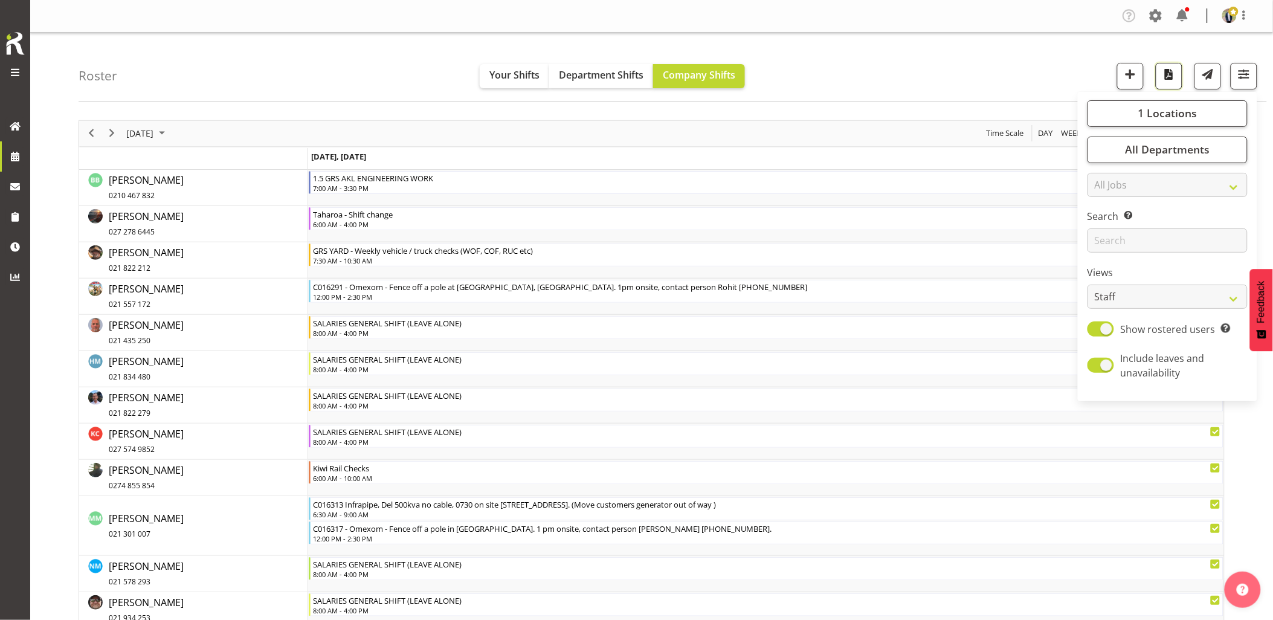
drag, startPoint x: 1171, startPoint y: 77, endPoint x: 1168, endPoint y: 83, distance: 7.1
click at [1171, 76] on span "button" at bounding box center [1169, 74] width 16 height 16
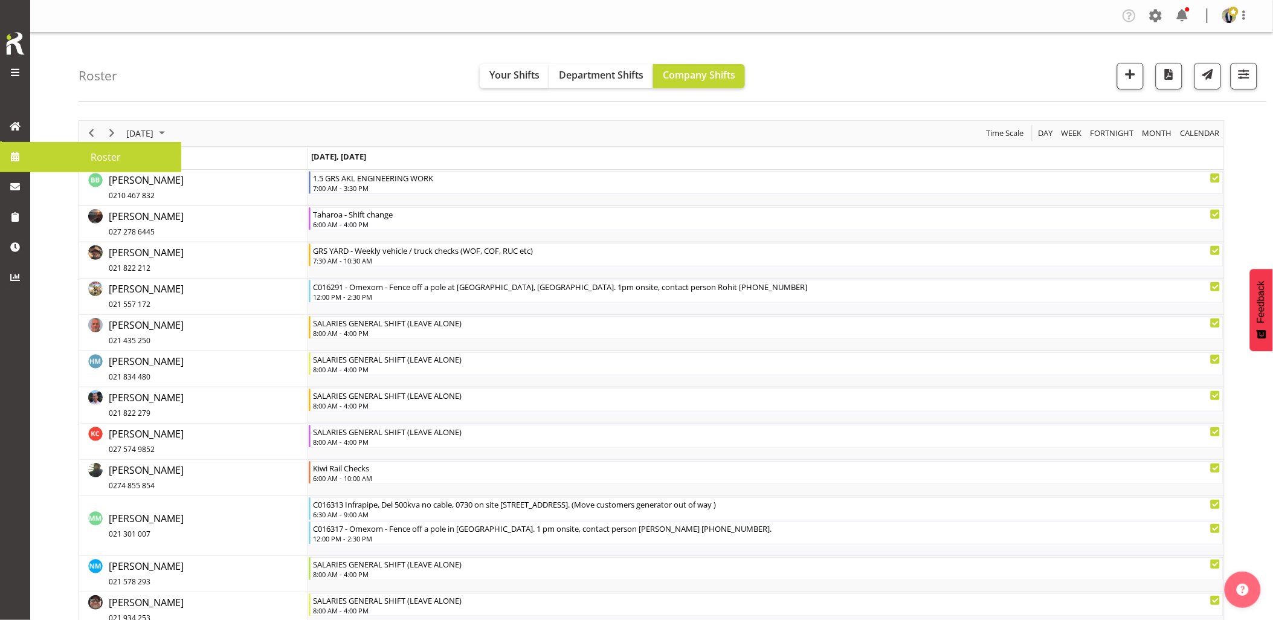
click at [19, 154] on span at bounding box center [15, 156] width 18 height 18
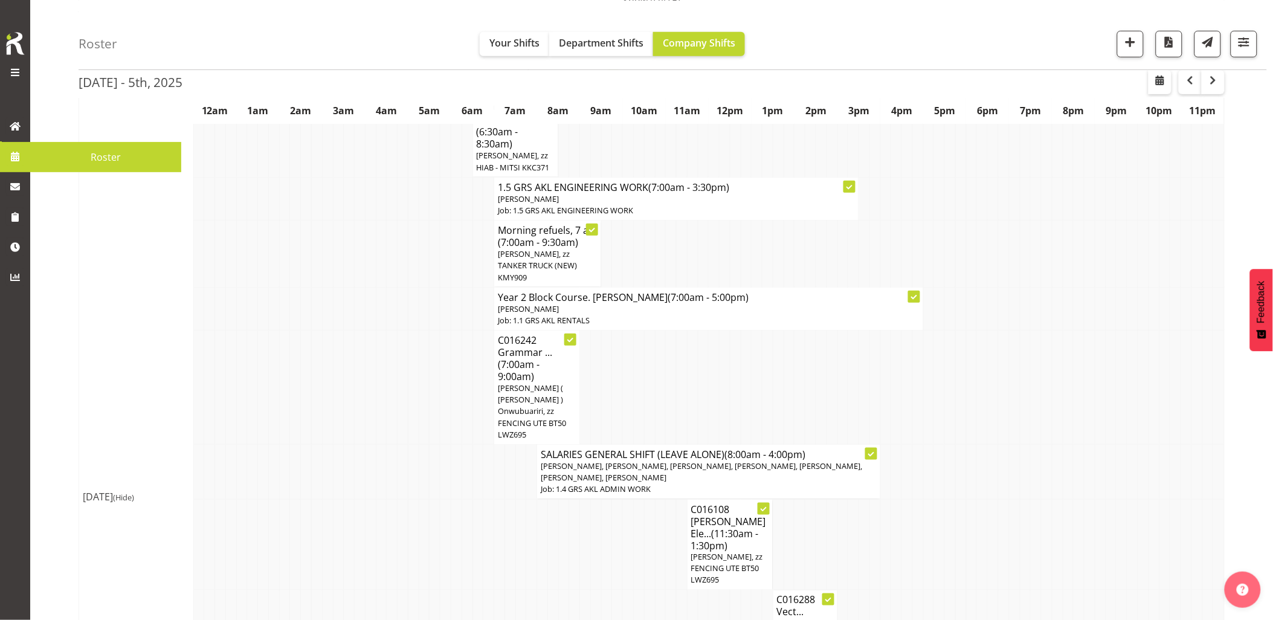
scroll to position [201, 0]
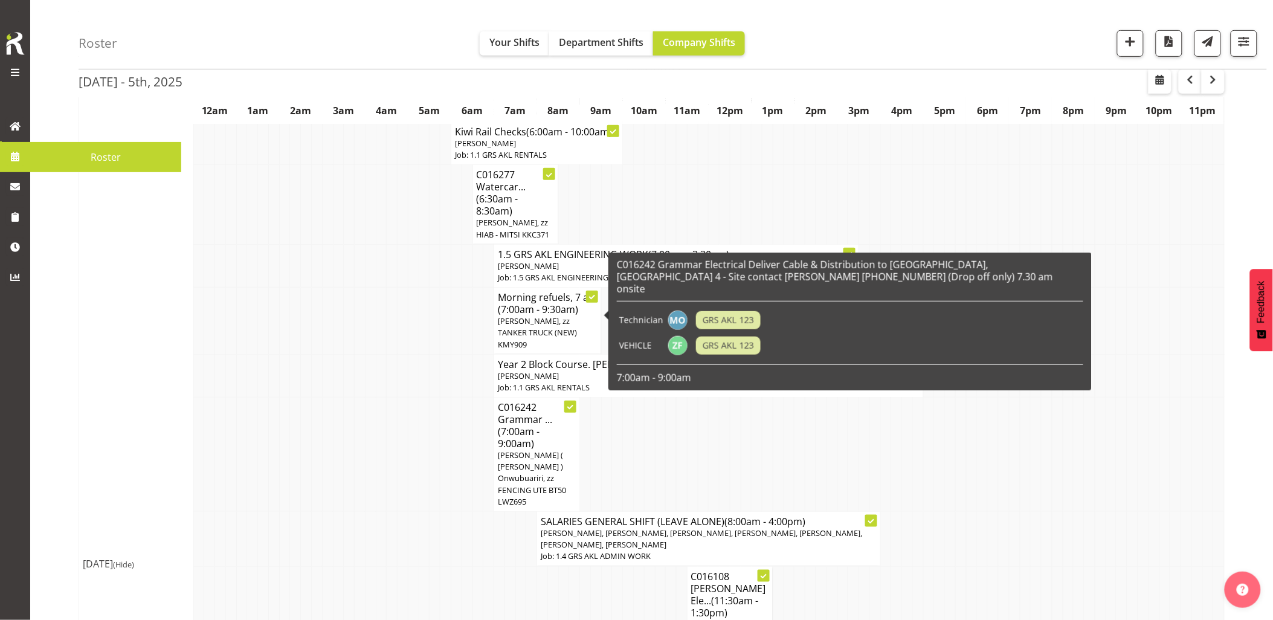
click at [532, 305] on span "(7:00am - 9:30am)" at bounding box center [538, 309] width 80 height 13
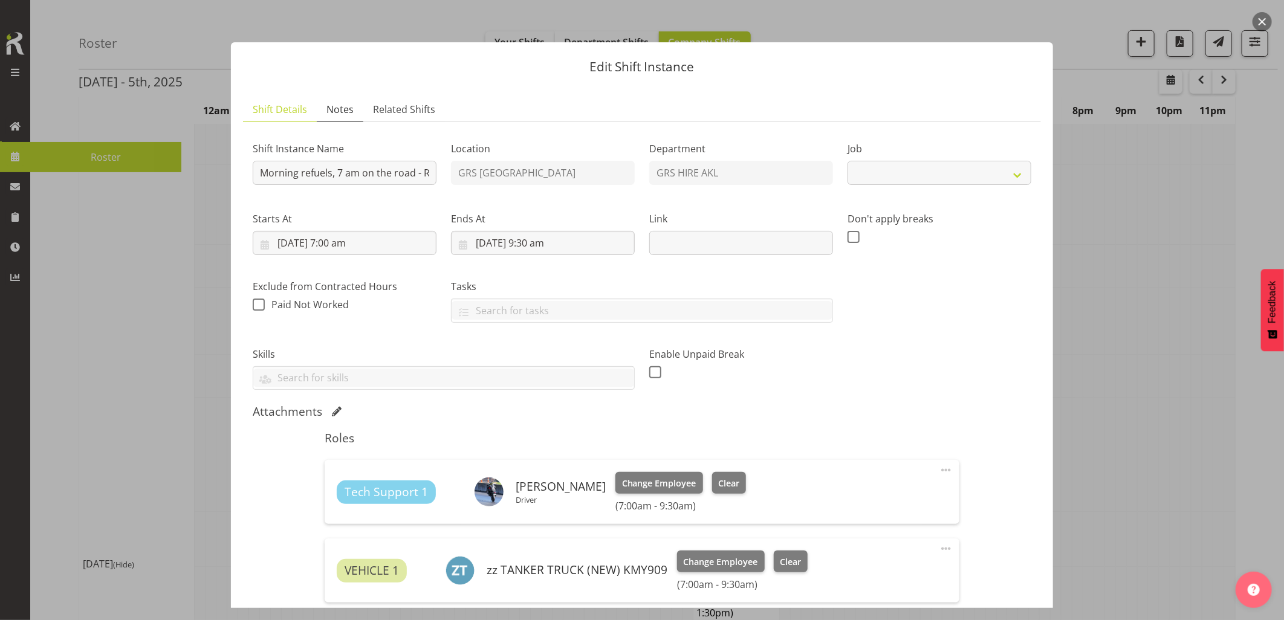
select select "9"
click at [328, 104] on span "Notes" at bounding box center [339, 109] width 27 height 15
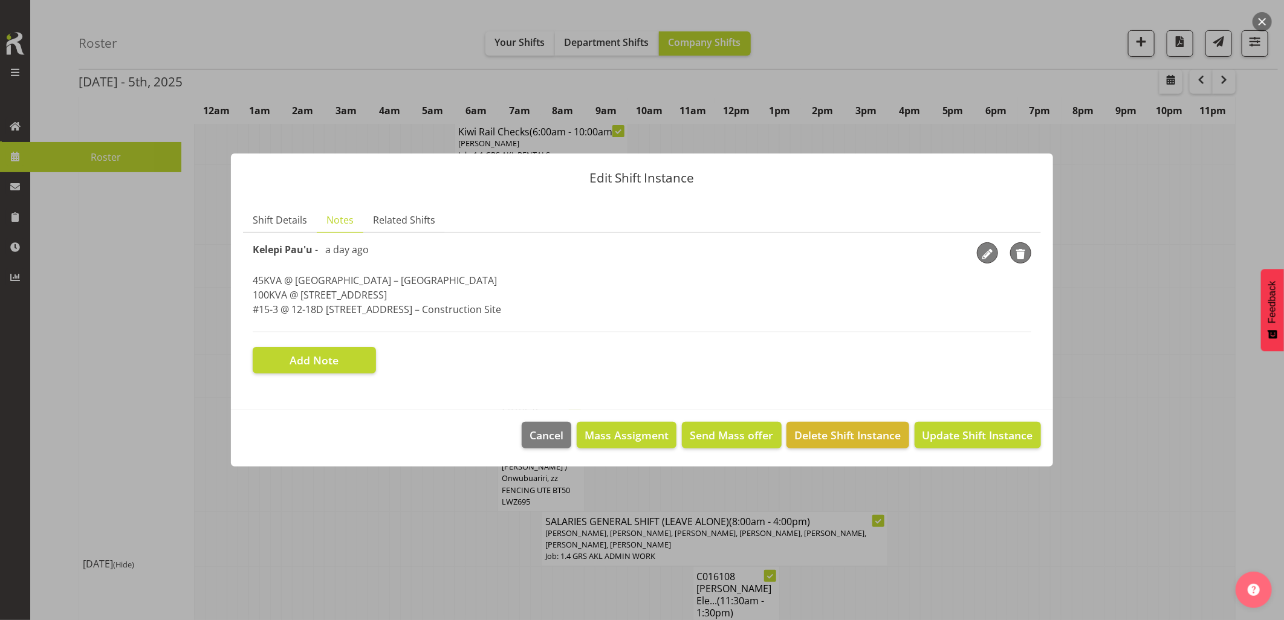
drag, startPoint x: 476, startPoint y: 312, endPoint x: 239, endPoint y: 277, distance: 239.0
click at [239, 277] on section "Shift Details Notes Related Shifts Shift Instance Name Morning refuels, 7 am on…" at bounding box center [642, 303] width 822 height 214
drag, startPoint x: 239, startPoint y: 277, endPoint x: 278, endPoint y: 287, distance: 40.0
copy p "45KVA @ [GEOGRAPHIC_DATA] – [GEOGRAPHIC_DATA] @ [STREET_ADDRESS]-3 @ [STREET_AD…"
click at [1261, 15] on button "button" at bounding box center [1261, 21] width 19 height 19
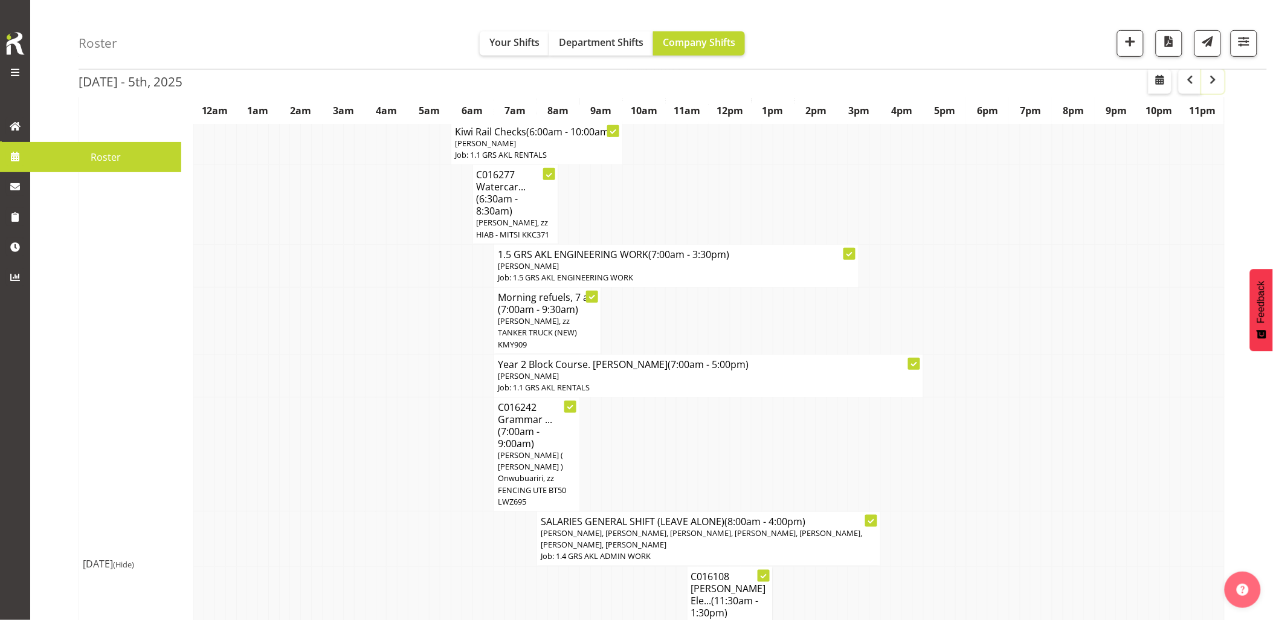
click at [1221, 83] on button "button" at bounding box center [1213, 81] width 23 height 24
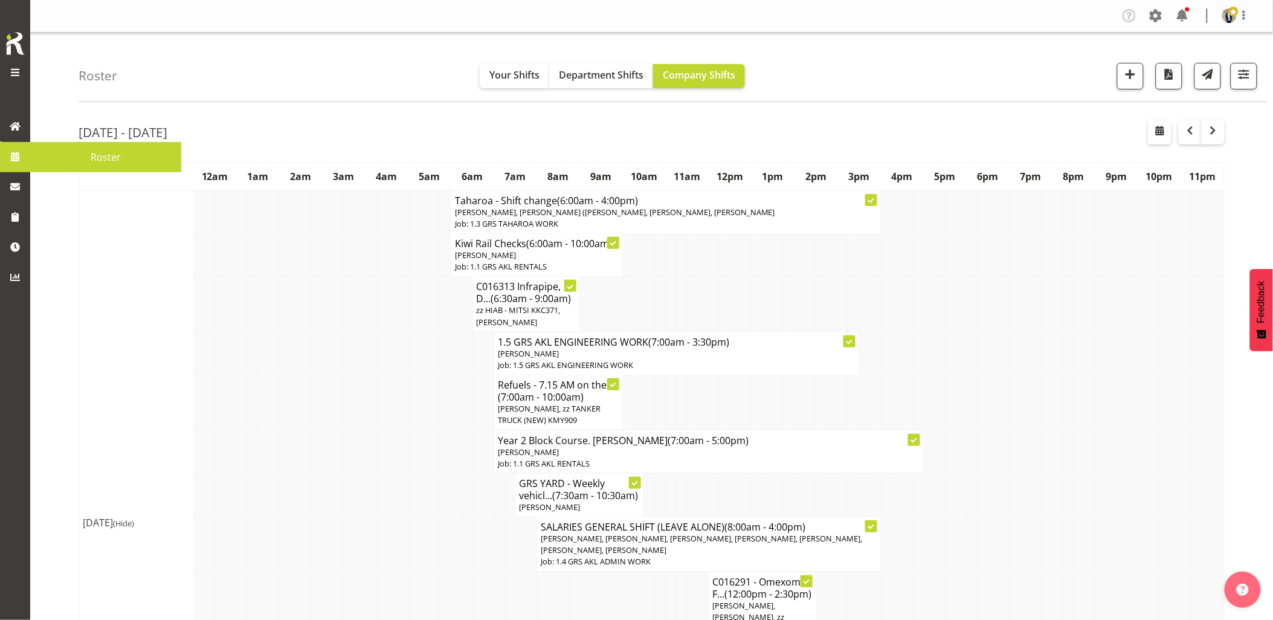
click at [349, 331] on td at bounding box center [349, 304] width 11 height 55
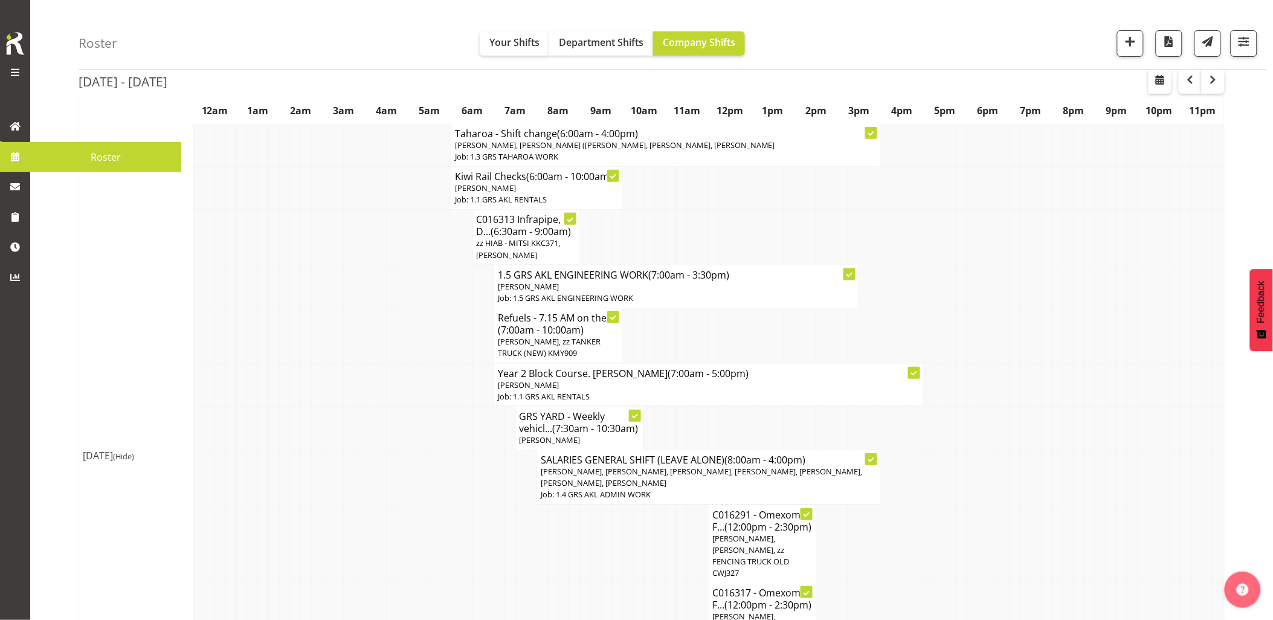
scroll to position [134, 0]
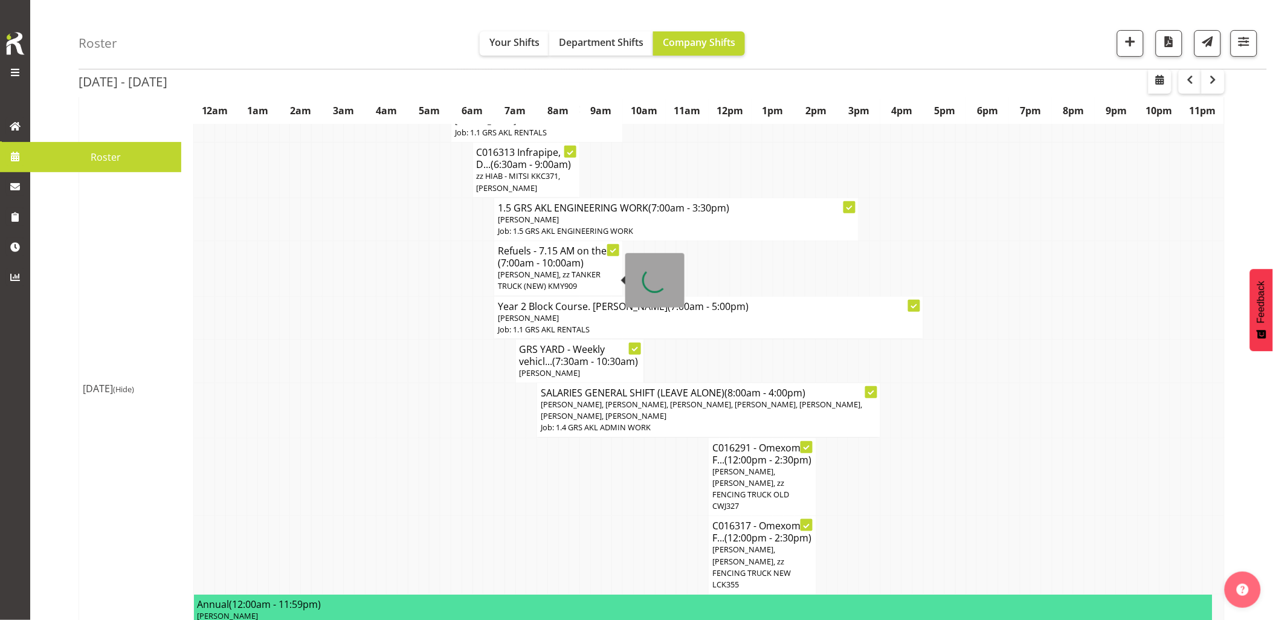
click at [521, 276] on span "[PERSON_NAME], zz TANKER TRUCK (NEW) KMY909" at bounding box center [549, 280] width 103 height 22
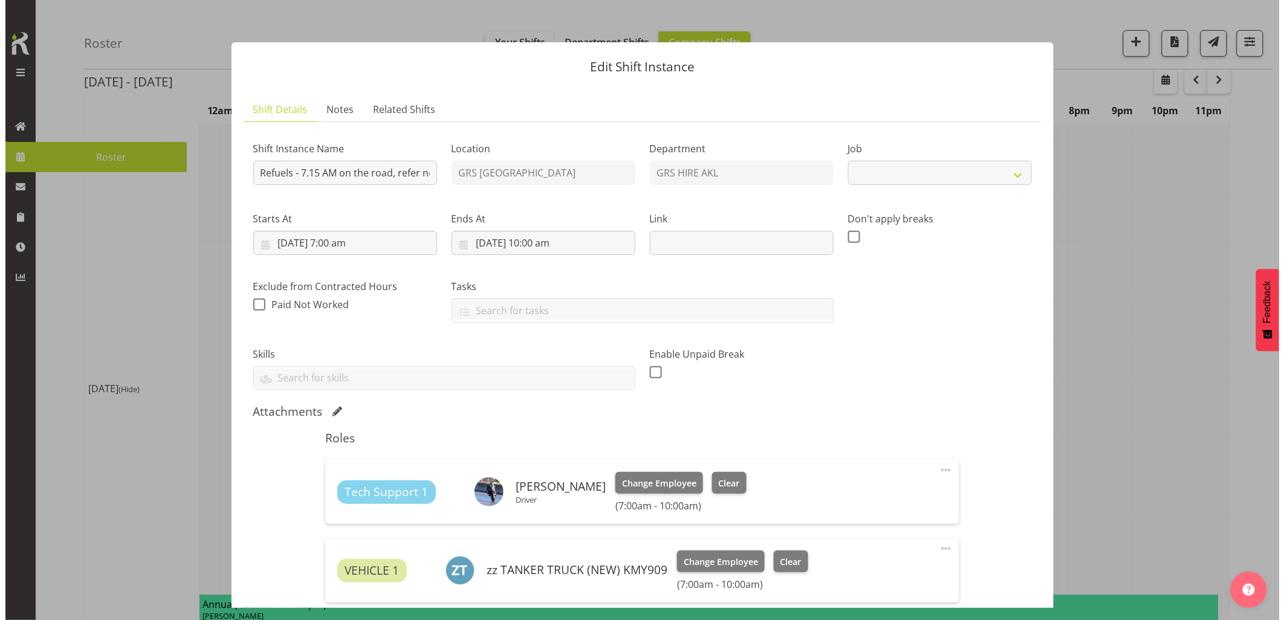
scroll to position [128, 0]
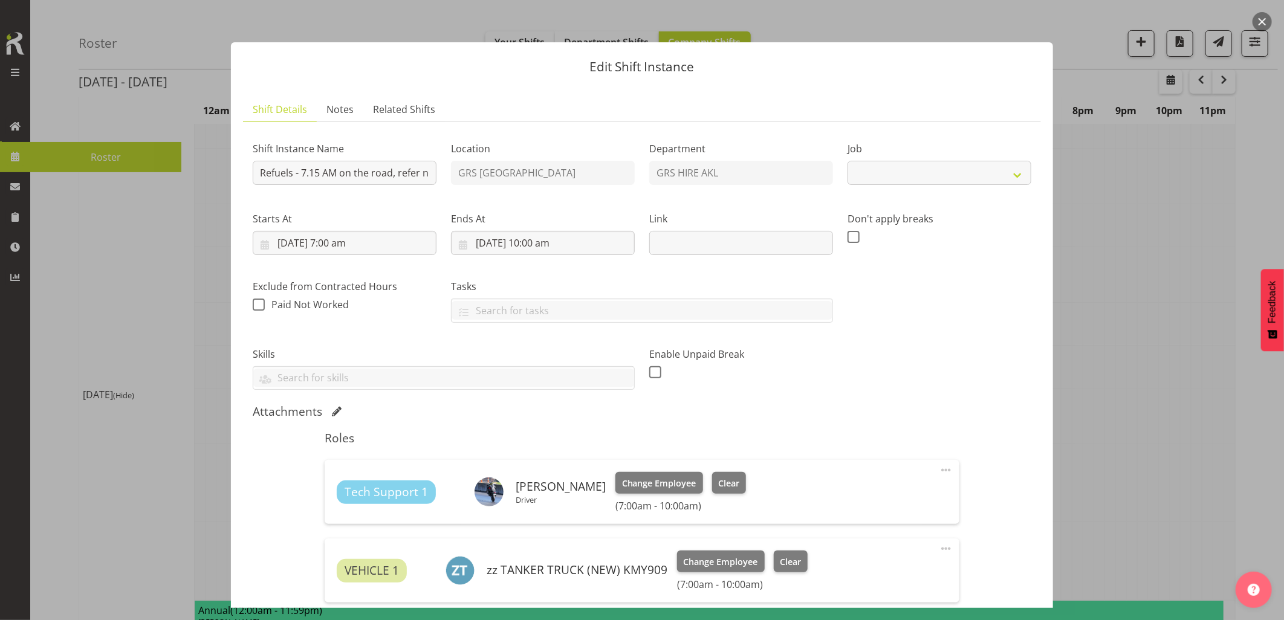
select select "9"
click at [346, 118] on link "Notes" at bounding box center [340, 109] width 47 height 25
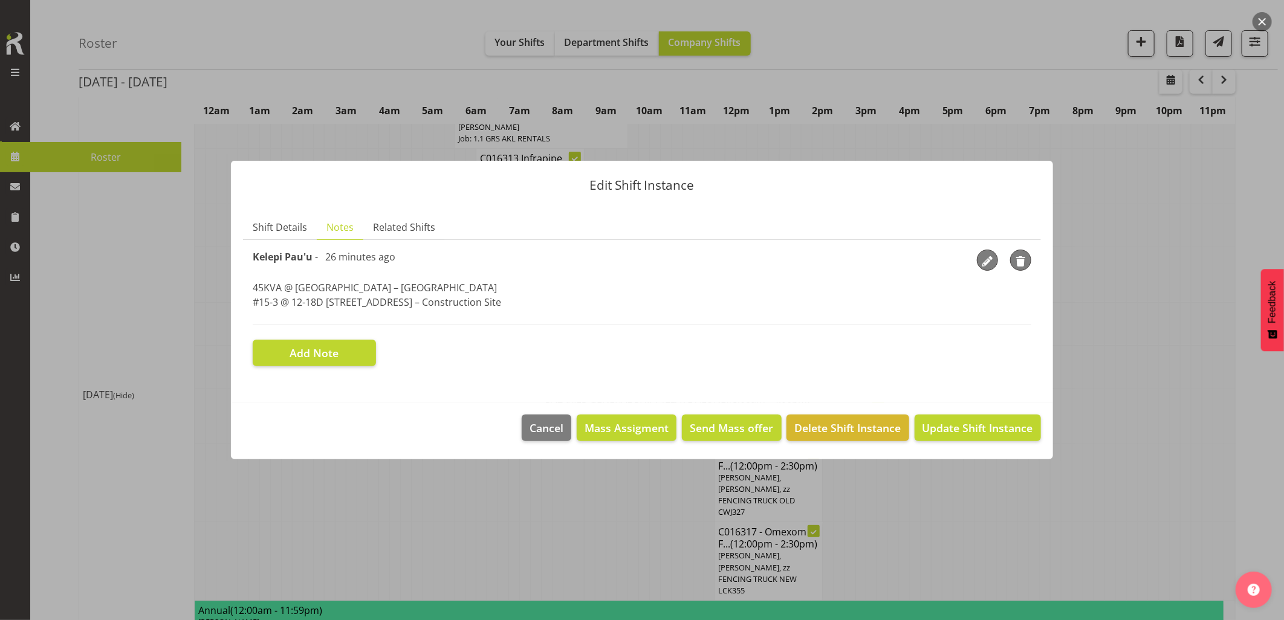
drag, startPoint x: 508, startPoint y: 304, endPoint x: 236, endPoint y: 290, distance: 272.3
click at [236, 290] on section "Shift Details Notes Related Shifts Shift Instance Name Refuels - 7.15 AM on the…" at bounding box center [642, 302] width 822 height 199
drag, startPoint x: 236, startPoint y: 290, endPoint x: 277, endPoint y: 294, distance: 40.7
copy p "45KVA @ [GEOGRAPHIC_DATA] – [STREET_ADDRESS] – Construction Site"
click at [1126, 254] on div at bounding box center [642, 310] width 1284 height 620
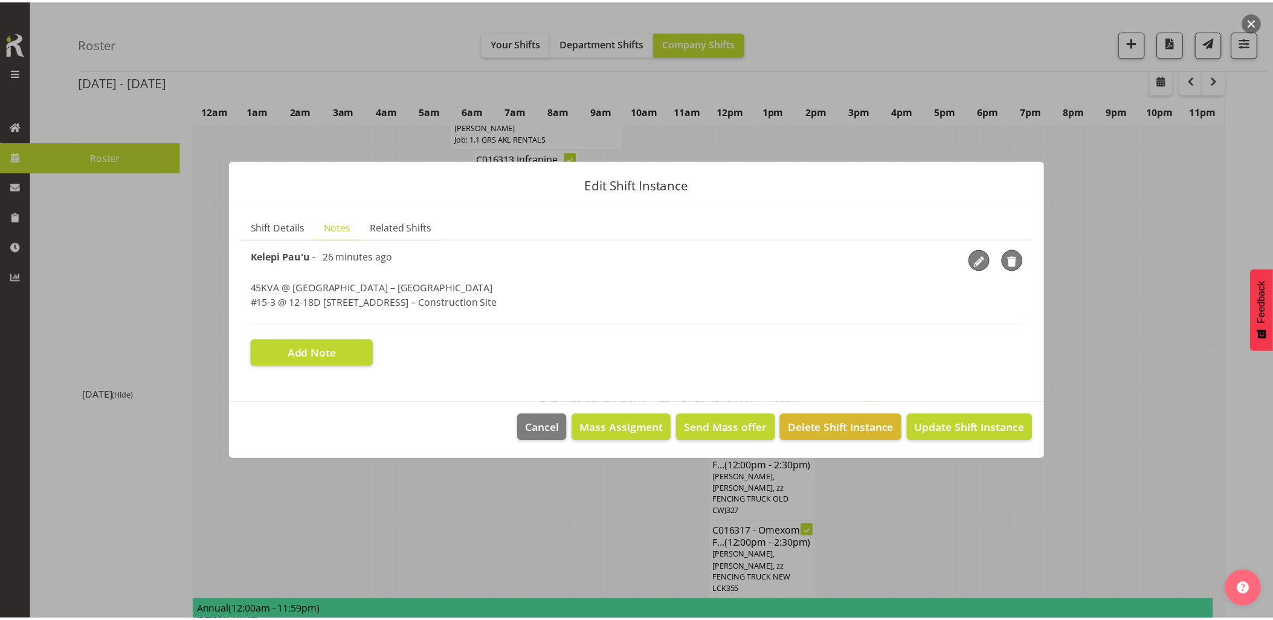
scroll to position [134, 0]
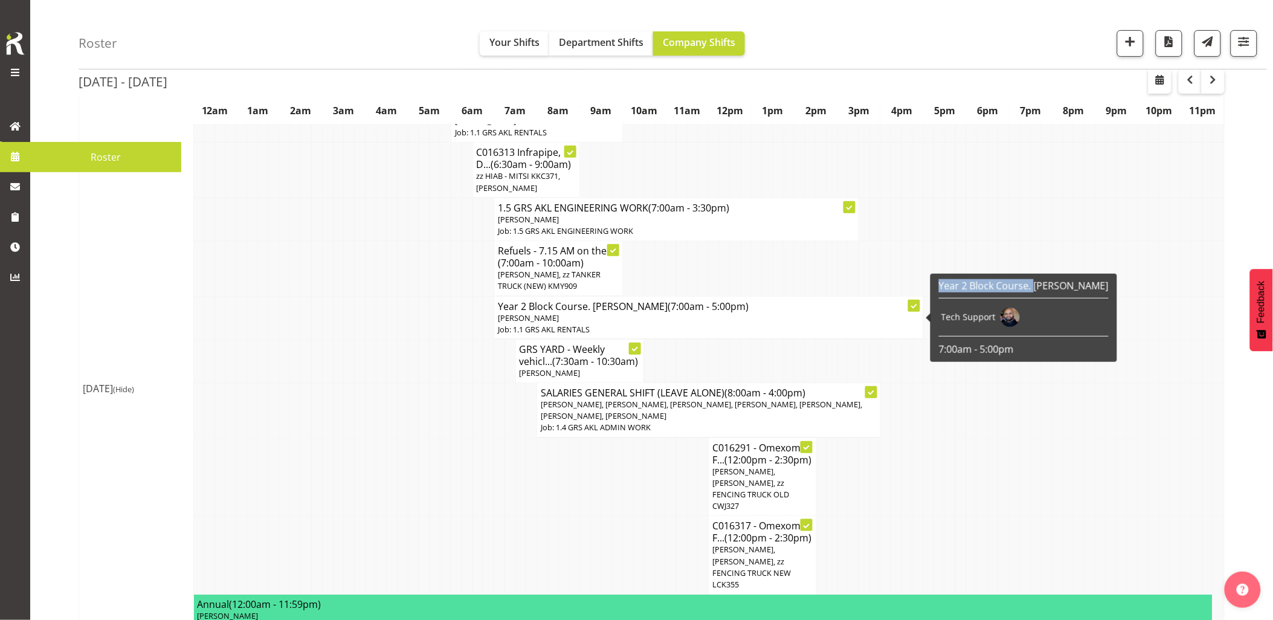
drag, startPoint x: 938, startPoint y: 285, endPoint x: 1035, endPoint y: 283, distance: 96.7
click at [1035, 283] on h6 "Year 2 Block Course. [PERSON_NAME]" at bounding box center [1024, 286] width 170 height 12
drag, startPoint x: 1035, startPoint y: 283, endPoint x: 1025, endPoint y: 286, distance: 10.1
copy h6 "Year 2 Block Course."
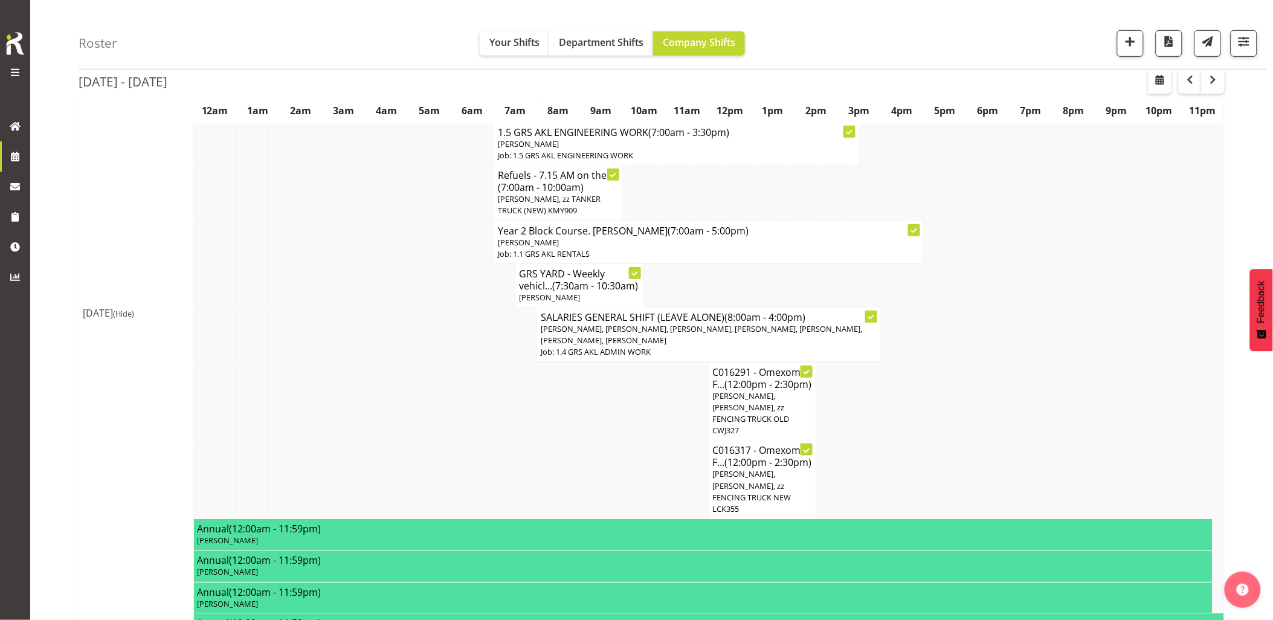
scroll to position [268, 0]
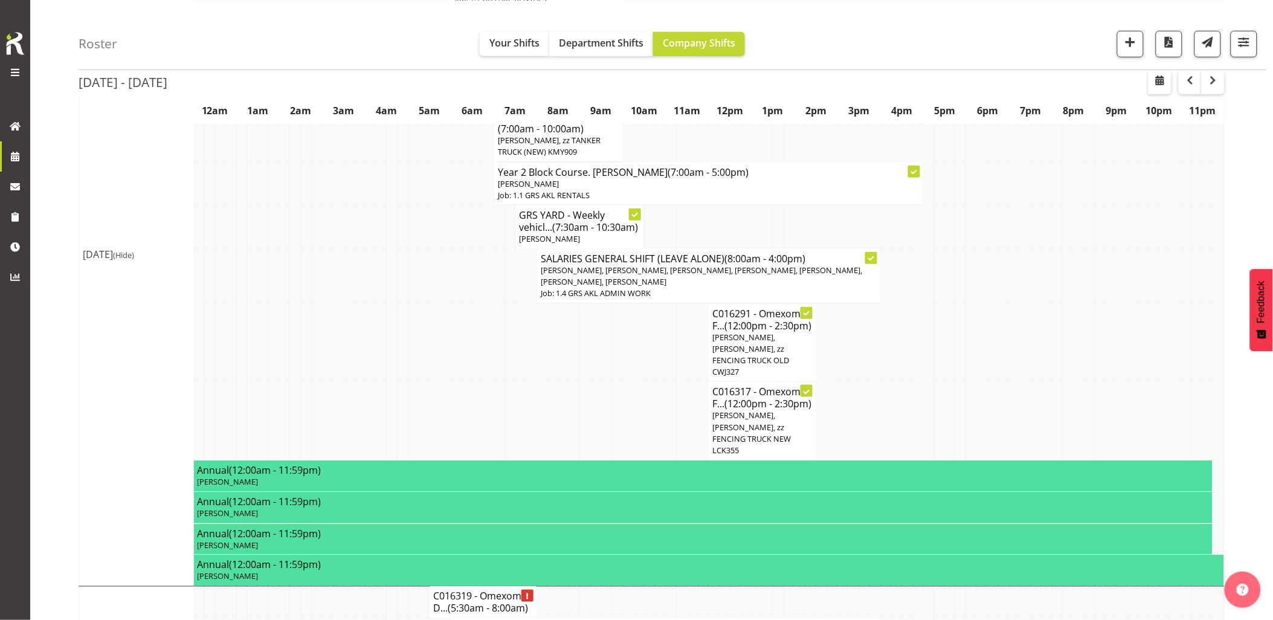
click at [1056, 247] on td at bounding box center [1057, 227] width 11 height 44
